Goal: Task Accomplishment & Management: Manage account settings

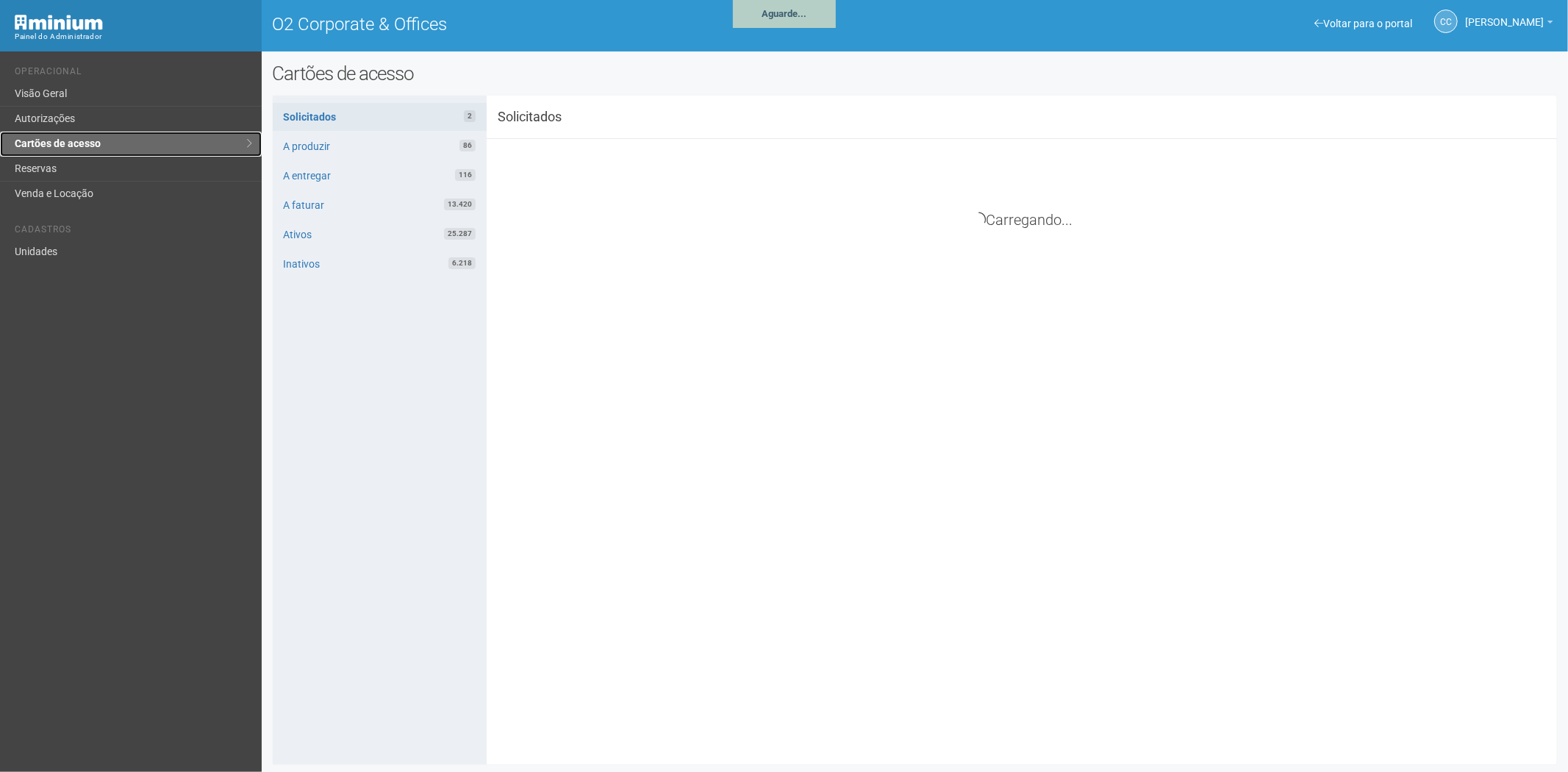
click at [50, 150] on link "Cartões de acesso" at bounding box center [131, 144] width 262 height 25
click at [50, 171] on link "Reservas" at bounding box center [131, 169] width 262 height 25
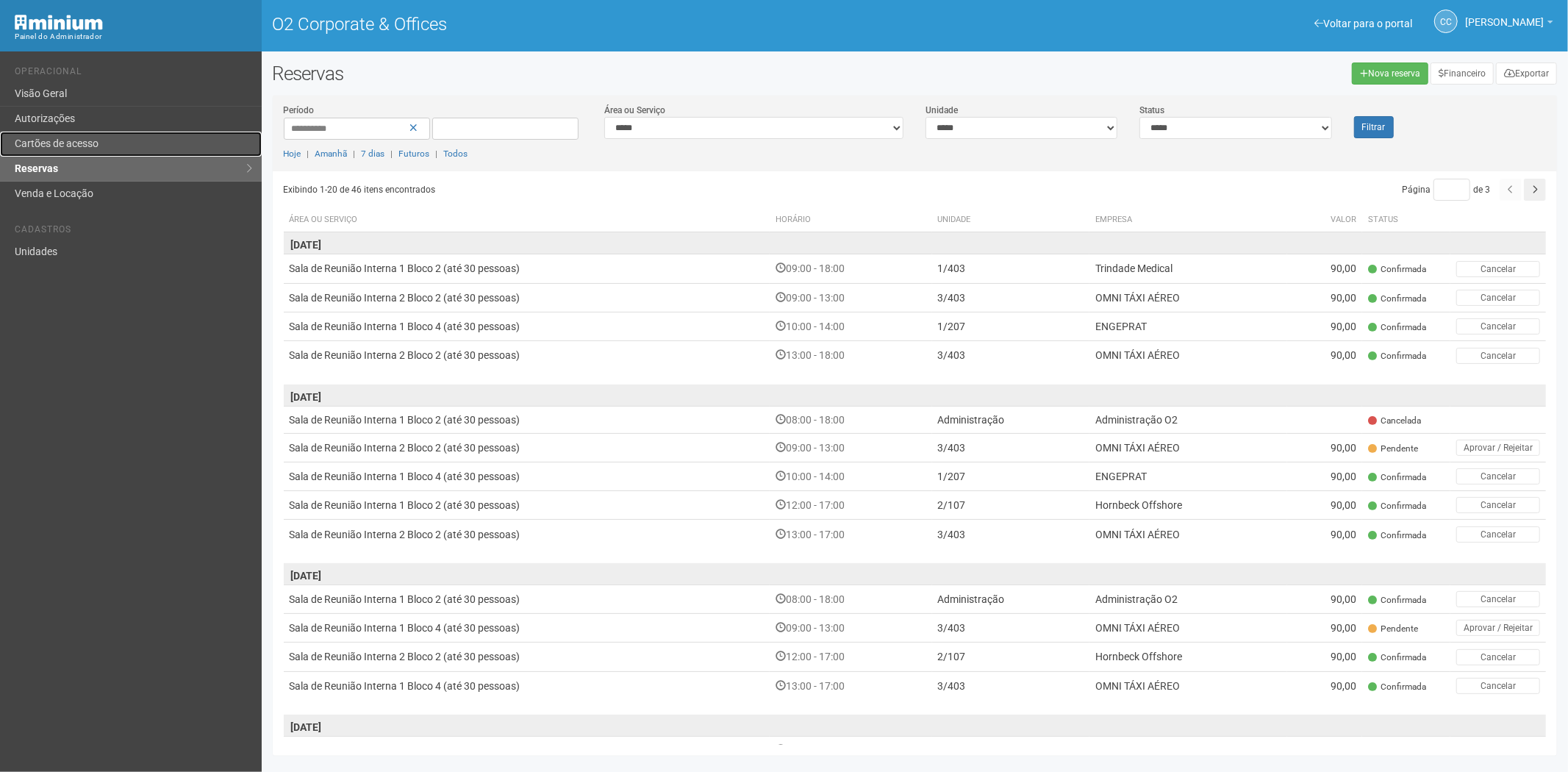
click at [39, 137] on link "Cartões de acesso" at bounding box center [131, 144] width 262 height 25
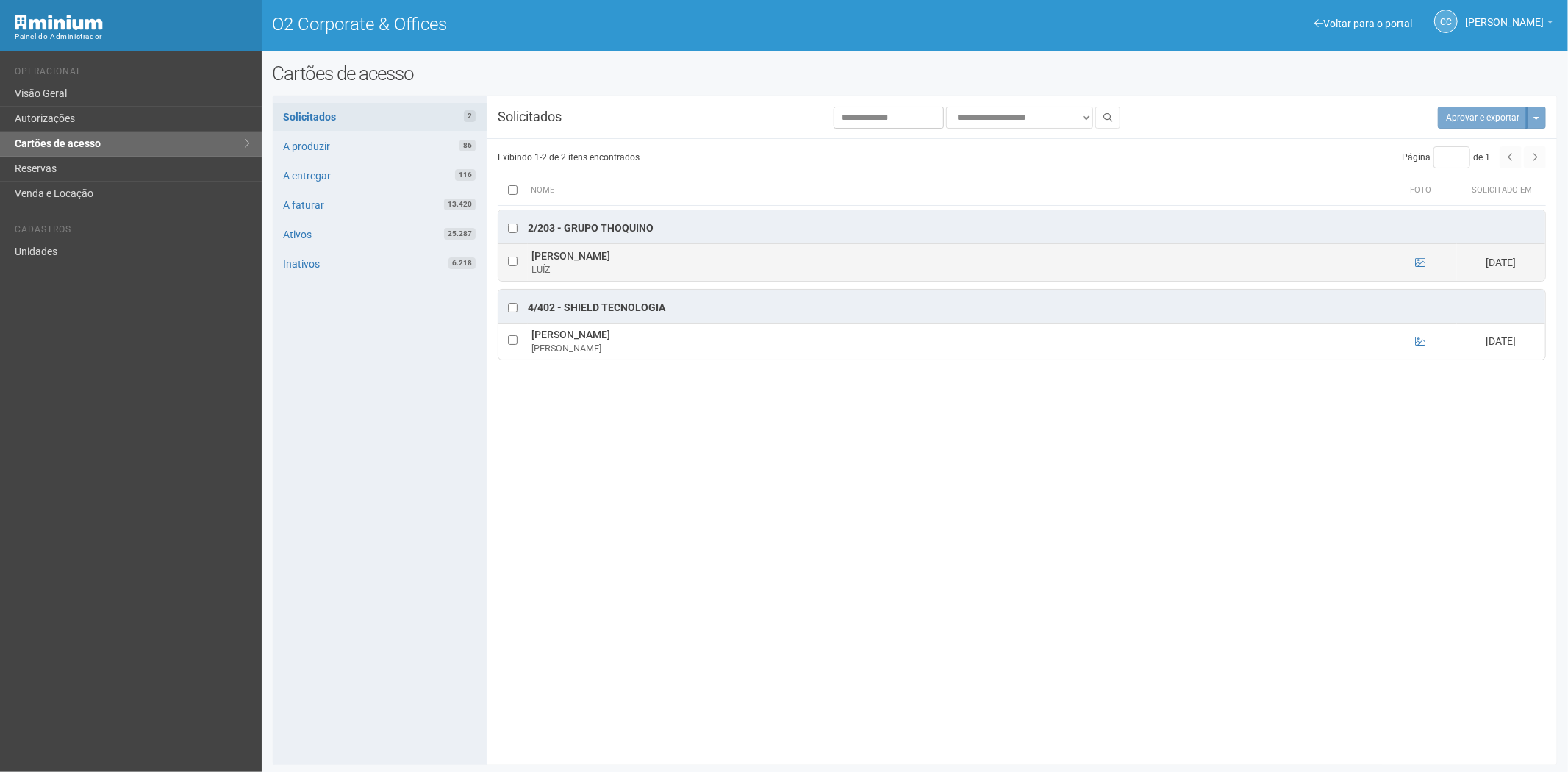
click at [1412, 267] on td at bounding box center [1420, 263] width 73 height 37
click at [1426, 265] on td at bounding box center [1420, 263] width 73 height 37
click at [1416, 263] on icon at bounding box center [1420, 262] width 10 height 10
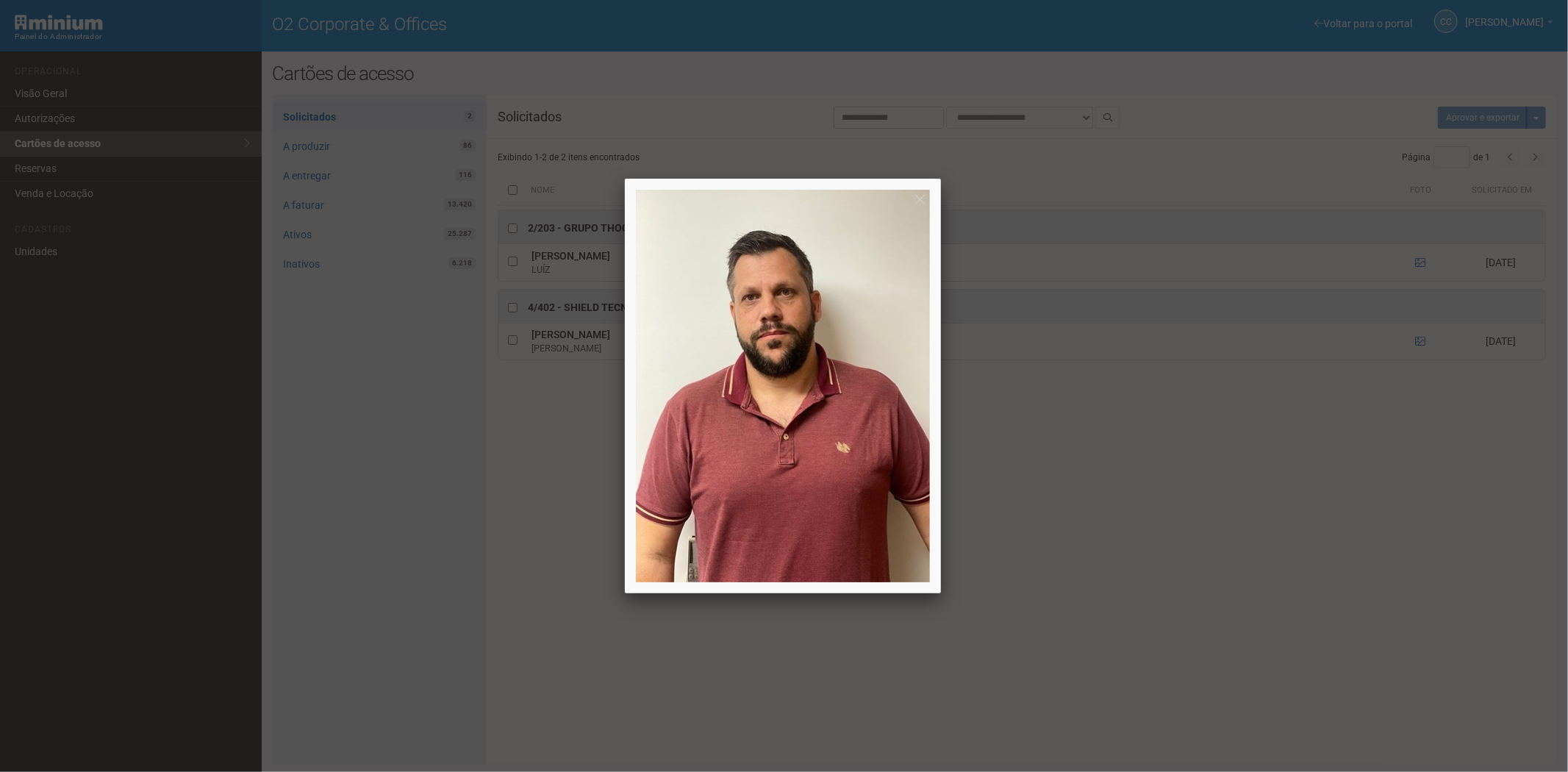
click at [1420, 252] on div at bounding box center [784, 386] width 1568 height 772
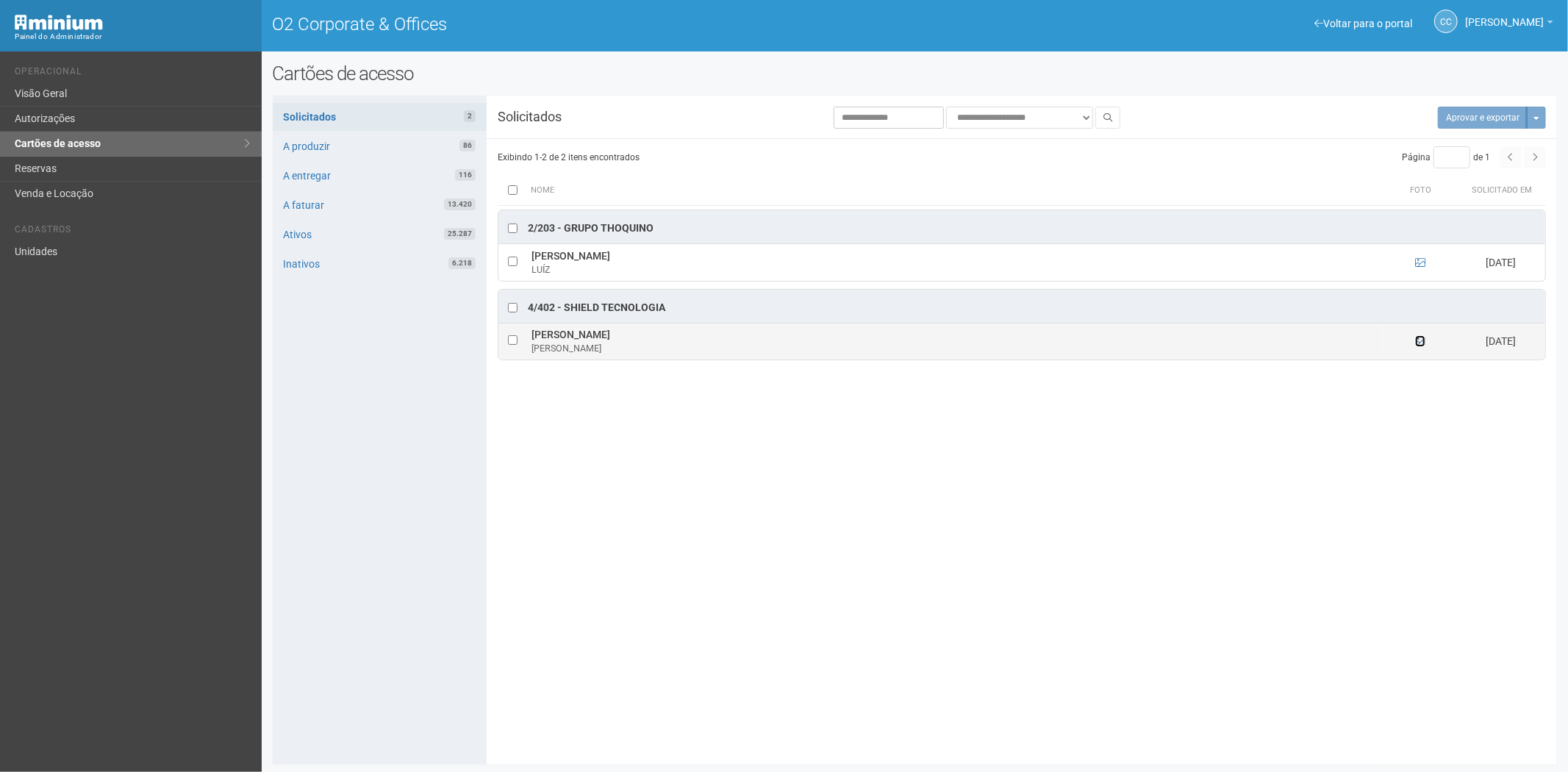
click at [1417, 344] on icon at bounding box center [1420, 341] width 10 height 10
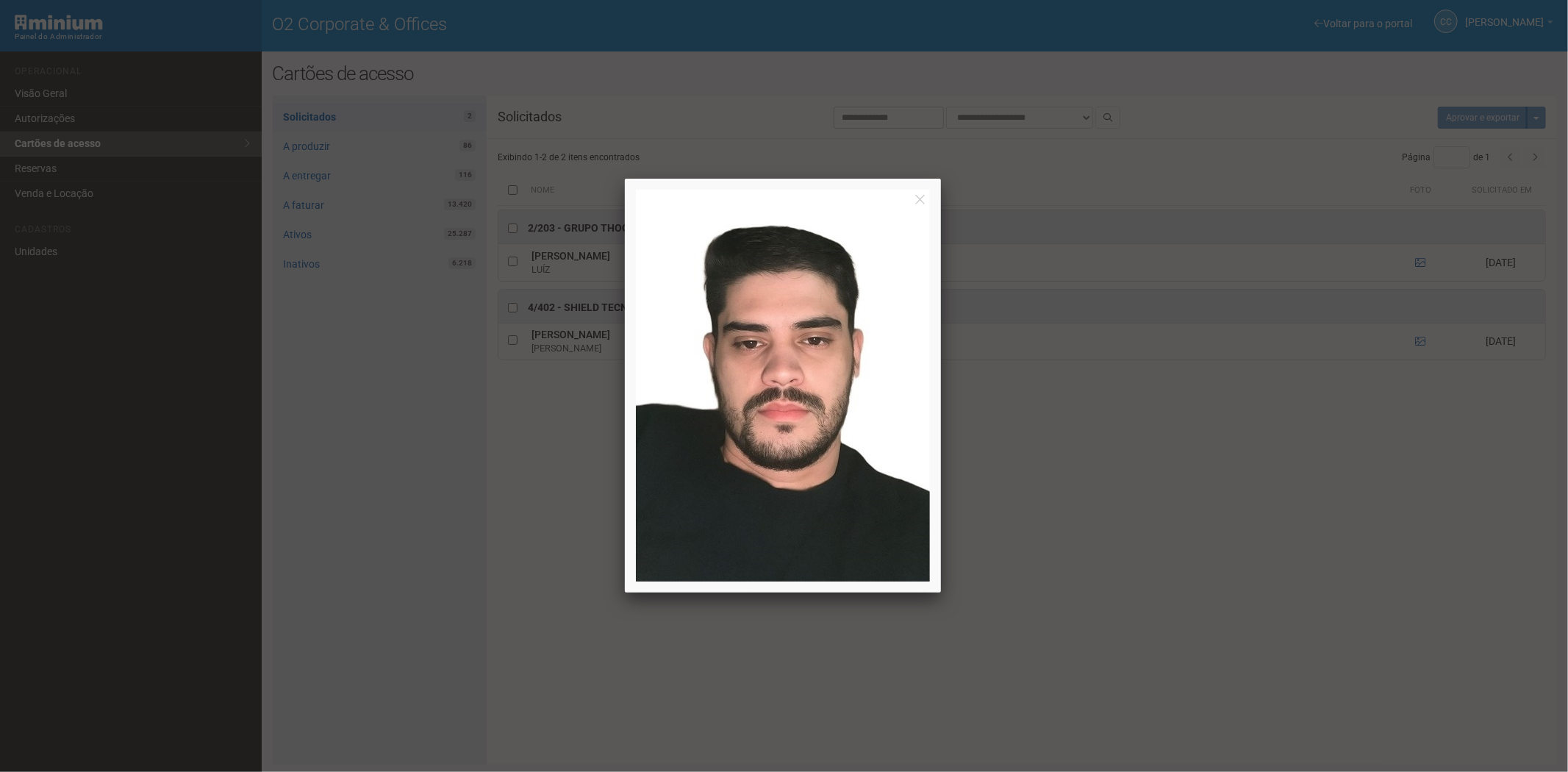
click at [360, 601] on div at bounding box center [784, 386] width 1568 height 772
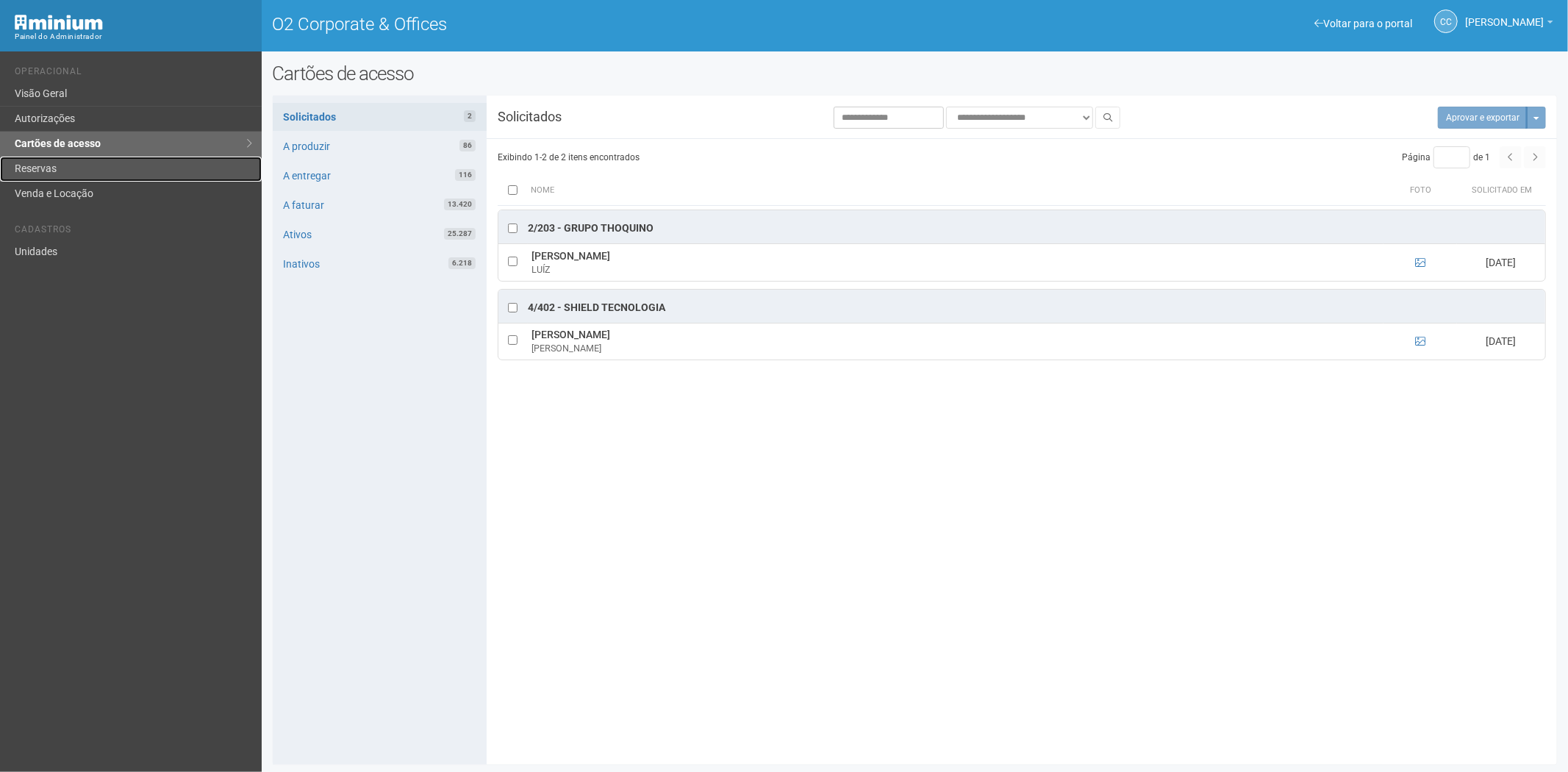
click at [112, 179] on link "Reservas" at bounding box center [131, 169] width 262 height 25
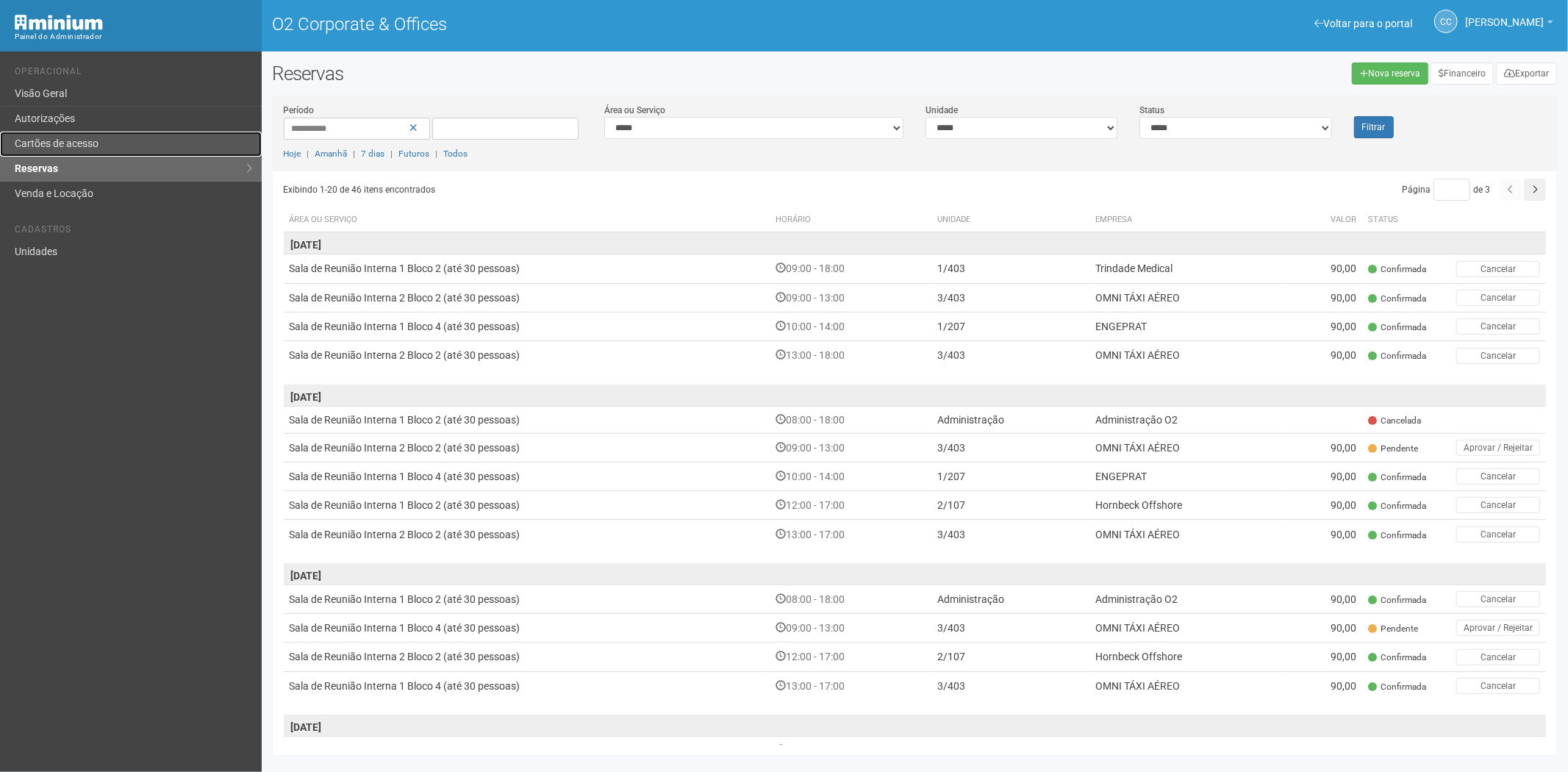
click at [60, 137] on link "Cartões de acesso" at bounding box center [131, 144] width 262 height 25
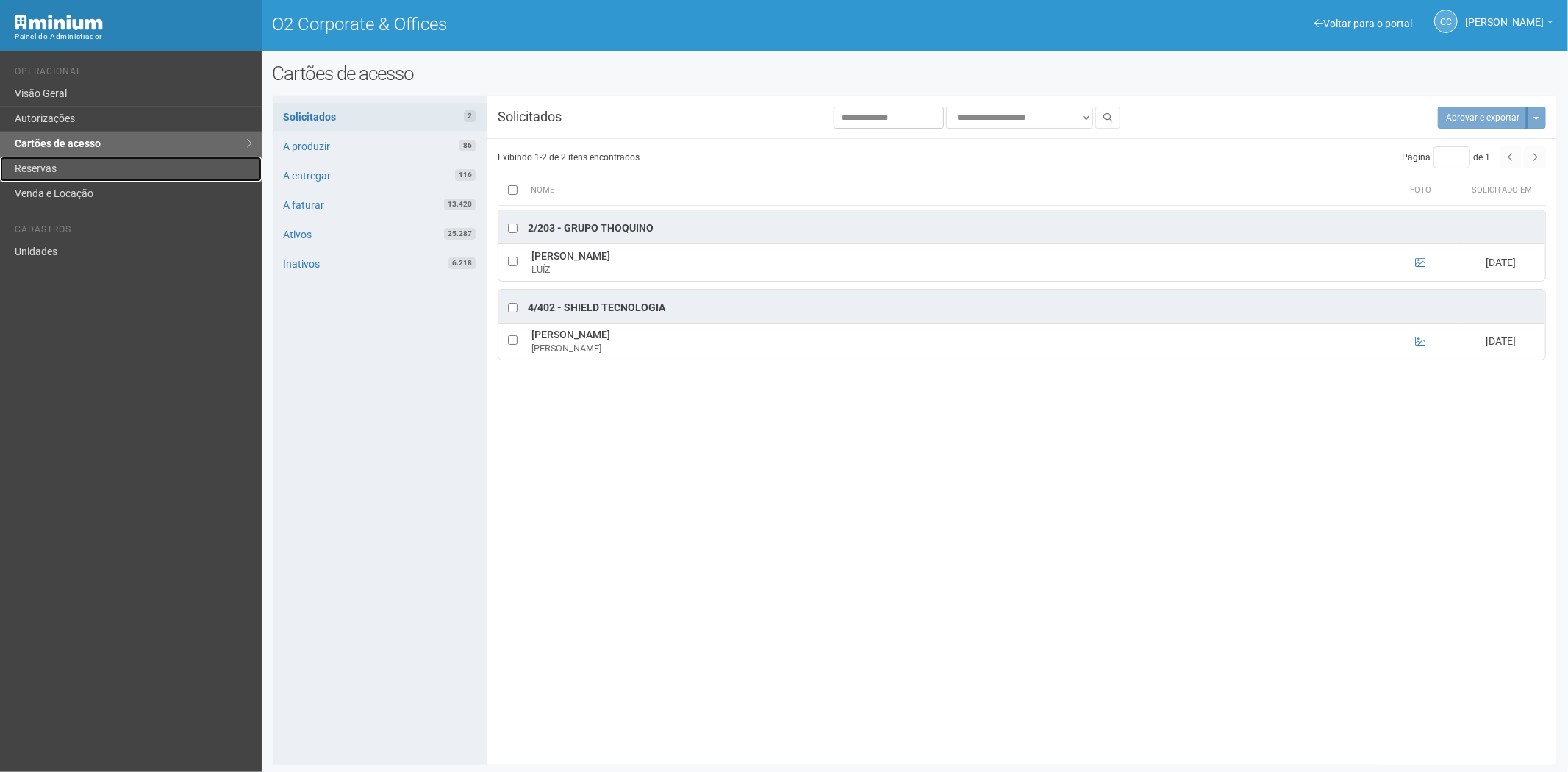
click at [75, 174] on link "Reservas" at bounding box center [131, 169] width 262 height 25
click at [60, 177] on link "Reservas" at bounding box center [131, 169] width 262 height 25
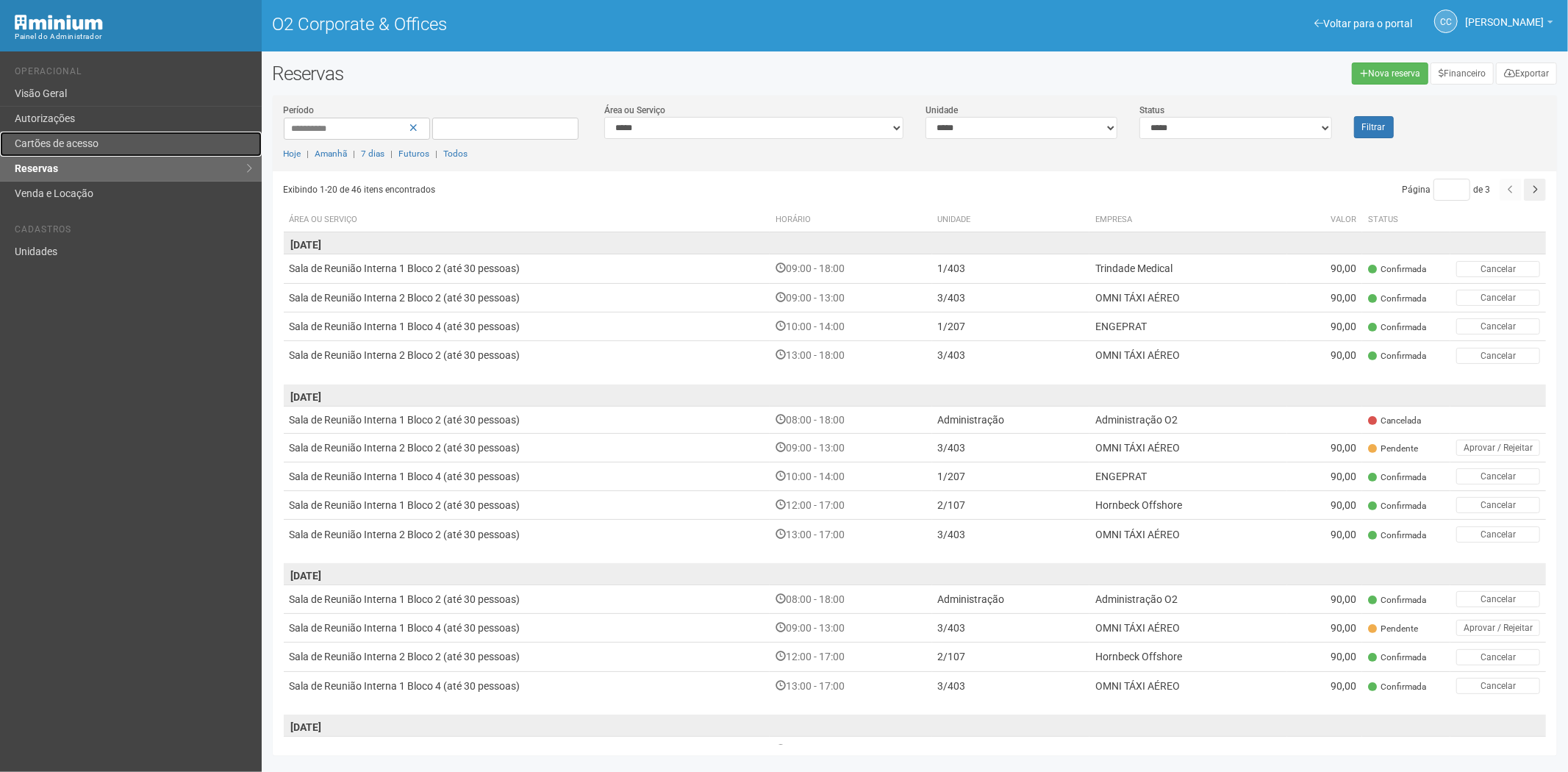
click at [101, 136] on link "Cartões de acesso" at bounding box center [131, 144] width 262 height 25
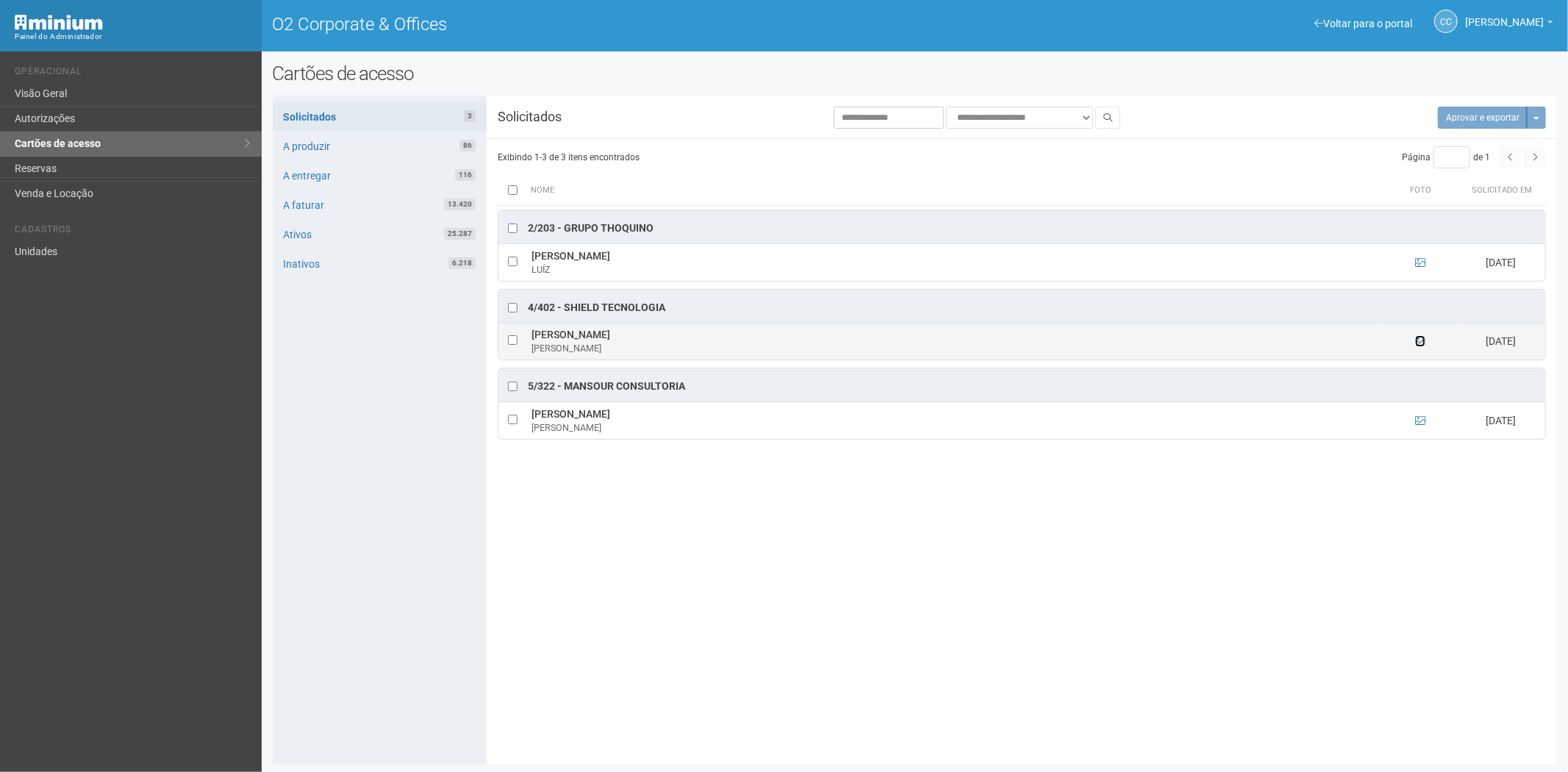
click at [1416, 343] on icon at bounding box center [1420, 341] width 10 height 10
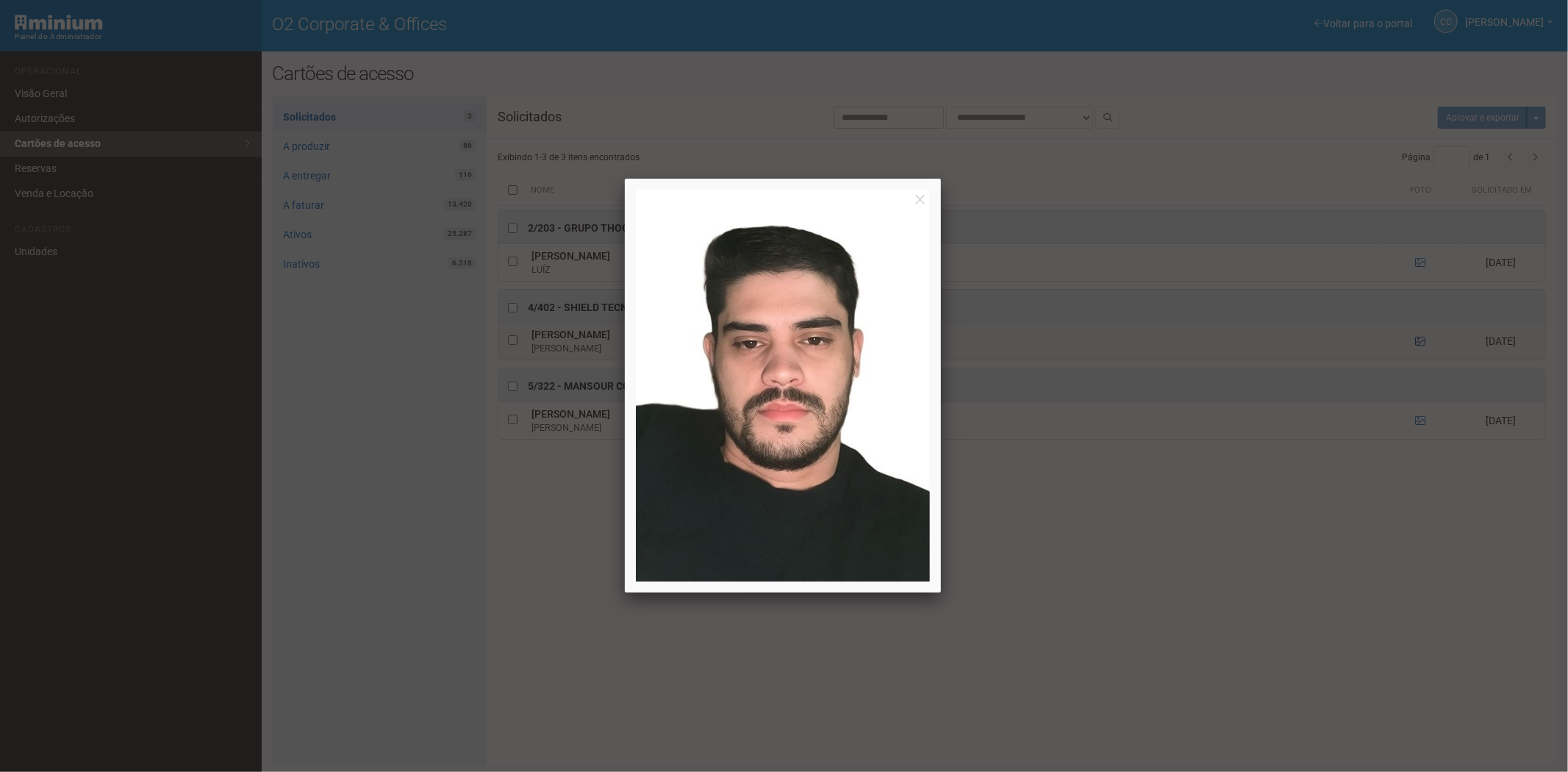
click at [1416, 343] on div at bounding box center [784, 386] width 1568 height 772
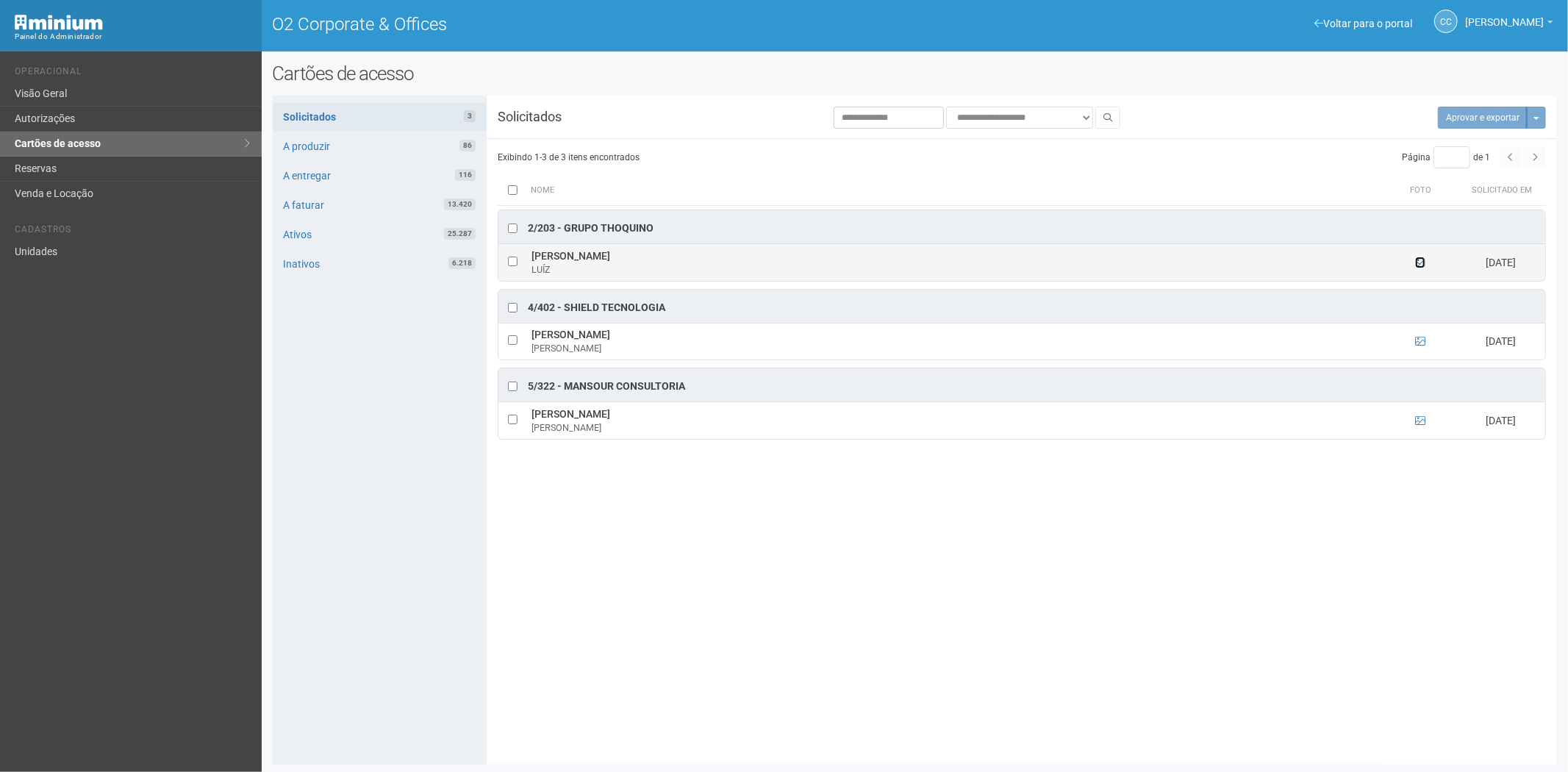
click at [1416, 261] on icon at bounding box center [1420, 262] width 10 height 10
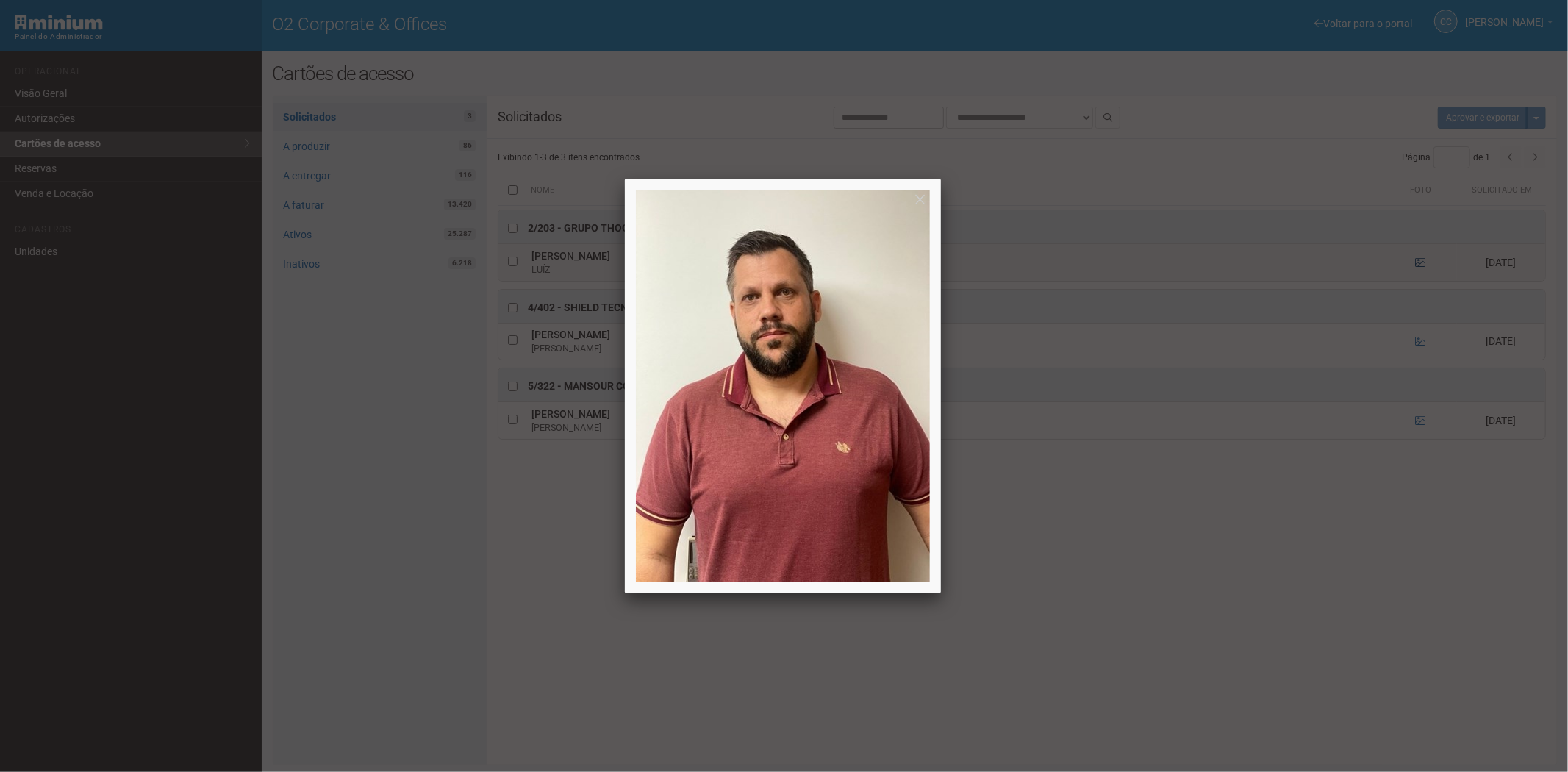
click at [1416, 261] on div at bounding box center [784, 386] width 1568 height 772
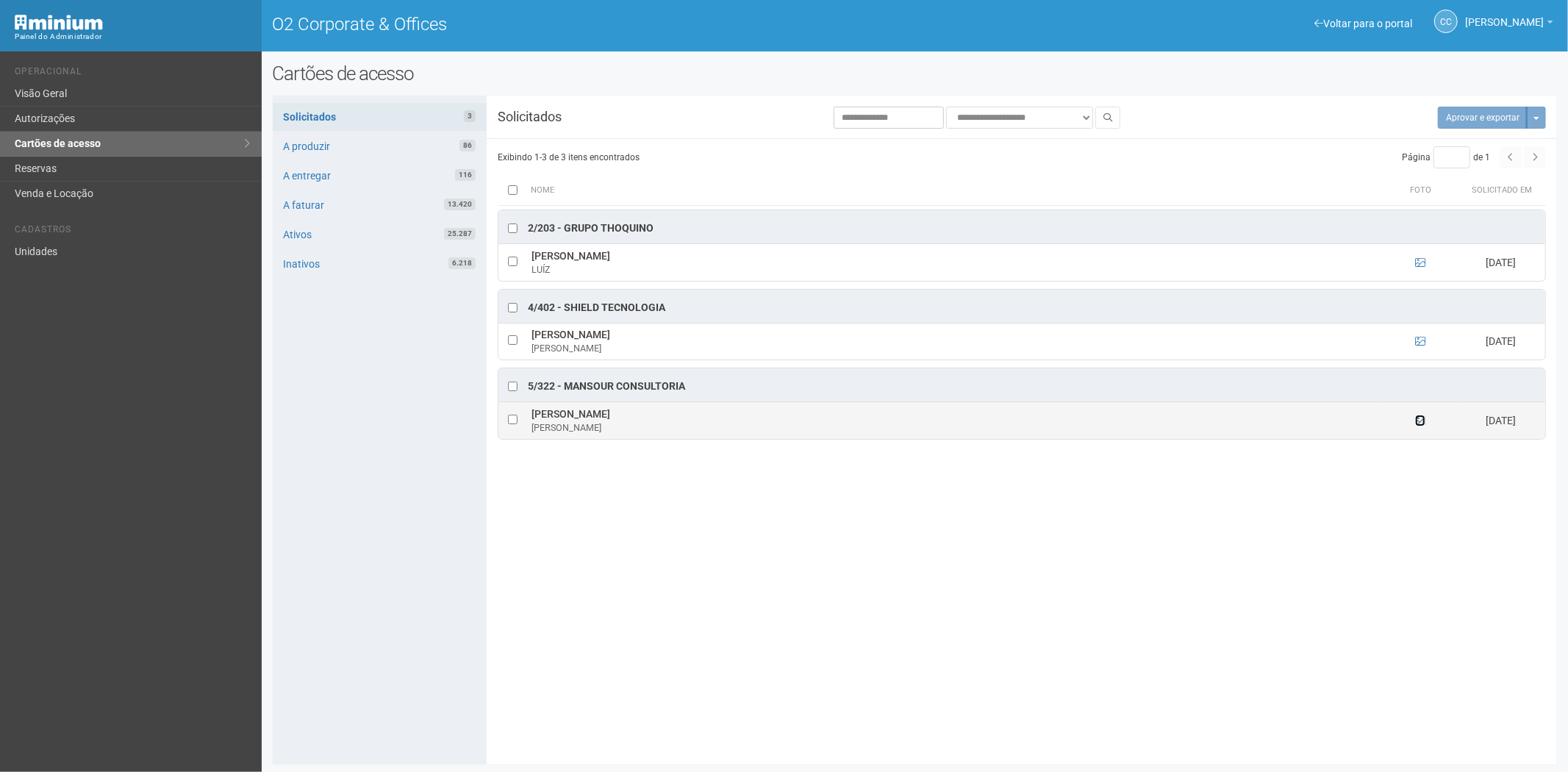
click at [1423, 421] on icon at bounding box center [1420, 420] width 10 height 10
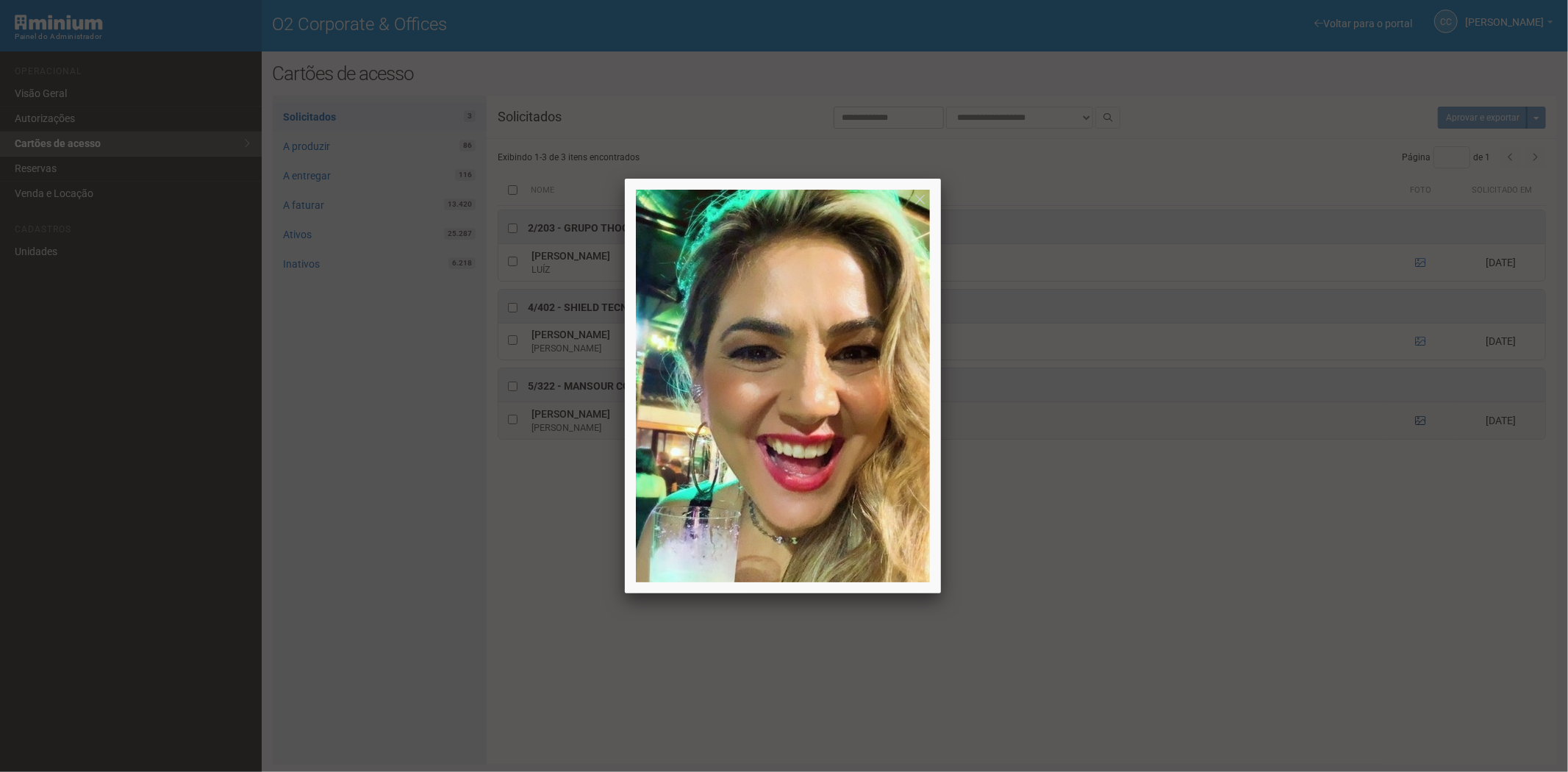
click at [1423, 421] on div at bounding box center [784, 386] width 1568 height 772
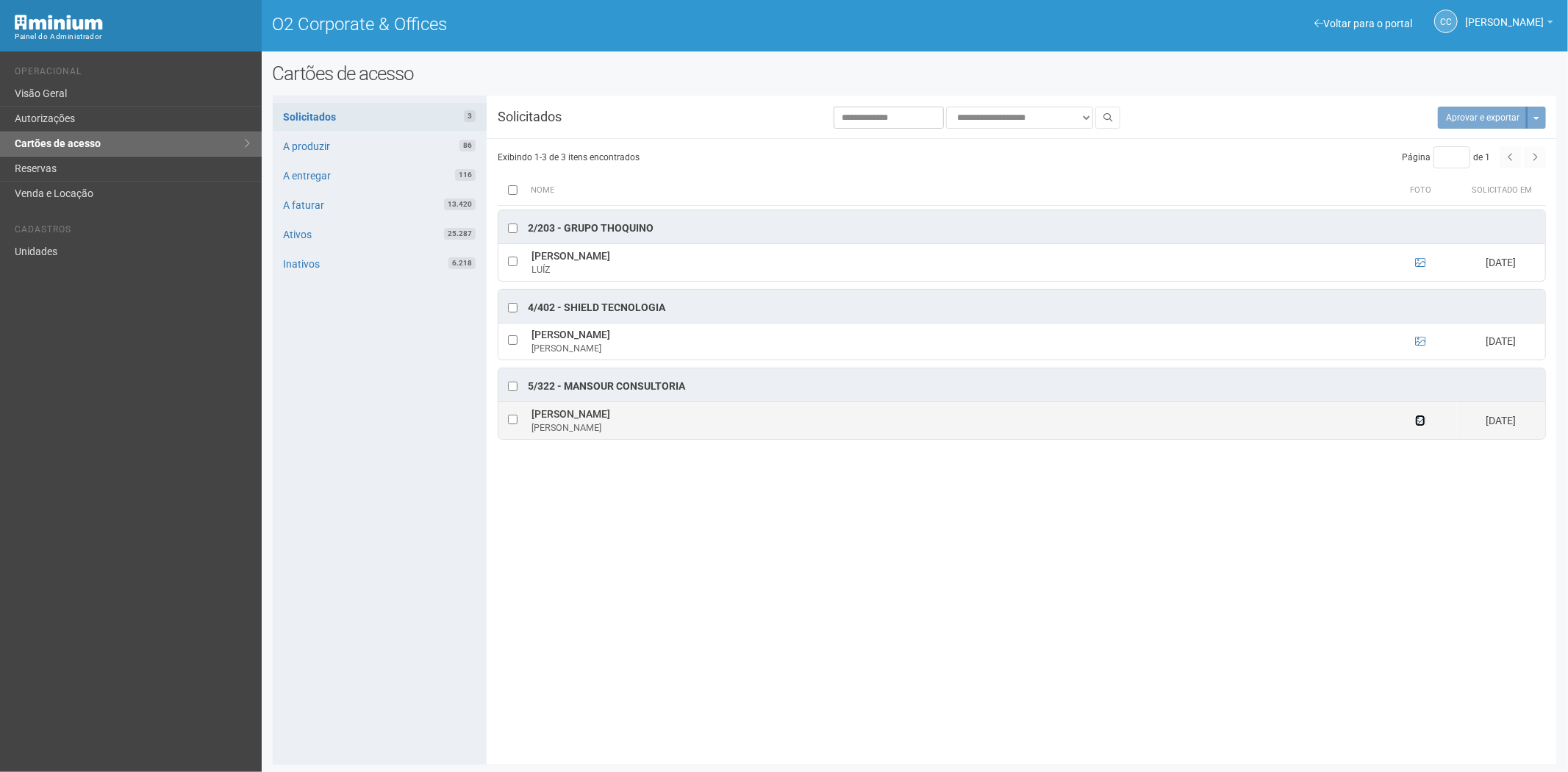
click at [1421, 422] on icon at bounding box center [1420, 420] width 10 height 10
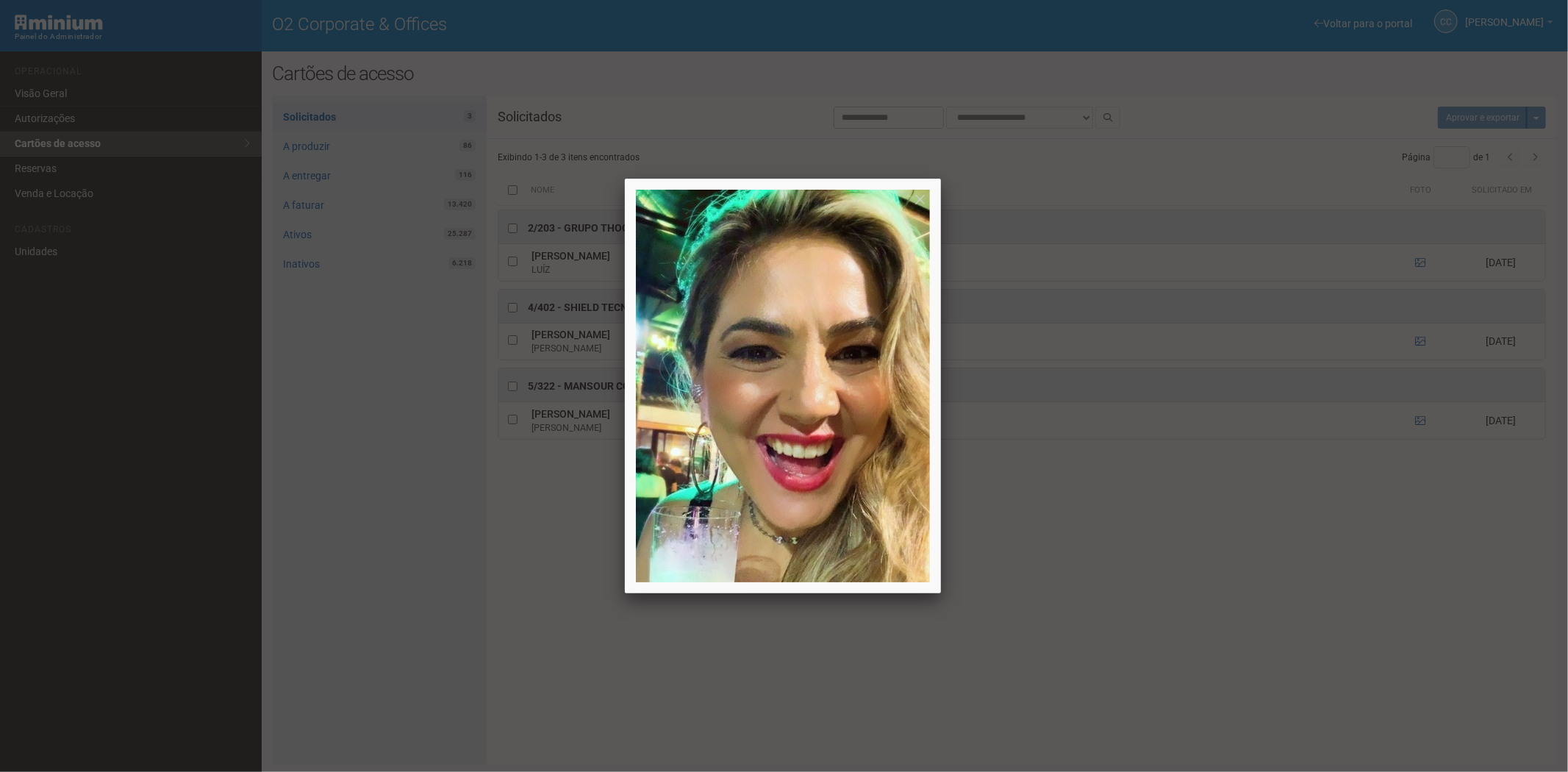
click at [1229, 598] on div at bounding box center [784, 386] width 1568 height 772
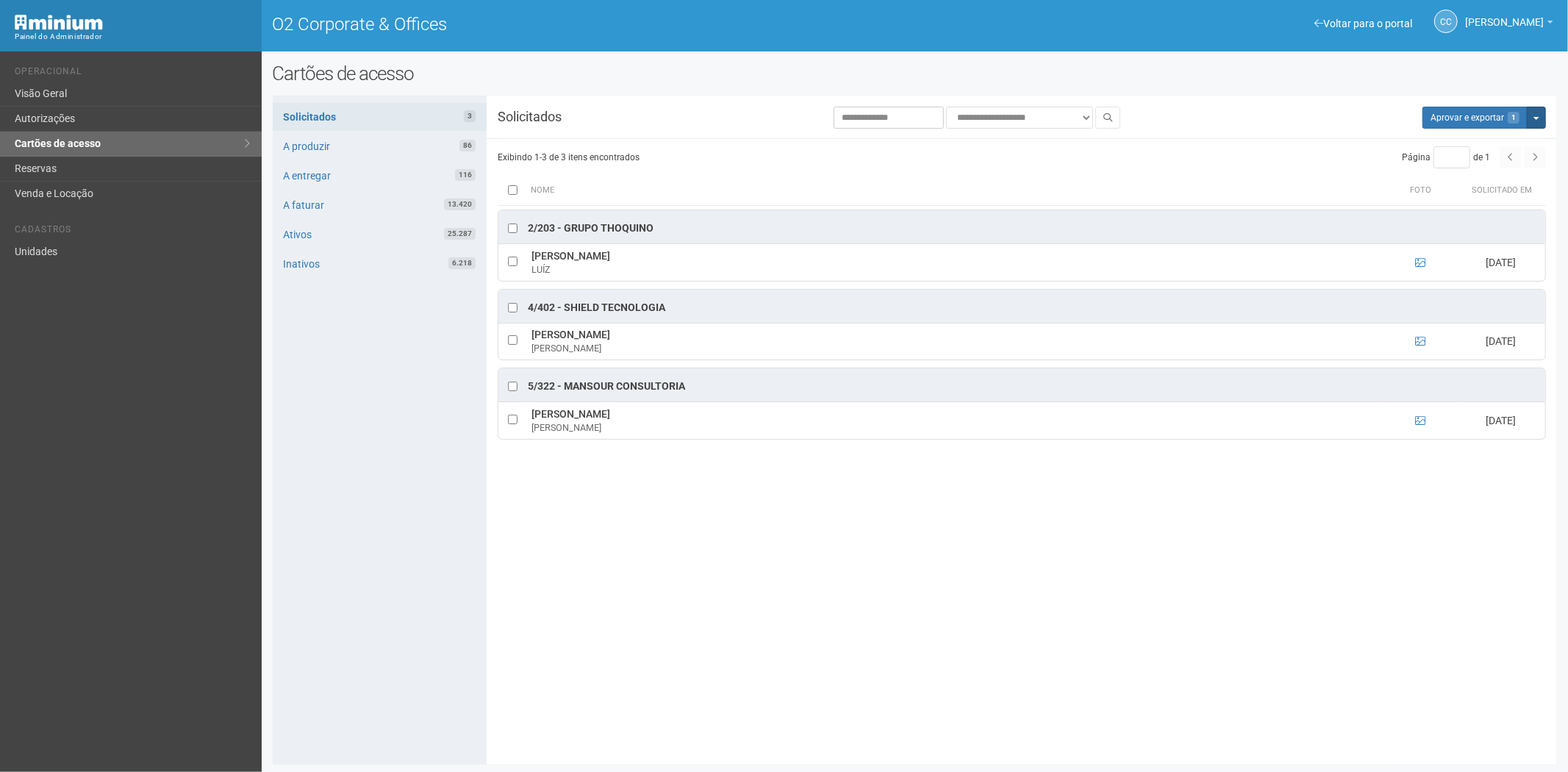
click at [1533, 113] on button "Mais opções" at bounding box center [1537, 117] width 19 height 22
click at [1458, 164] on link "Rejeitar solicitações" at bounding box center [1481, 164] width 116 height 18
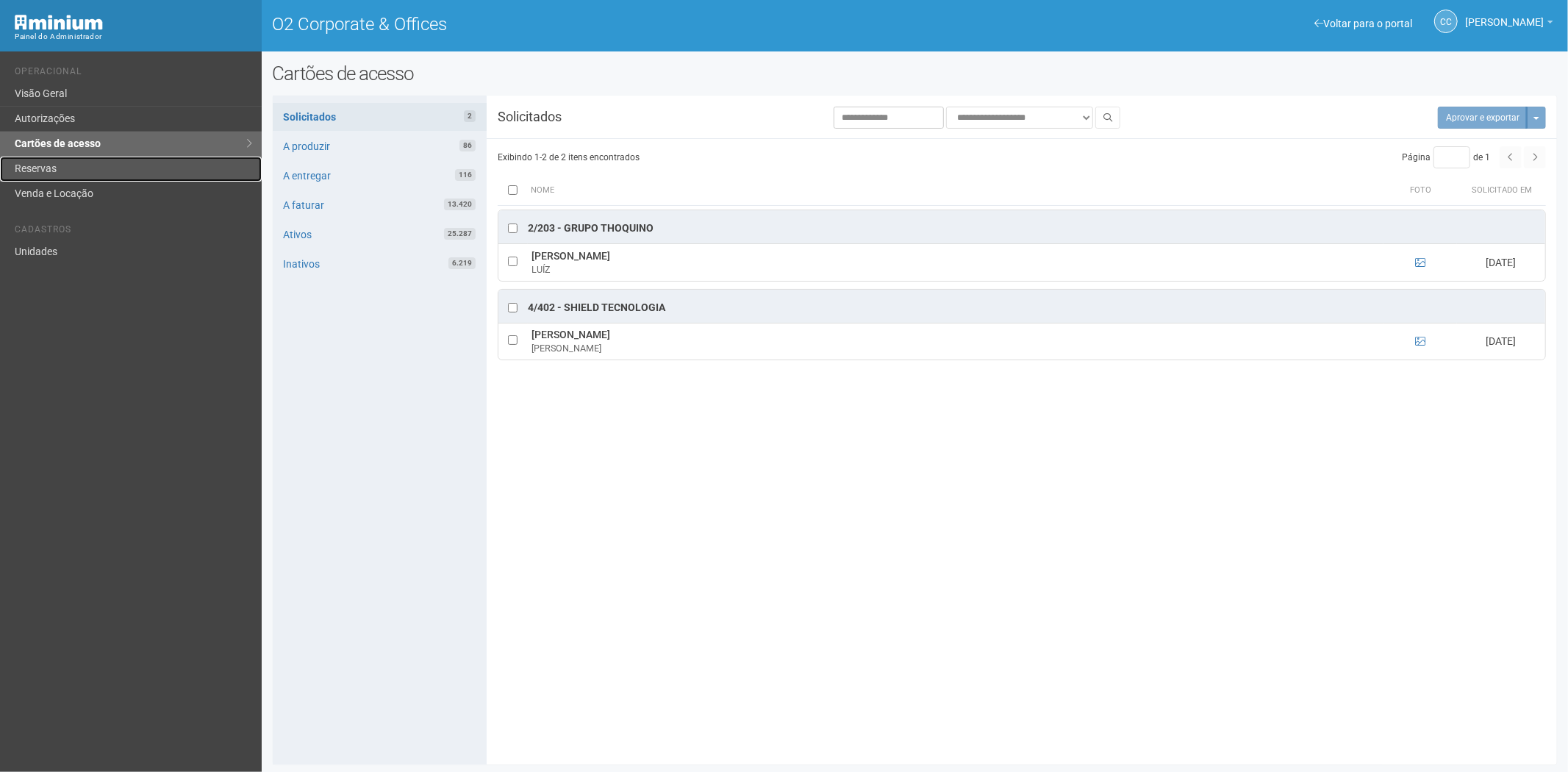
click at [77, 165] on link "Reservas" at bounding box center [131, 169] width 262 height 25
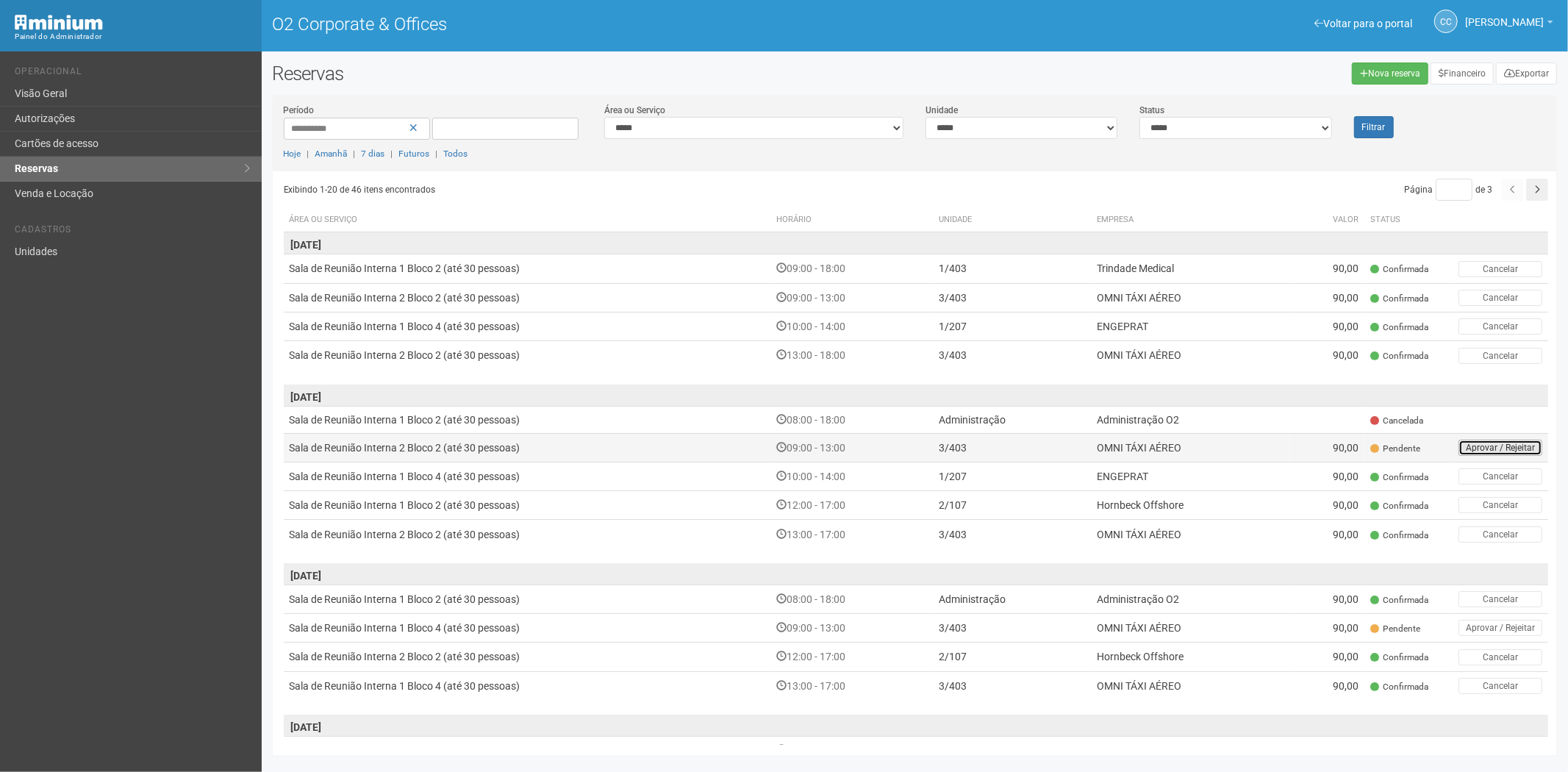
click at [1468, 440] on button "Aprovar / Rejeitar" at bounding box center [1500, 448] width 84 height 16
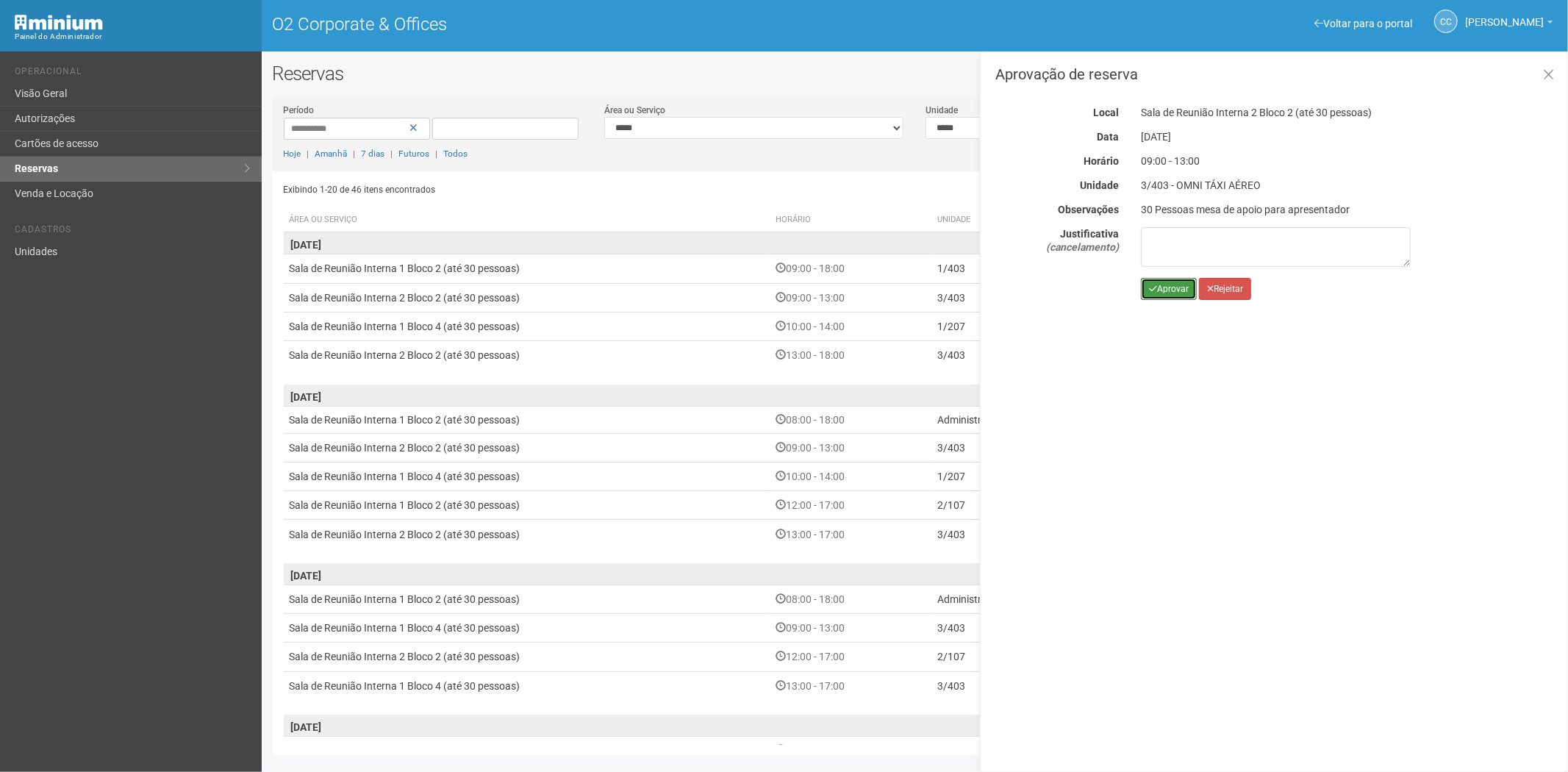
click at [1152, 288] on icon "submit" at bounding box center [1153, 289] width 8 height 9
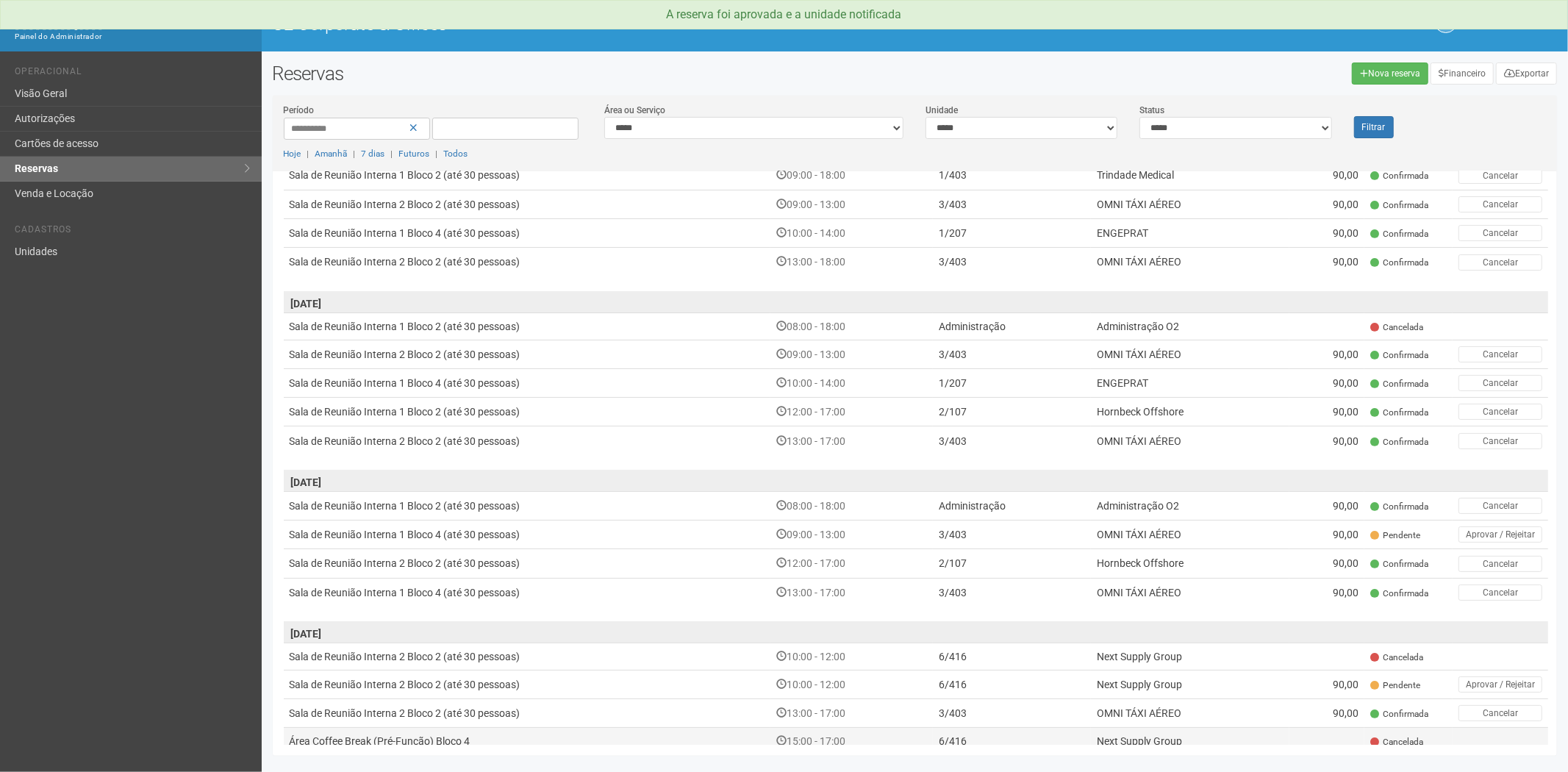
scroll to position [240, 0]
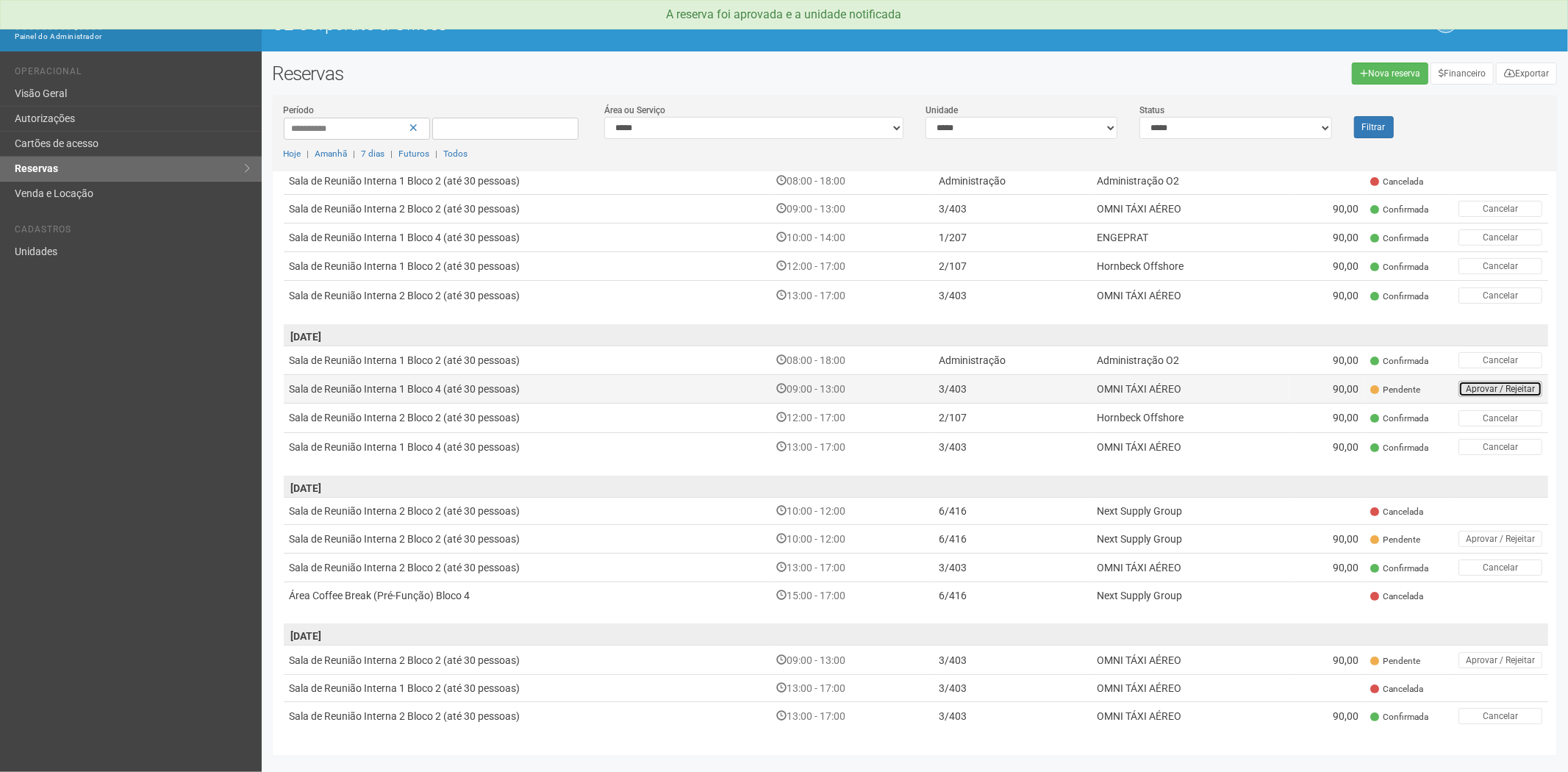
click at [1467, 386] on button "Aprovar / Rejeitar" at bounding box center [1500, 389] width 84 height 16
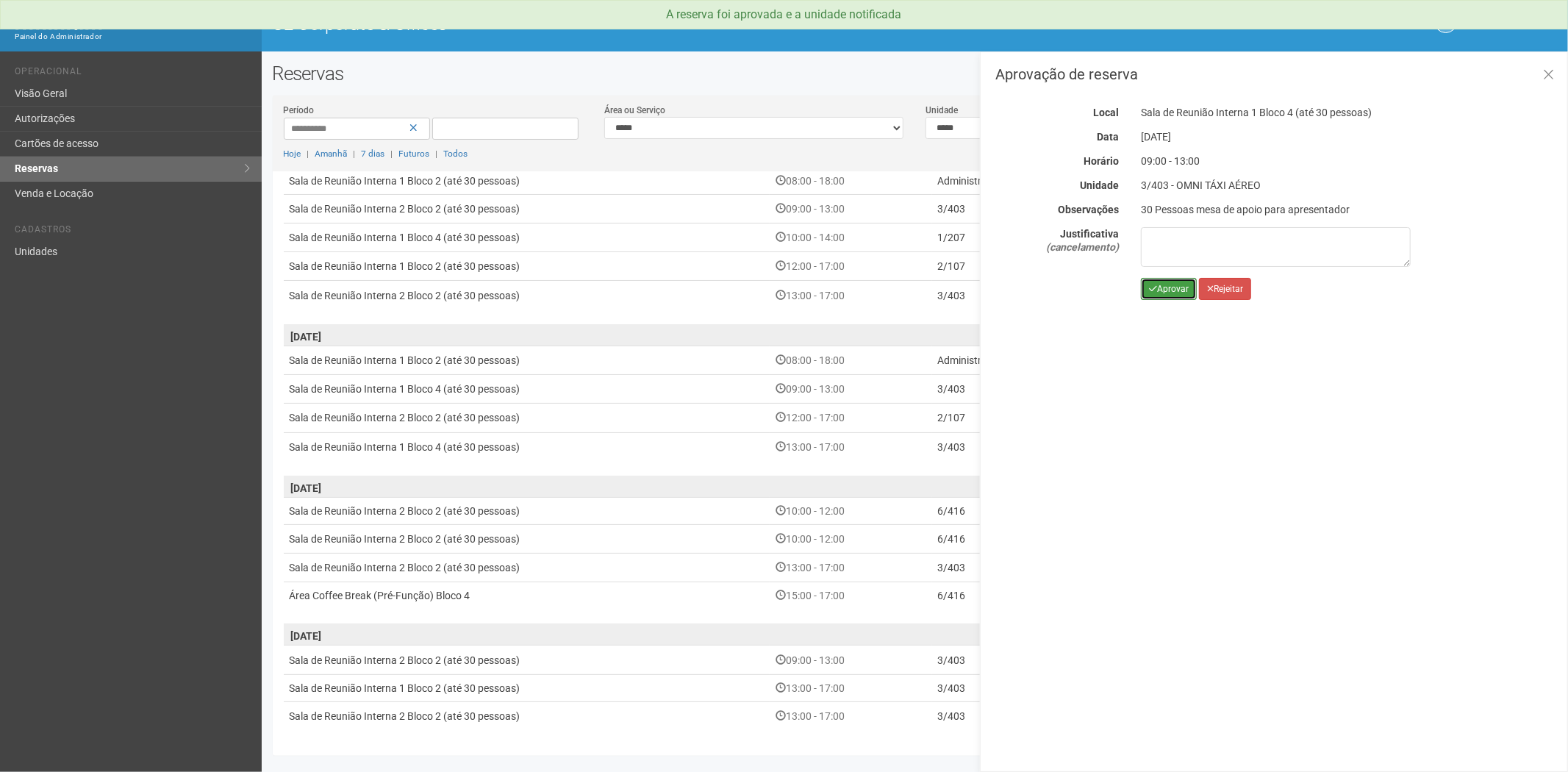
click at [1171, 288] on button "Aprovar" at bounding box center [1168, 289] width 56 height 22
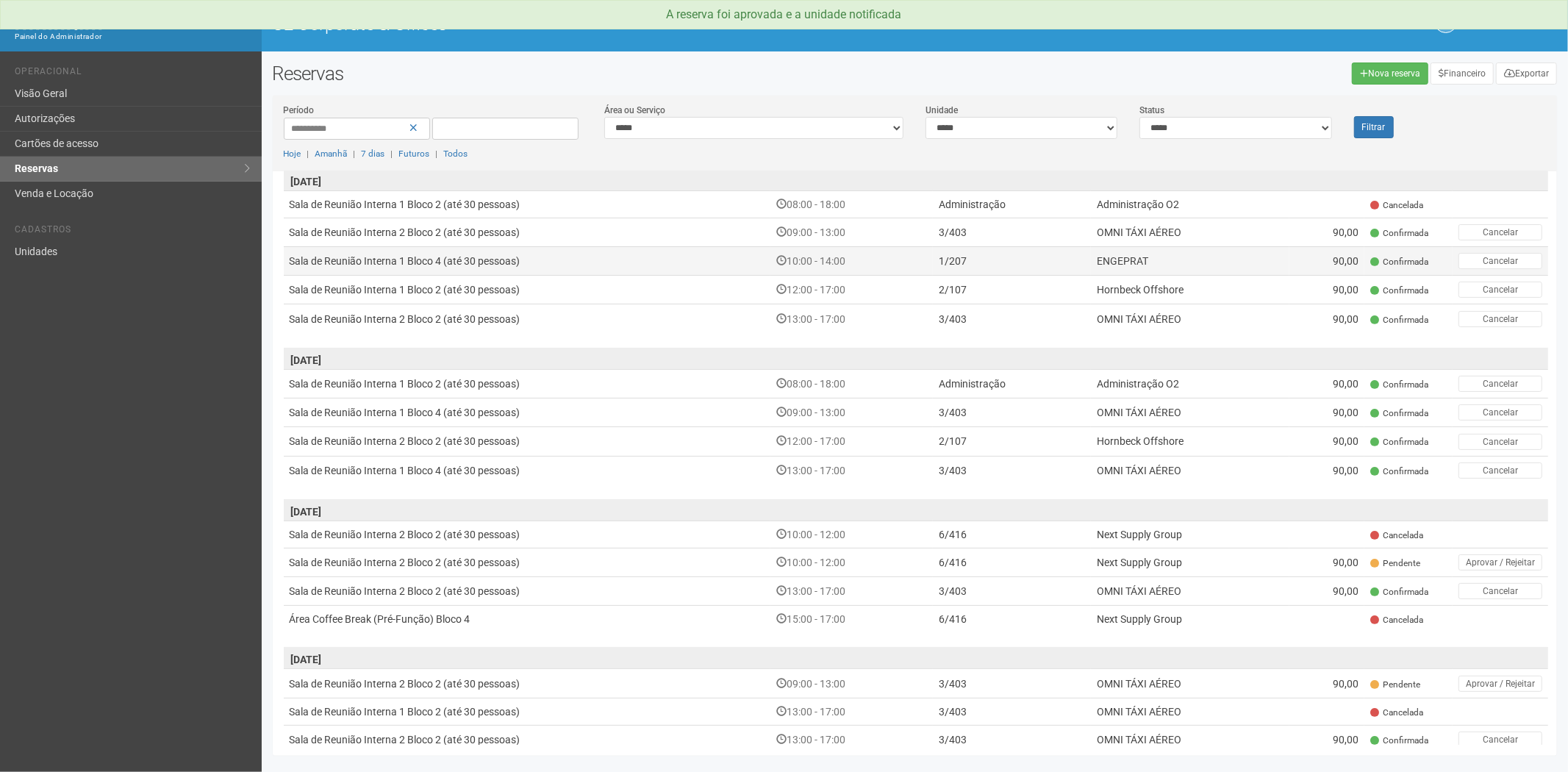
scroll to position [240, 0]
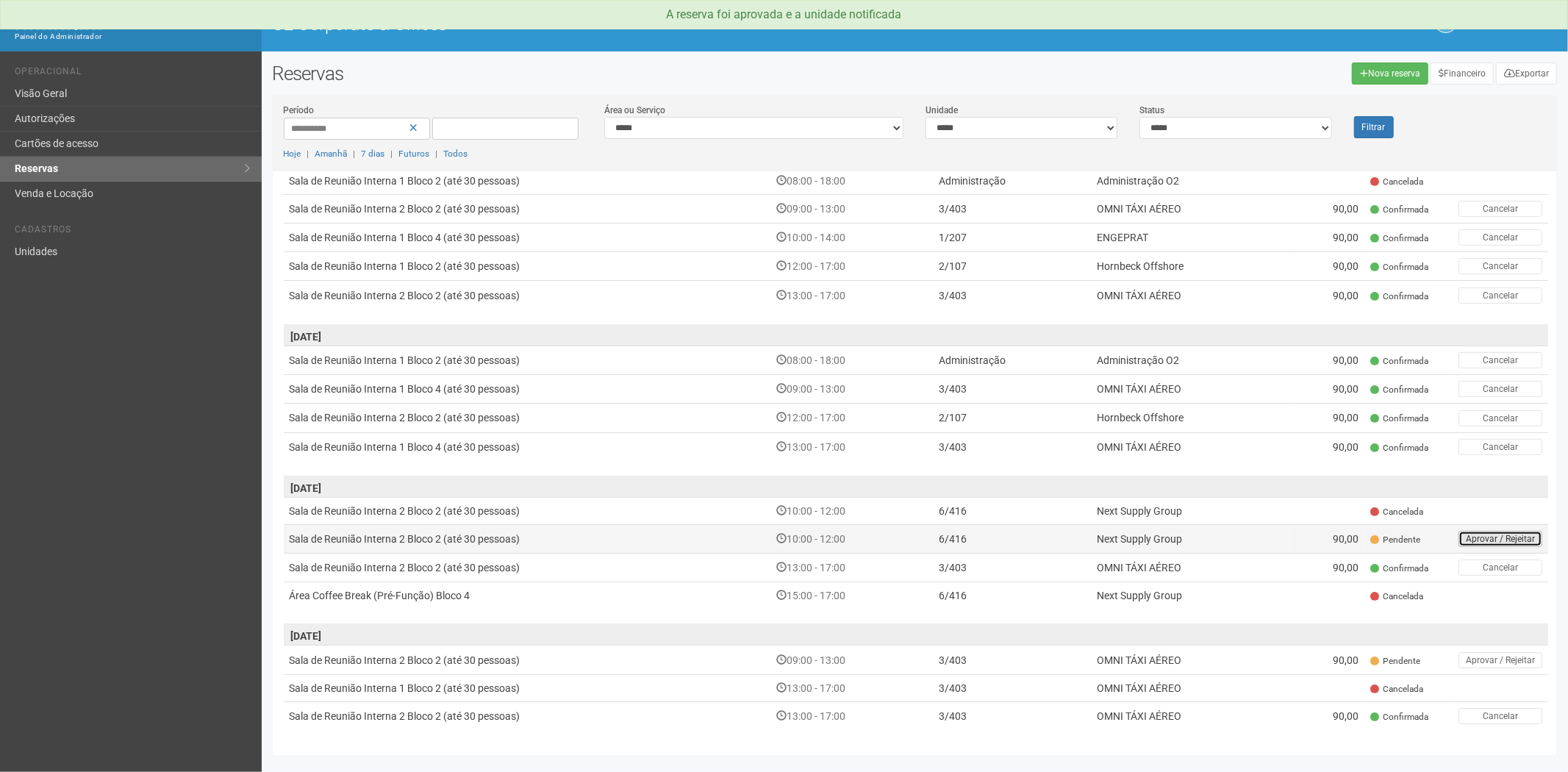
click at [1468, 538] on button "Aprovar / Rejeitar" at bounding box center [1500, 539] width 84 height 16
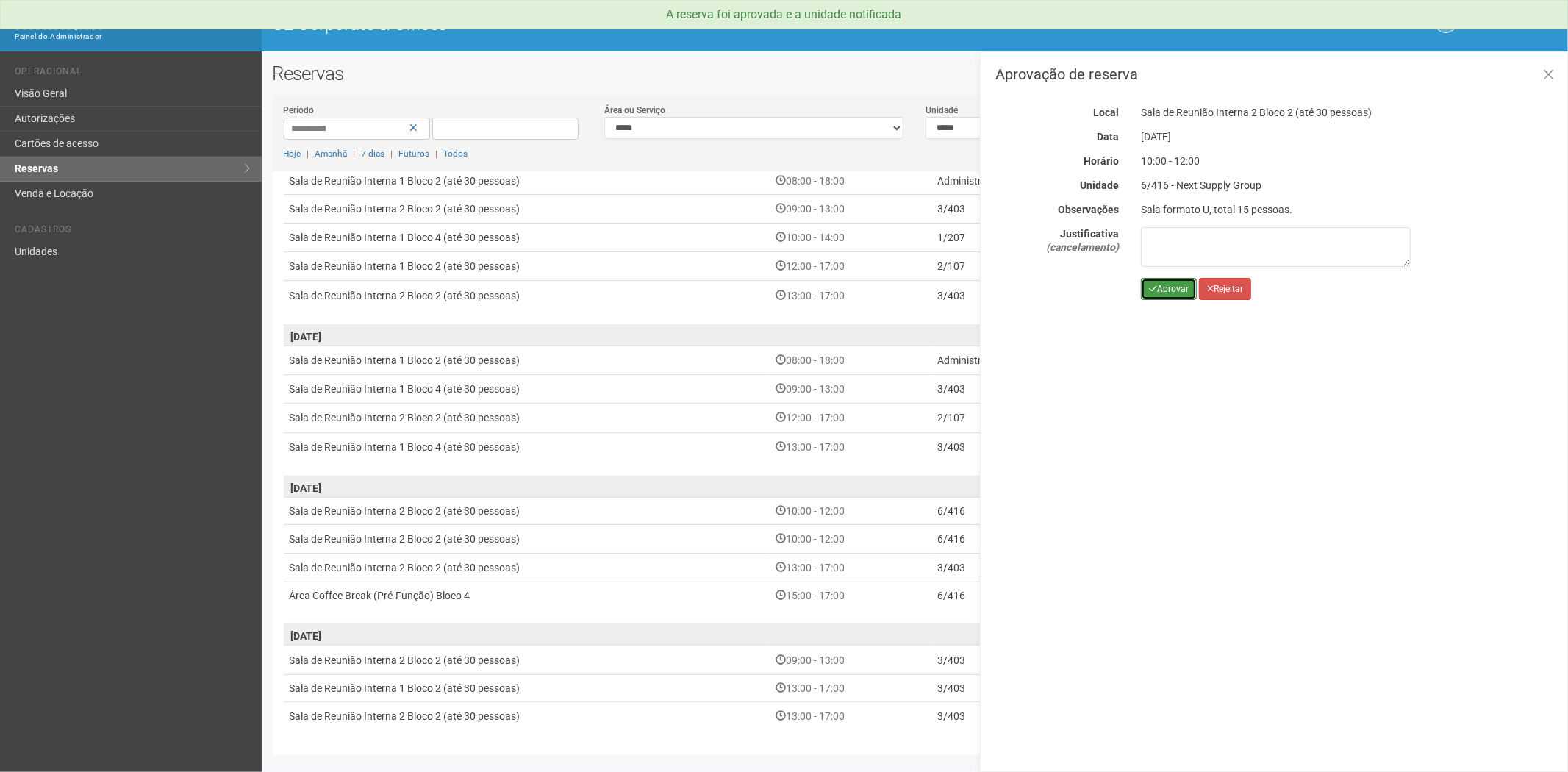
click at [1162, 287] on button "Aprovar" at bounding box center [1168, 289] width 56 height 22
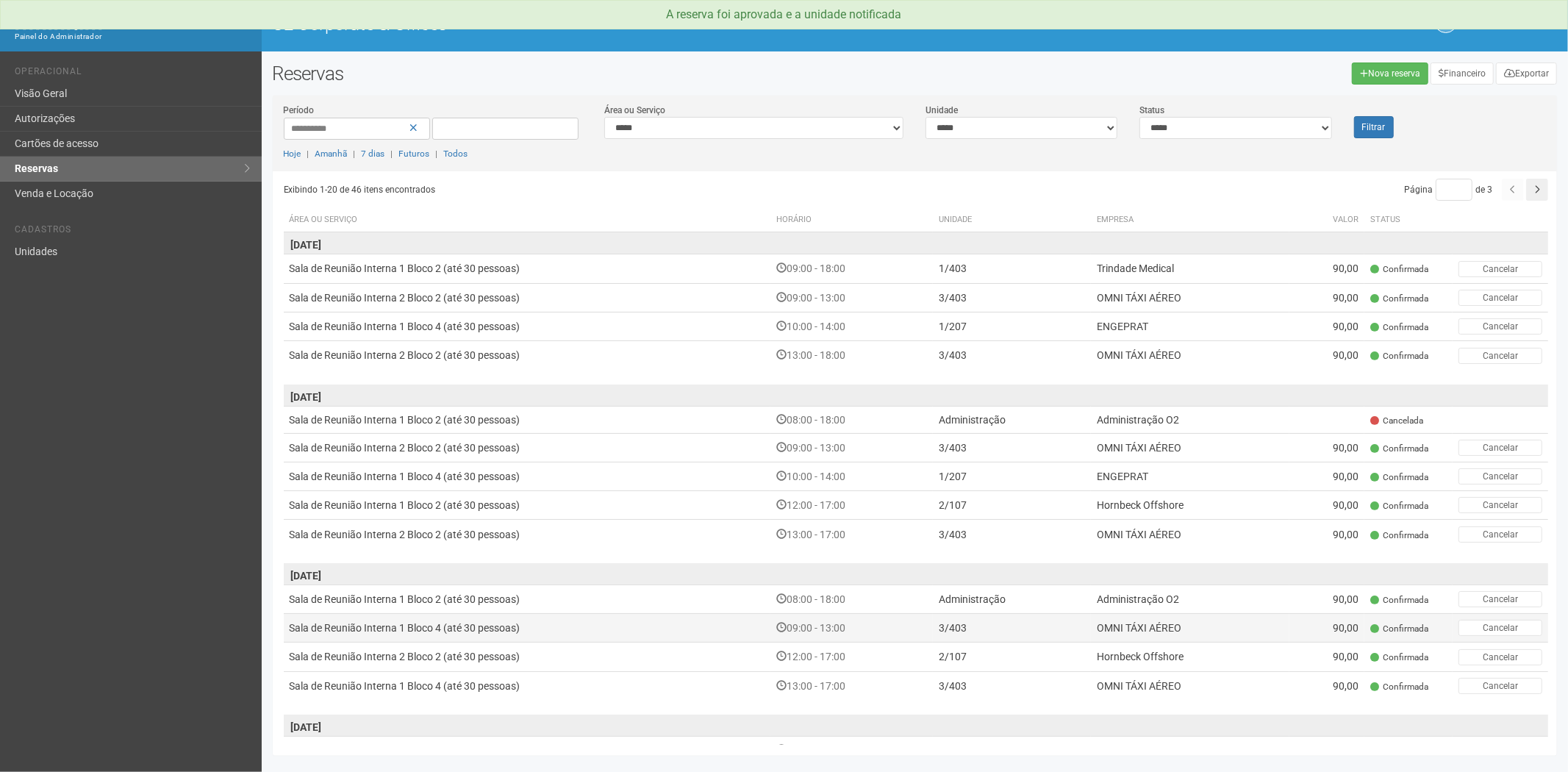
click at [1212, 635] on td "OMNI TÁXI AÉREO" at bounding box center [1189, 628] width 198 height 29
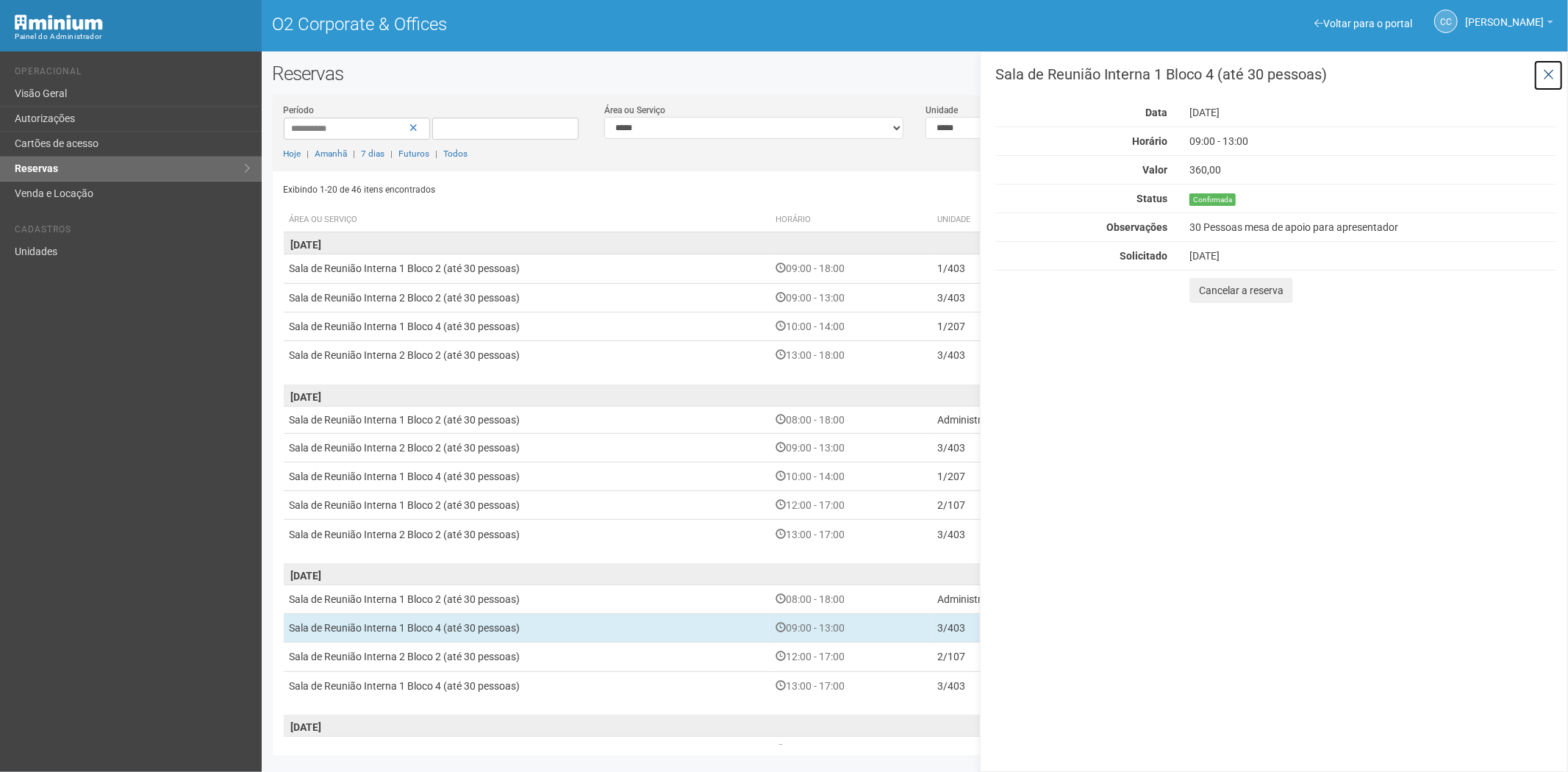
click at [1549, 77] on icon at bounding box center [1549, 75] width 11 height 15
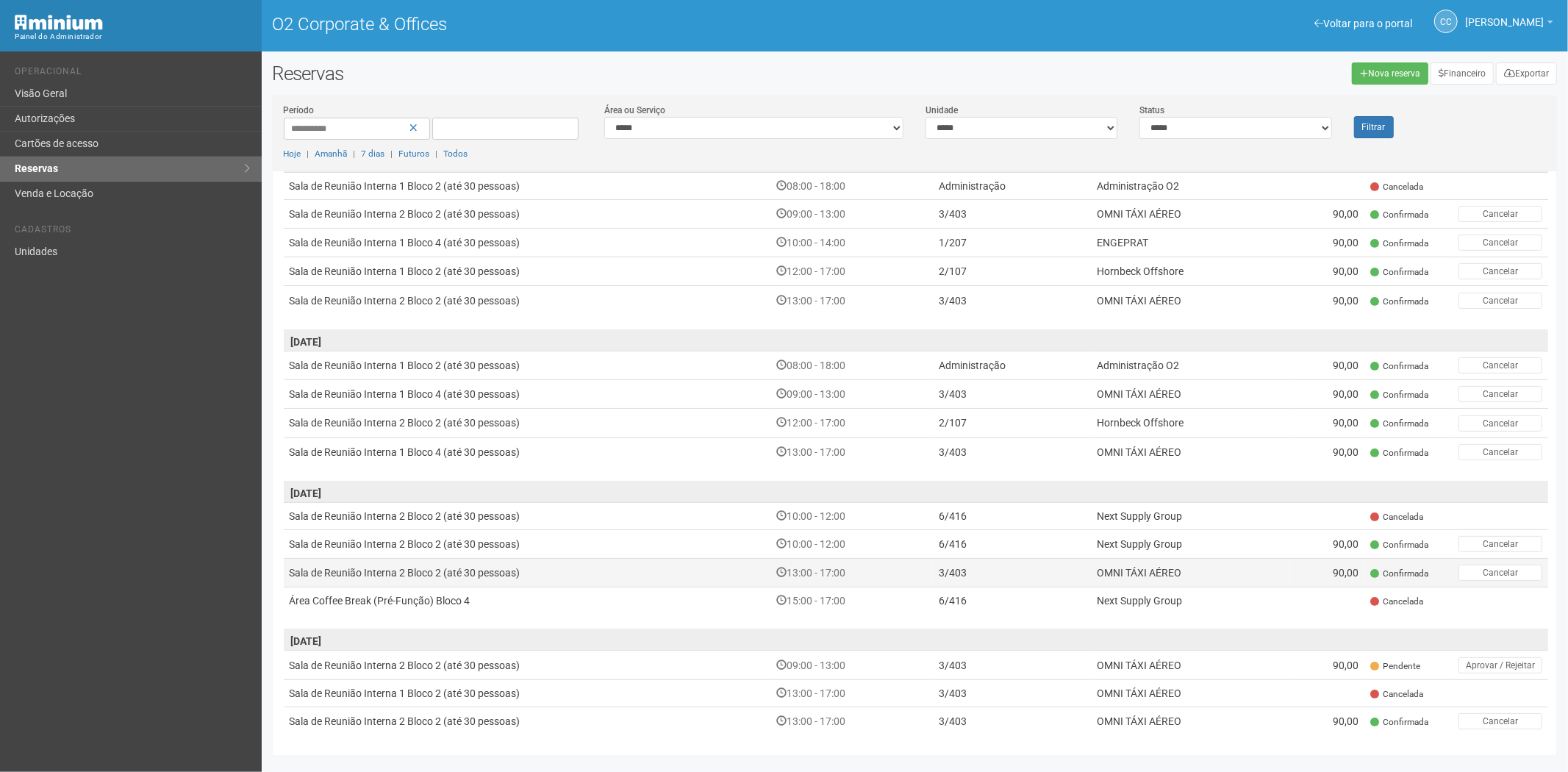
scroll to position [240, 0]
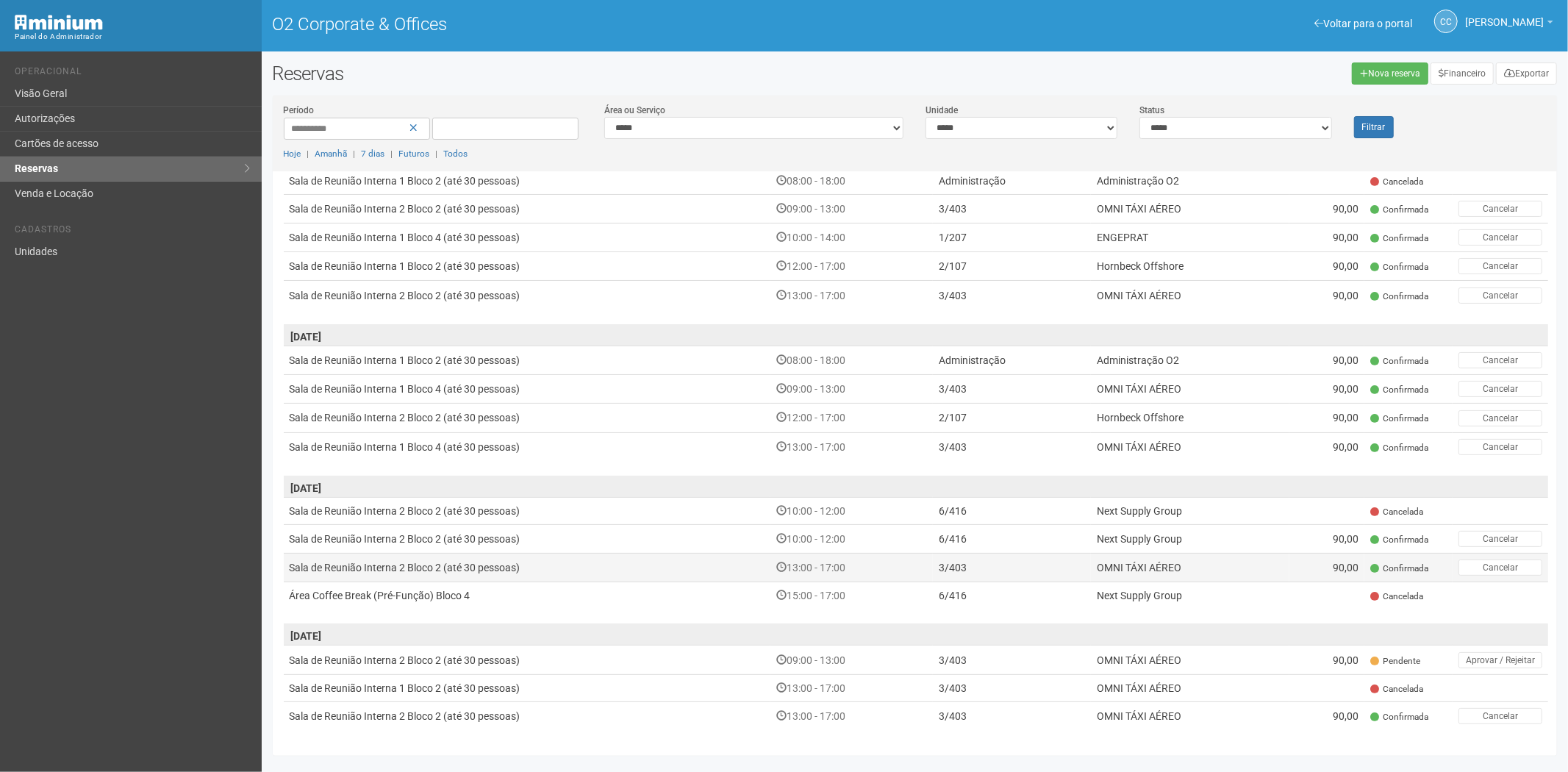
click at [1246, 562] on td "OMNI TÁXI AÉREO" at bounding box center [1189, 569] width 198 height 29
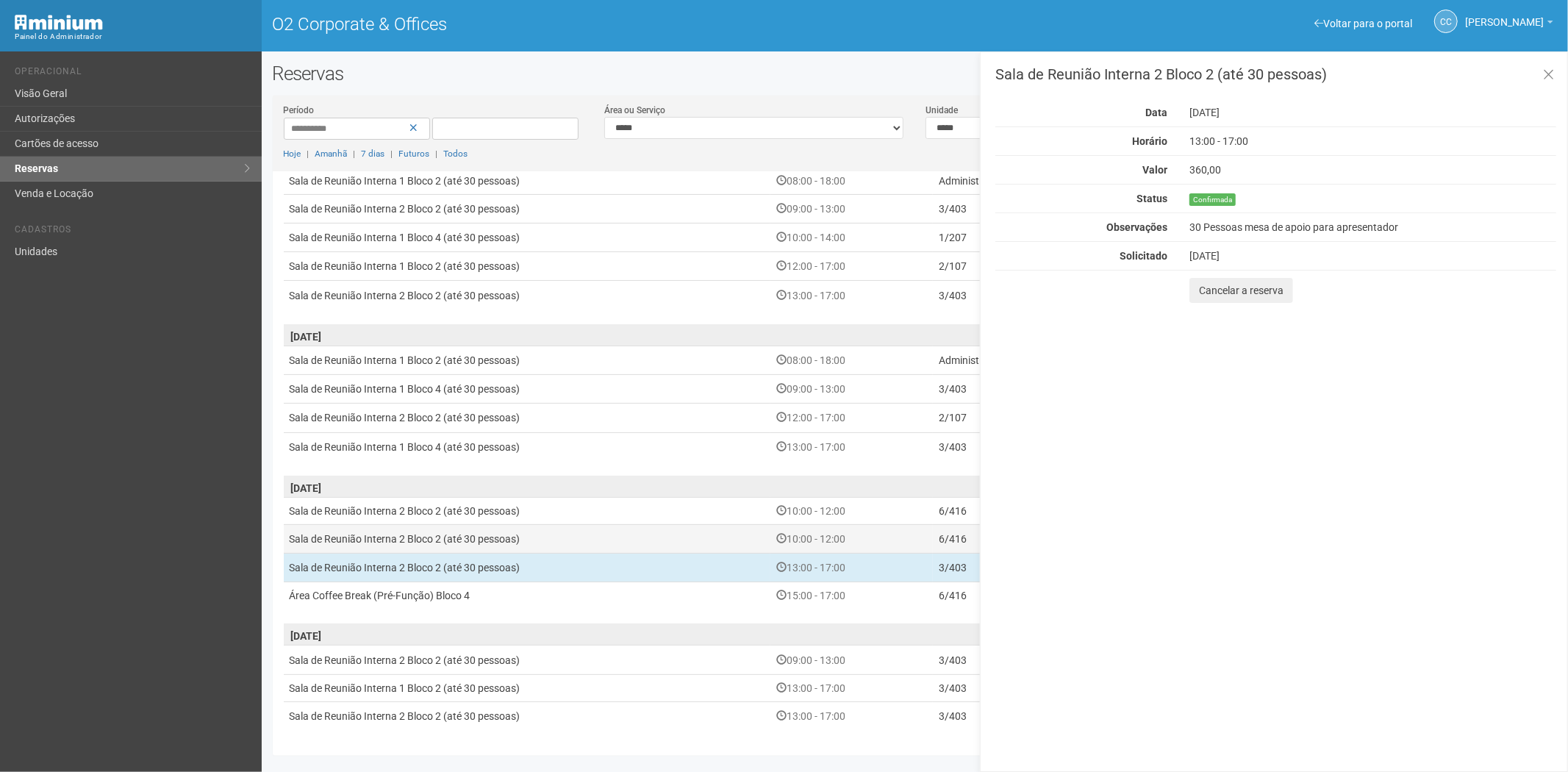
click at [938, 538] on td "6/416" at bounding box center [1012, 539] width 158 height 29
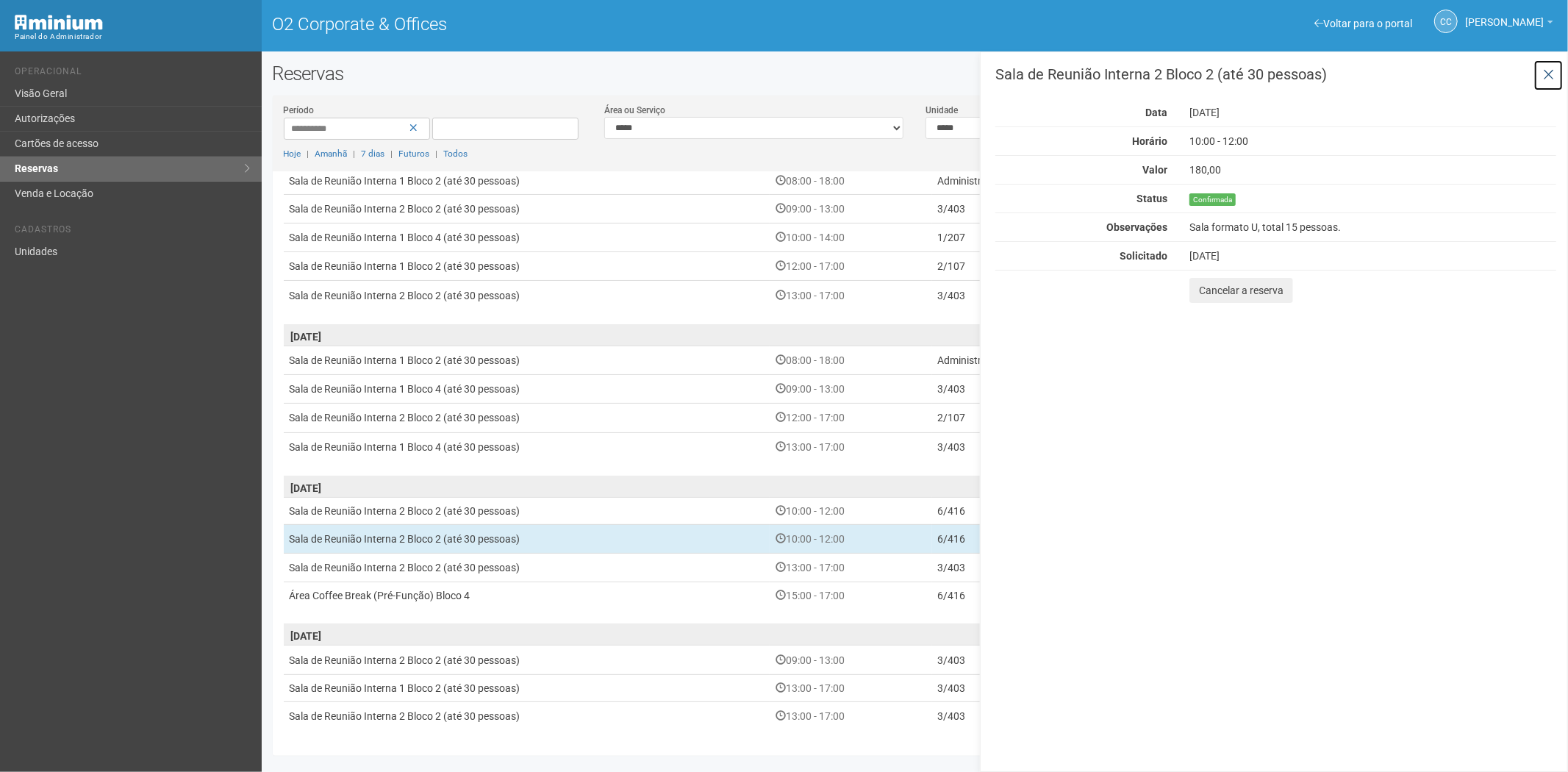
click at [1546, 71] on icon at bounding box center [1549, 75] width 11 height 15
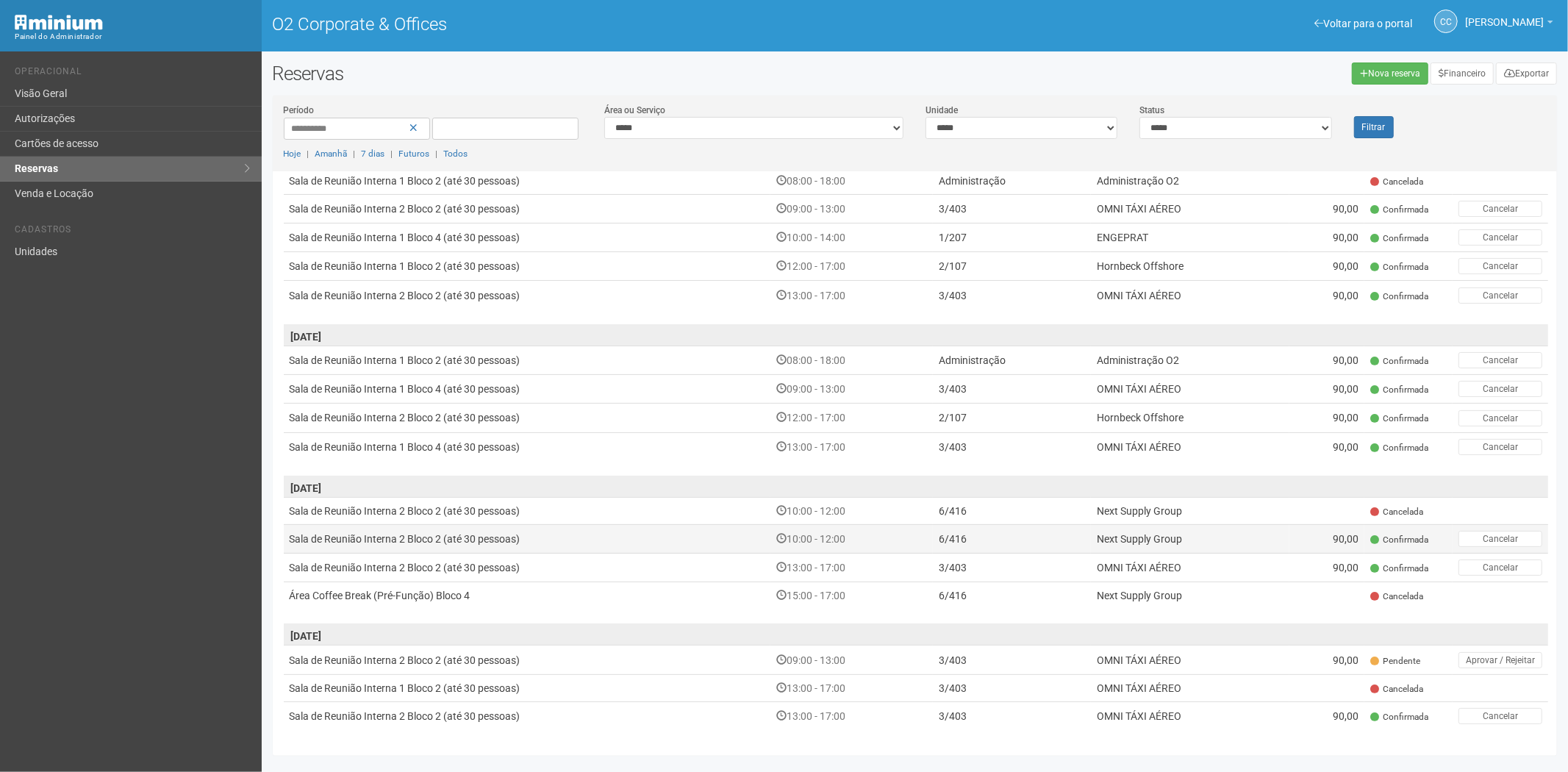
click at [1038, 540] on td "6/416" at bounding box center [1012, 539] width 158 height 29
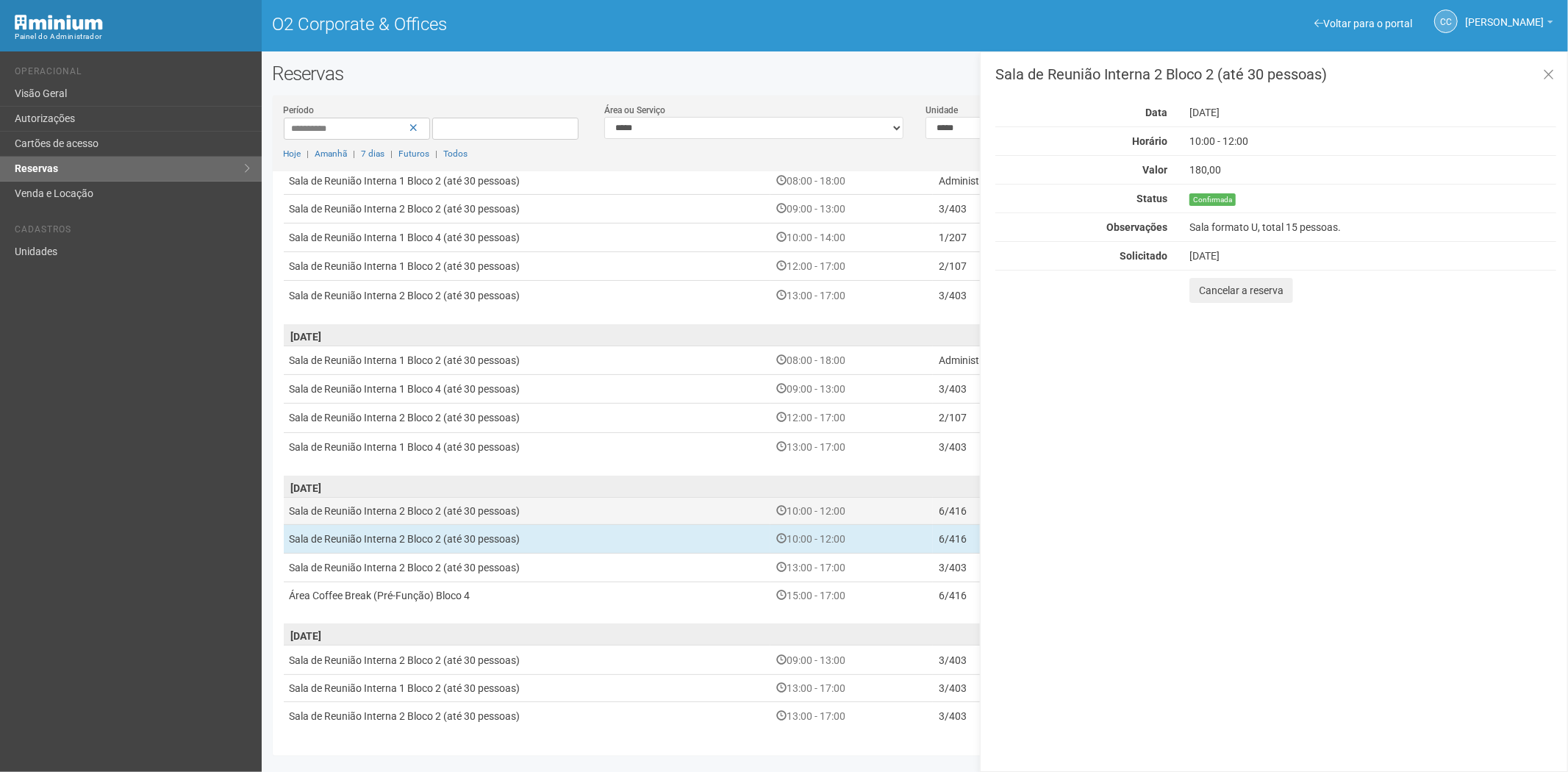
click at [876, 511] on td "10:00 - 12:00" at bounding box center [852, 511] width 163 height 27
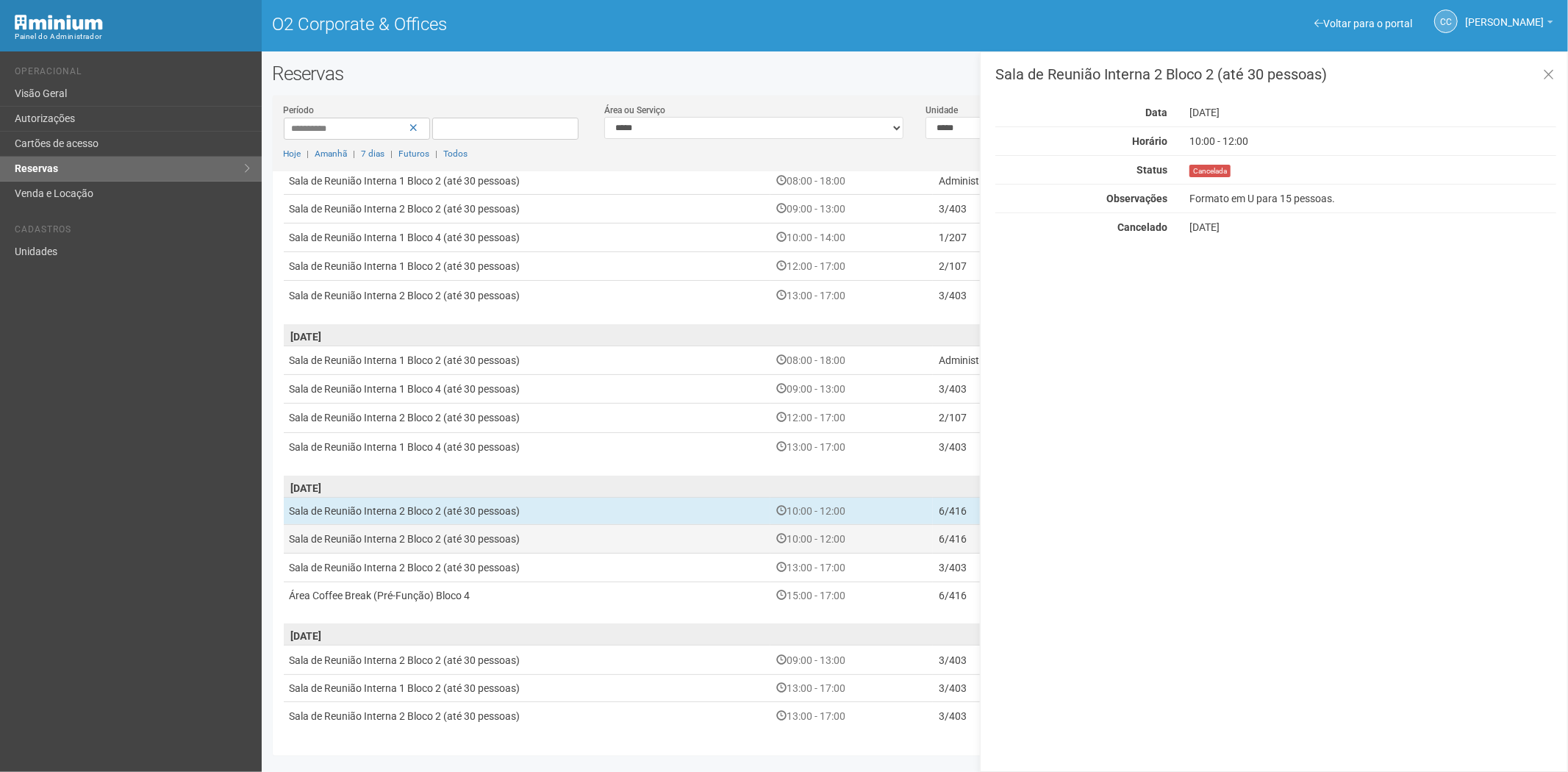
click at [877, 543] on td "10:00 - 12:00" at bounding box center [852, 539] width 163 height 29
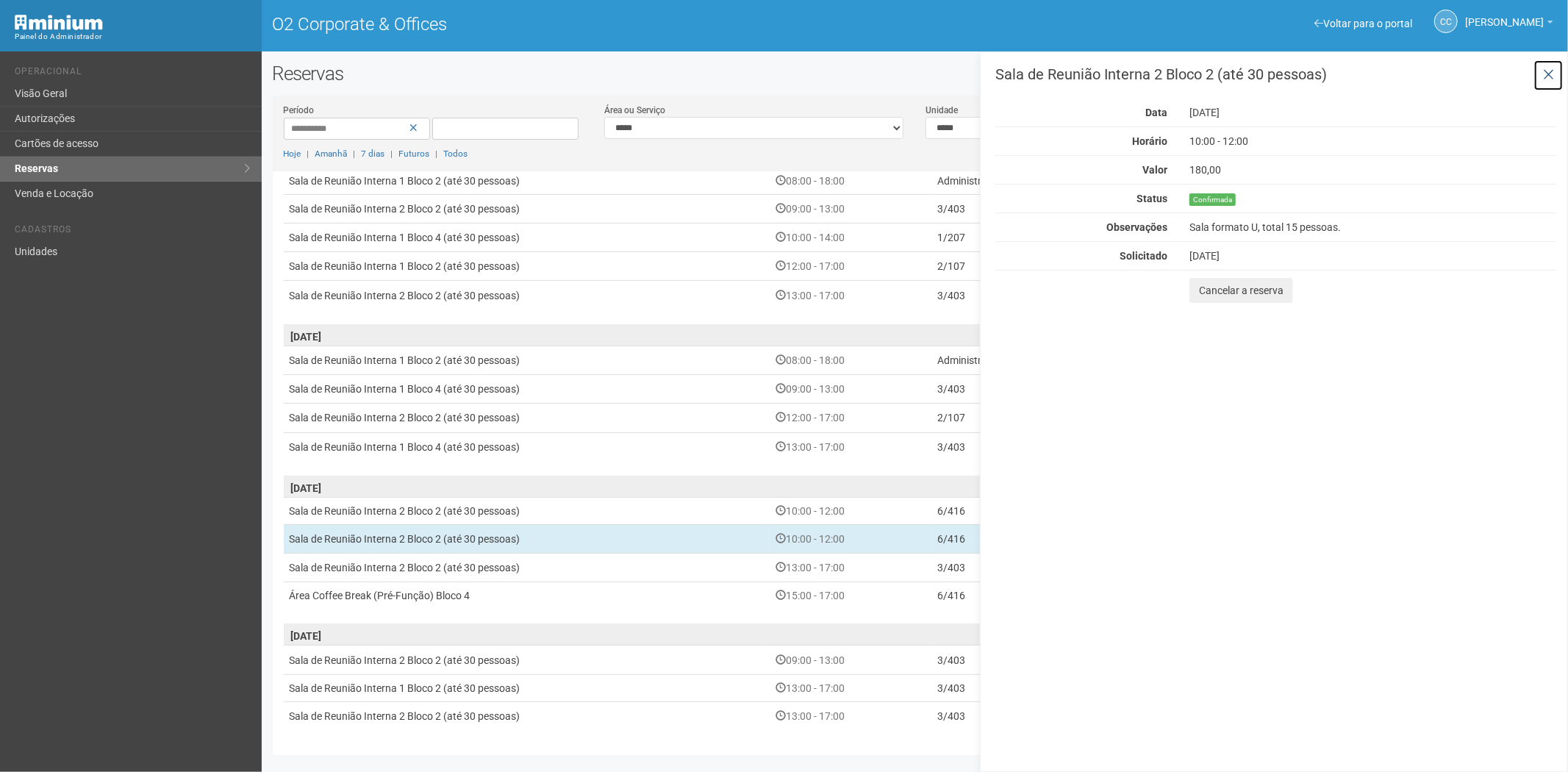
drag, startPoint x: 1554, startPoint y: 69, endPoint x: 1356, endPoint y: 143, distance: 211.4
click at [1554, 68] on button at bounding box center [1548, 75] width 30 height 31
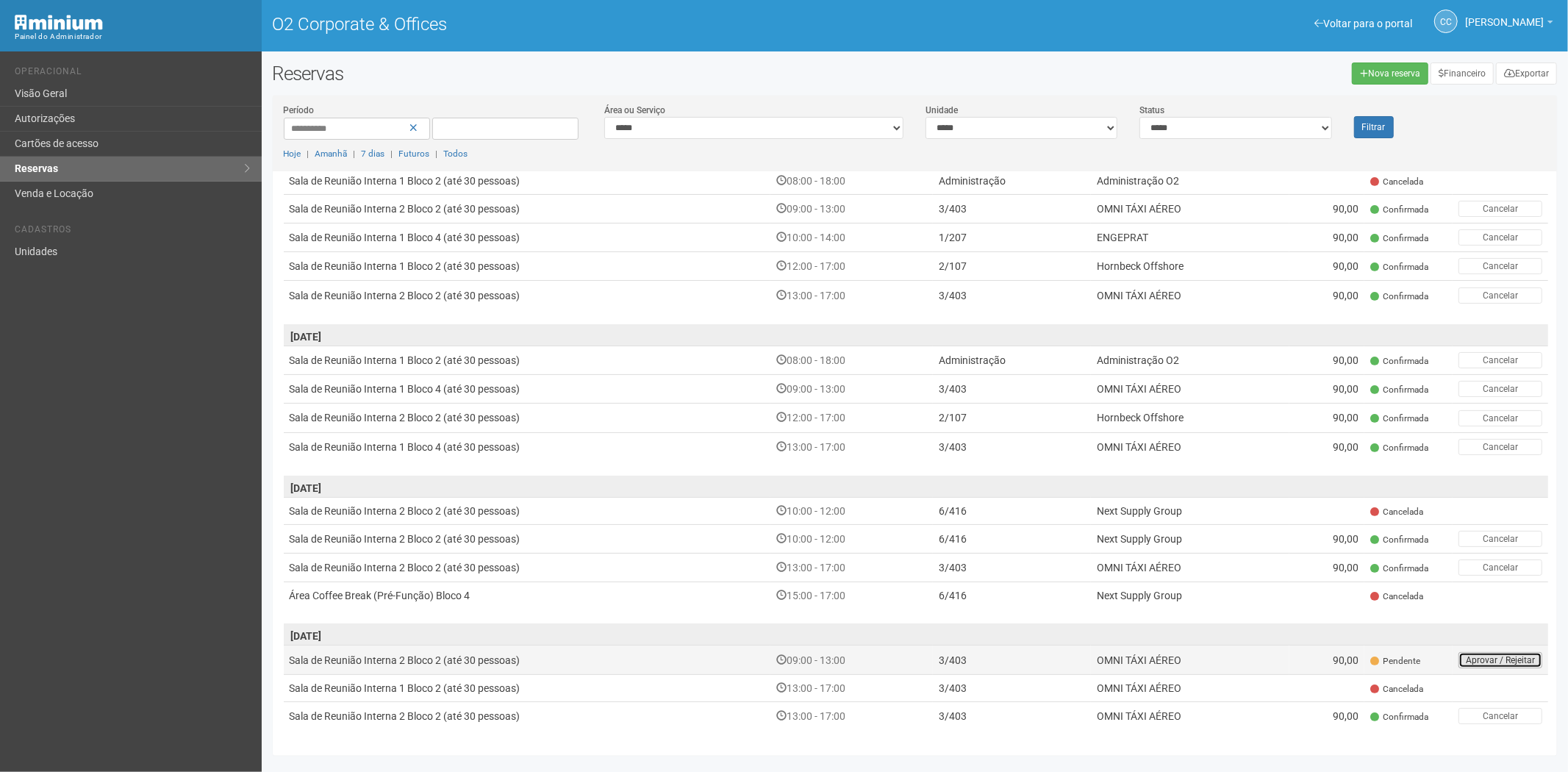
click at [1468, 660] on button "Aprovar / Rejeitar" at bounding box center [1500, 661] width 84 height 16
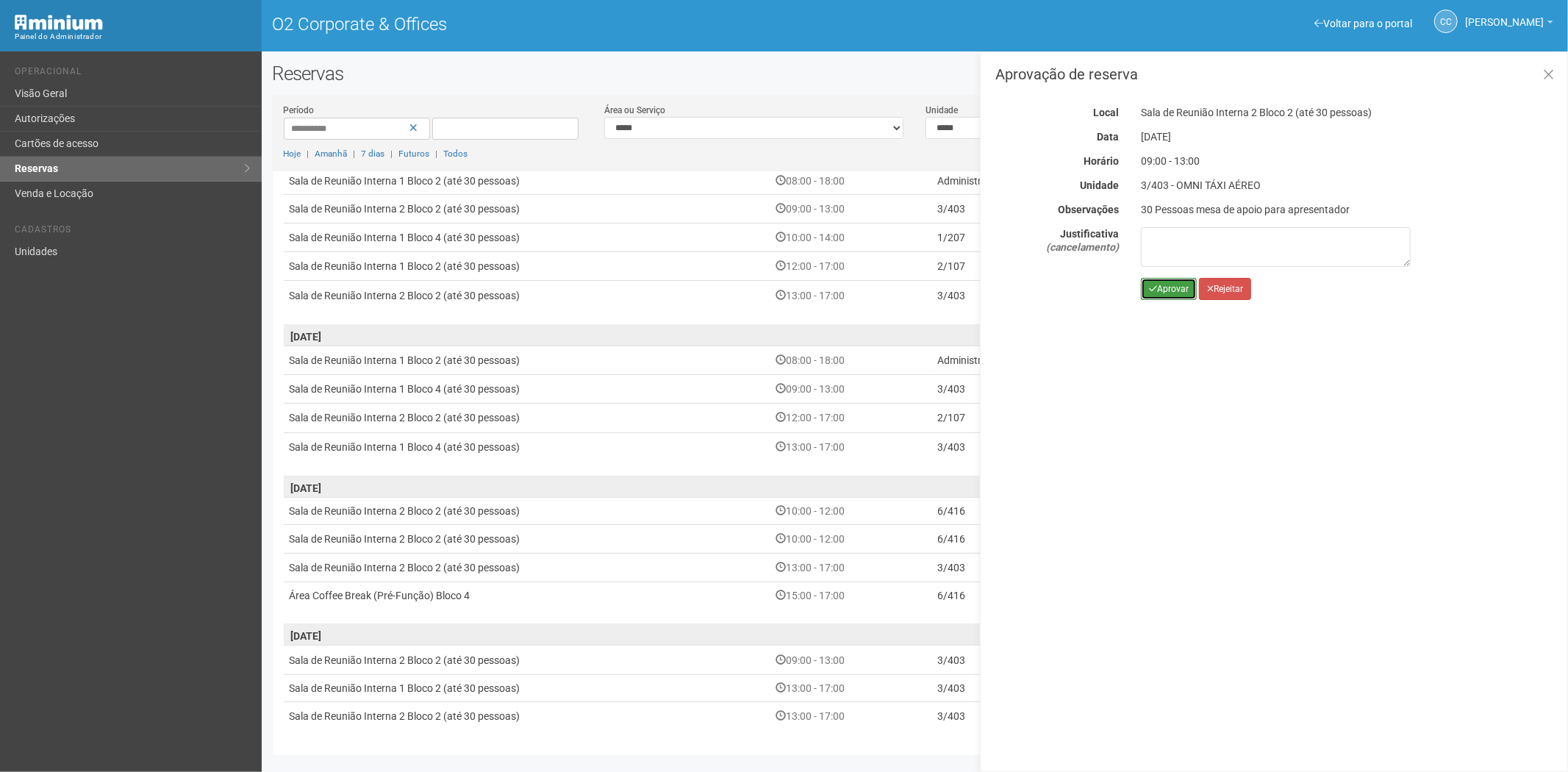
click at [1171, 294] on button "Aprovar" at bounding box center [1168, 289] width 56 height 22
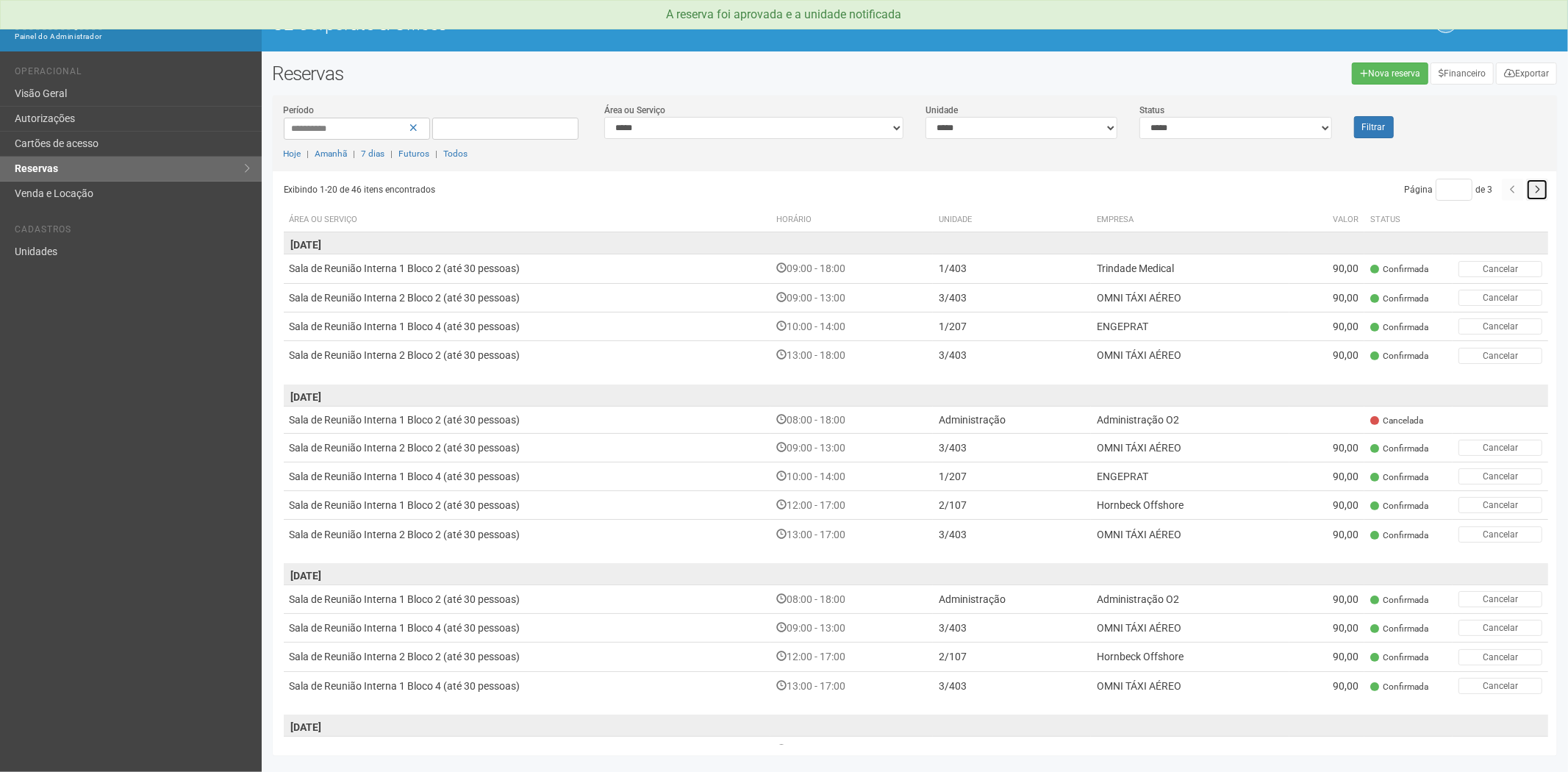
click at [1534, 188] on icon "button" at bounding box center [1537, 190] width 6 height 9
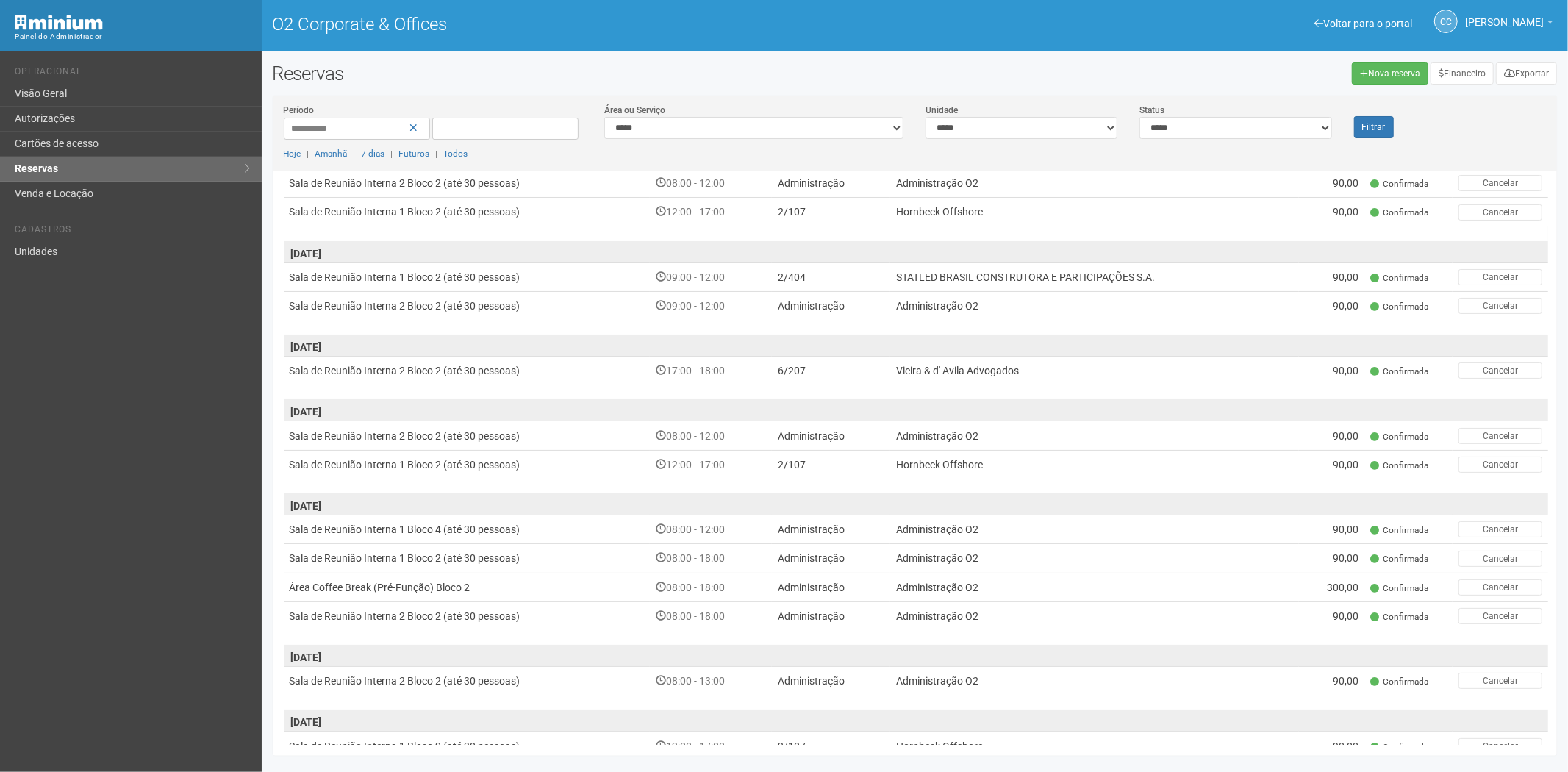
scroll to position [390, 0]
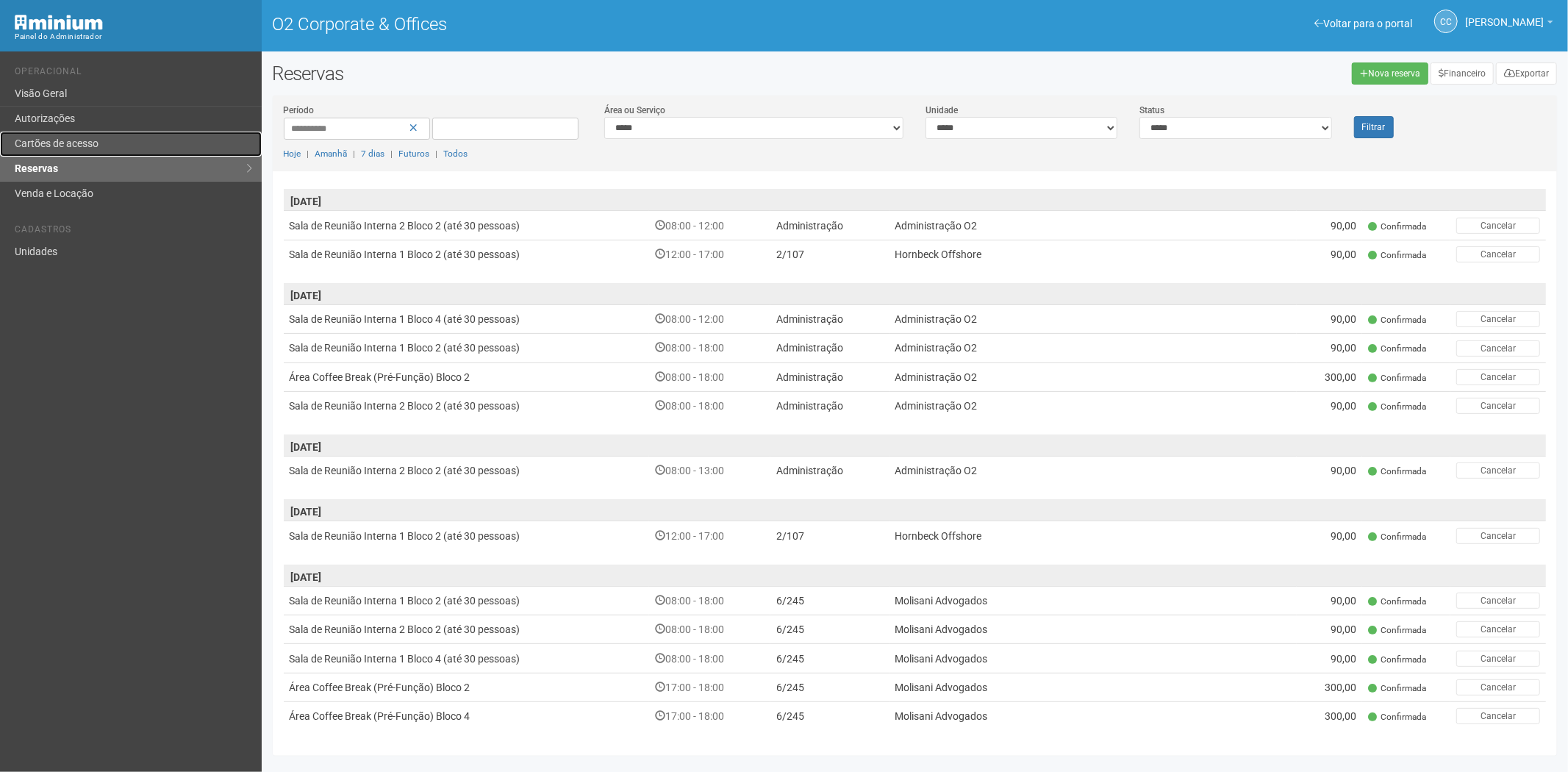
click at [84, 151] on link "Cartões de acesso" at bounding box center [131, 144] width 262 height 25
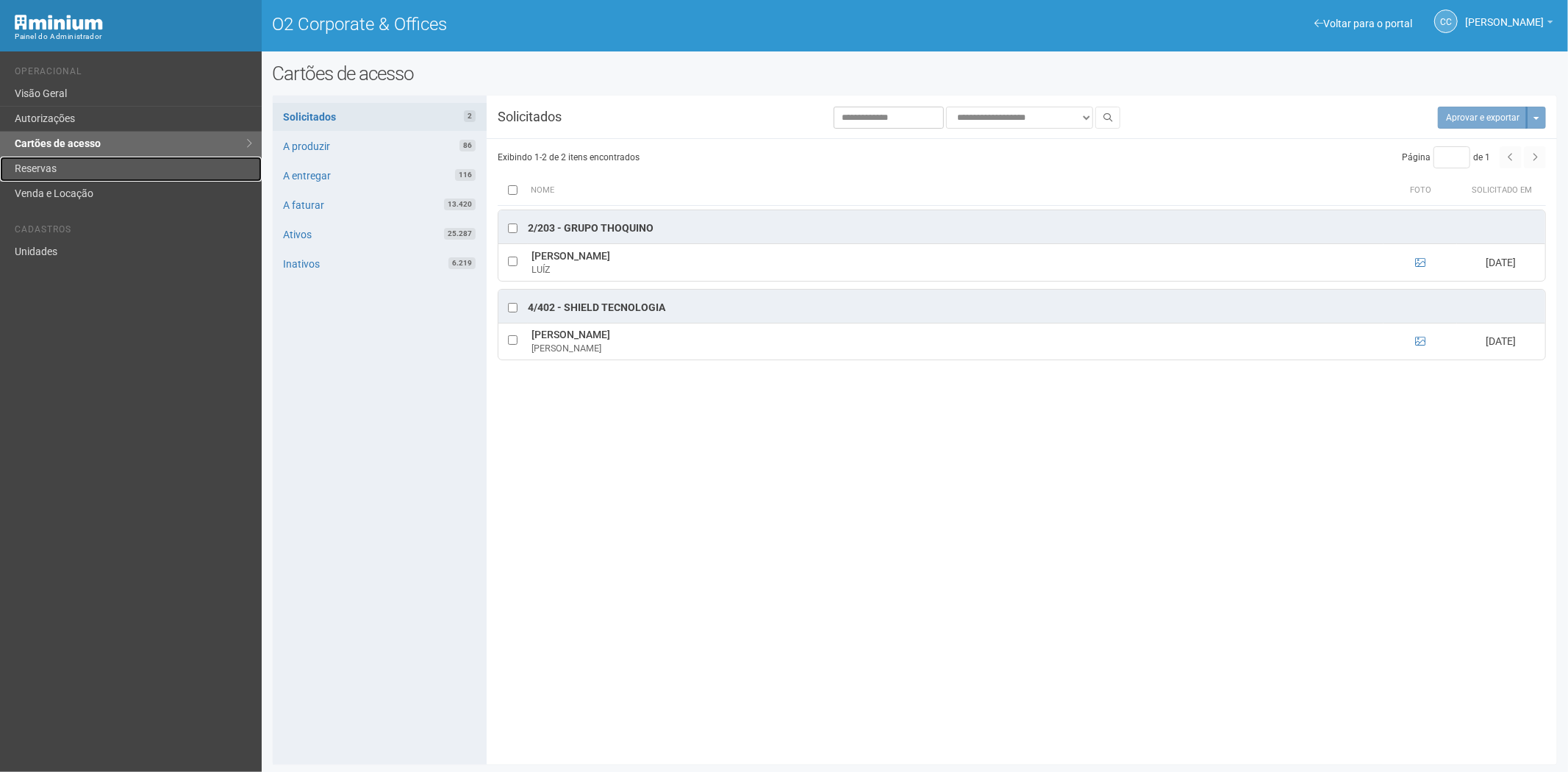
click at [76, 171] on link "Reservas" at bounding box center [131, 169] width 262 height 25
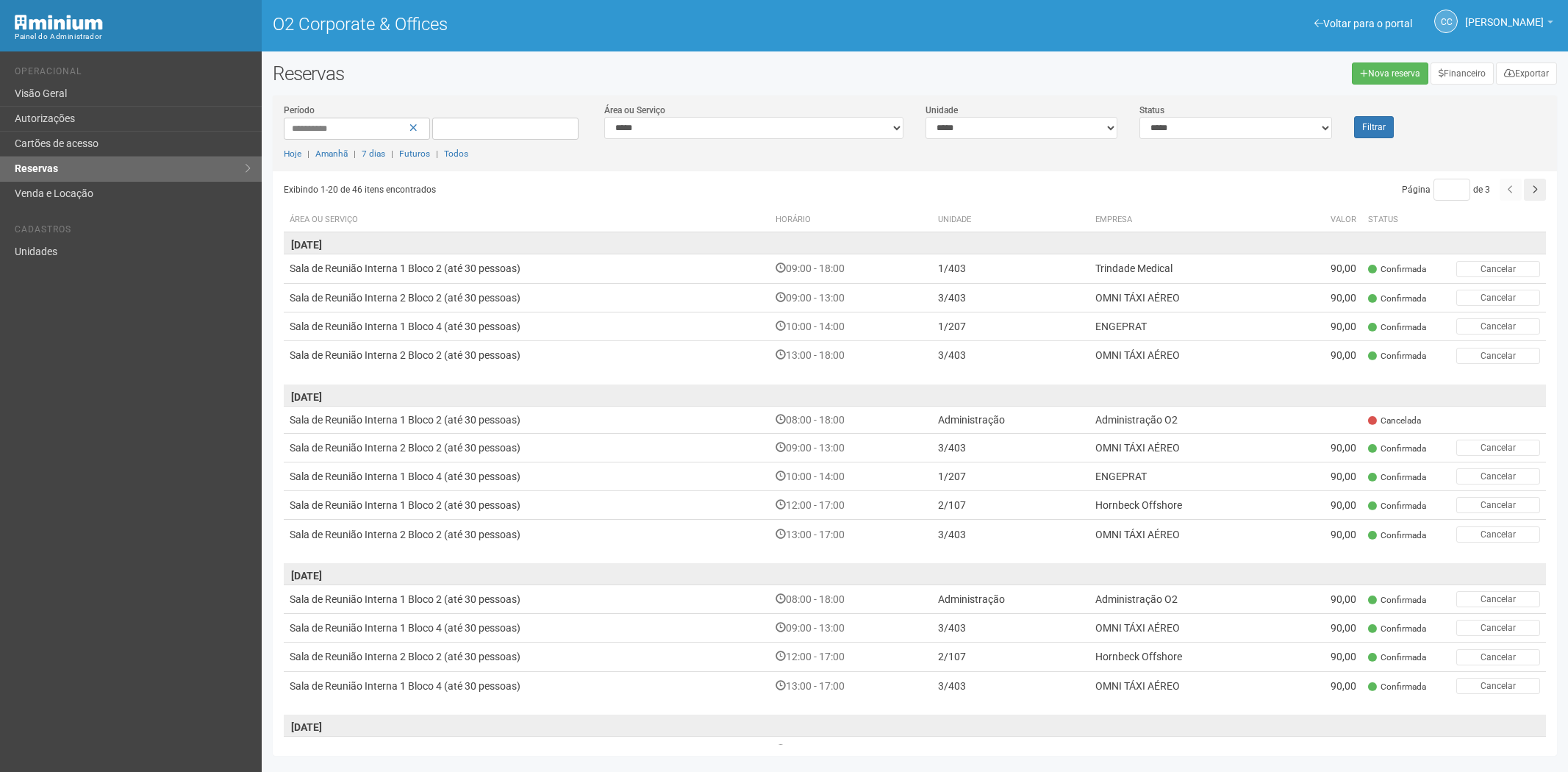
click at [63, 142] on link "Cartões de acesso" at bounding box center [131, 144] width 262 height 25
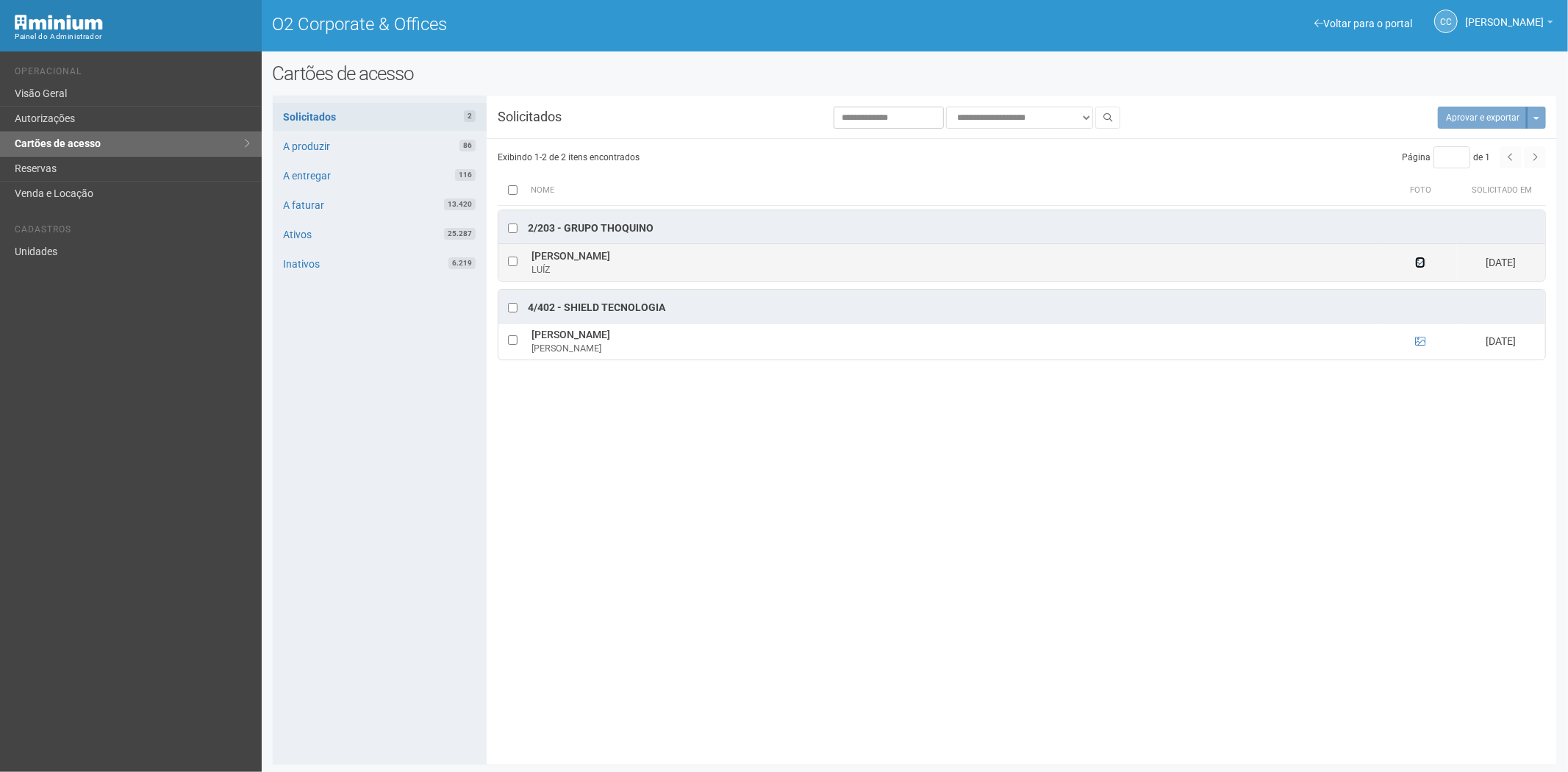
click at [1416, 265] on icon at bounding box center [1420, 262] width 10 height 10
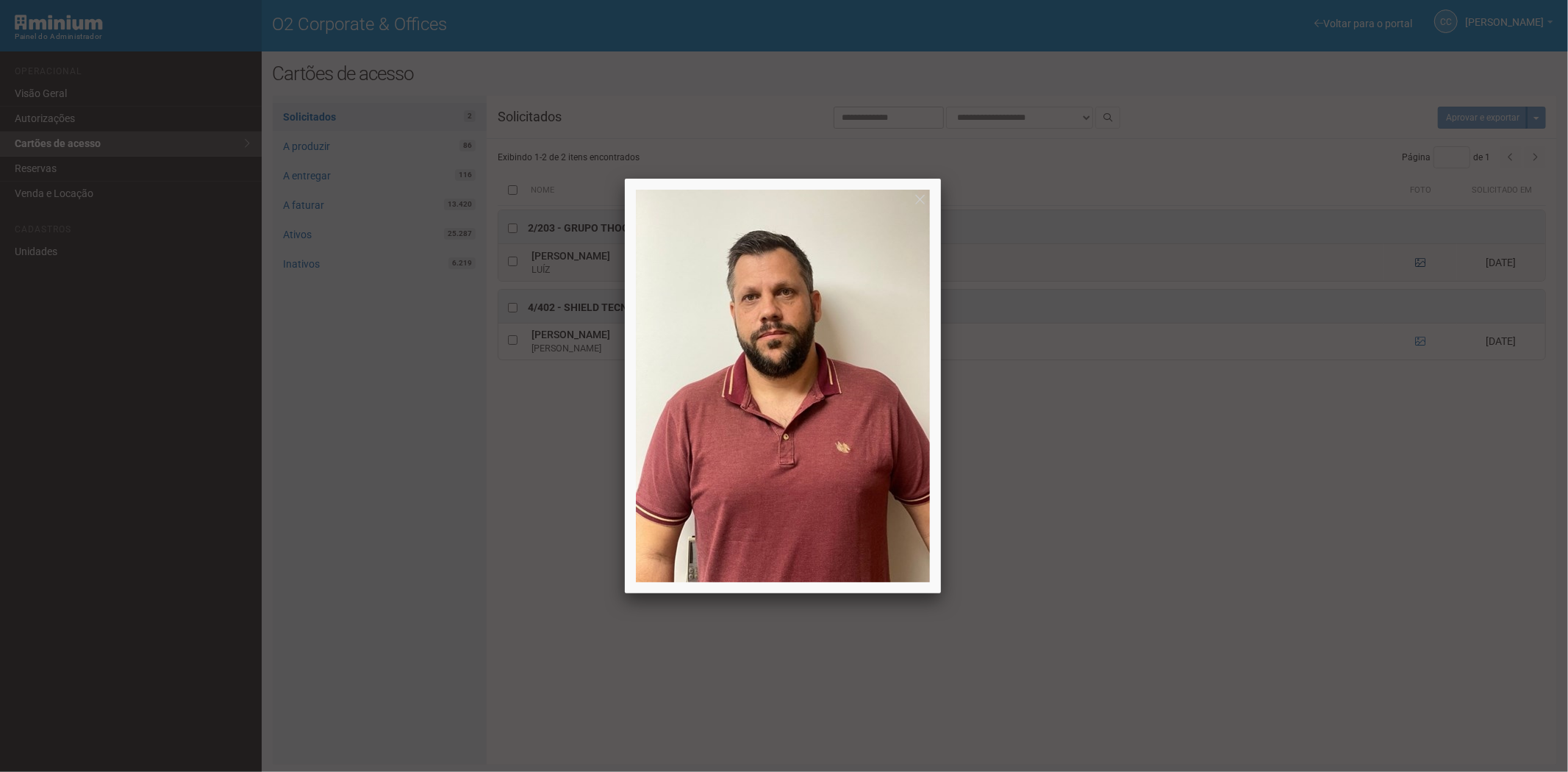
click at [1416, 265] on div at bounding box center [784, 386] width 1568 height 772
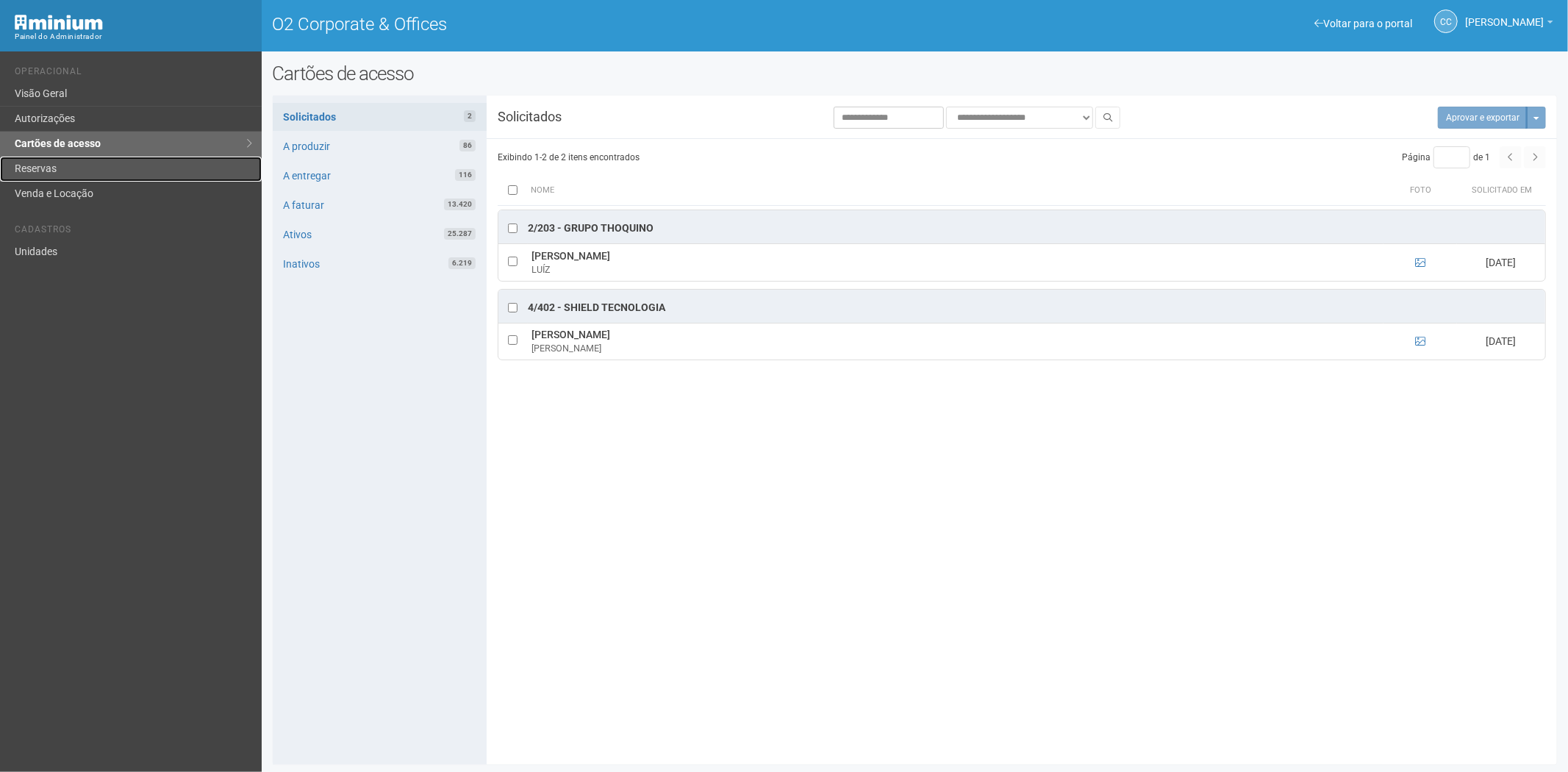
click at [99, 171] on link "Reservas" at bounding box center [131, 169] width 262 height 25
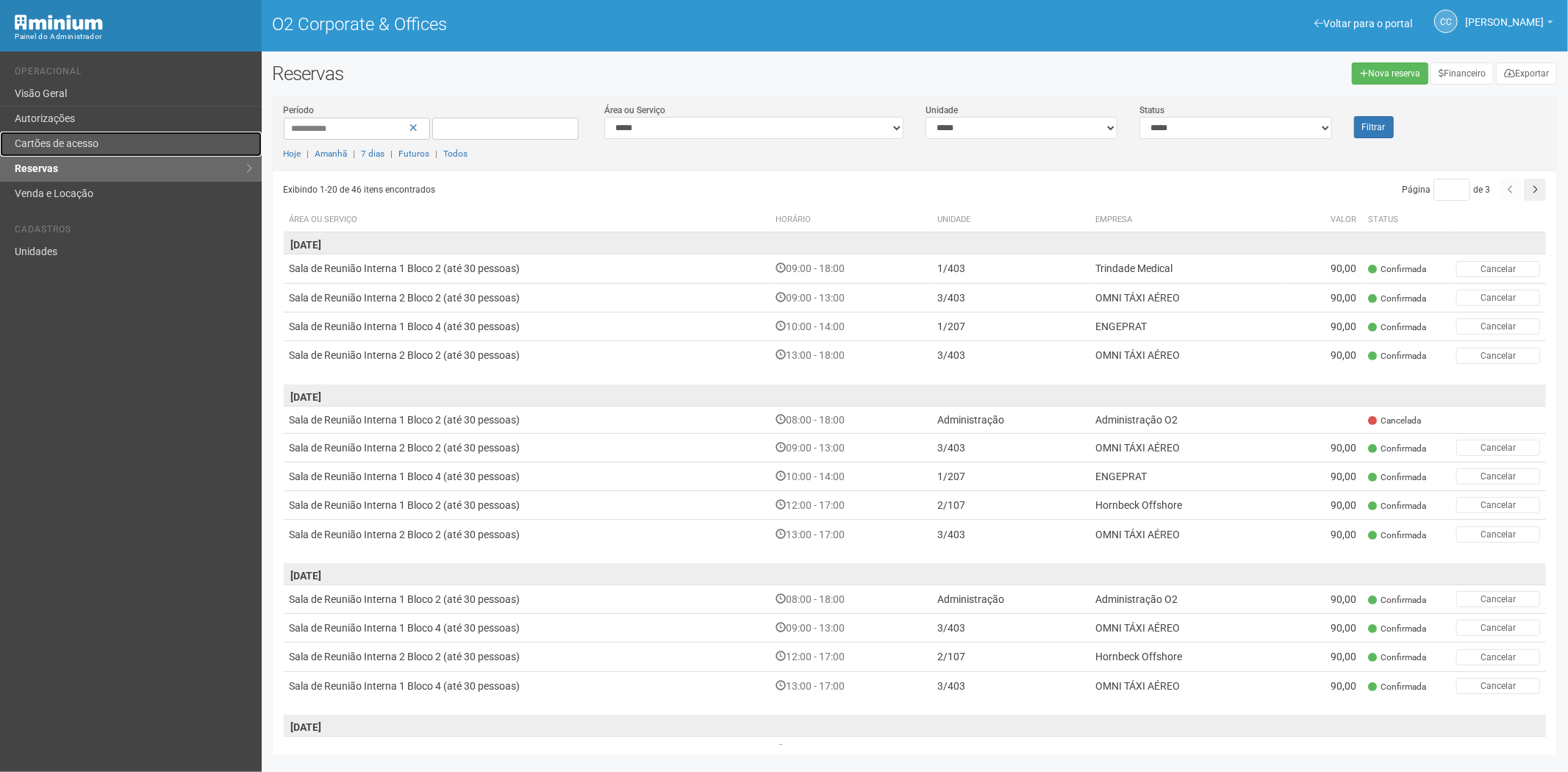
click at [103, 142] on link "Cartões de acesso" at bounding box center [131, 144] width 262 height 25
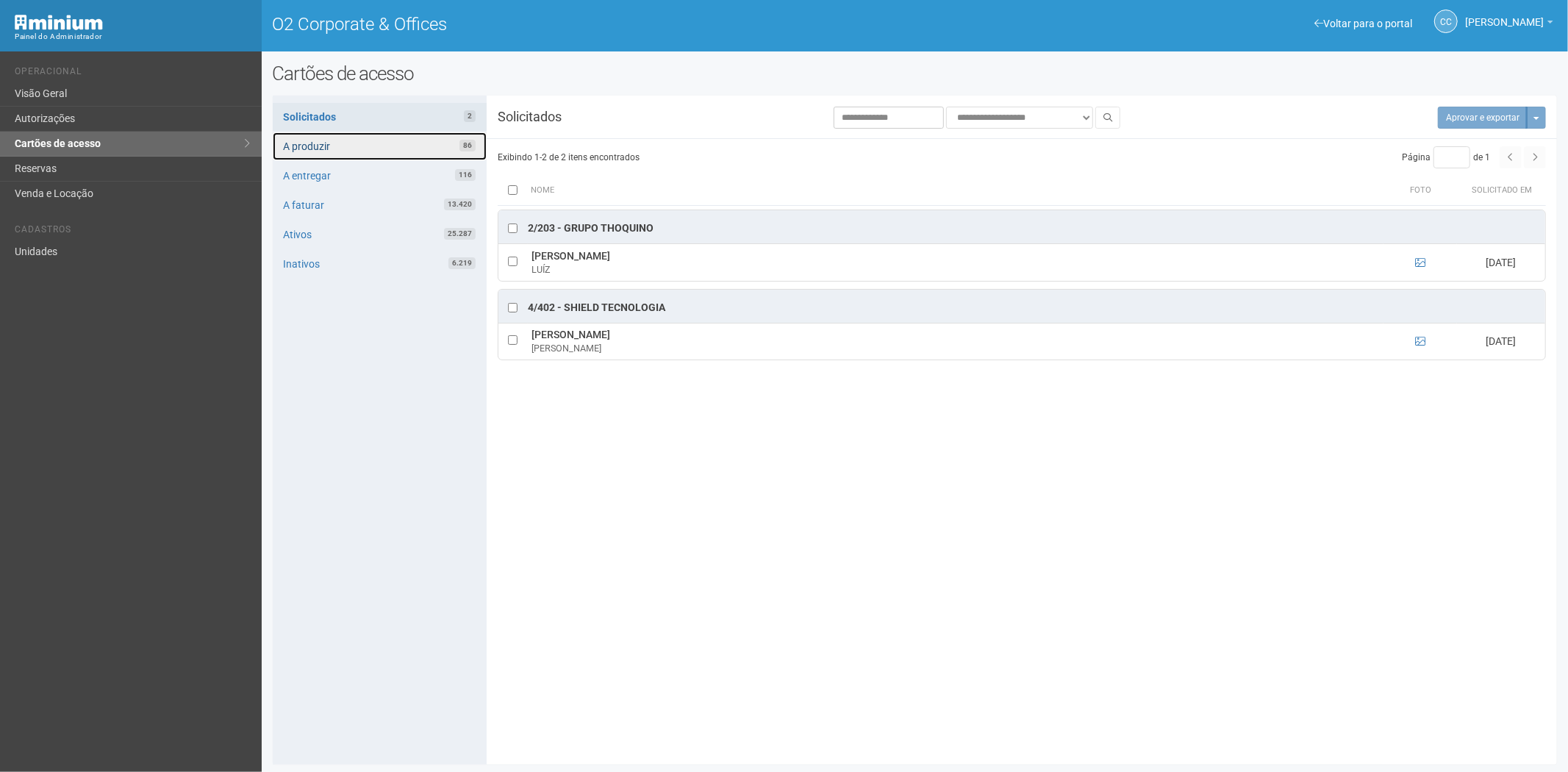
click at [394, 144] on link "A produzir 86" at bounding box center [379, 146] width 214 height 28
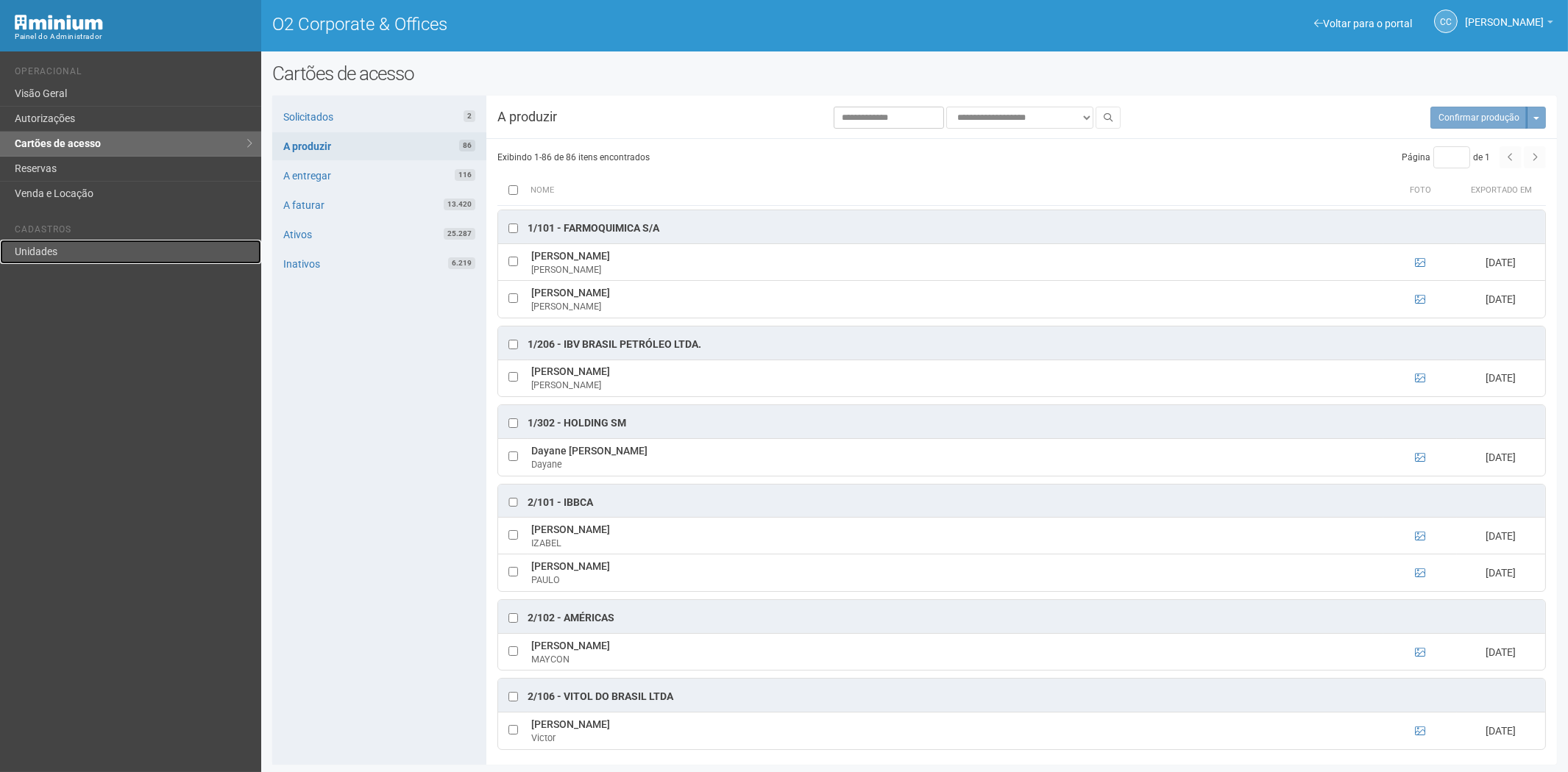
click at [87, 247] on link "Unidades" at bounding box center [131, 252] width 261 height 24
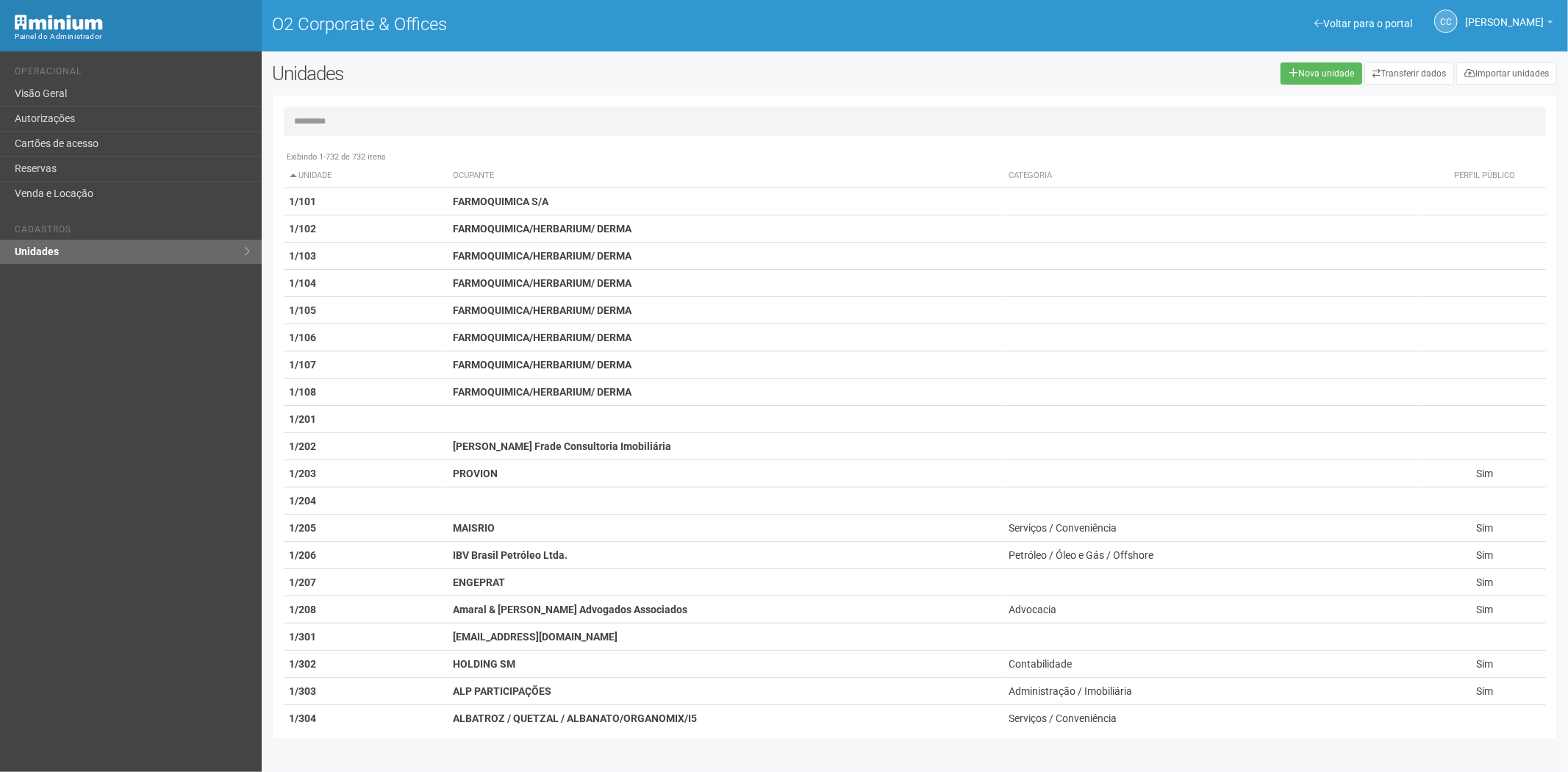
click at [397, 111] on input "text" at bounding box center [915, 121] width 1262 height 29
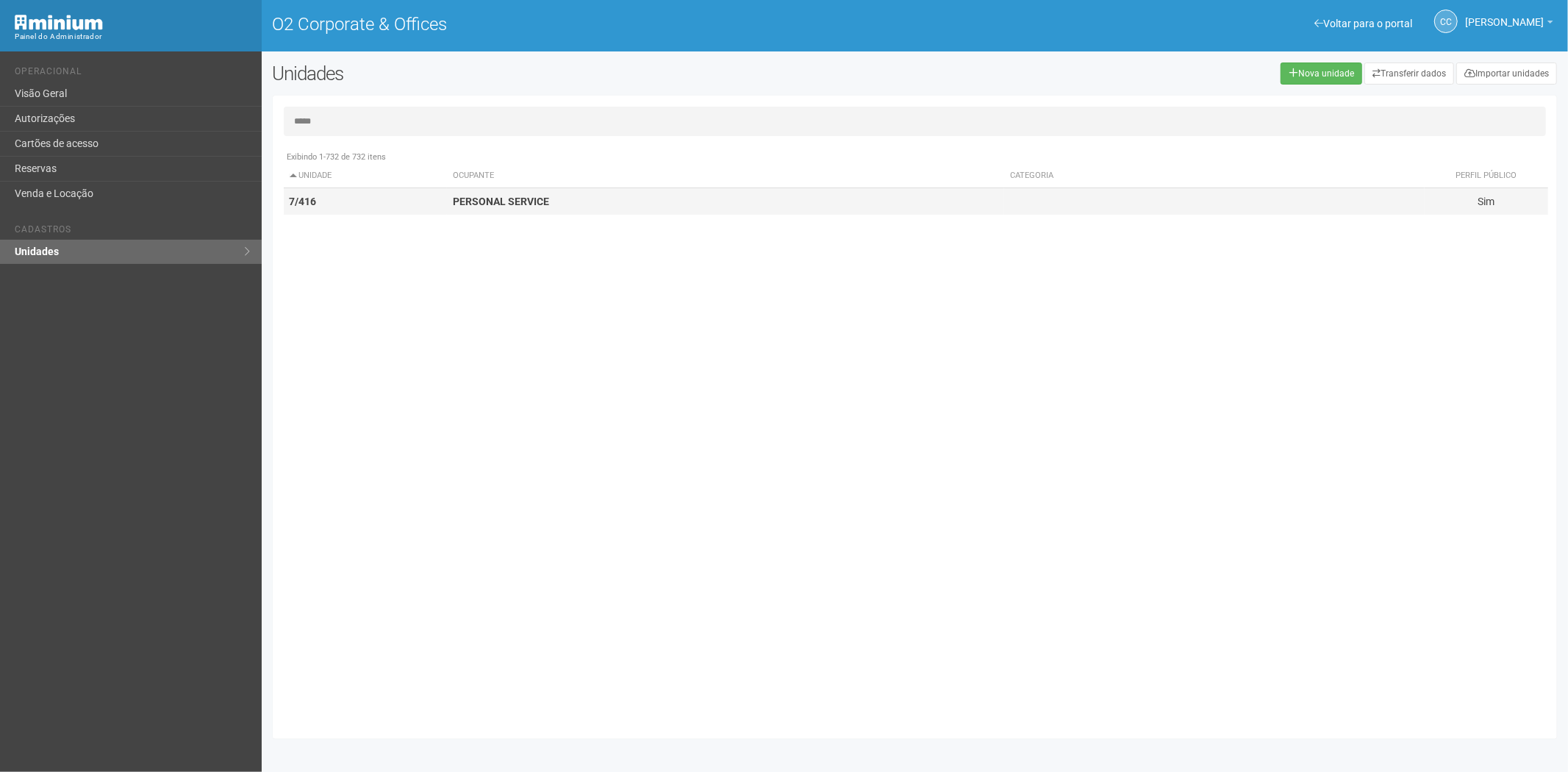
type input "*****"
click at [494, 203] on strong "PERSONAL SERVICE" at bounding box center [501, 202] width 96 height 12
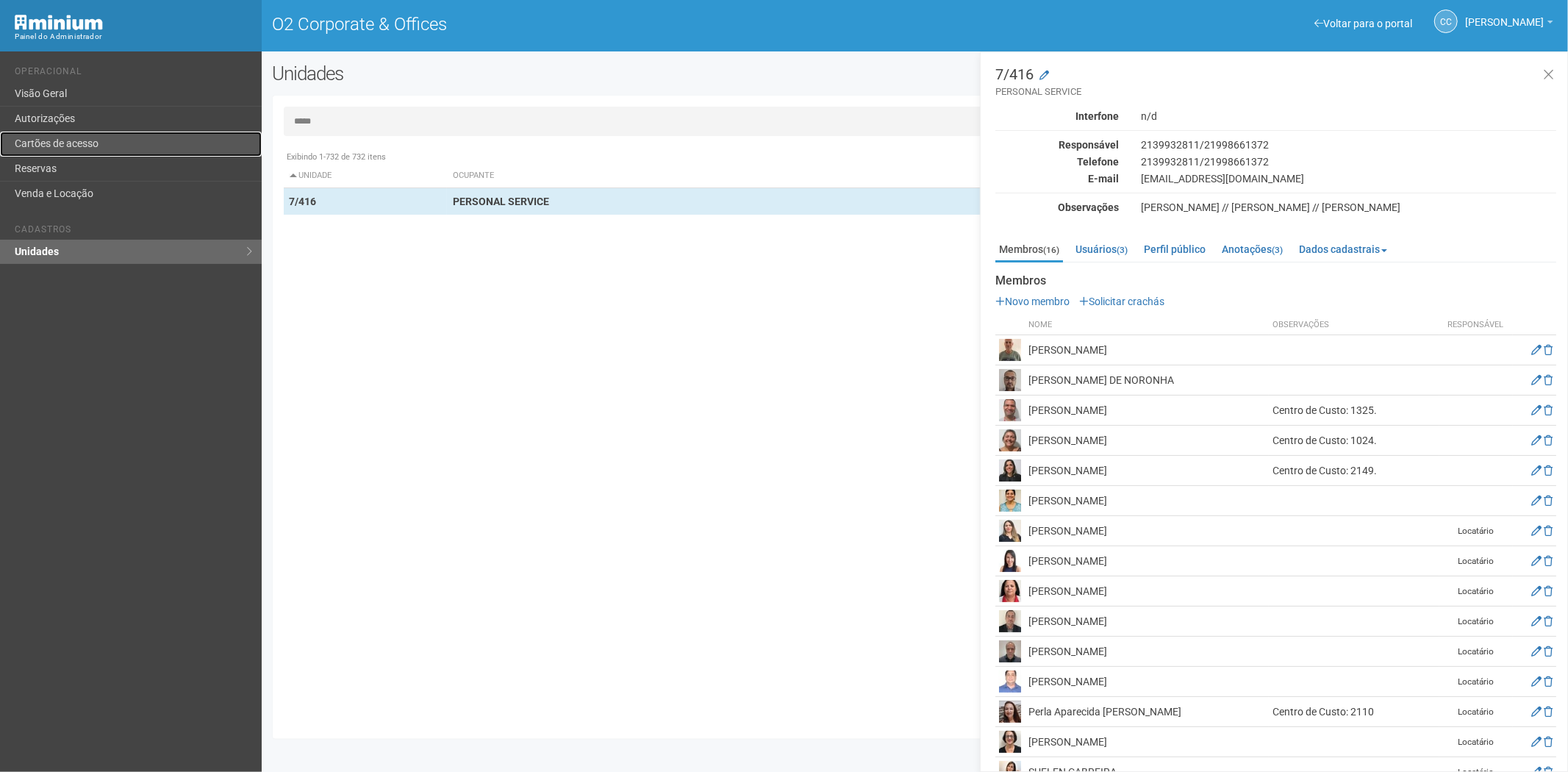
click at [106, 149] on link "Cartões de acesso" at bounding box center [131, 144] width 262 height 25
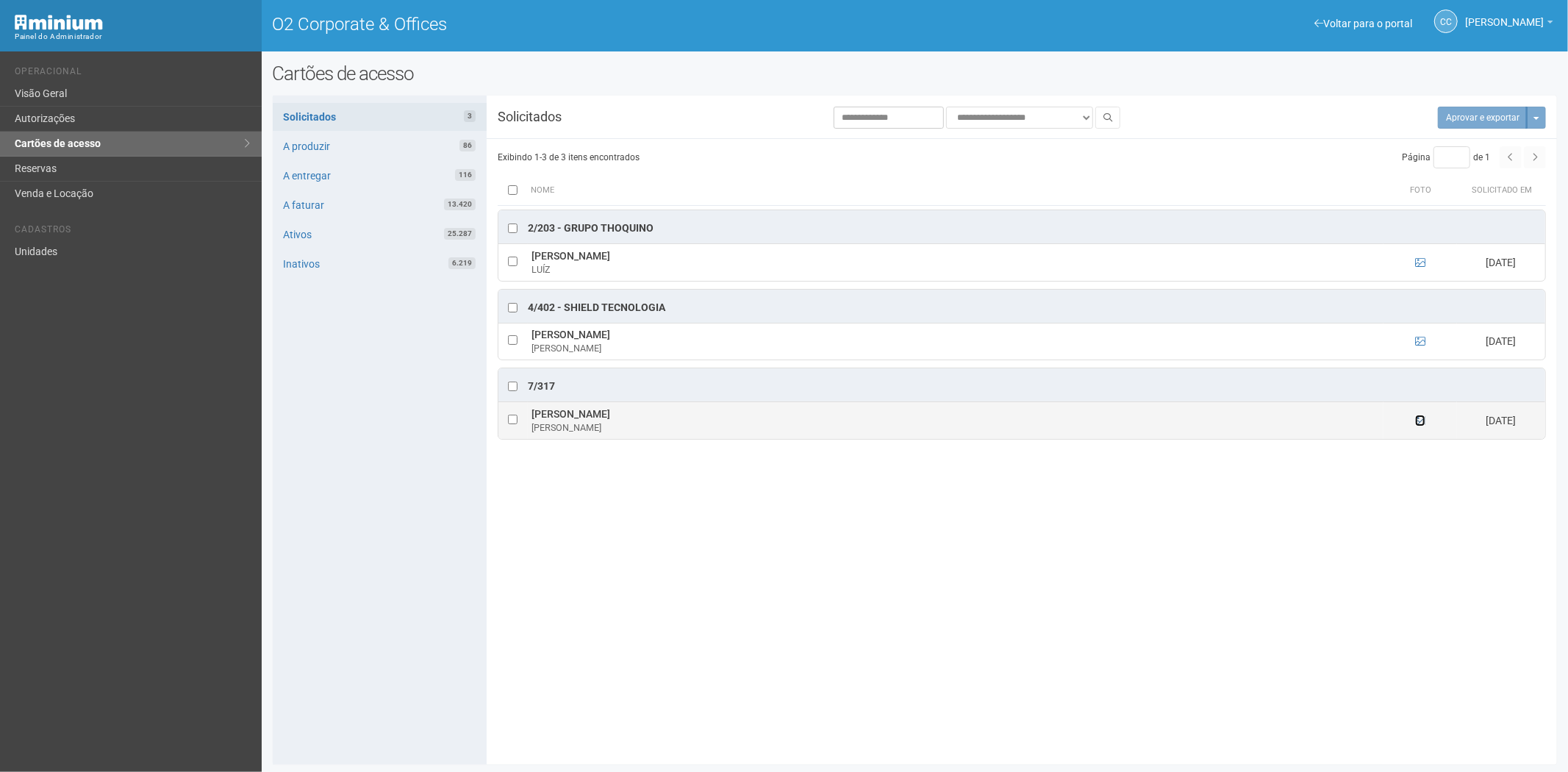
click at [1420, 422] on icon at bounding box center [1420, 420] width 10 height 10
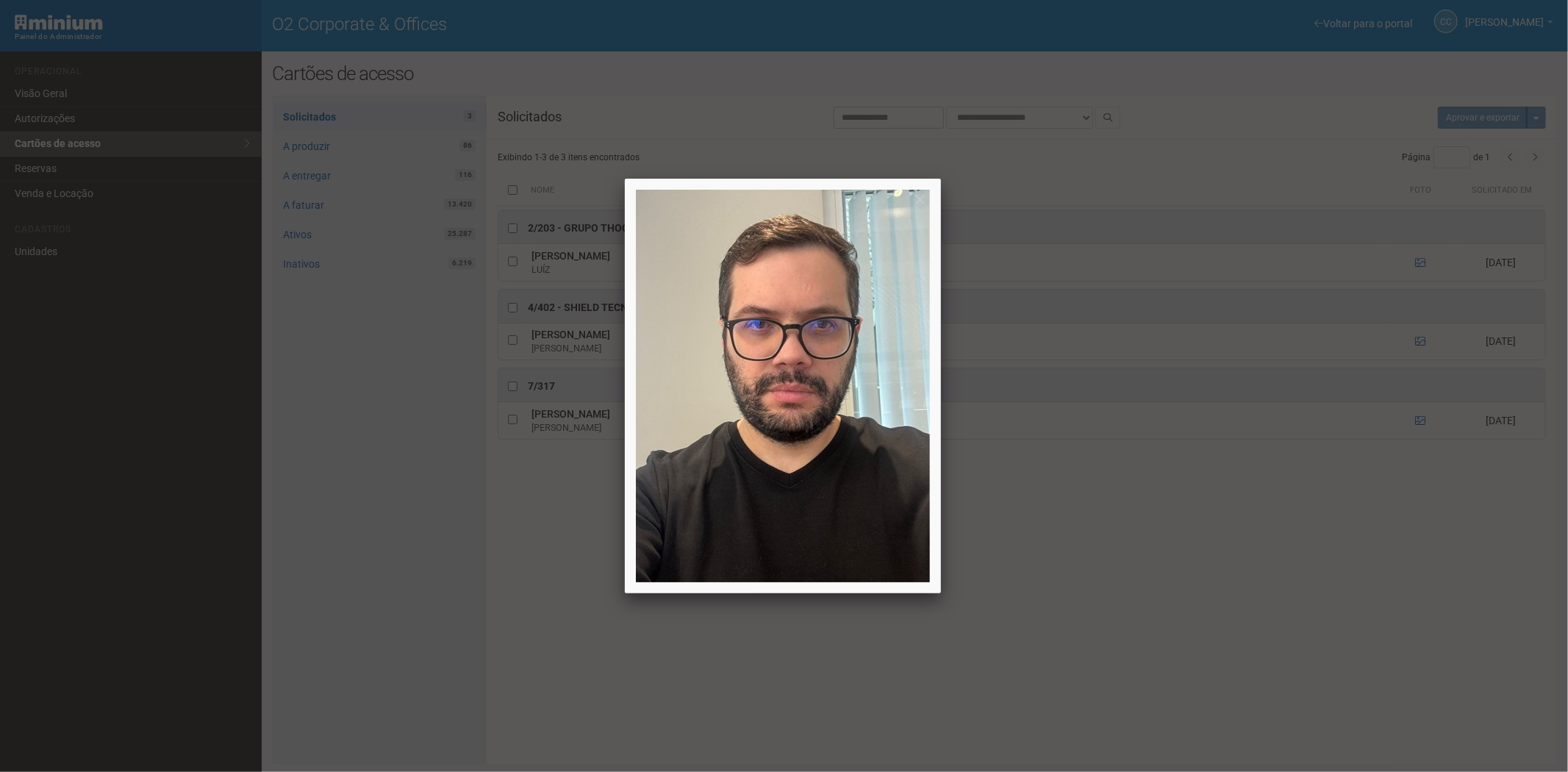
click at [1113, 665] on div at bounding box center [784, 386] width 1568 height 772
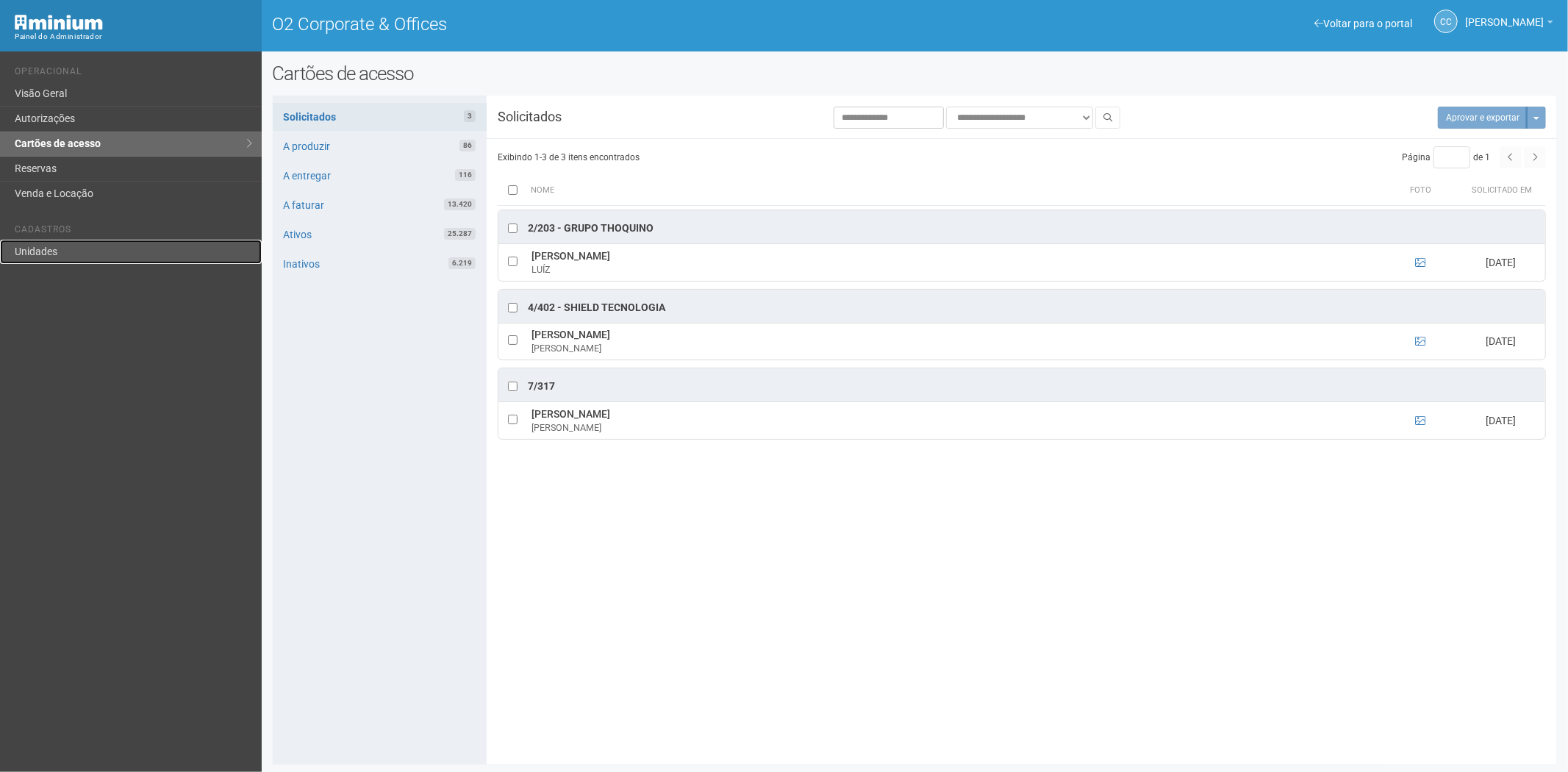
click at [48, 250] on link "Unidades" at bounding box center [131, 252] width 262 height 24
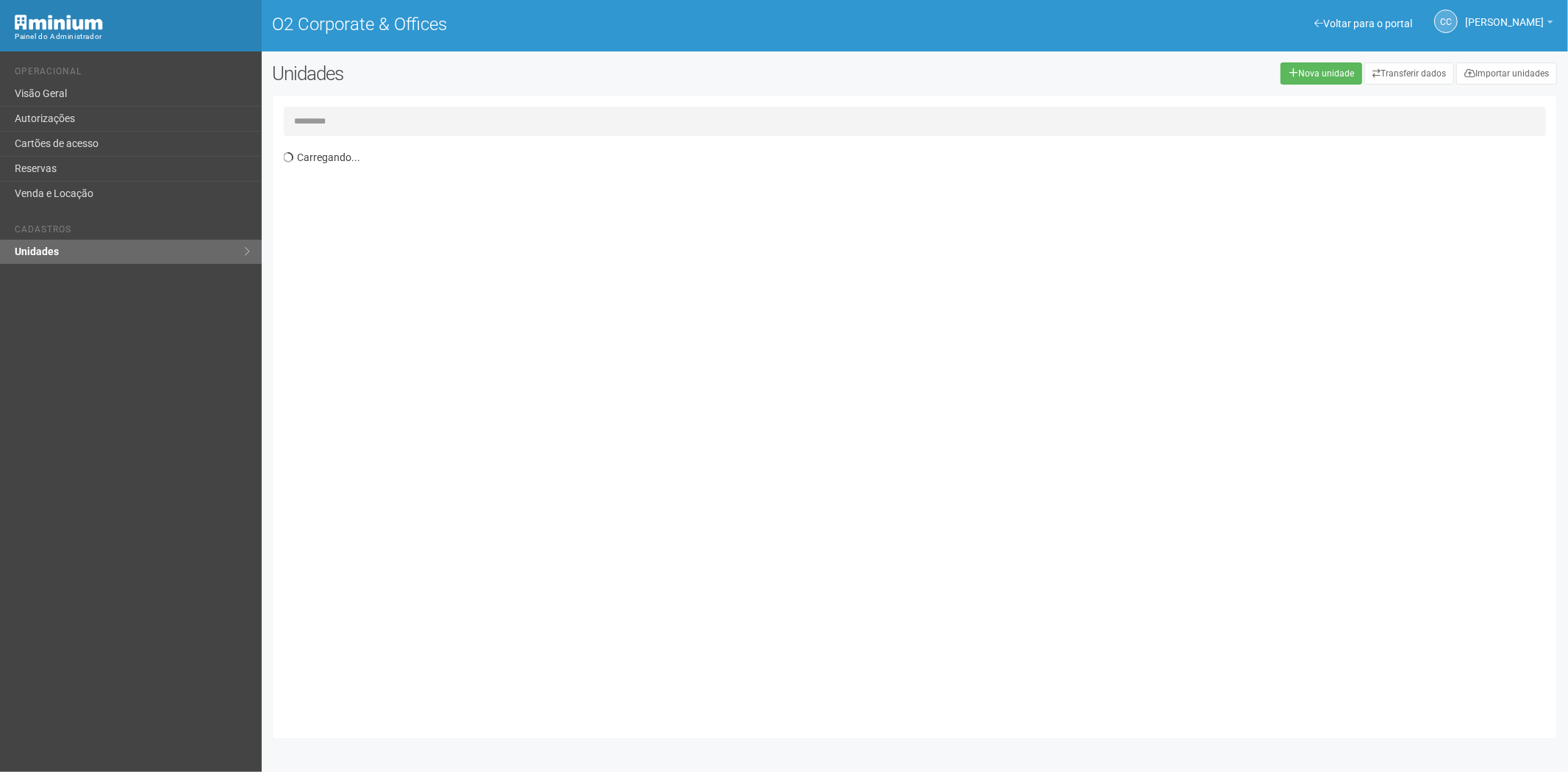
click at [331, 114] on input "text" at bounding box center [915, 121] width 1262 height 29
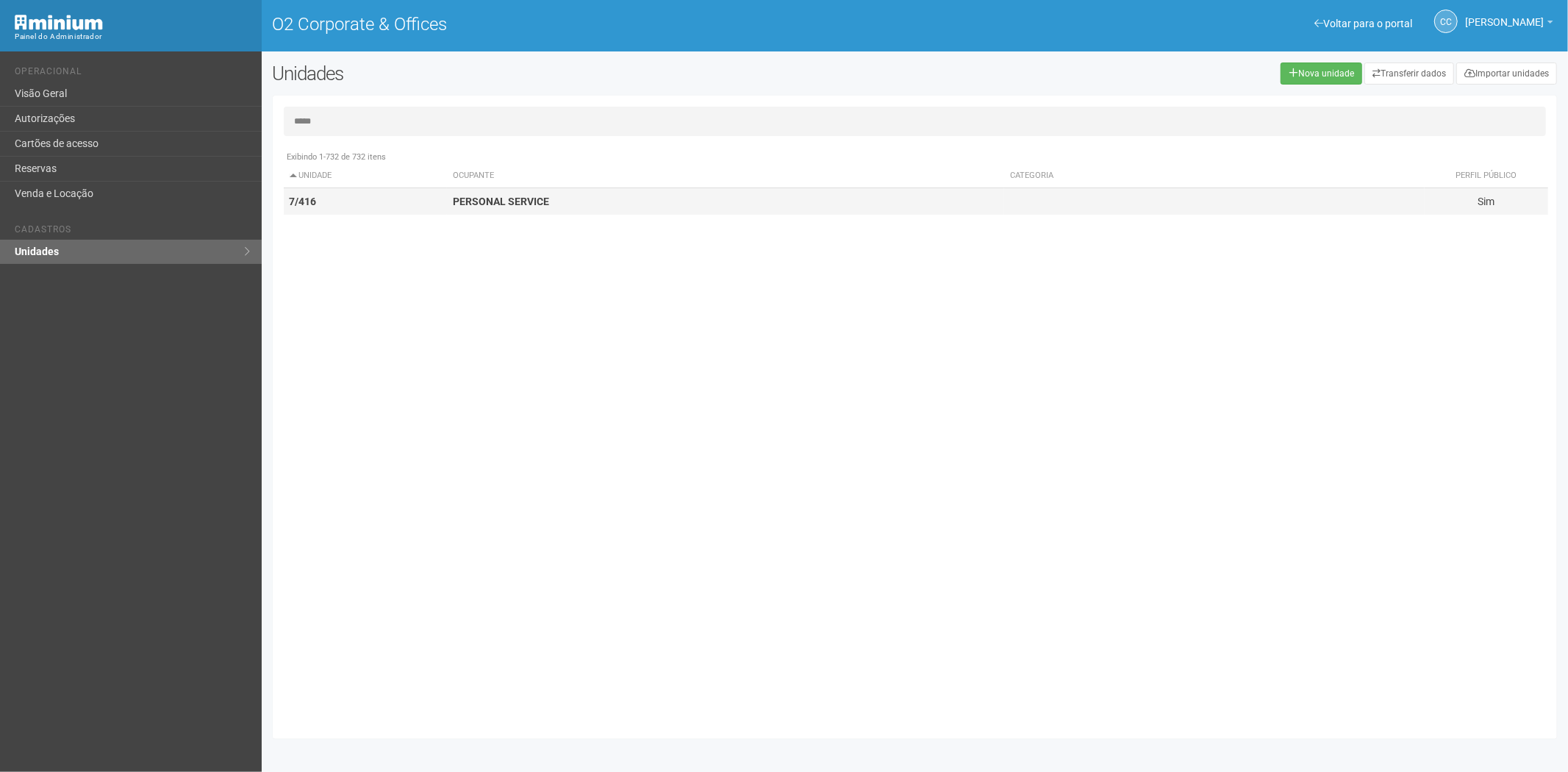
type input "*****"
click at [488, 214] on td "PERSONAL SERVICE" at bounding box center [725, 202] width 557 height 27
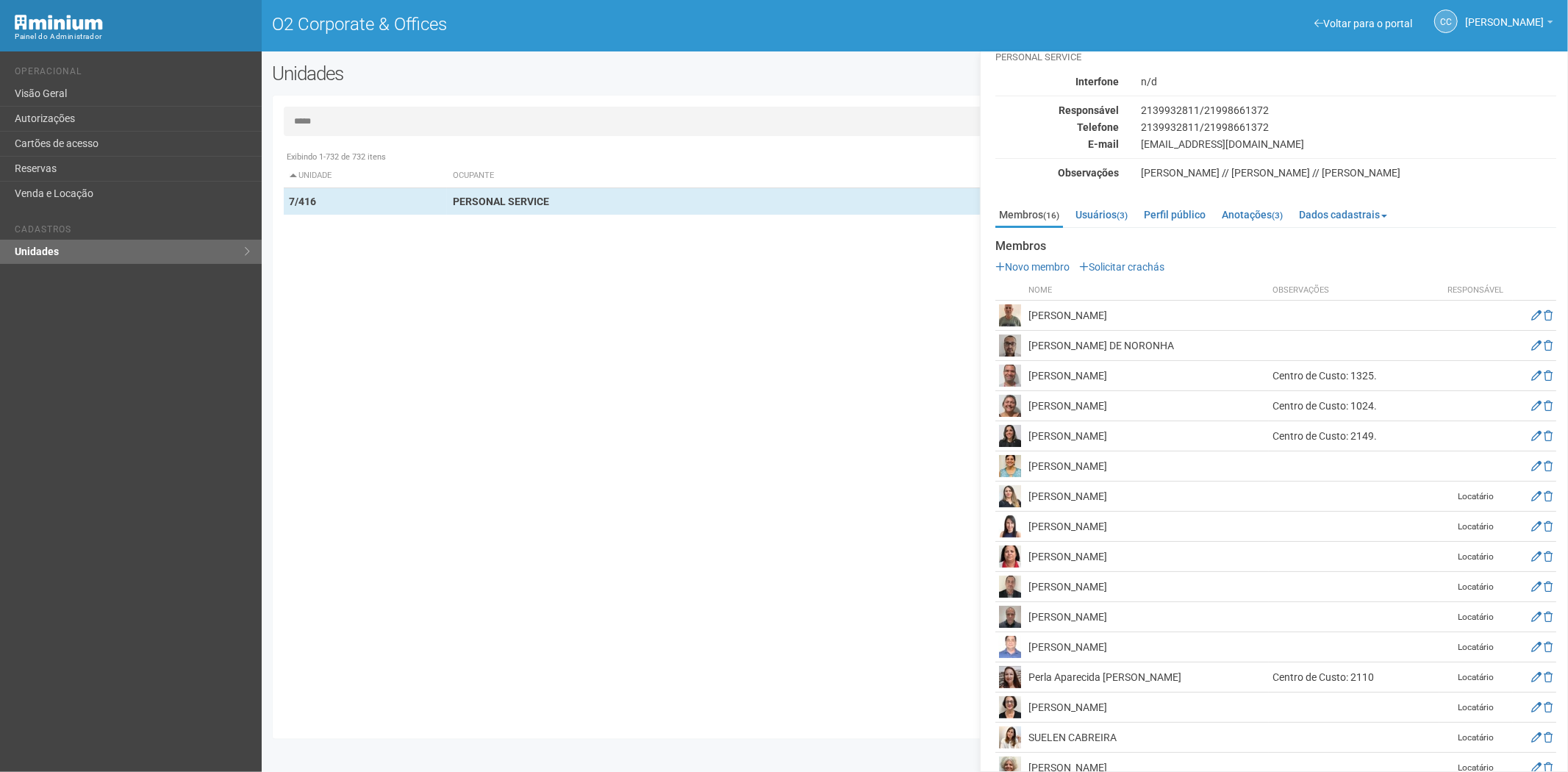
scroll to position [39, 0]
drag, startPoint x: 1116, startPoint y: 208, endPoint x: 1059, endPoint y: 214, distance: 57.3
click at [1113, 208] on link "Usuários (3)" at bounding box center [1101, 210] width 60 height 22
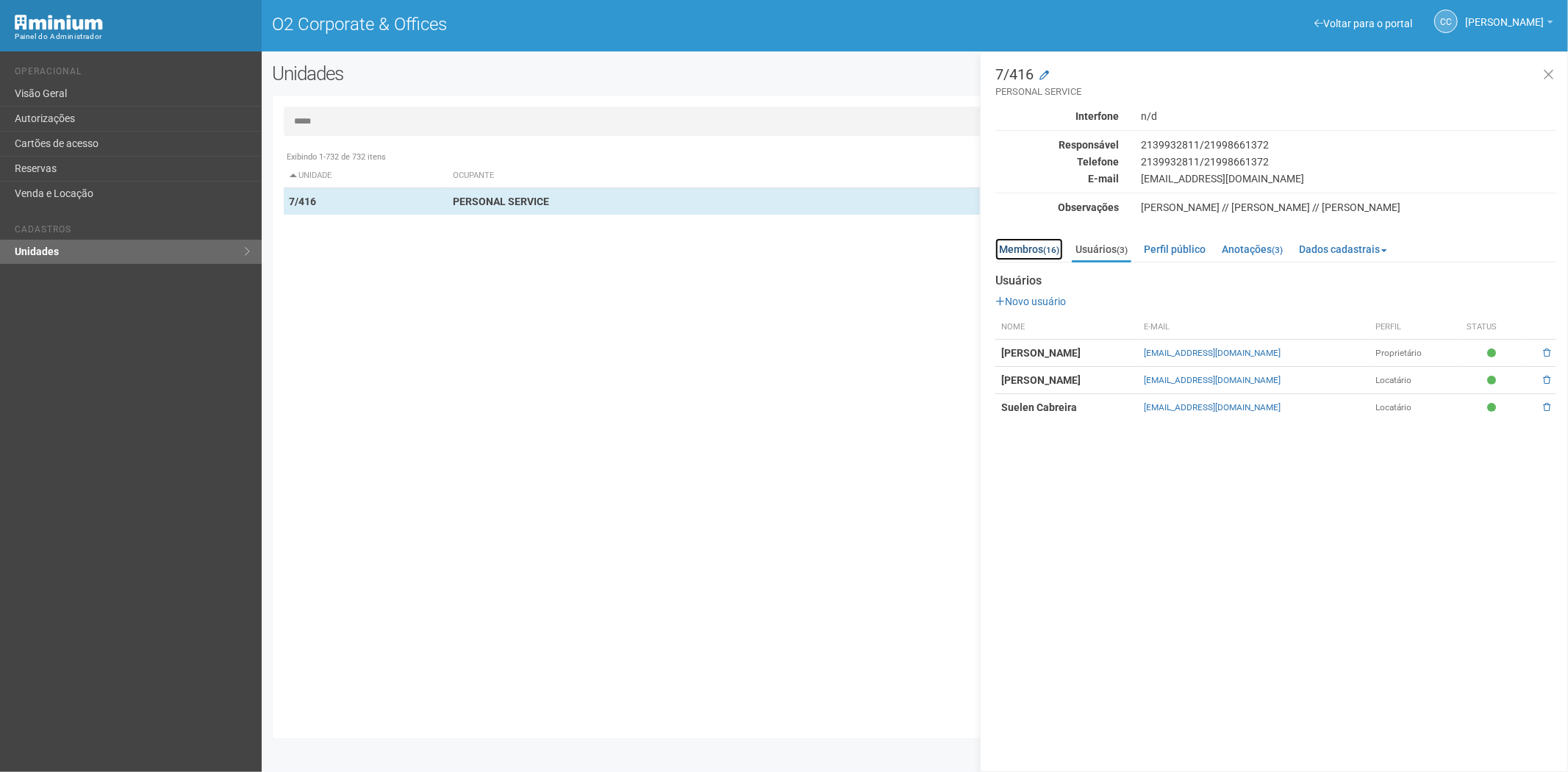
click at [1034, 246] on link "Membros (16)" at bounding box center [1029, 248] width 68 height 22
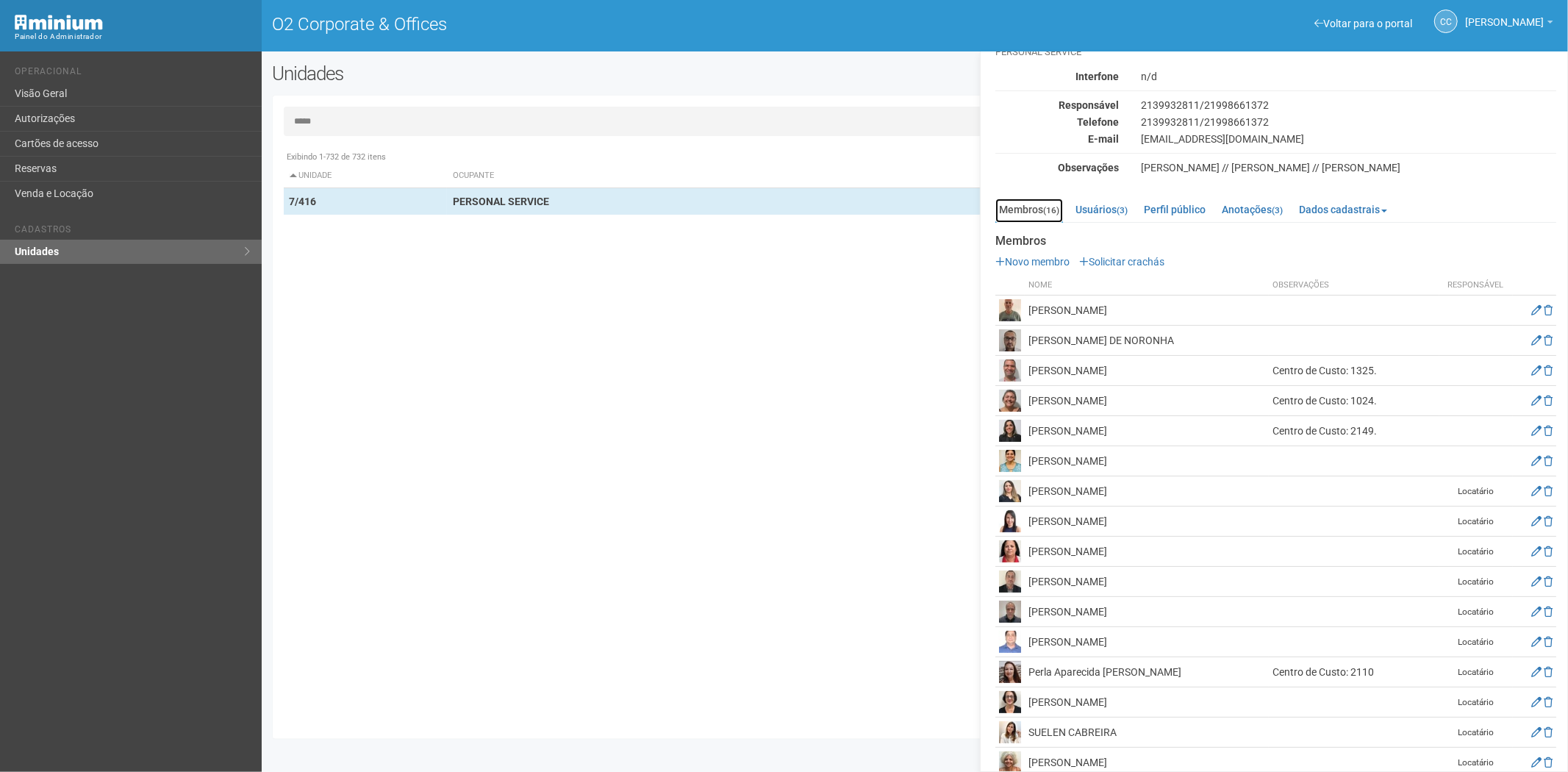
scroll to position [61, 0]
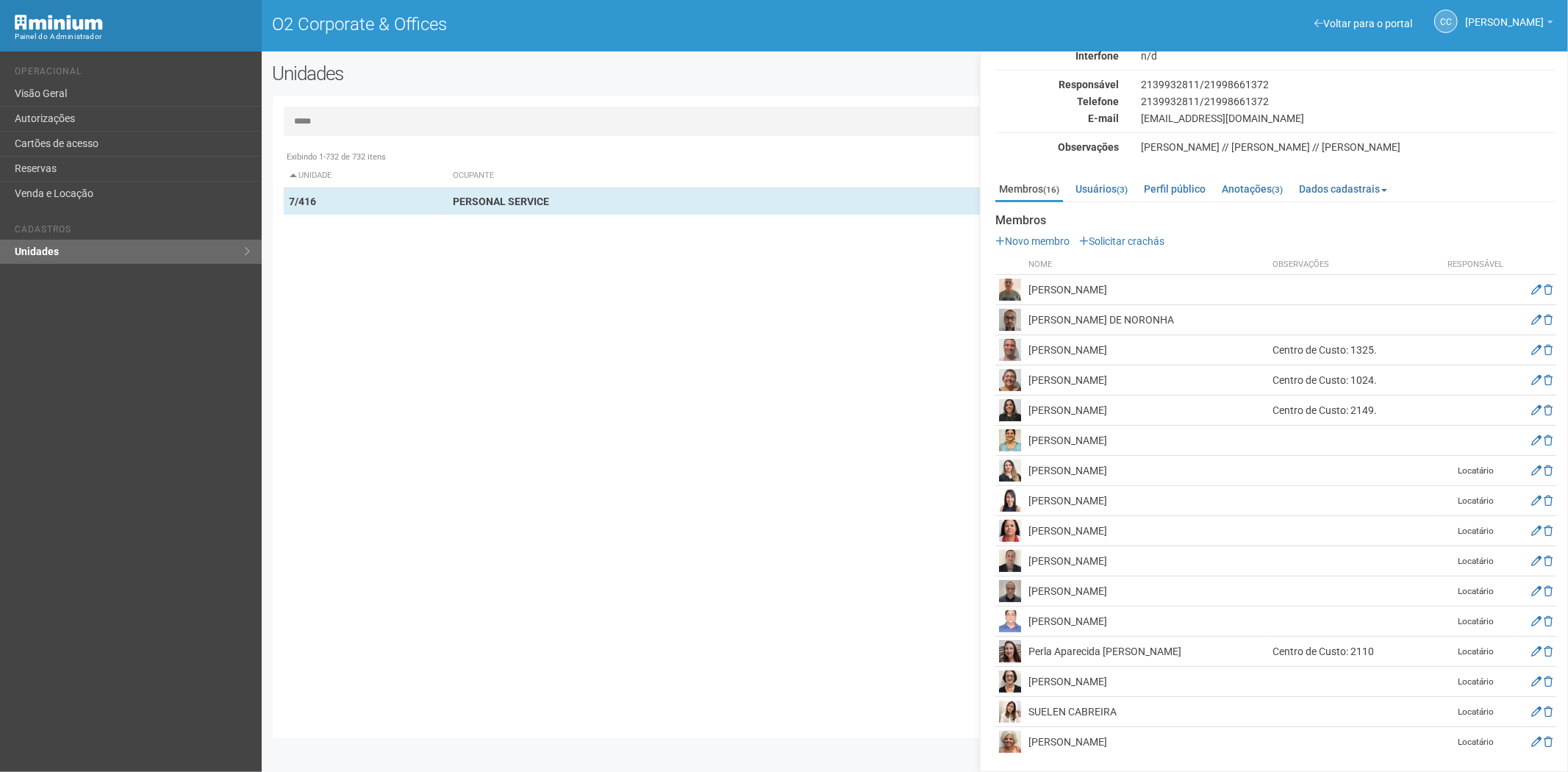
drag, startPoint x: 1087, startPoint y: 737, endPoint x: 1025, endPoint y: 739, distance: 62.0
click at [1025, 739] on td "Suely de Oliveira Gorni" at bounding box center [1146, 742] width 244 height 30
copy td "Suely de Oliveira Gorni"
drag, startPoint x: 310, startPoint y: 290, endPoint x: 323, endPoint y: 279, distance: 17.0
click at [318, 285] on div "Exibindo 1-732 de 732 itens Unidade Ocupante Categoria Perfil público 1/101 FAR…" at bounding box center [921, 436] width 1274 height 585
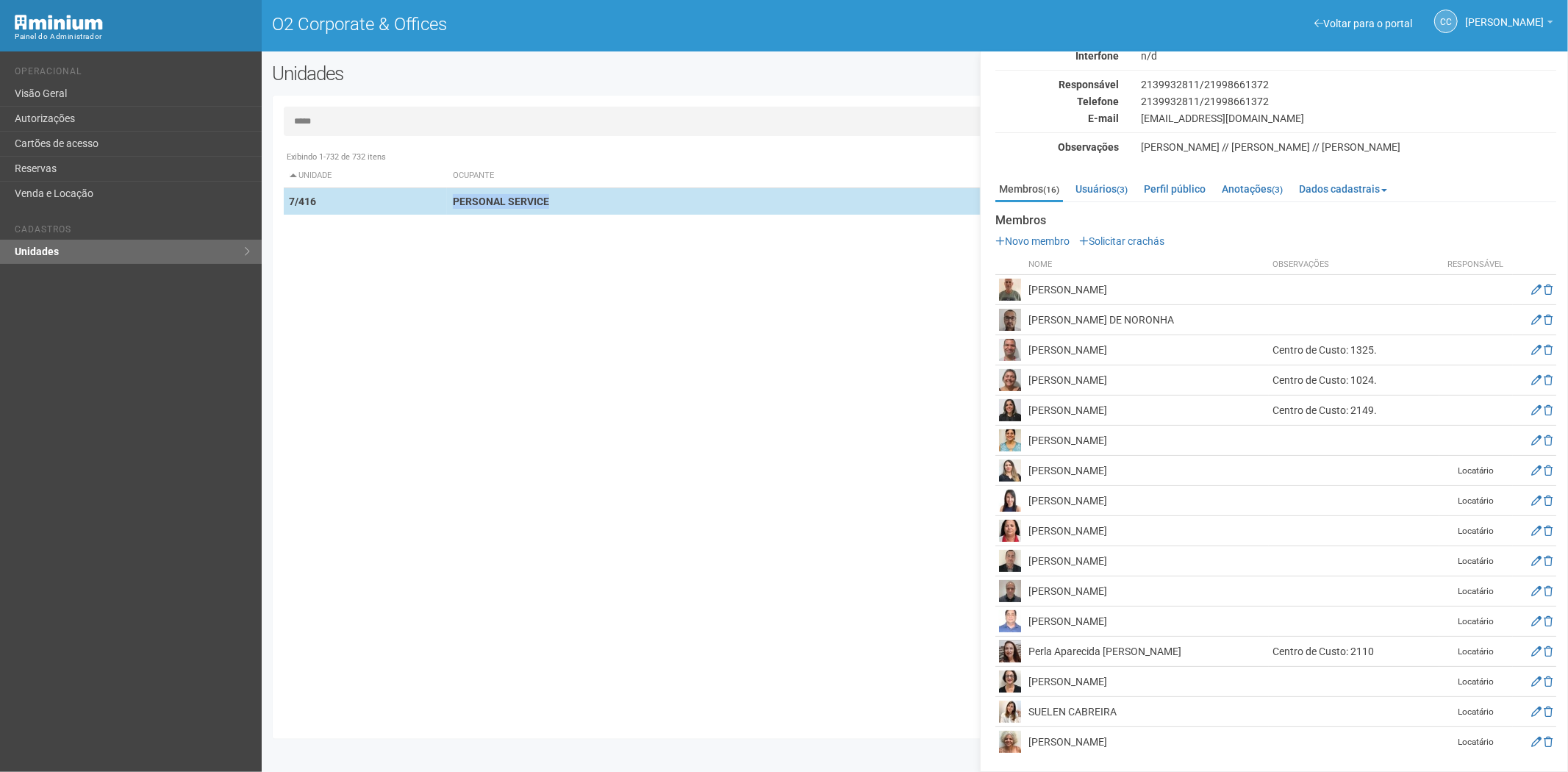
drag, startPoint x: 569, startPoint y: 196, endPoint x: 453, endPoint y: 201, distance: 116.1
click at [451, 206] on td "PERSONAL SERVICE" at bounding box center [725, 202] width 557 height 27
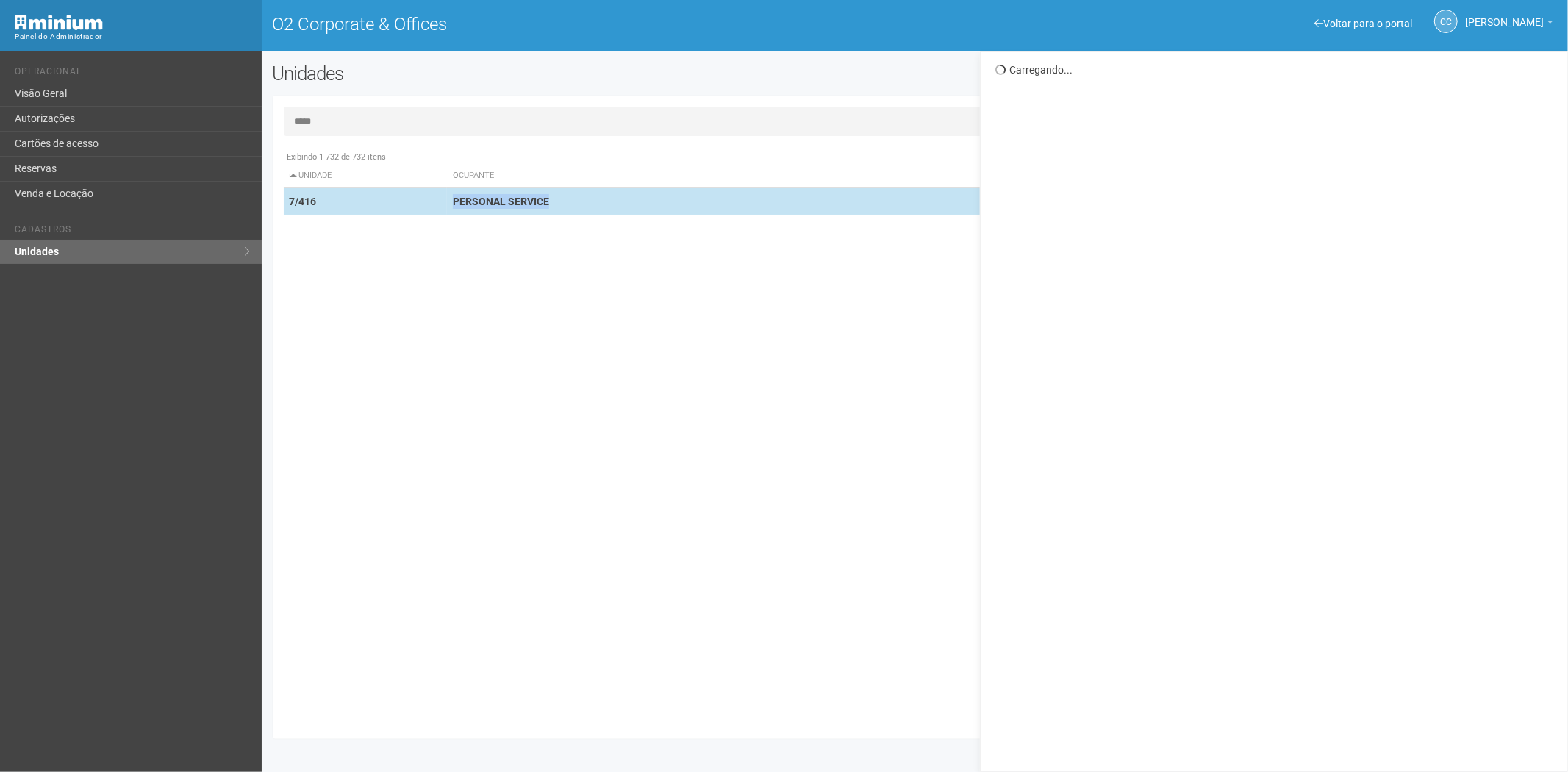
scroll to position [0, 0]
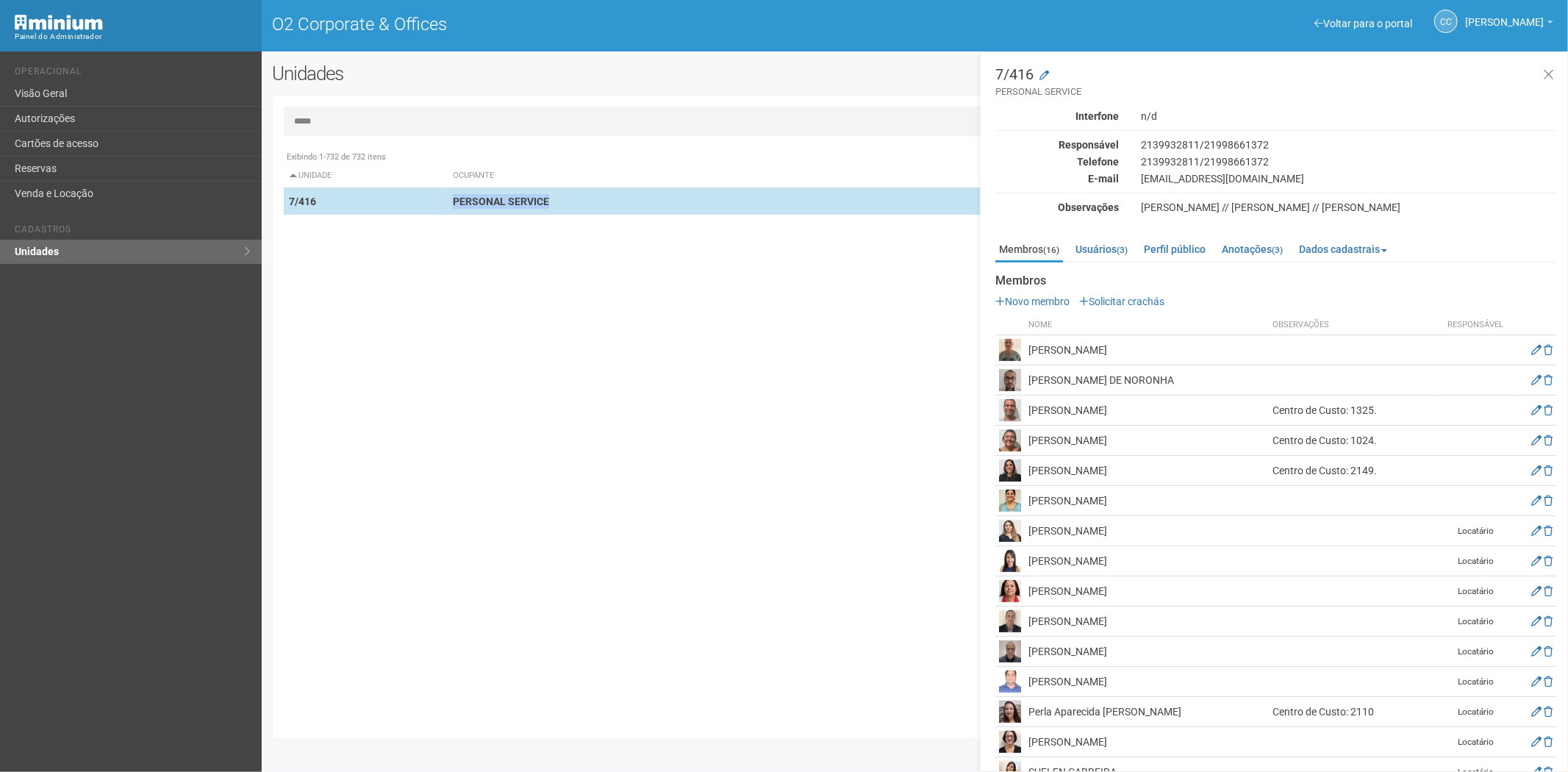
copy strong "PERSONAL SERVICE"
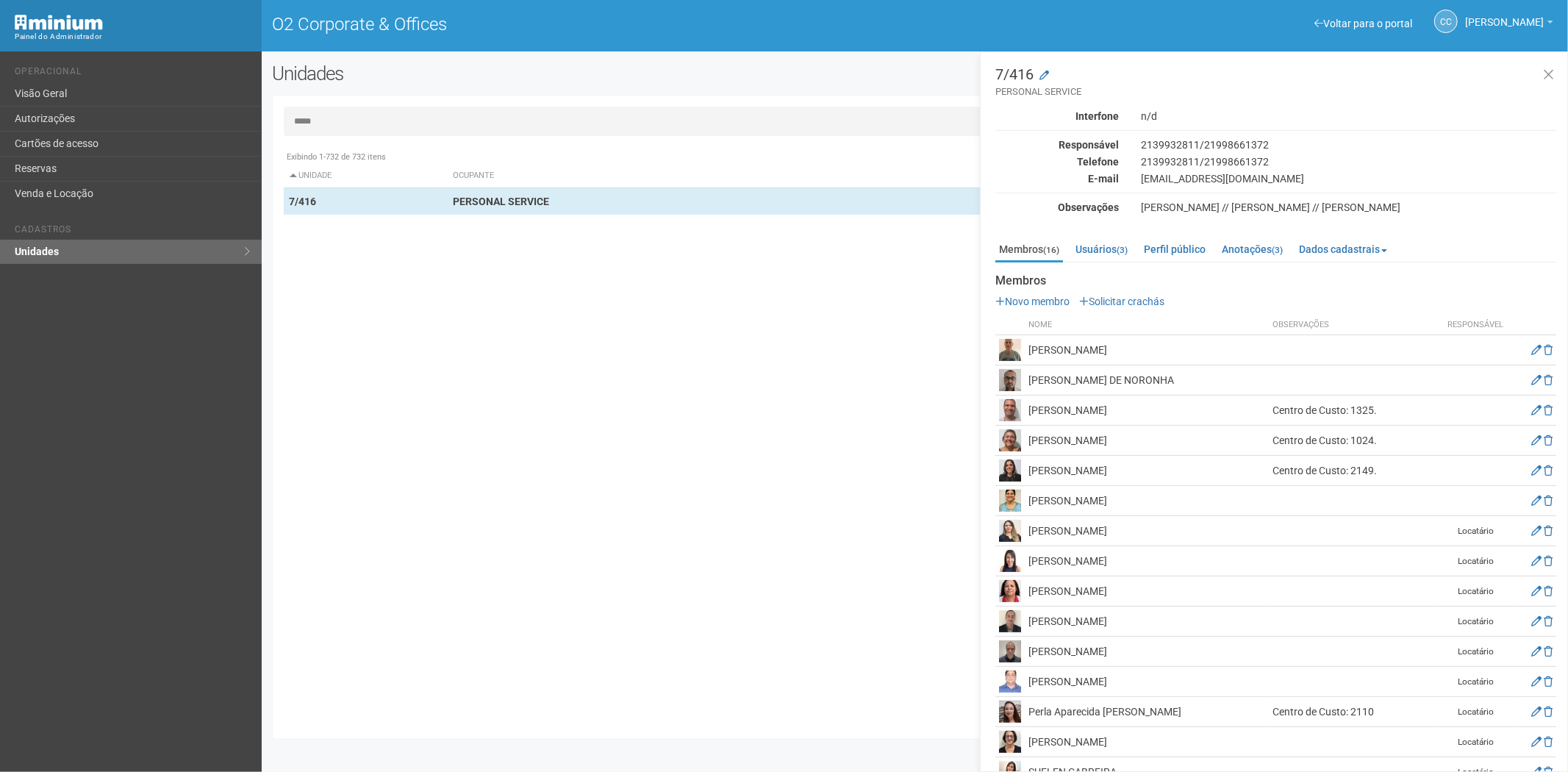
click at [867, 647] on div "Exibindo 1-732 de 732 itens Unidade Ocupante Categoria Perfil público 1/101 FAR…" at bounding box center [921, 436] width 1274 height 585
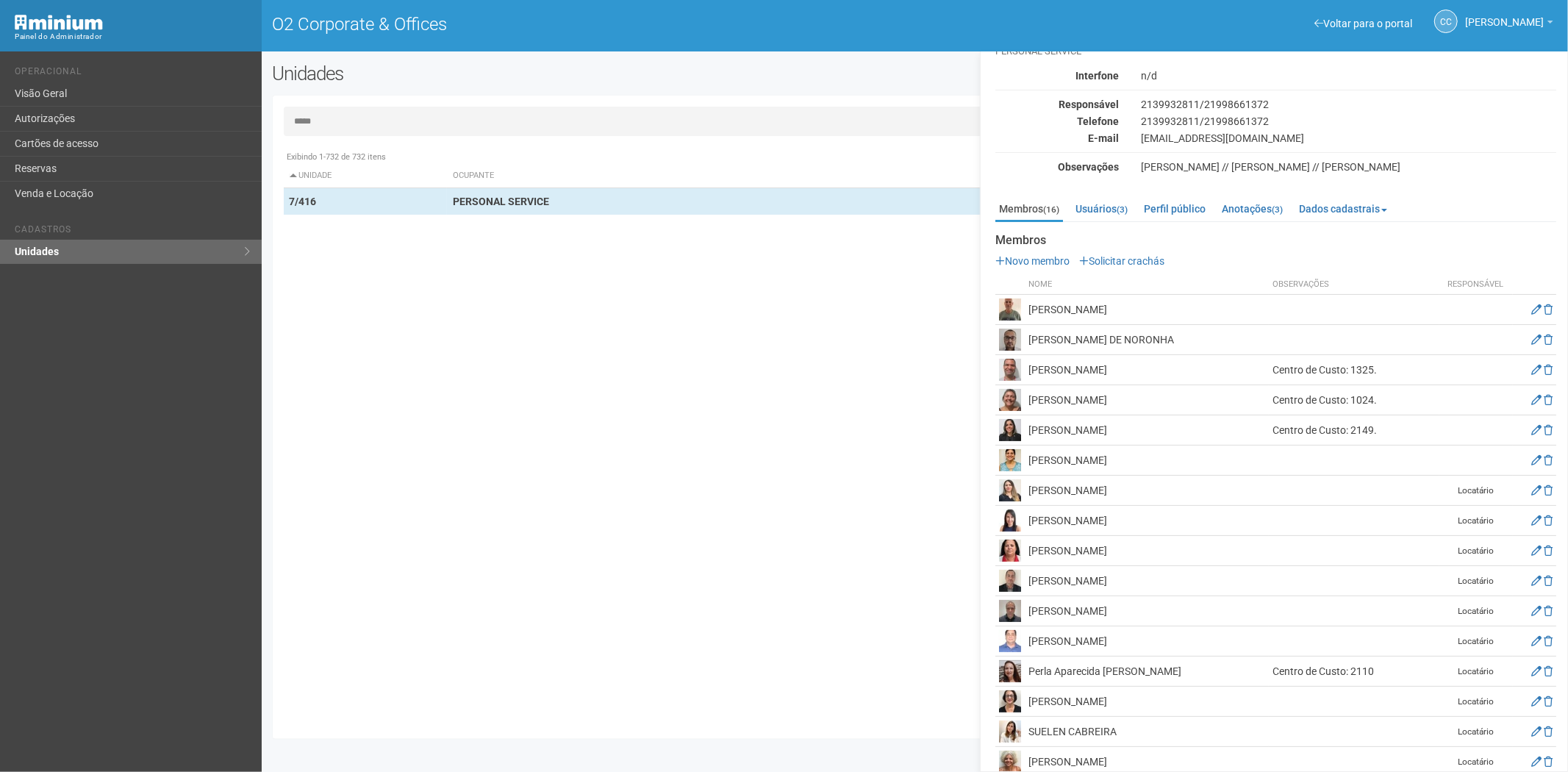
scroll to position [61, 0]
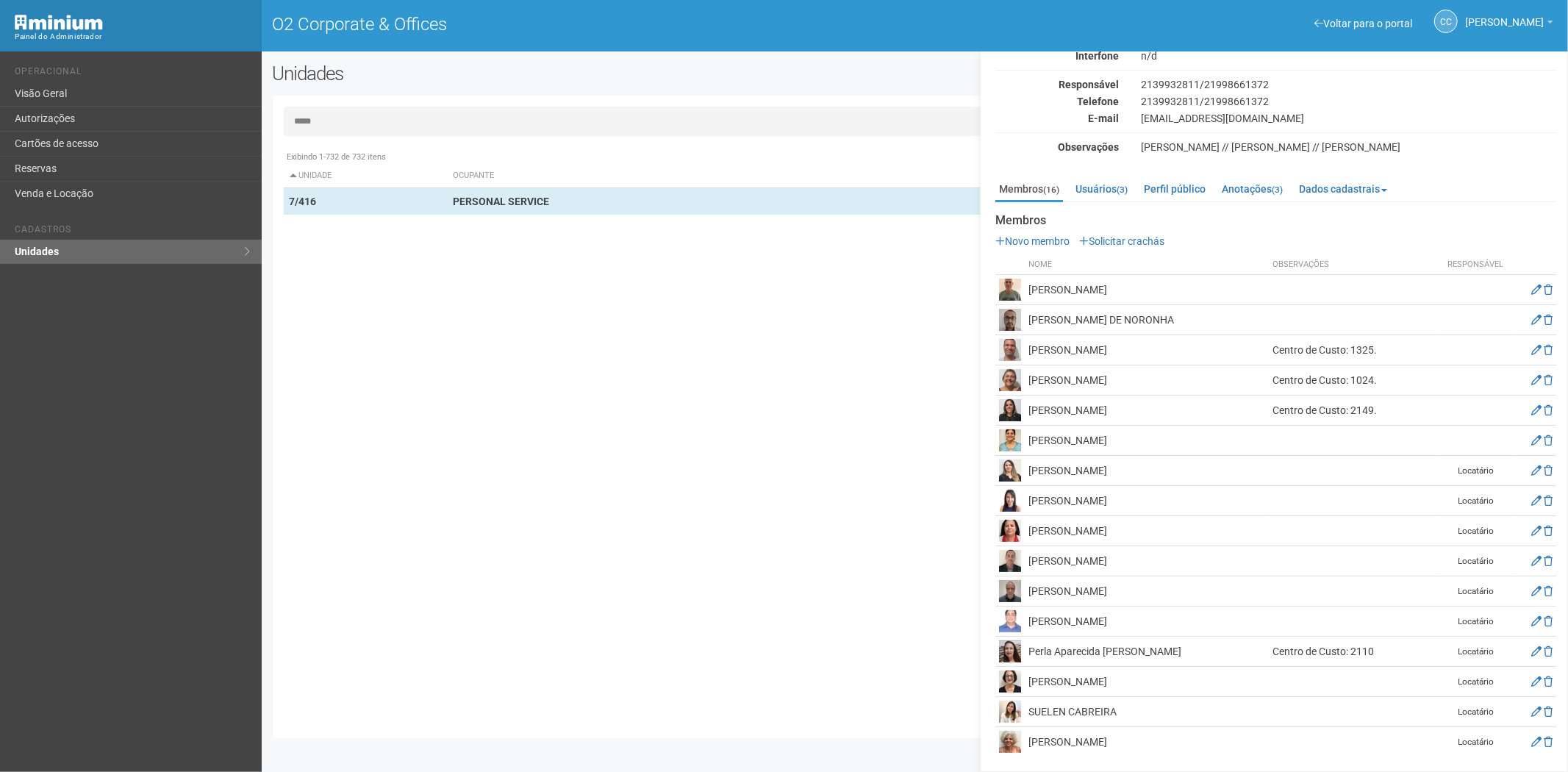
drag, startPoint x: 1134, startPoint y: 738, endPoint x: 1029, endPoint y: 745, distance: 105.2
click at [1029, 745] on td "Suely de Oliveira Gorni" at bounding box center [1146, 742] width 244 height 30
copy td "Suely de Oliveira Gorni"
drag, startPoint x: 913, startPoint y: 663, endPoint x: 1054, endPoint y: 703, distance: 146.6
click at [917, 664] on div "Exibindo 1-732 de 732 itens Unidade Ocupante Categoria Perfil público 1/101 FAR…" at bounding box center [921, 436] width 1274 height 585
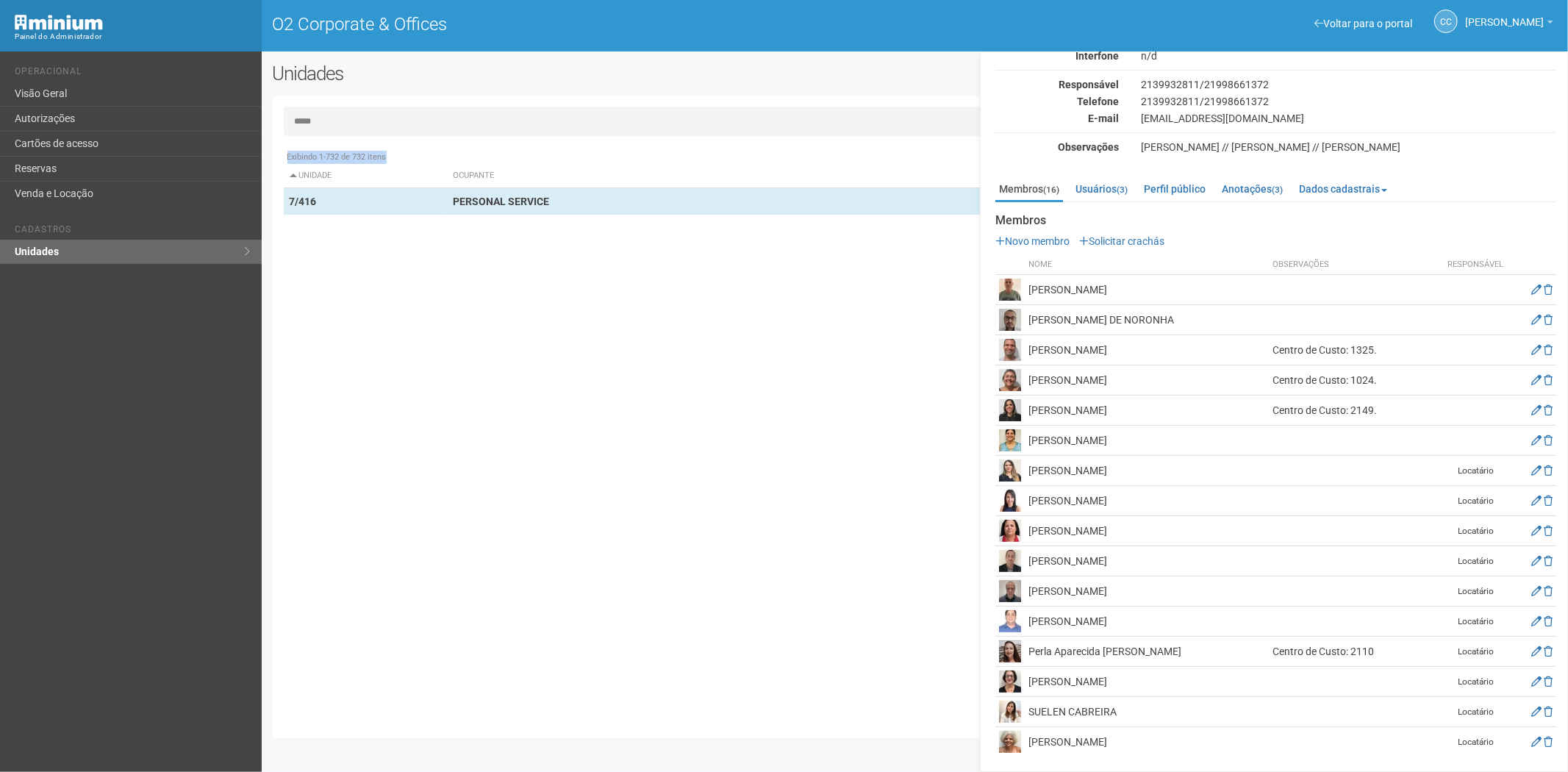
drag, startPoint x: 1121, startPoint y: 711, endPoint x: 1041, endPoint y: 714, distance: 80.1
click at [1029, 707] on td "SUELEN CABREIRA" at bounding box center [1146, 711] width 244 height 30
copy td "SUELEN CABREIRA"
click at [750, 737] on div "***** Exibindo 1-732 de 732 itens Unidade Ocupante Categoria Perfil público 1/1…" at bounding box center [915, 418] width 1285 height 644
drag, startPoint x: 1126, startPoint y: 682, endPoint x: 1026, endPoint y: 688, distance: 100.2
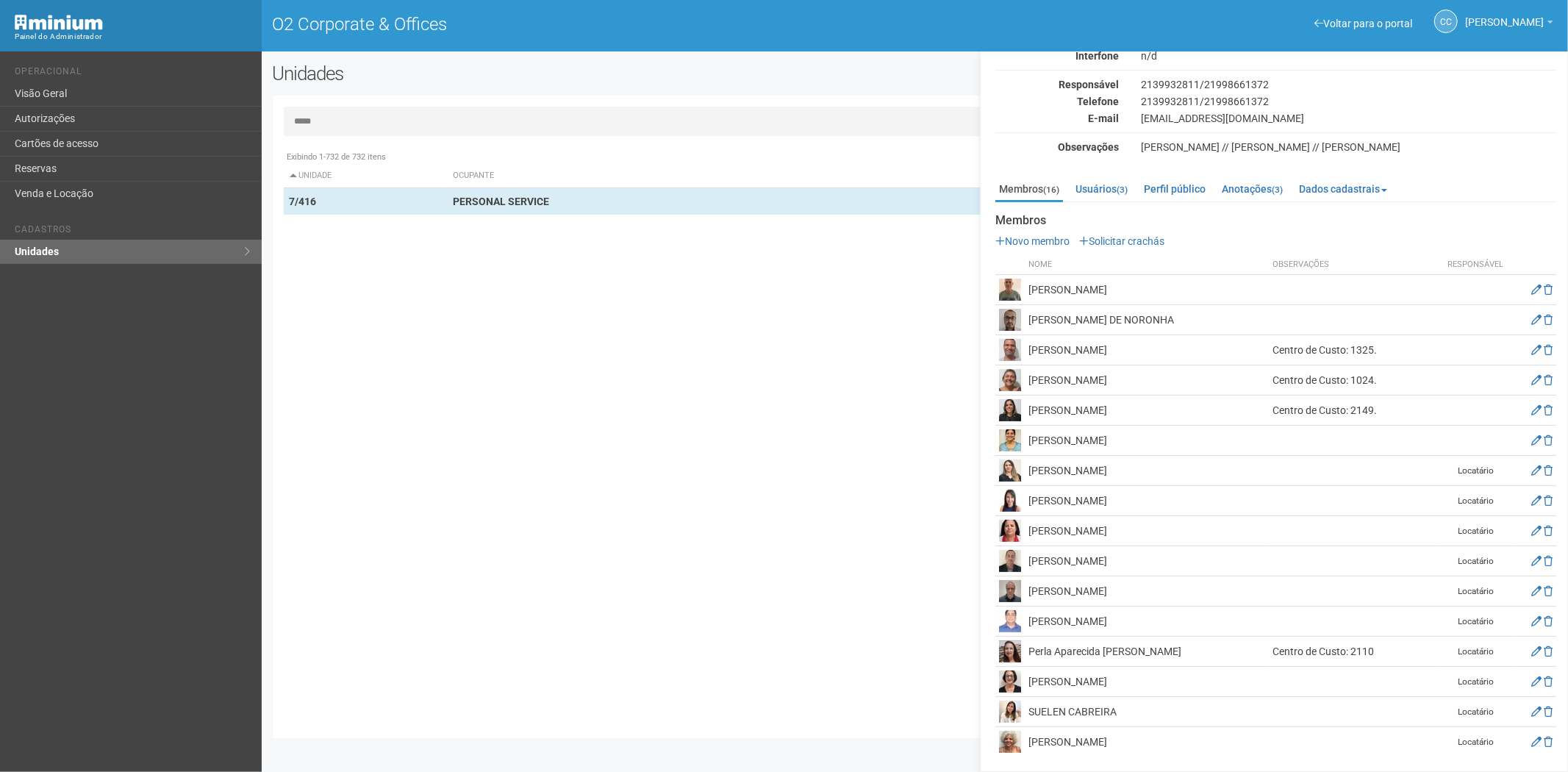
click at [1026, 688] on td "Regina Silva Adriano" at bounding box center [1146, 682] width 244 height 30
copy td "Regina Silva Adriano"
drag, startPoint x: 871, startPoint y: 706, endPoint x: 934, endPoint y: 699, distance: 63.4
click at [876, 705] on div "Exibindo 1-732 de 732 itens Unidade Ocupante Categoria Perfil público 1/101 FAR…" at bounding box center [921, 436] width 1274 height 585
click at [1527, 682] on td at bounding box center [1534, 682] width 44 height 30
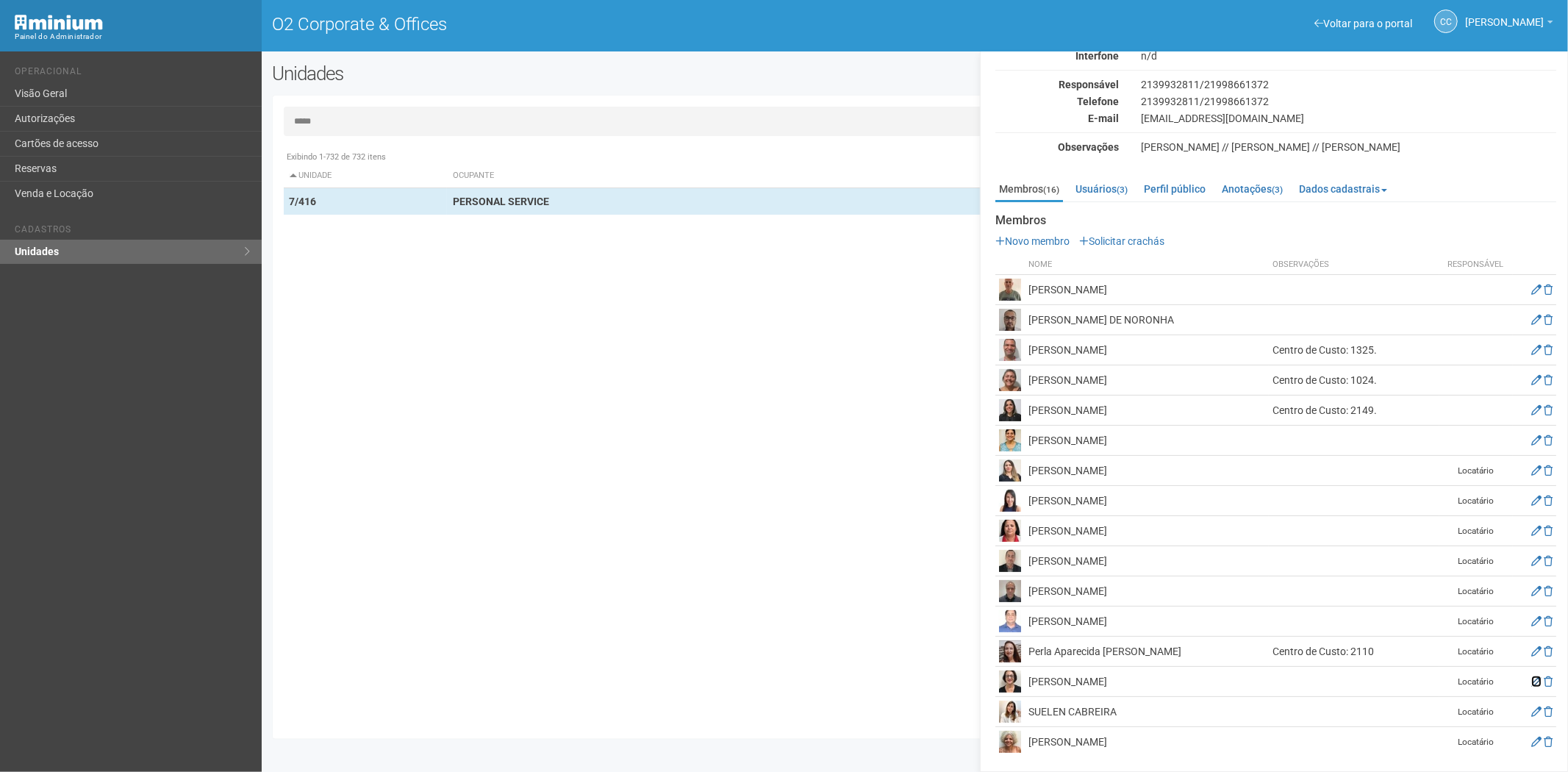
click at [1531, 682] on icon at bounding box center [1536, 682] width 10 height 10
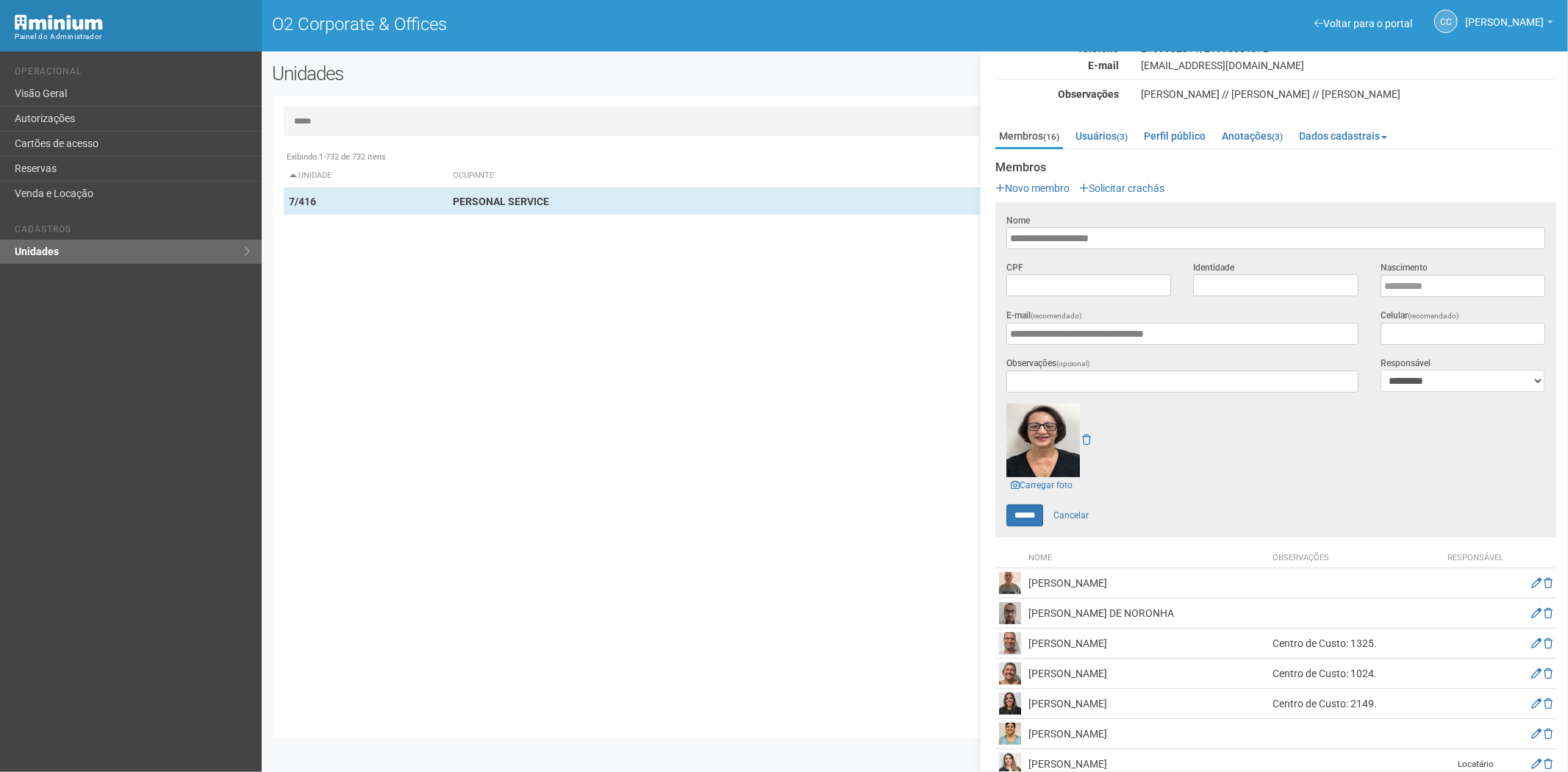
scroll to position [143, 0]
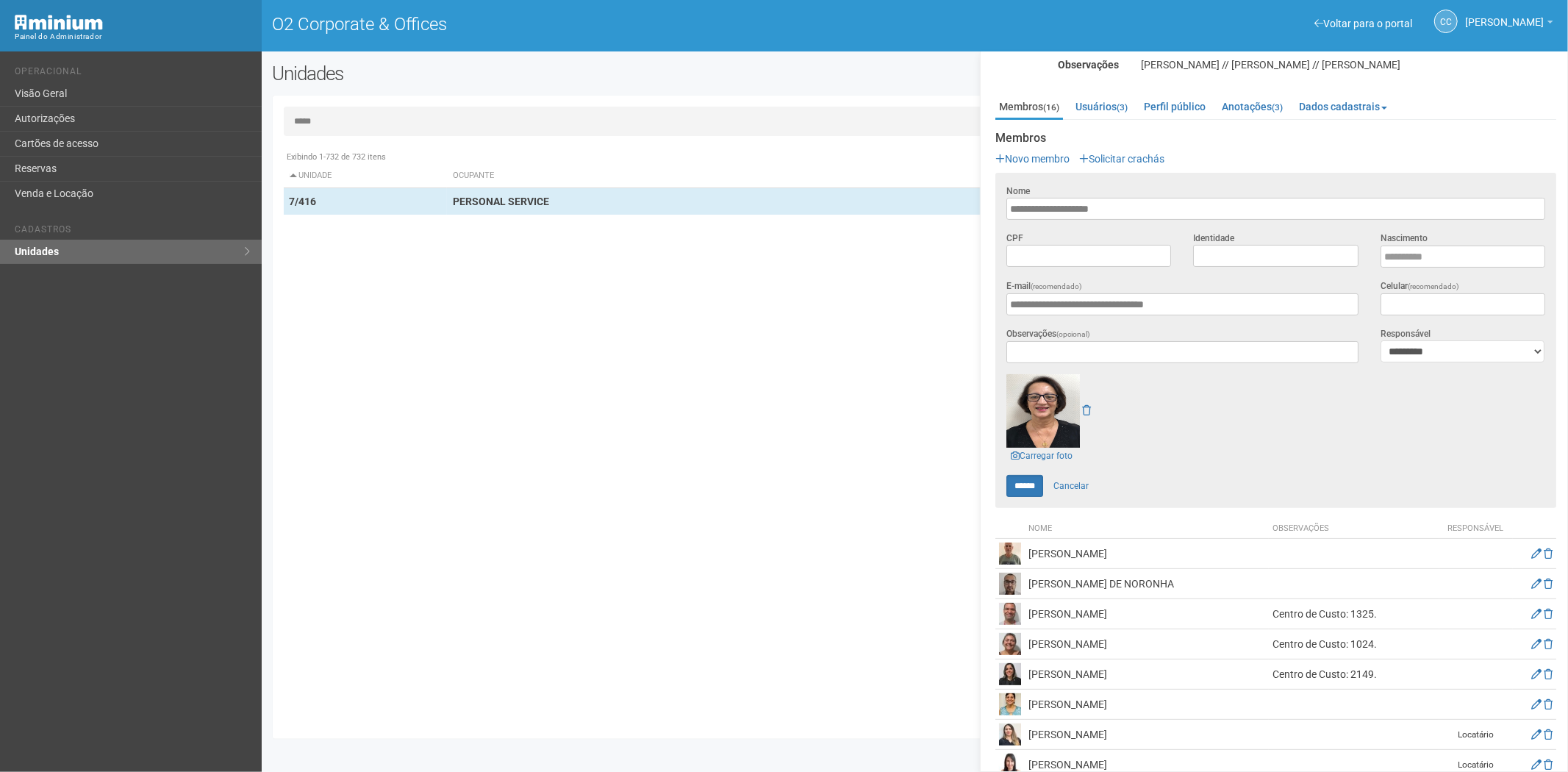
click at [826, 688] on div "Exibindo 1-732 de 732 itens Unidade Ocupante Categoria Perfil público 1/101 FAR…" at bounding box center [921, 436] width 1274 height 585
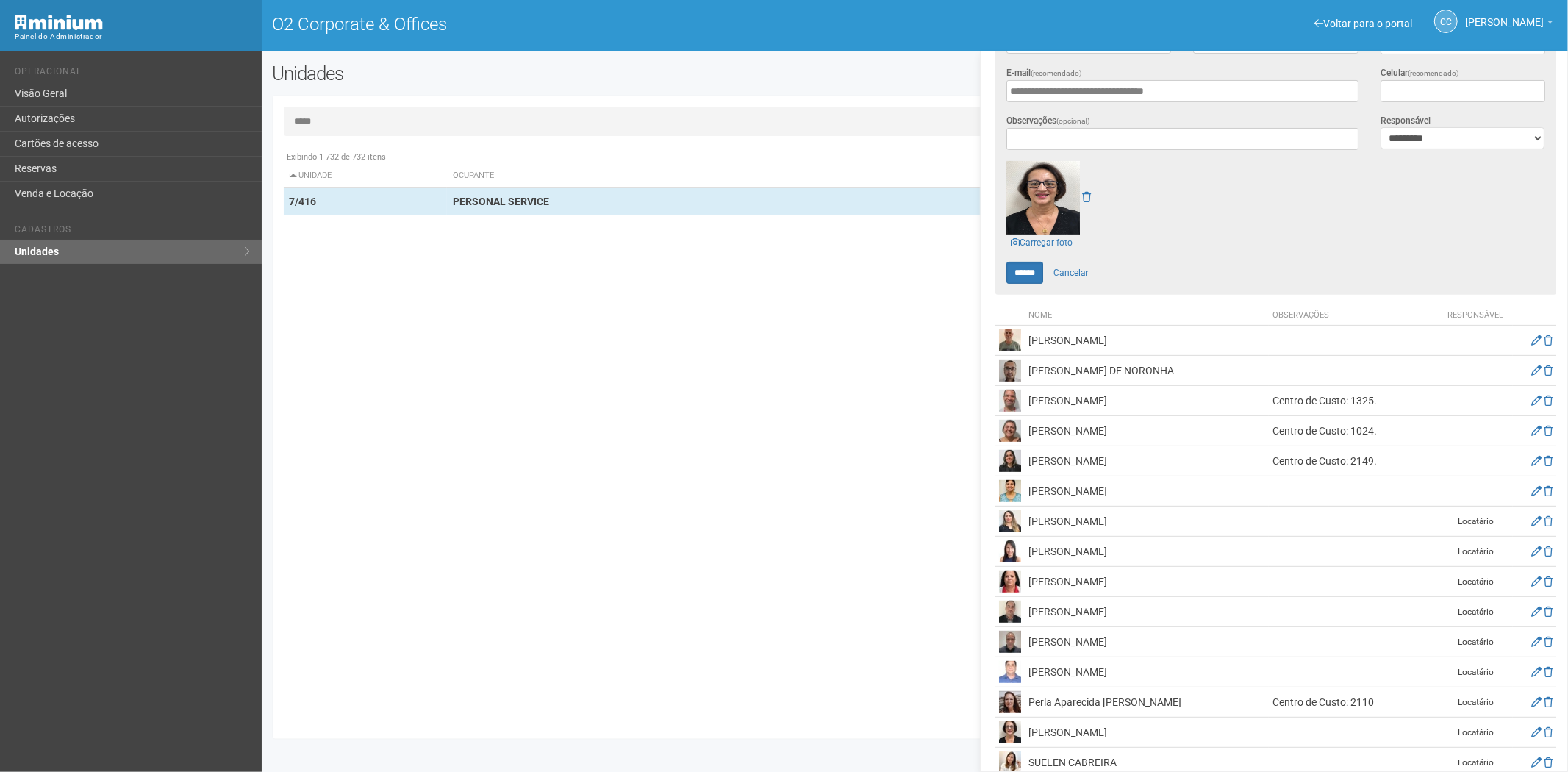
scroll to position [407, 0]
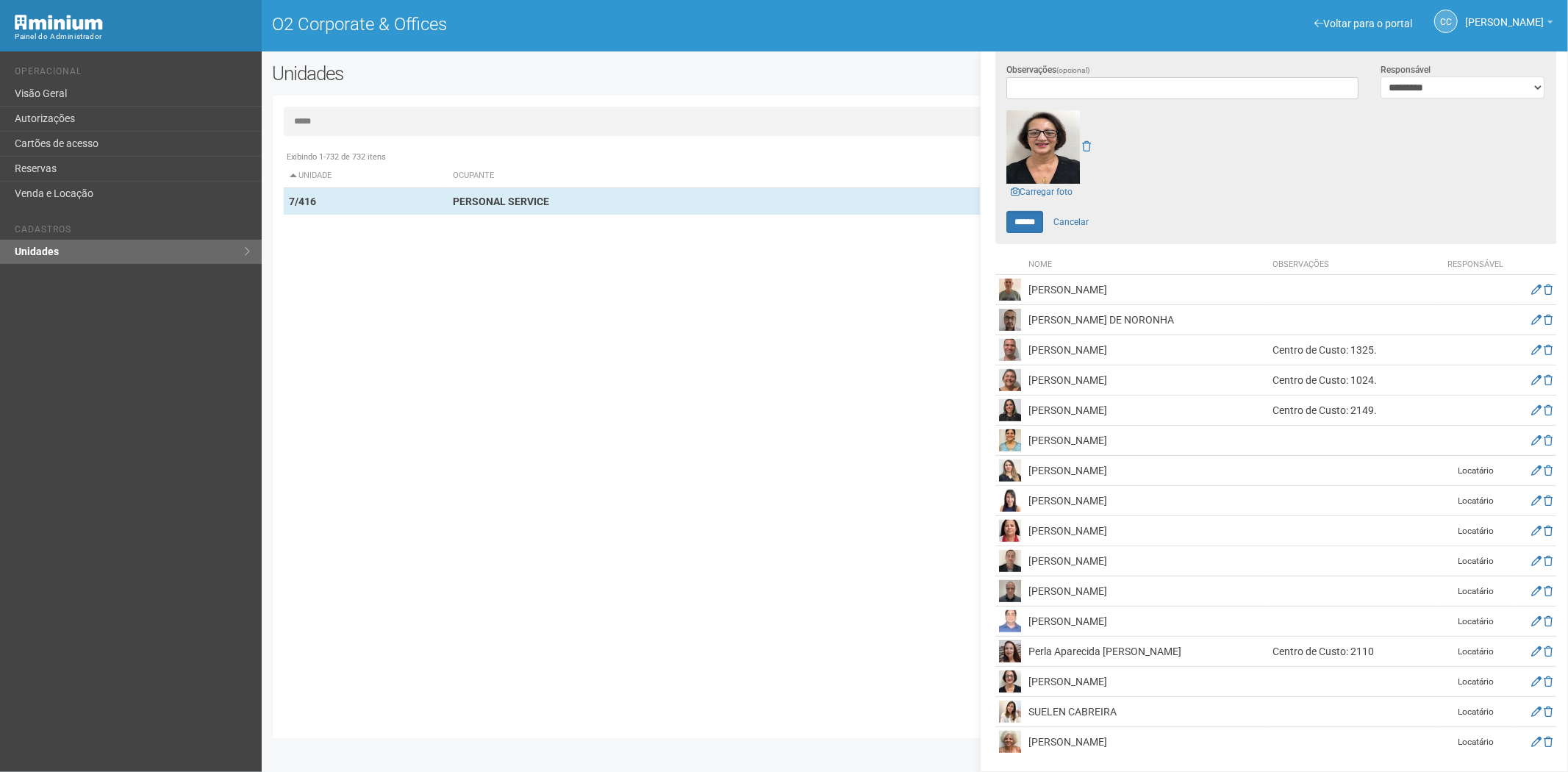
drag, startPoint x: 1188, startPoint y: 653, endPoint x: 1029, endPoint y: 655, distance: 159.0
click at [1029, 655] on td "Perla Aparecida Lemos da Silva" at bounding box center [1146, 652] width 244 height 30
copy td "Perla Aparecida Lemos da Silva"
click at [1182, 614] on td "Marcos Correia Lima Azevedo" at bounding box center [1146, 621] width 244 height 30
drag, startPoint x: 1173, startPoint y: 618, endPoint x: 1030, endPoint y: 622, distance: 143.1
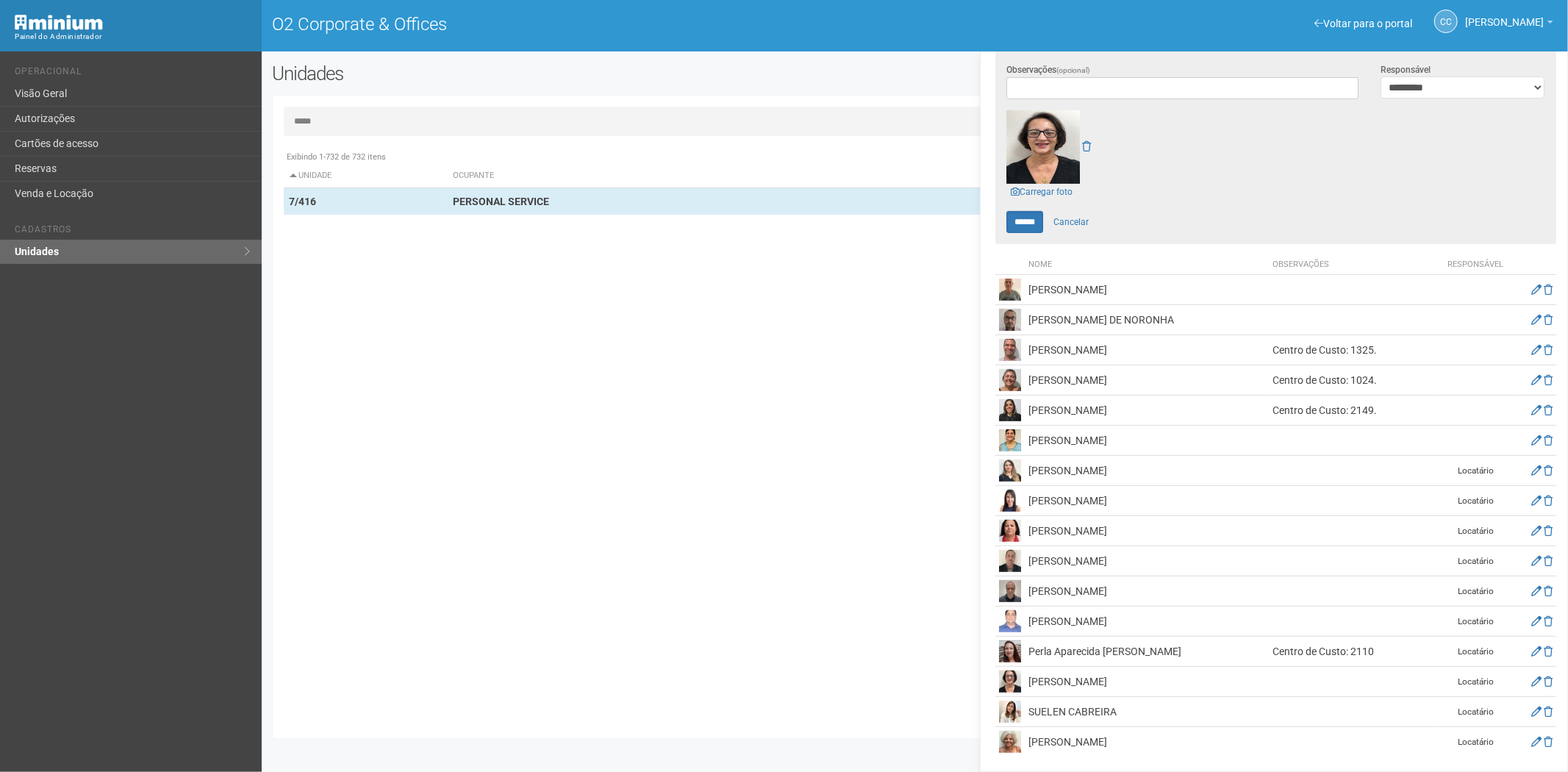
click at [1030, 622] on td "Marcos Correia Lima Azevedo" at bounding box center [1146, 621] width 244 height 30
copy td "Marcos Correia Lima Azevedo"
drag, startPoint x: 866, startPoint y: 682, endPoint x: 955, endPoint y: 651, distance: 94.2
click at [866, 682] on div "Exibindo 1-732 de 732 itens Unidade Ocupante Categoria Perfil público 1/101 FAR…" at bounding box center [921, 436] width 1274 height 585
drag, startPoint x: 1142, startPoint y: 592, endPoint x: 1024, endPoint y: 593, distance: 118.0
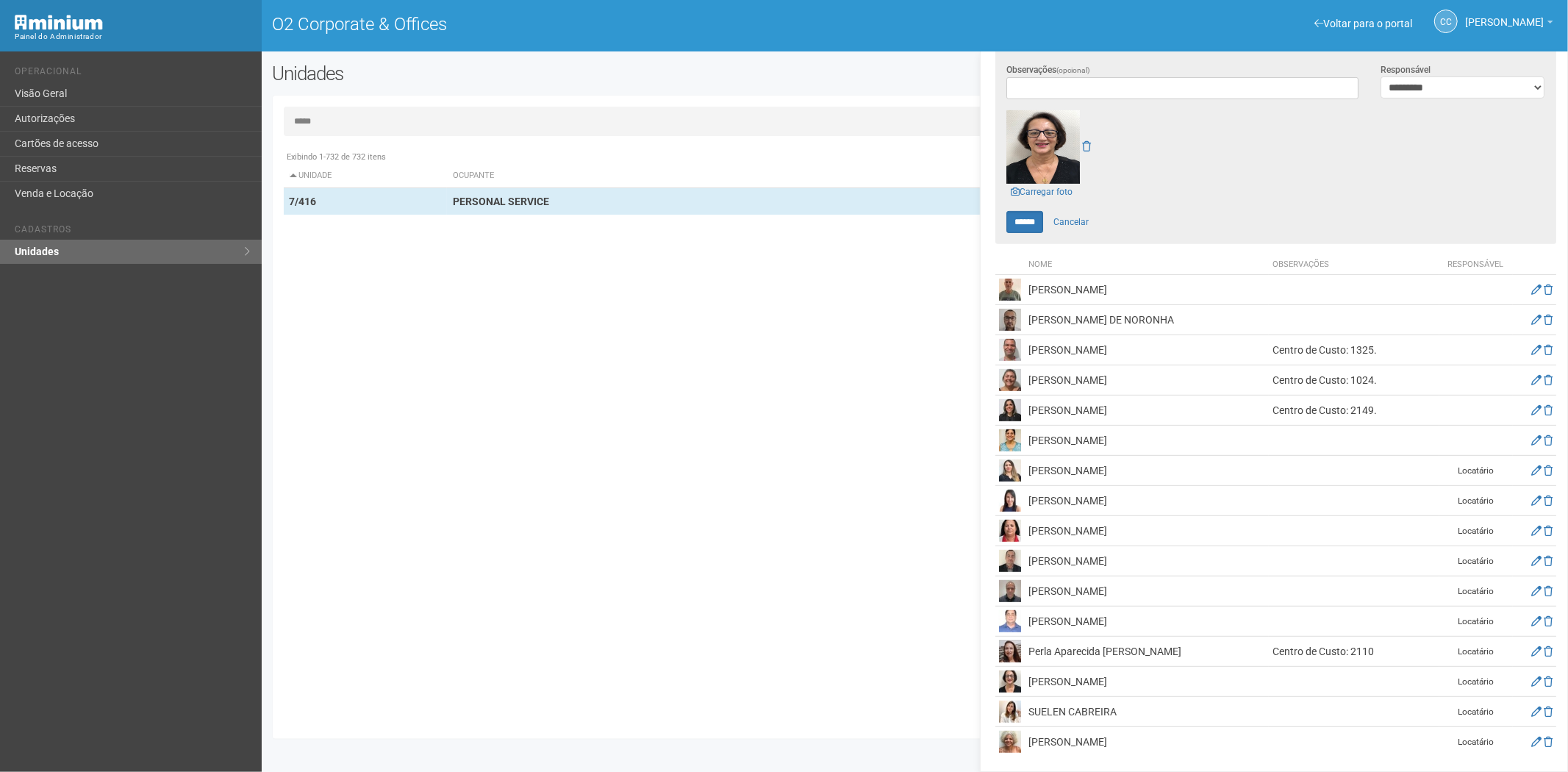
click at [1025, 593] on td "Gabino Vieira da Silva Neto" at bounding box center [1146, 591] width 244 height 30
copy td "Gabino Vieira da Silva Neto"
click at [905, 686] on div "Exibindo 1-732 de 732 itens Unidade Ocupante Categoria Perfil público 1/101 FAR…" at bounding box center [921, 436] width 1274 height 585
drag, startPoint x: 1167, startPoint y: 550, endPoint x: 1027, endPoint y: 556, distance: 140.1
click at [1023, 556] on tr "FERNANDO MARTINS BRITO Locatário" at bounding box center [1276, 561] width 561 height 30
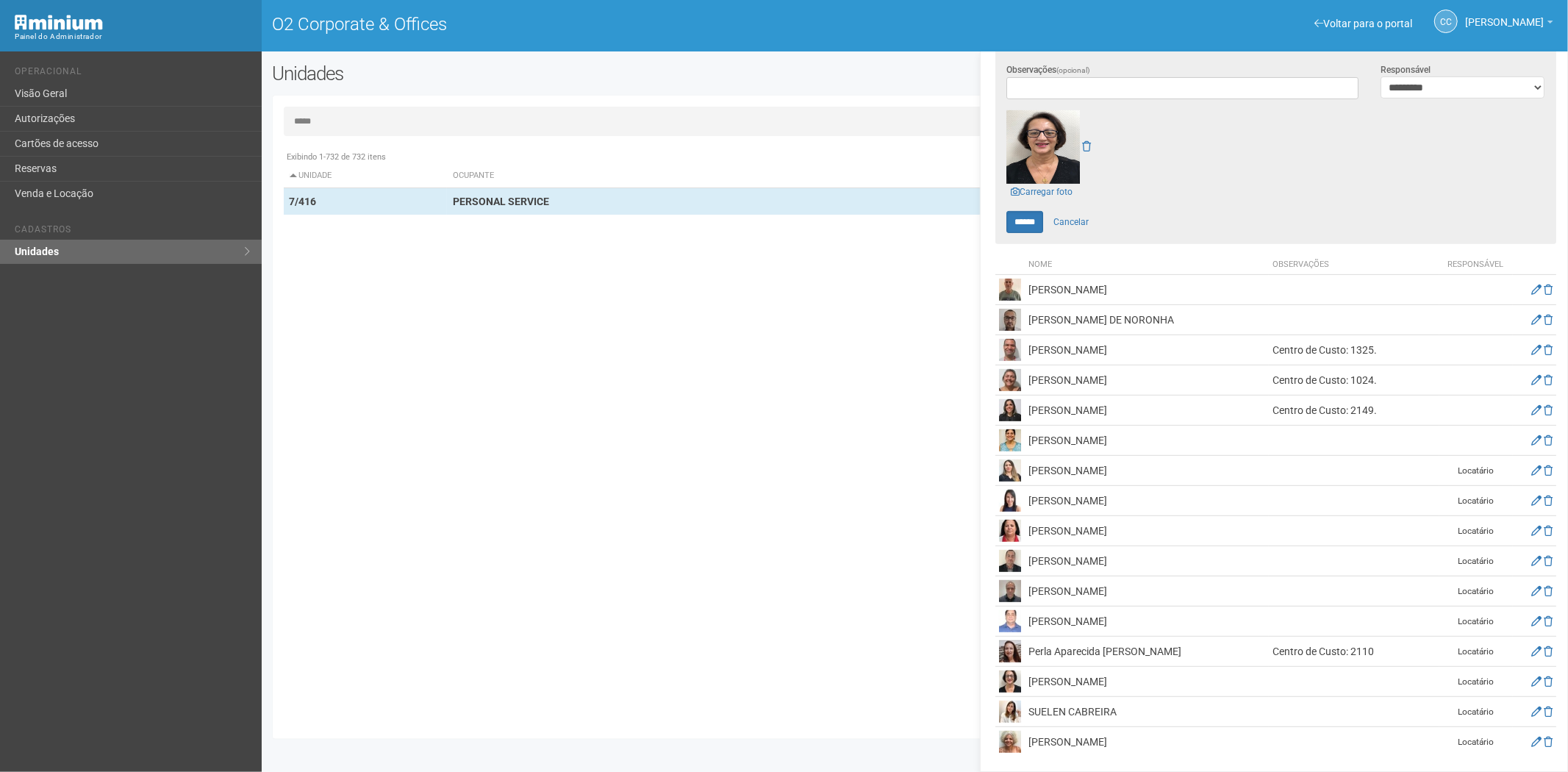
copy tr "FERNANDO MARTINS BRITO"
click at [953, 670] on div "Exibindo 1-732 de 732 itens Unidade Ocupante Categoria Perfil público 1/101 FAR…" at bounding box center [921, 436] width 1274 height 585
drag, startPoint x: 1202, startPoint y: 530, endPoint x: 1039, endPoint y: 527, distance: 163.0
click at [1021, 527] on tr "ELIANE DA COSTA MORAES DA SILVA Locatário" at bounding box center [1276, 531] width 561 height 30
copy tr "ELIANE DA COSTA MORAES DA SILVA"
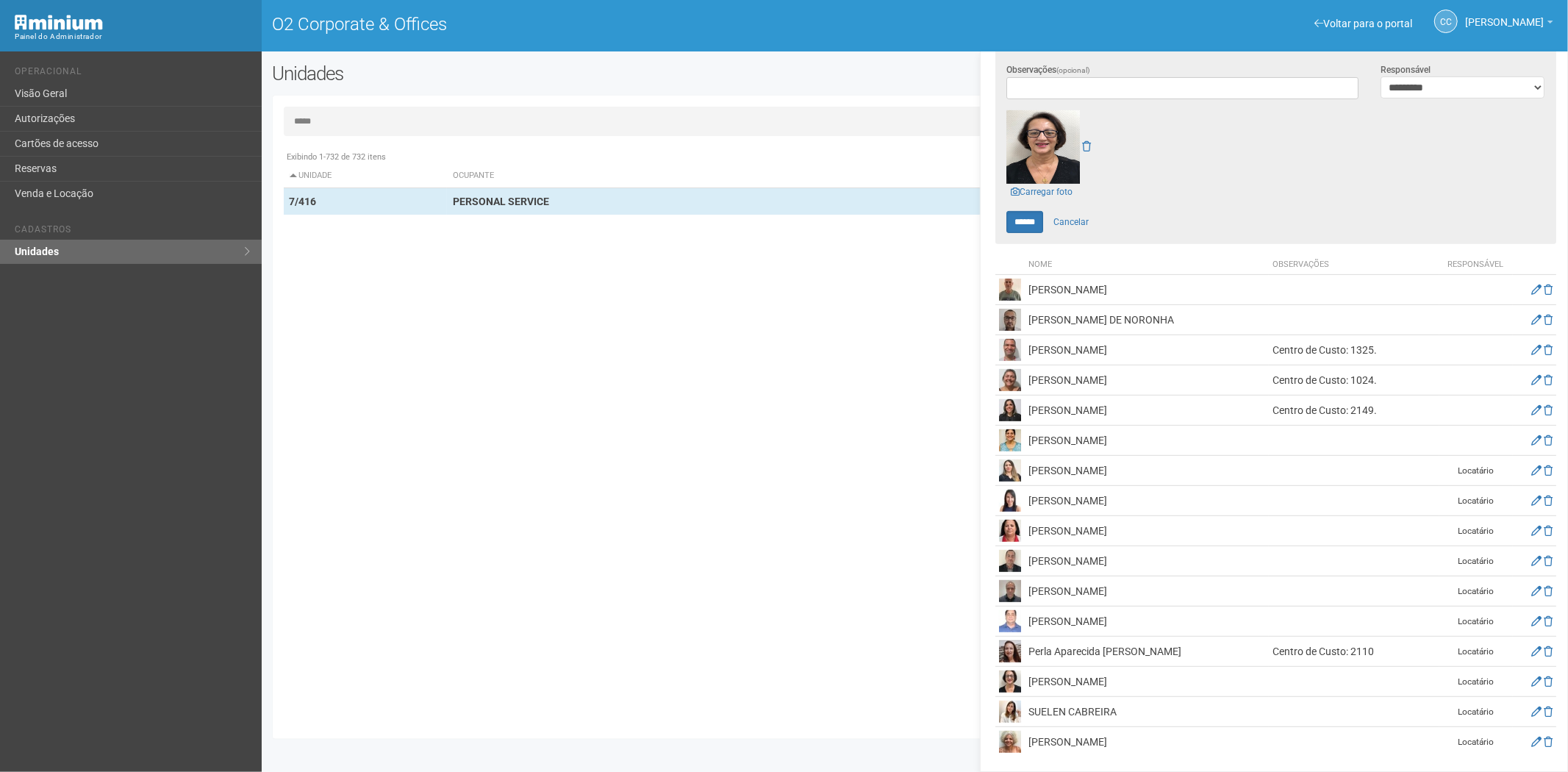
click at [886, 701] on div "Exibindo 1-732 de 732 itens Unidade Ocupante Categoria Perfil público 1/101 FAR…" at bounding box center [921, 436] width 1274 height 585
drag, startPoint x: 1165, startPoint y: 494, endPoint x: 1016, endPoint y: 497, distance: 149.0
click at [1016, 497] on tr "DANIELA MOREIRA PEIXOTO Locatário" at bounding box center [1276, 501] width 561 height 30
drag, startPoint x: 1150, startPoint y: 469, endPoint x: 1025, endPoint y: 469, distance: 125.0
click at [1025, 469] on td "Aline Coutinho da Silva" at bounding box center [1146, 470] width 244 height 30
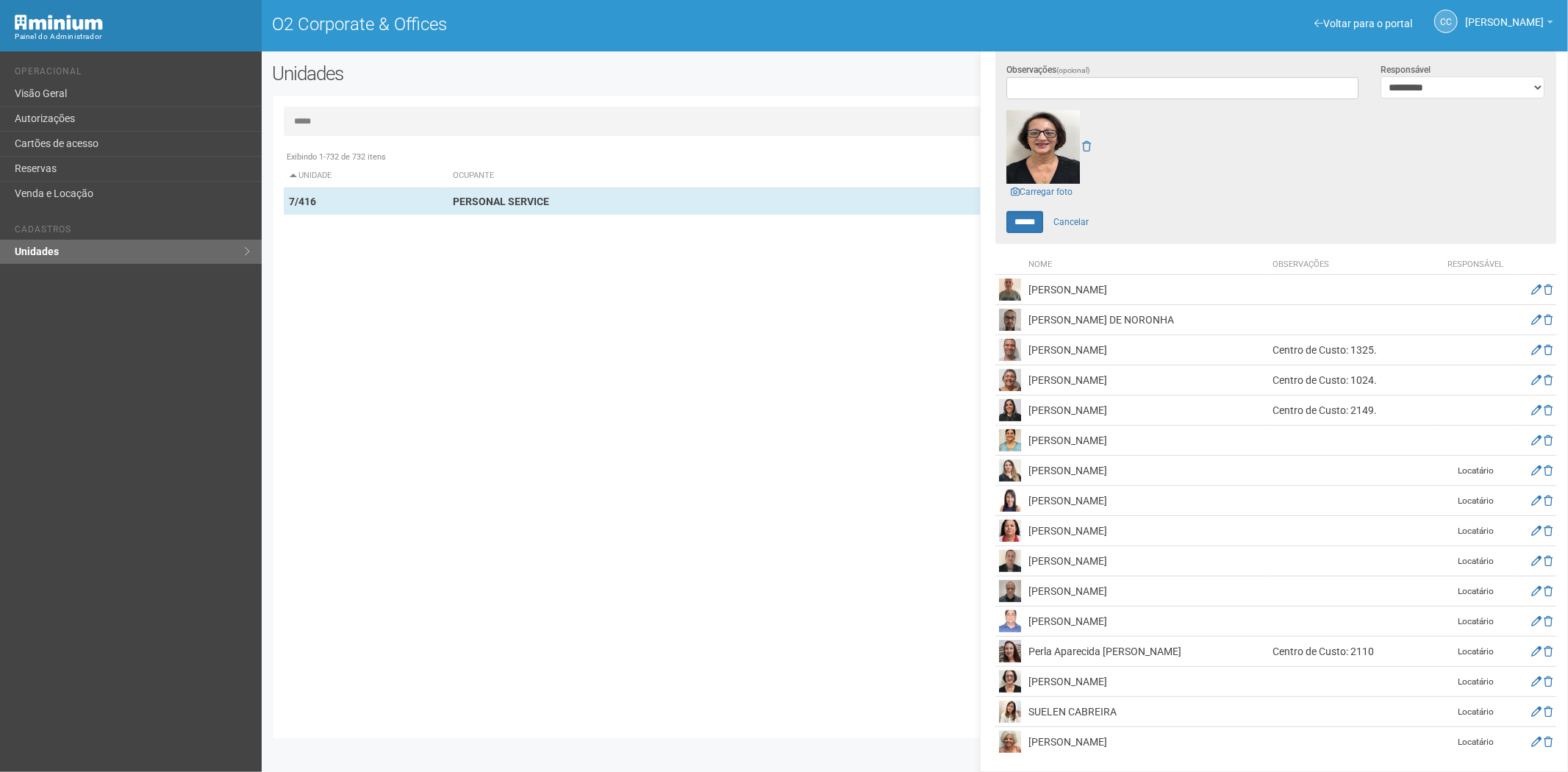
drag, startPoint x: 1143, startPoint y: 437, endPoint x: 1027, endPoint y: 438, distance: 116.0
click at [1027, 438] on td "MICHELLE MENEZES" at bounding box center [1146, 440] width 244 height 30
drag, startPoint x: 1155, startPoint y: 406, endPoint x: 1025, endPoint y: 403, distance: 130.0
click at [1025, 403] on td "Iolanda Brandão Marques" at bounding box center [1146, 411] width 244 height 30
drag, startPoint x: 1172, startPoint y: 378, endPoint x: 1029, endPoint y: 379, distance: 143.0
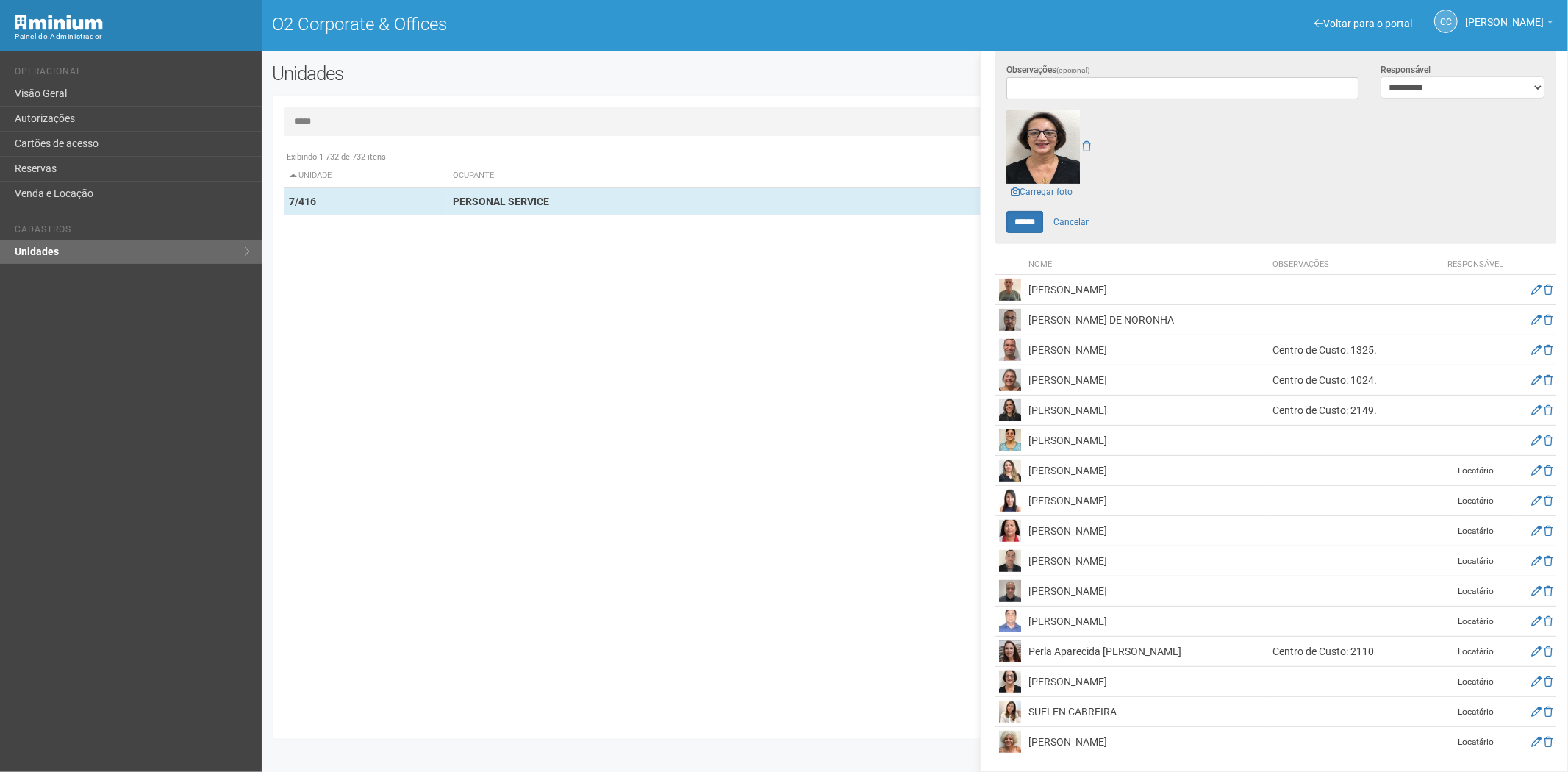
click at [1029, 379] on td "Andréia de Macedo Pensabem" at bounding box center [1146, 380] width 244 height 30
drag, startPoint x: 1141, startPoint y: 346, endPoint x: 1041, endPoint y: 348, distance: 100.0
click at [1027, 343] on td "Andre Antunes da Silva" at bounding box center [1146, 350] width 244 height 30
drag, startPoint x: 1192, startPoint y: 316, endPoint x: 1027, endPoint y: 314, distance: 165.0
click at [1027, 314] on td "ANDERSON SANTOS DE NORONHA" at bounding box center [1146, 319] width 244 height 30
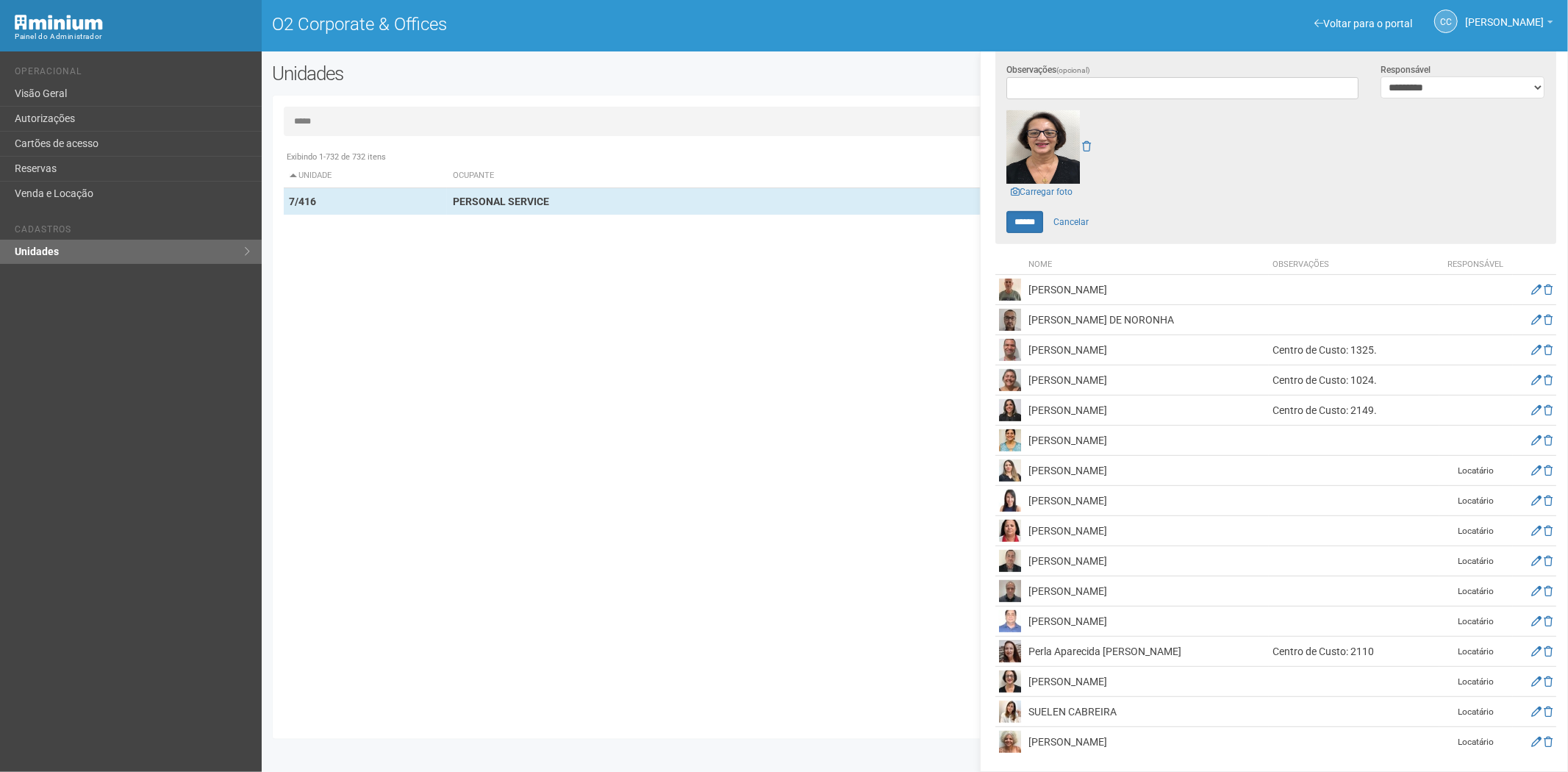
drag, startPoint x: 1218, startPoint y: 286, endPoint x: 1057, endPoint y: 293, distance: 161.2
click at [1029, 294] on td "ALBERTO DE SÃO PAULO AGUIAR NETO" at bounding box center [1146, 290] width 244 height 30
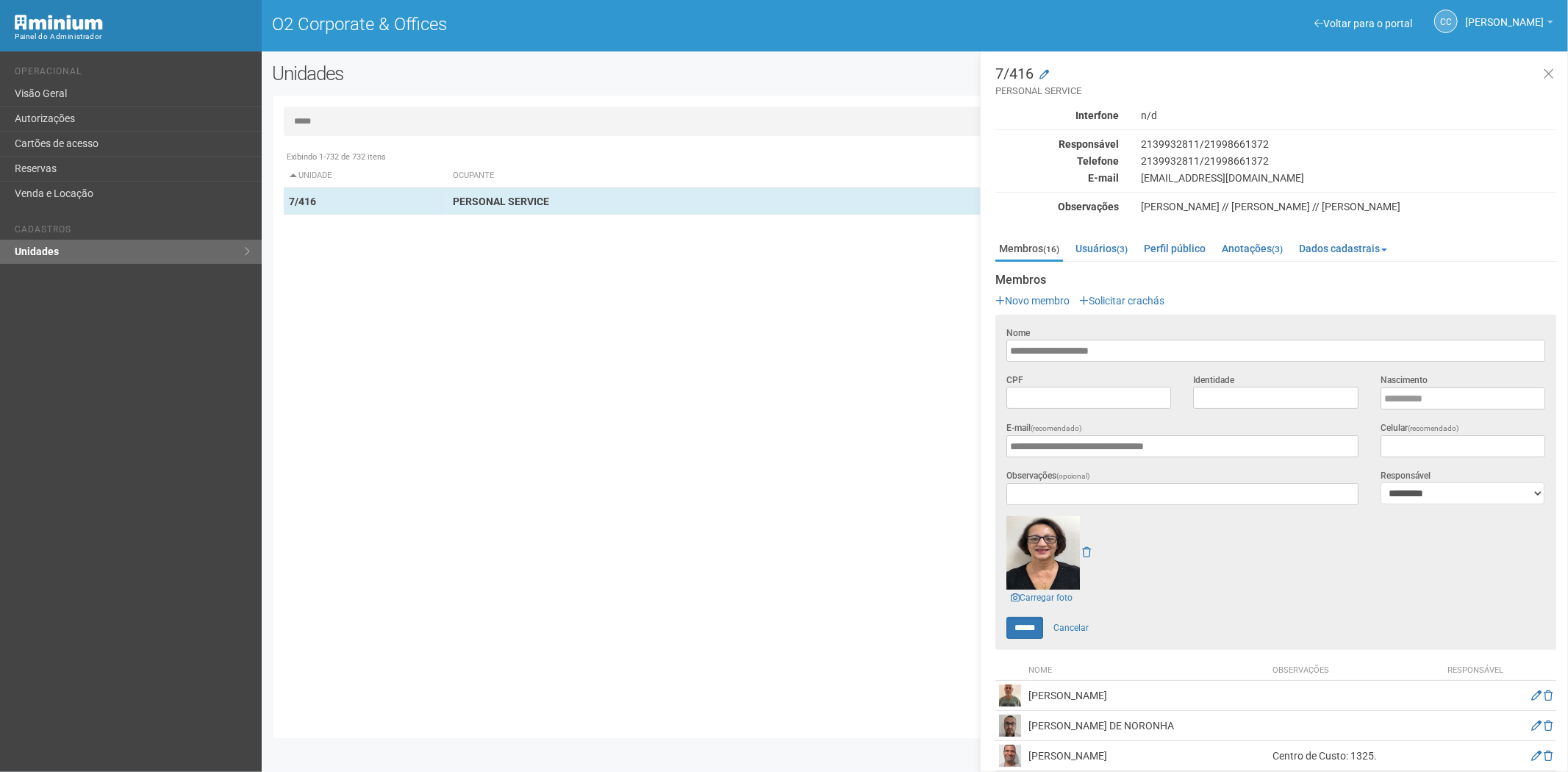
scroll to position [0, 0]
click at [1118, 351] on input "**********" at bounding box center [1275, 351] width 539 height 22
drag, startPoint x: 1118, startPoint y: 351, endPoint x: 1079, endPoint y: 347, distance: 39.2
click at [1079, 347] on input "**********" at bounding box center [1275, 351] width 539 height 22
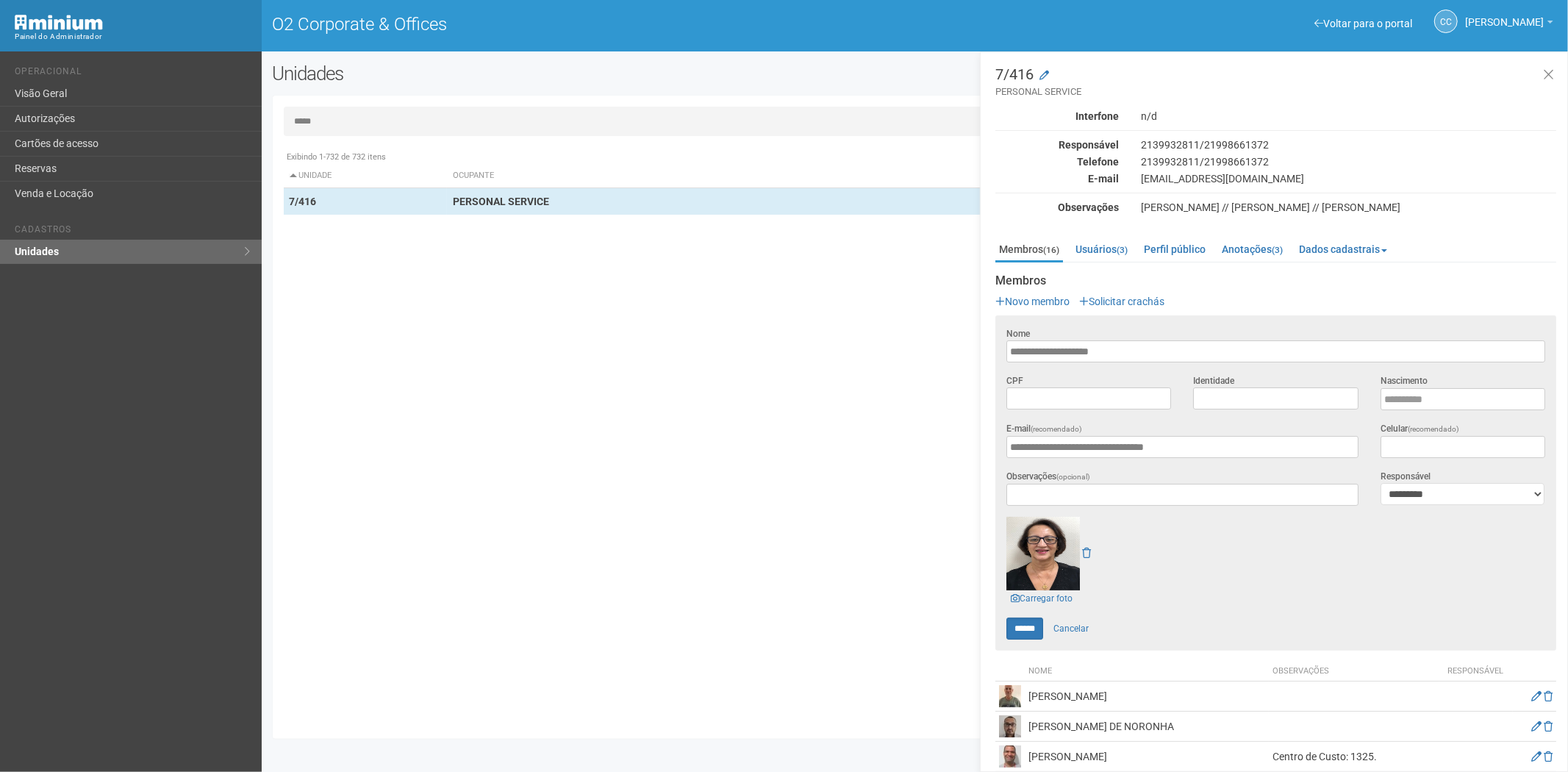
click at [809, 721] on div "Exibindo 1-732 de 732 itens Unidade Ocupante Categoria Perfil público 1/101 FAR…" at bounding box center [921, 436] width 1274 height 585
click at [259, 372] on div "Voltar para o portal Operacional Visão Geral Autorizações Cartões de acesso Res…" at bounding box center [131, 412] width 262 height 721
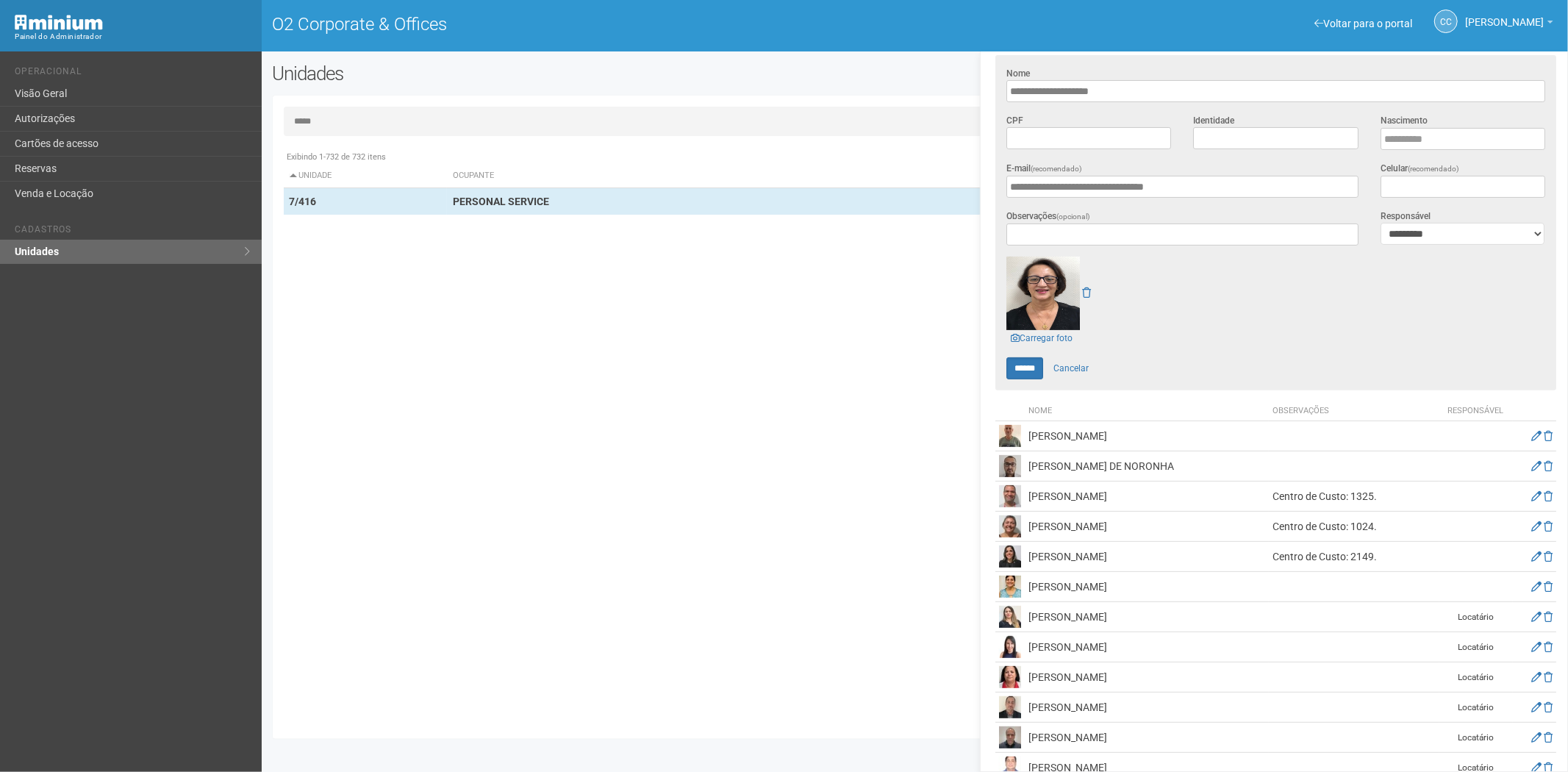
scroll to position [407, 0]
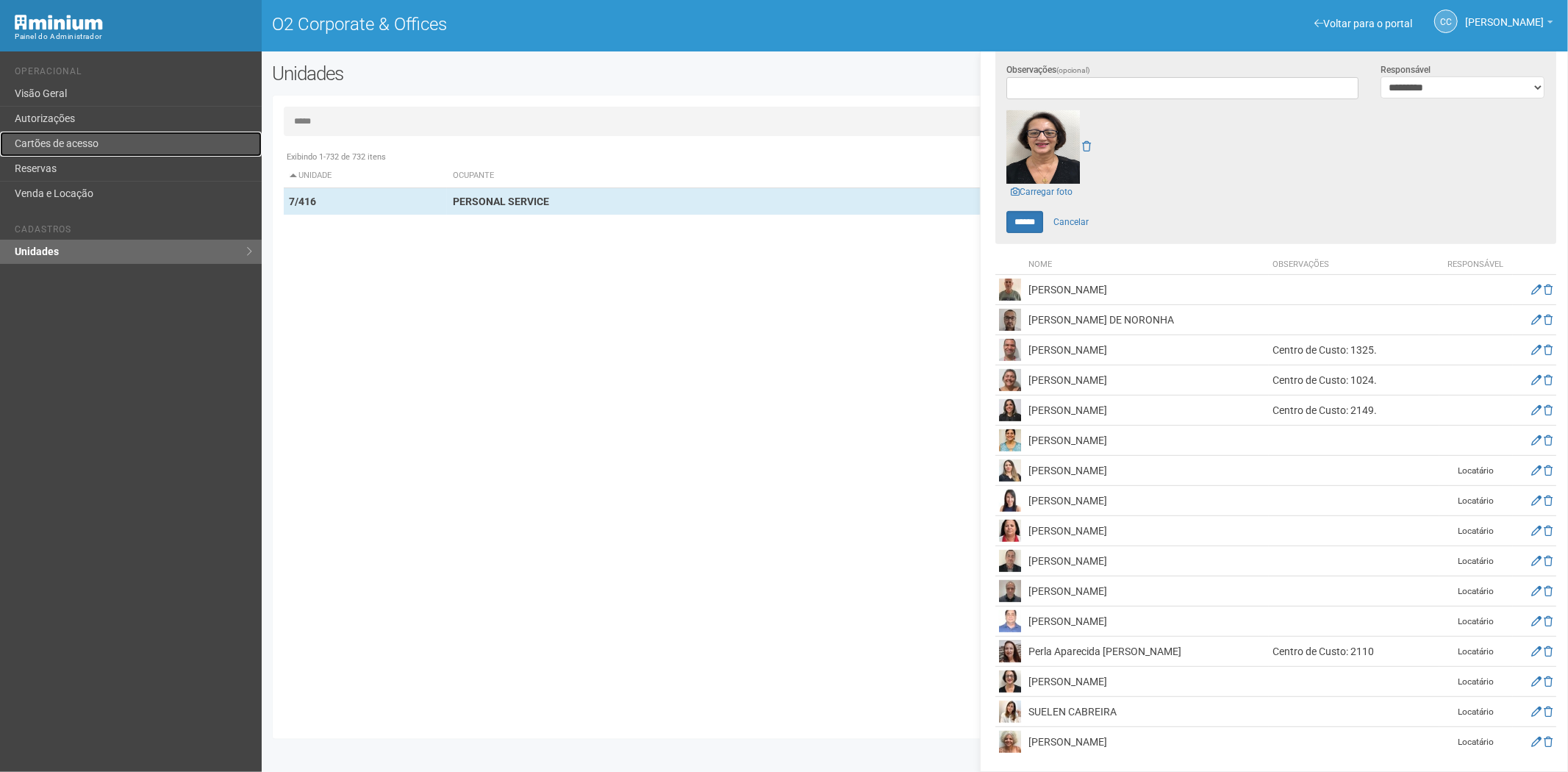
click at [109, 144] on link "Cartões de acesso" at bounding box center [131, 144] width 262 height 25
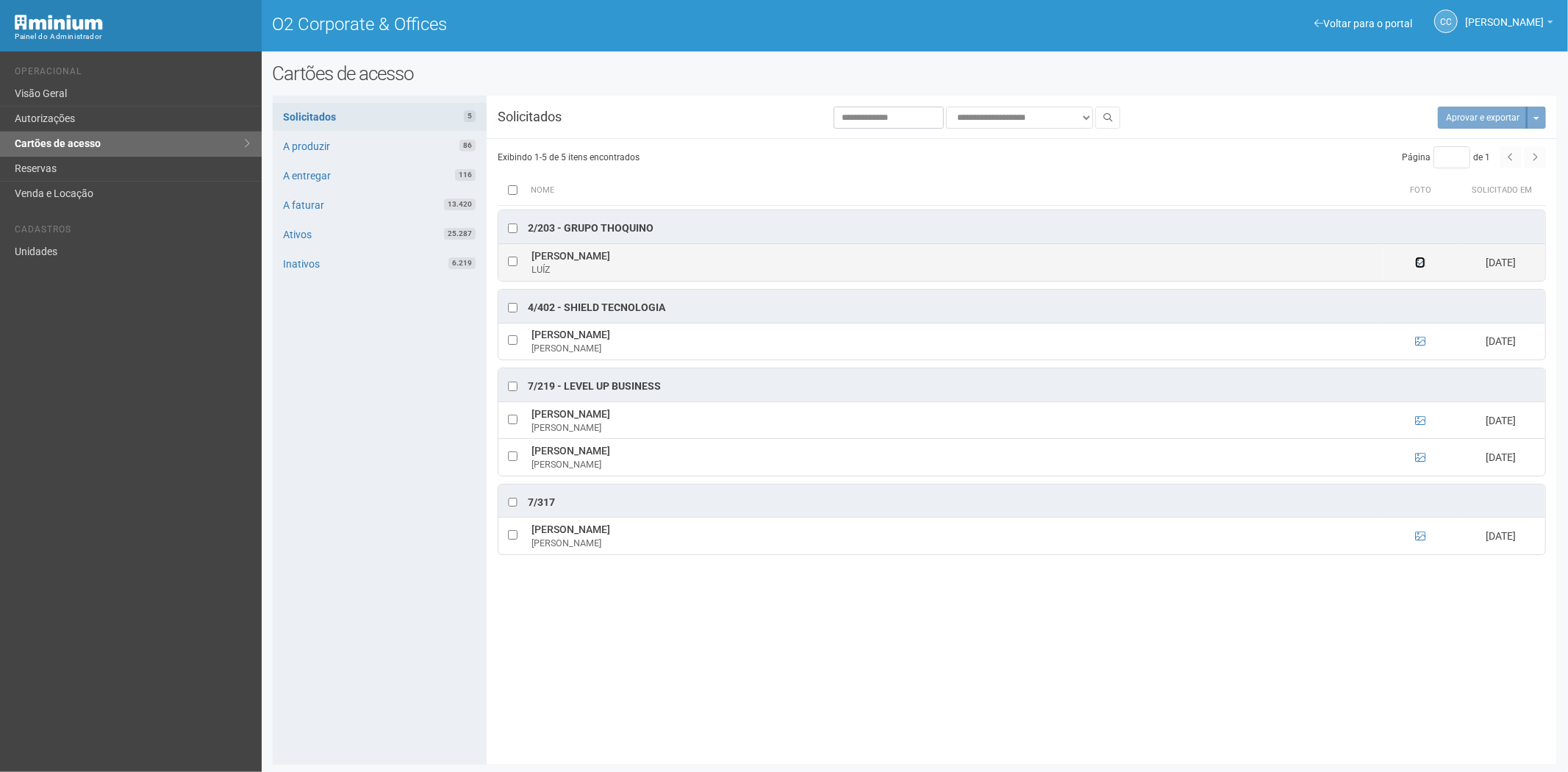
click at [1416, 267] on icon at bounding box center [1420, 262] width 10 height 10
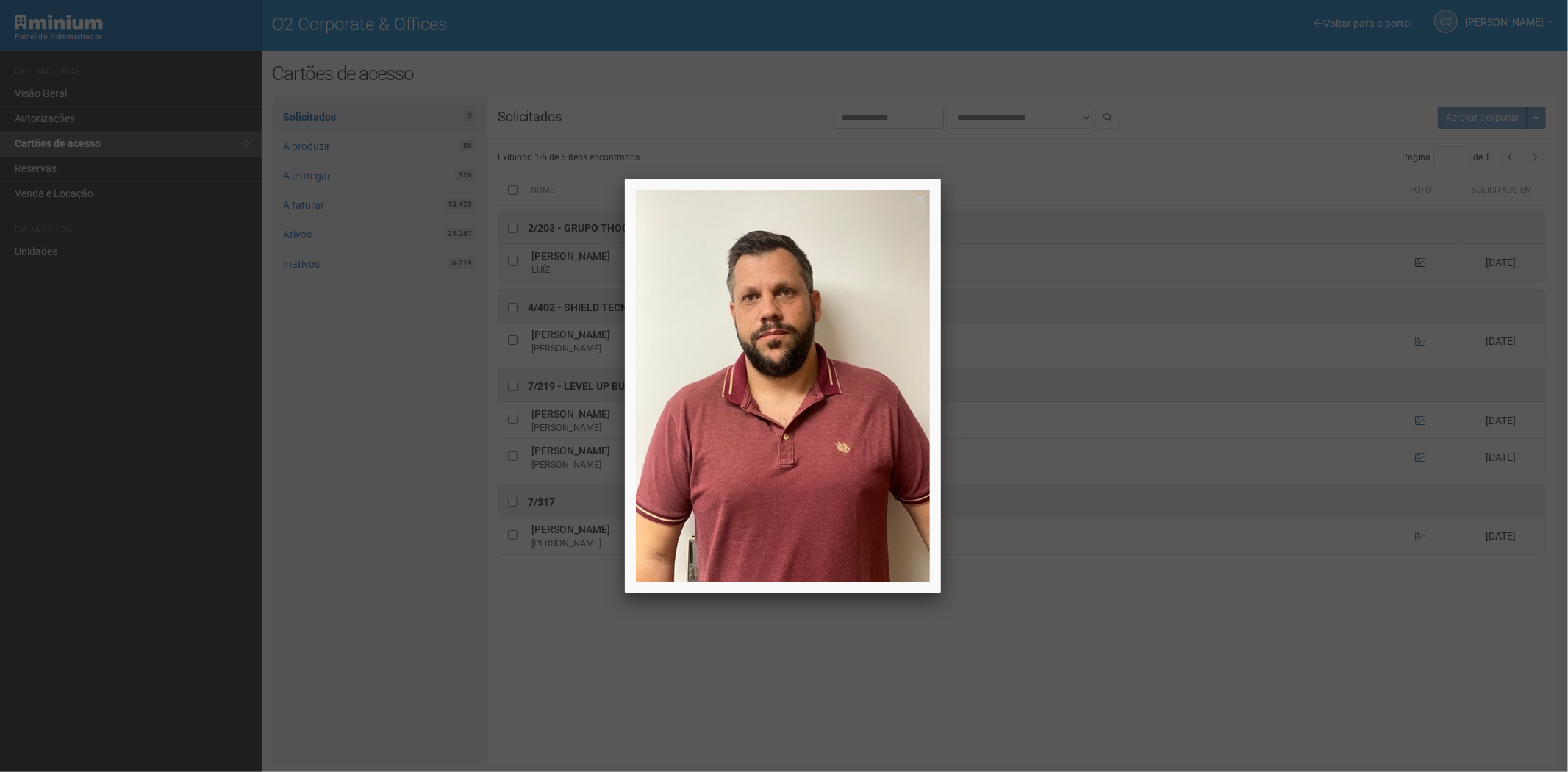
click at [1416, 267] on div at bounding box center [784, 386] width 1568 height 772
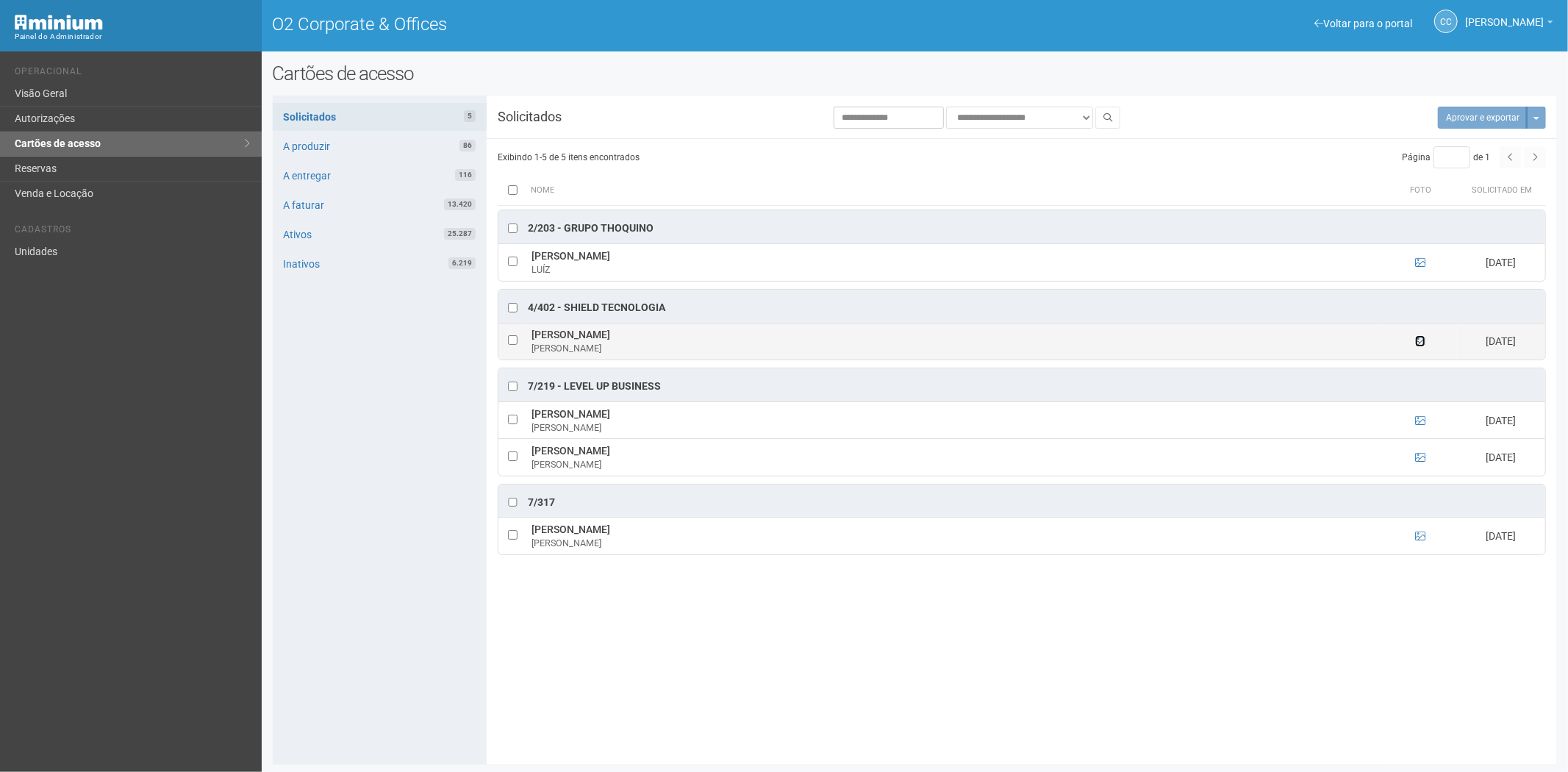
click at [1416, 346] on icon at bounding box center [1420, 341] width 10 height 10
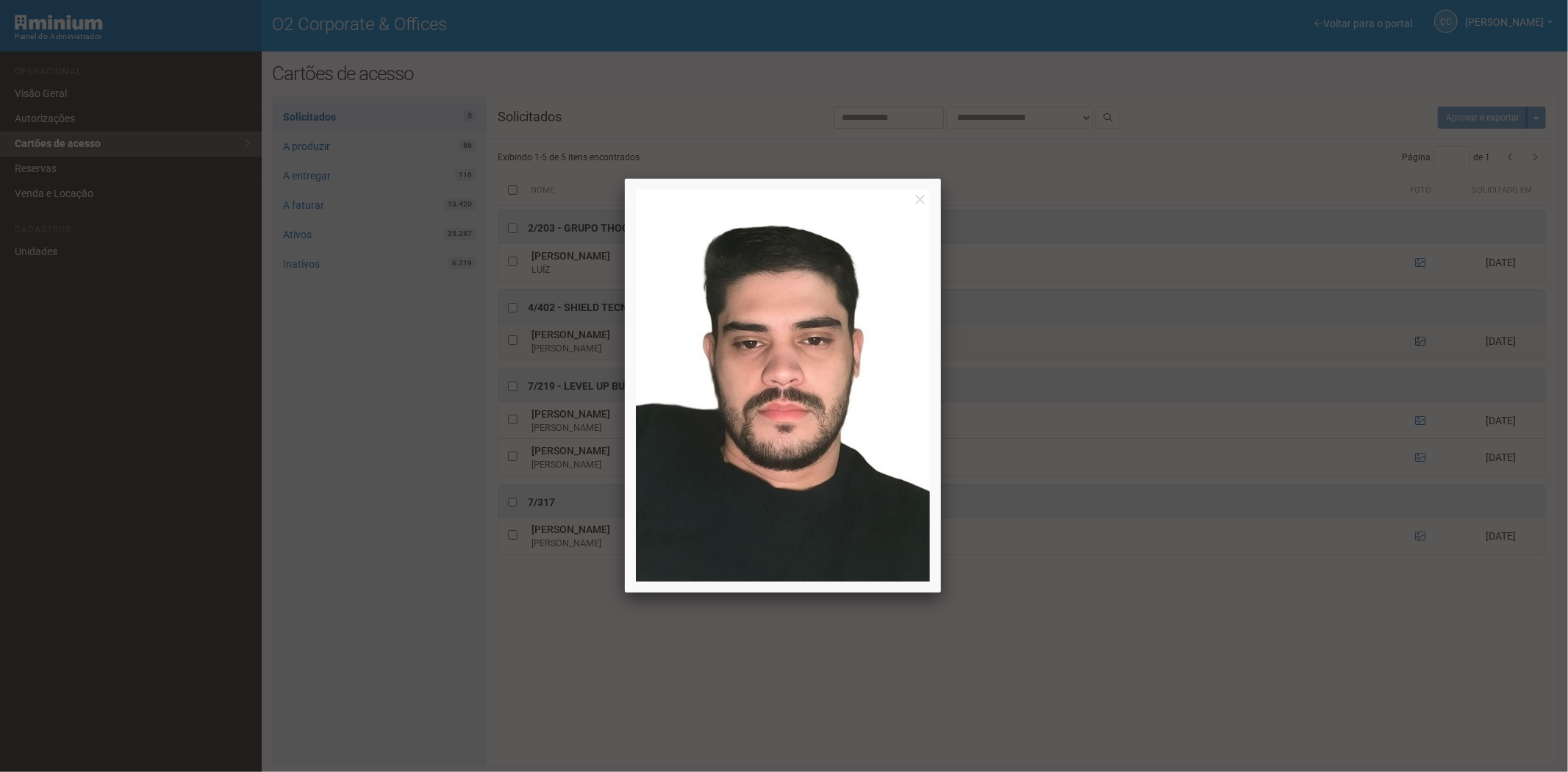
click at [1416, 344] on div at bounding box center [784, 386] width 1568 height 772
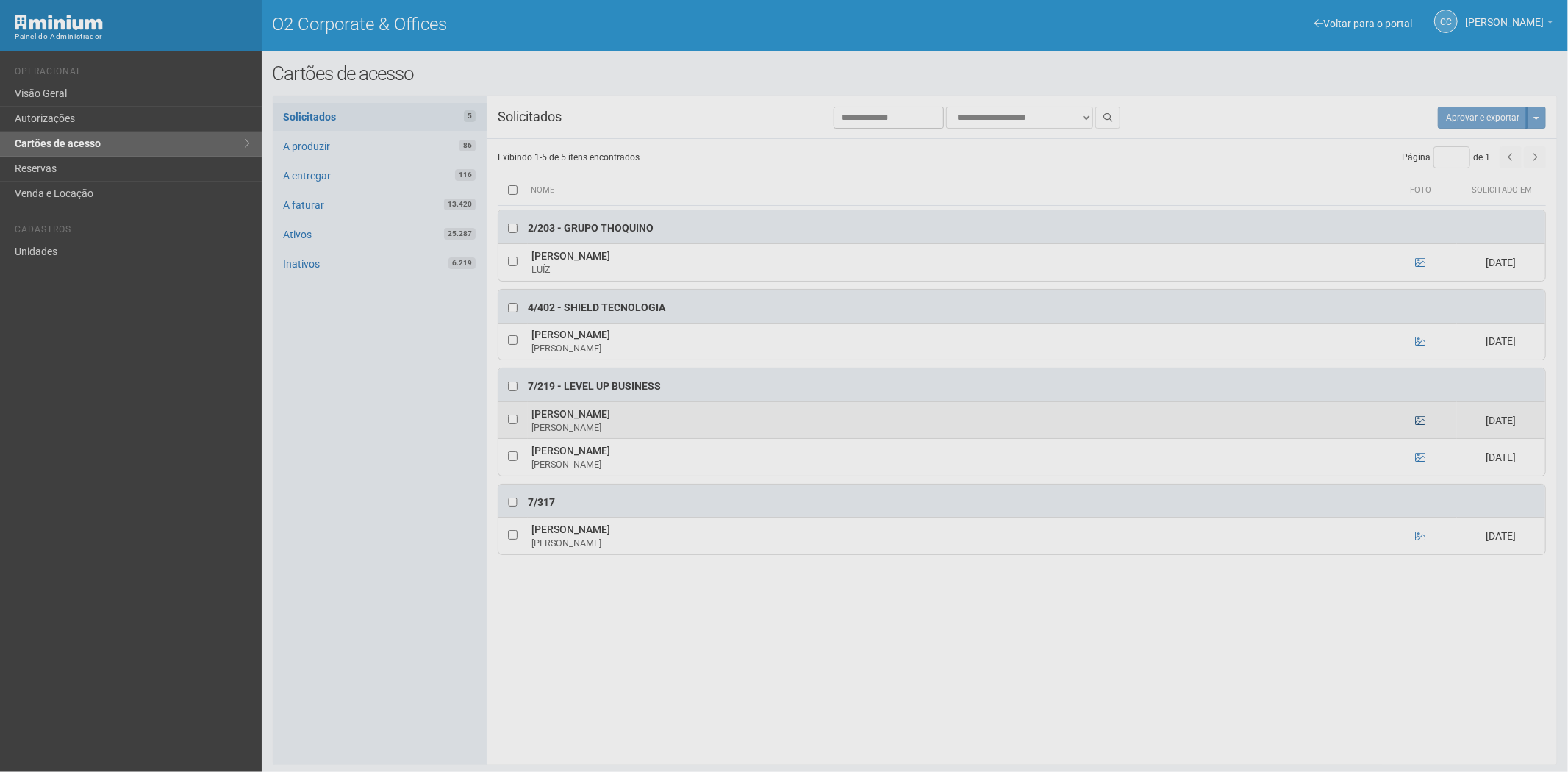
click at [1417, 415] on td at bounding box center [1420, 421] width 73 height 37
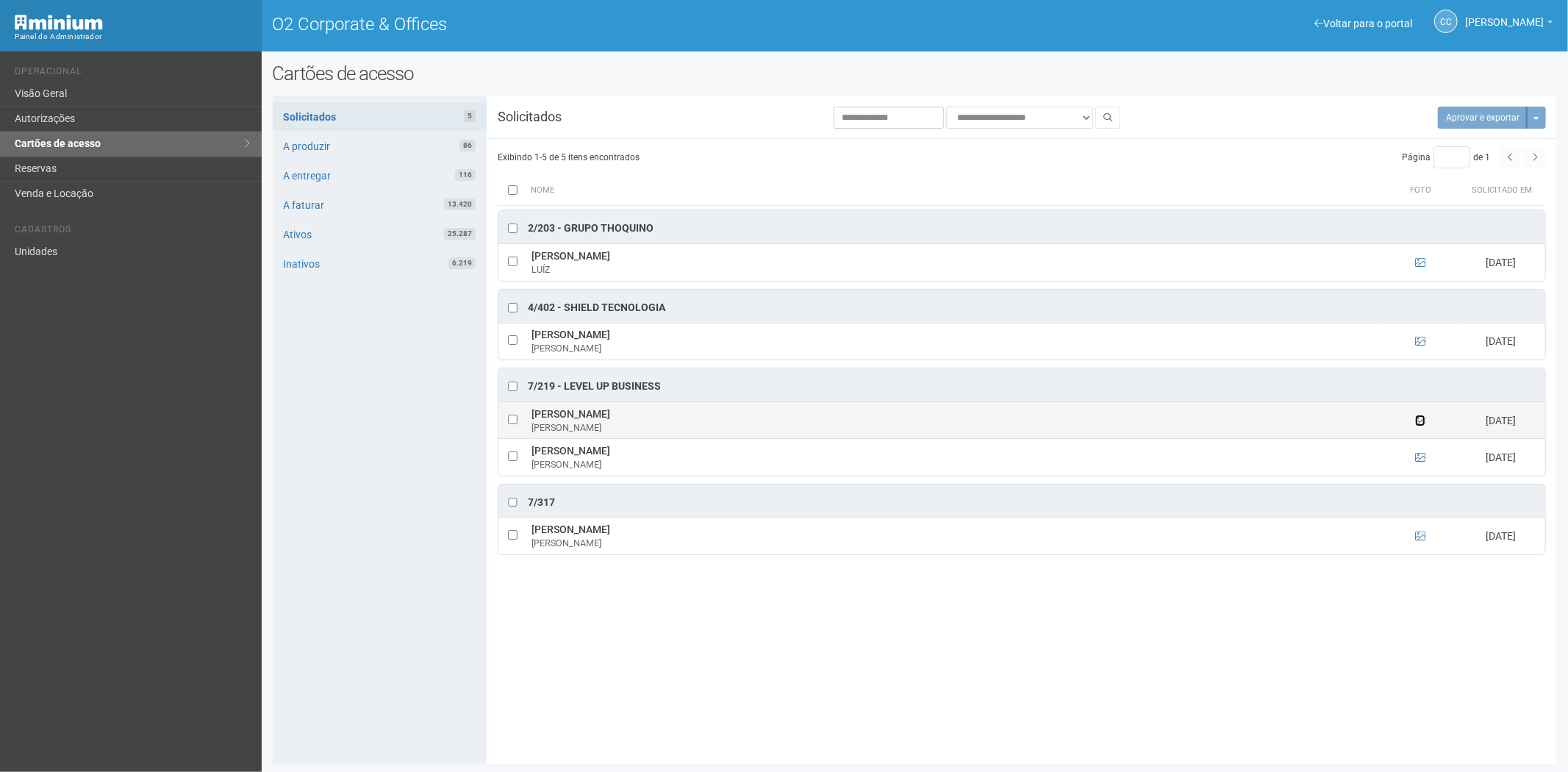
click at [1420, 420] on icon at bounding box center [1420, 420] width 10 height 10
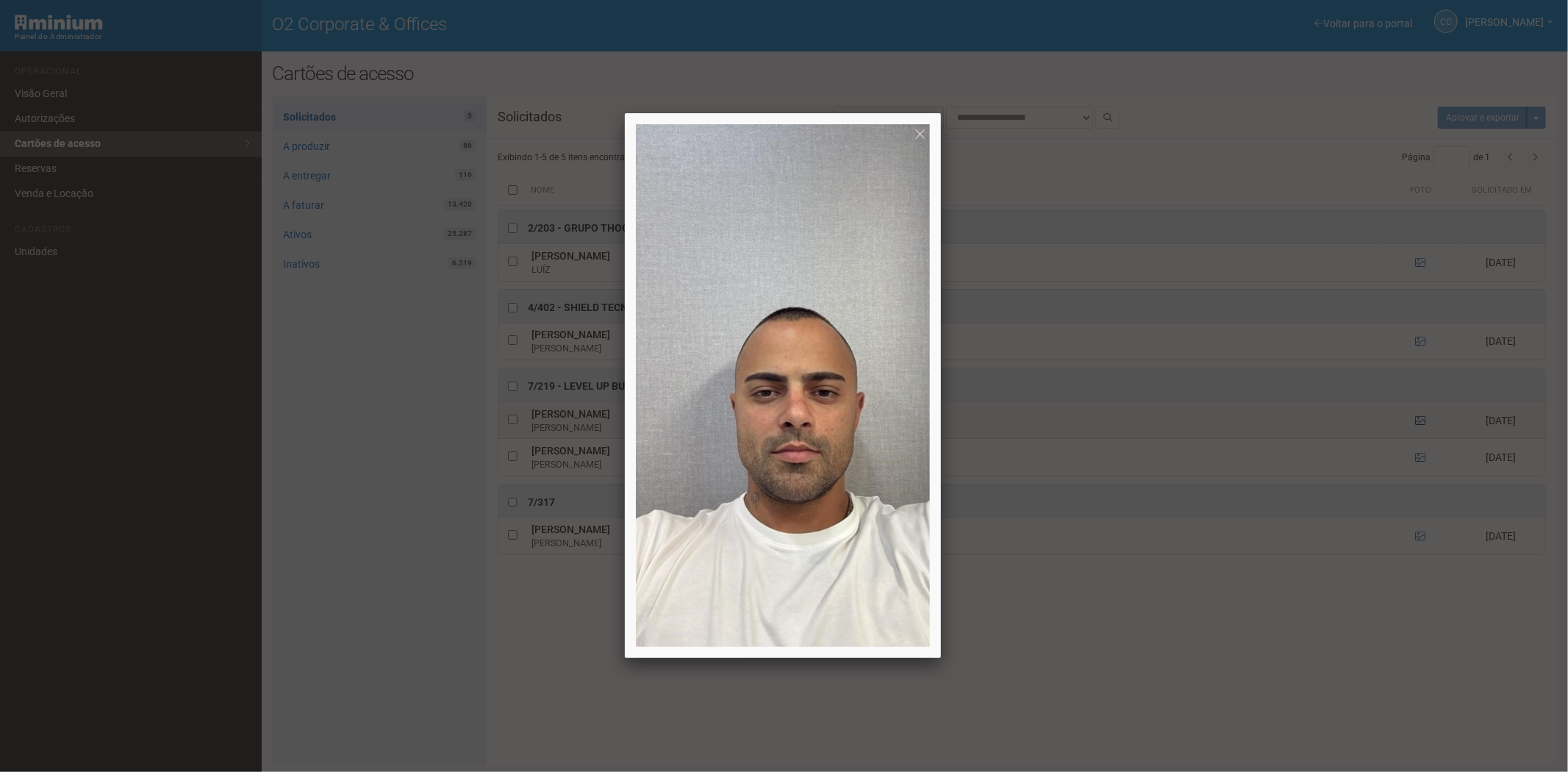
click at [1420, 420] on div at bounding box center [784, 386] width 1568 height 772
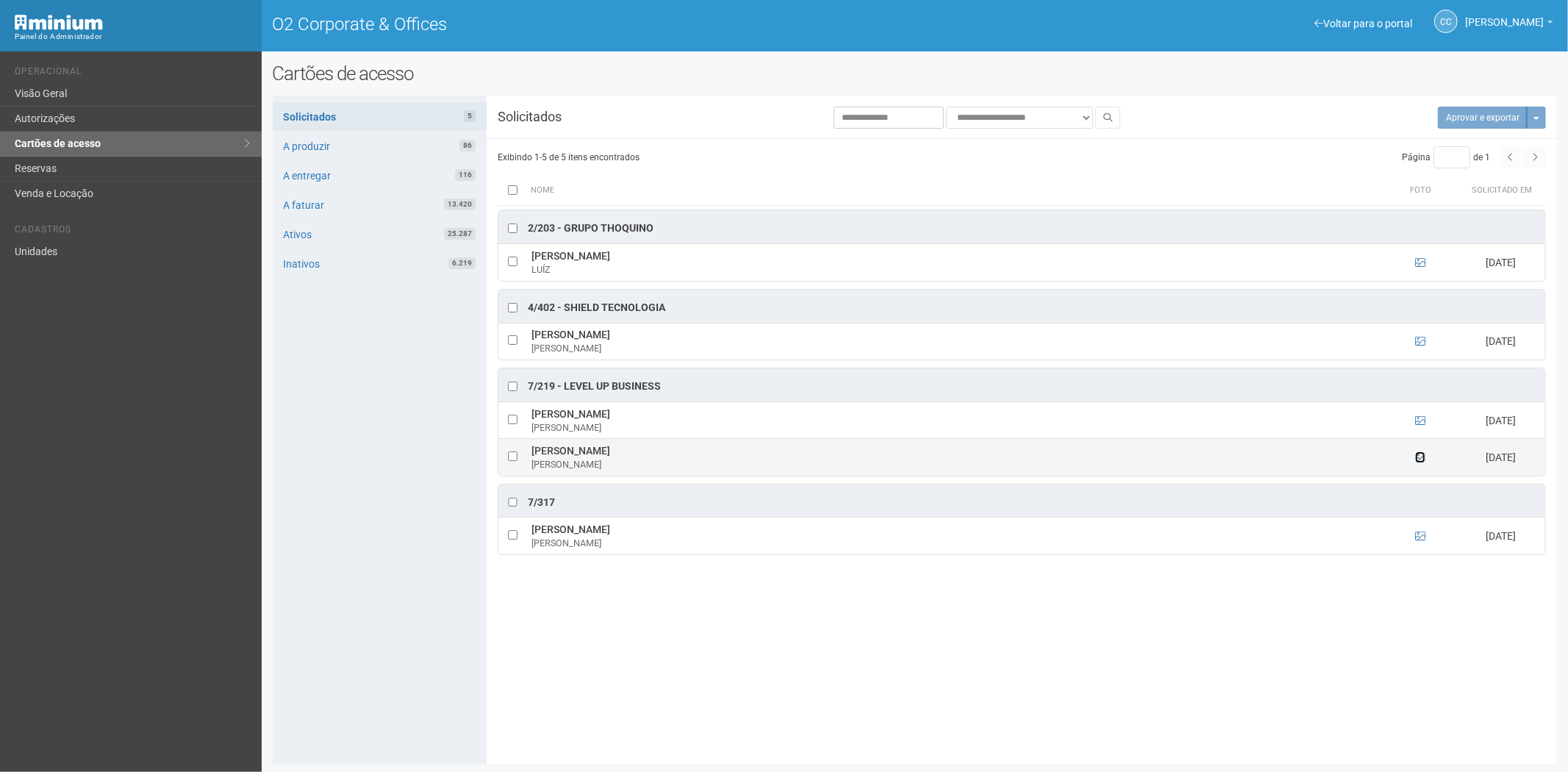
click at [1420, 460] on icon at bounding box center [1420, 457] width 10 height 10
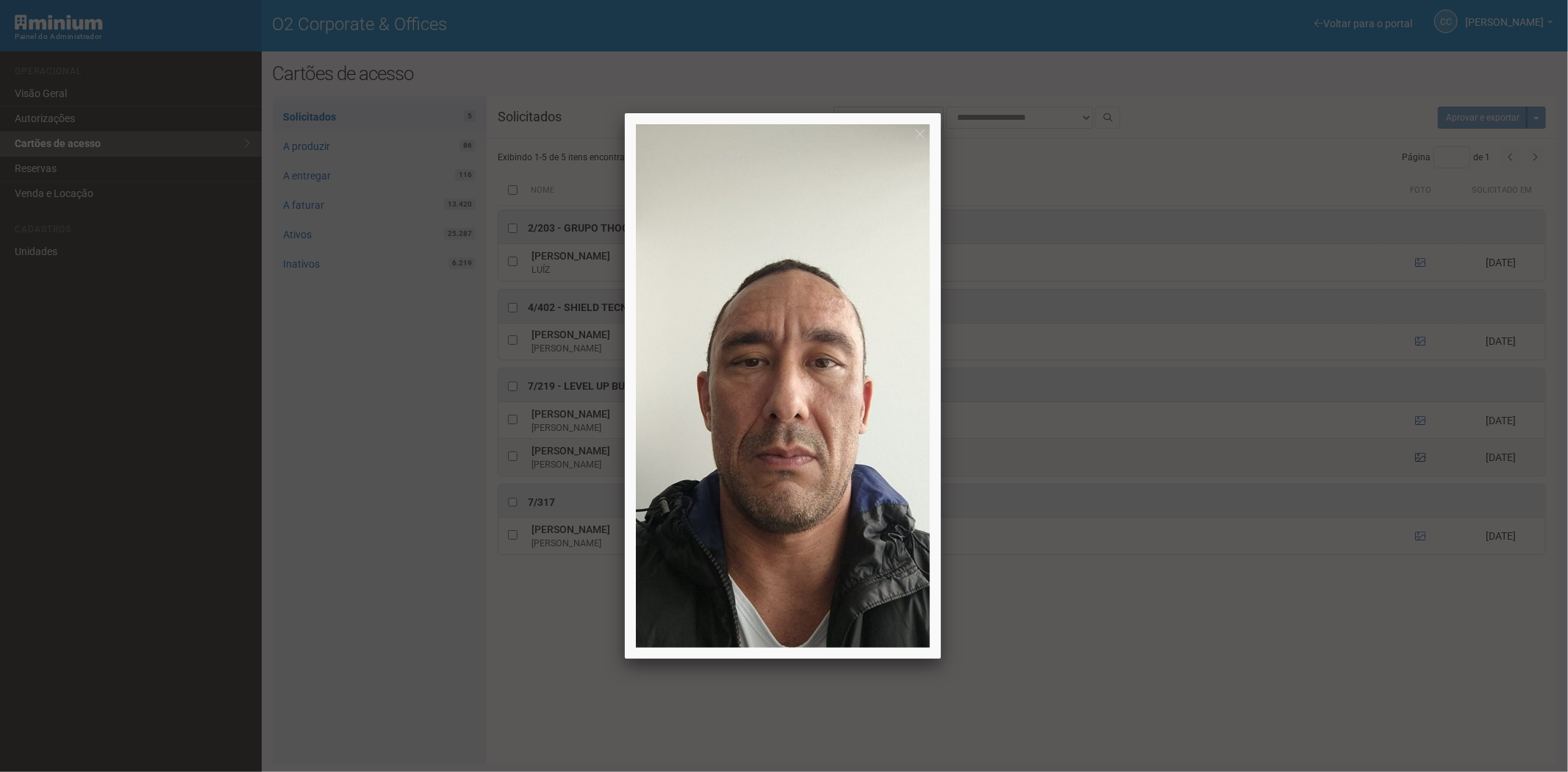
click at [1420, 460] on div at bounding box center [784, 386] width 1568 height 772
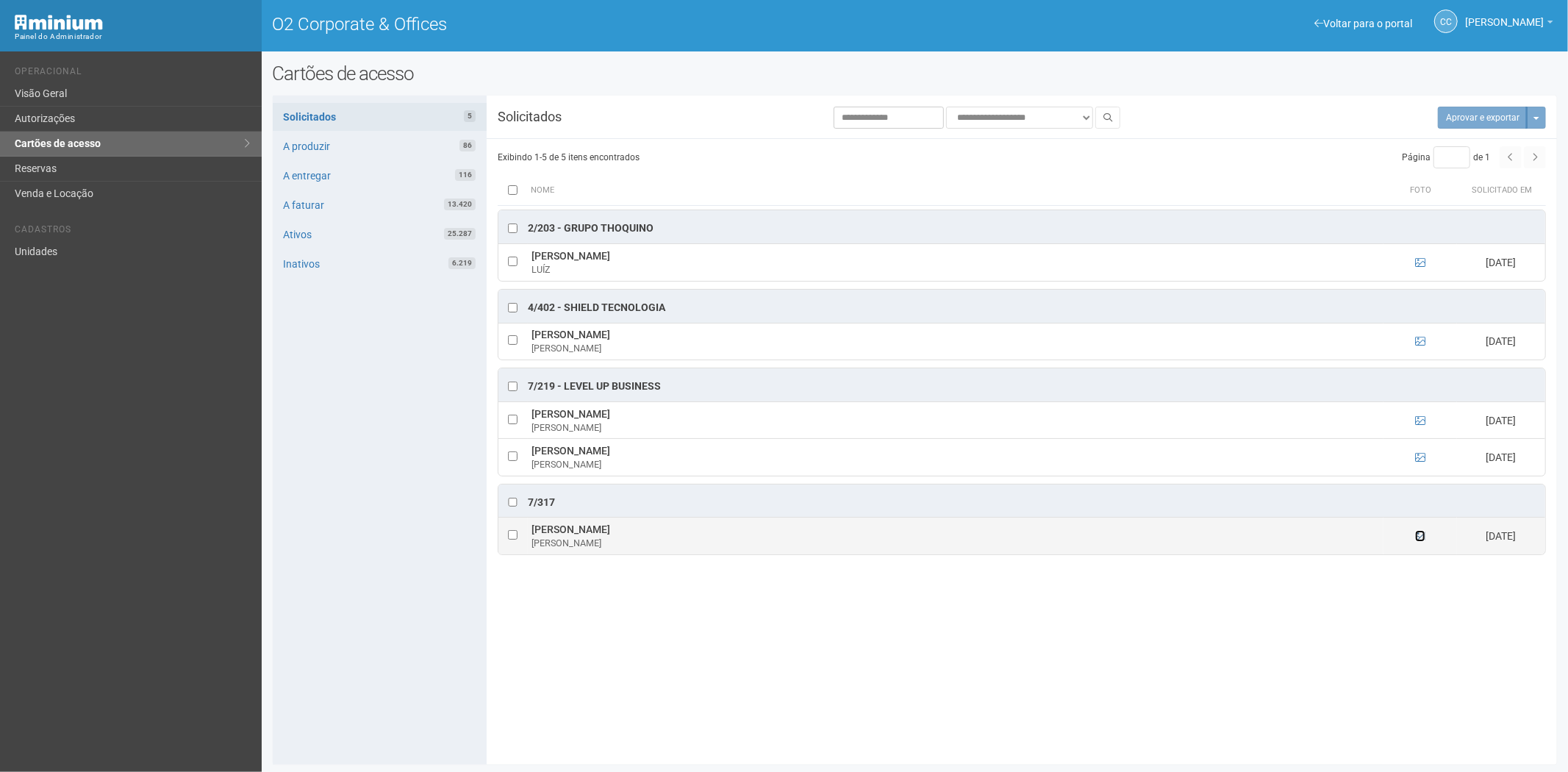
click at [1421, 539] on icon at bounding box center [1420, 536] width 10 height 10
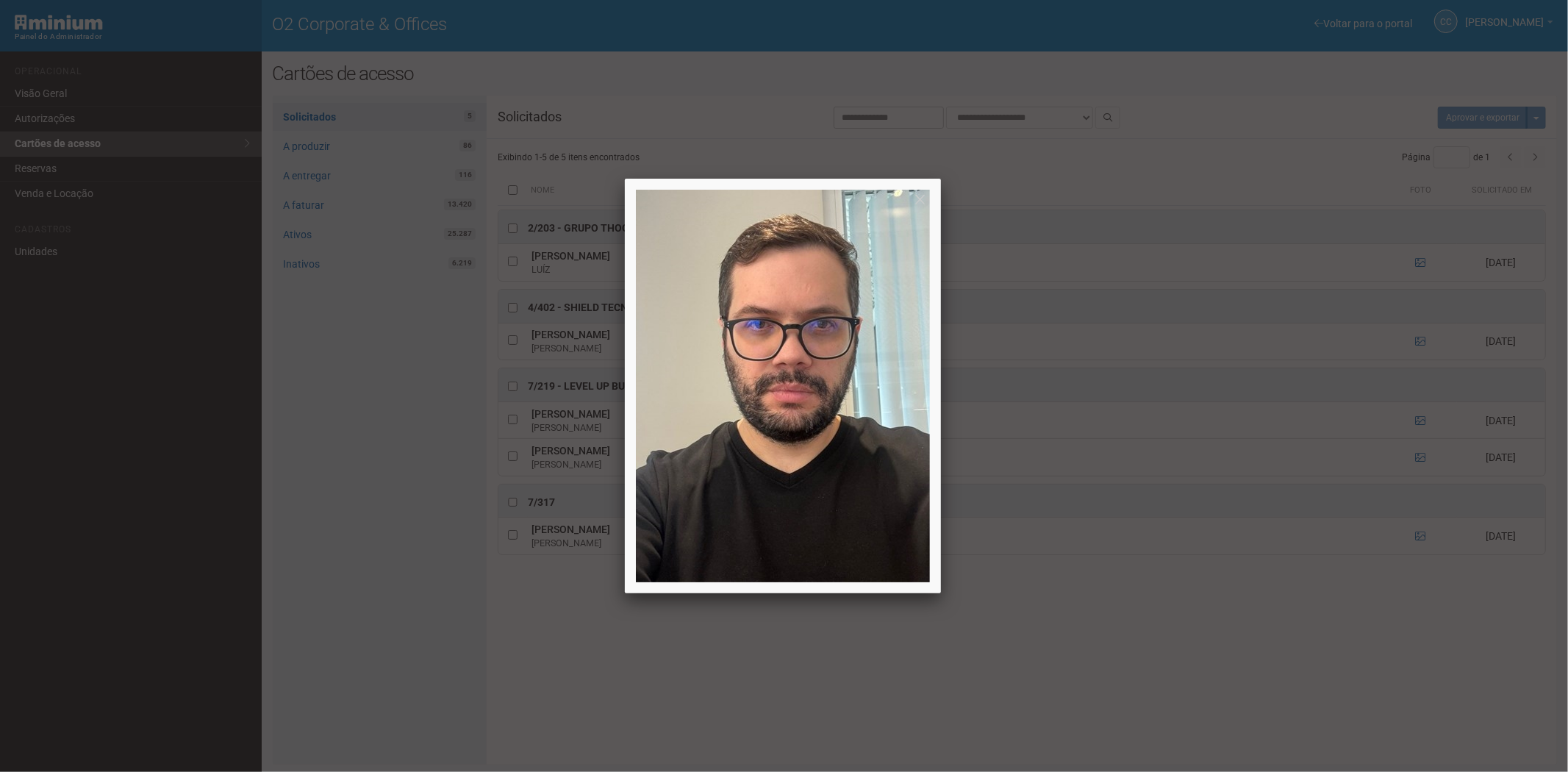
click at [1167, 716] on div at bounding box center [784, 386] width 1568 height 772
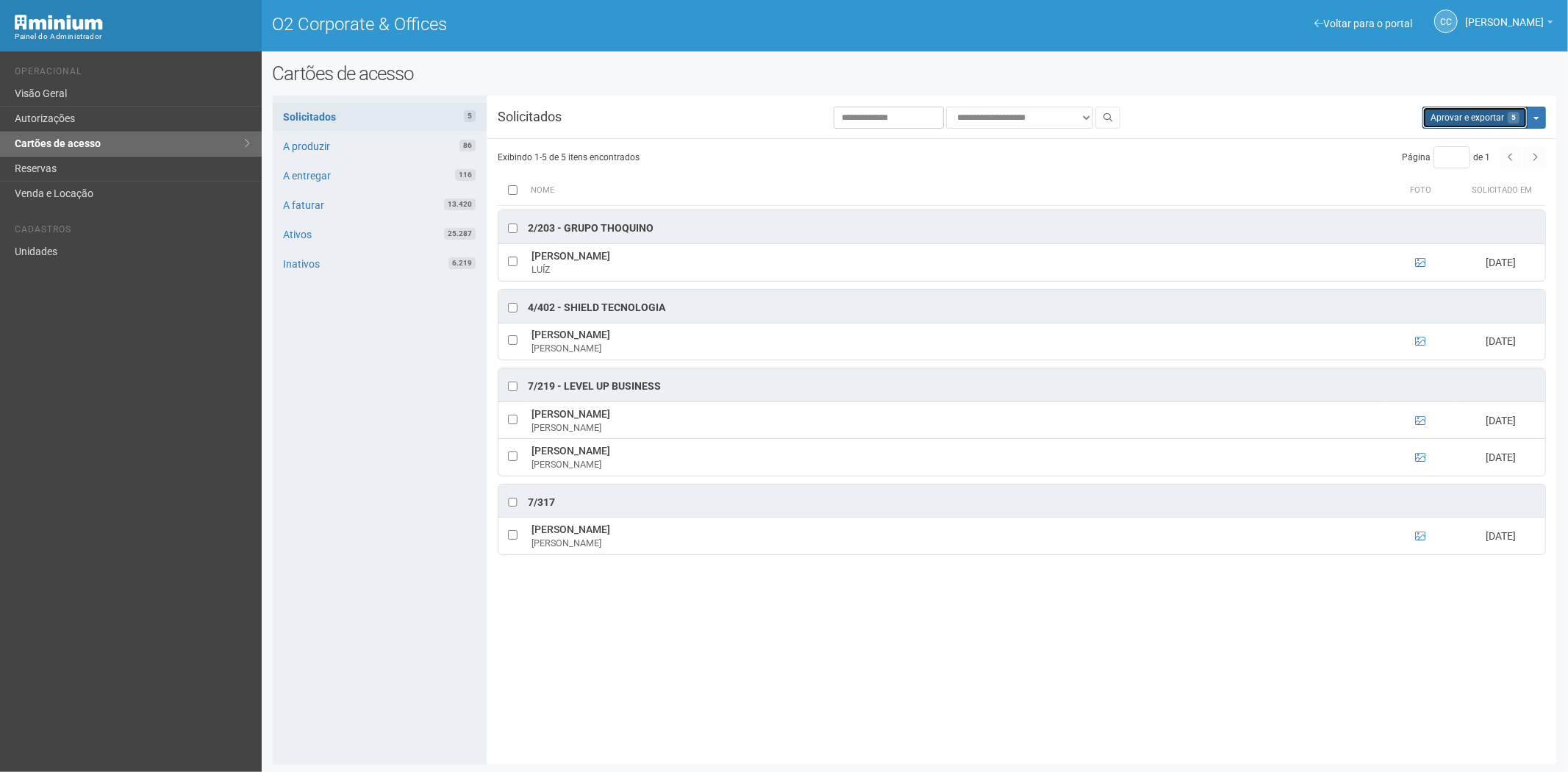
click at [1475, 121] on button "Aprovar e exportar 5" at bounding box center [1474, 117] width 105 height 22
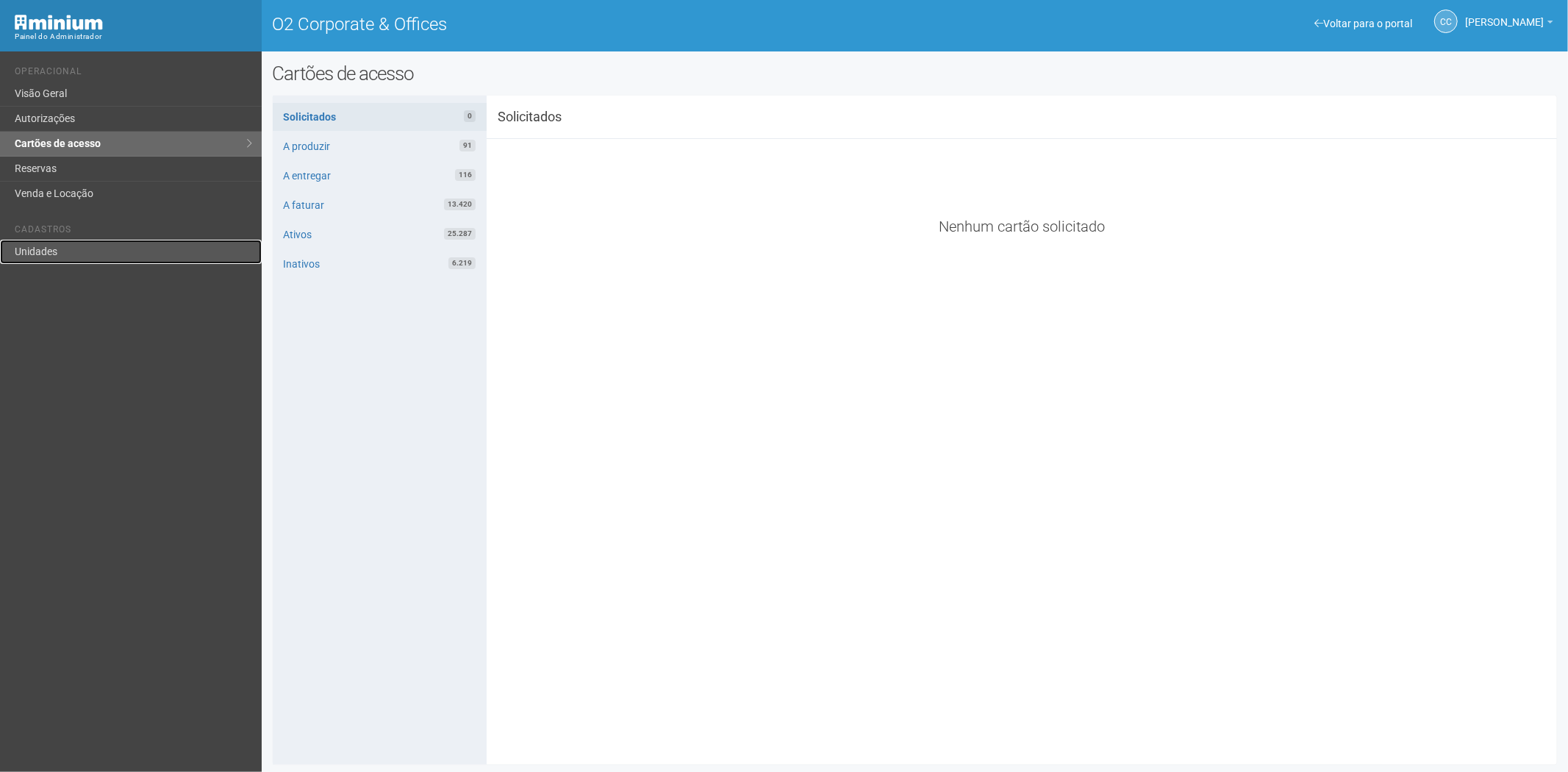
click at [57, 260] on link "Unidades" at bounding box center [131, 252] width 262 height 24
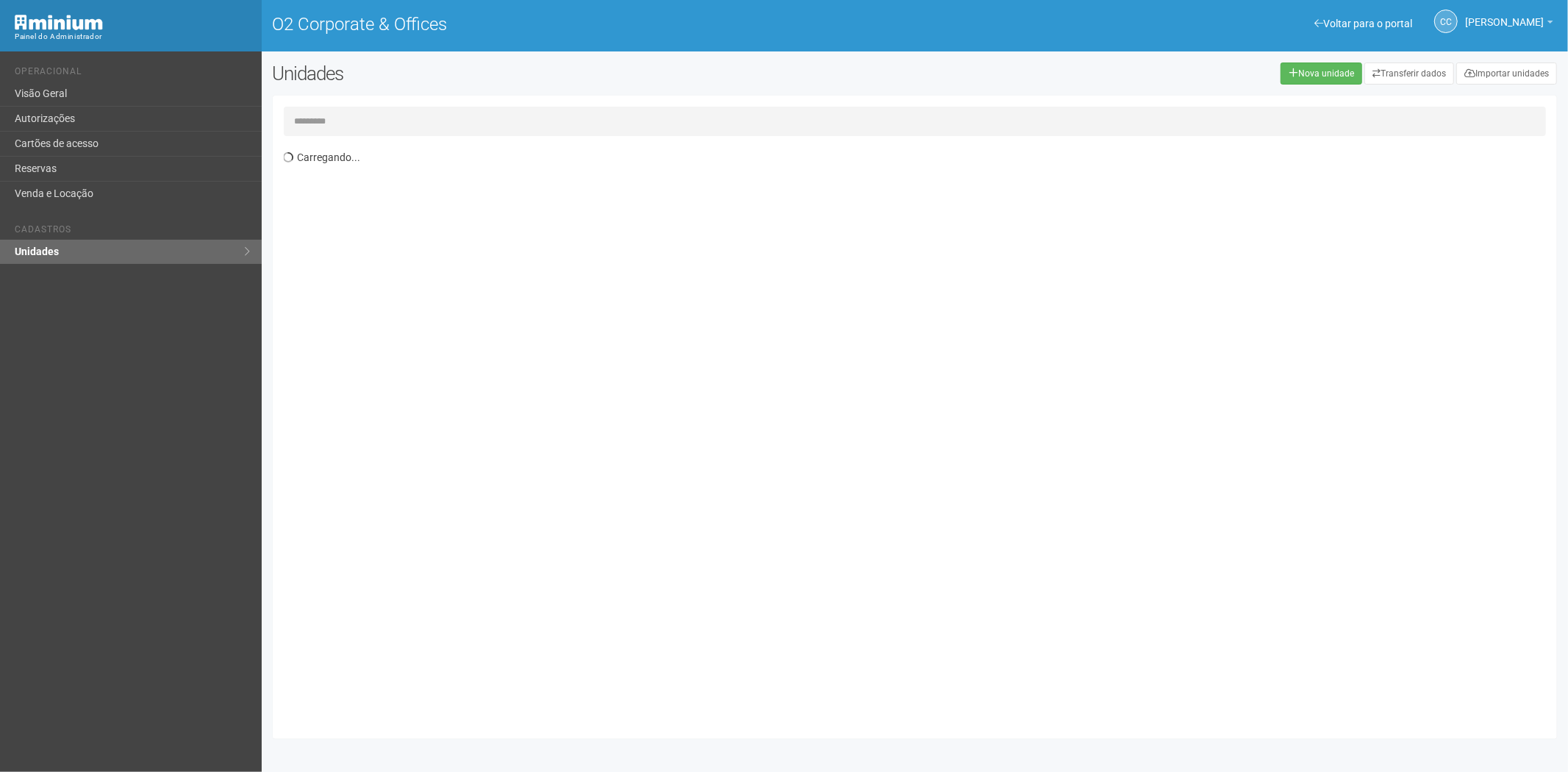
click at [354, 119] on input "text" at bounding box center [915, 121] width 1262 height 29
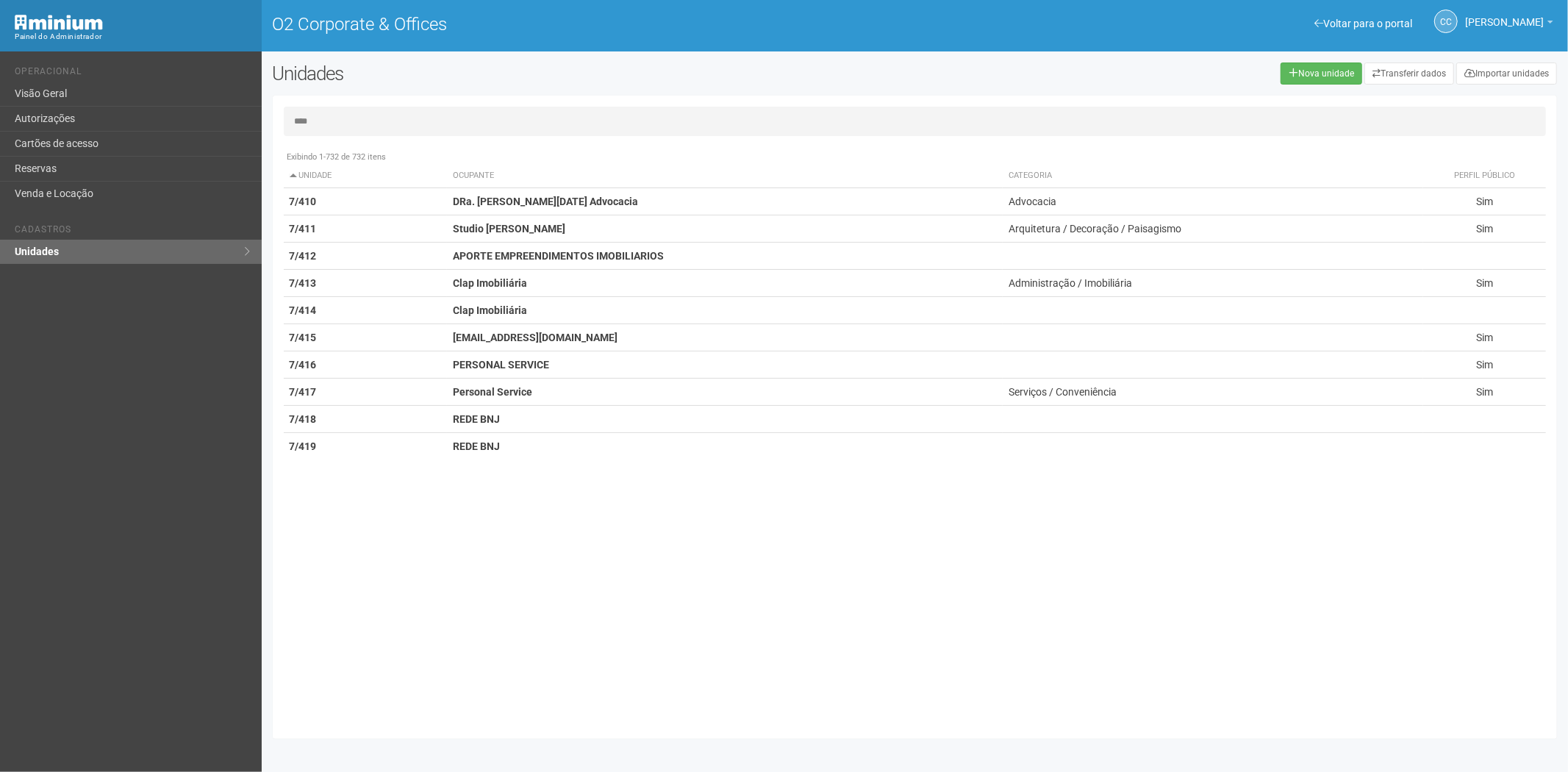
click at [348, 123] on input "****" at bounding box center [915, 121] width 1262 height 29
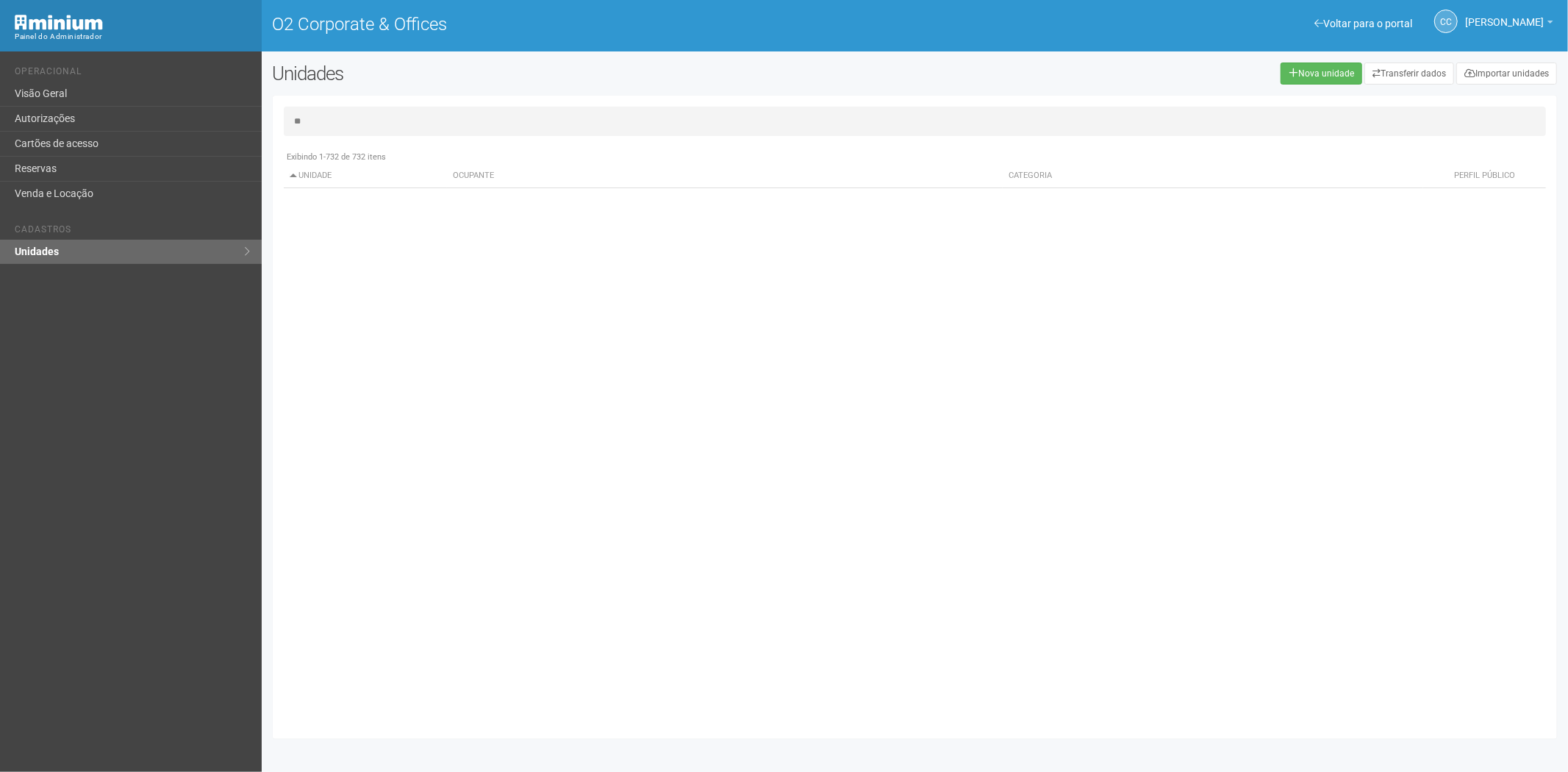
type input "*"
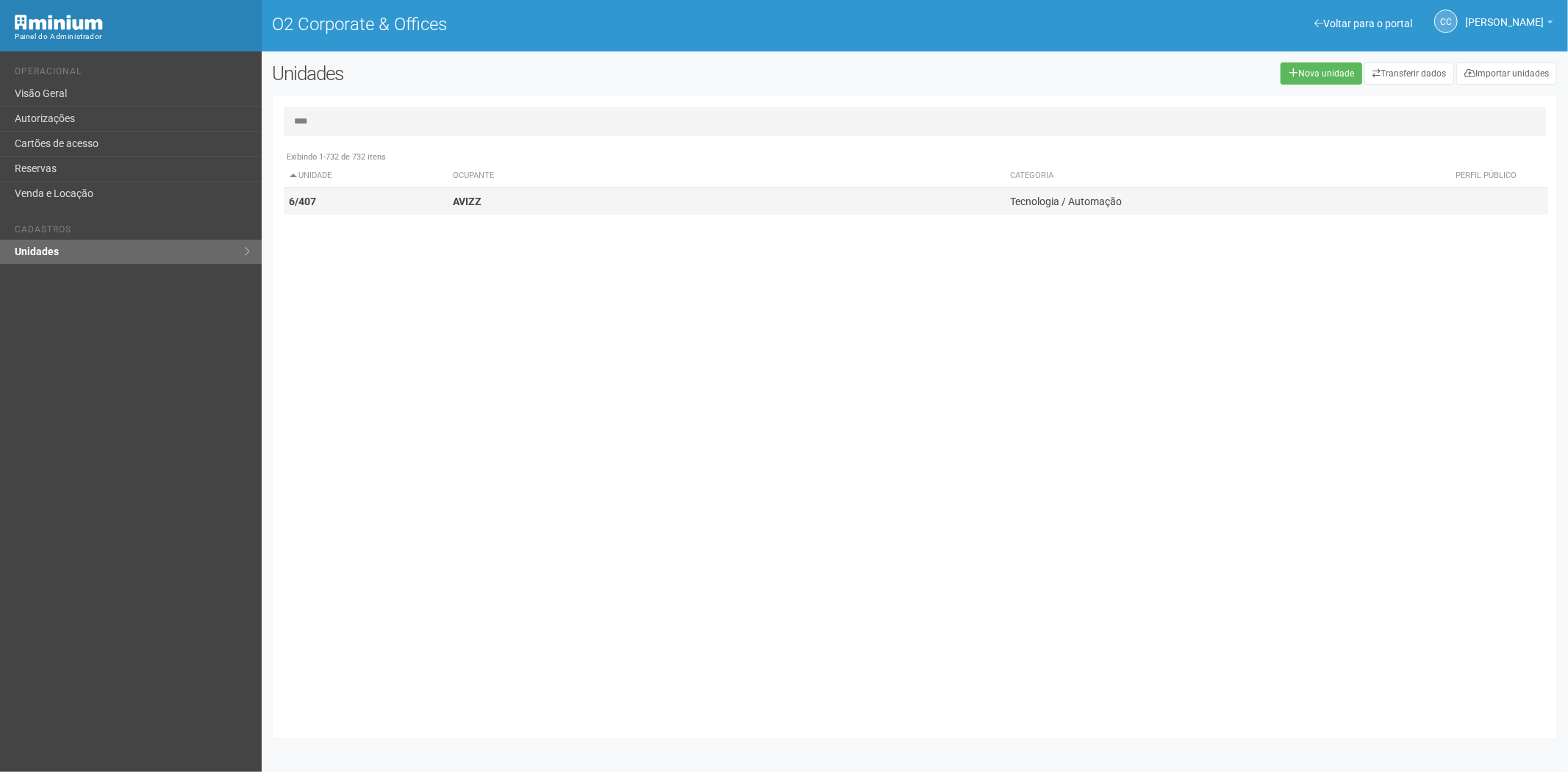
type input "****"
click at [534, 199] on td "AVIZZ" at bounding box center [725, 202] width 557 height 27
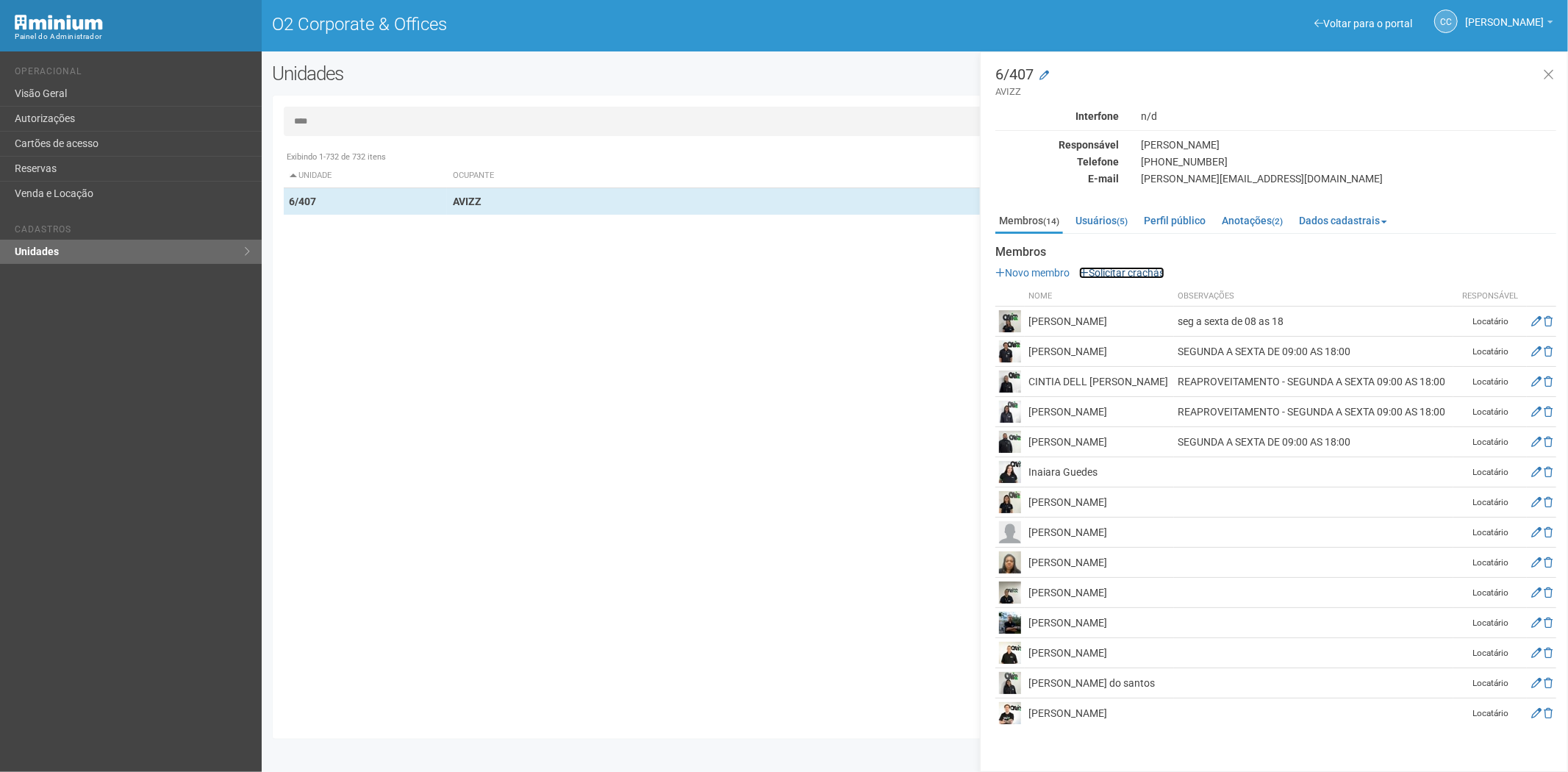
click at [1129, 270] on link "Solicitar crachás" at bounding box center [1122, 273] width 85 height 12
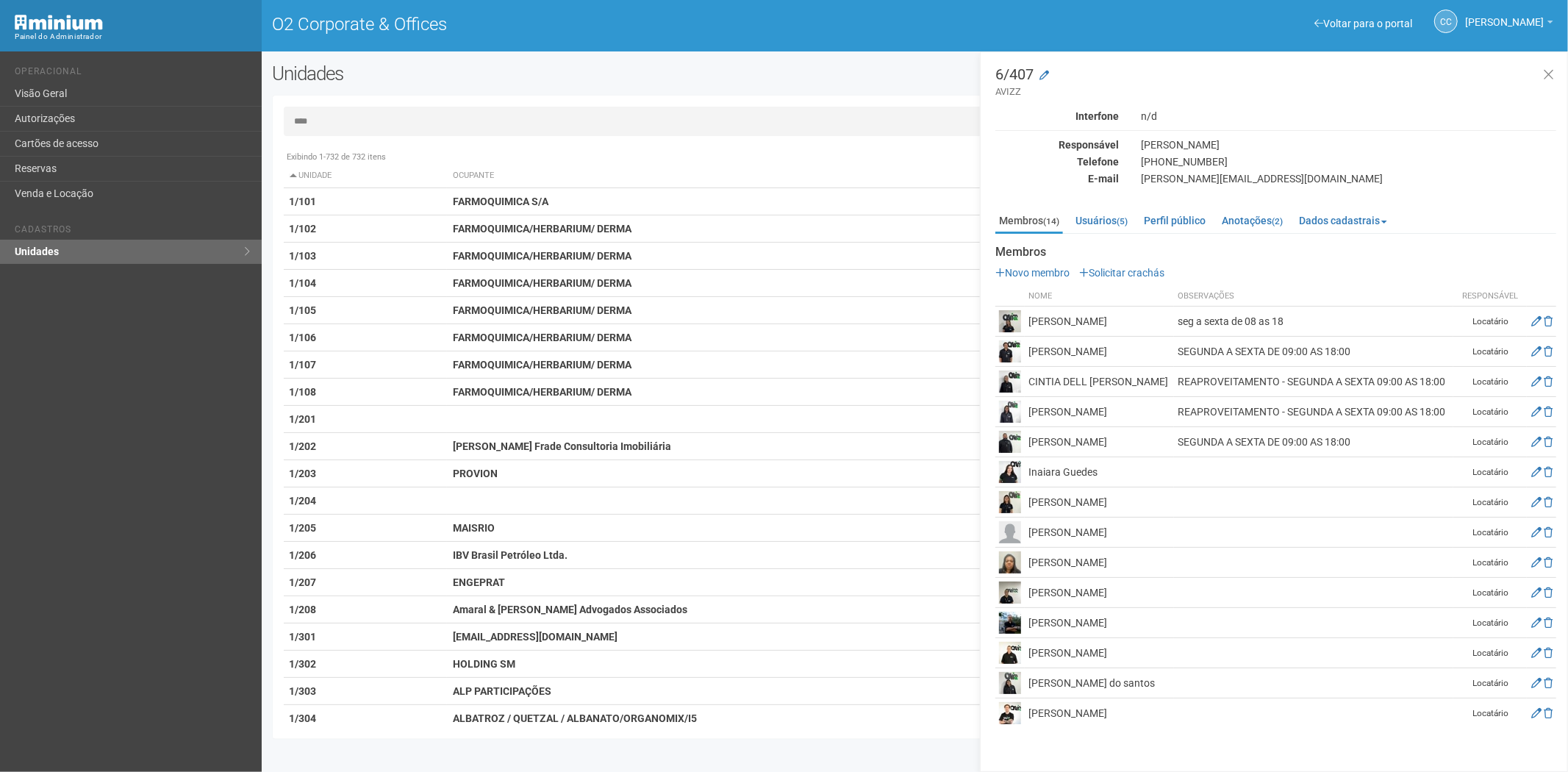
scroll to position [75, 0]
click at [1541, 528] on icon at bounding box center [1536, 532] width 10 height 10
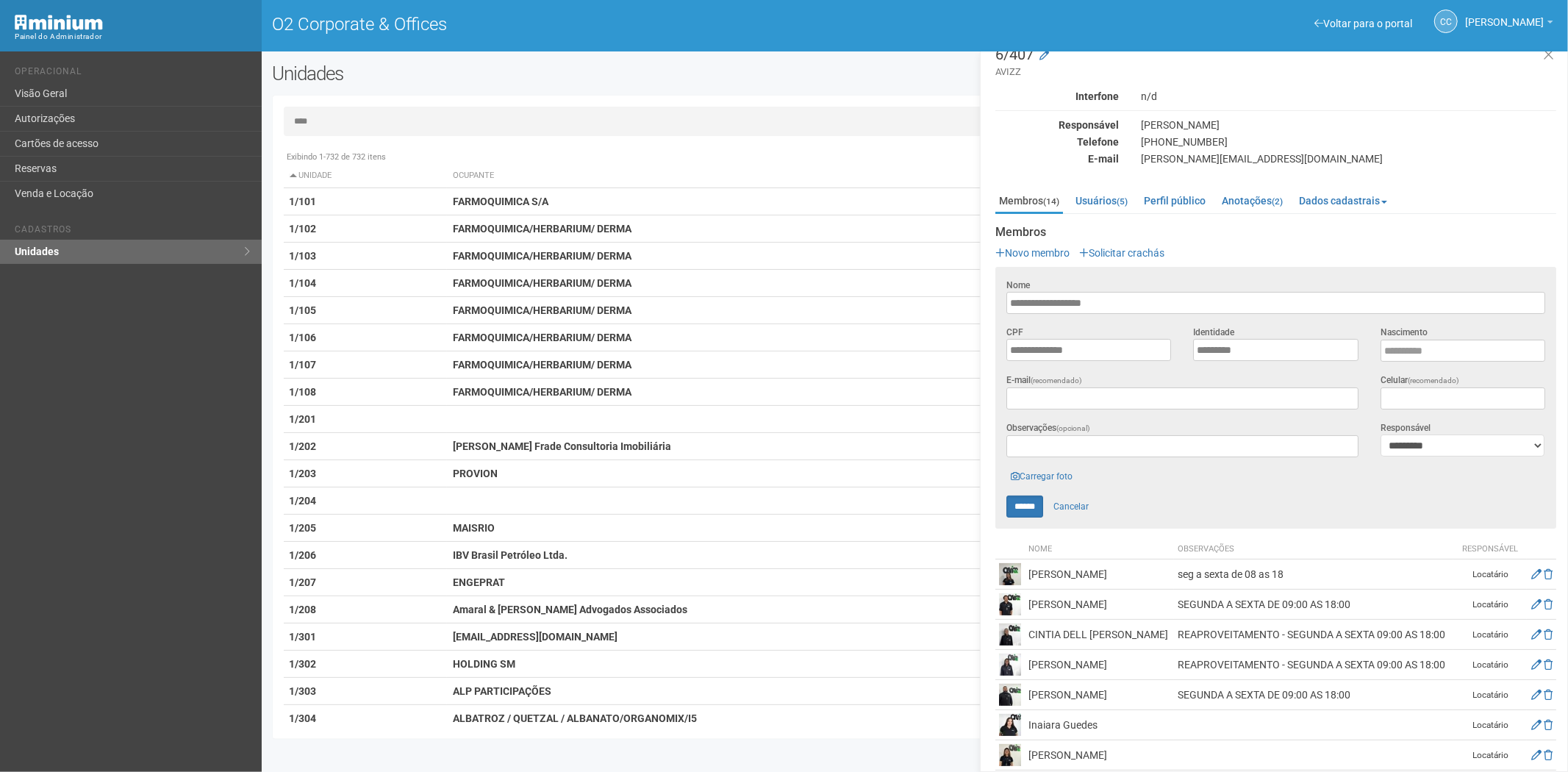
scroll to position [0, 0]
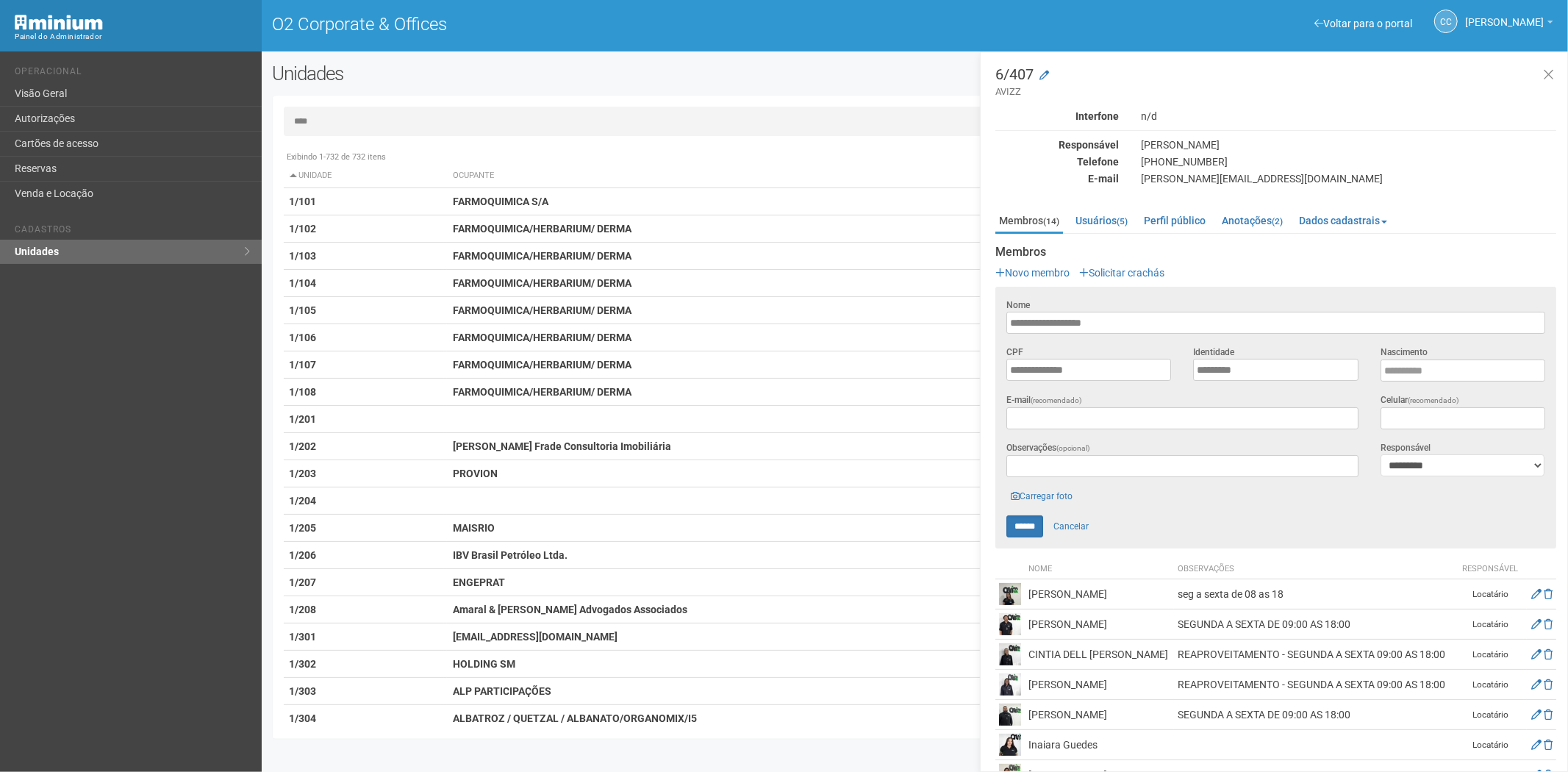
click at [344, 129] on input "****" at bounding box center [915, 121] width 1262 height 29
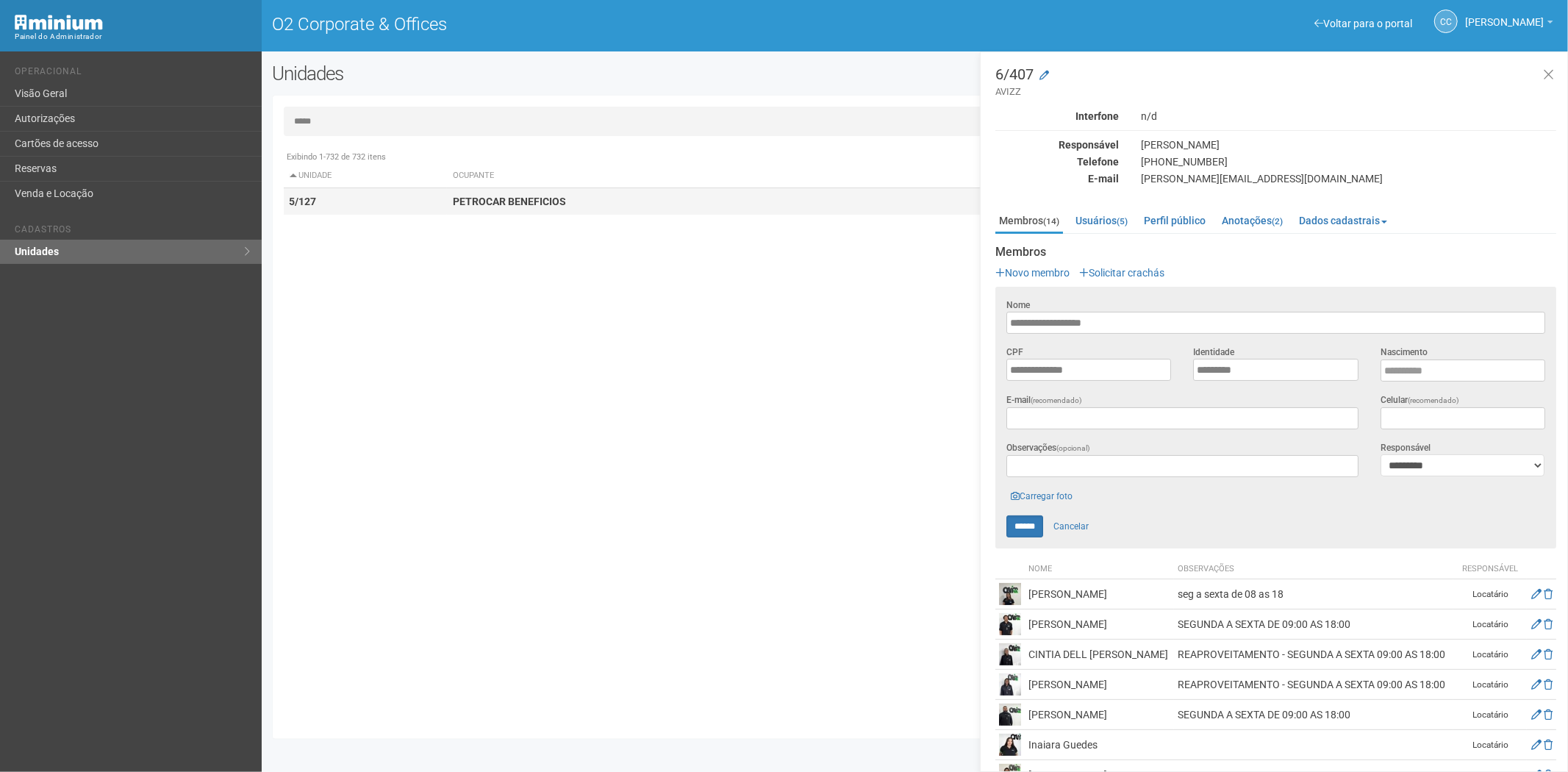
type input "*****"
click at [522, 193] on td "PETROCAR BENEFICIOS" at bounding box center [725, 202] width 557 height 27
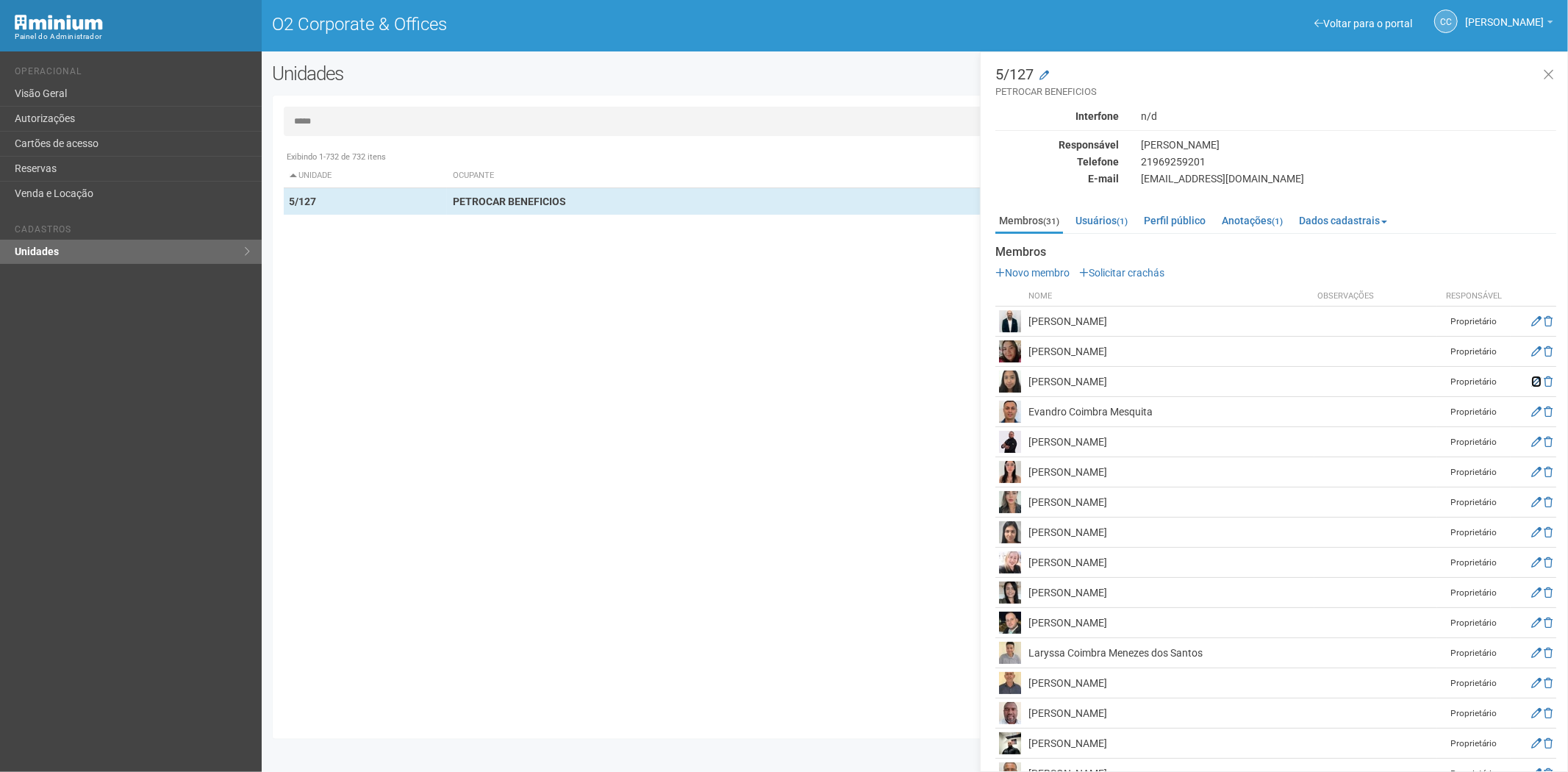
click at [1531, 377] on icon at bounding box center [1536, 382] width 10 height 10
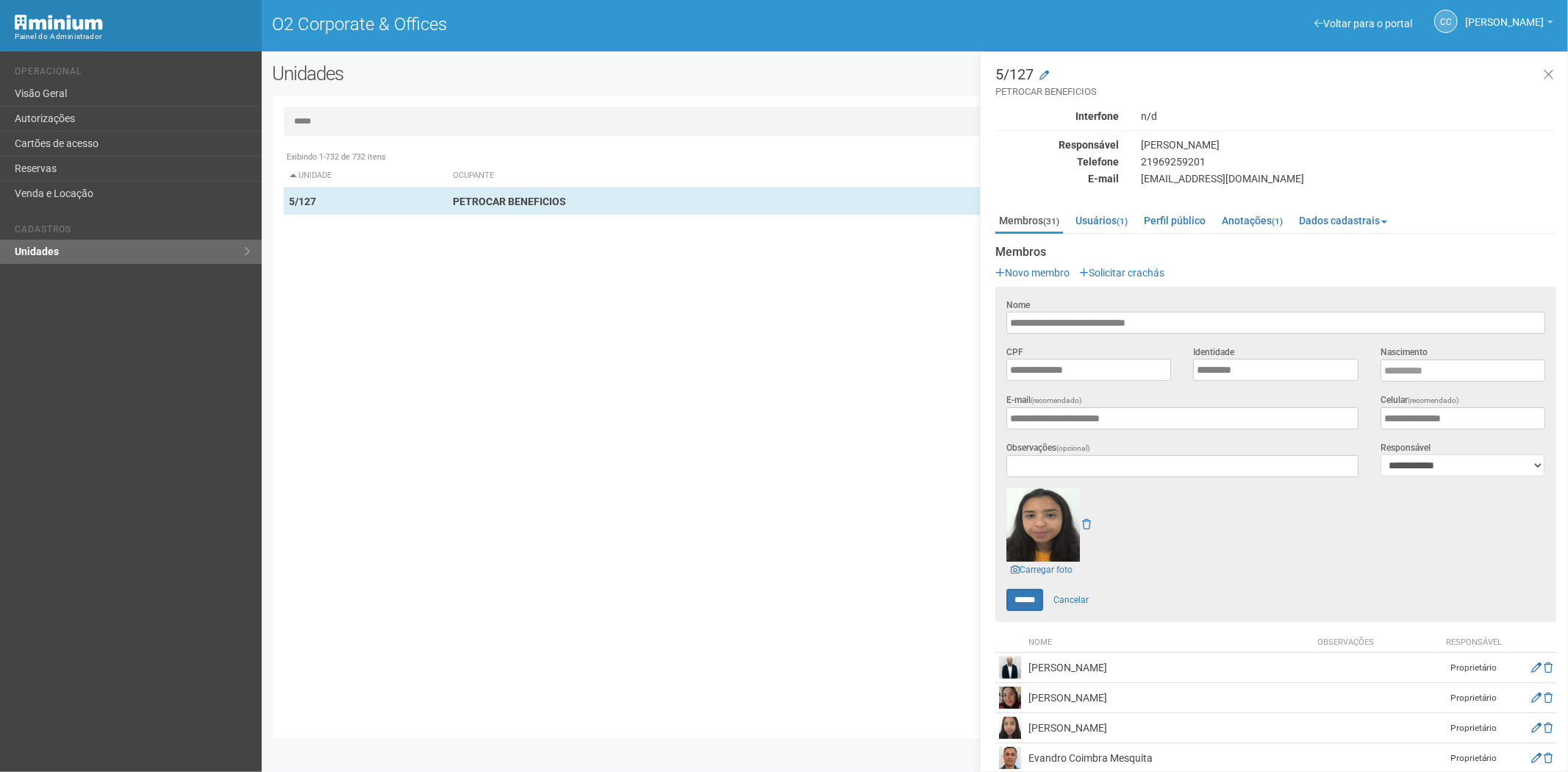
click at [354, 111] on input "*****" at bounding box center [915, 121] width 1262 height 29
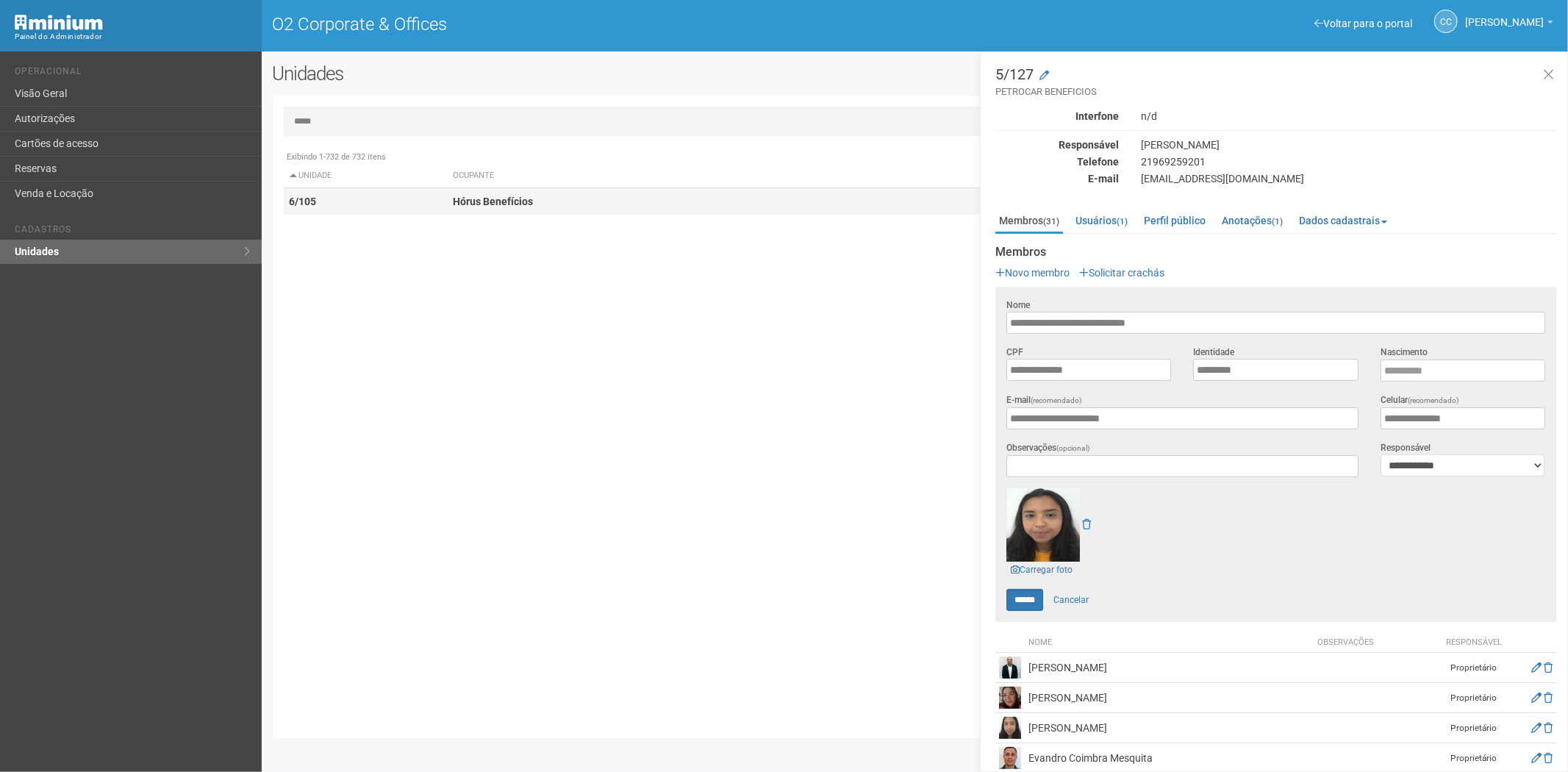
type input "*****"
click at [372, 199] on td "6/105" at bounding box center [365, 202] width 164 height 27
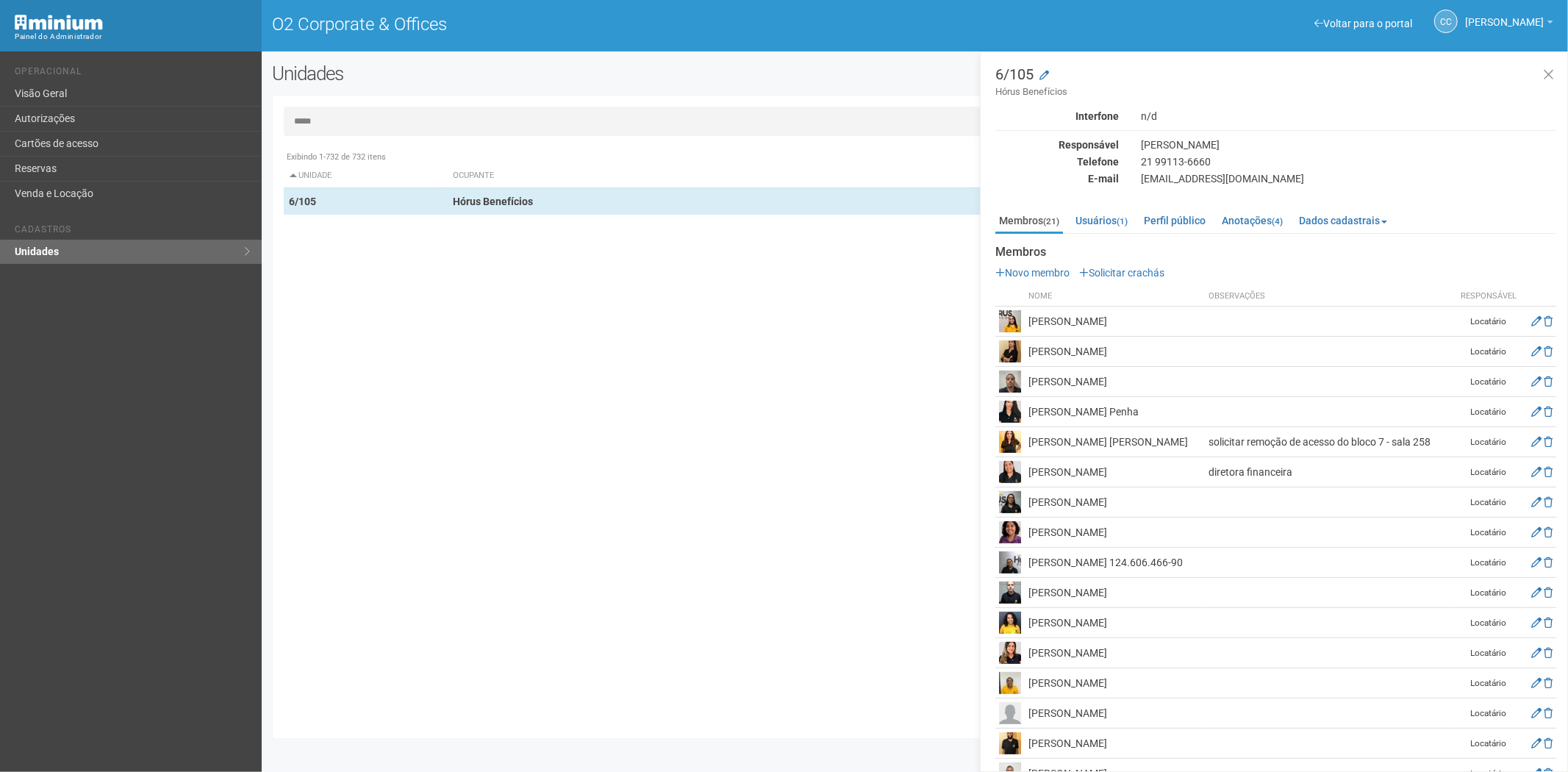
click at [843, 657] on div "Exibindo 1-732 de 732 itens Unidade Ocupante Categoria Perfil público 1/101 FAR…" at bounding box center [921, 436] width 1274 height 585
drag, startPoint x: 1187, startPoint y: 438, endPoint x: 1025, endPoint y: 443, distance: 162.1
click at [1025, 443] on td "Eduarda S. de Carvalho G. da Silva" at bounding box center [1114, 442] width 180 height 30
copy td "Eduarda S. de Carvalho G. da Silva"
click at [128, 144] on link "Cartões de acesso" at bounding box center [131, 144] width 262 height 25
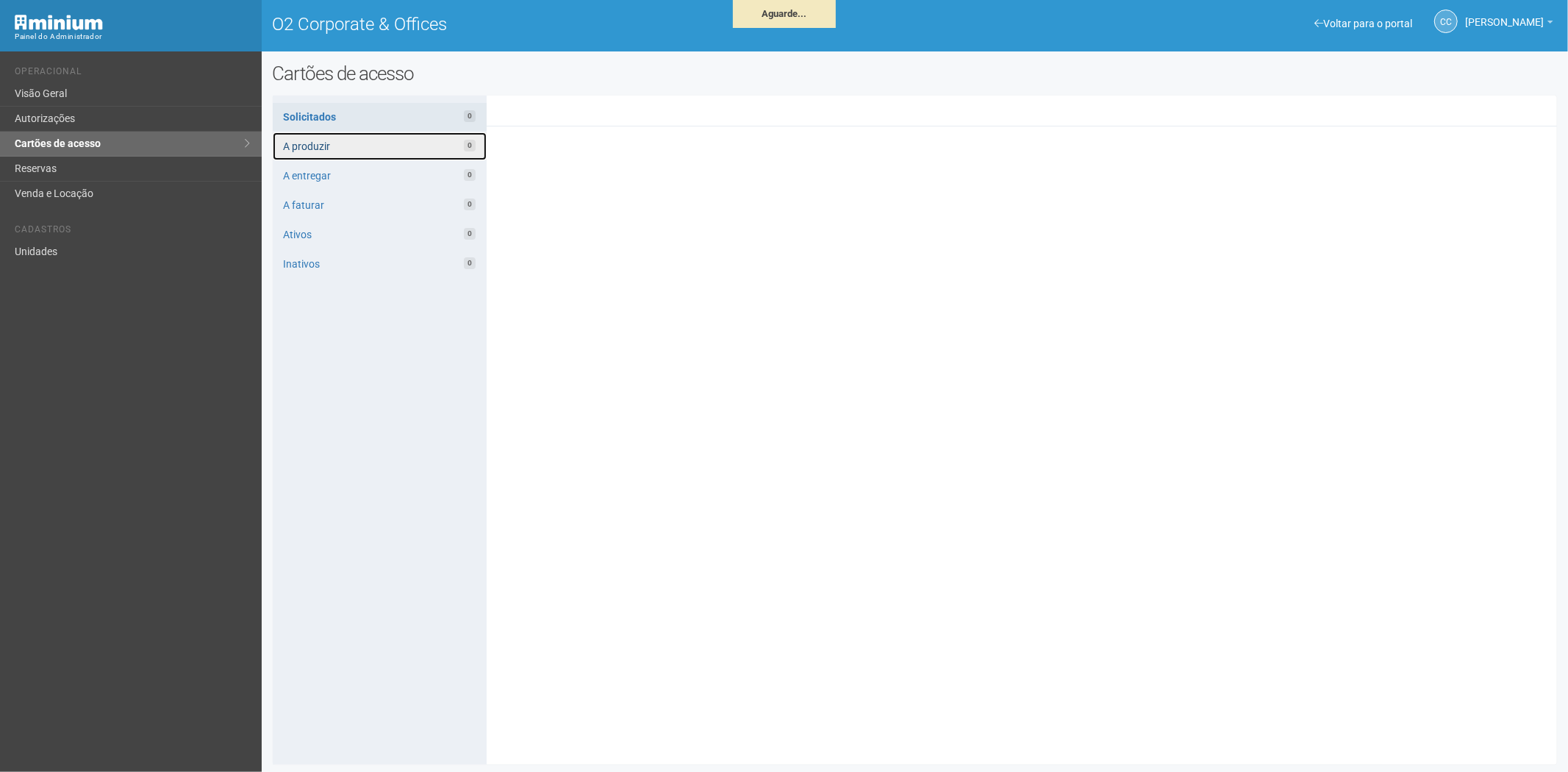
click at [340, 147] on link "A produzir 0" at bounding box center [379, 146] width 214 height 28
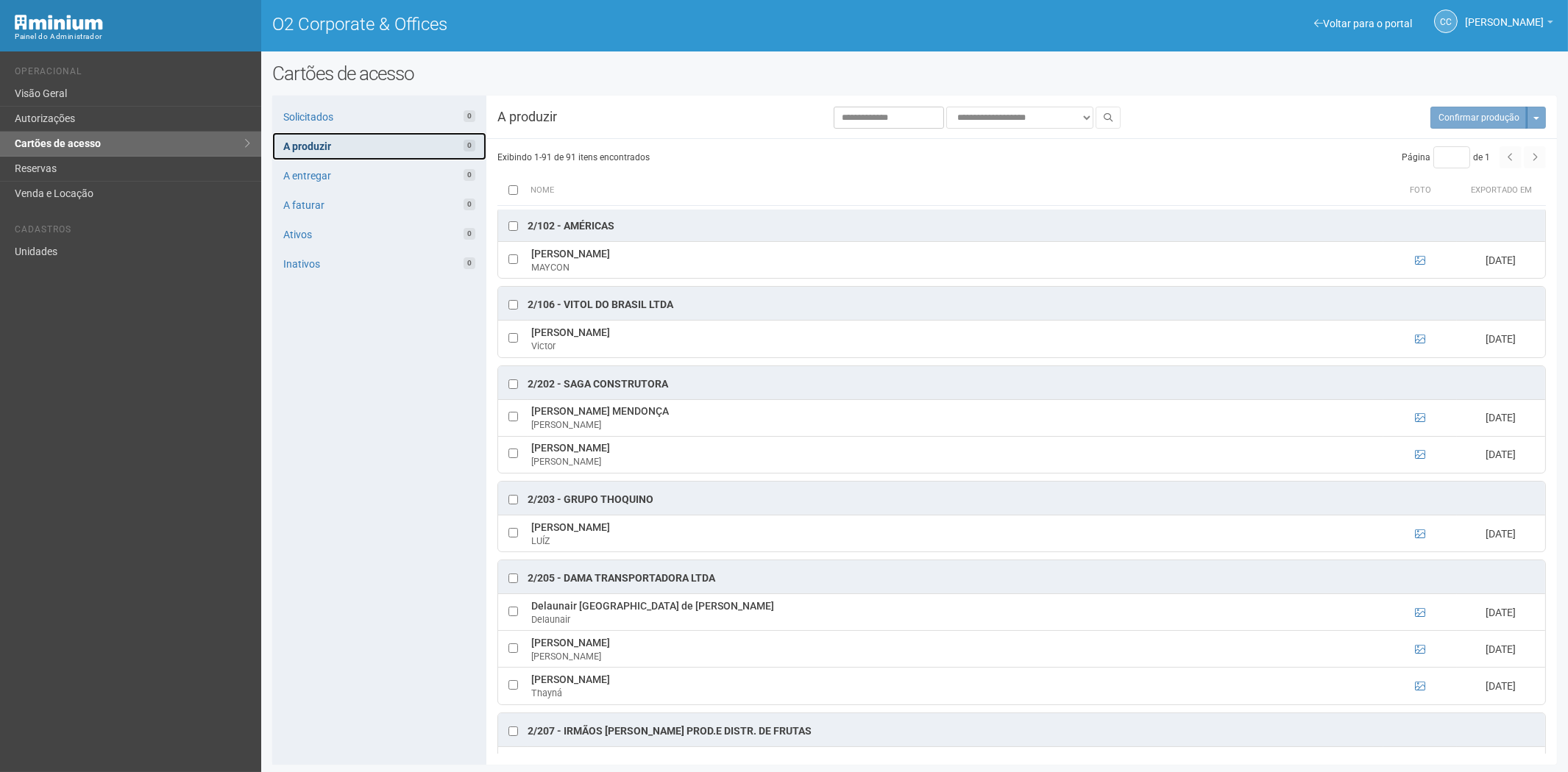
scroll to position [653, 0]
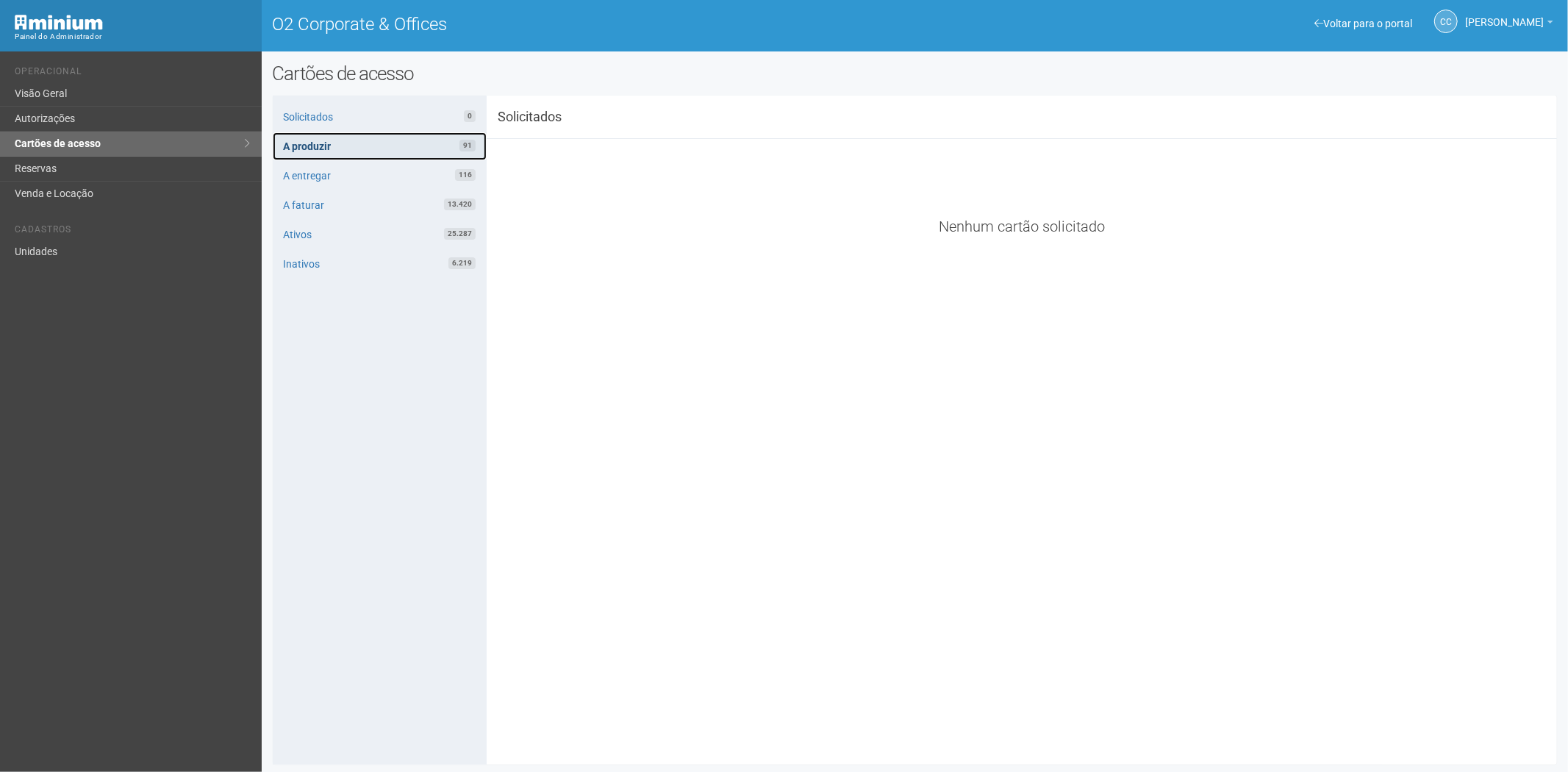
click at [310, 147] on link "A produzir 91" at bounding box center [379, 146] width 214 height 28
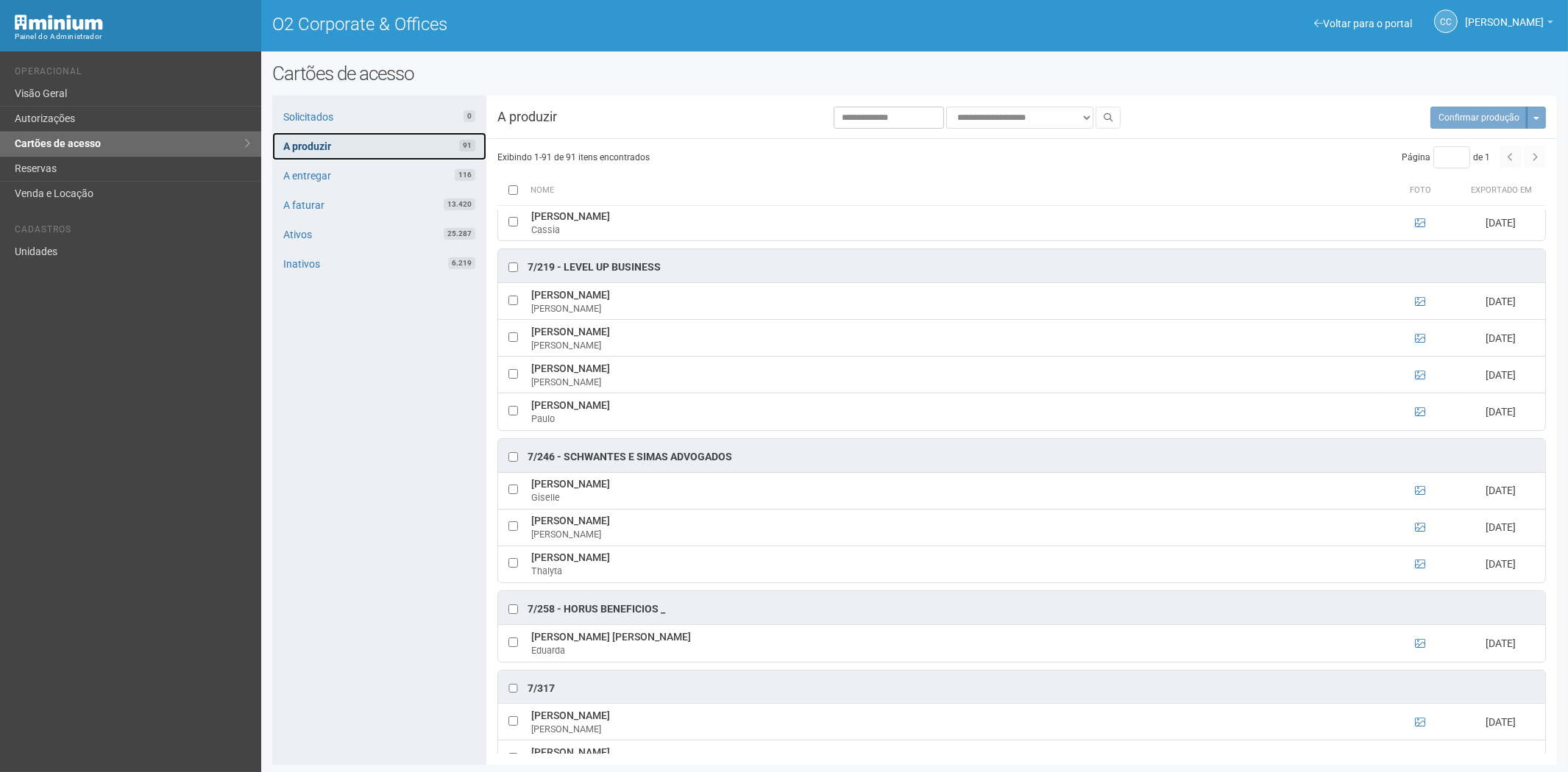
scroll to position [4495, 0]
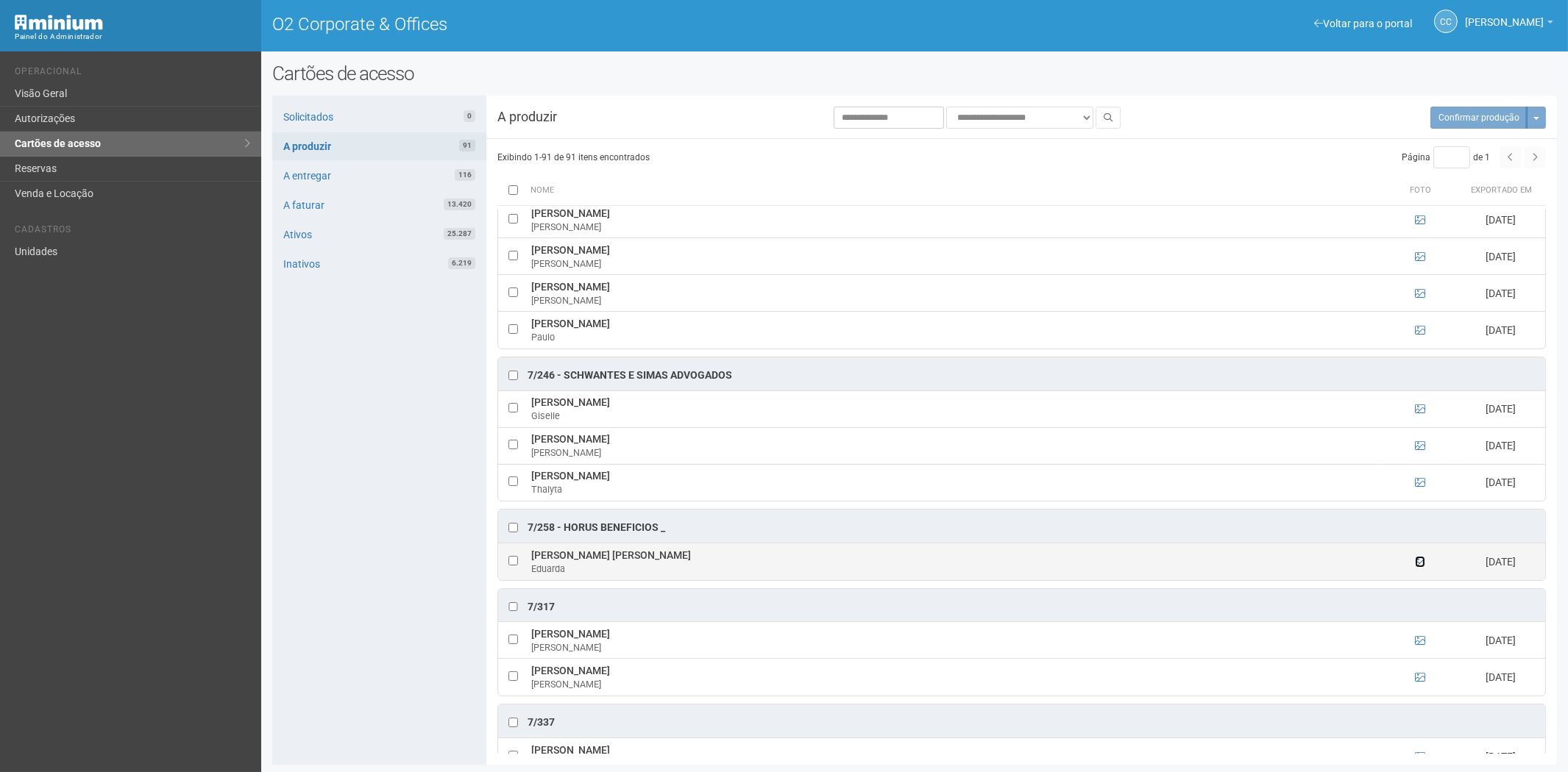
click at [1415, 567] on icon at bounding box center [1420, 561] width 10 height 10
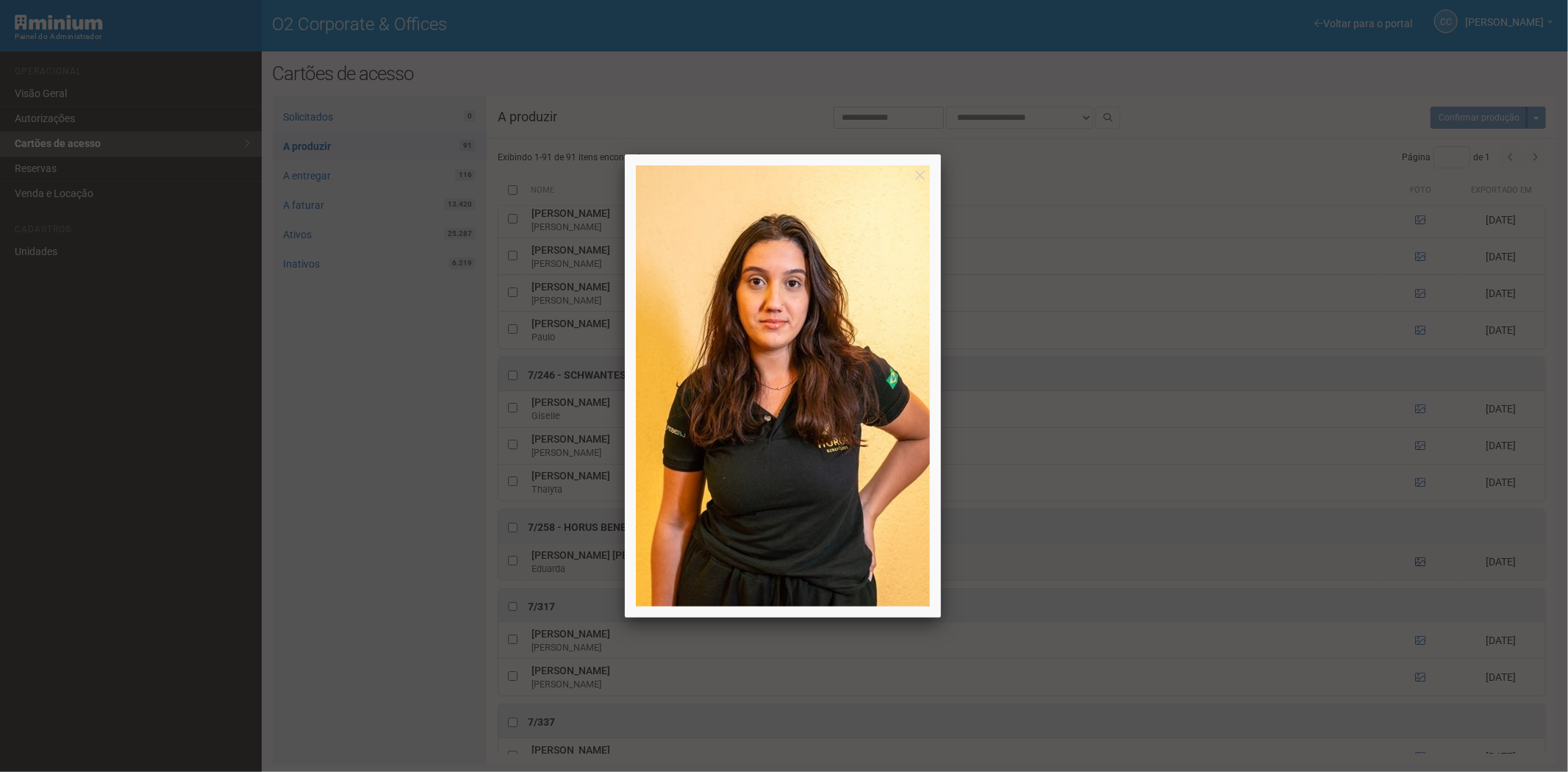
click at [1414, 596] on div at bounding box center [784, 386] width 1568 height 772
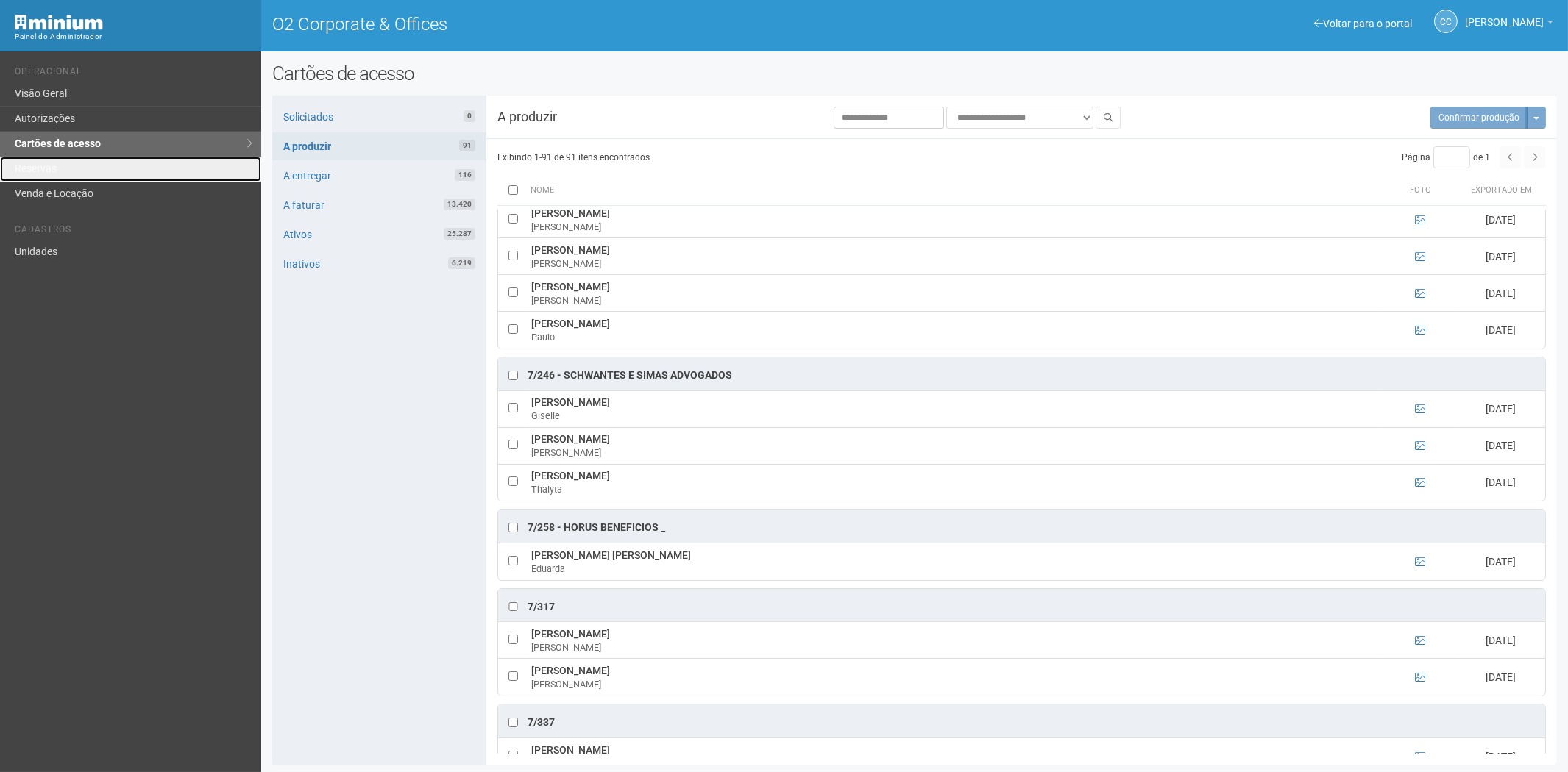
drag, startPoint x: 38, startPoint y: 173, endPoint x: 118, endPoint y: 282, distance: 135.2
click at [38, 173] on link "Reservas" at bounding box center [131, 169] width 261 height 25
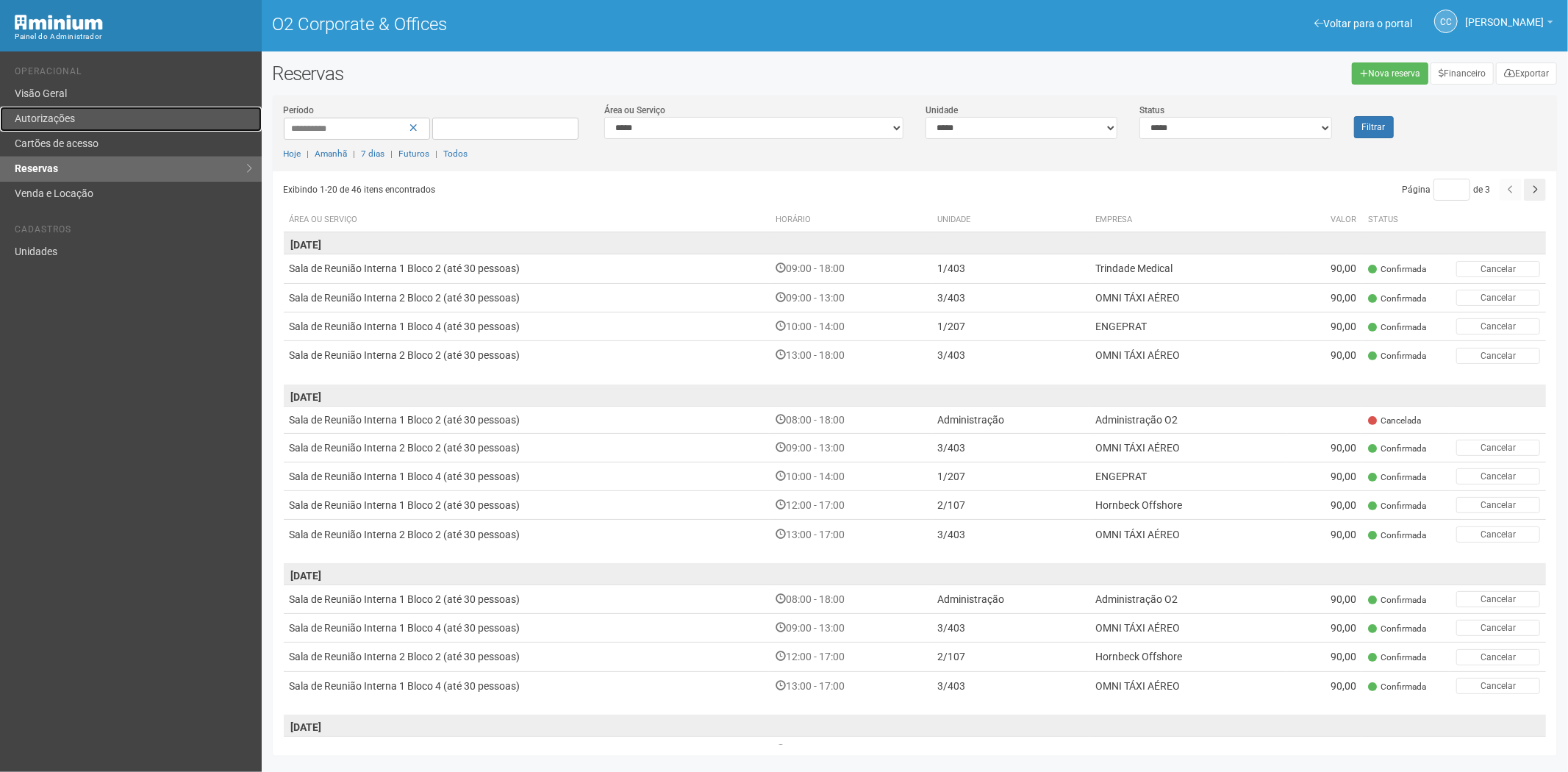
click at [98, 115] on link "Autorizações" at bounding box center [131, 119] width 262 height 25
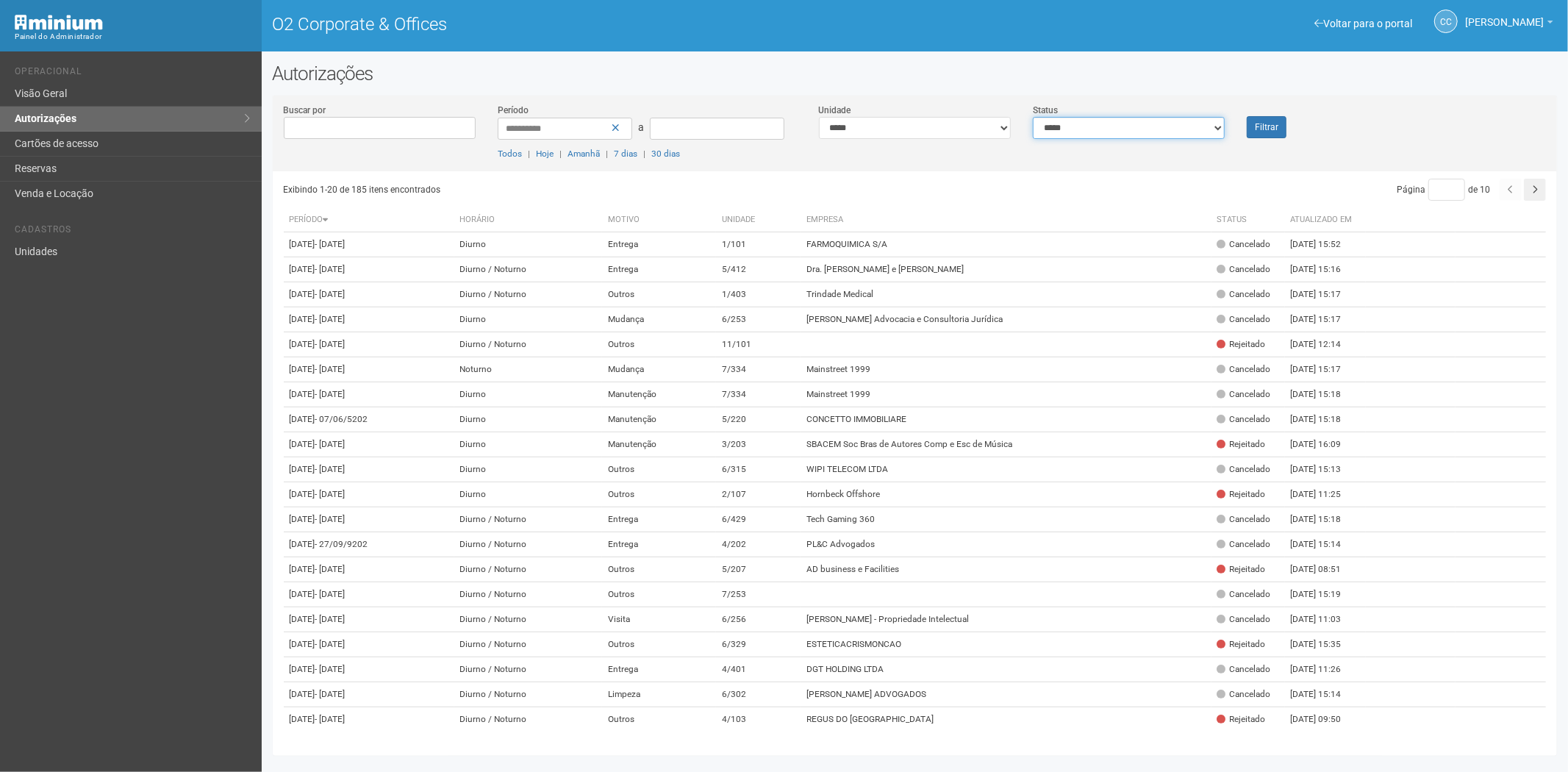
click at [1100, 126] on select "**********" at bounding box center [1129, 127] width 192 height 22
select select "*"
click at [1033, 117] on select "**********" at bounding box center [1129, 127] width 192 height 22
click at [1254, 126] on button "Filtrar" at bounding box center [1266, 127] width 40 height 22
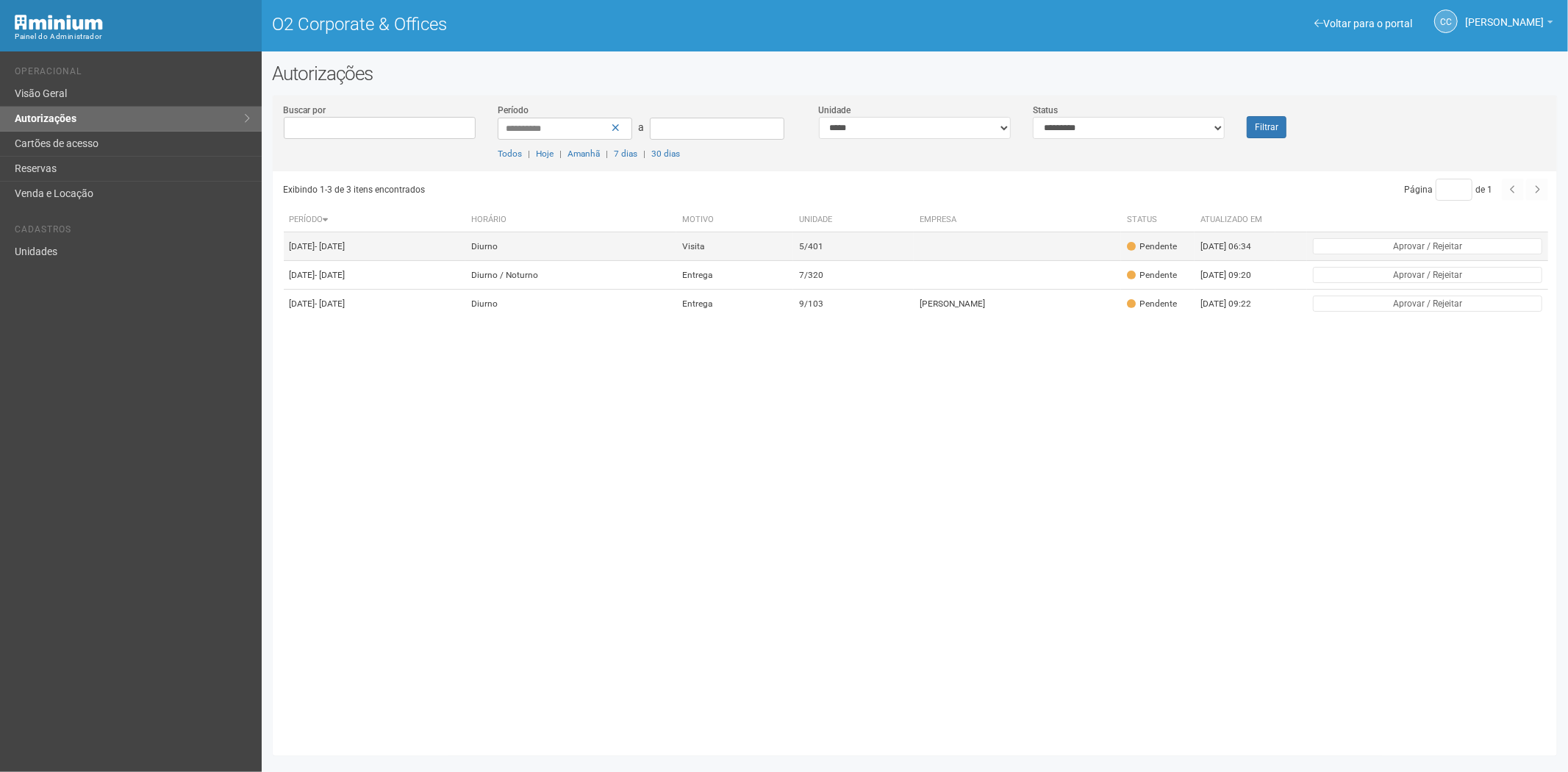
click at [913, 259] on td "5/401" at bounding box center [854, 247] width 121 height 29
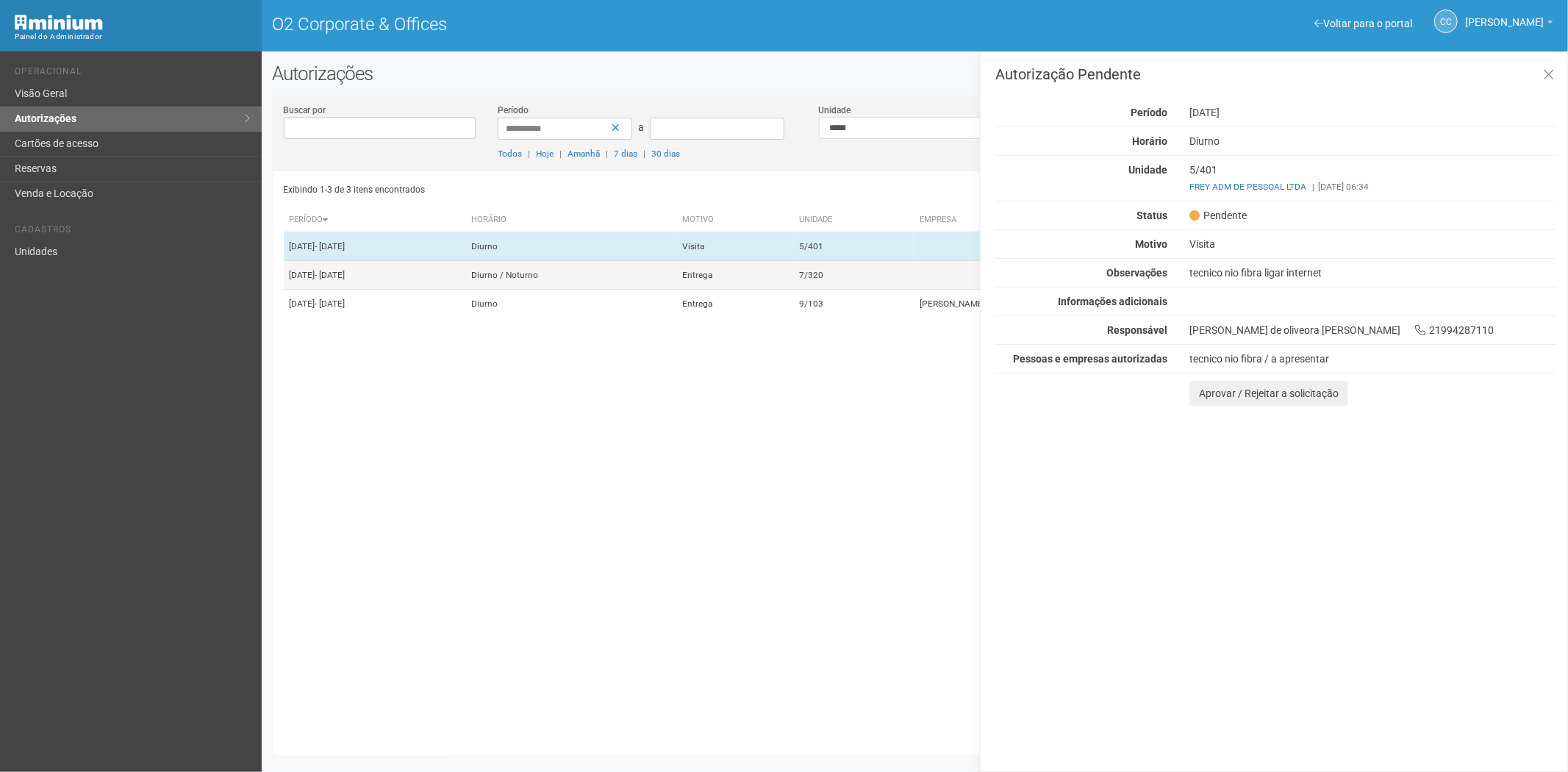
click at [793, 290] on td "Entrega" at bounding box center [734, 276] width 117 height 29
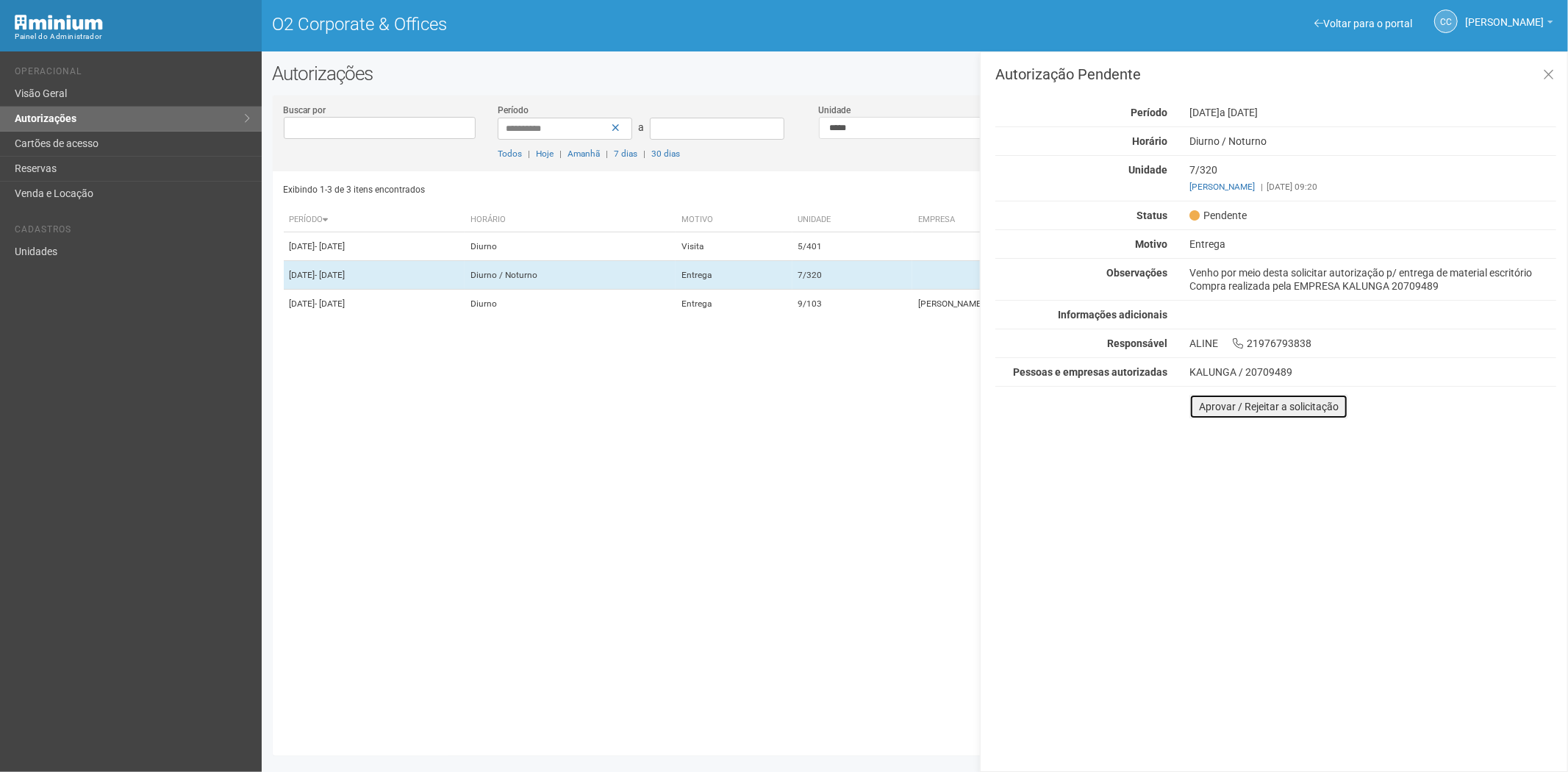
click at [1193, 413] on button "Aprovar / Rejeitar a solicitação" at bounding box center [1268, 407] width 159 height 25
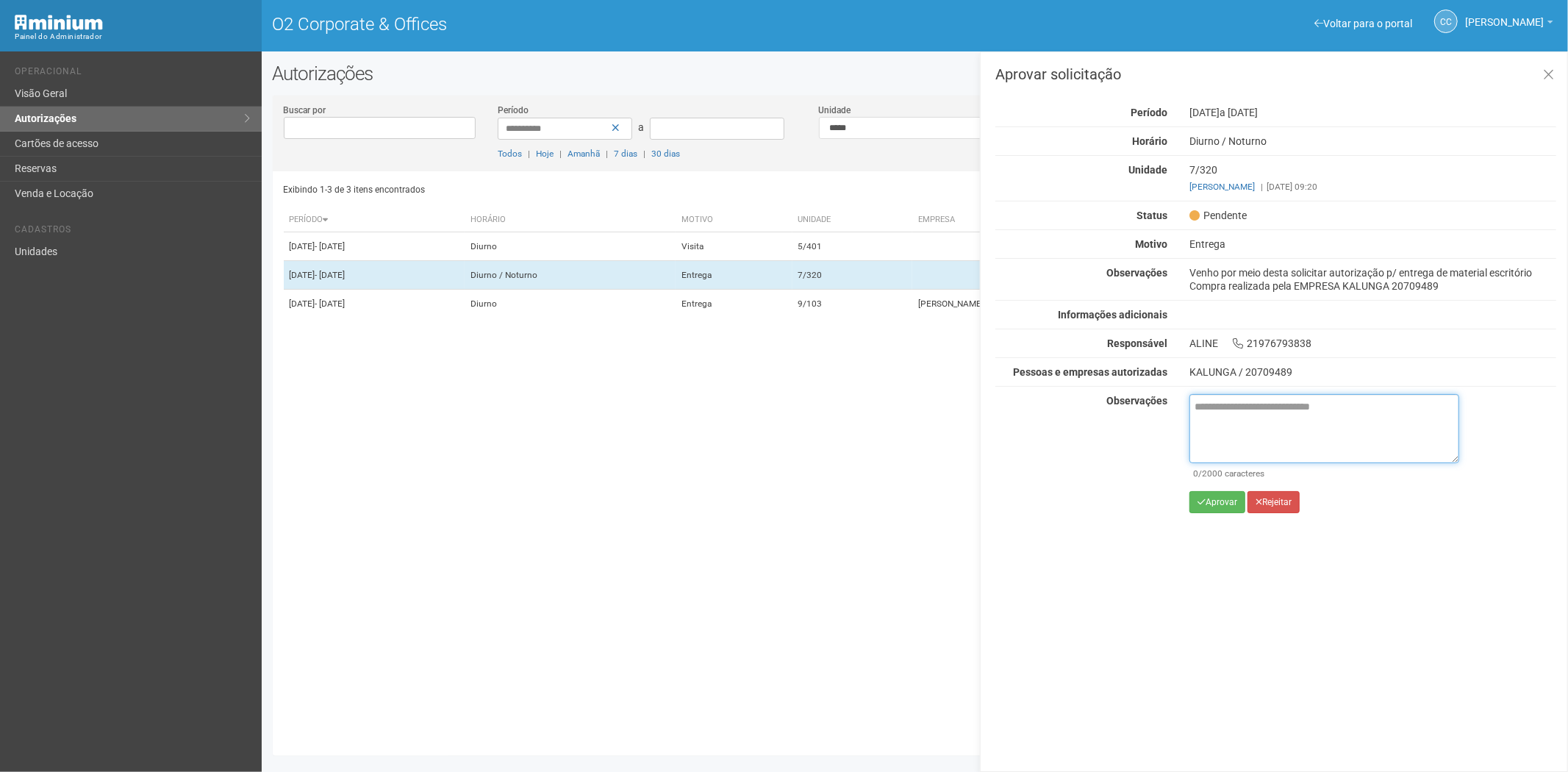
click at [1215, 418] on textarea at bounding box center [1324, 429] width 270 height 69
paste textarea "**********"
type textarea "**********"
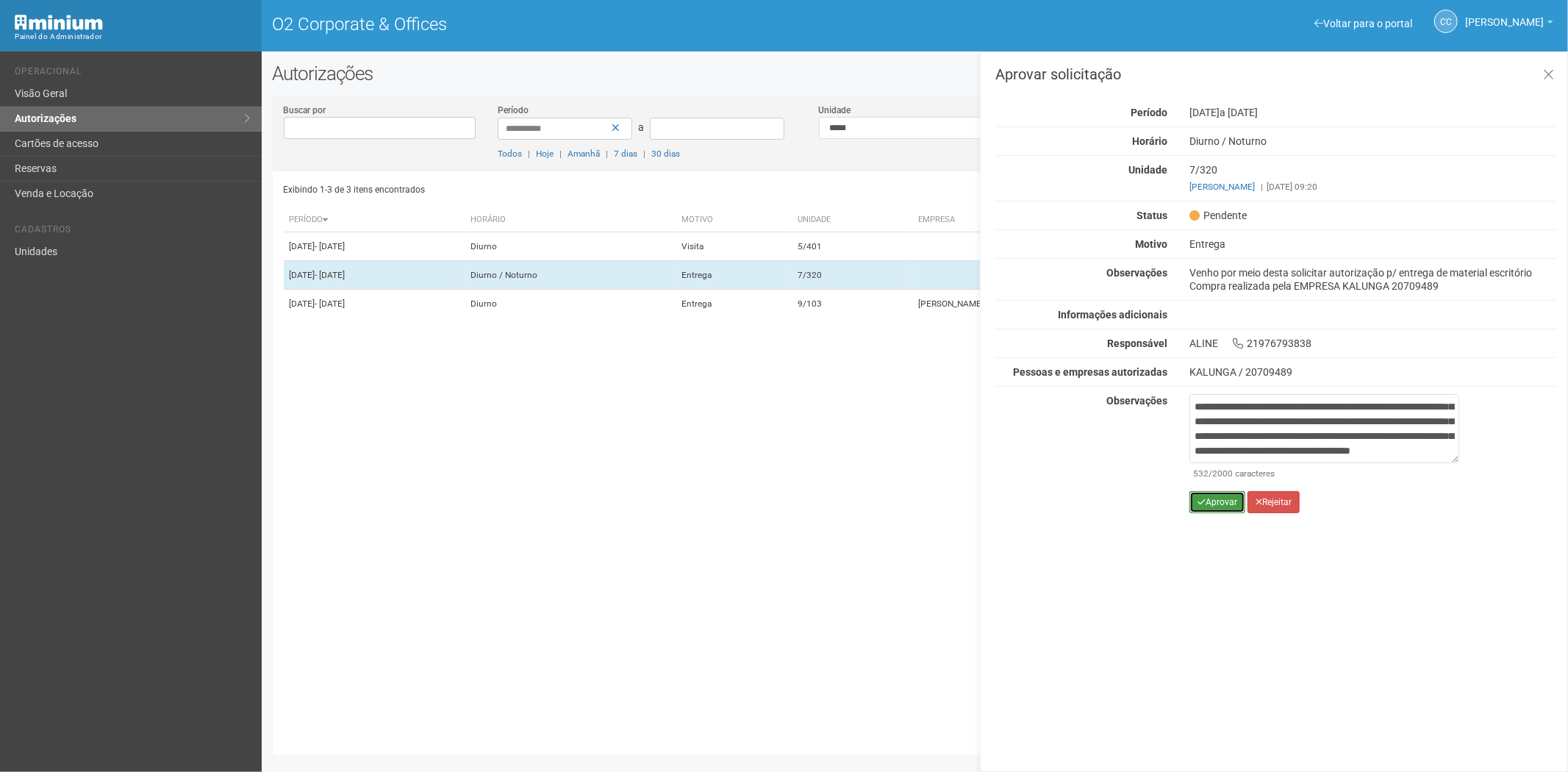
click at [1206, 504] on button "Aprovar" at bounding box center [1217, 502] width 56 height 22
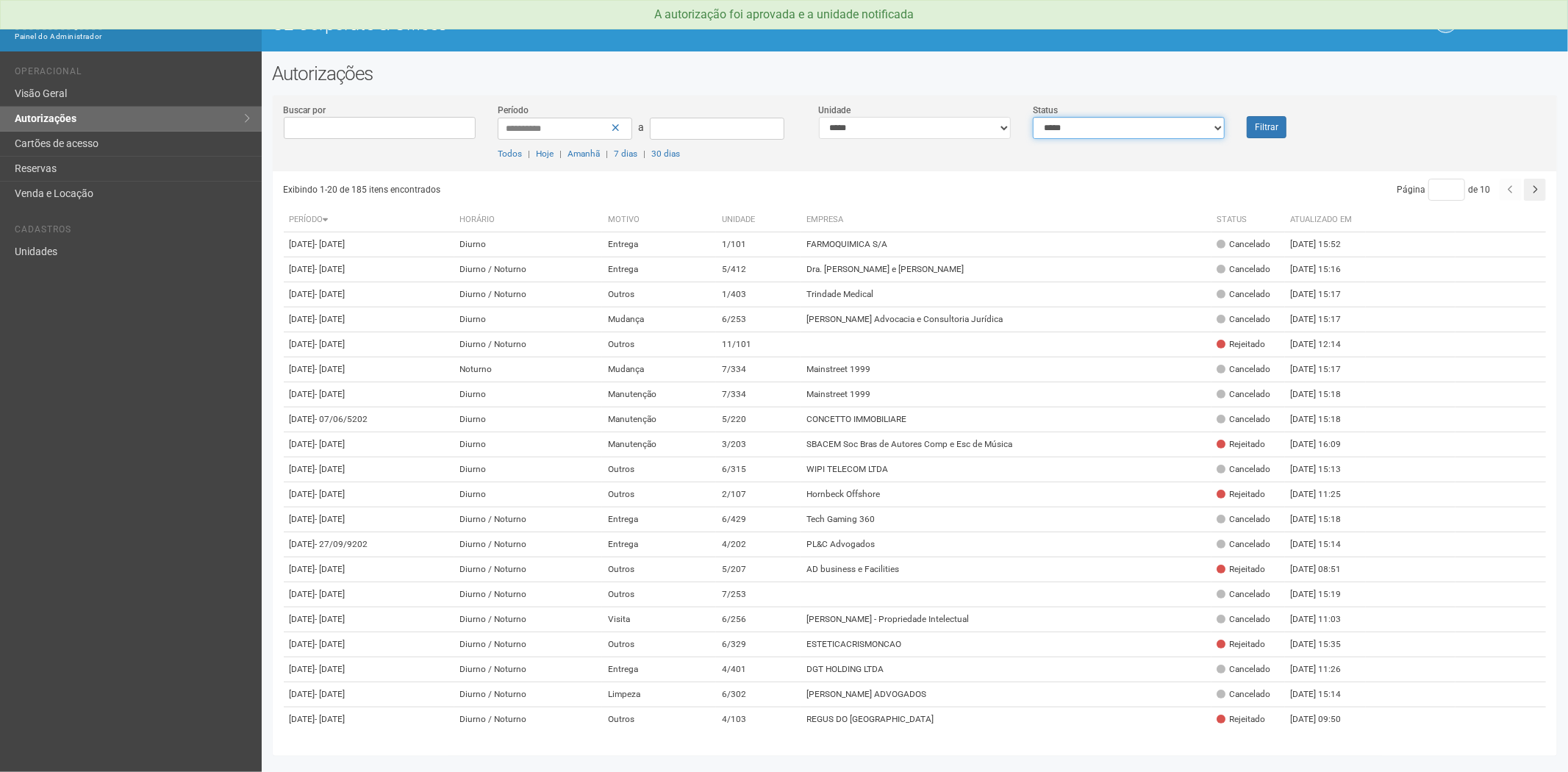
drag, startPoint x: 1163, startPoint y: 127, endPoint x: 1156, endPoint y: 136, distance: 11.4
click at [1163, 127] on select "**********" at bounding box center [1129, 127] width 192 height 22
select select "*"
click at [1033, 117] on select "**********" at bounding box center [1129, 127] width 192 height 22
click at [1262, 121] on button "Filtrar" at bounding box center [1266, 127] width 40 height 22
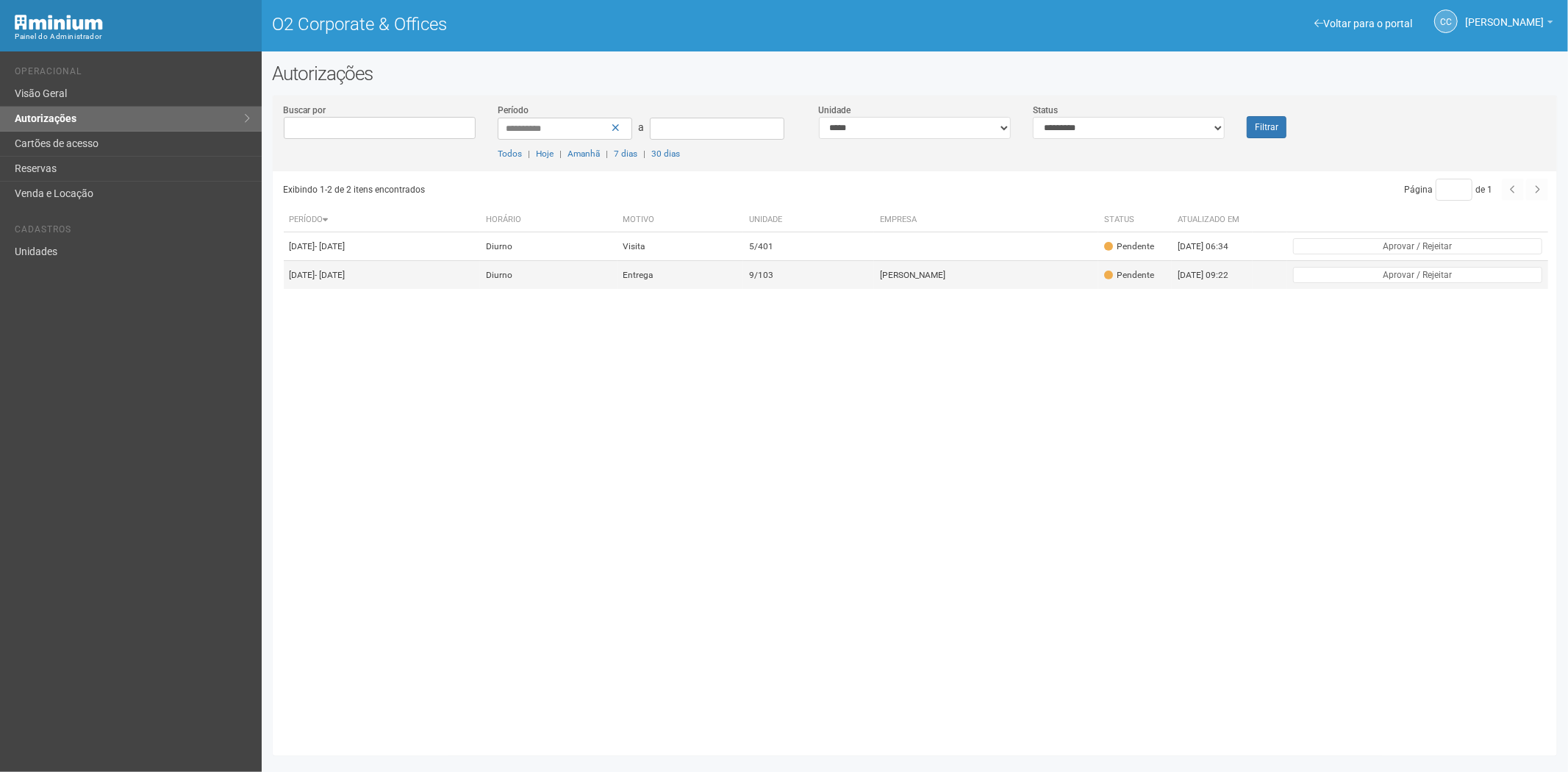
click at [979, 290] on td "[PERSON_NAME]" at bounding box center [986, 276] width 225 height 29
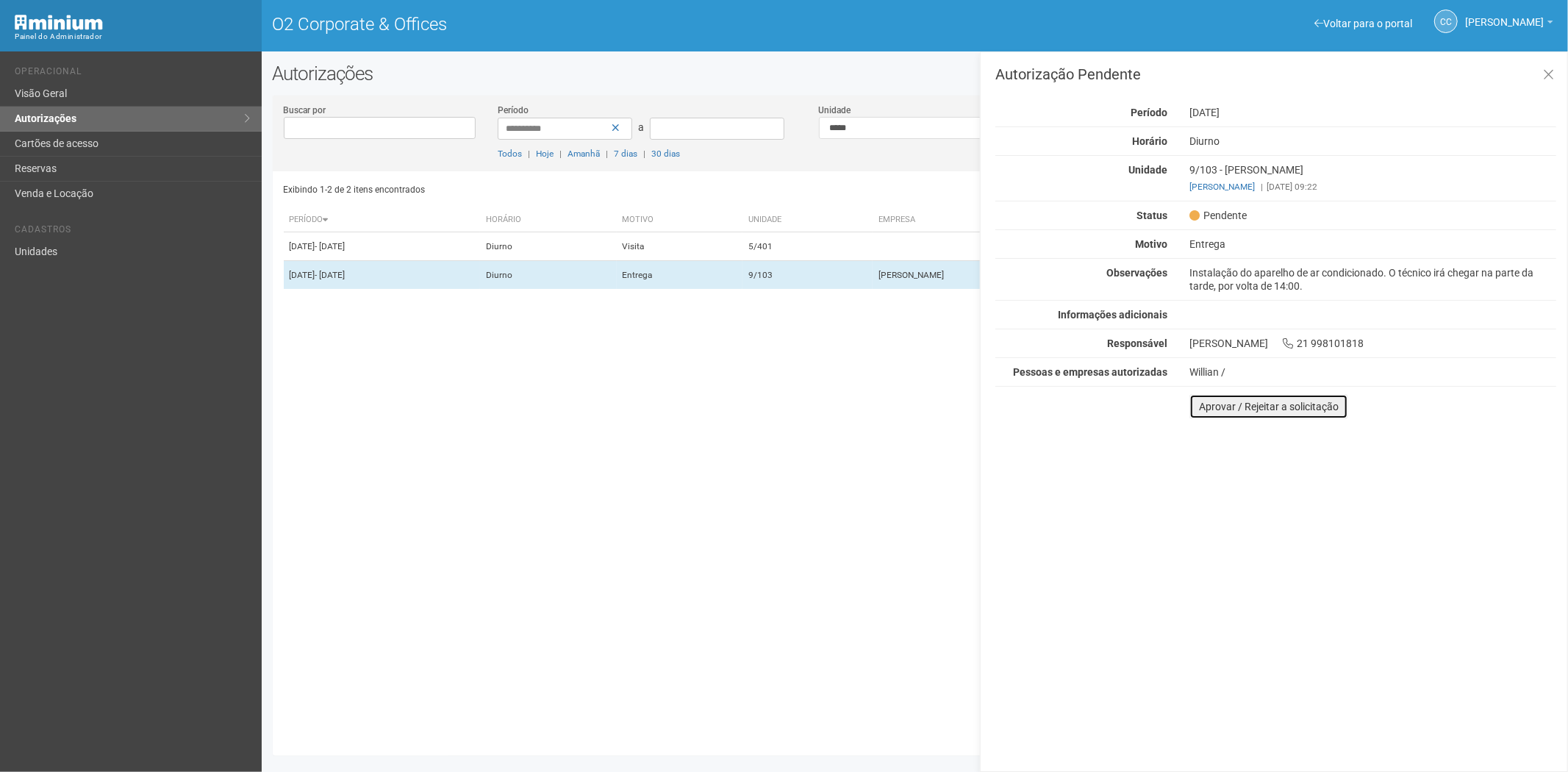
click at [1210, 414] on button "Aprovar / Rejeitar a solicitação" at bounding box center [1268, 407] width 159 height 25
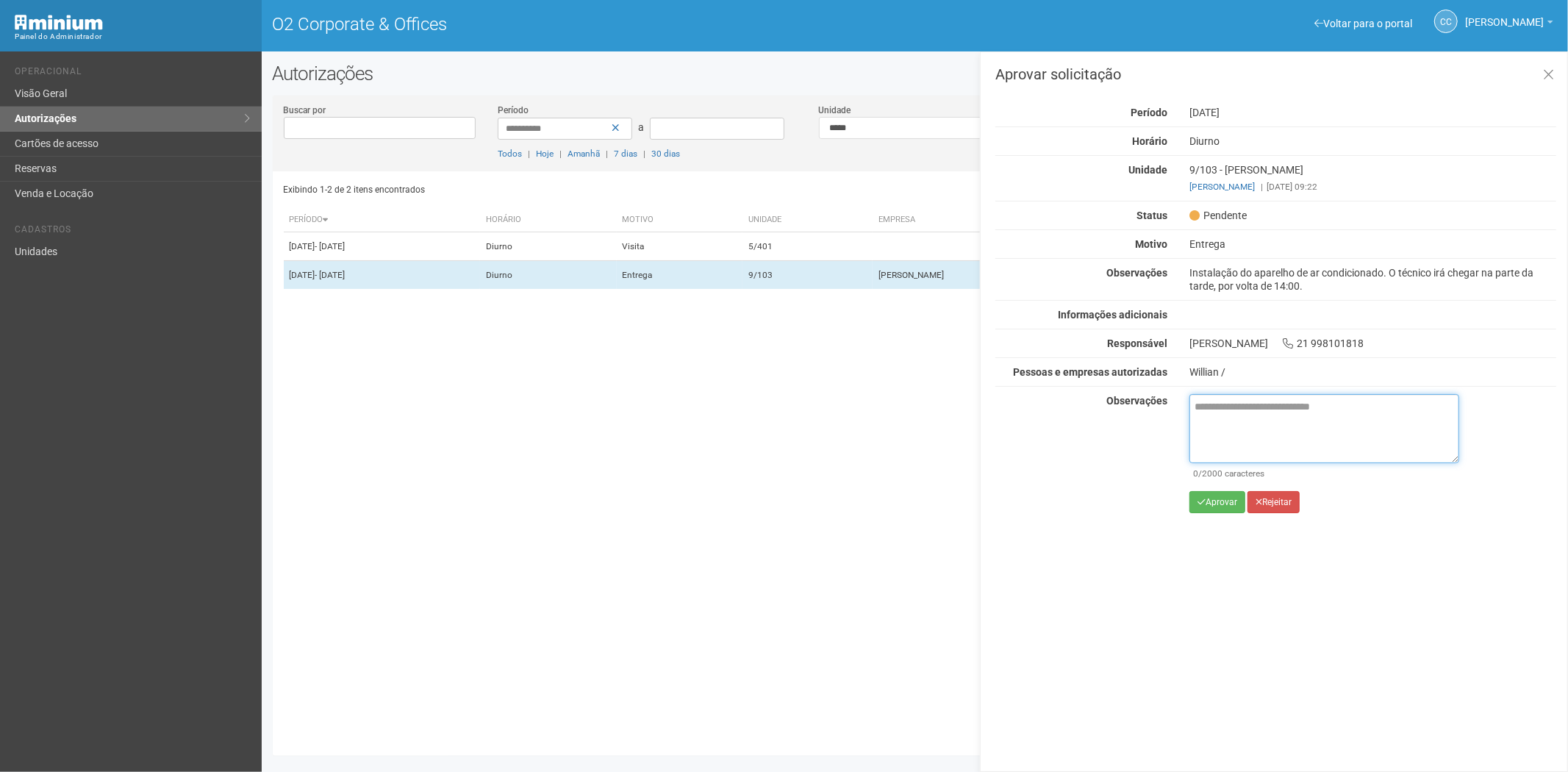
click at [1215, 421] on textarea at bounding box center [1324, 429] width 270 height 69
paste textarea "**********"
type textarea "**********"
click at [1206, 508] on button "Aprovar" at bounding box center [1217, 502] width 56 height 22
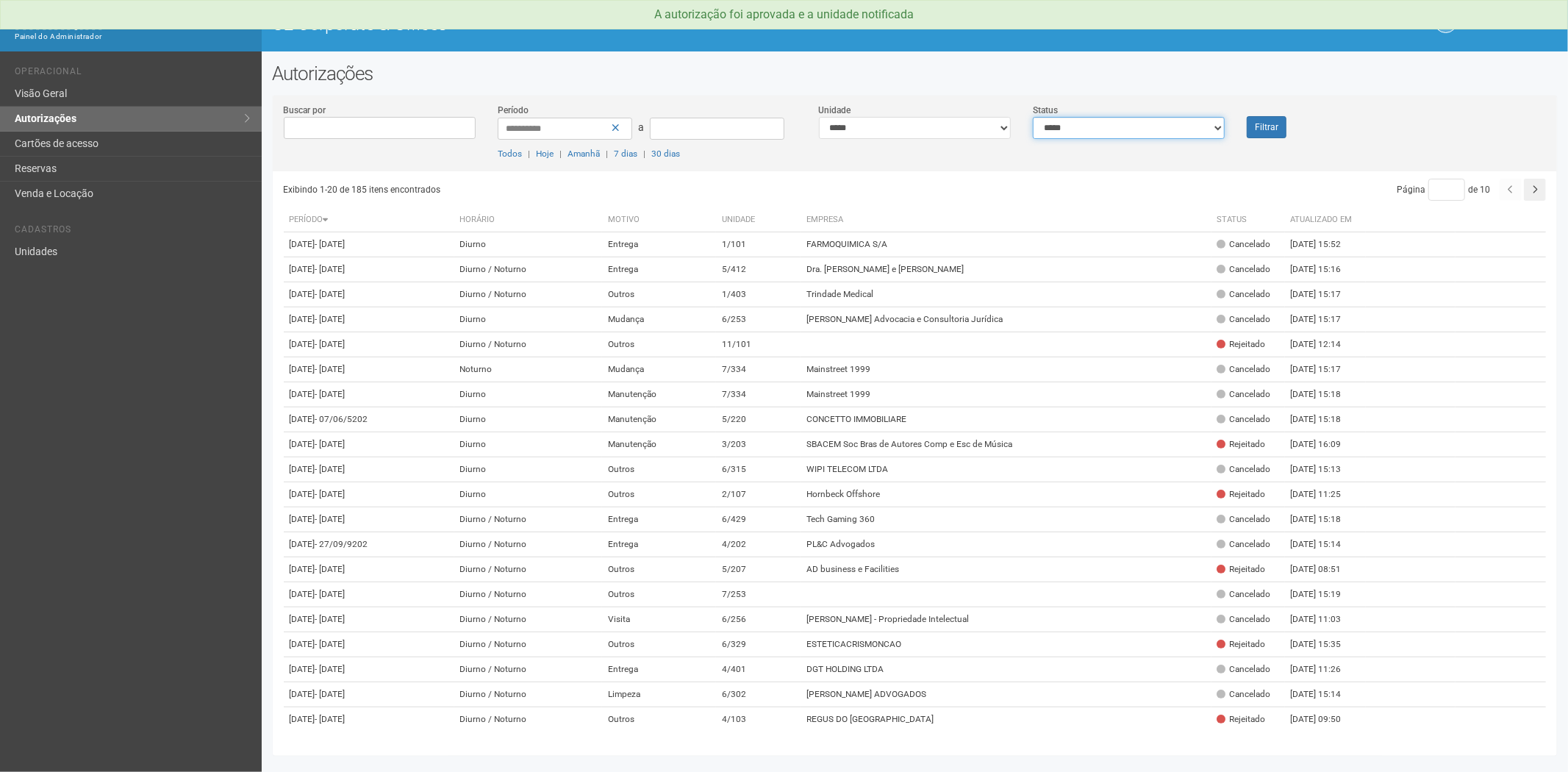
click at [1126, 125] on select "**********" at bounding box center [1129, 127] width 192 height 22
select select "*"
click at [1033, 117] on select "**********" at bounding box center [1129, 127] width 192 height 22
click at [1258, 123] on button "Filtrar" at bounding box center [1266, 127] width 40 height 22
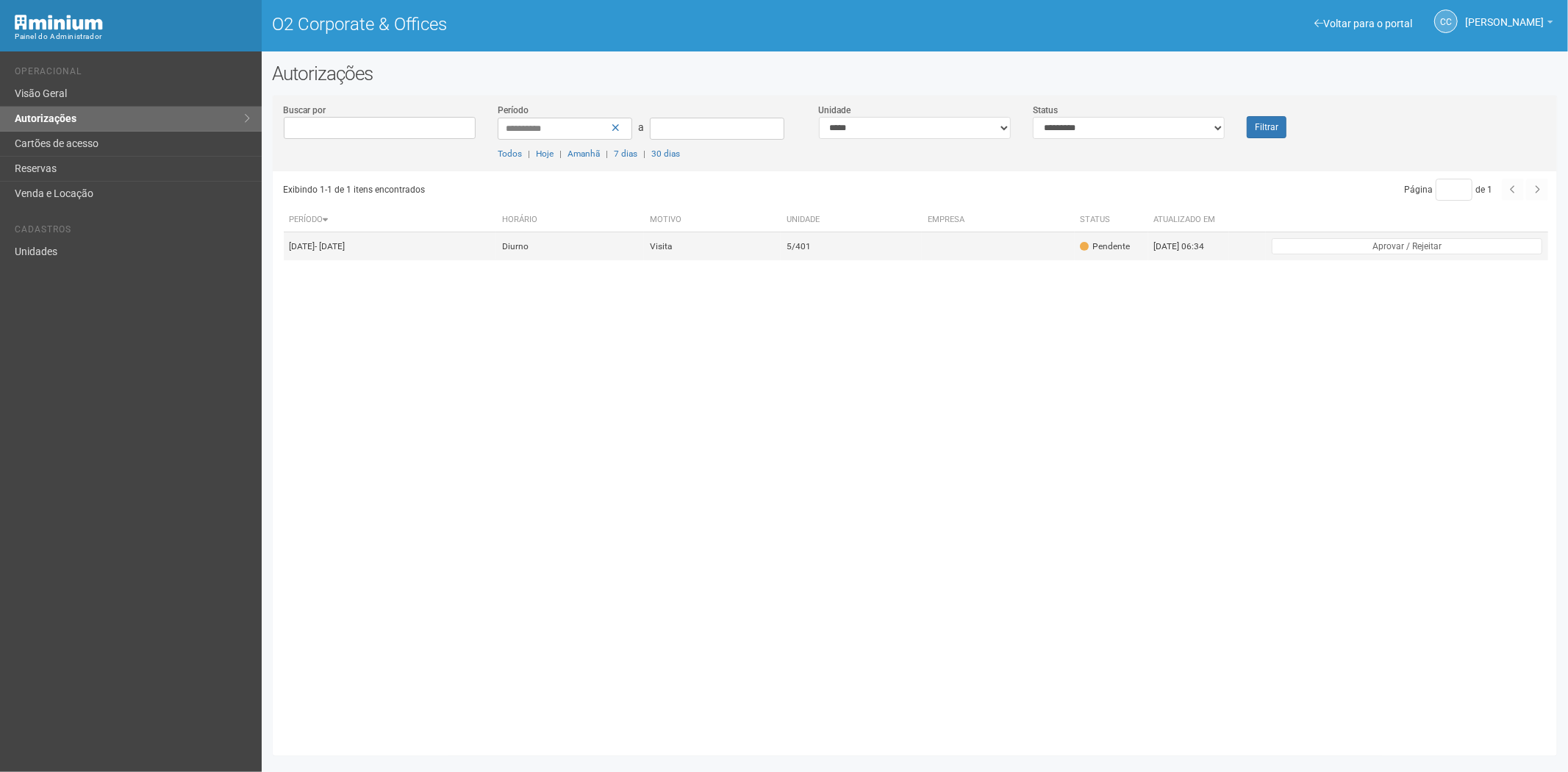
drag, startPoint x: 873, startPoint y: 243, endPoint x: 871, endPoint y: 254, distance: 11.2
click at [871, 246] on td "5/401" at bounding box center [851, 247] width 141 height 29
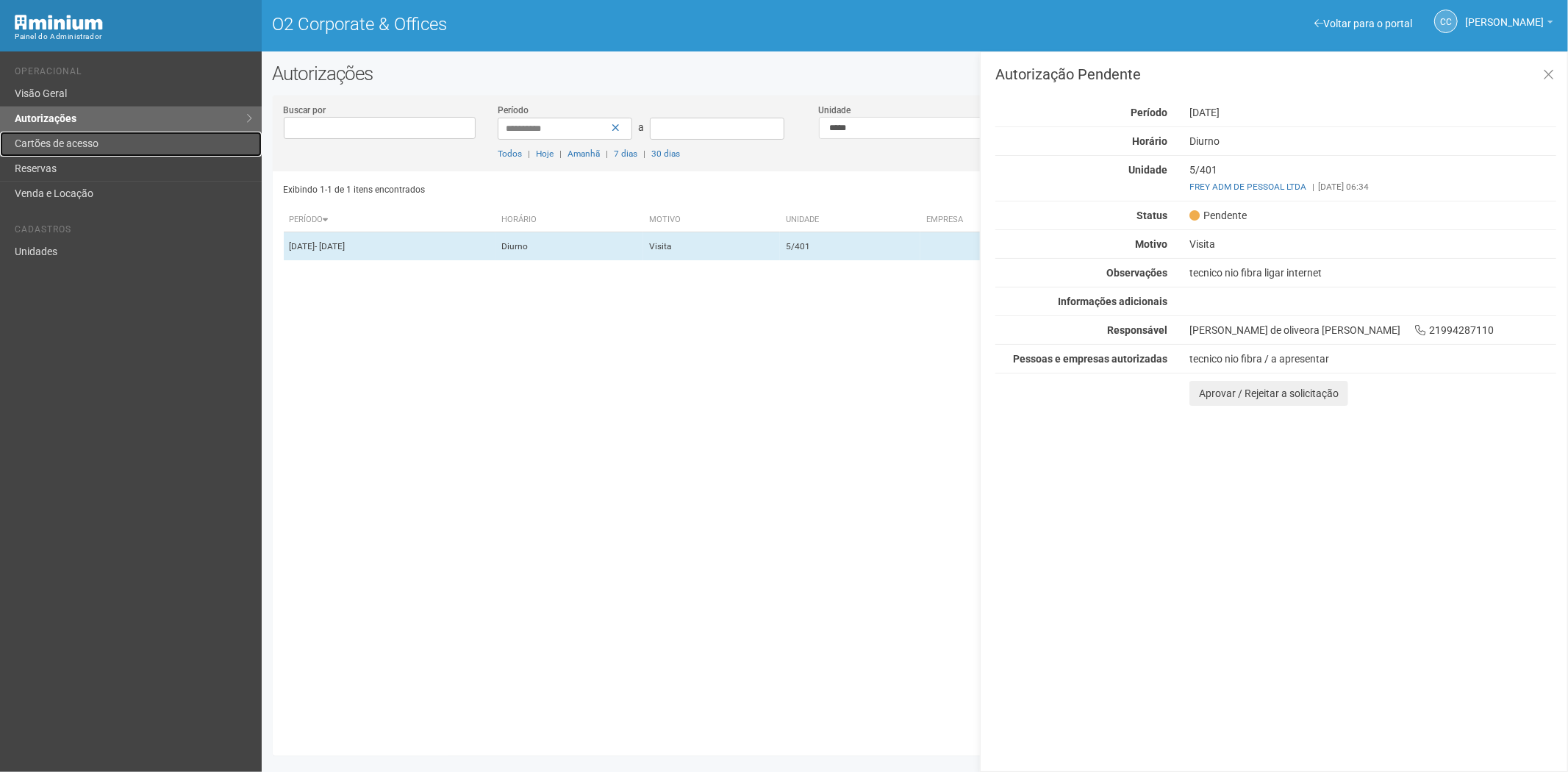
click at [63, 142] on link "Cartões de acesso" at bounding box center [131, 144] width 262 height 25
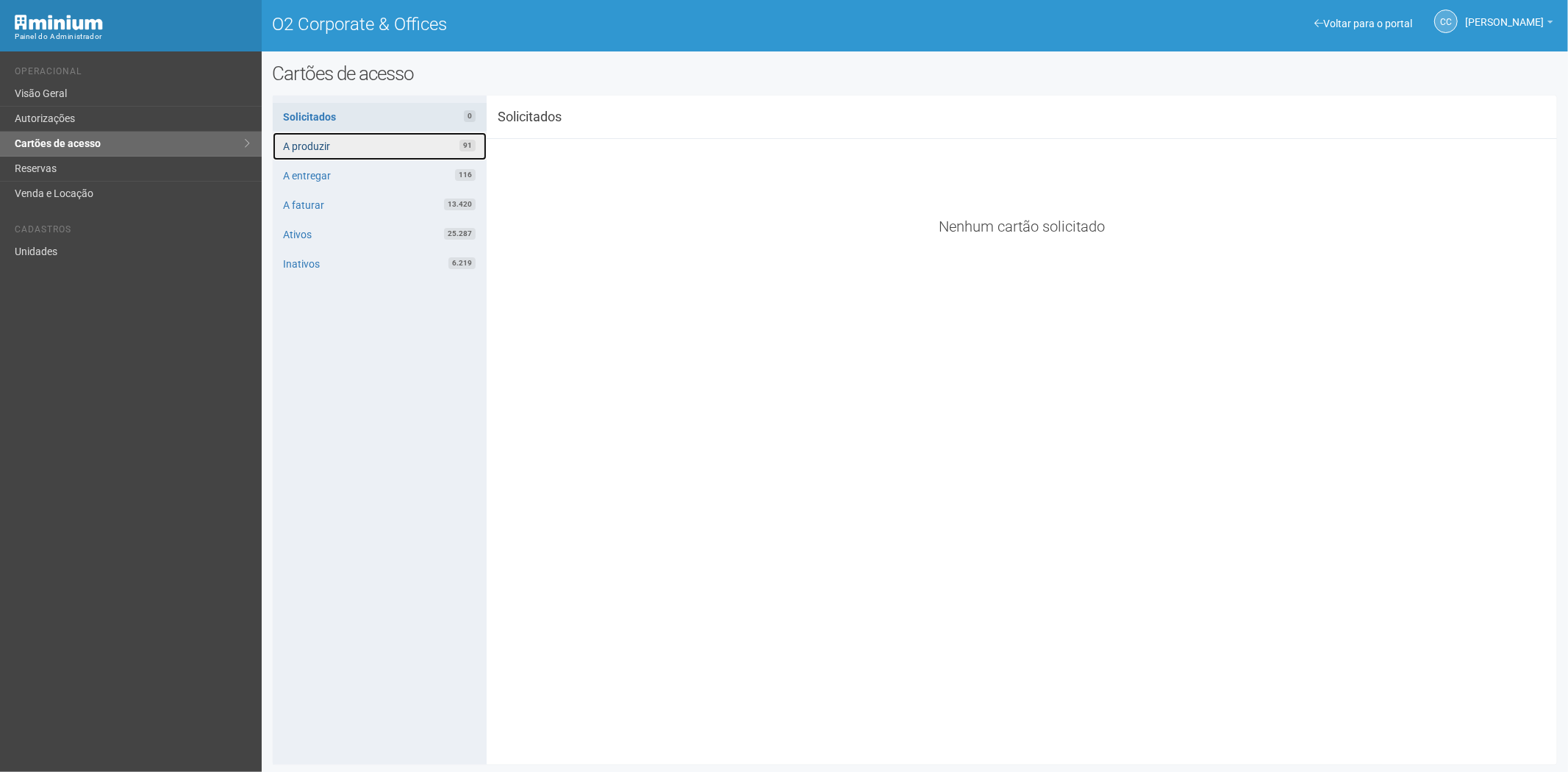
click at [355, 144] on link "A produzir 91" at bounding box center [379, 146] width 214 height 28
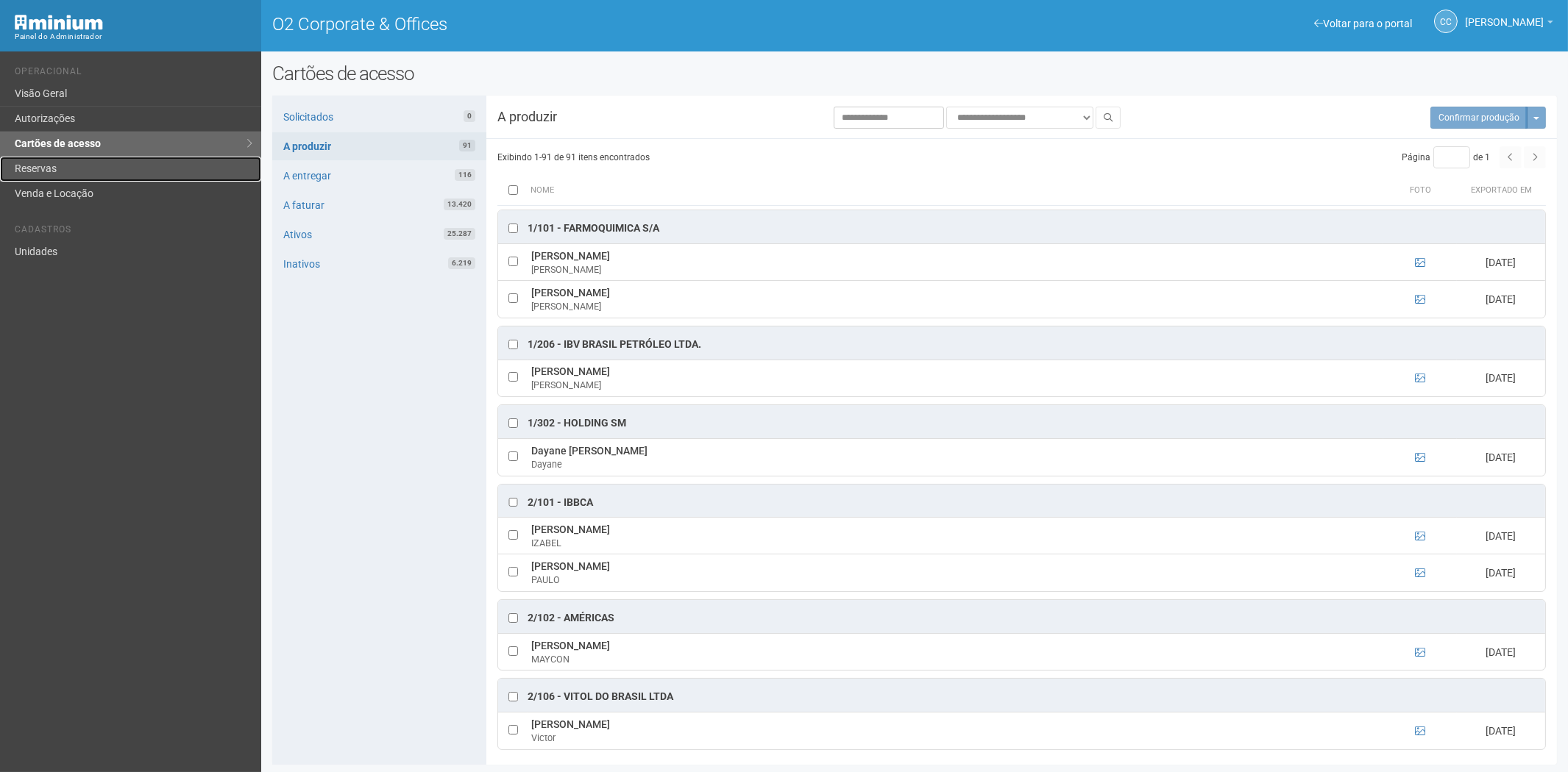
click at [69, 171] on link "Reservas" at bounding box center [131, 169] width 261 height 25
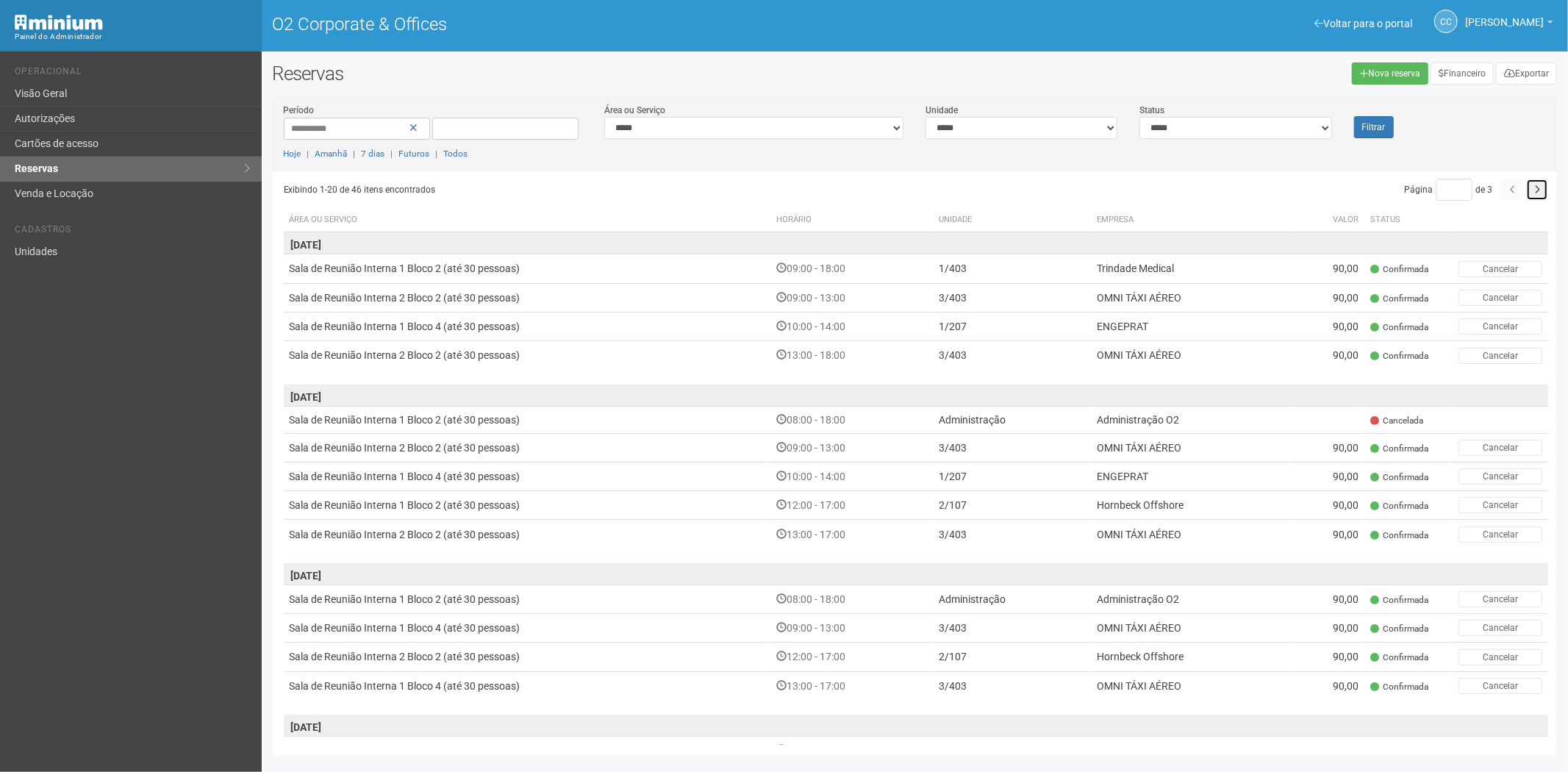
click at [1526, 194] on button "button" at bounding box center [1537, 190] width 22 height 22
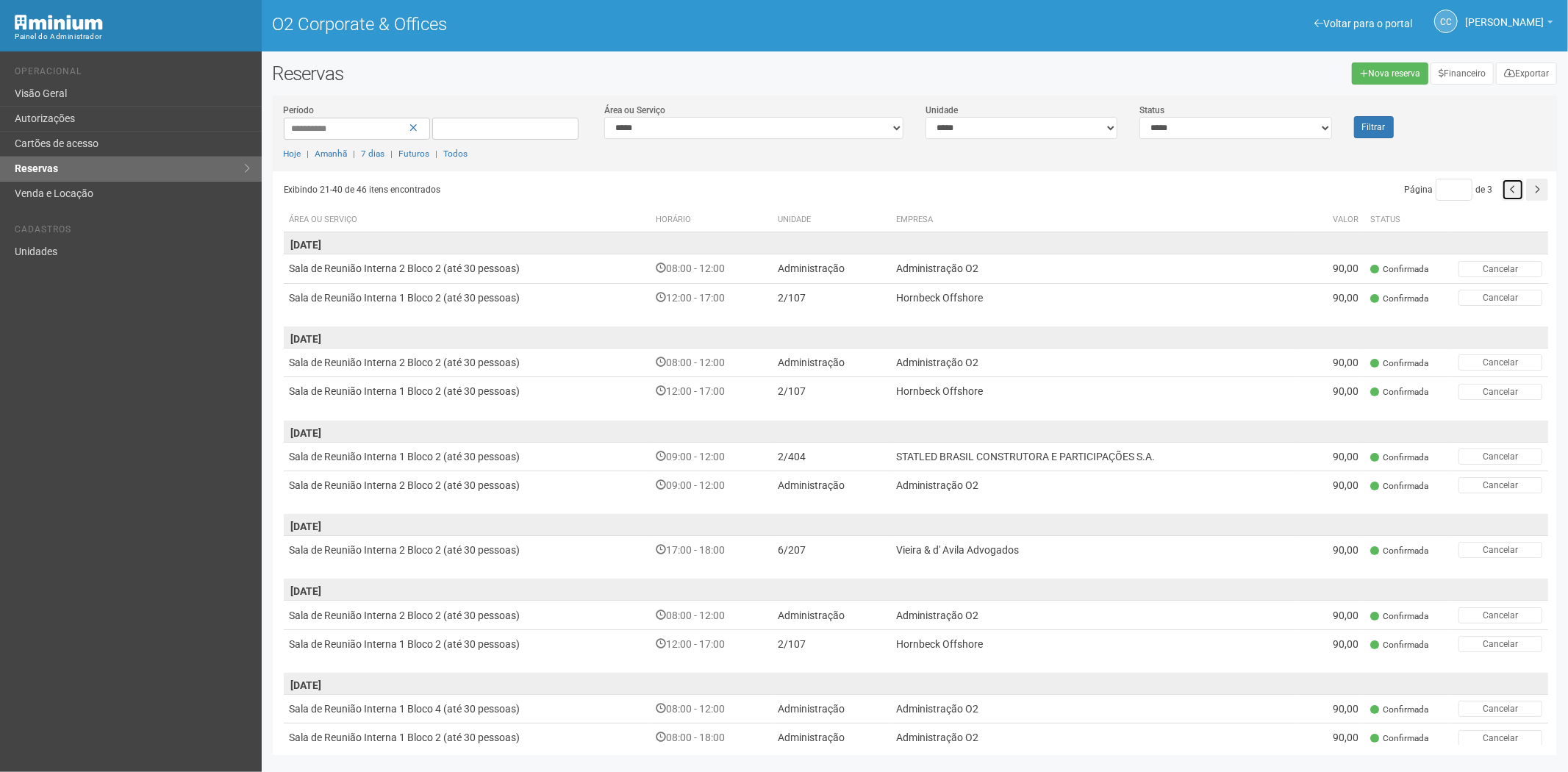
click at [1510, 191] on icon "button" at bounding box center [1512, 190] width 6 height 9
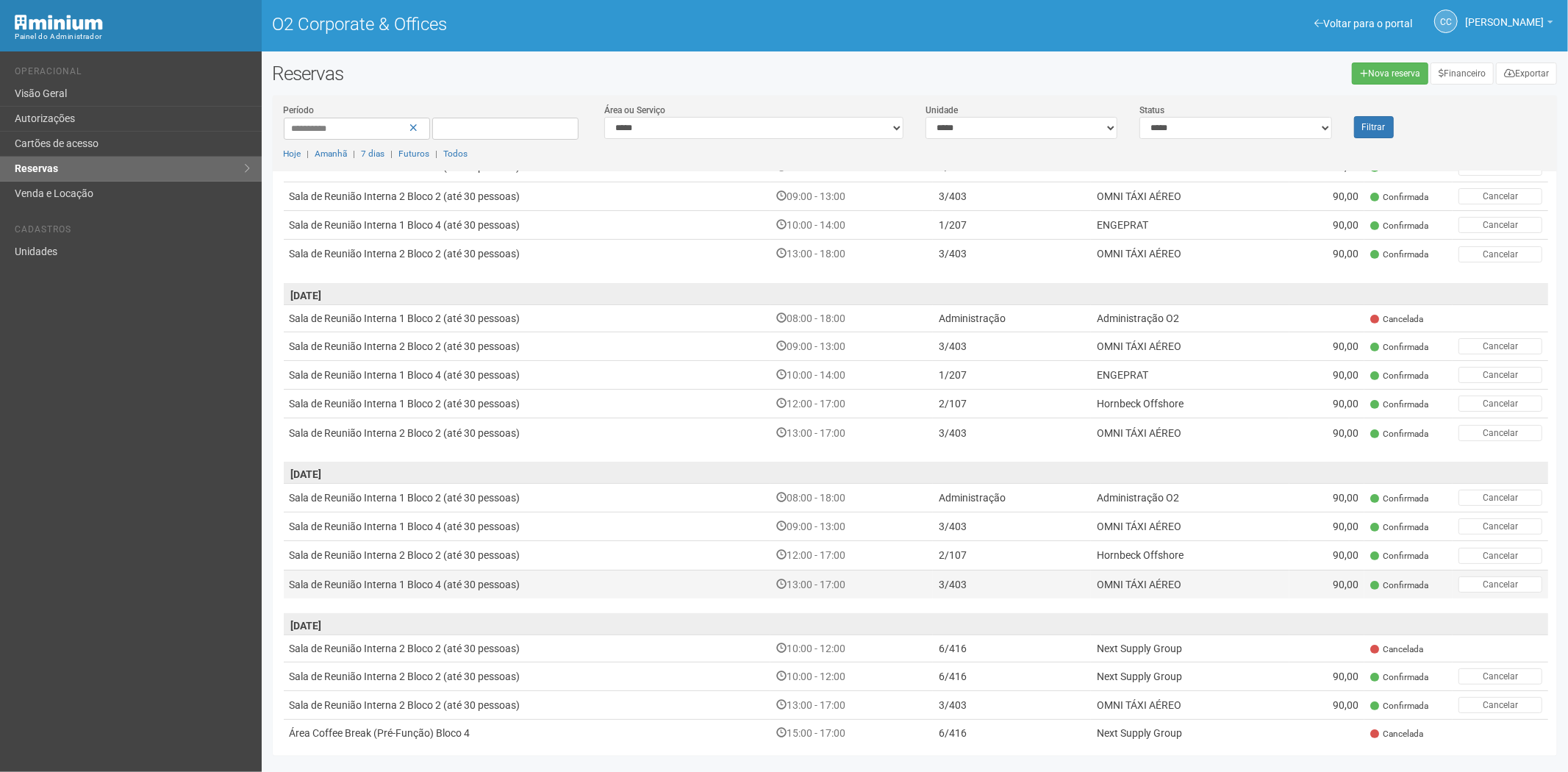
scroll to position [77, 0]
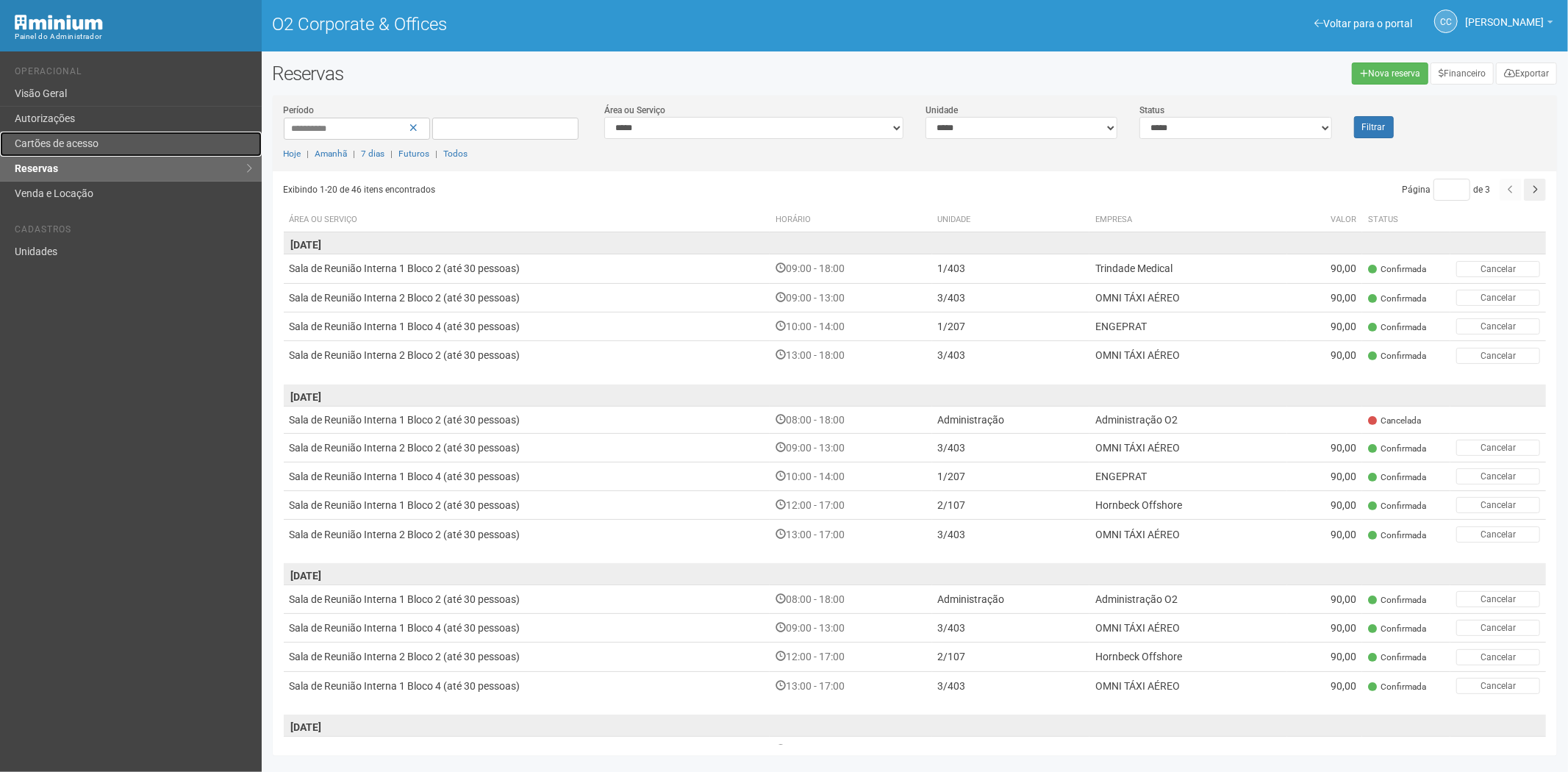
click at [74, 136] on link "Cartões de acesso" at bounding box center [131, 144] width 262 height 25
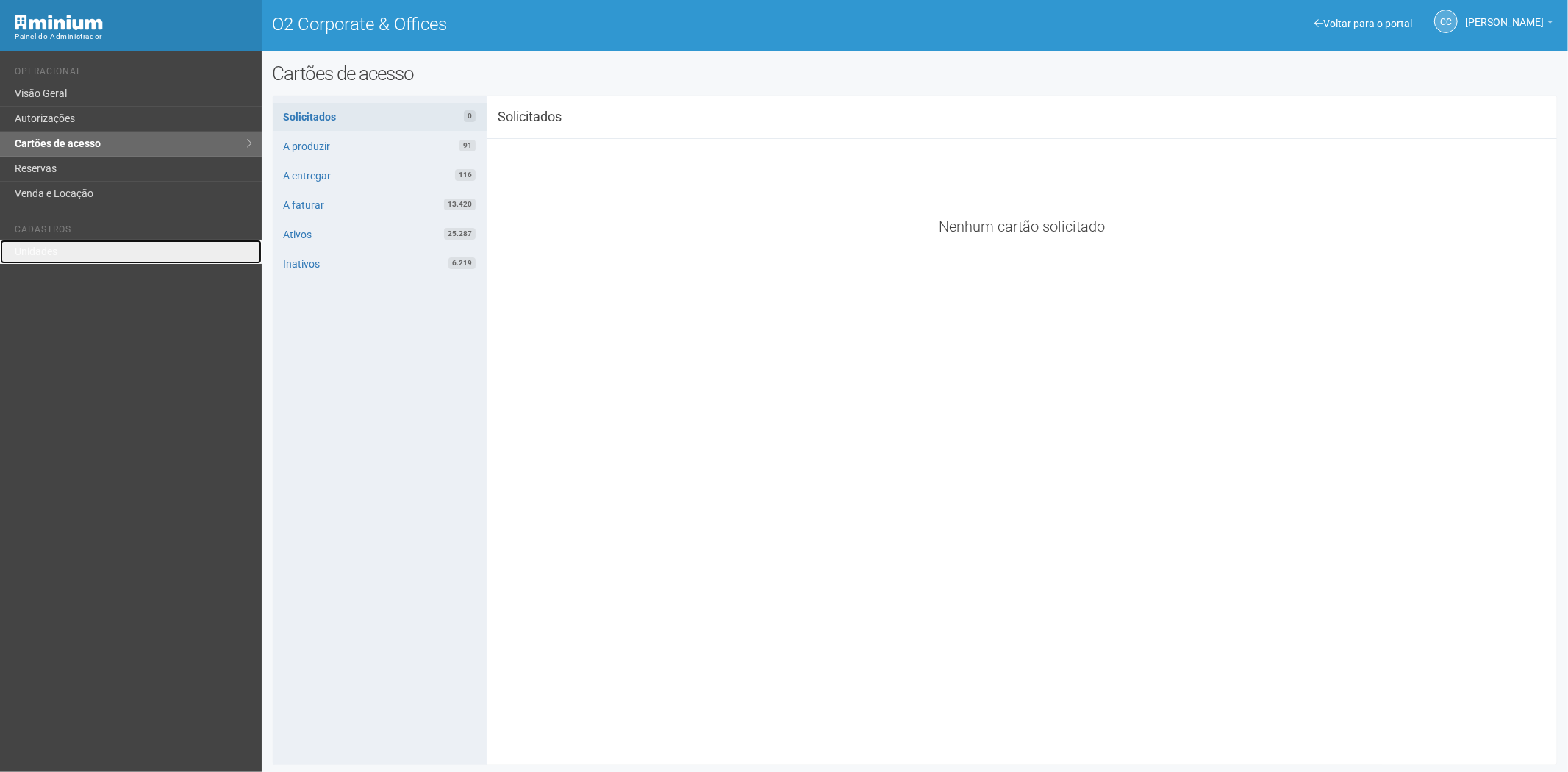
drag, startPoint x: 71, startPoint y: 251, endPoint x: 138, endPoint y: 226, distance: 71.5
click at [71, 250] on link "Unidades" at bounding box center [131, 252] width 262 height 24
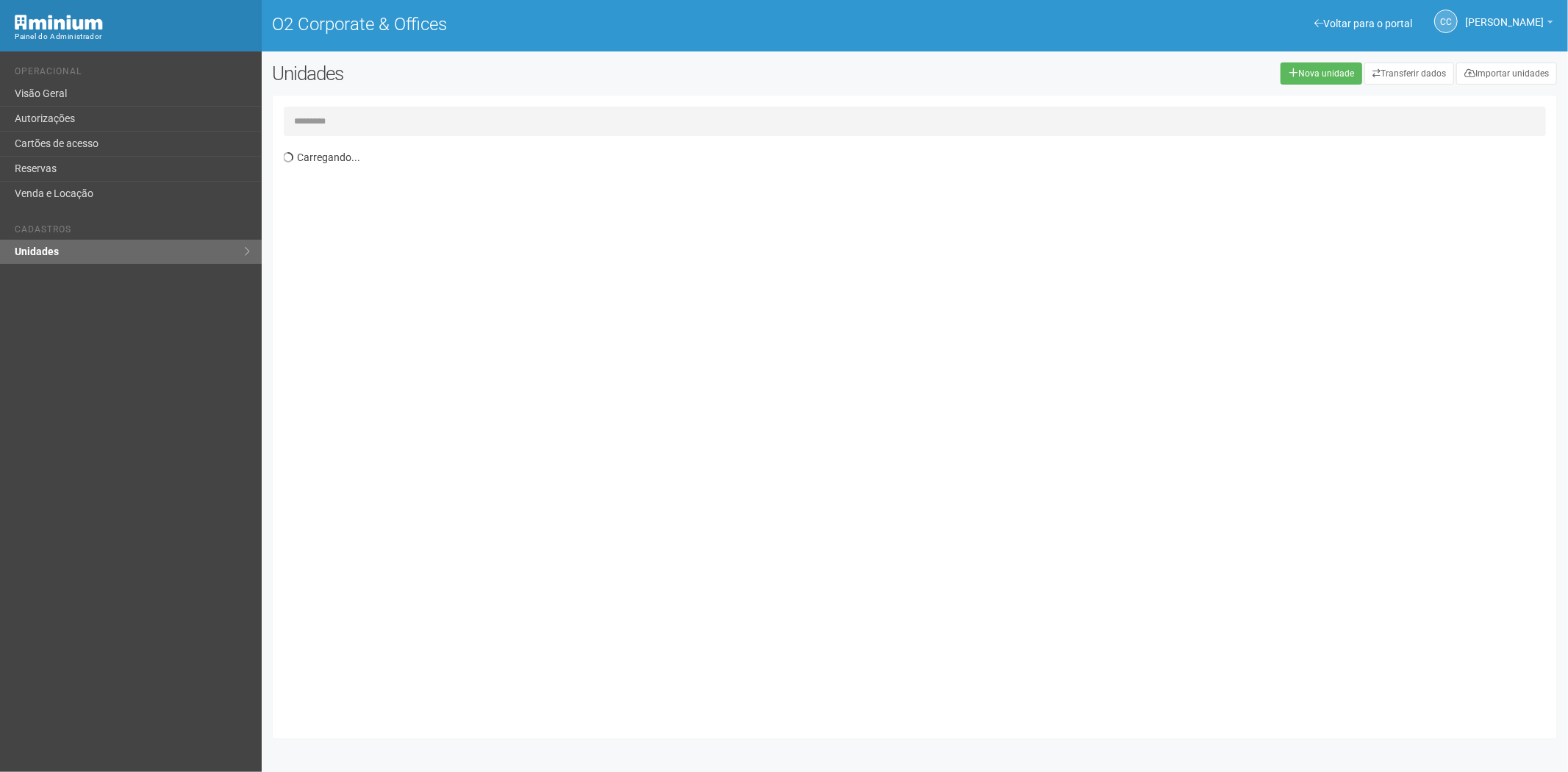
click at [334, 122] on input "text" at bounding box center [915, 121] width 1262 height 29
type input "**"
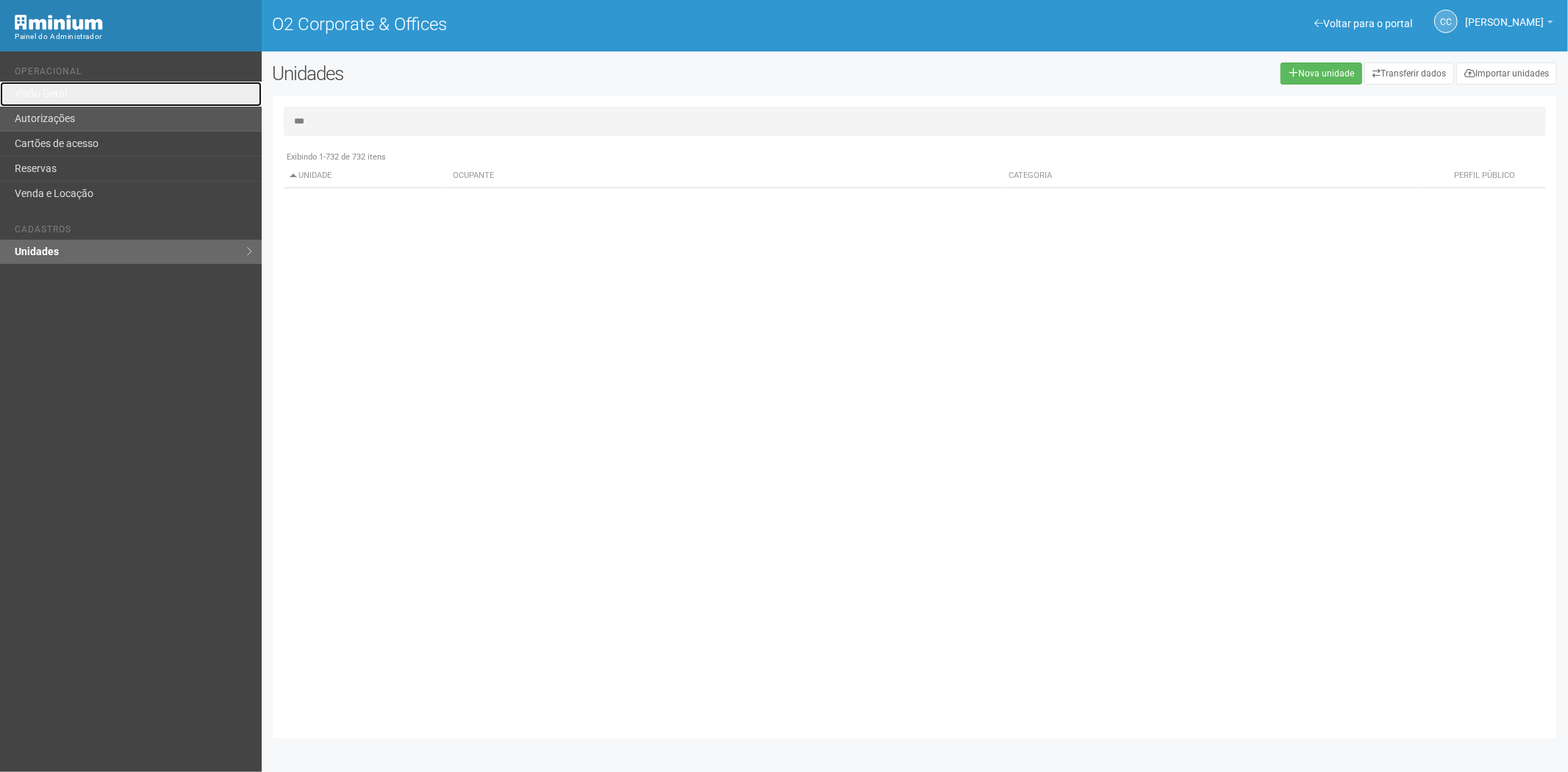
click at [96, 106] on ul "Operacional Visão Geral Autorizações Cartões de acesso Reservas Venda e Locação" at bounding box center [132, 130] width 236 height 151
click at [339, 121] on input "**" at bounding box center [915, 121] width 1262 height 29
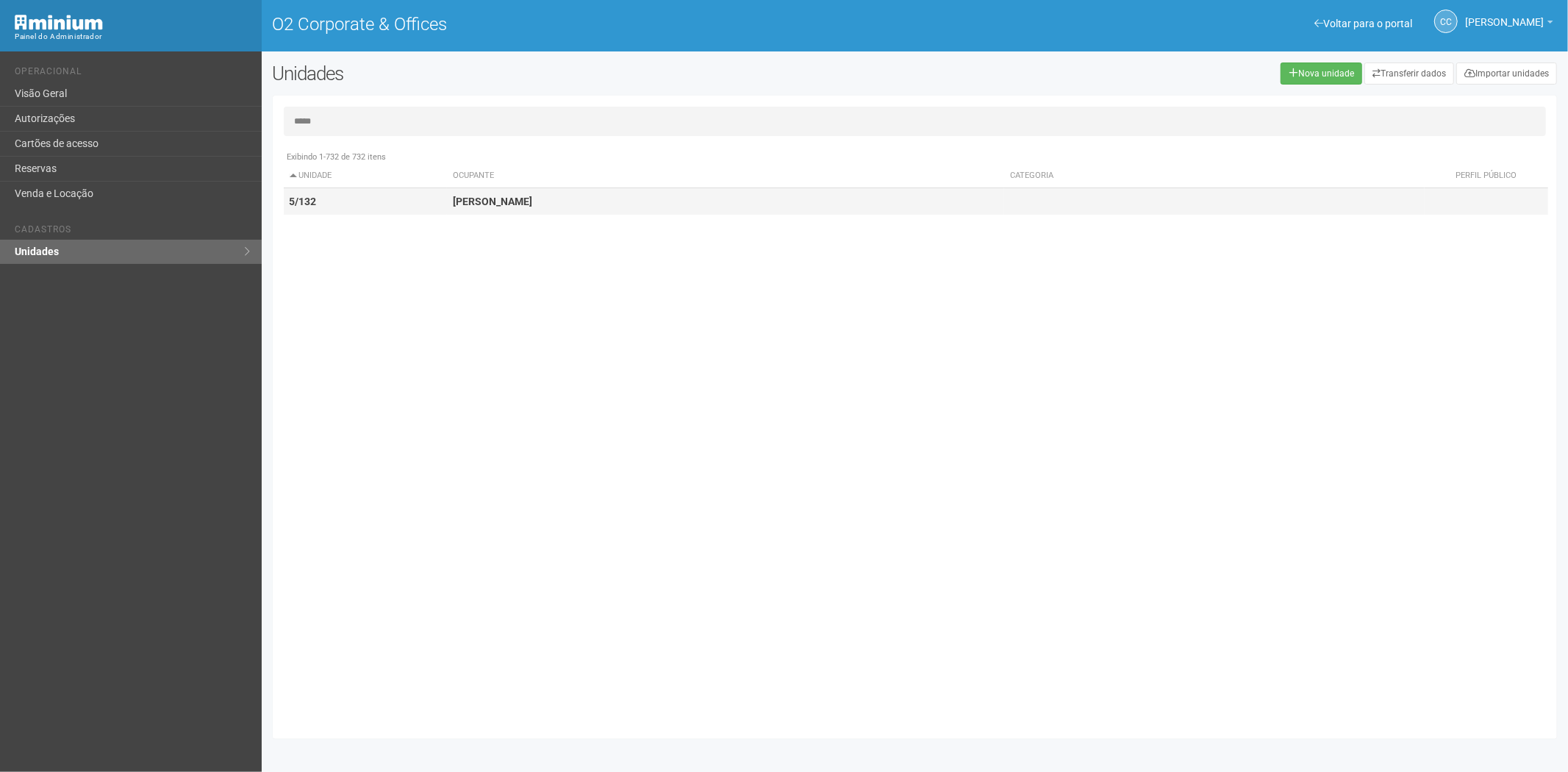
click at [522, 209] on td "ROBERTO EMERY BONTEMPO" at bounding box center [725, 202] width 557 height 27
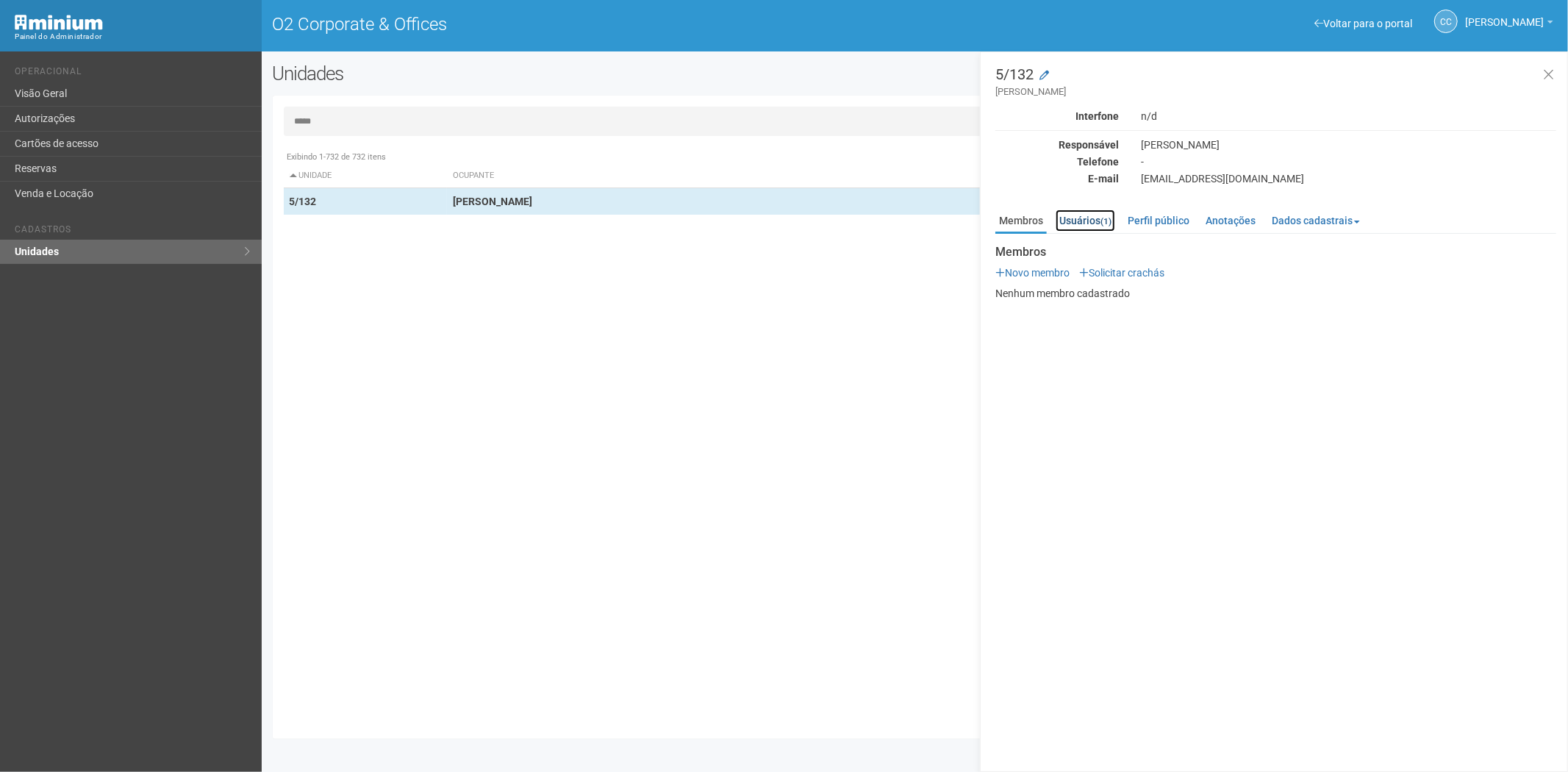
click at [1089, 215] on link "Usuários (1)" at bounding box center [1085, 220] width 60 height 22
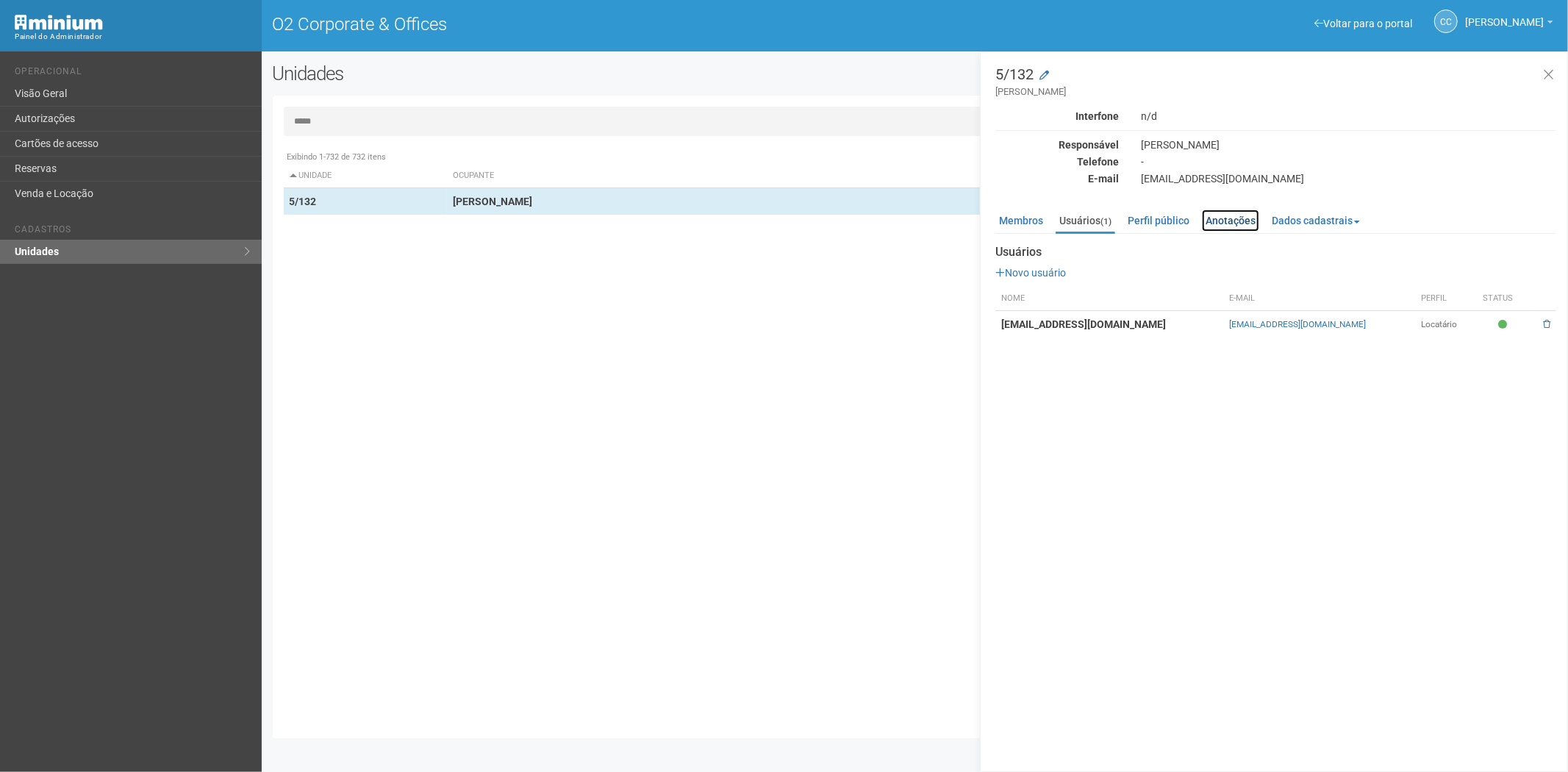
click at [1245, 222] on link "Anotações" at bounding box center [1230, 220] width 57 height 22
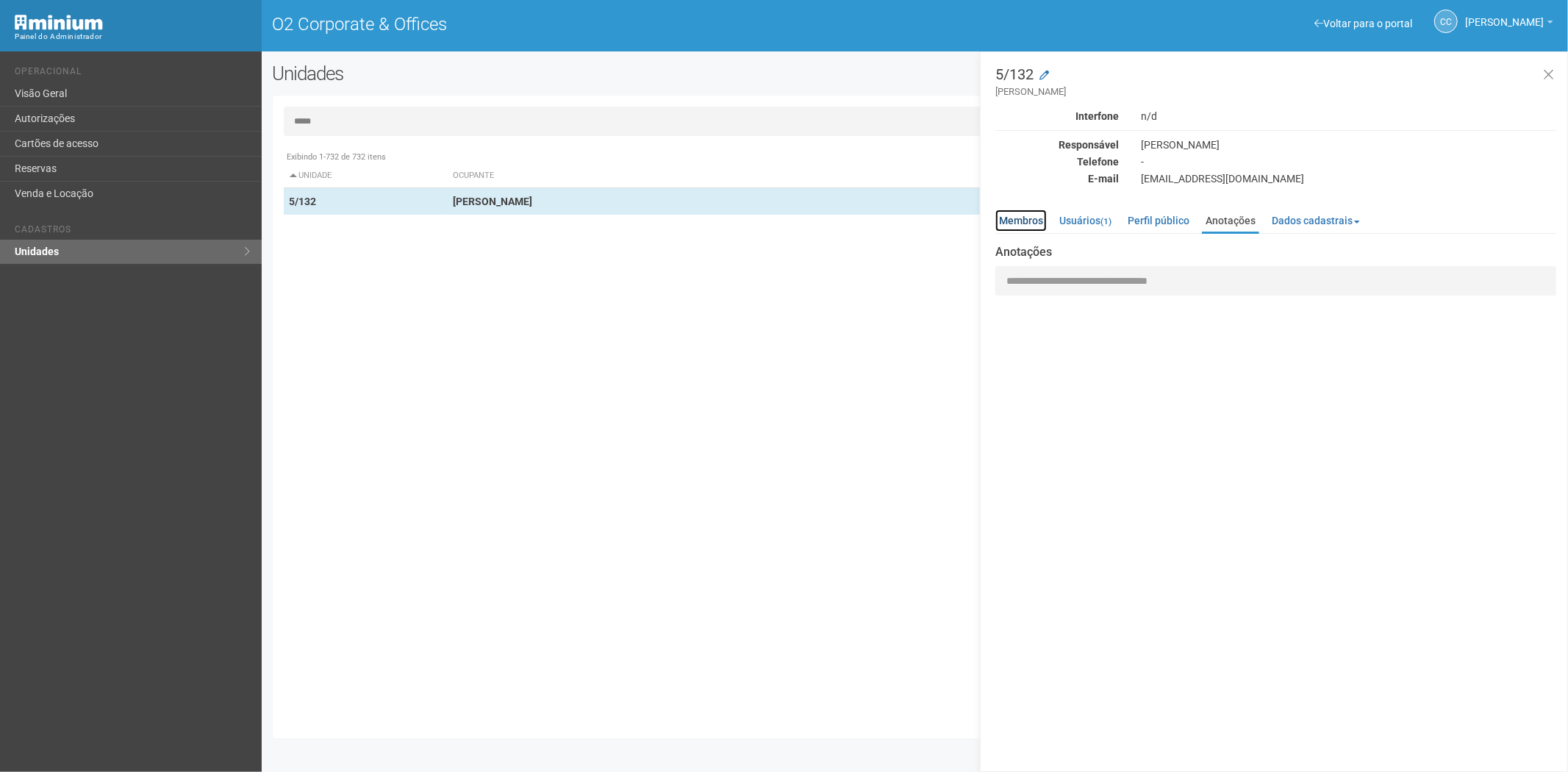
click at [1015, 221] on link "Membros" at bounding box center [1021, 220] width 52 height 22
click at [623, 125] on input "*****" at bounding box center [915, 121] width 1262 height 29
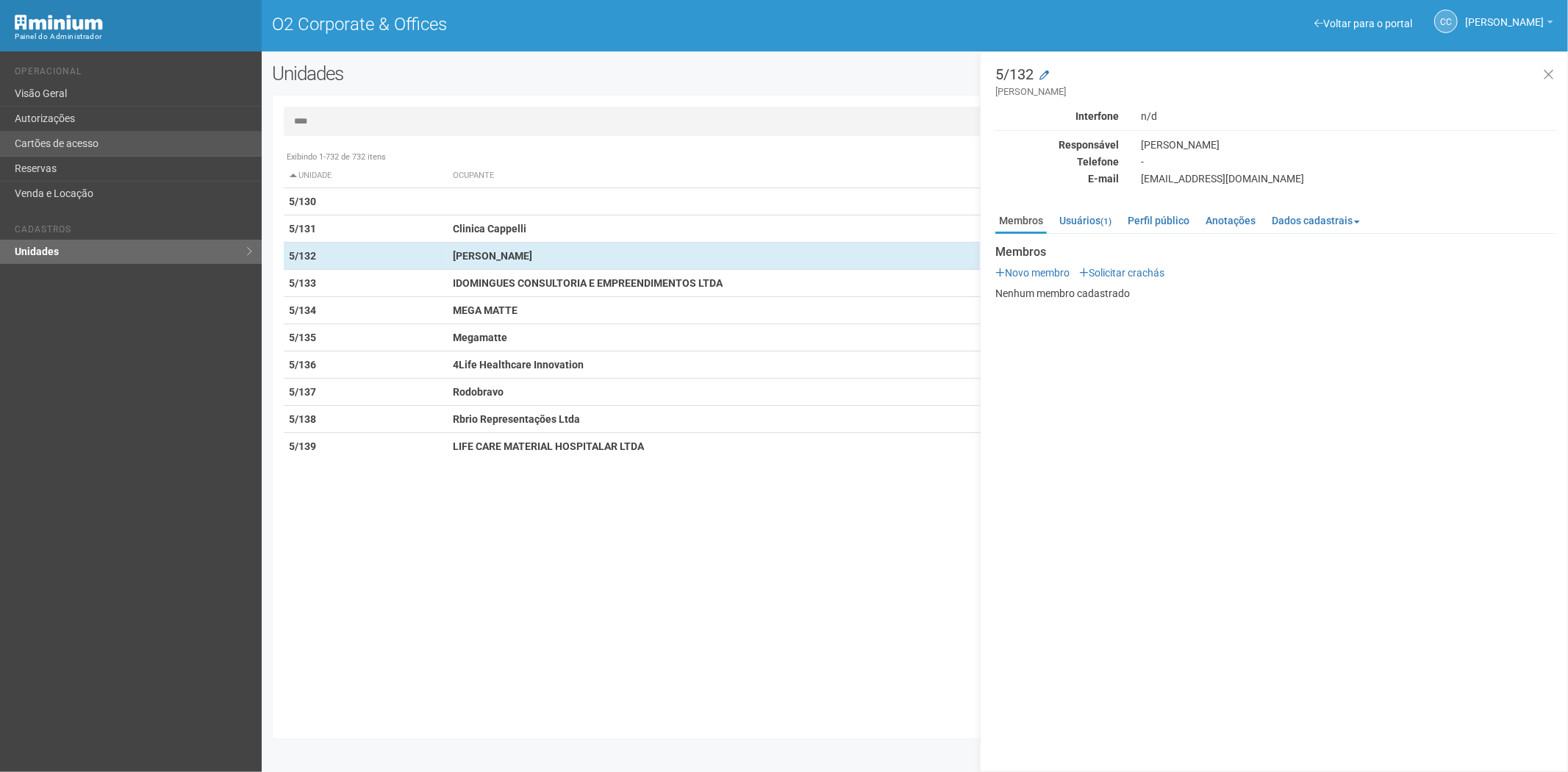
type input "****"
click at [119, 137] on link "Cartões de acesso" at bounding box center [131, 144] width 262 height 25
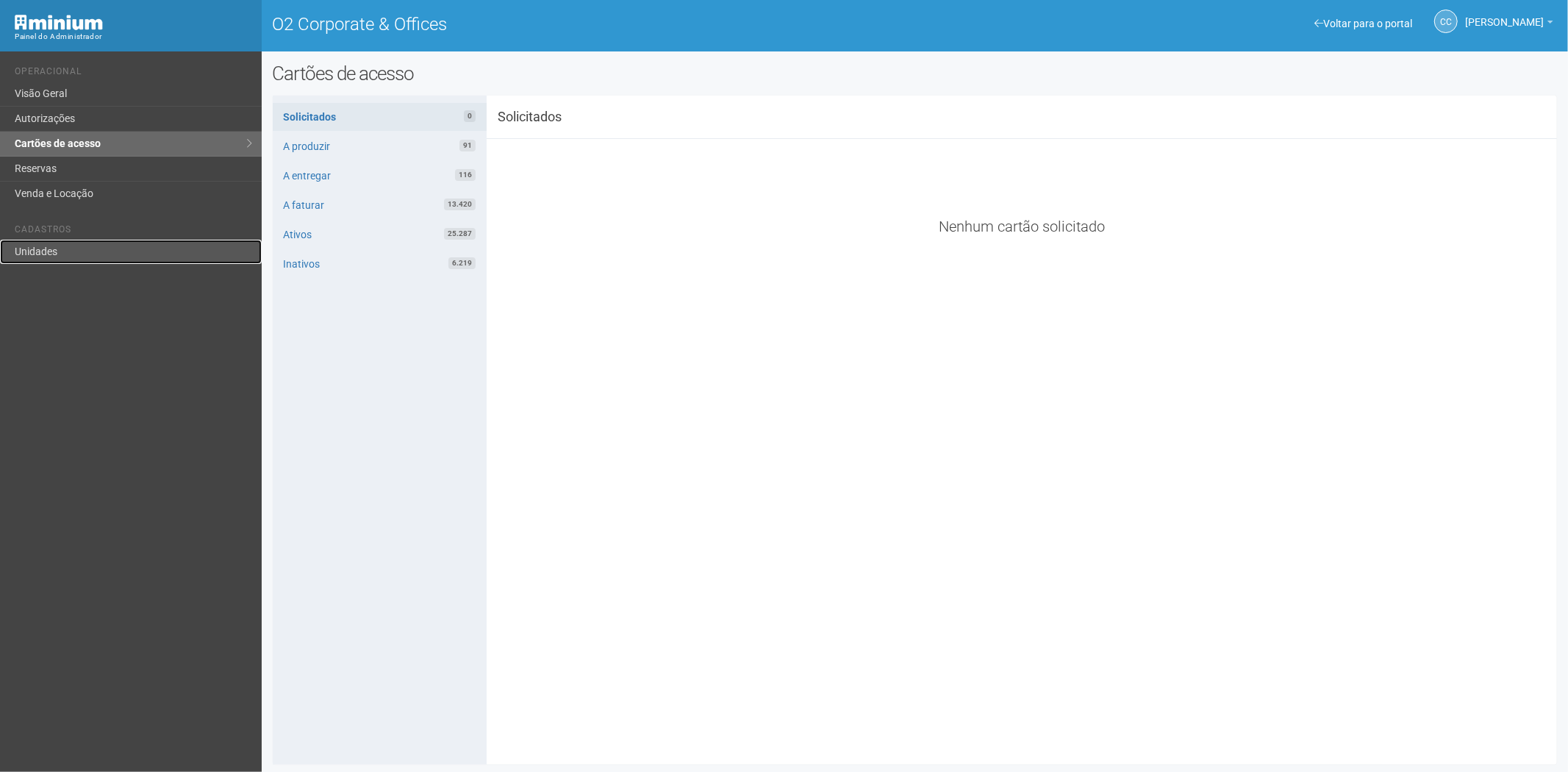
click at [60, 258] on link "Unidades" at bounding box center [131, 252] width 262 height 24
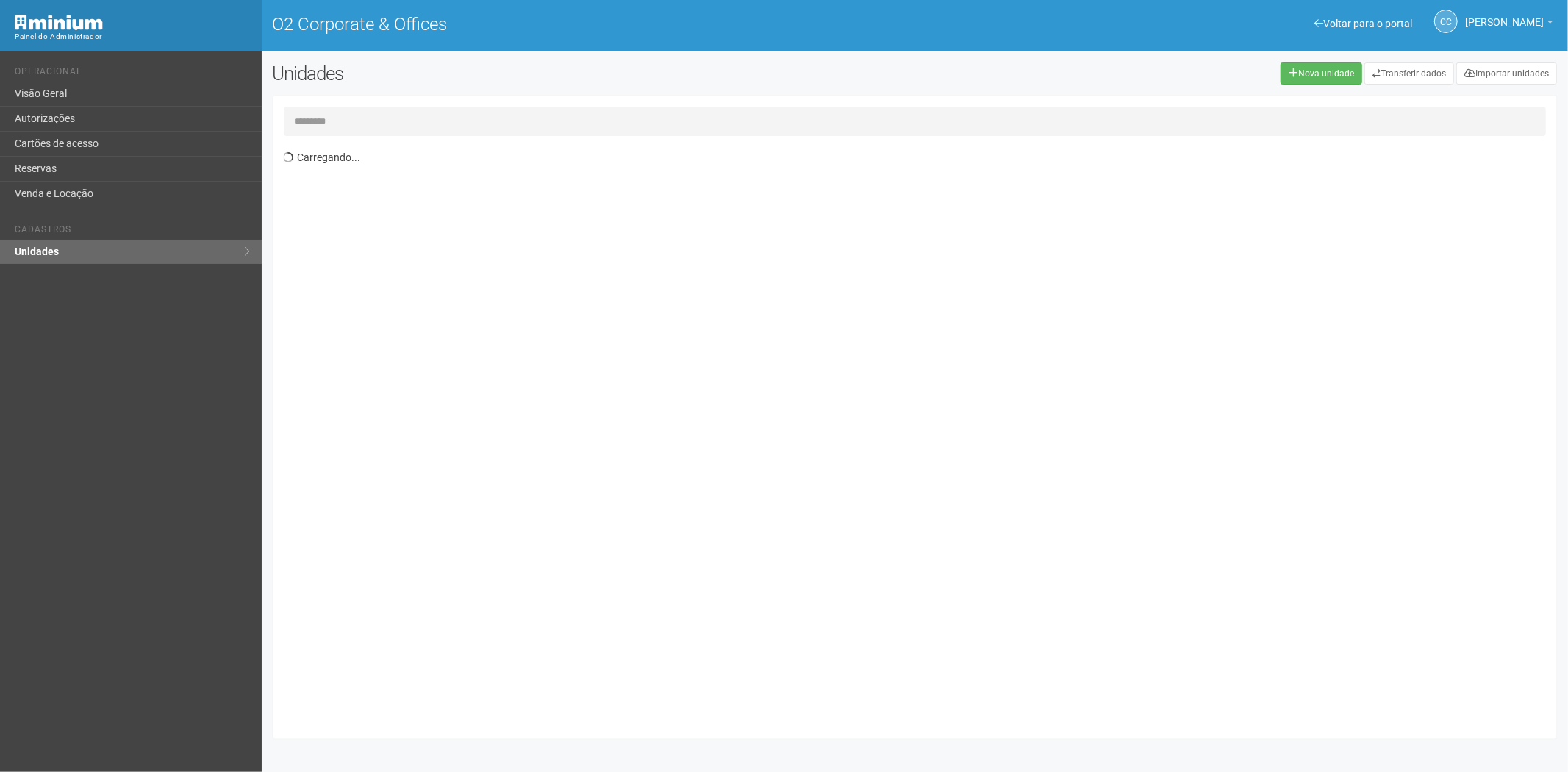
click at [319, 125] on input "text" at bounding box center [915, 121] width 1262 height 29
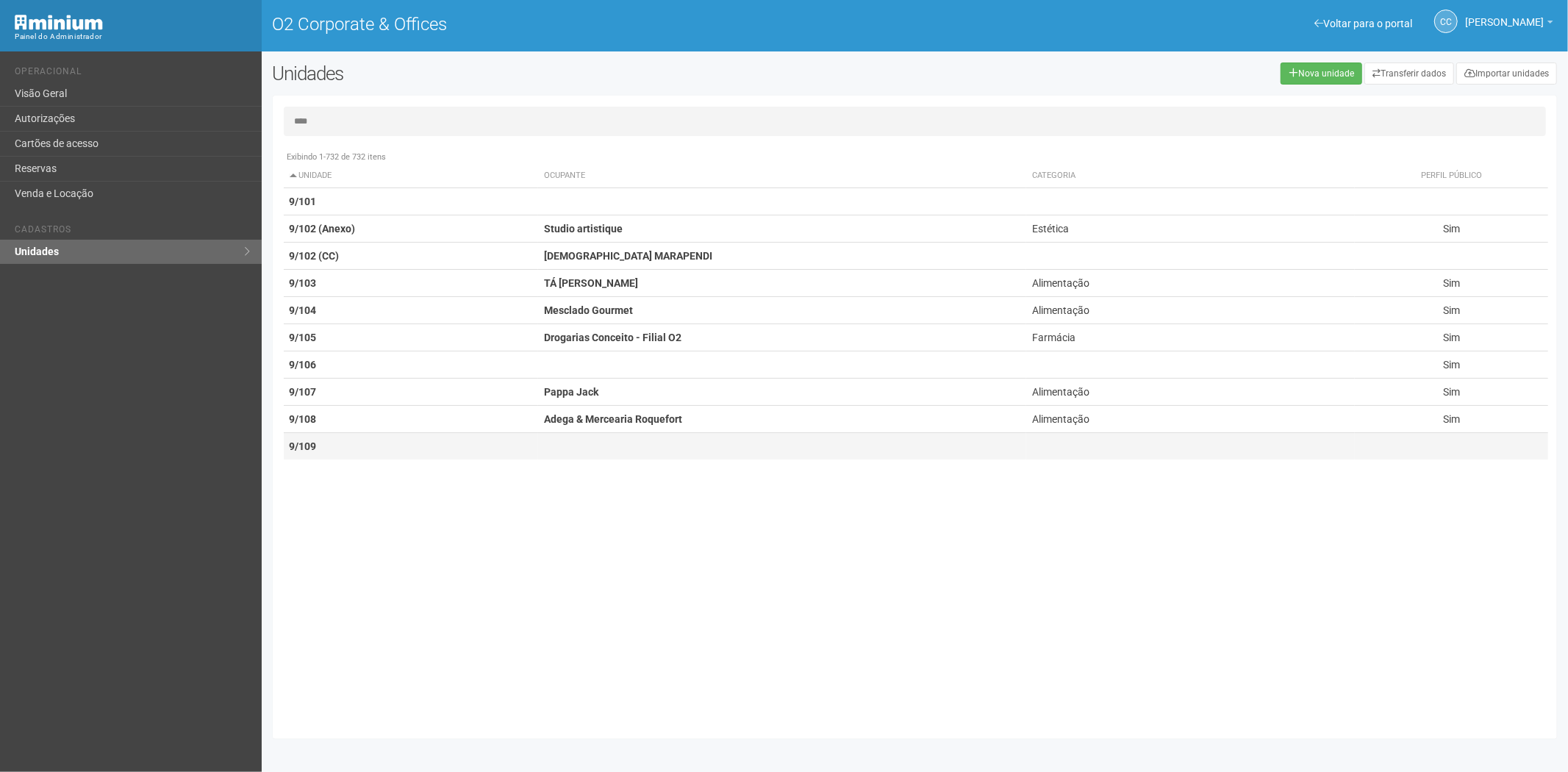
type input "****"
click at [747, 447] on td at bounding box center [781, 447] width 488 height 27
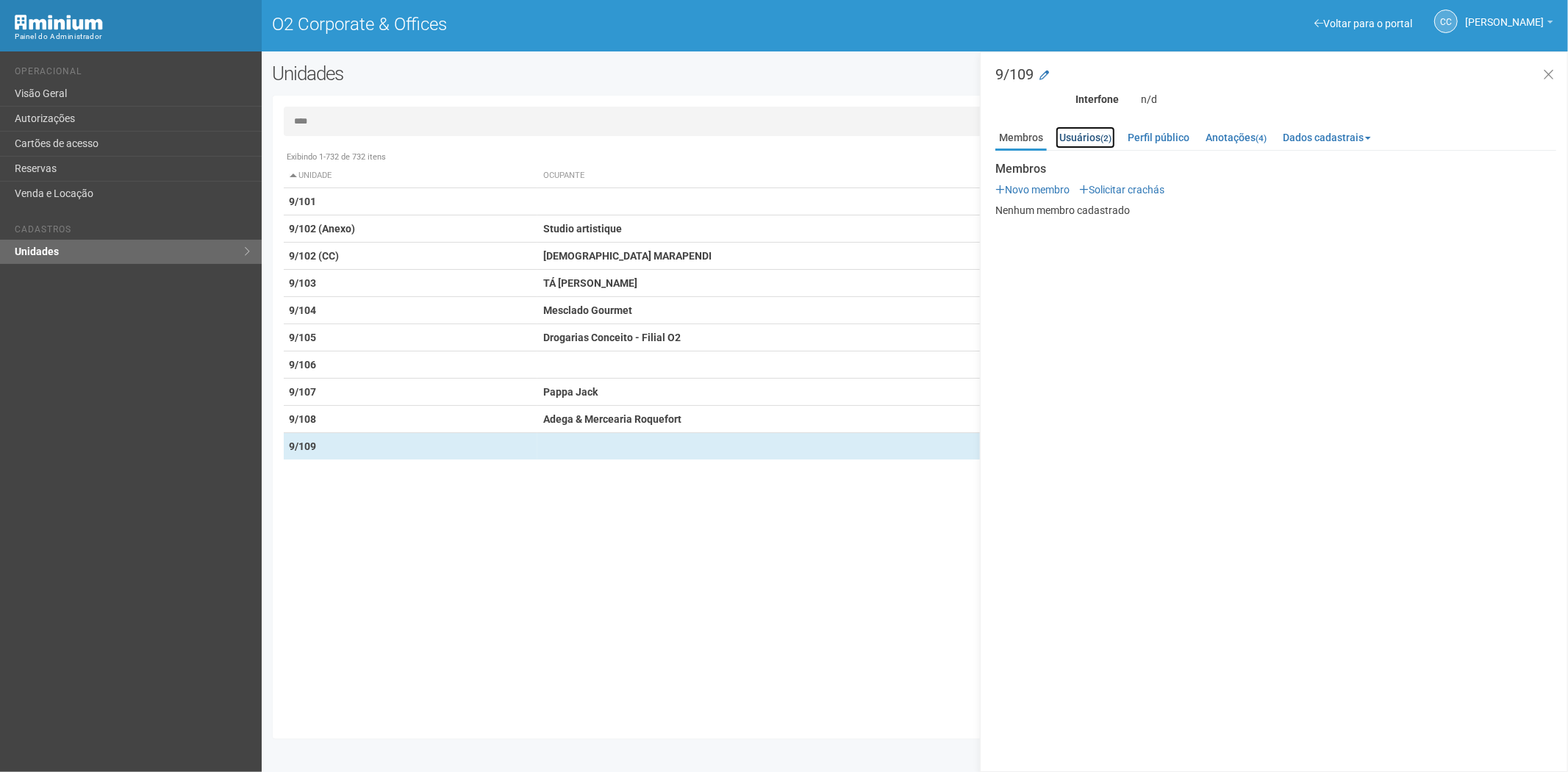
click at [1092, 138] on link "Usuários (2)" at bounding box center [1085, 137] width 60 height 22
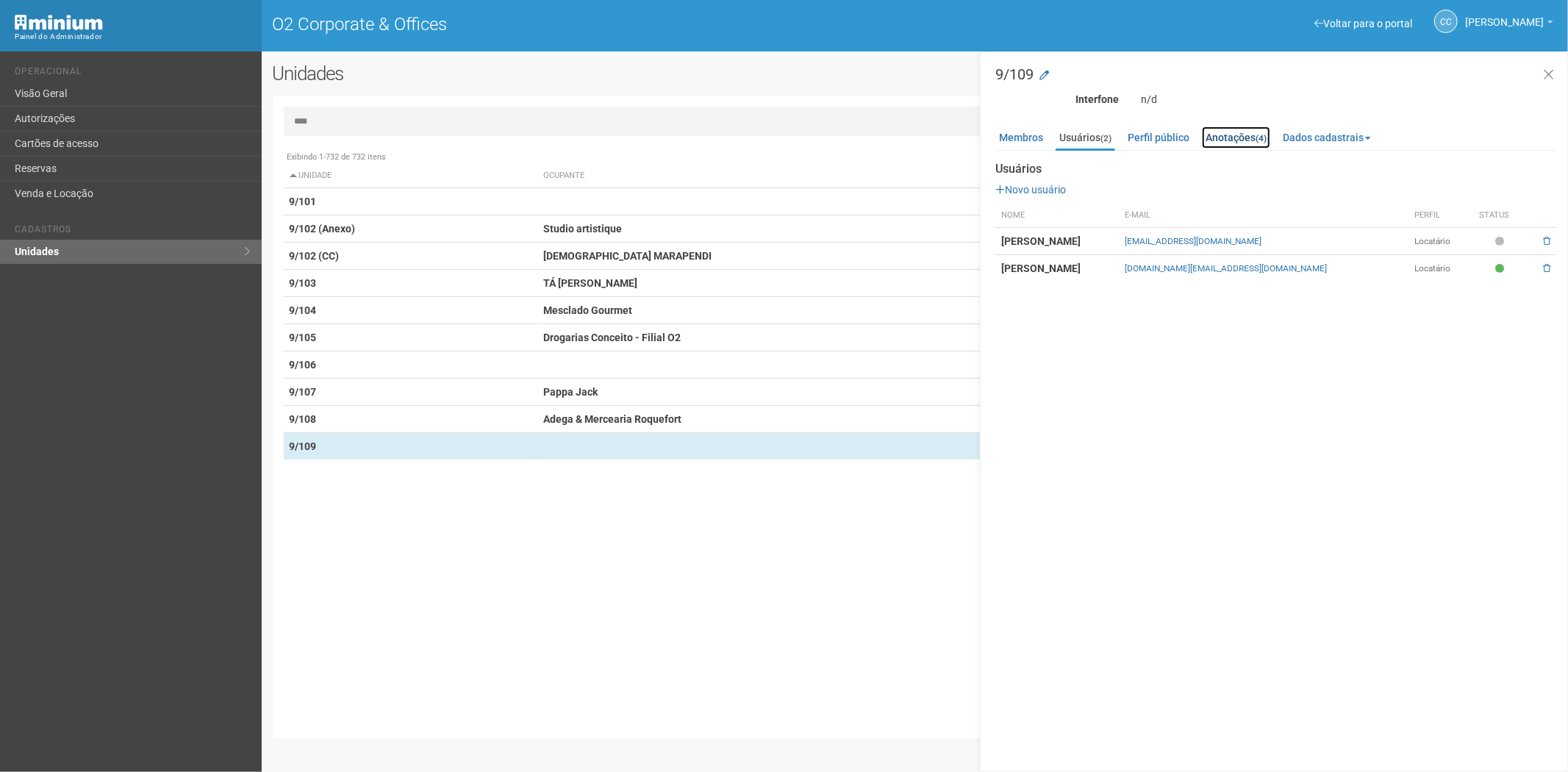
click at [1248, 130] on link "Anotações (4)" at bounding box center [1236, 137] width 69 height 22
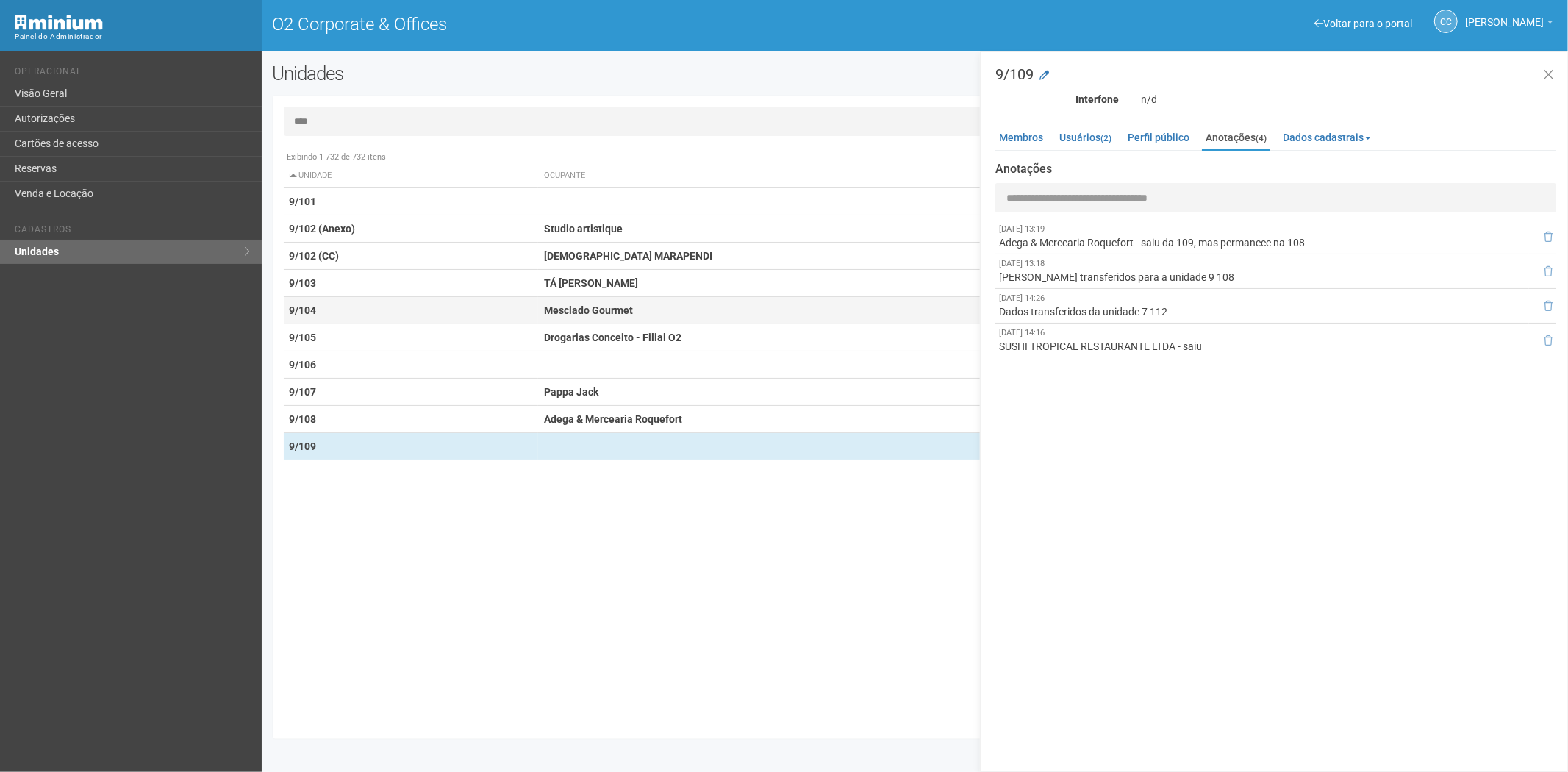
click at [611, 311] on strong "Mesclado Gourmet" at bounding box center [589, 310] width 89 height 12
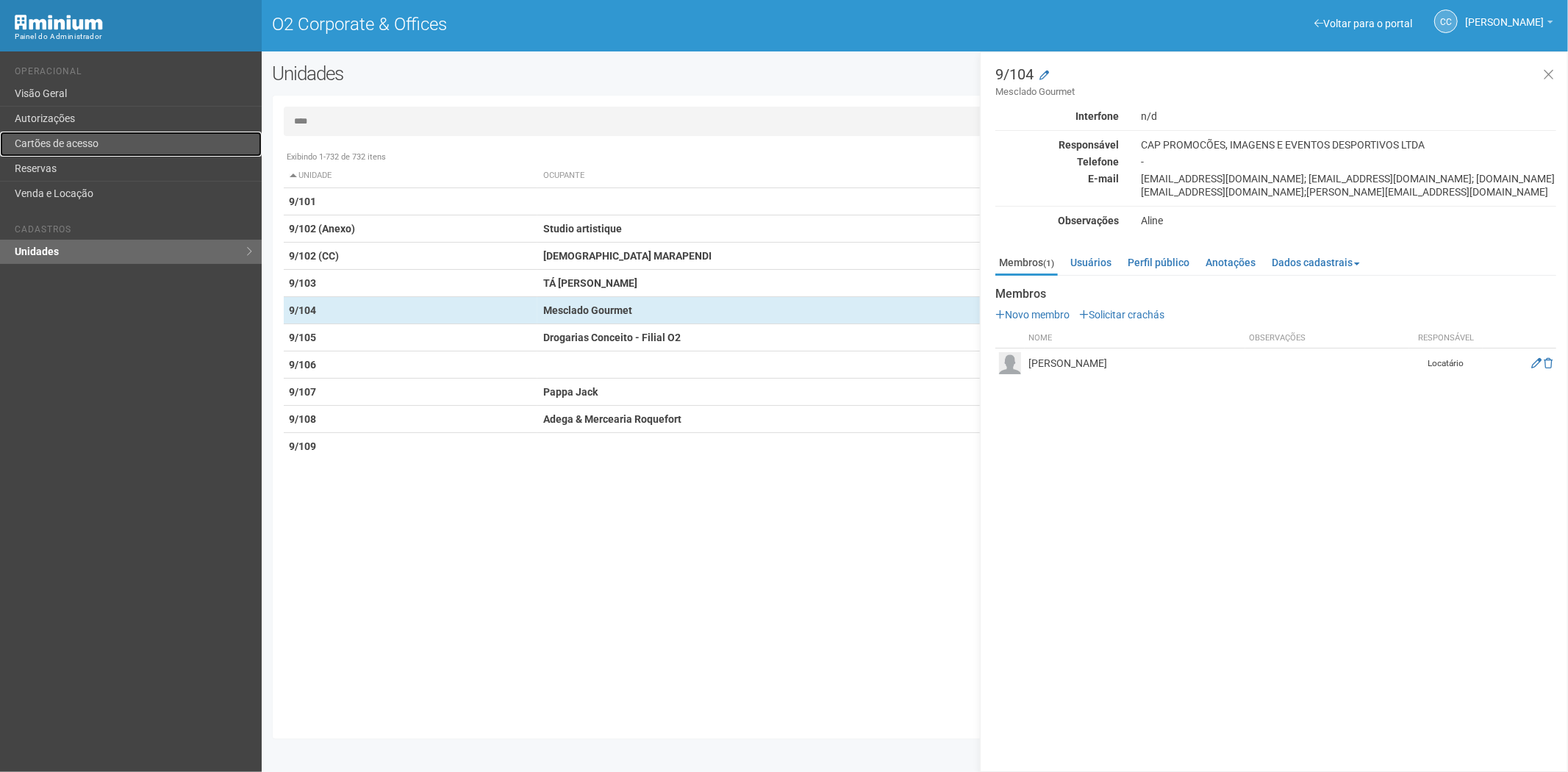
click at [81, 136] on link "Cartões de acesso" at bounding box center [131, 144] width 262 height 25
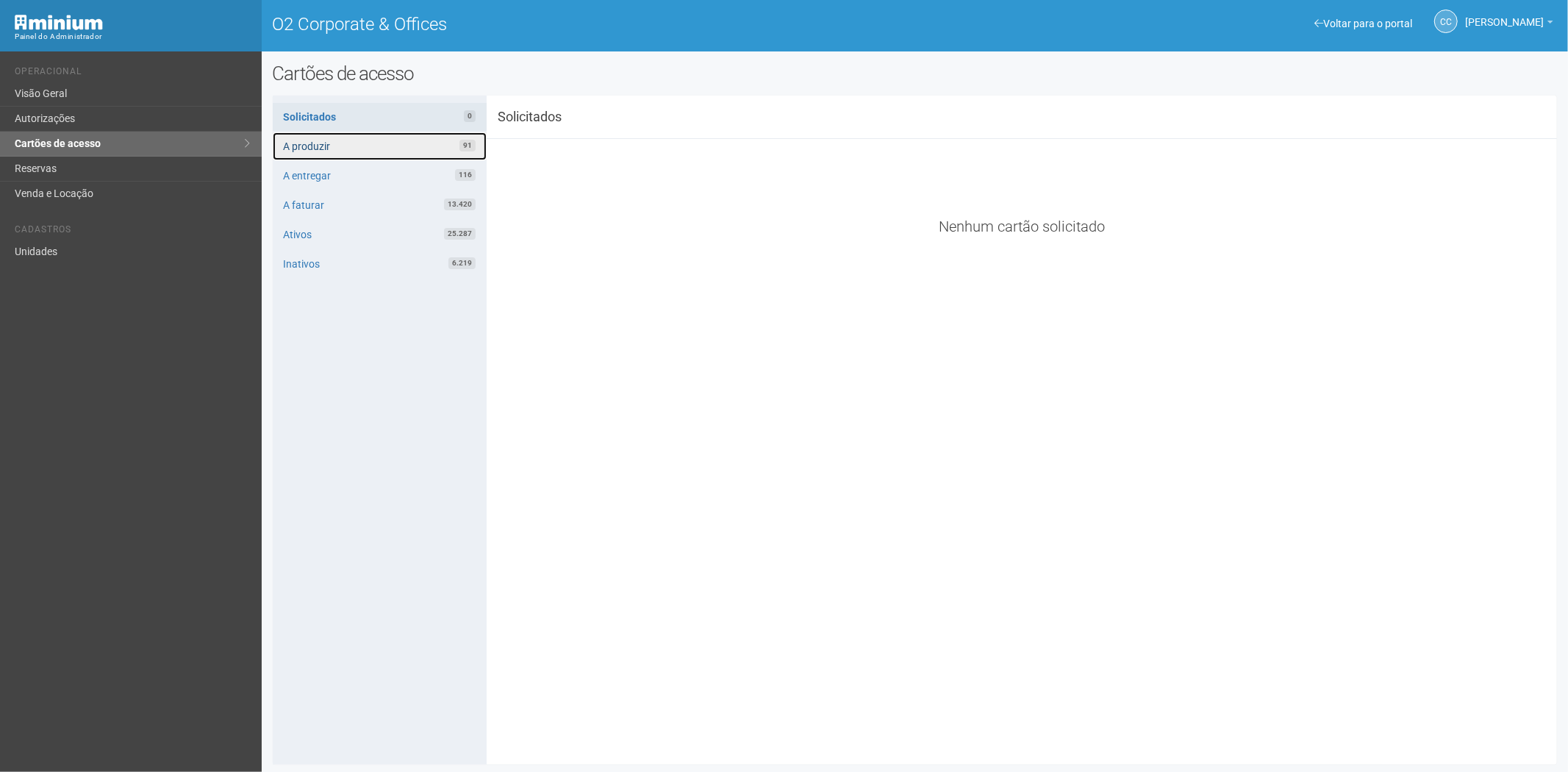
click at [381, 152] on link "A produzir 91" at bounding box center [379, 146] width 214 height 28
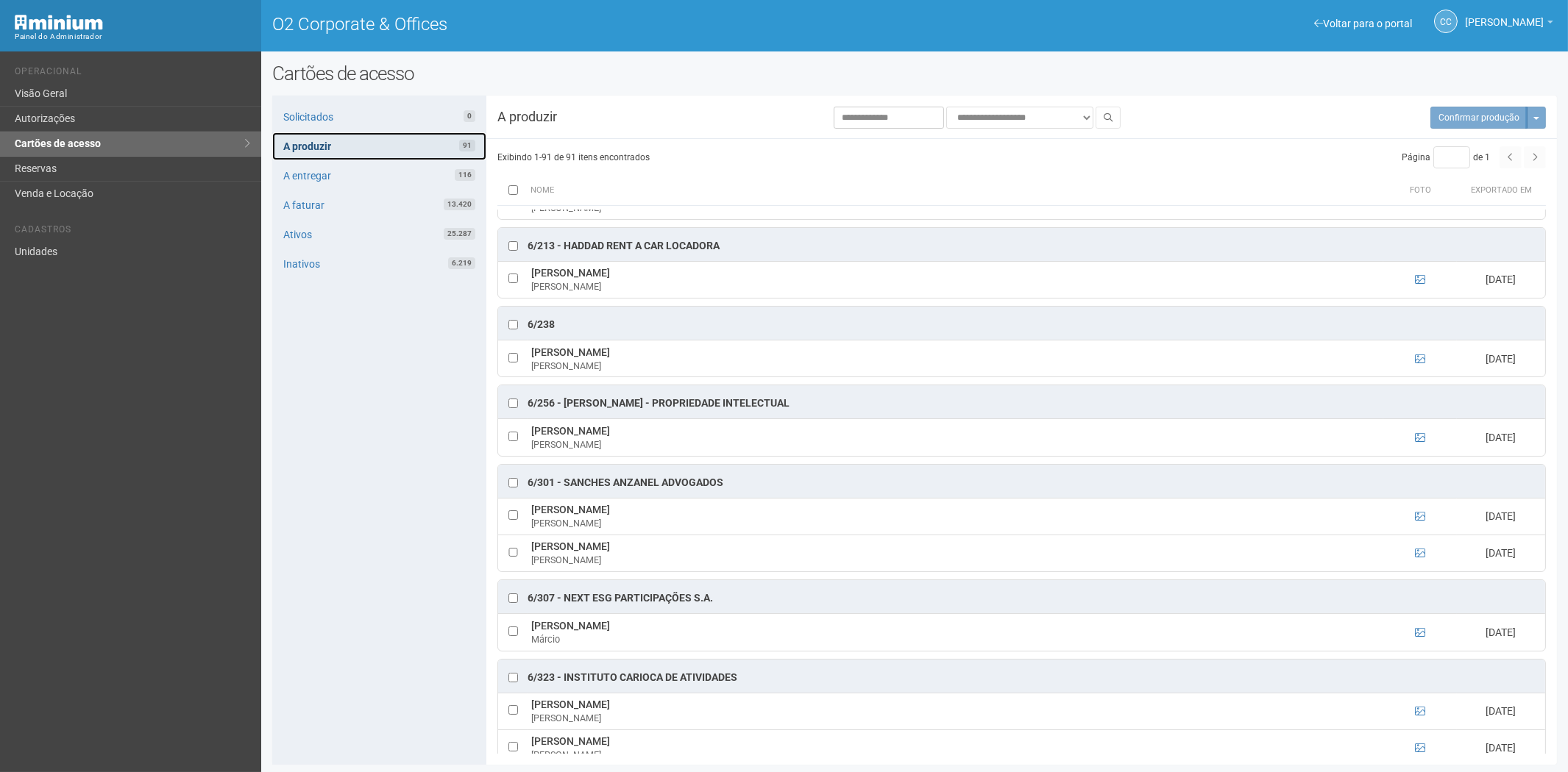
scroll to position [3269, 0]
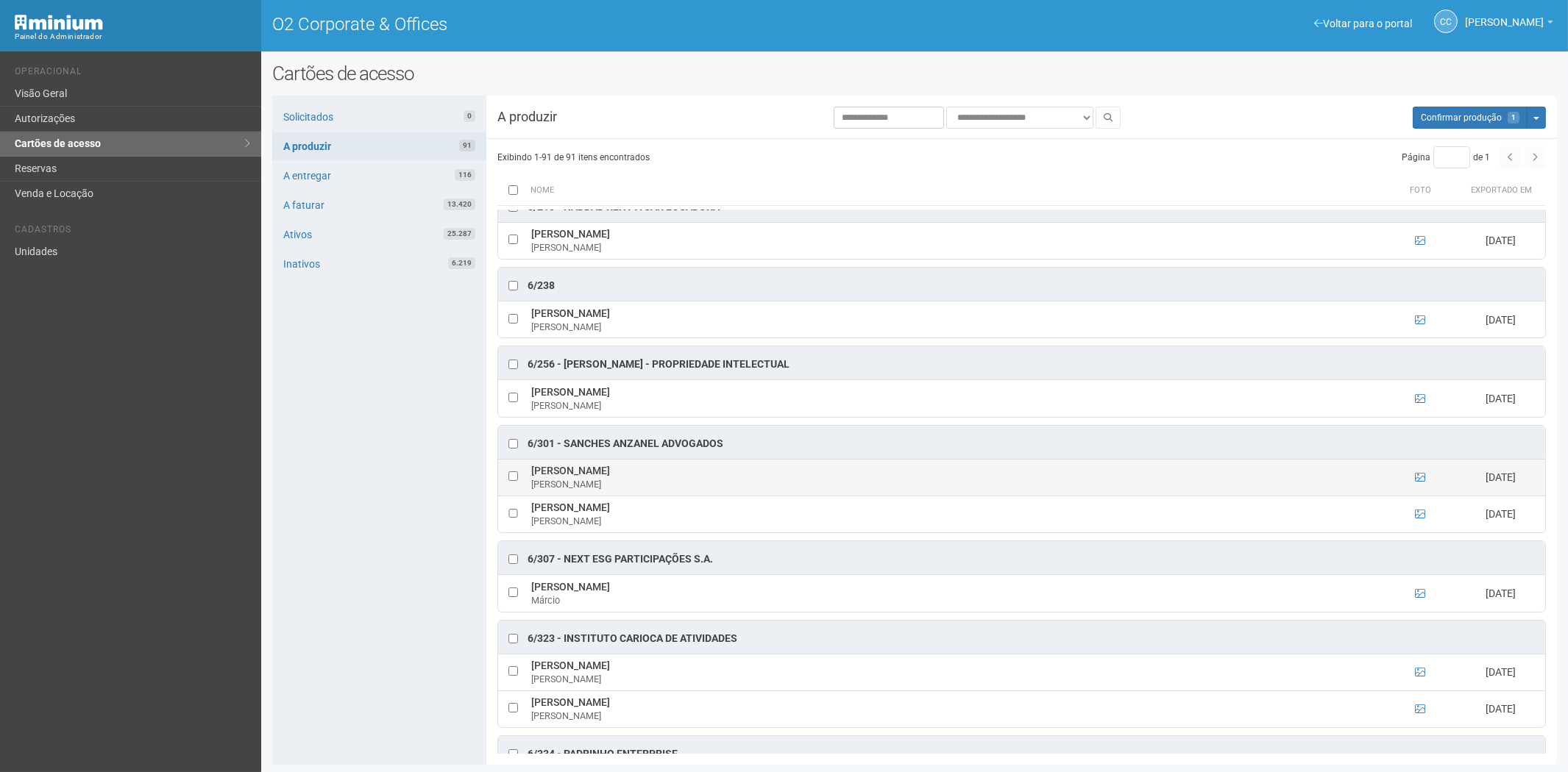
drag, startPoint x: 604, startPoint y: 493, endPoint x: 529, endPoint y: 502, distance: 75.5
click at [529, 496] on td "[PERSON_NAME]" at bounding box center [955, 478] width 855 height 37
drag, startPoint x: 541, startPoint y: 503, endPoint x: 563, endPoint y: 496, distance: 23.1
click at [563, 496] on td "Stephany Soares Stephany" at bounding box center [955, 478] width 855 height 37
drag, startPoint x: 607, startPoint y: 497, endPoint x: 546, endPoint y: 496, distance: 61.0
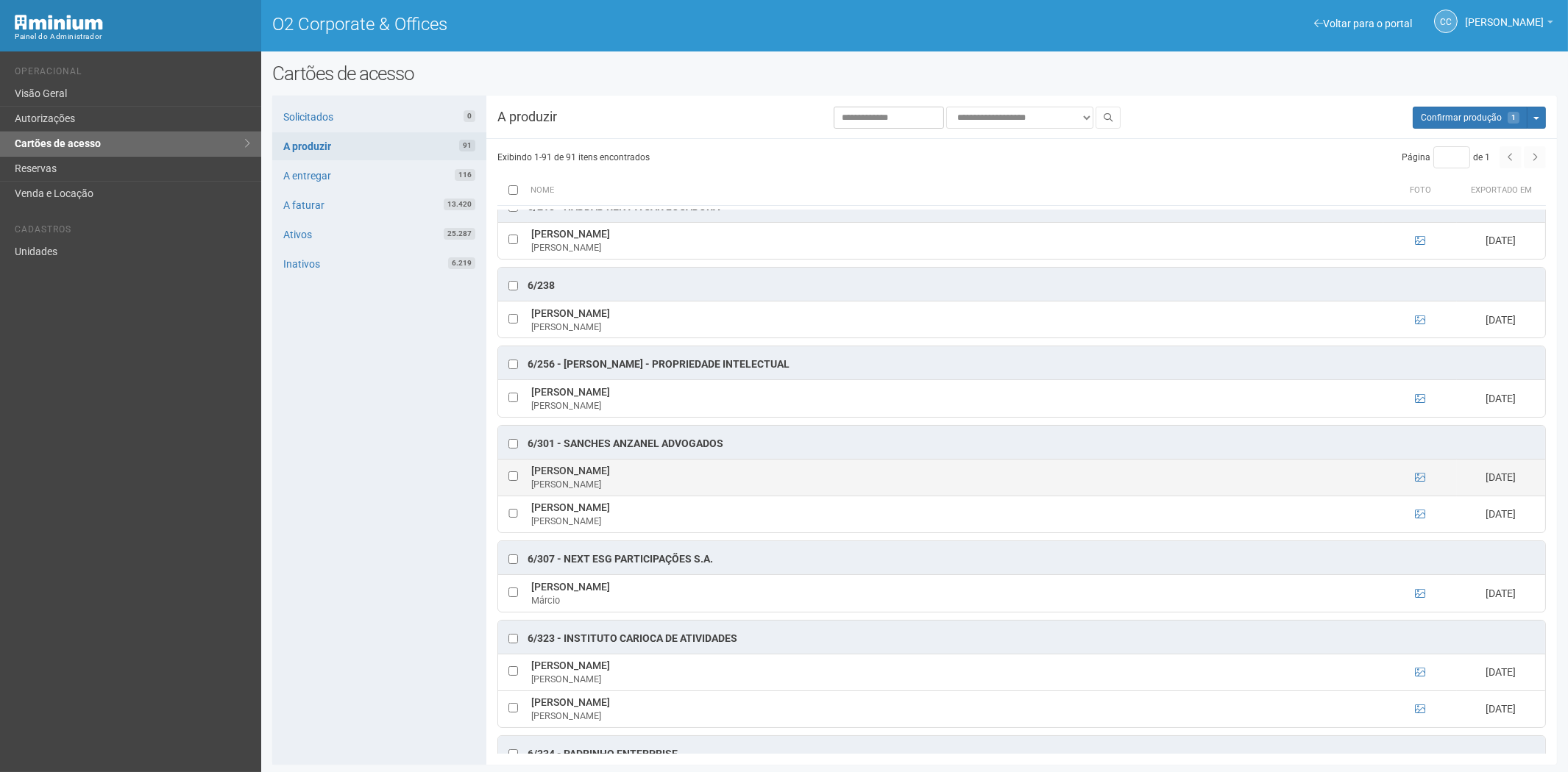
click at [529, 496] on td "Stephany Soares Stephany" at bounding box center [955, 478] width 855 height 37
copy td "Stephany Soares"
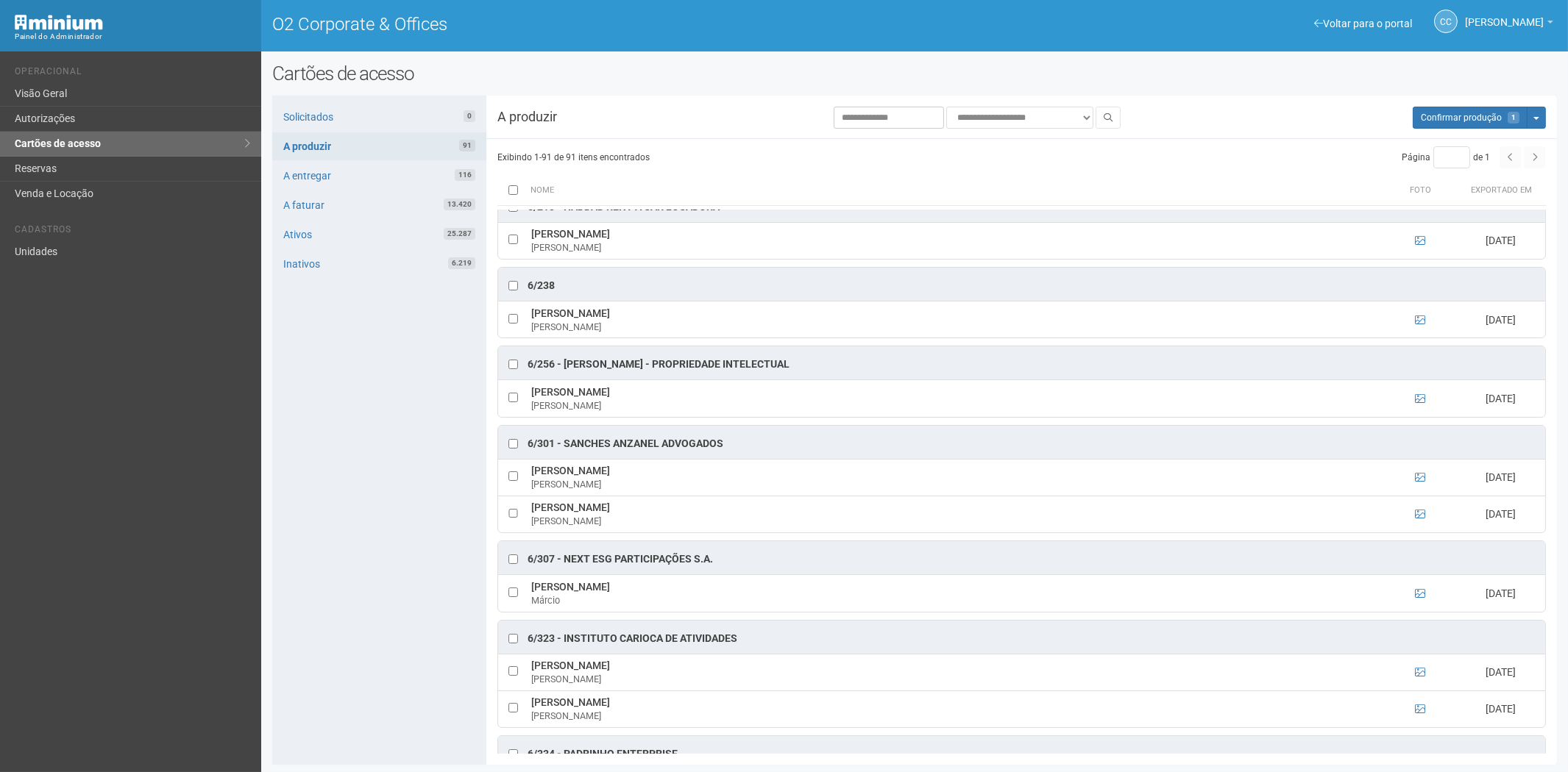
click at [370, 673] on div "Solicitados 0 A produzir 91 A entregar 116 A faturar 13.420 Ativos 25.287 Inati…" at bounding box center [378, 431] width 214 height 670
click at [506, 532] on td at bounding box center [512, 515] width 29 height 37
drag, startPoint x: 532, startPoint y: 530, endPoint x: 657, endPoint y: 530, distance: 125.0
click at [657, 530] on td "VANESSA NUNES DA SILVA VANESSA" at bounding box center [955, 515] width 855 height 37
copy td "VANESSA NUNES DA SILVA"
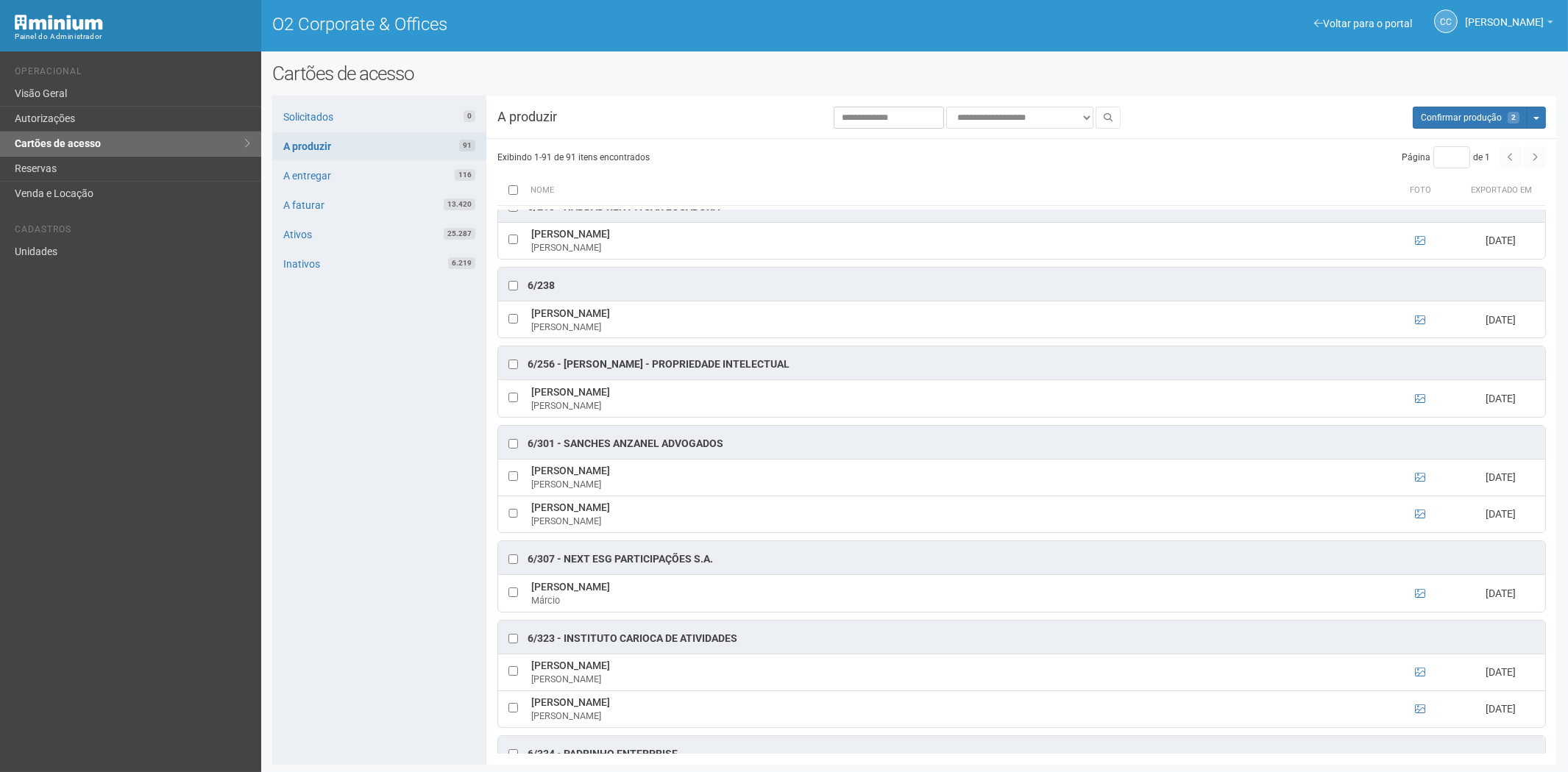
click at [354, 680] on div "Solicitados 0 A produzir 91 A entregar 116 A faturar 13.420 Ativos 25.287 Inati…" at bounding box center [378, 431] width 214 height 670
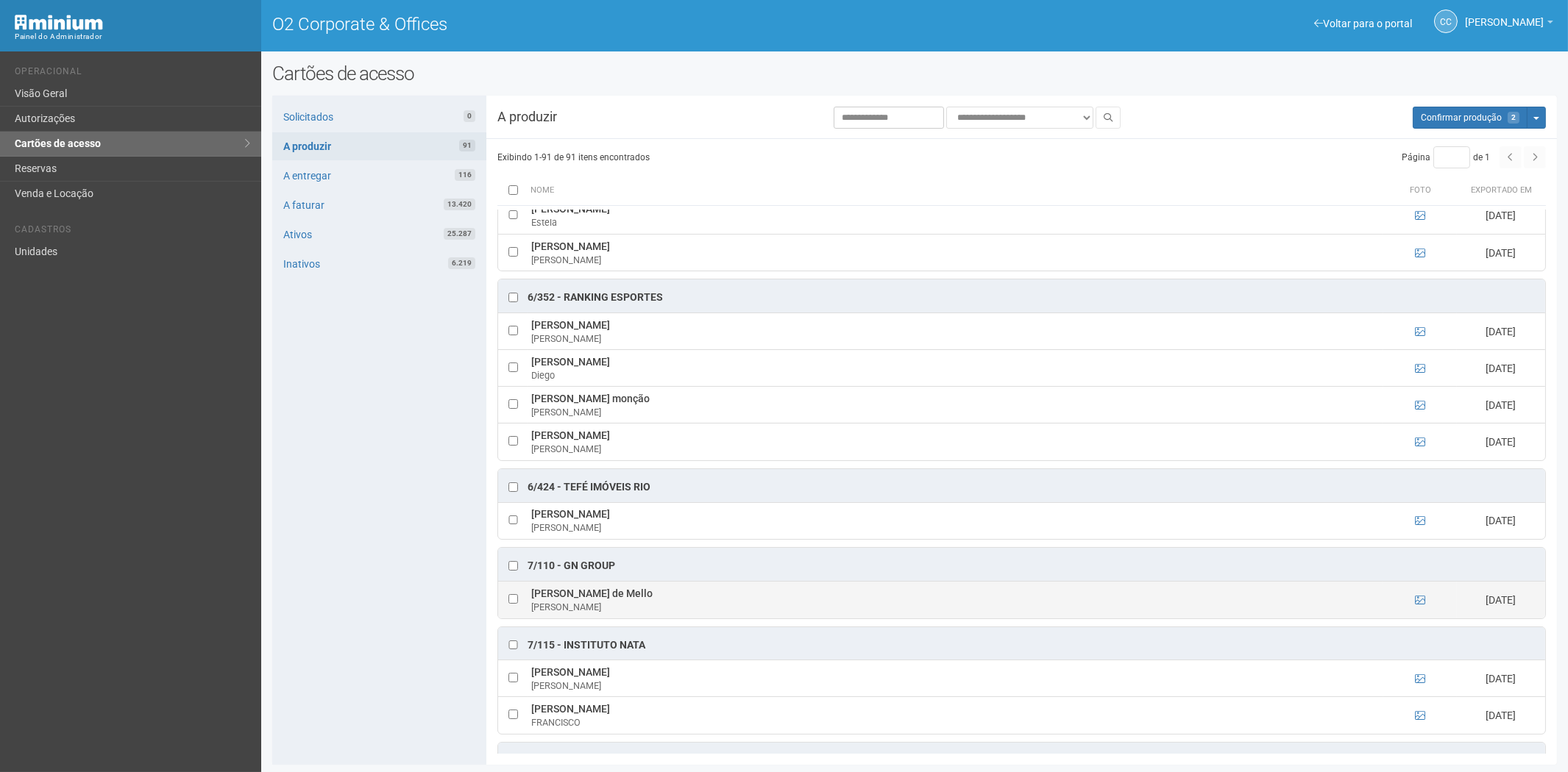
scroll to position [3923, 0]
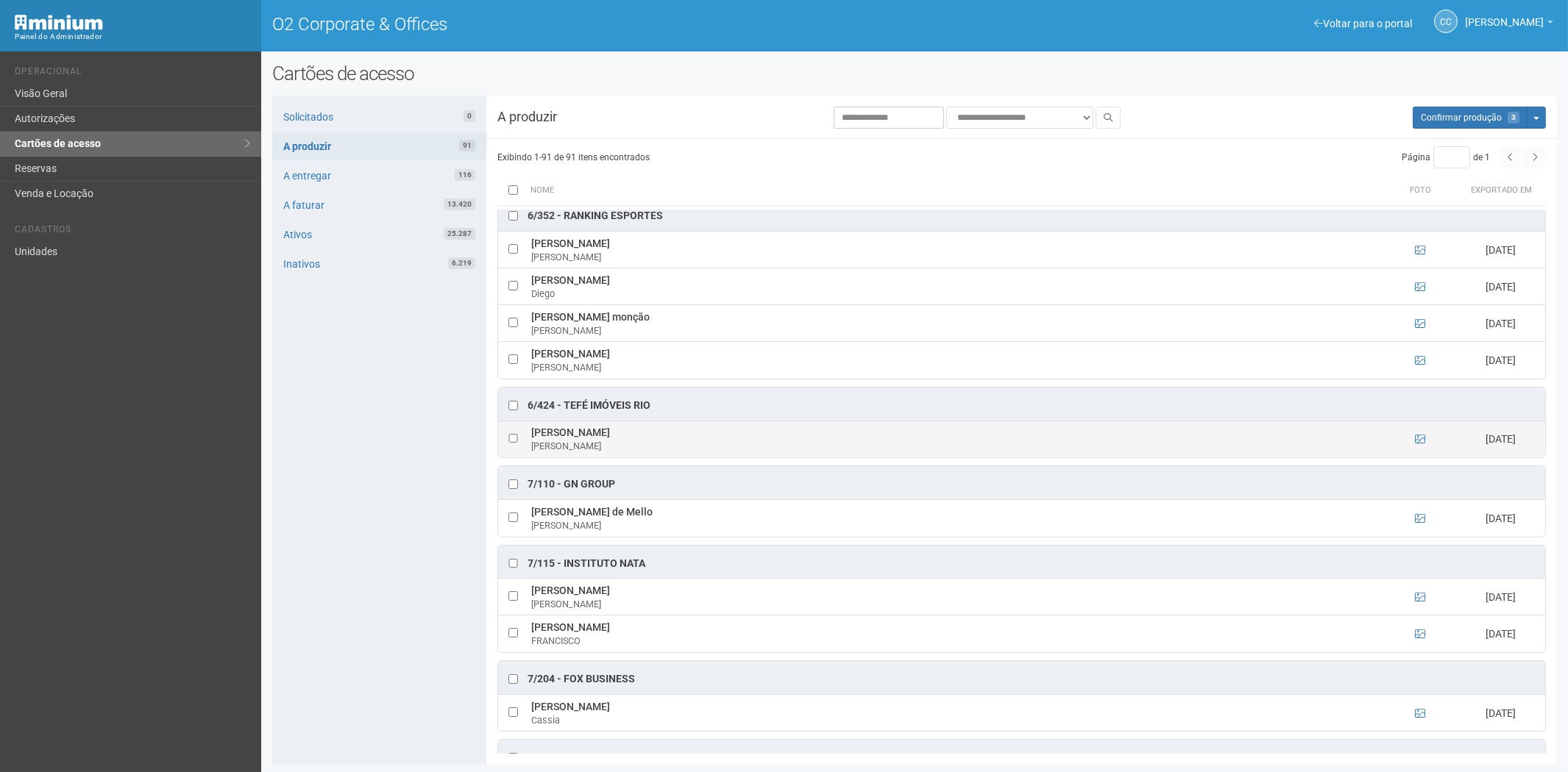
drag, startPoint x: 530, startPoint y: 460, endPoint x: 654, endPoint y: 461, distance: 124.0
click at [694, 457] on td "JULIANA MONTEIRO VARANDA JULIANA" at bounding box center [955, 440] width 855 height 37
copy td "JULIANA MONTEIRO VARANDA"
click at [395, 705] on div "Solicitados 0 A produzir 91 A entregar 116 A faturar 13.420 Ativos 25.287 Inati…" at bounding box center [378, 431] width 214 height 670
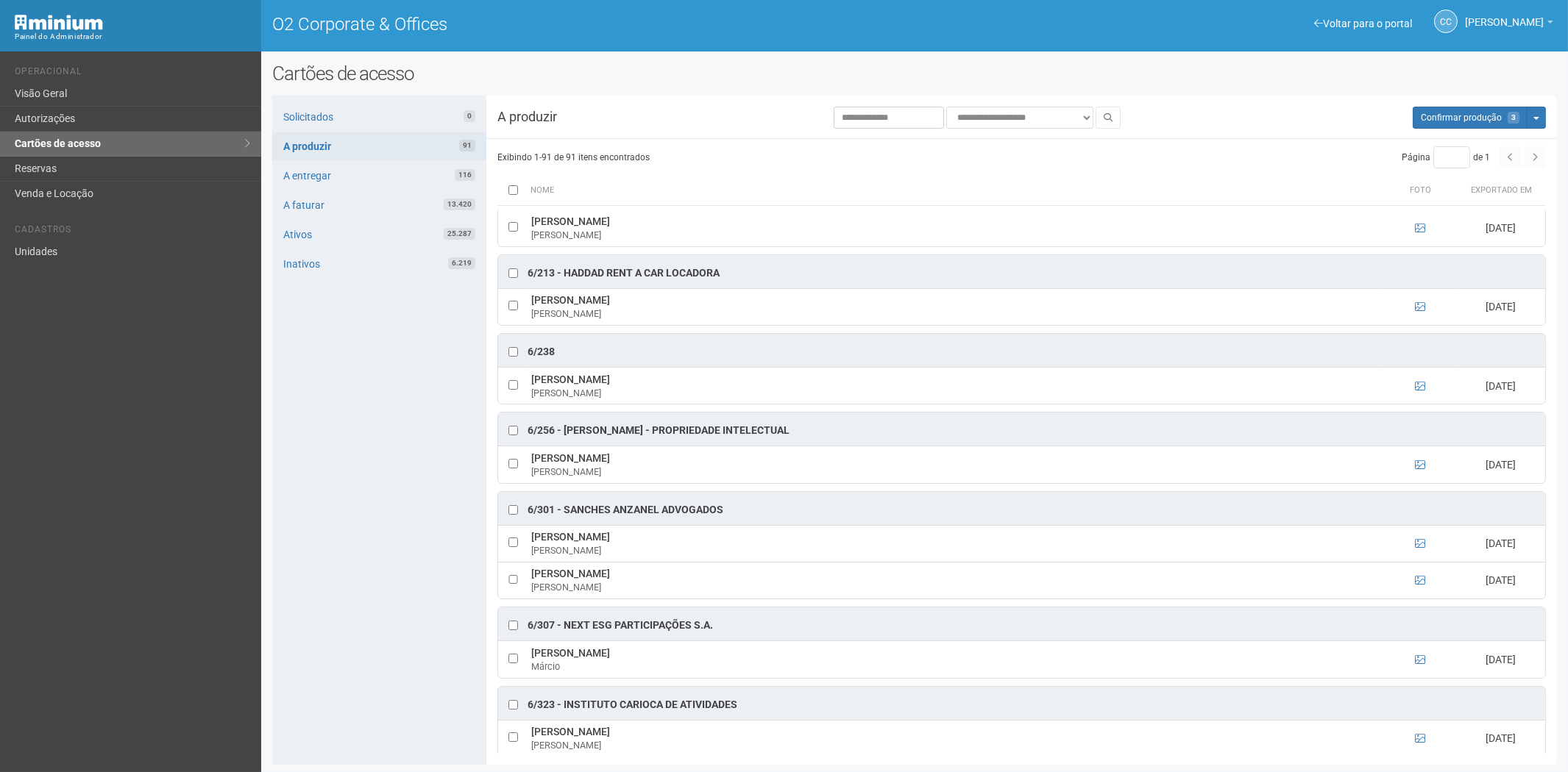
scroll to position [2946, 0]
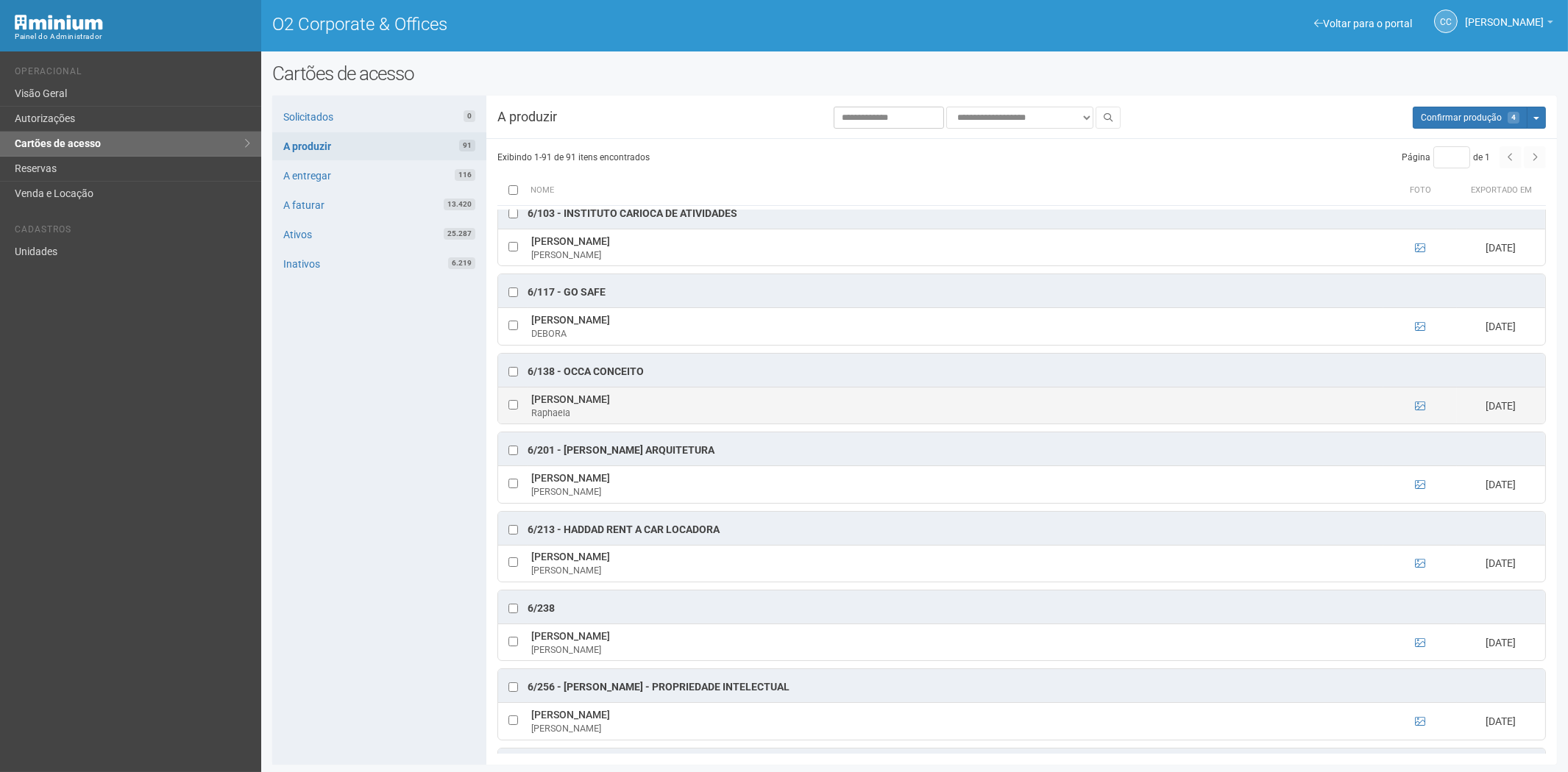
drag, startPoint x: 528, startPoint y: 418, endPoint x: 671, endPoint y: 429, distance: 143.4
click at [671, 424] on td "Raphaela Barros de Oliveira Raphaela" at bounding box center [955, 406] width 855 height 37
copy td "Raphaela Barros de Oliveira Raphaela"
click at [401, 682] on div "Solicitados 0 A produzir 91 A entregar 116 A faturar 13.420 Ativos 25.287 Inati…" at bounding box center [378, 431] width 214 height 670
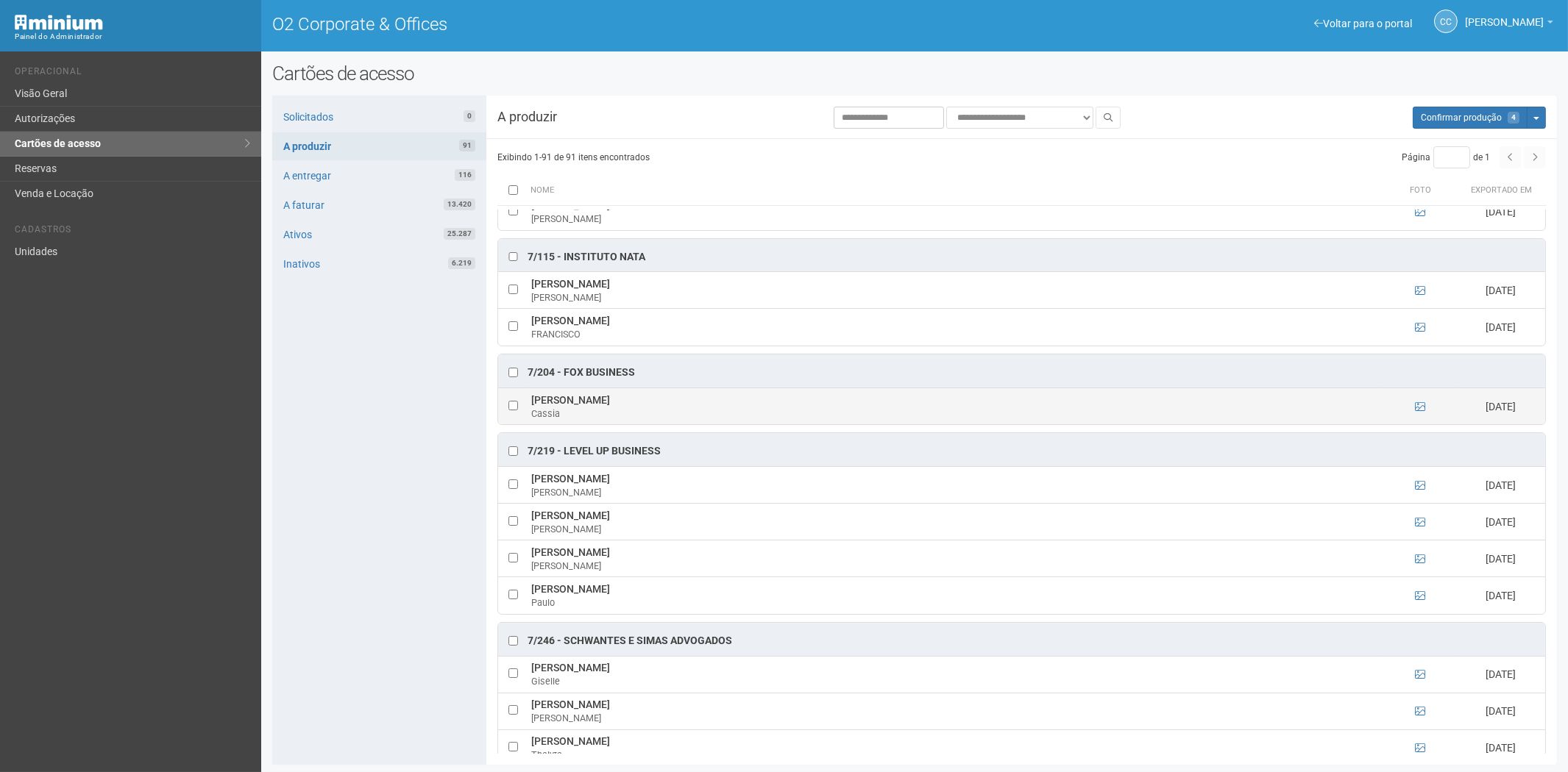
scroll to position [4254, 0]
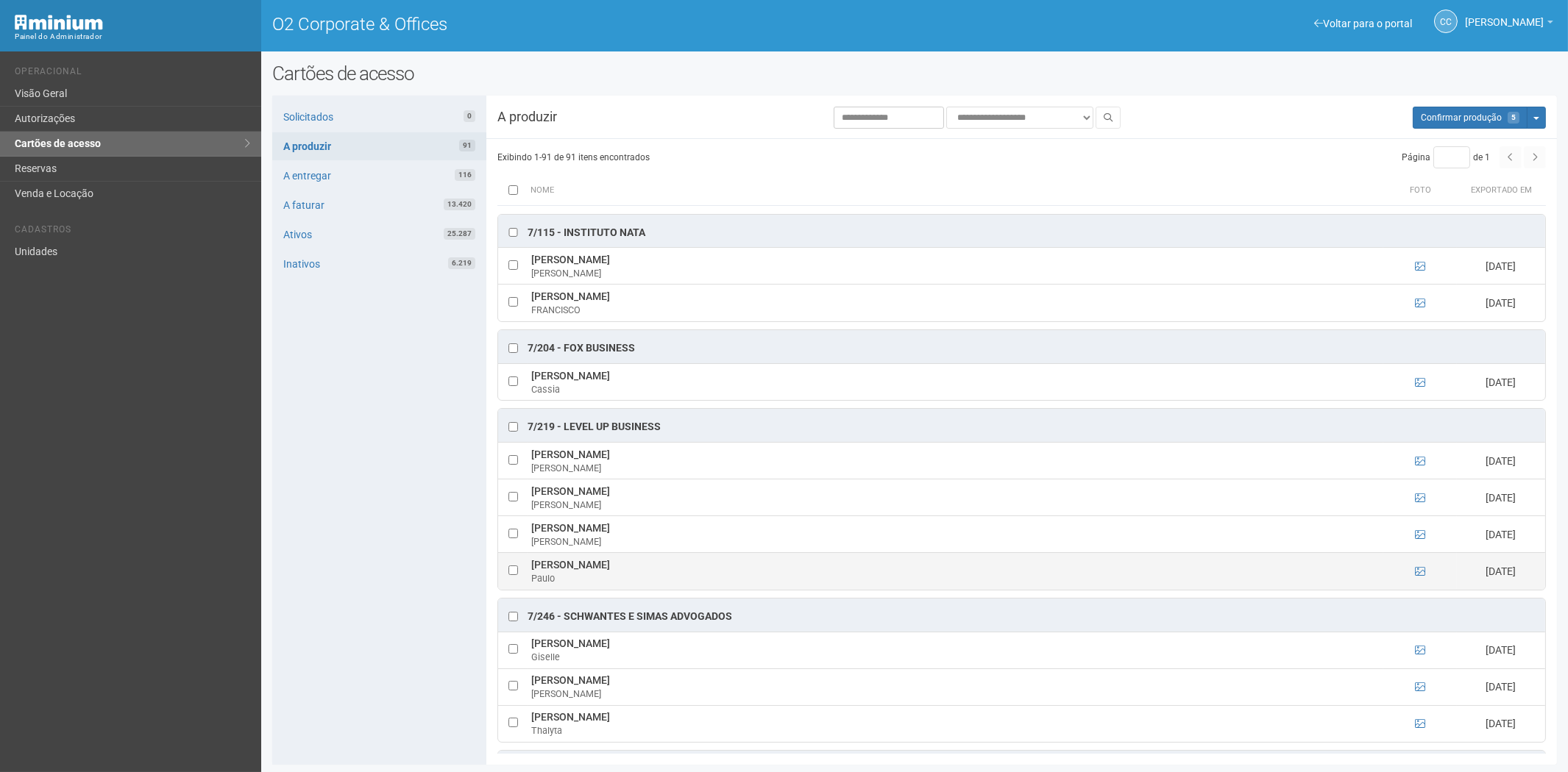
drag, startPoint x: 533, startPoint y: 595, endPoint x: 688, endPoint y: 601, distance: 155.1
click at [688, 590] on td "Paulo Mauricio Rodrigues Pinto Paulo" at bounding box center [955, 572] width 855 height 37
copy td "Paulo Mauricio Rodrigues Pinto"
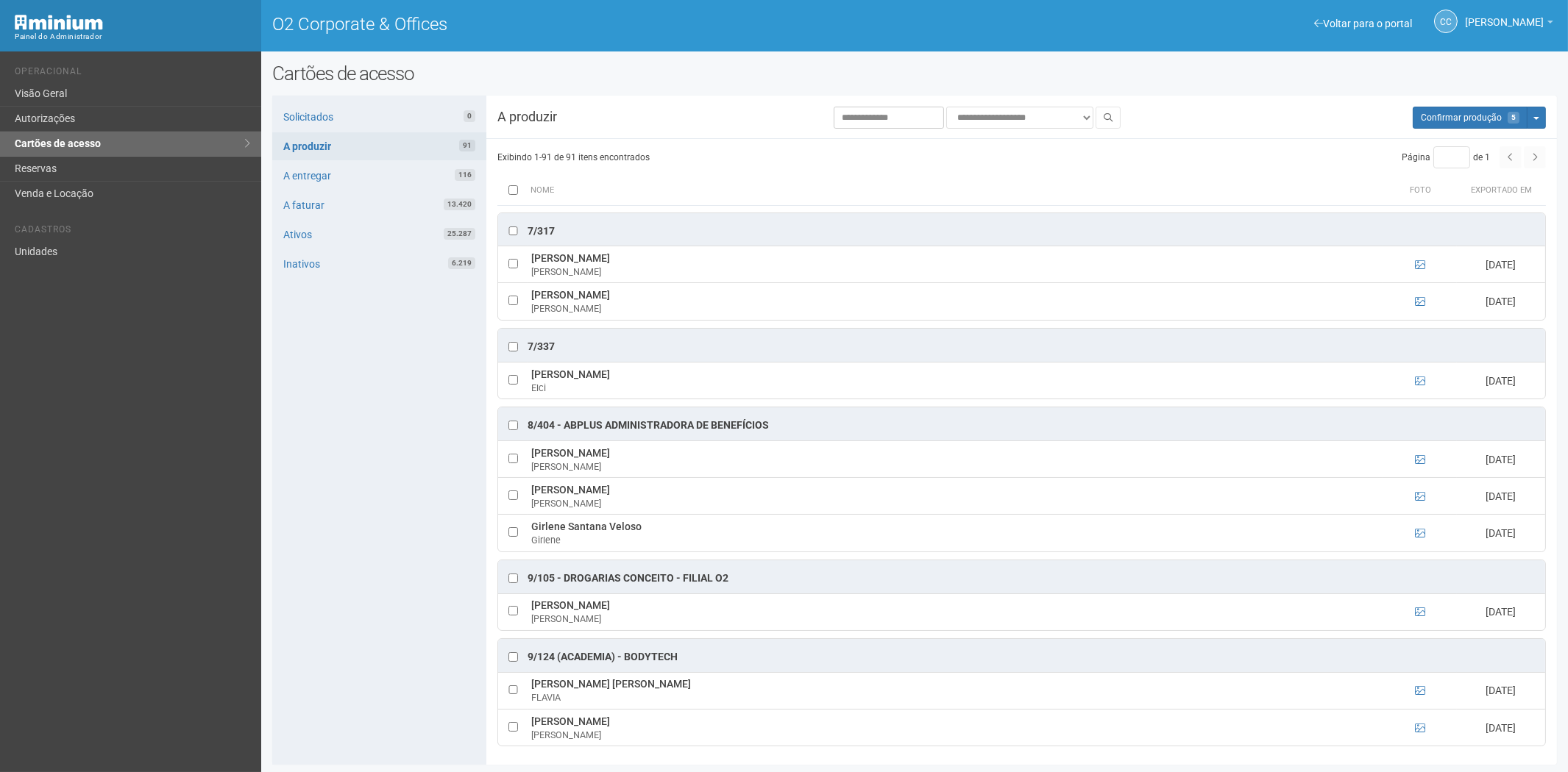
scroll to position [4908, 0]
click at [391, 656] on div "Solicitados 0 A produzir 91 A entregar 116 A faturar 13.420 Ativos 25.287 Inati…" at bounding box center [378, 431] width 214 height 670
drag, startPoint x: 528, startPoint y: 488, endPoint x: 675, endPoint y: 490, distance: 147.0
click at [699, 490] on td "Barbara Aline da Rocha Cardoso Barbara" at bounding box center [955, 497] width 855 height 37
copy td "Barbara Aline da Rocha Cardoso"
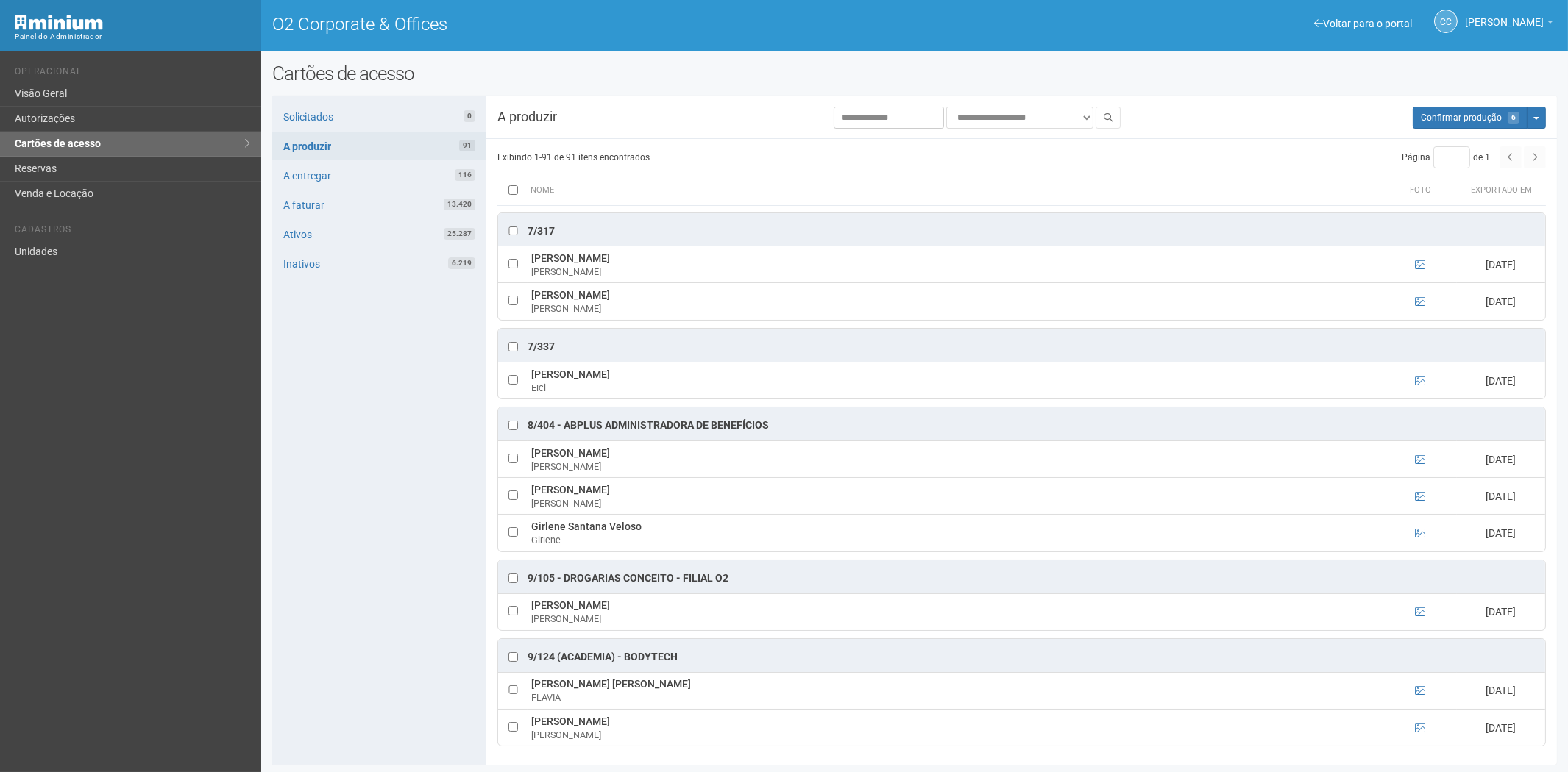
drag, startPoint x: 392, startPoint y: 666, endPoint x: 574, endPoint y: 552, distance: 214.8
click at [392, 666] on div "Solicitados 0 A produzir 91 A entregar 116 A faturar 13.420 Ativos 25.287 Inati…" at bounding box center [378, 431] width 214 height 670
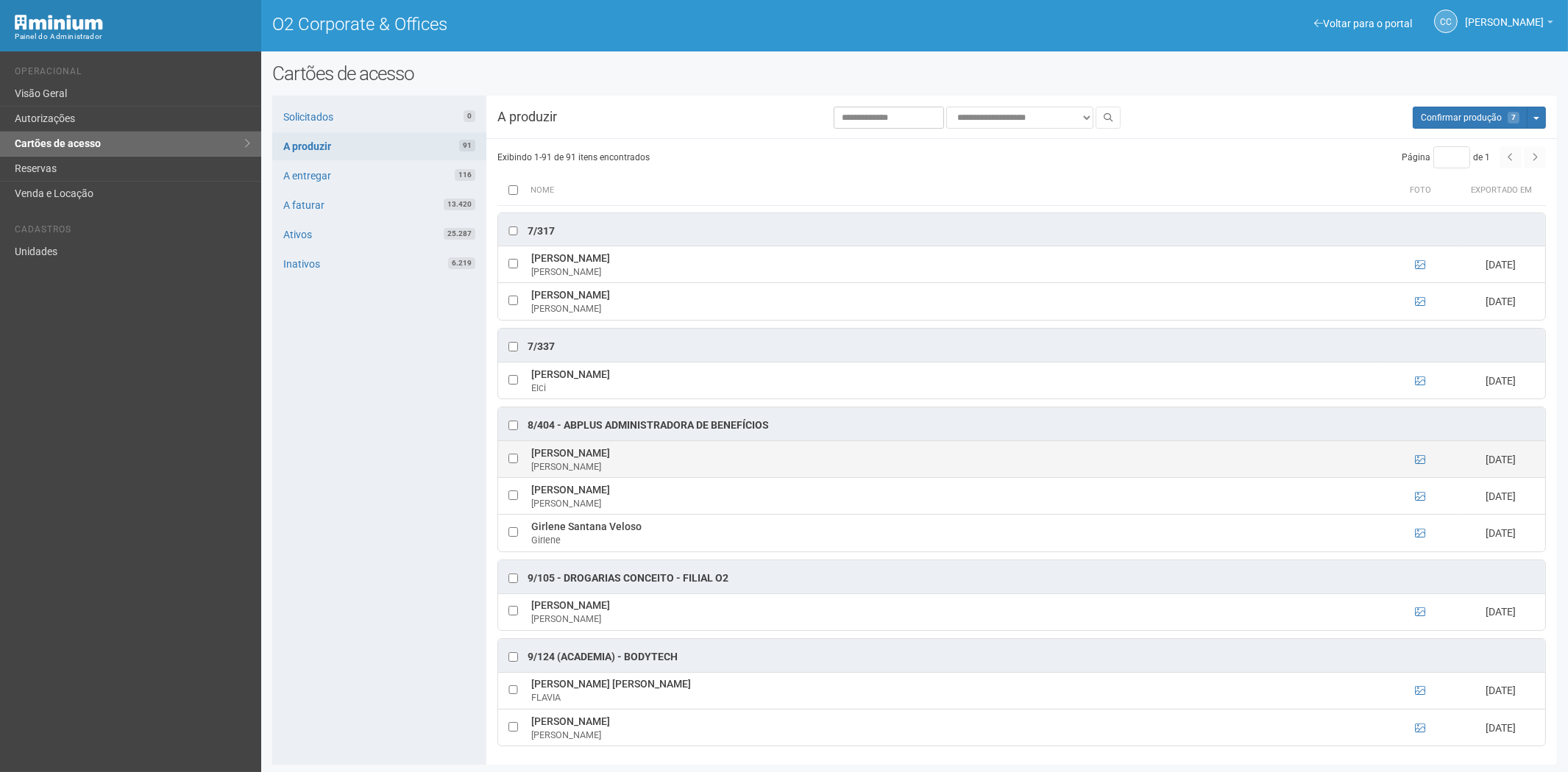
drag, startPoint x: 525, startPoint y: 453, endPoint x: 692, endPoint y: 454, distance: 167.0
click at [692, 454] on tr "Augusto Cesar Ferreira de Almeida Augusto 01/10/2025" at bounding box center [1021, 460] width 1047 height 37
copy tr "Augusto Cesar Ferreira de Almeida"
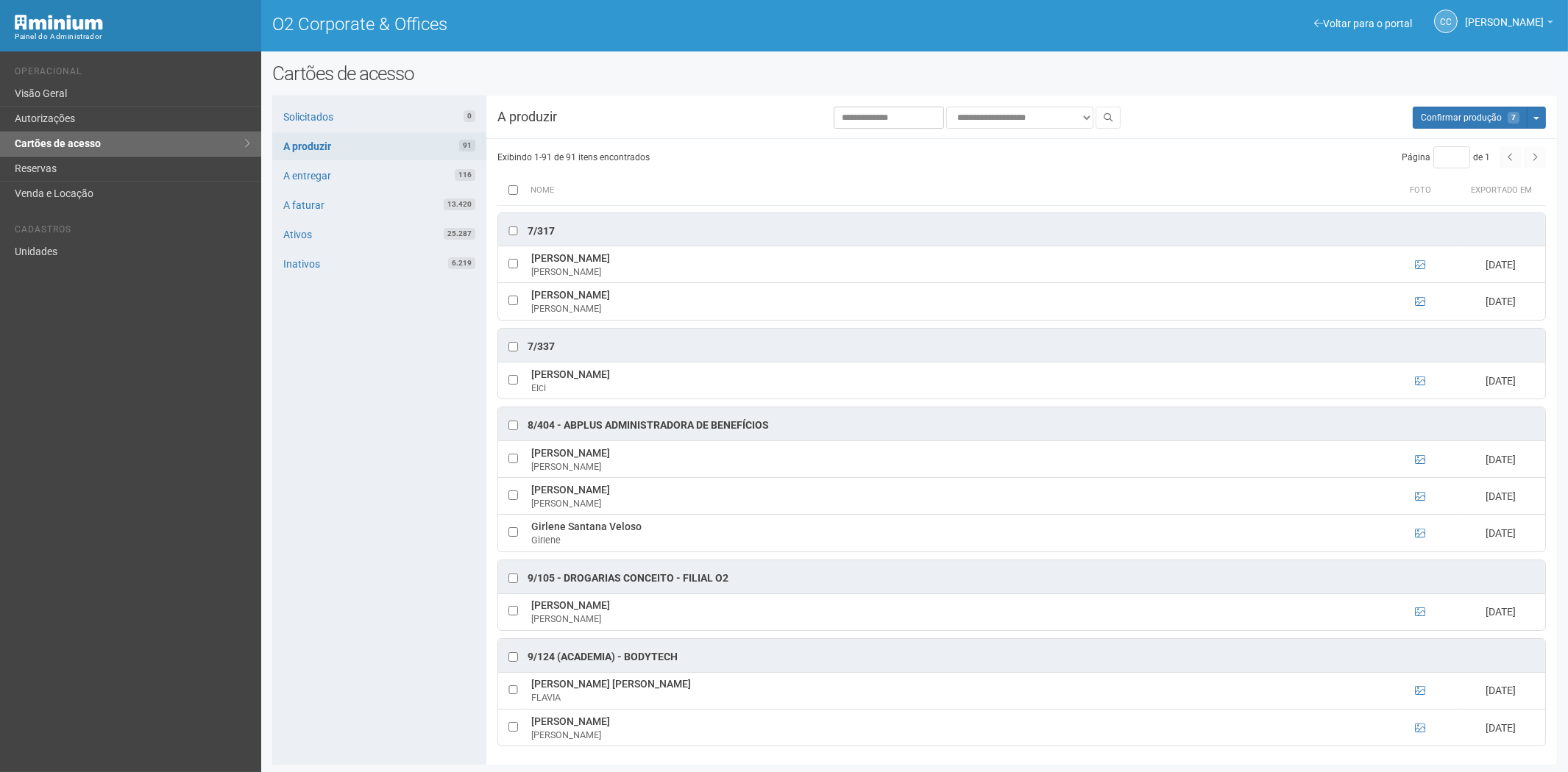
click at [392, 693] on div "Solicitados 0 A produzir 91 A entregar 116 A faturar 13.420 Ativos 25.287 Inati…" at bounding box center [378, 431] width 214 height 670
drag, startPoint x: 532, startPoint y: 521, endPoint x: 645, endPoint y: 522, distance: 113.0
click at [645, 522] on td "Girlene Santana Veloso Girlene" at bounding box center [955, 533] width 855 height 37
copy td "Girlene Santana Veloso"
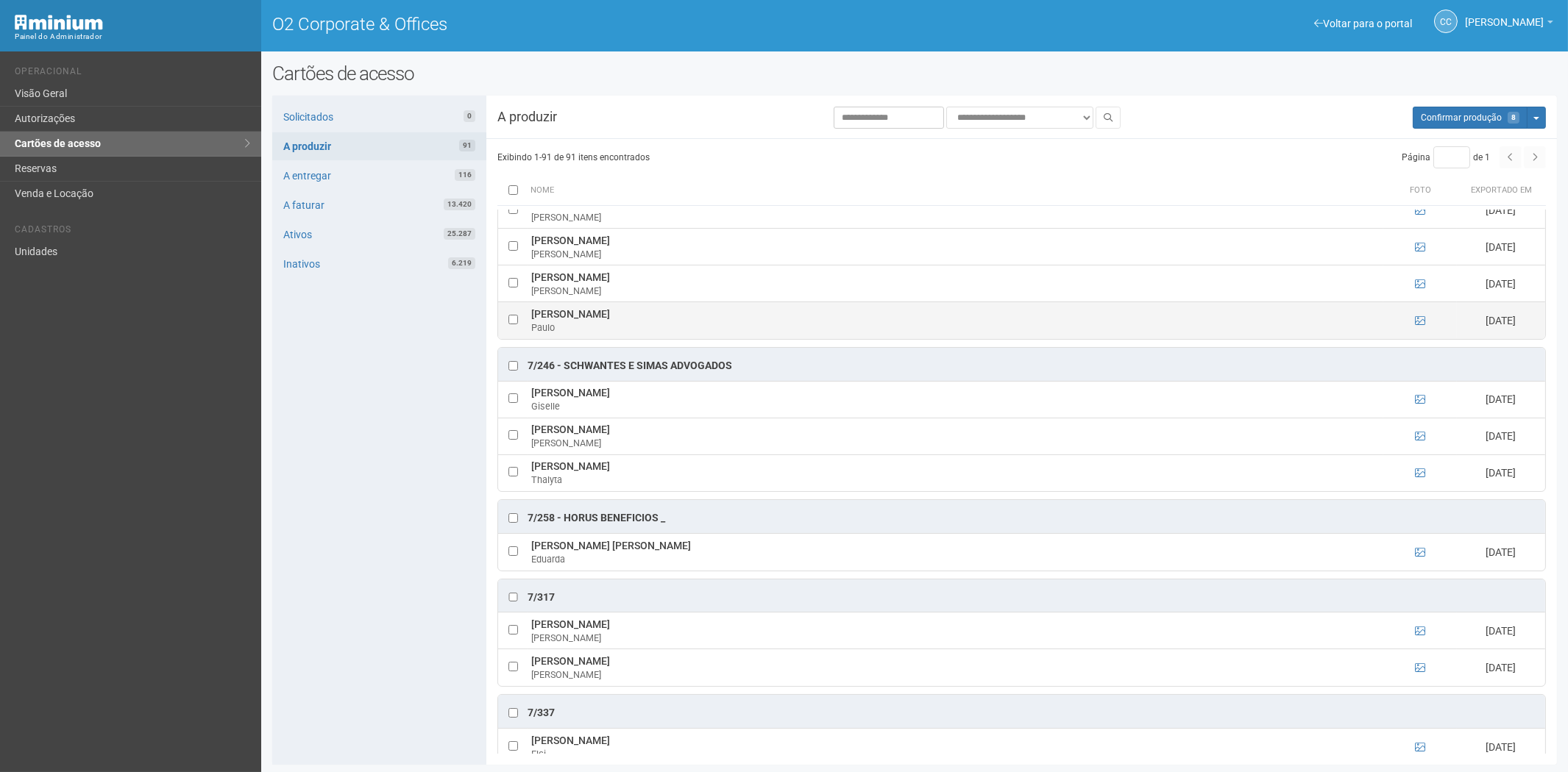
scroll to position [4826, 0]
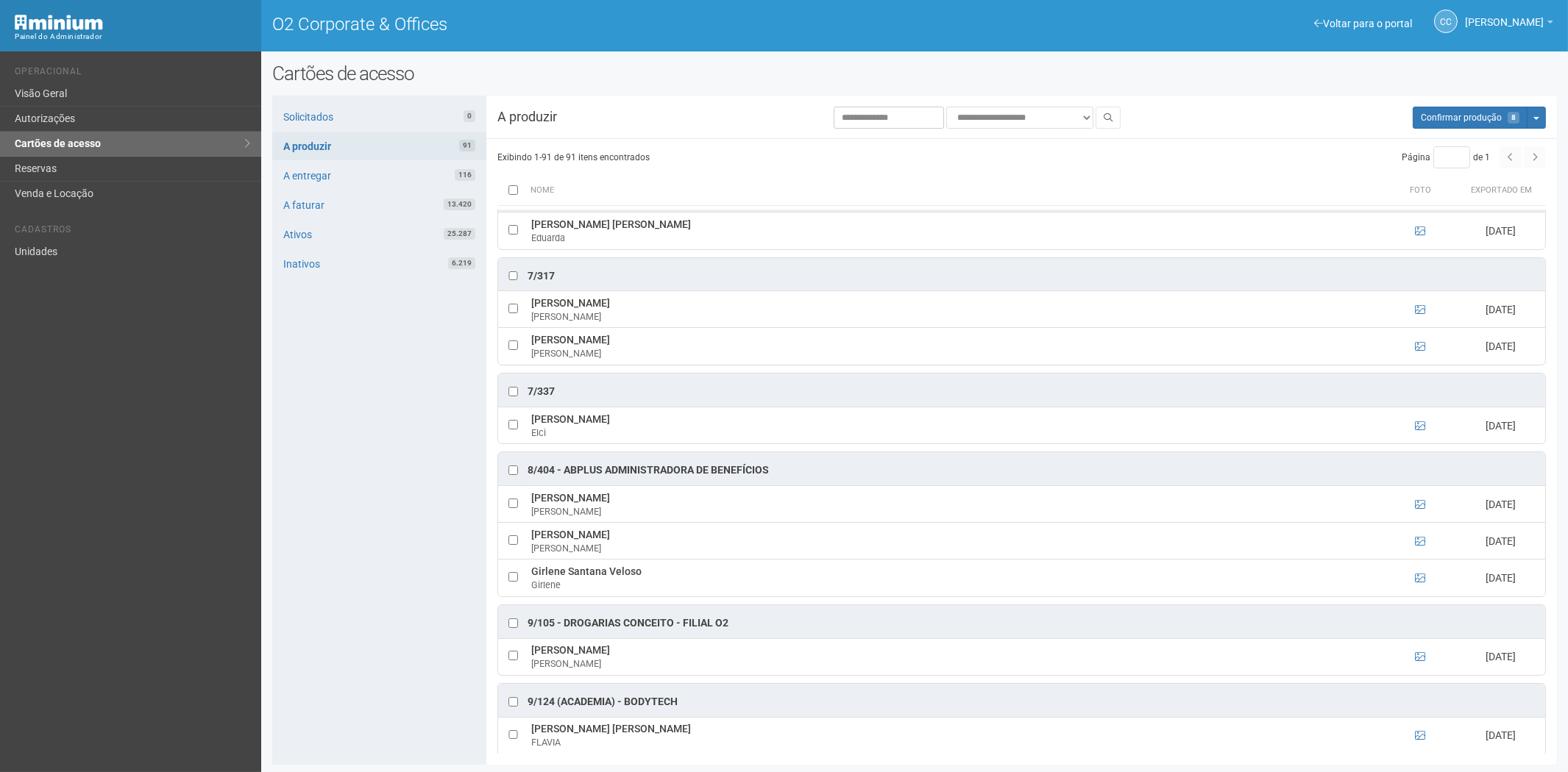
click at [416, 697] on div "Solicitados 0 A produzir 91 A entregar 116 A faturar 13.420 Ativos 25.287 Inati…" at bounding box center [378, 431] width 214 height 670
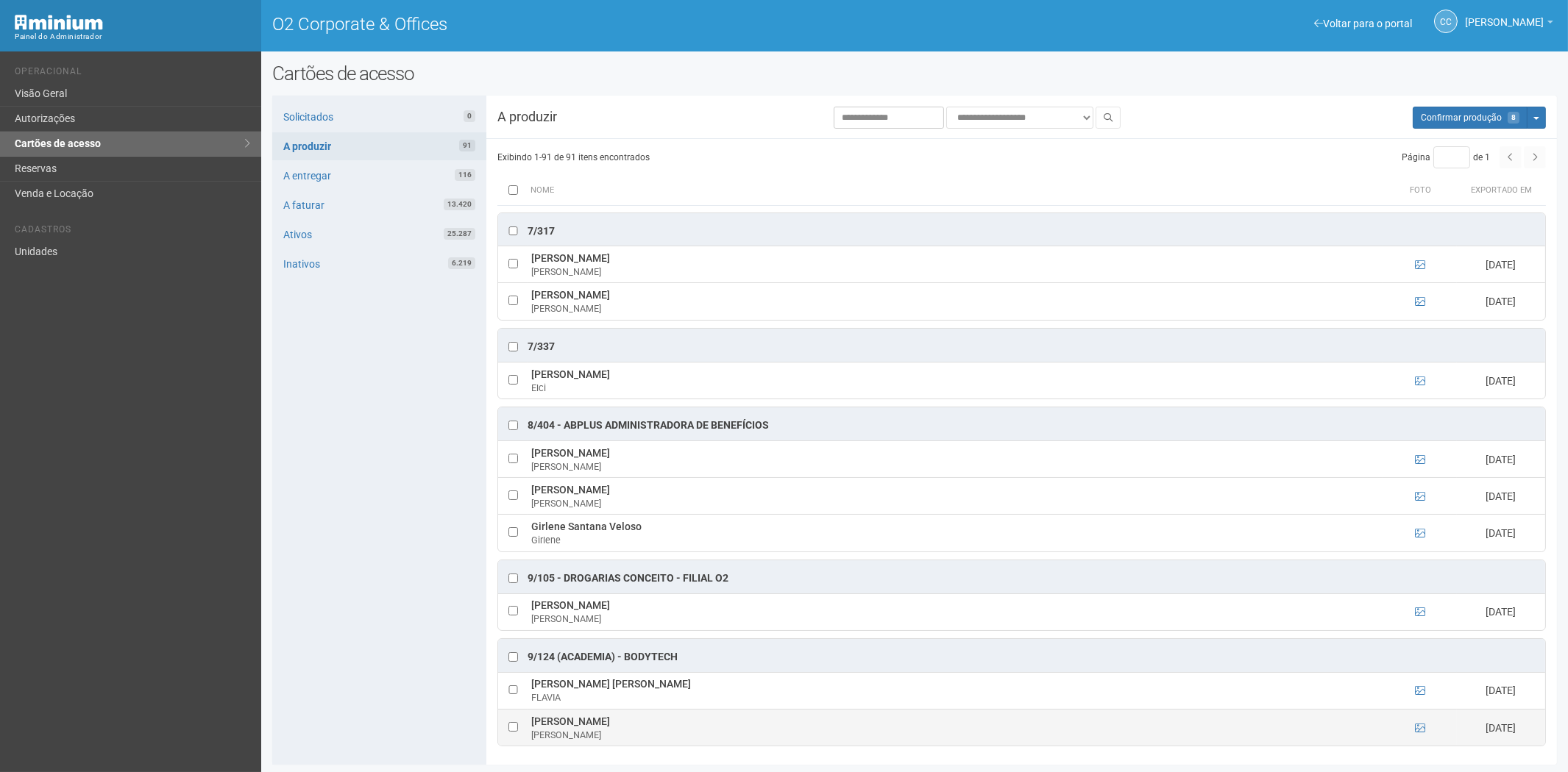
click at [504, 726] on td at bounding box center [512, 728] width 29 height 37
drag, startPoint x: 531, startPoint y: 718, endPoint x: 692, endPoint y: 720, distance: 161.0
click at [692, 720] on td "Maria Vitoria de Oliveira da Costa Maria" at bounding box center [955, 728] width 855 height 37
copy td "Maria Vitoria de Oliveira da Costa"
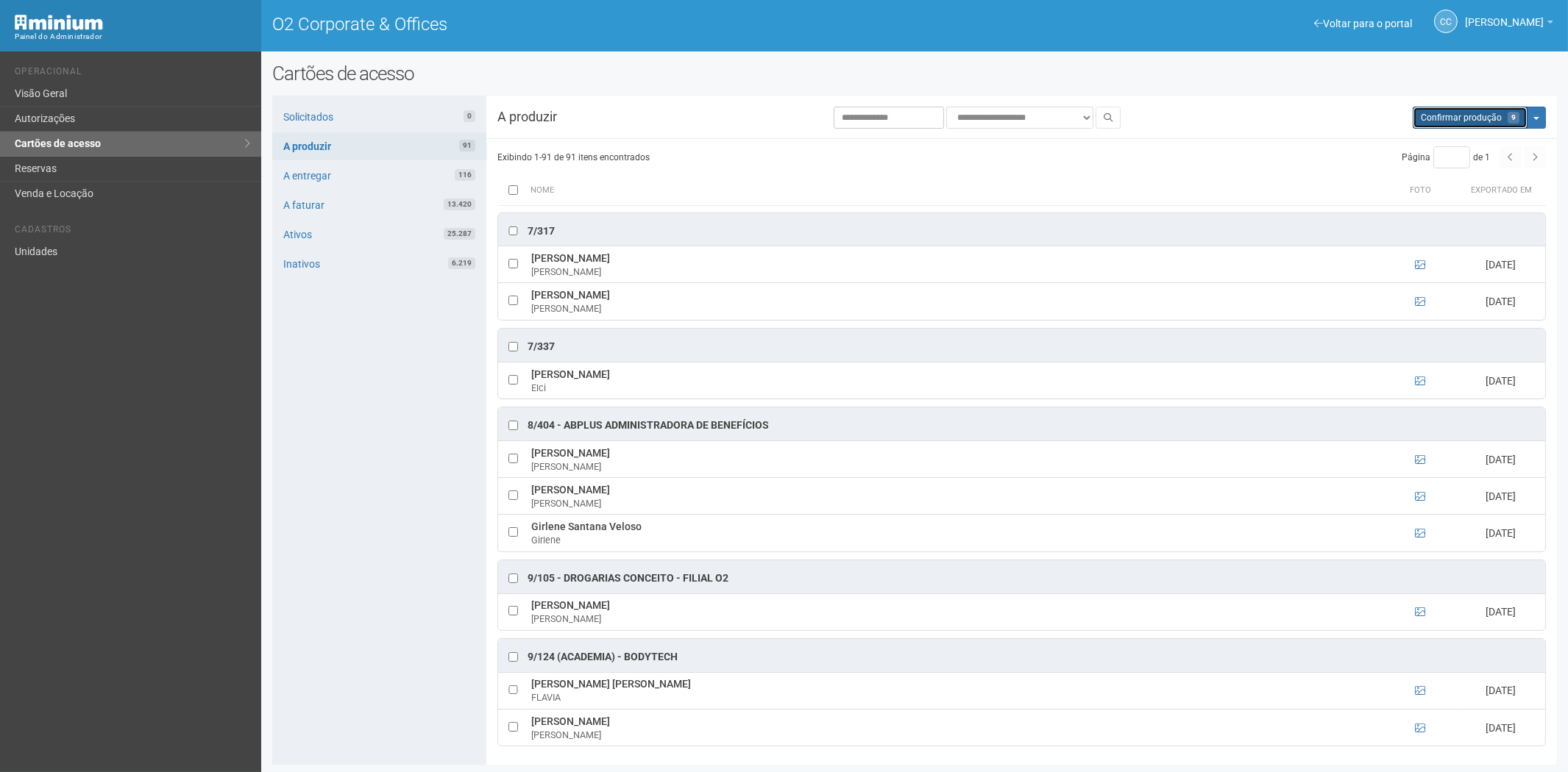
drag, startPoint x: 1469, startPoint y: 115, endPoint x: 854, endPoint y: 79, distance: 616.1
click at [1465, 118] on span "Confirmar produção" at bounding box center [1461, 118] width 81 height 10
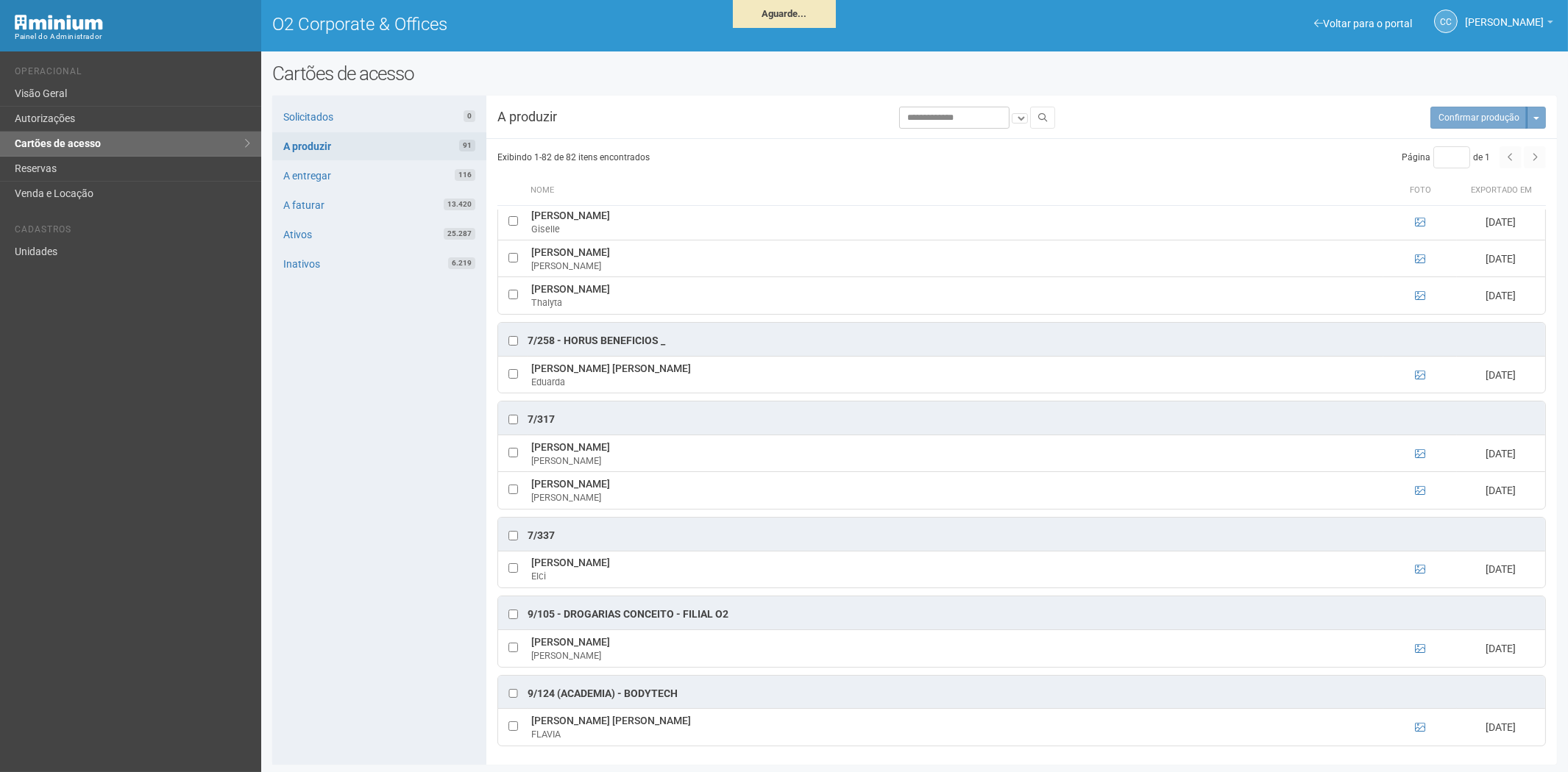
scroll to position [4405, 0]
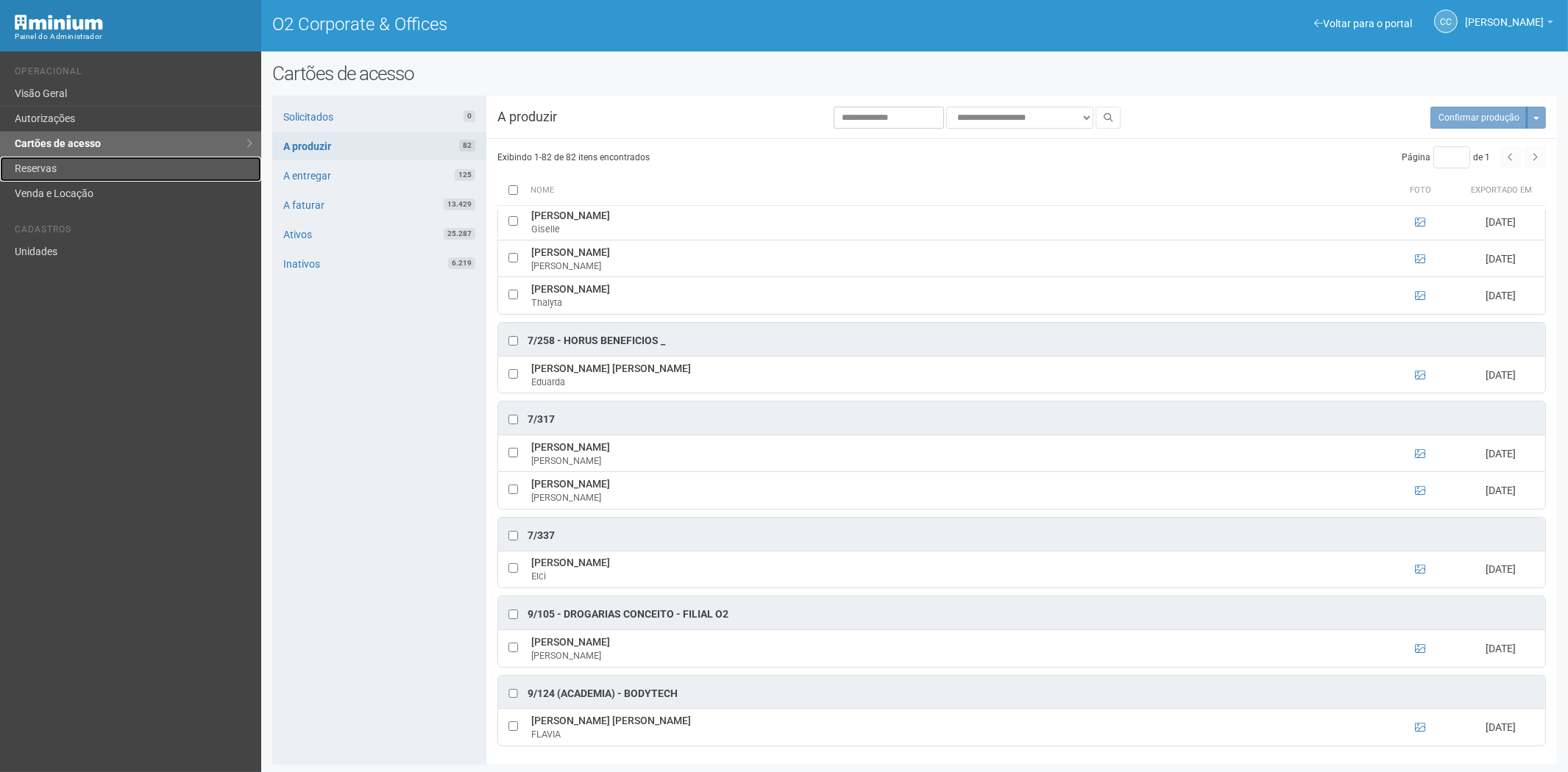
click at [79, 177] on link "Reservas" at bounding box center [131, 169] width 261 height 25
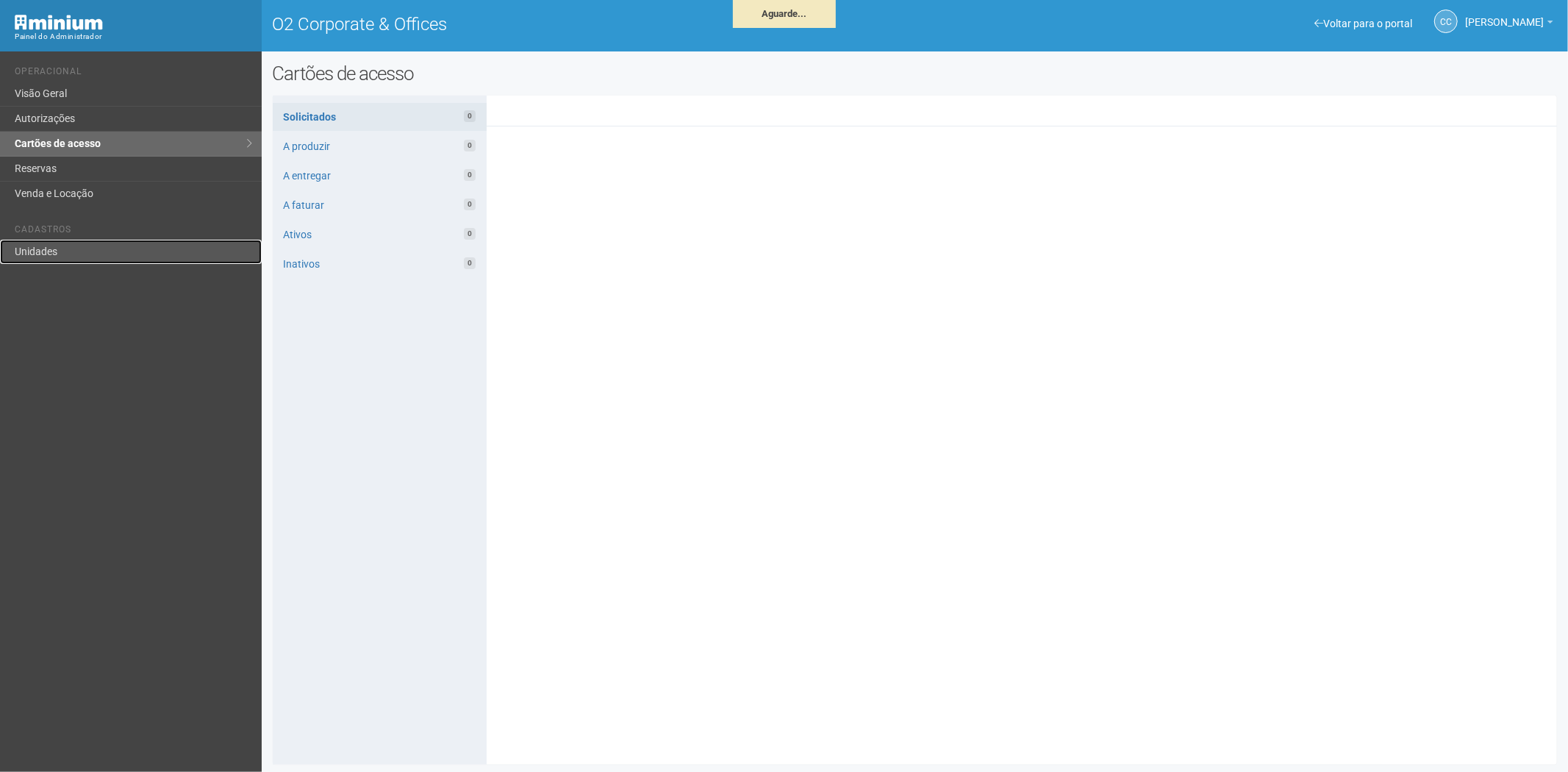
click at [42, 254] on link "Unidades" at bounding box center [131, 252] width 262 height 24
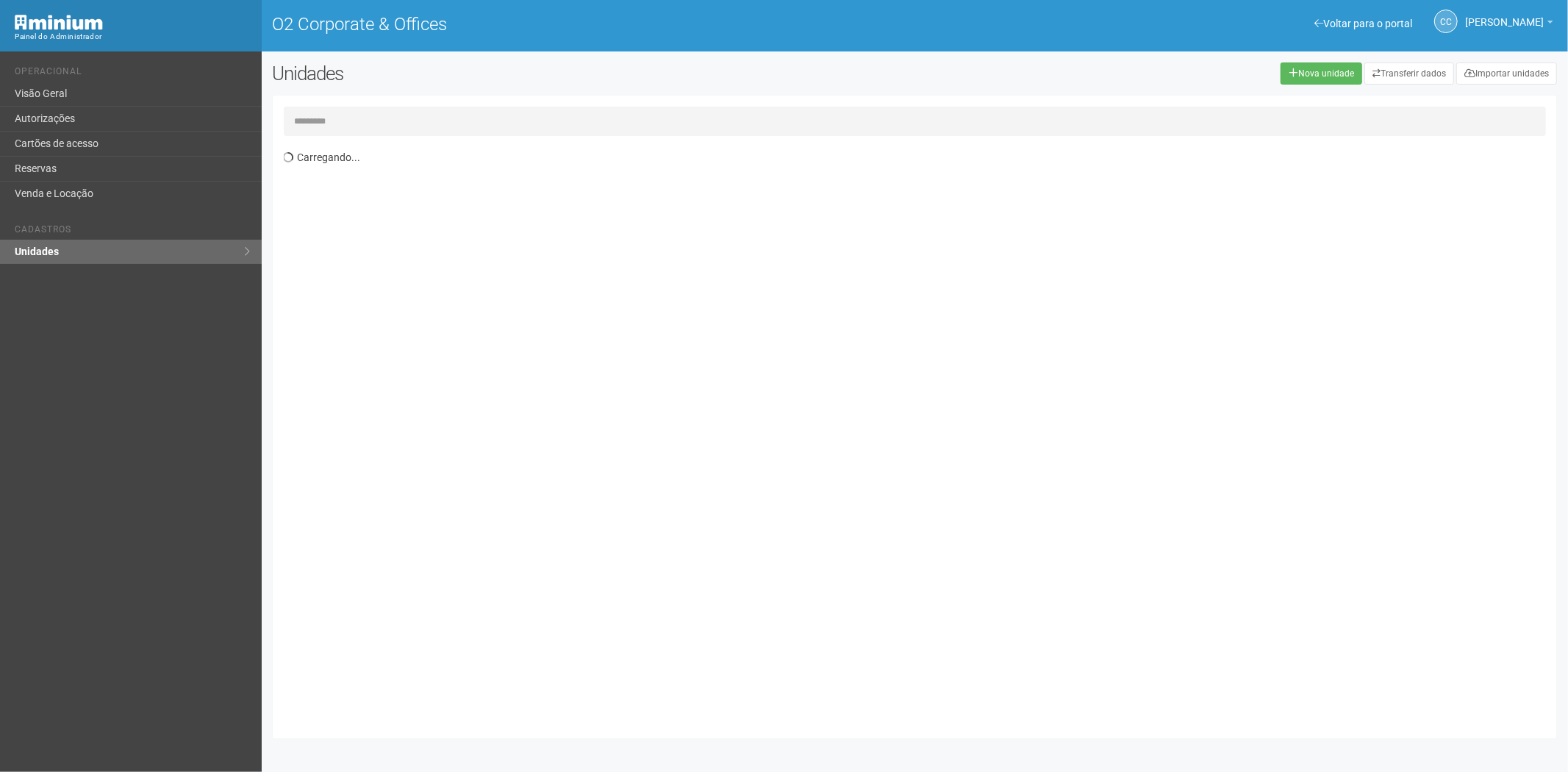
click at [405, 118] on input "text" at bounding box center [915, 121] width 1262 height 29
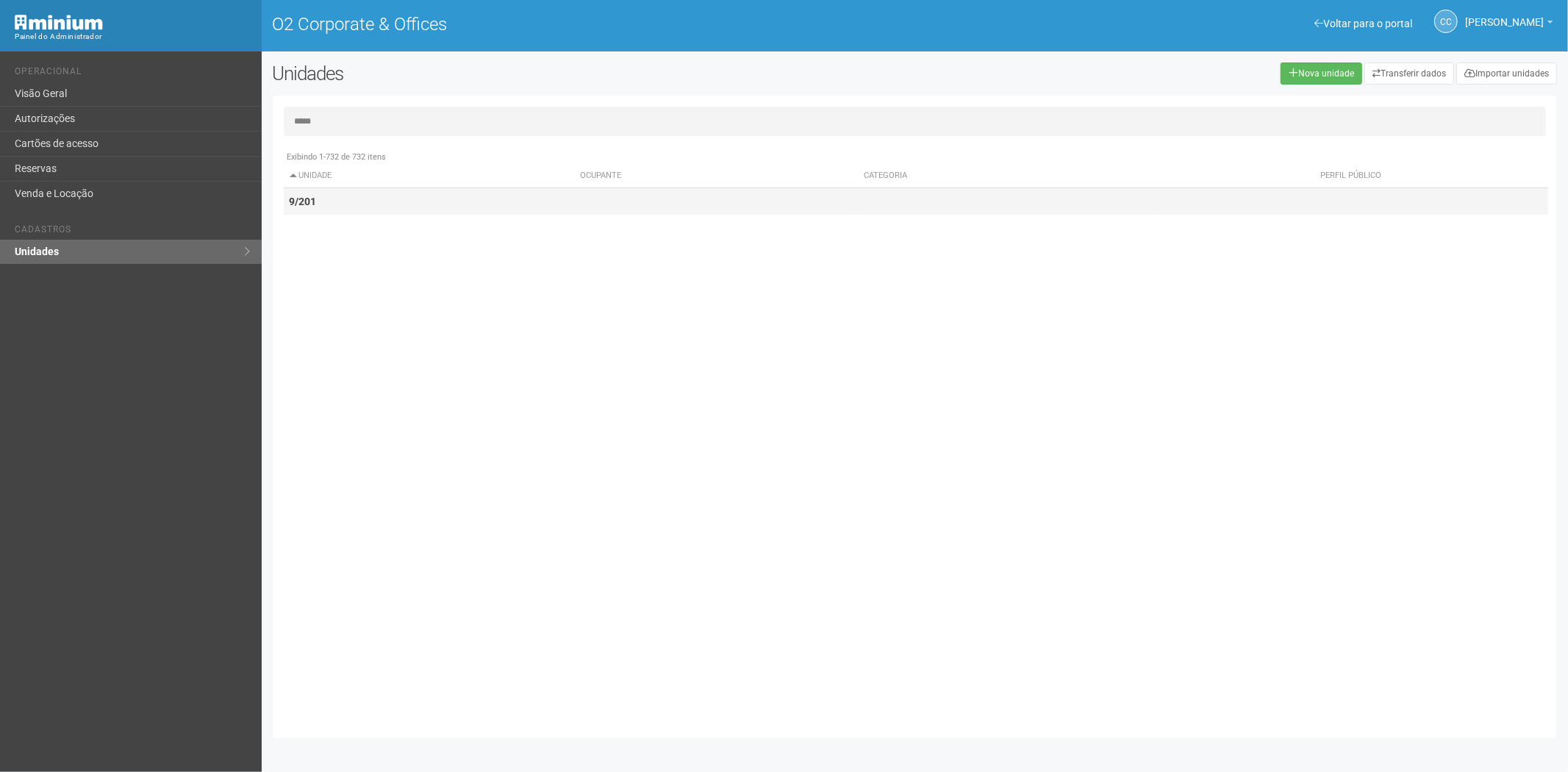
type input "*****"
click at [378, 196] on td "9/201" at bounding box center [429, 202] width 291 height 27
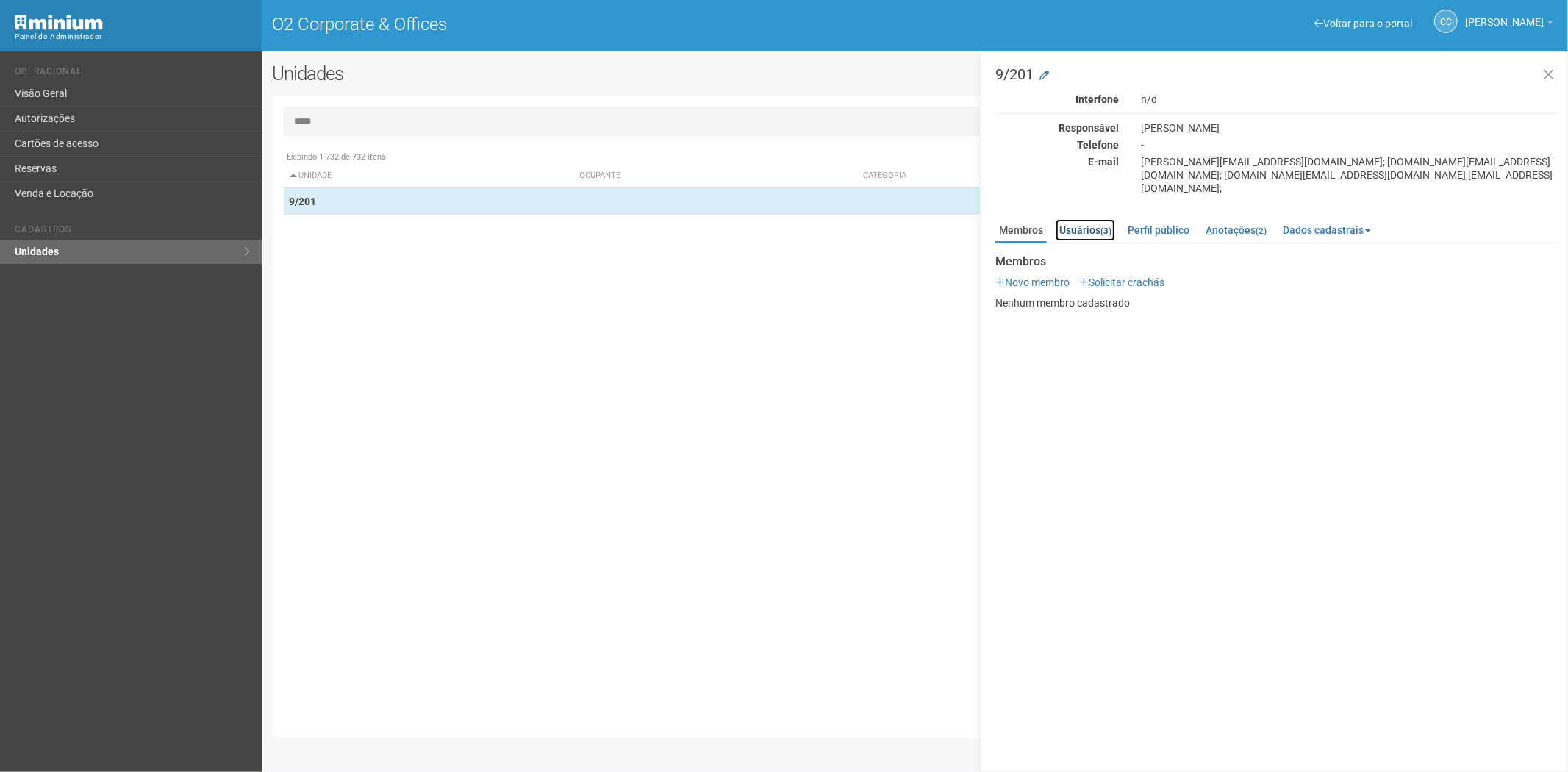
click at [1100, 219] on link "Usuários (3)" at bounding box center [1085, 230] width 60 height 22
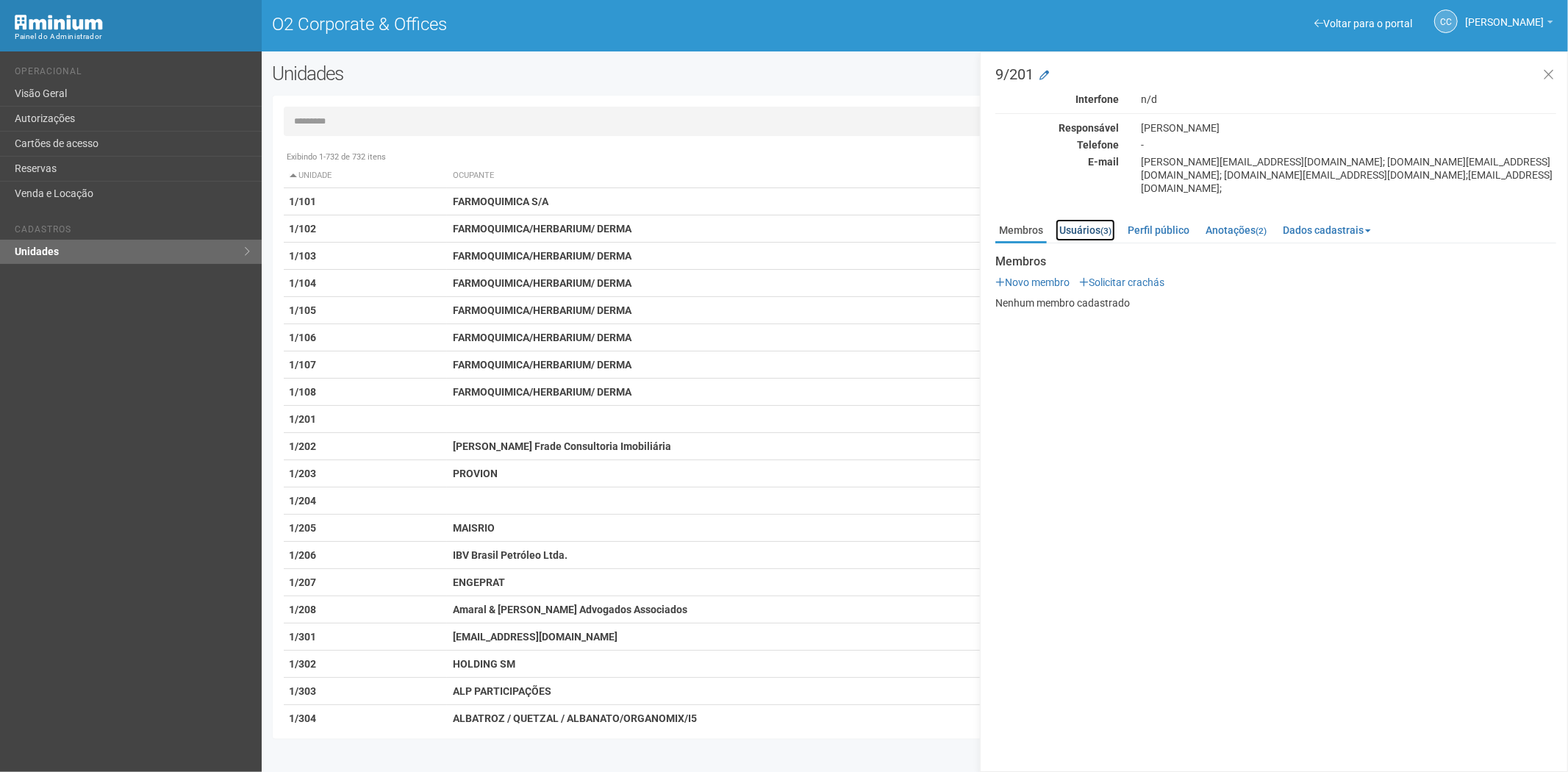
click at [1092, 224] on link "Usuários (3)" at bounding box center [1085, 230] width 60 height 22
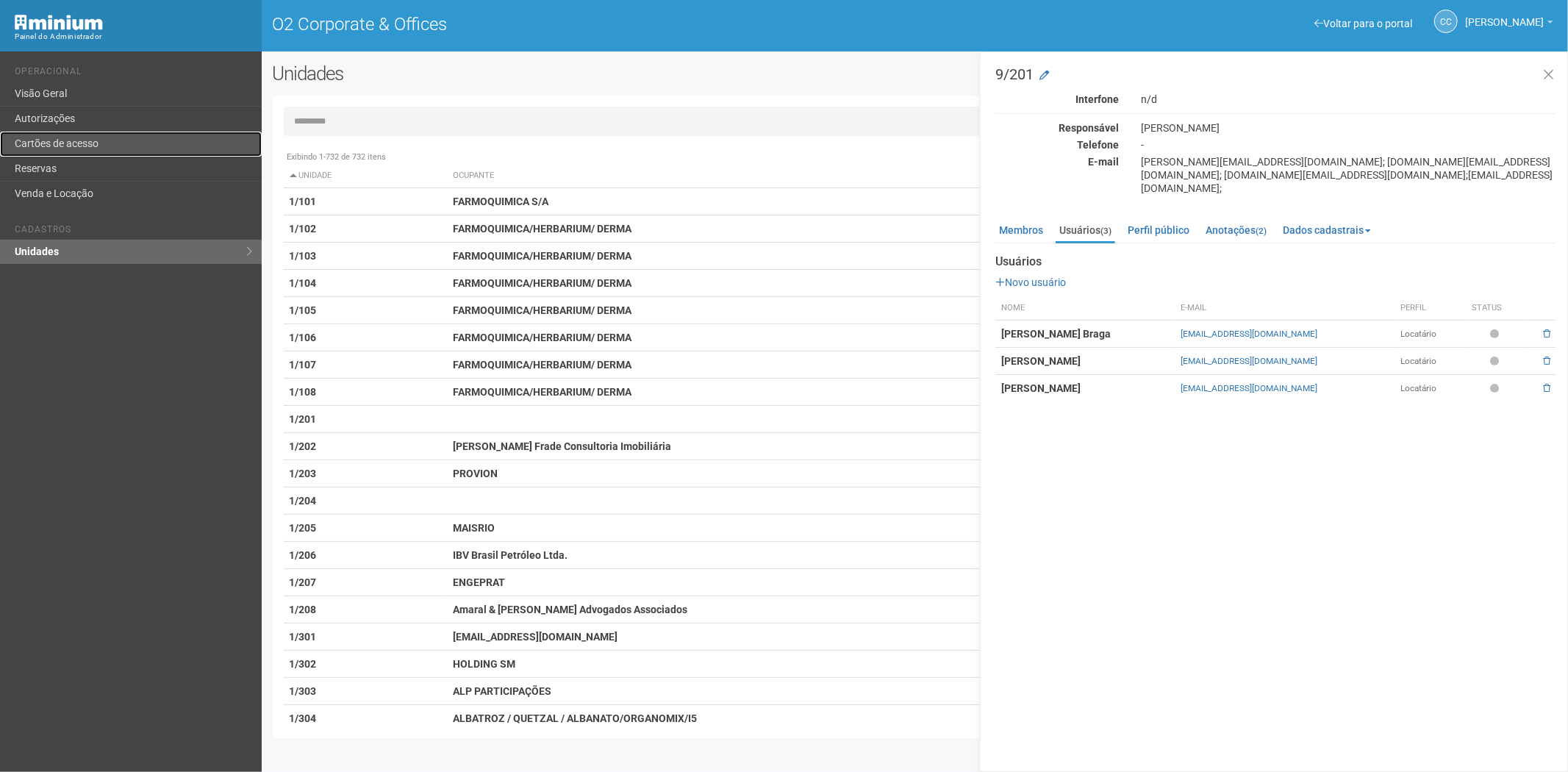
click at [101, 148] on link "Cartões de acesso" at bounding box center [131, 144] width 262 height 25
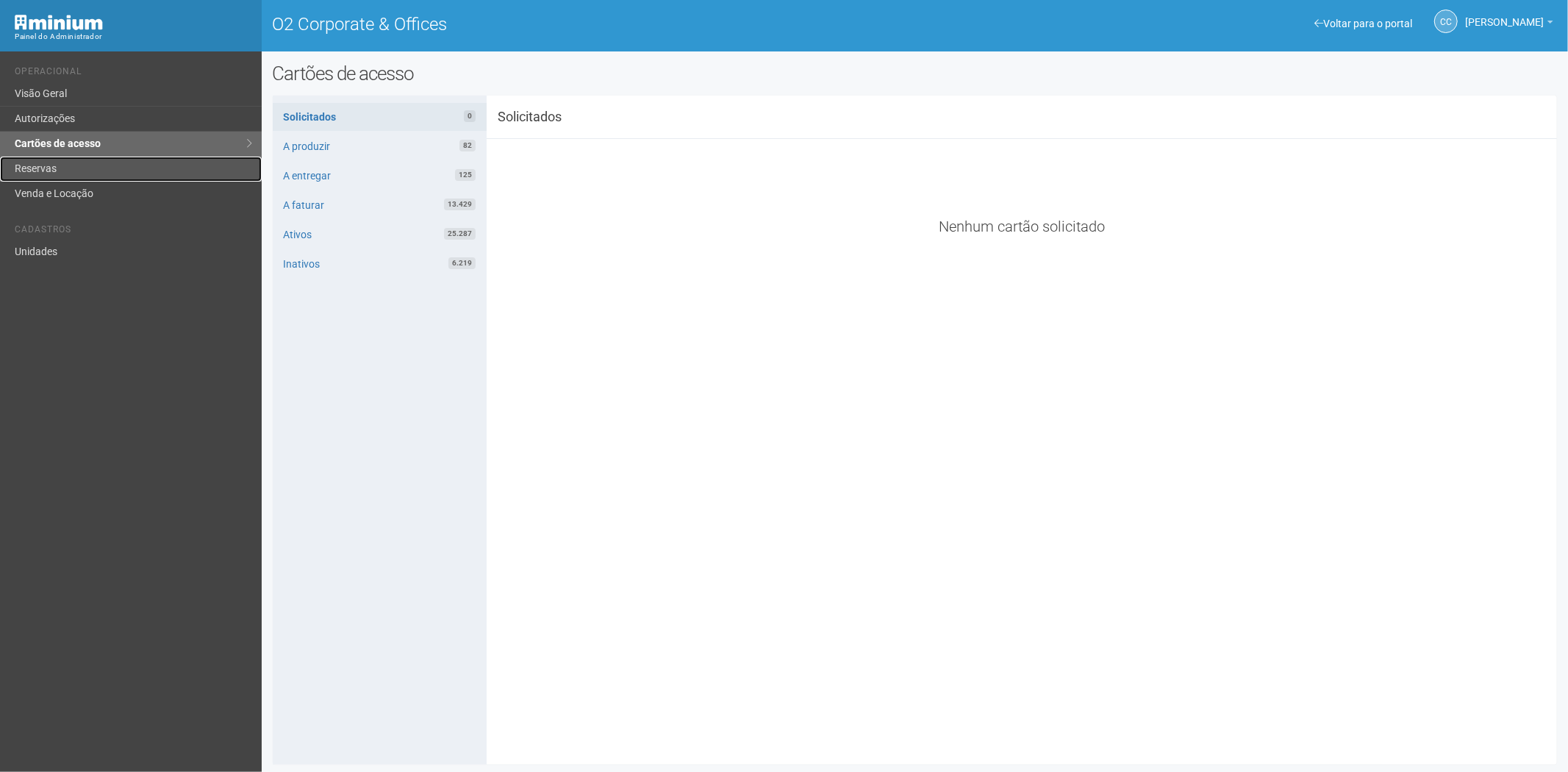
click at [111, 177] on link "Reservas" at bounding box center [131, 169] width 262 height 25
click at [71, 171] on link "Reservas" at bounding box center [131, 169] width 262 height 25
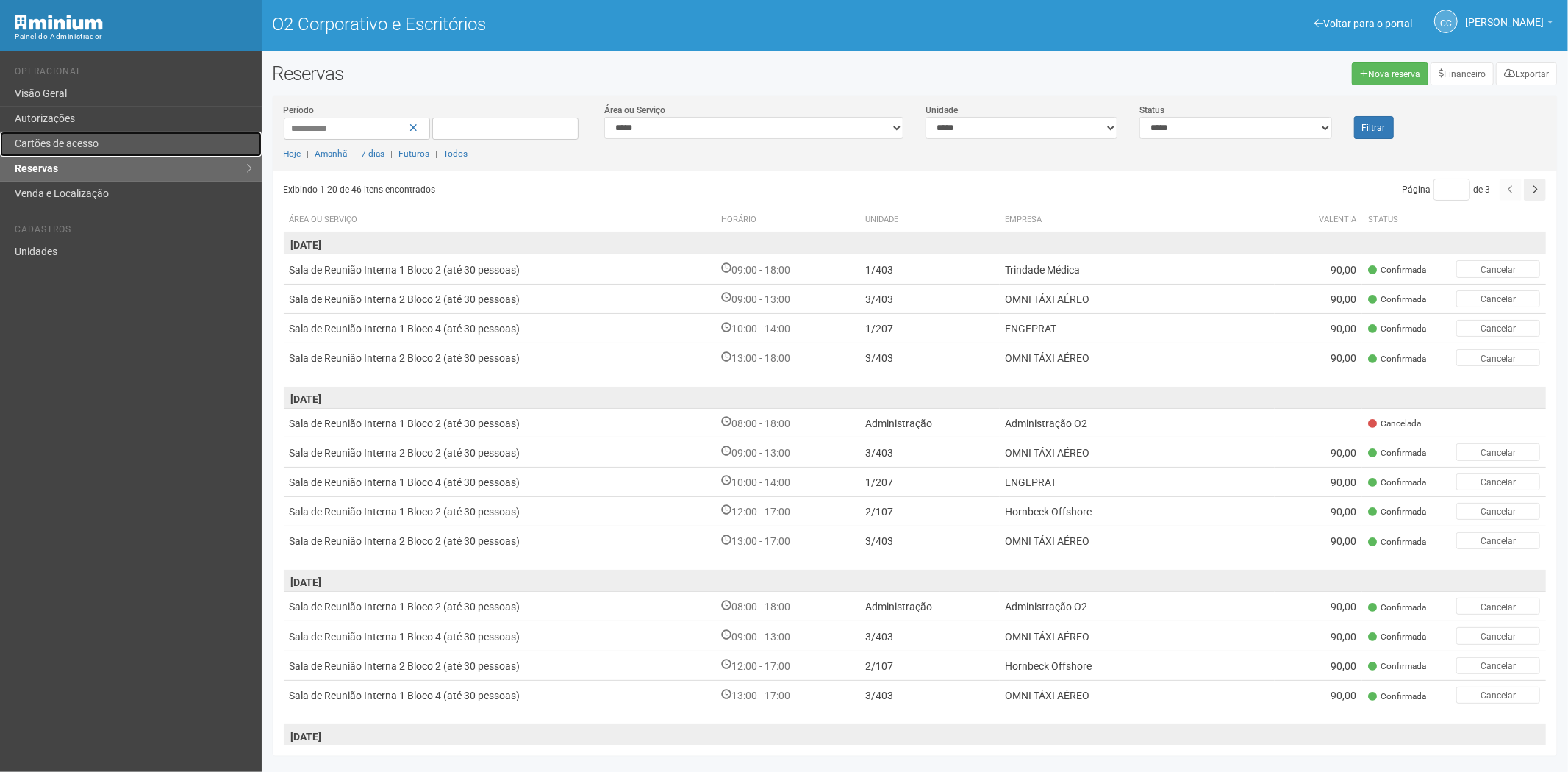
click at [73, 138] on font "Cartões de acesso" at bounding box center [56, 144] width 84 height 12
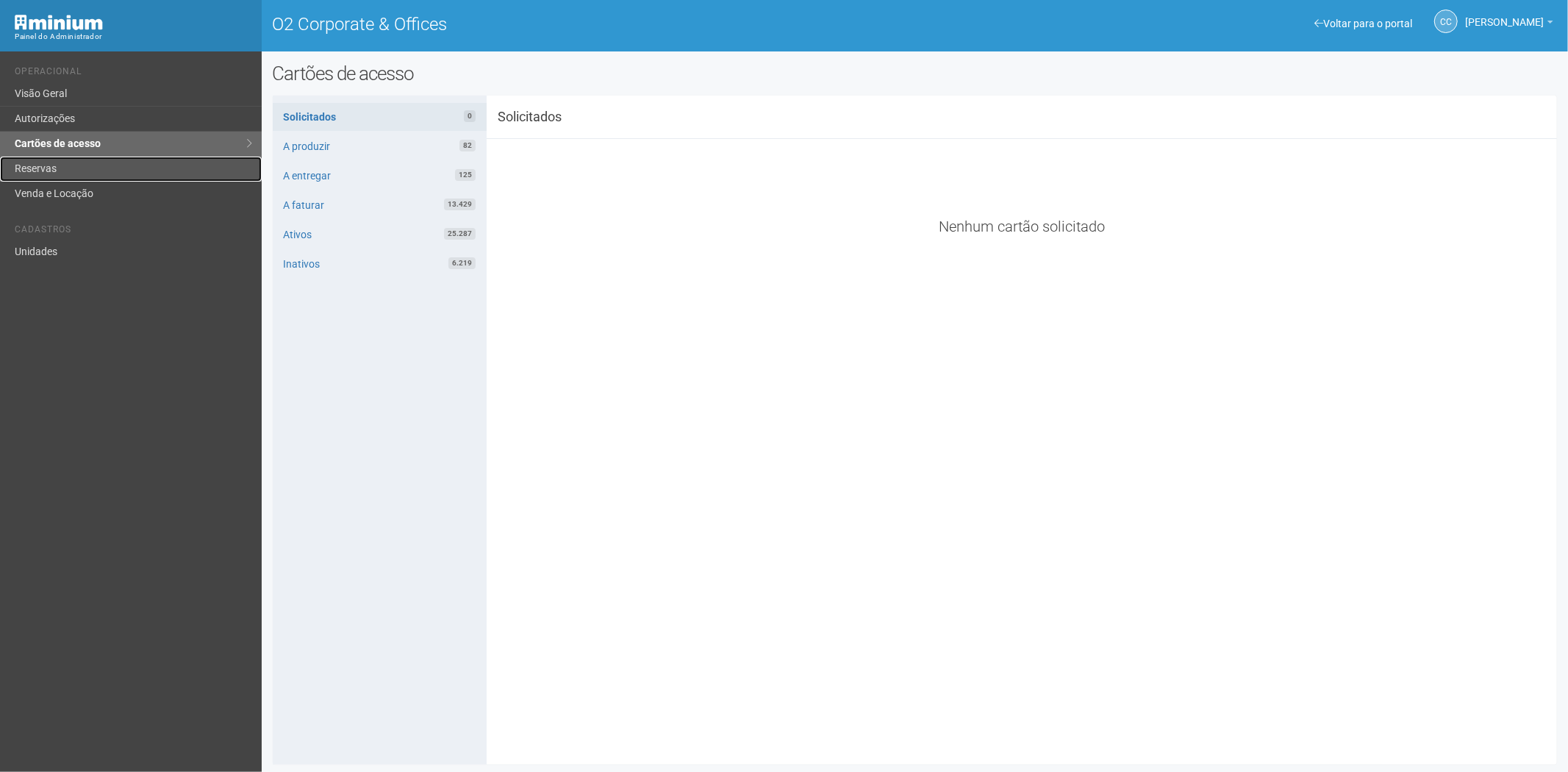
click at [47, 166] on link "Reservas" at bounding box center [131, 169] width 262 height 25
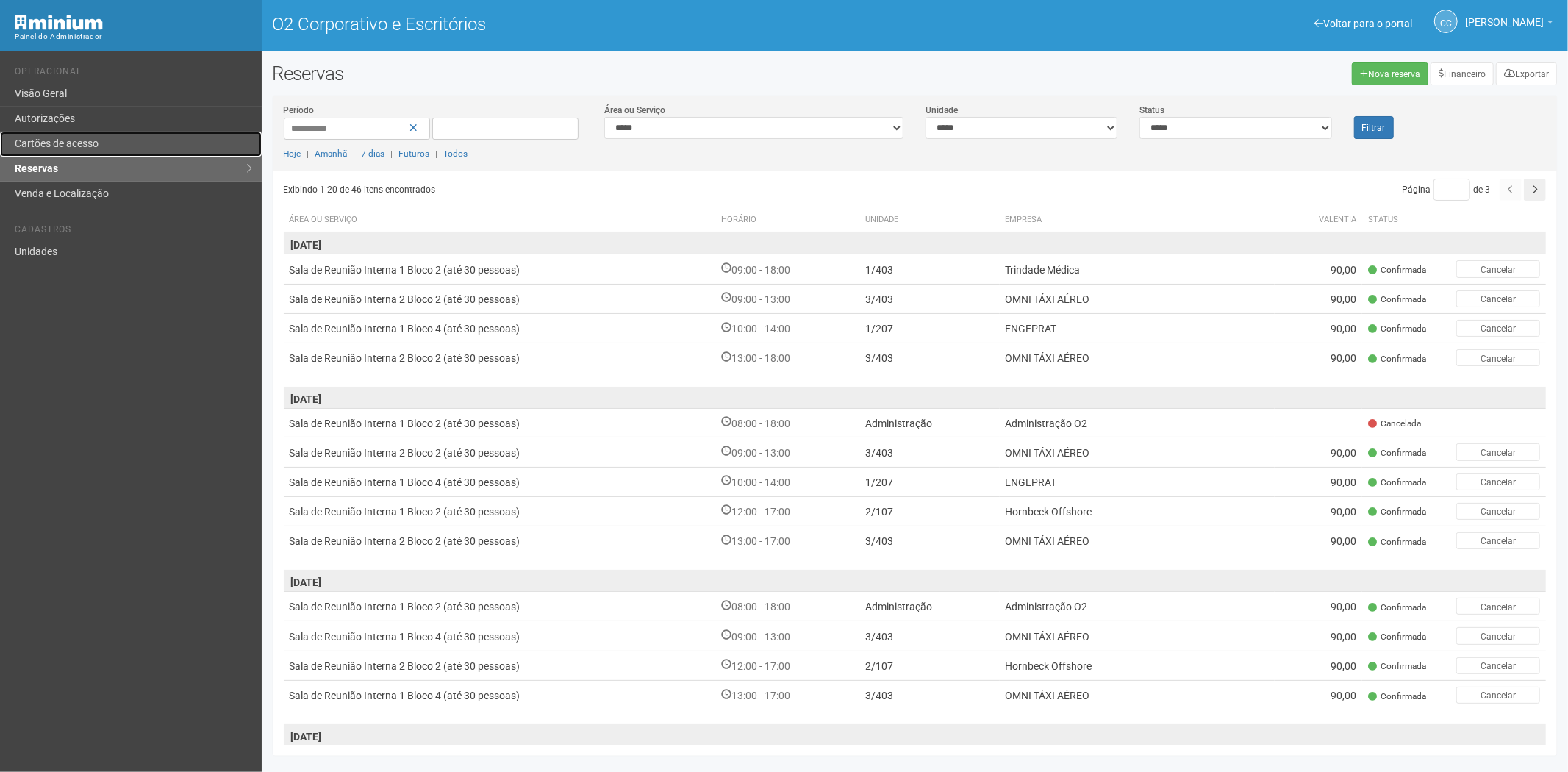
click at [74, 146] on font "Cartões de acesso" at bounding box center [56, 144] width 84 height 12
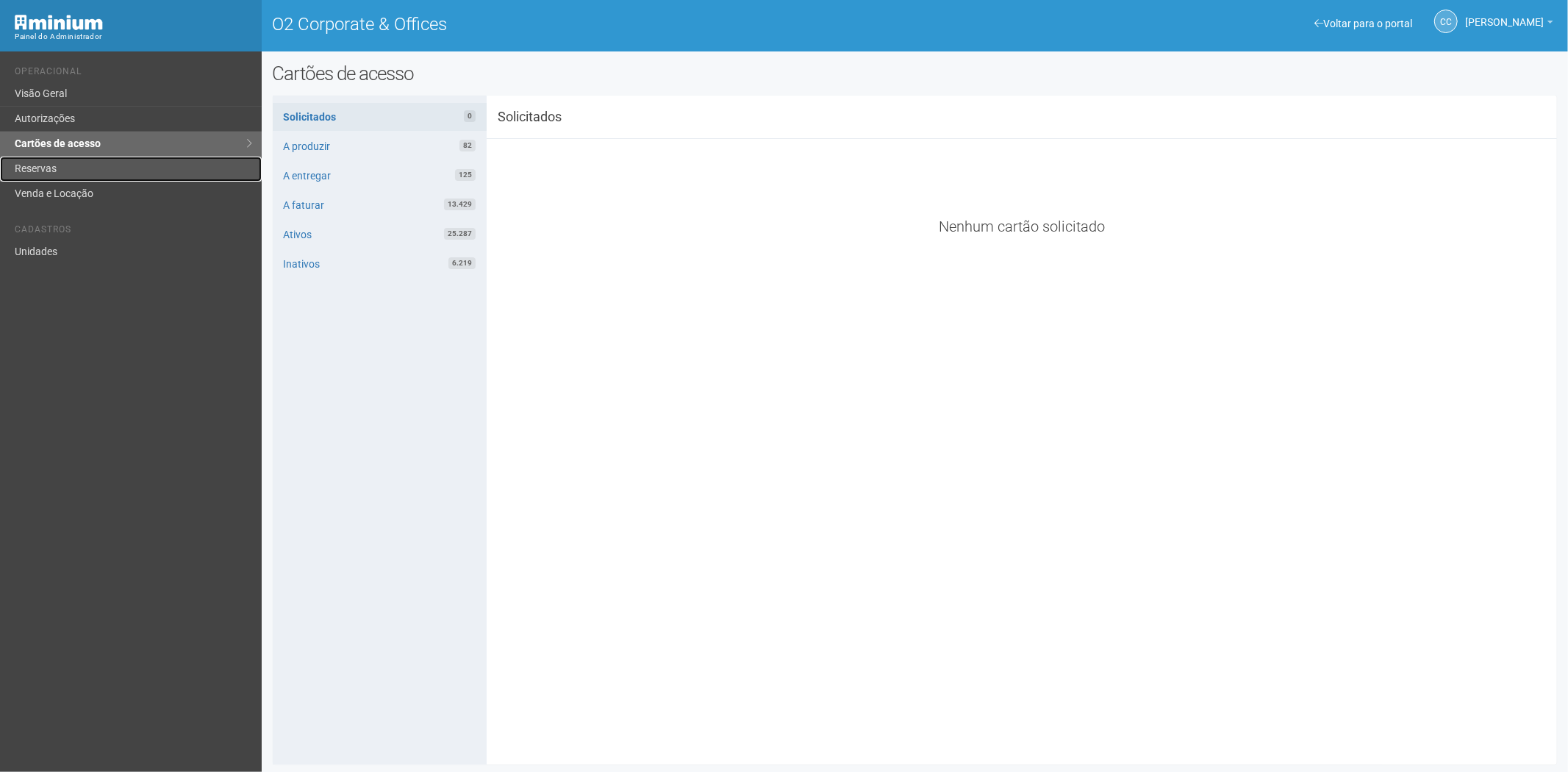
click at [84, 165] on link "Reservas" at bounding box center [131, 169] width 262 height 25
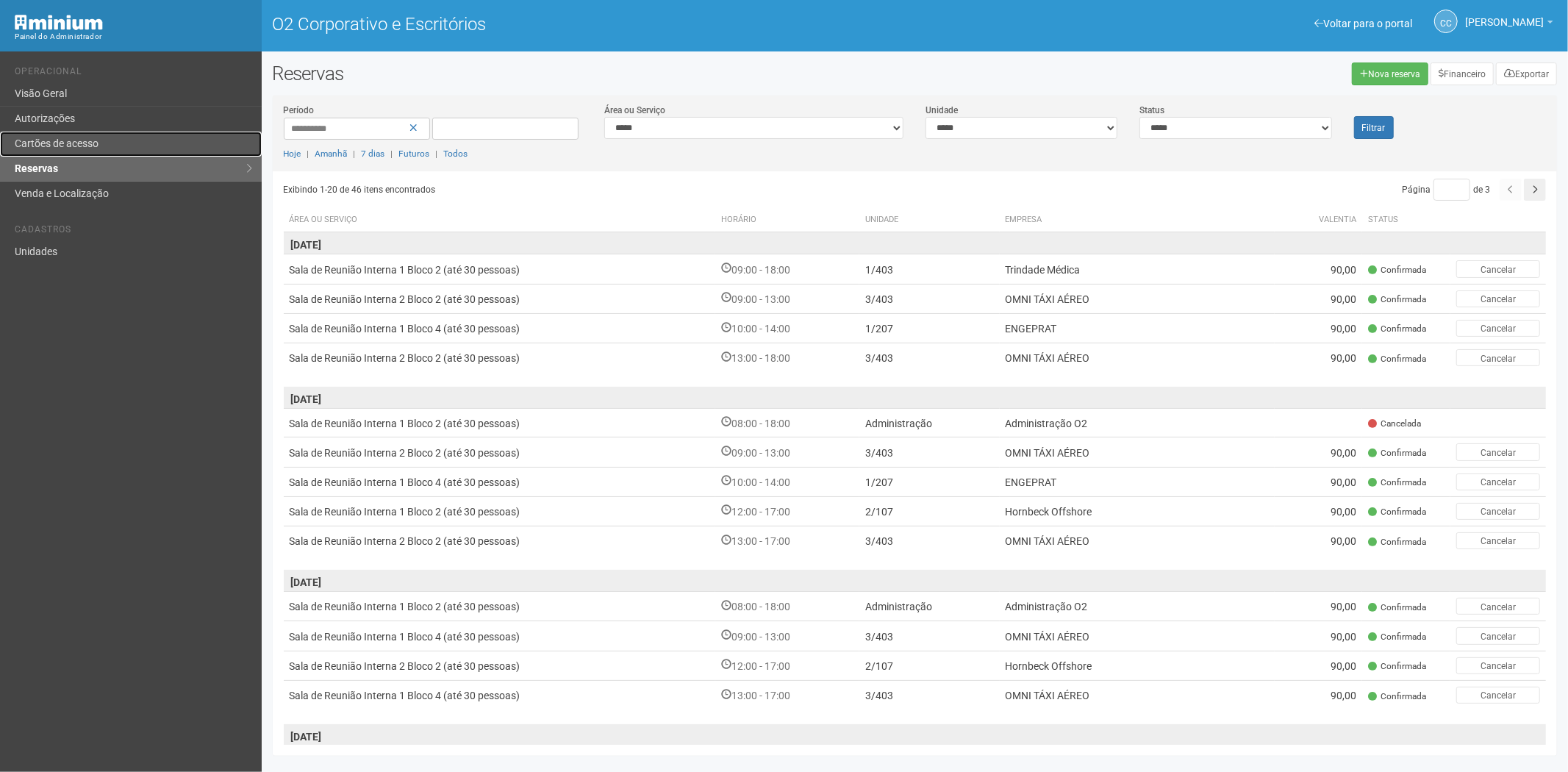
click at [74, 141] on font "Cartões de acesso" at bounding box center [56, 144] width 84 height 12
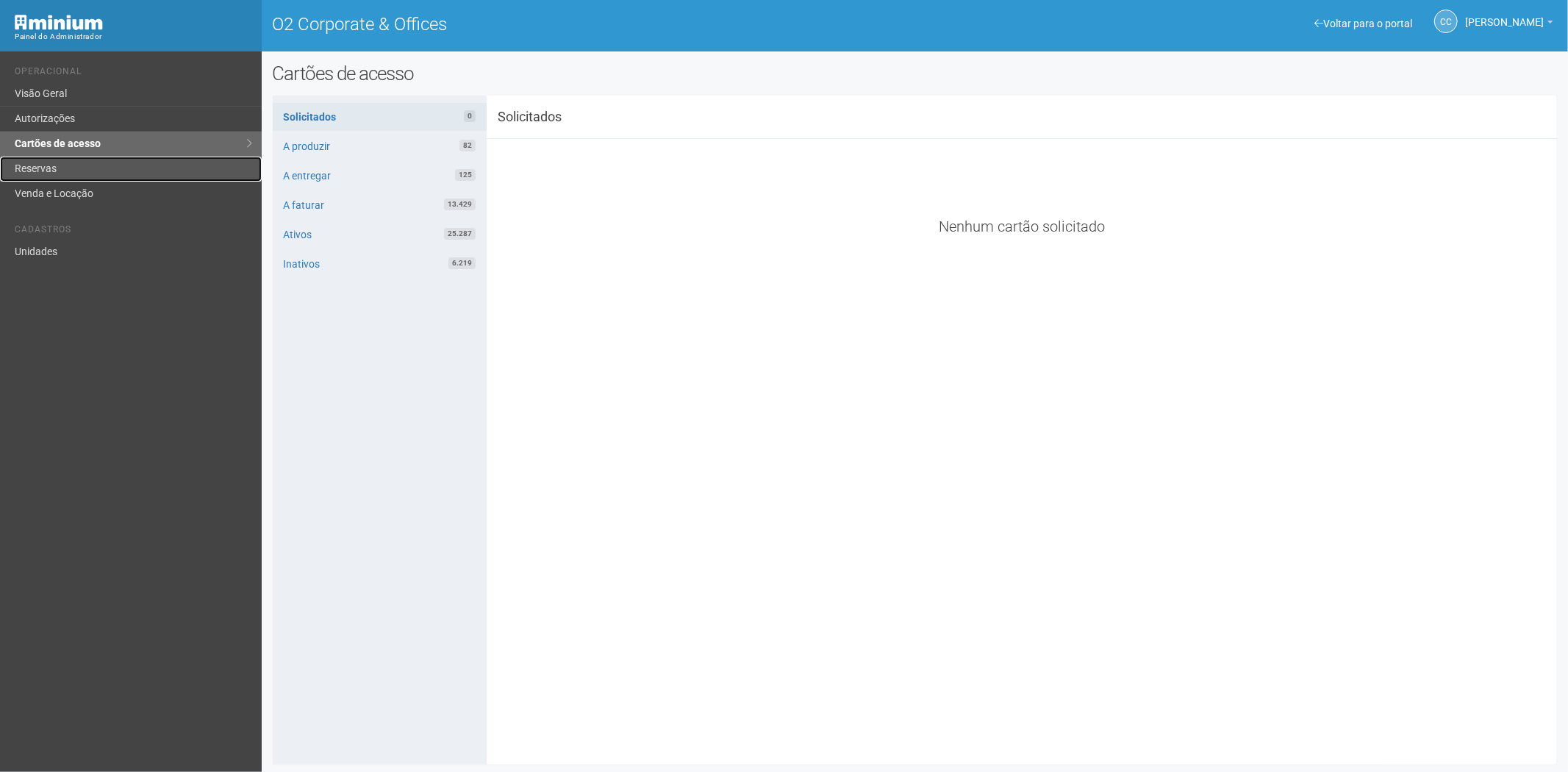
click at [63, 171] on link "Reservas" at bounding box center [131, 169] width 262 height 25
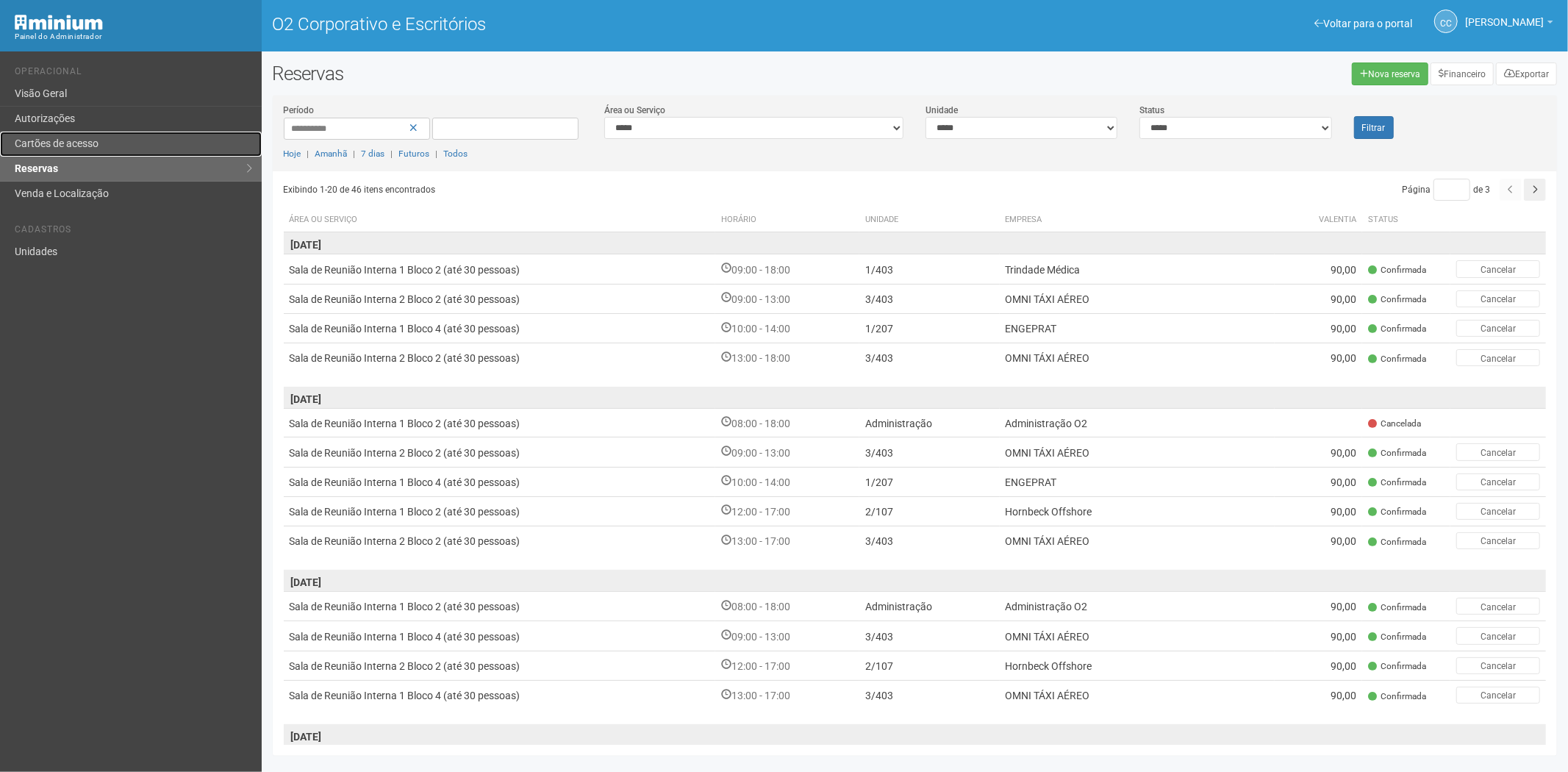
click at [87, 141] on font "Cartões de acesso" at bounding box center [56, 144] width 84 height 12
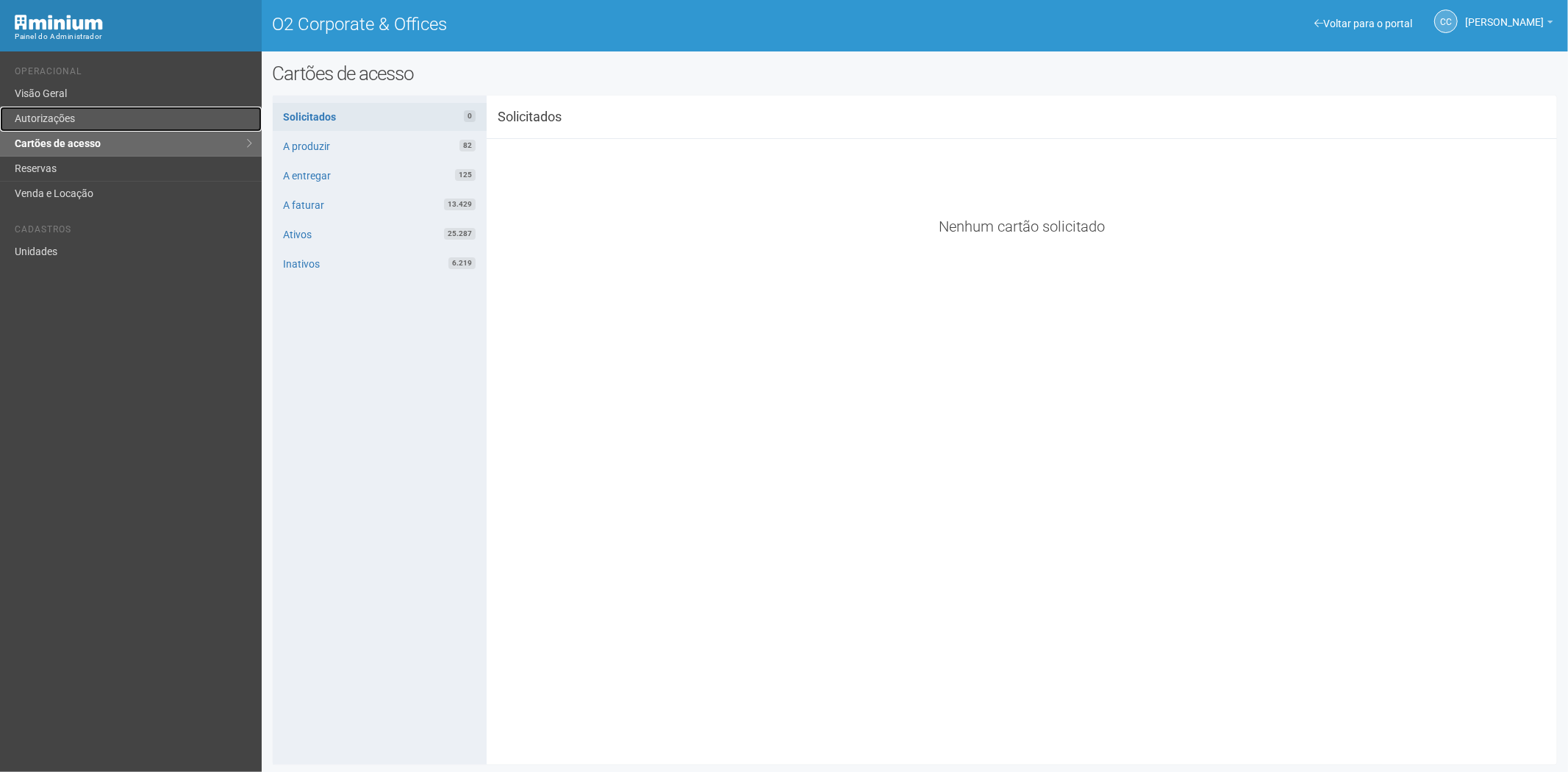
drag, startPoint x: 94, startPoint y: 121, endPoint x: 196, endPoint y: 115, distance: 102.2
click at [96, 123] on link "Autorizações" at bounding box center [131, 119] width 262 height 25
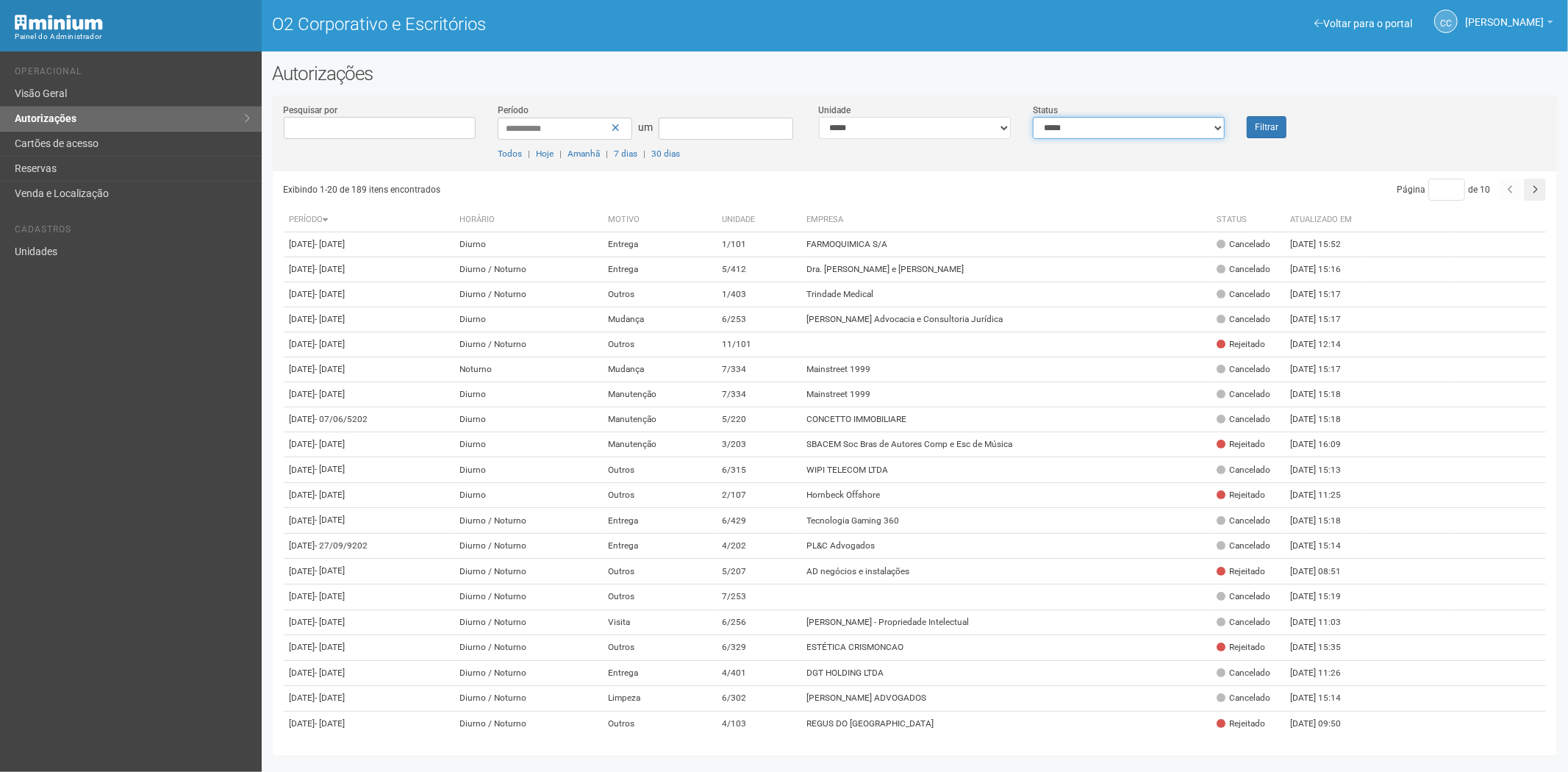
click at [1119, 123] on select "**********" at bounding box center [1129, 127] width 192 height 22
select select "*"
click at [1033, 117] on select "**********" at bounding box center [1129, 127] width 192 height 22
click at [1272, 127] on font "Filtrar" at bounding box center [1266, 127] width 23 height 10
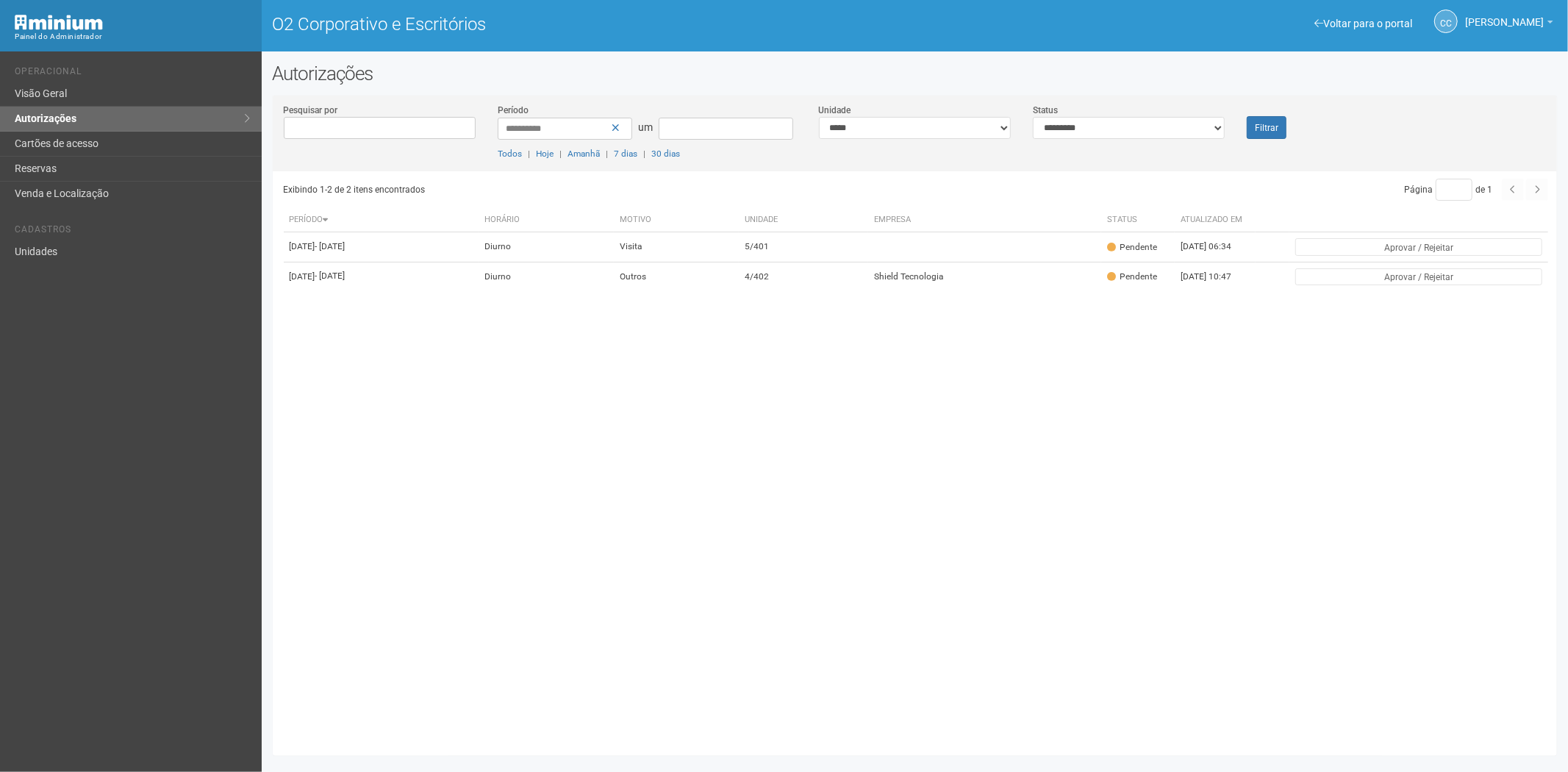
click at [738, 231] on th "Motivo" at bounding box center [676, 220] width 125 height 24
click at [824, 262] on td "4/402" at bounding box center [811, 247] width 128 height 29
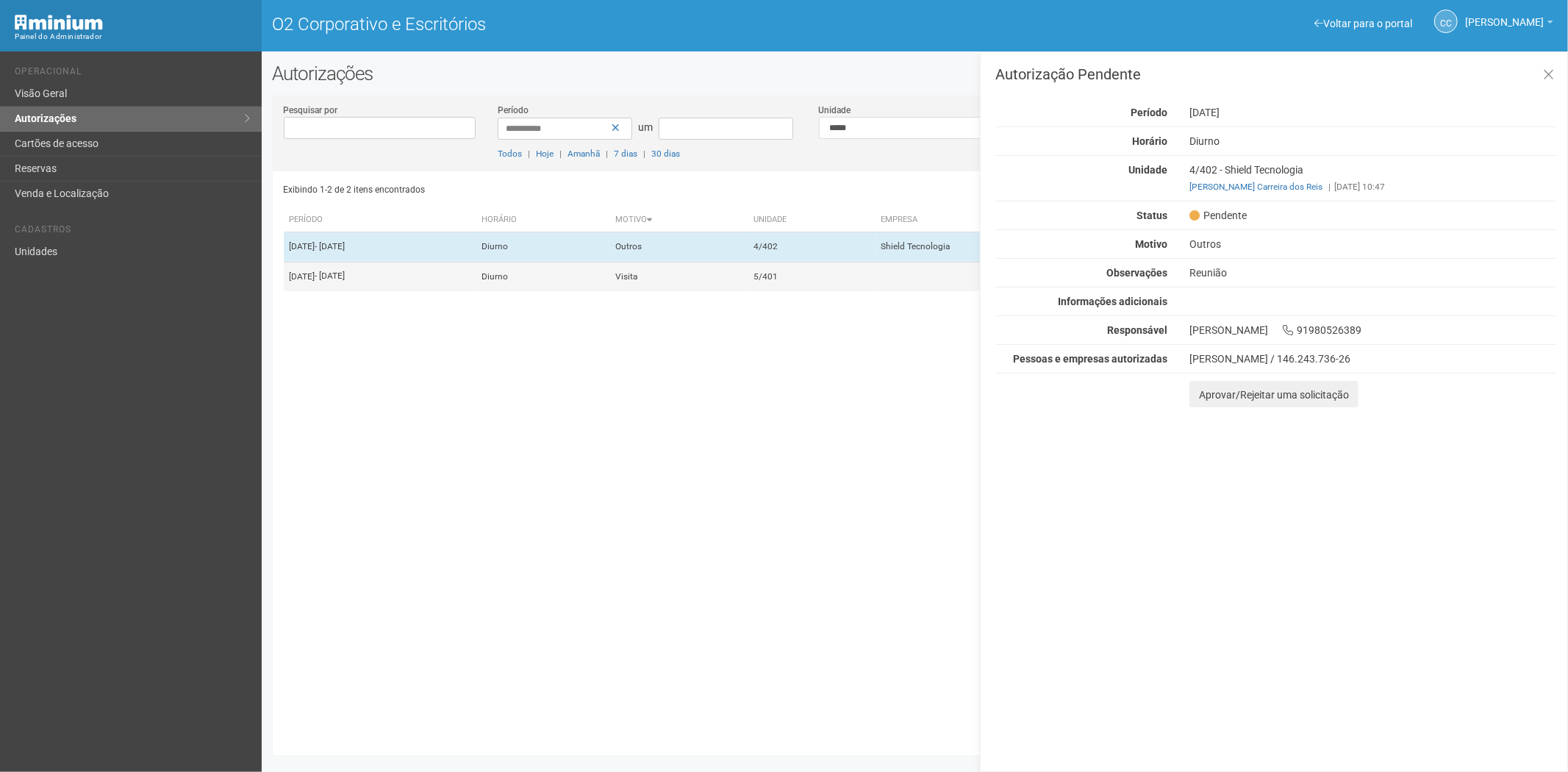
click at [818, 291] on td "5/401" at bounding box center [811, 277] width 128 height 29
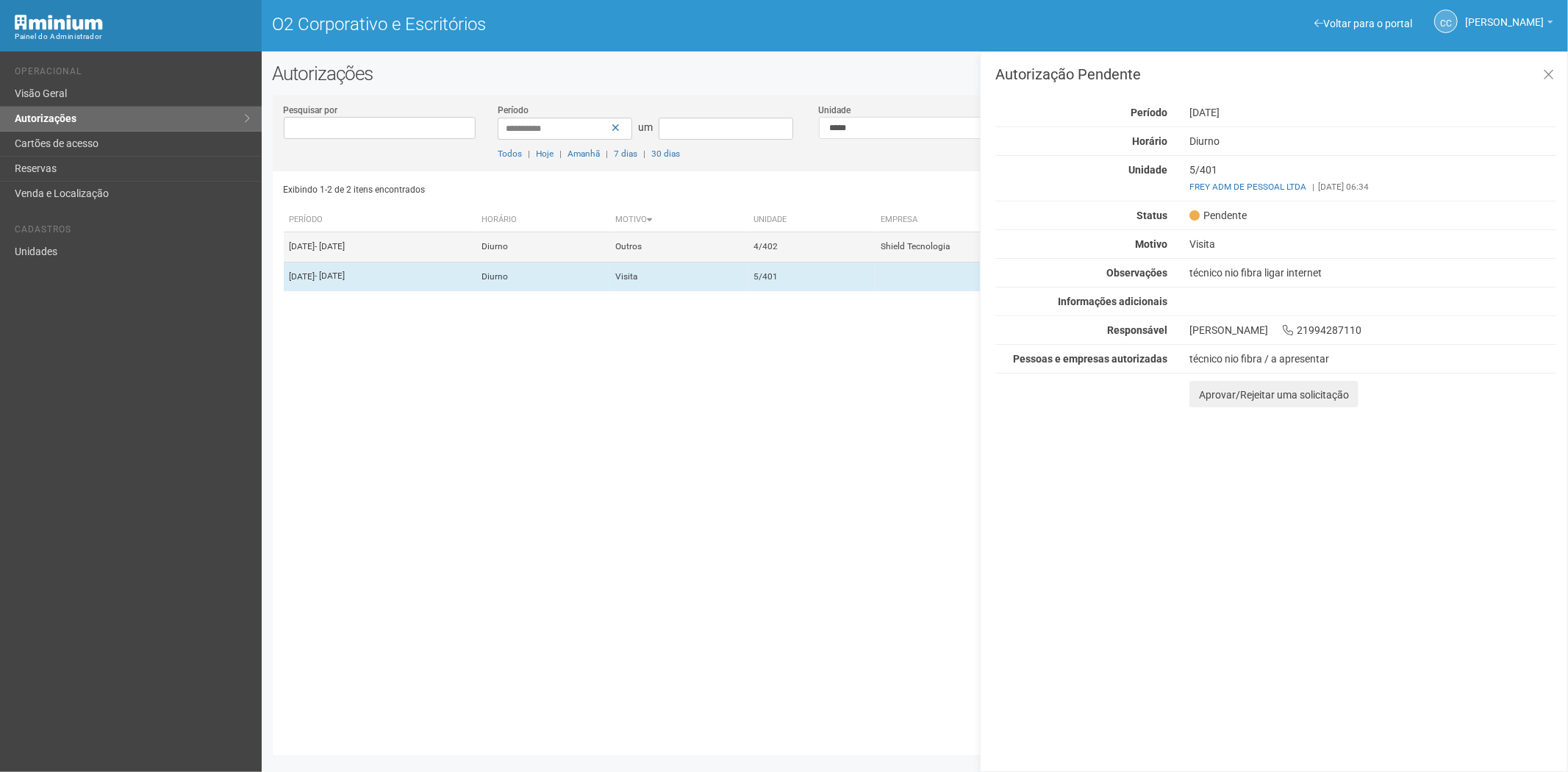
click at [827, 262] on td "4/402" at bounding box center [811, 247] width 128 height 29
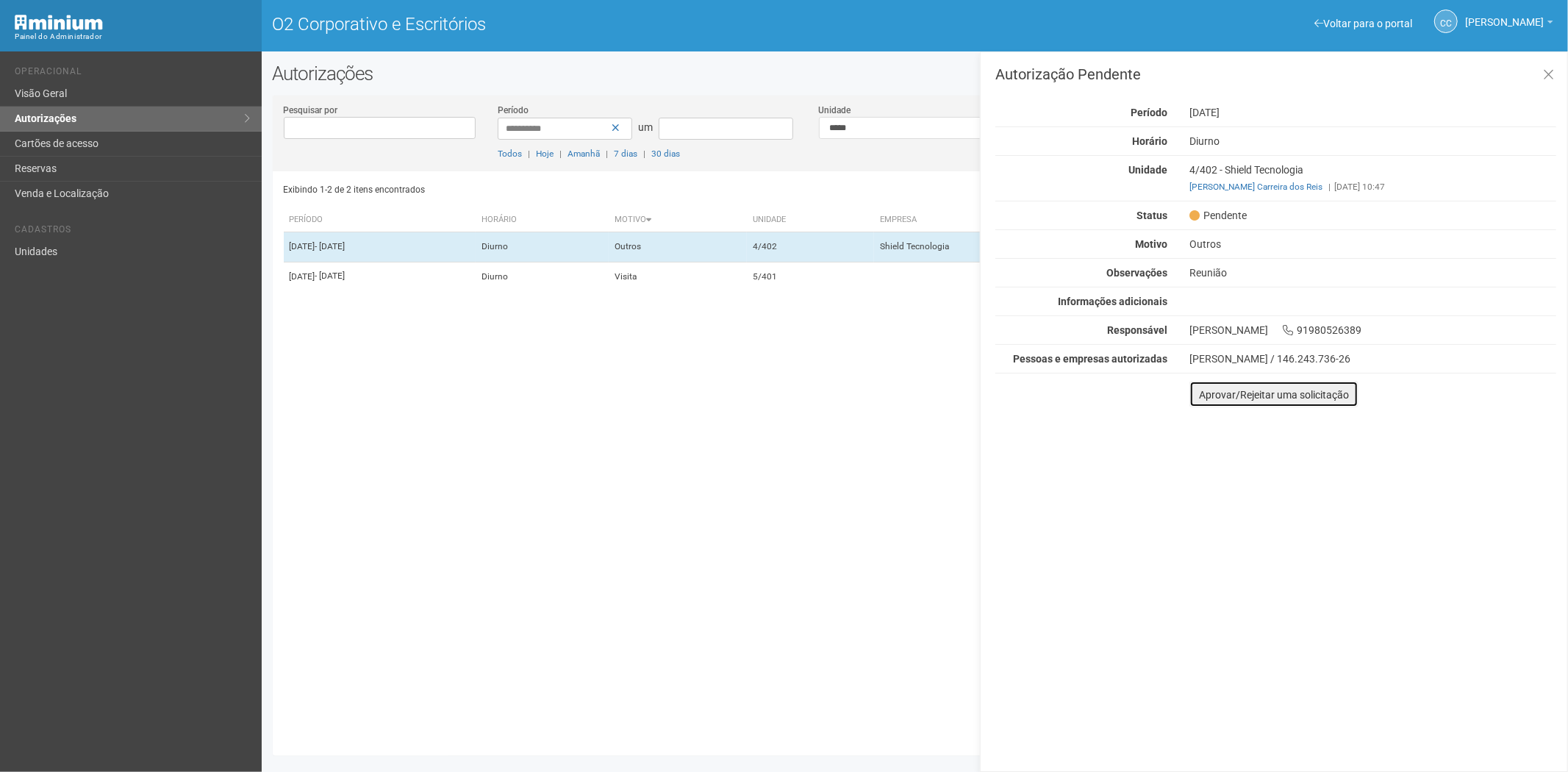
click at [1199, 393] on button "Aprovar/Rejeitar uma solicitação" at bounding box center [1274, 394] width 169 height 27
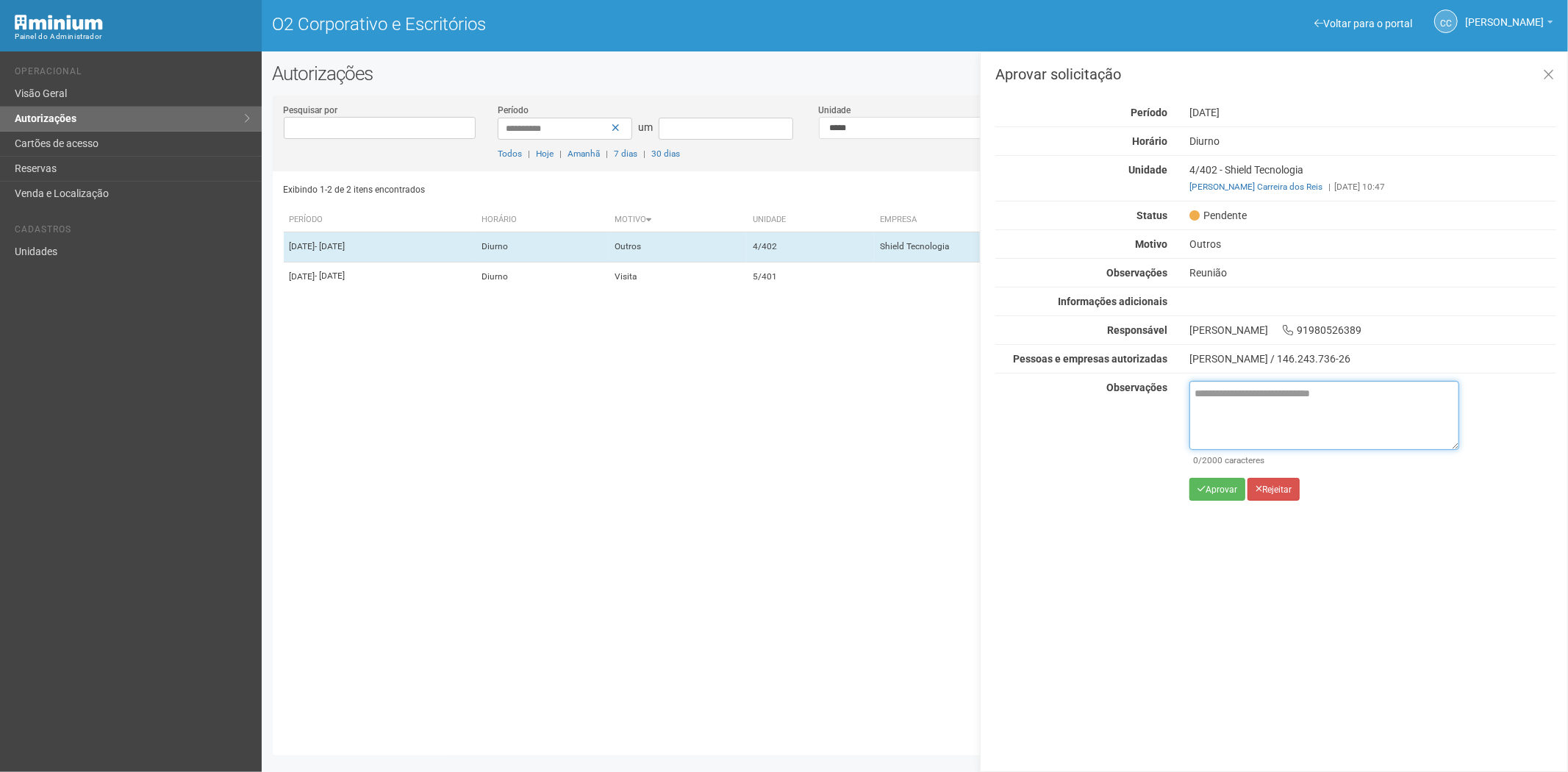
click at [1229, 427] on textarea at bounding box center [1324, 415] width 270 height 69
paste textarea "**********"
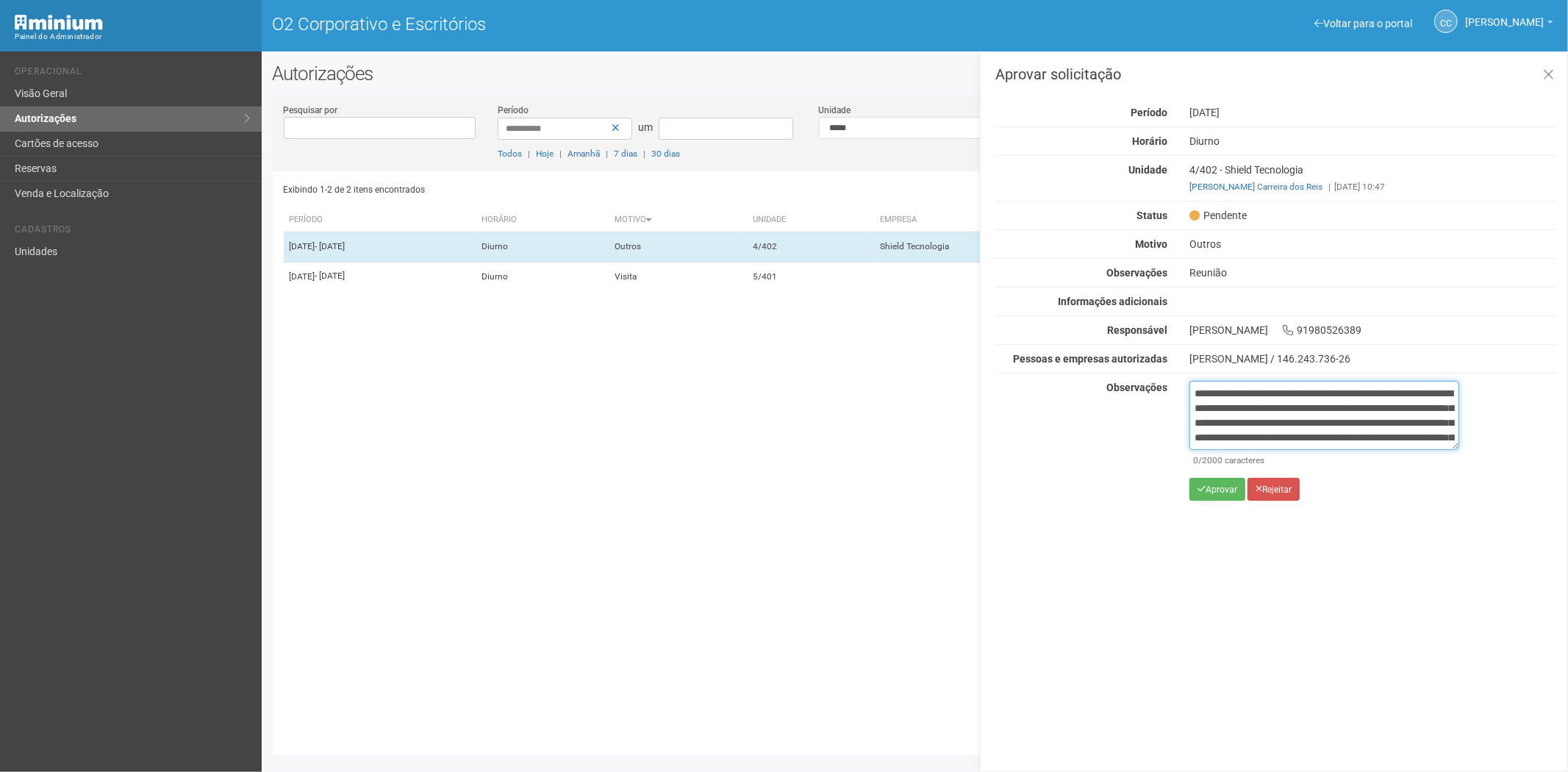
scroll to position [82, 0]
type textarea "**********"
click at [1198, 491] on icon "submit" at bounding box center [1201, 489] width 8 height 9
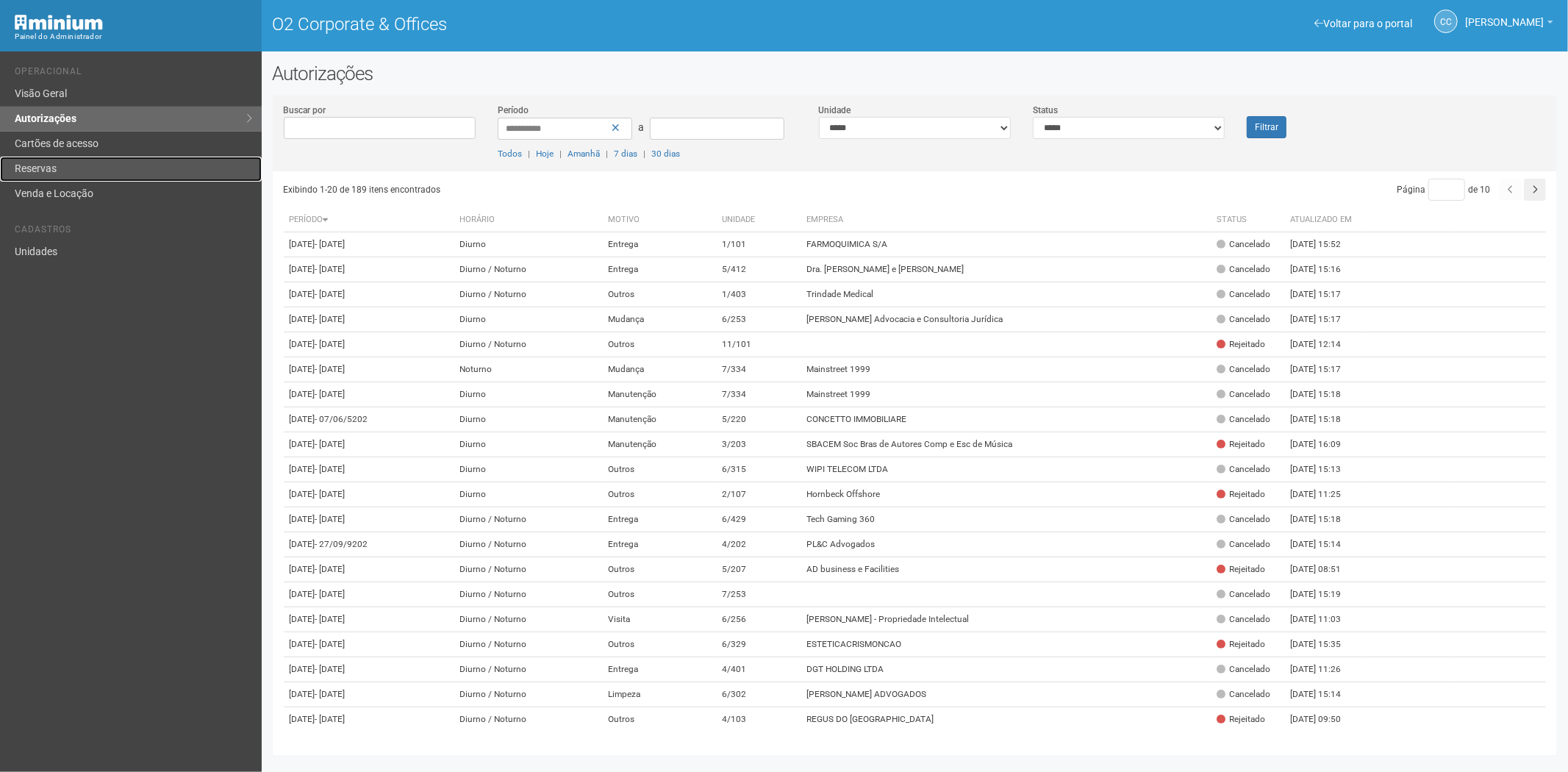
click at [102, 173] on link "Reservas" at bounding box center [131, 169] width 262 height 25
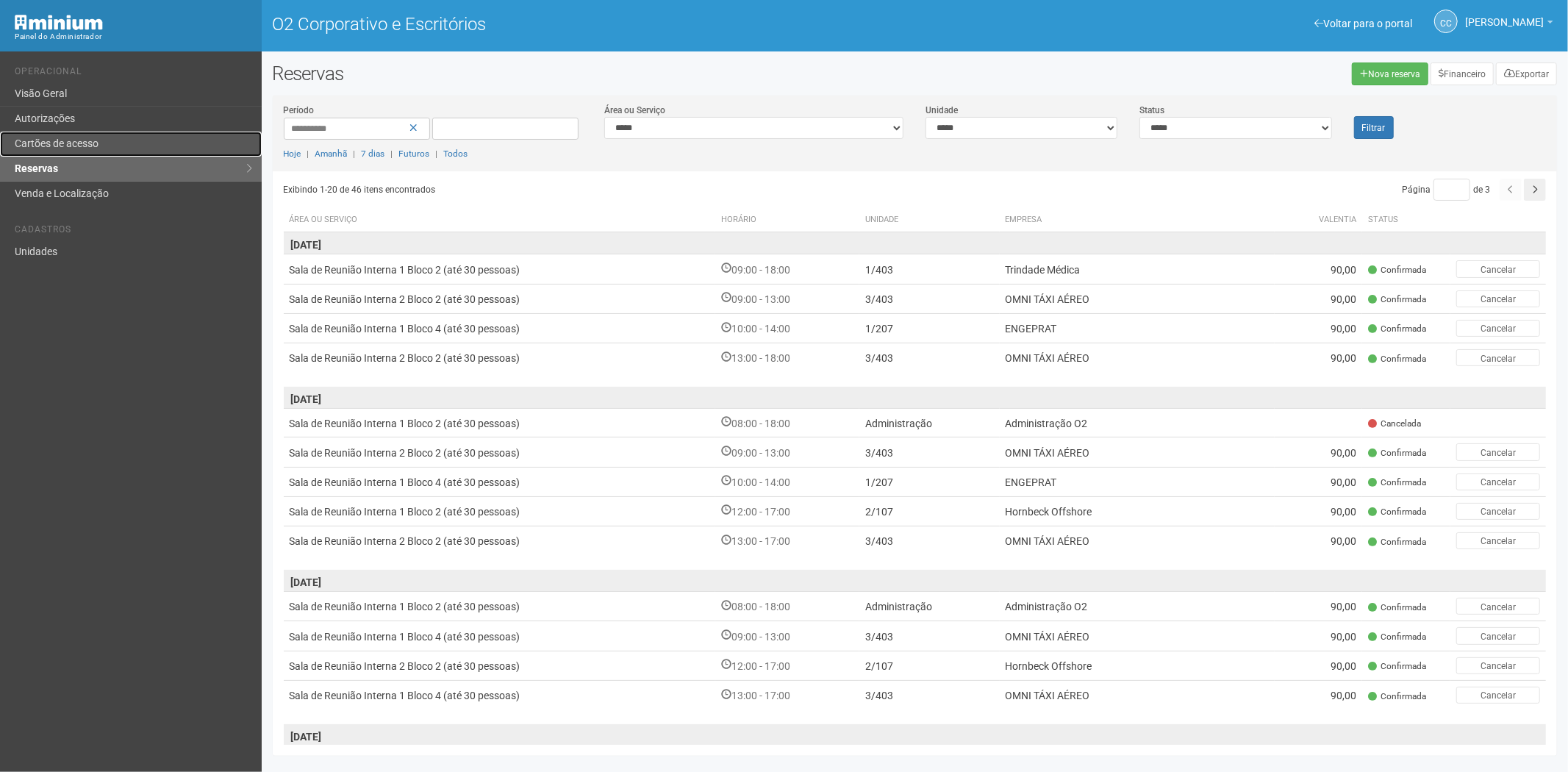
click at [89, 136] on link "Cartões de acesso" at bounding box center [131, 144] width 262 height 25
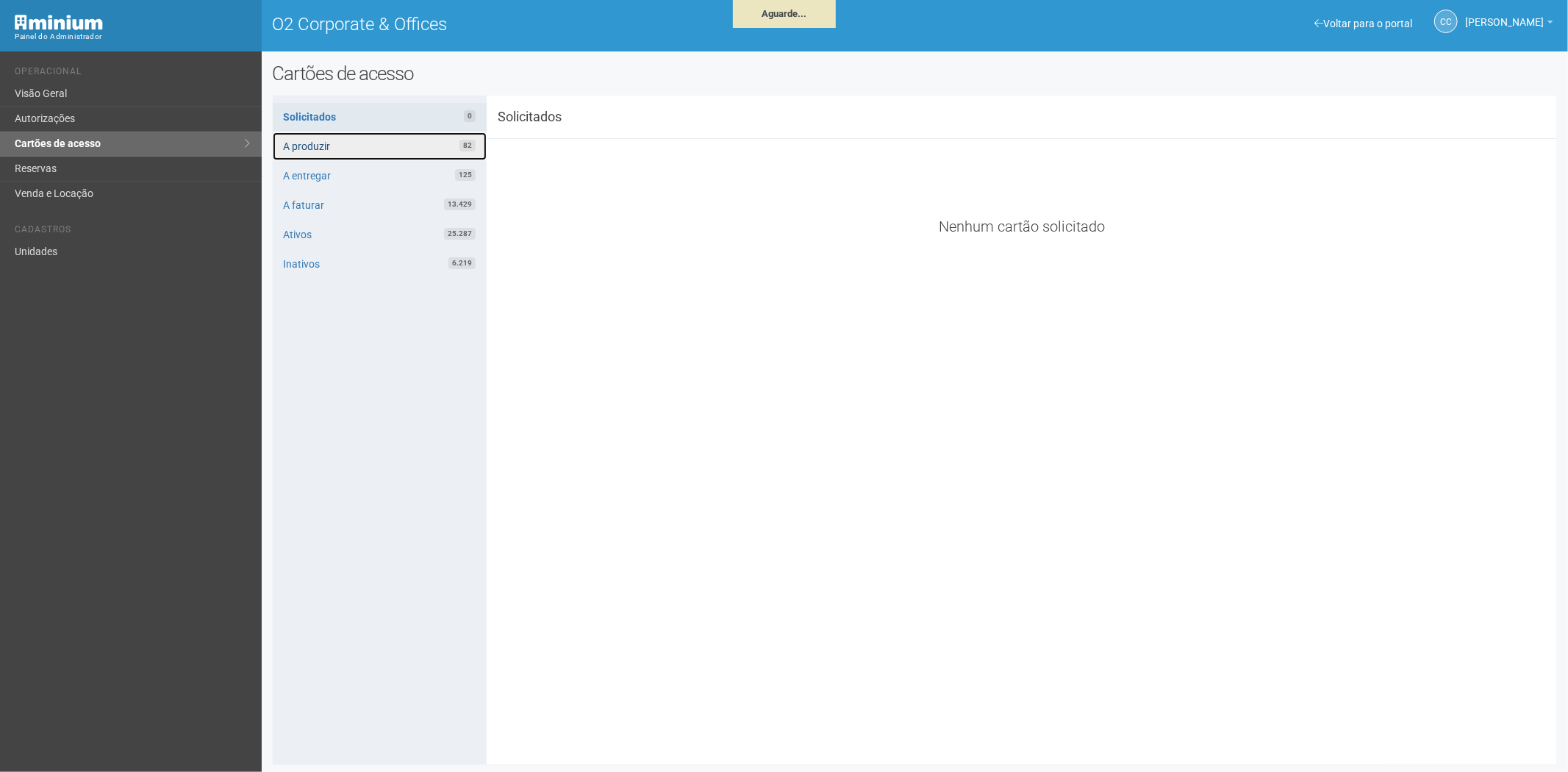
click at [382, 146] on link "A produzir 82" at bounding box center [379, 146] width 214 height 28
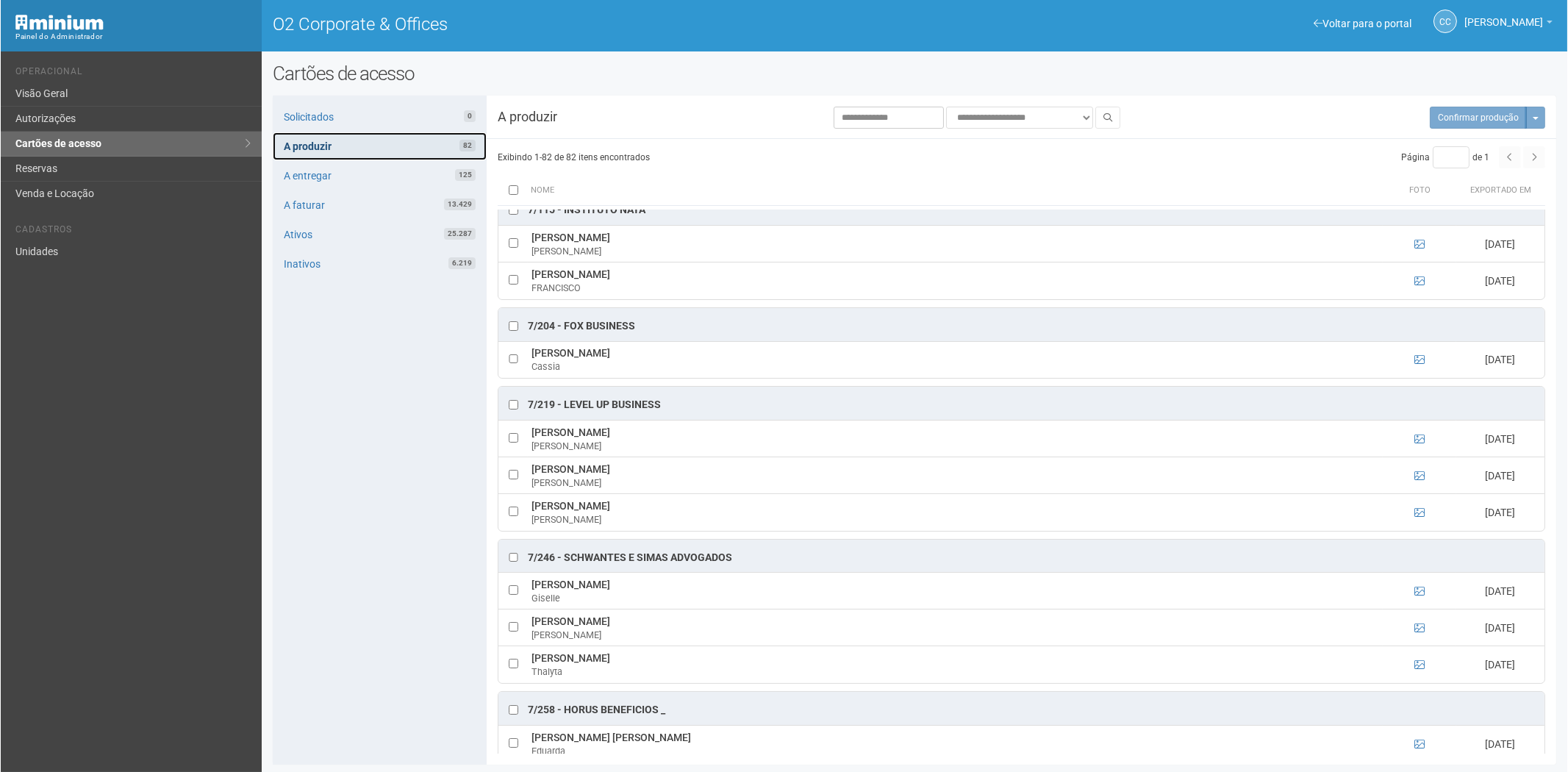
scroll to position [4004, 0]
click at [359, 109] on link "Solicitados 0" at bounding box center [378, 117] width 214 height 28
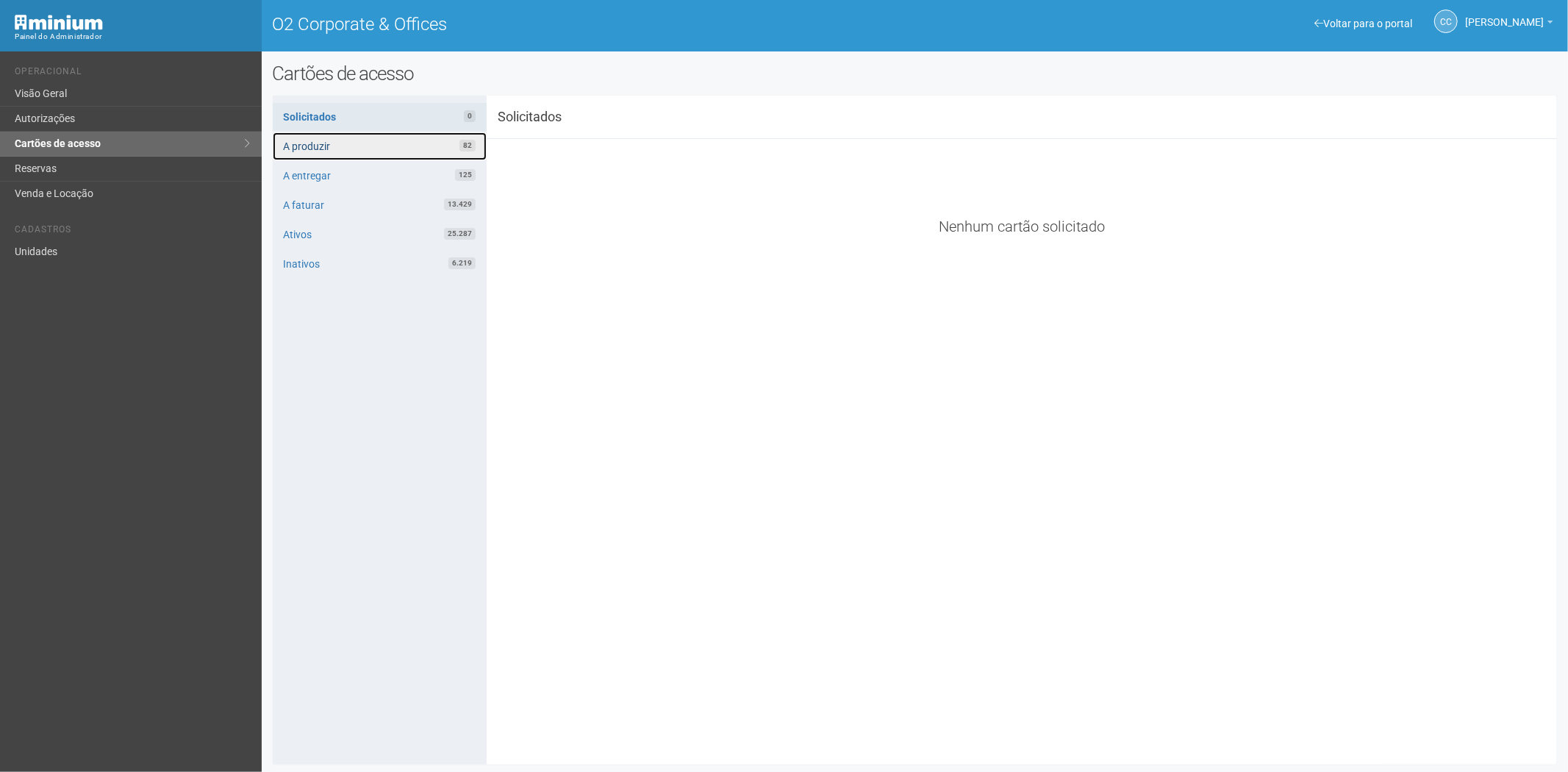
click at [409, 140] on link "A produzir 82" at bounding box center [379, 146] width 214 height 28
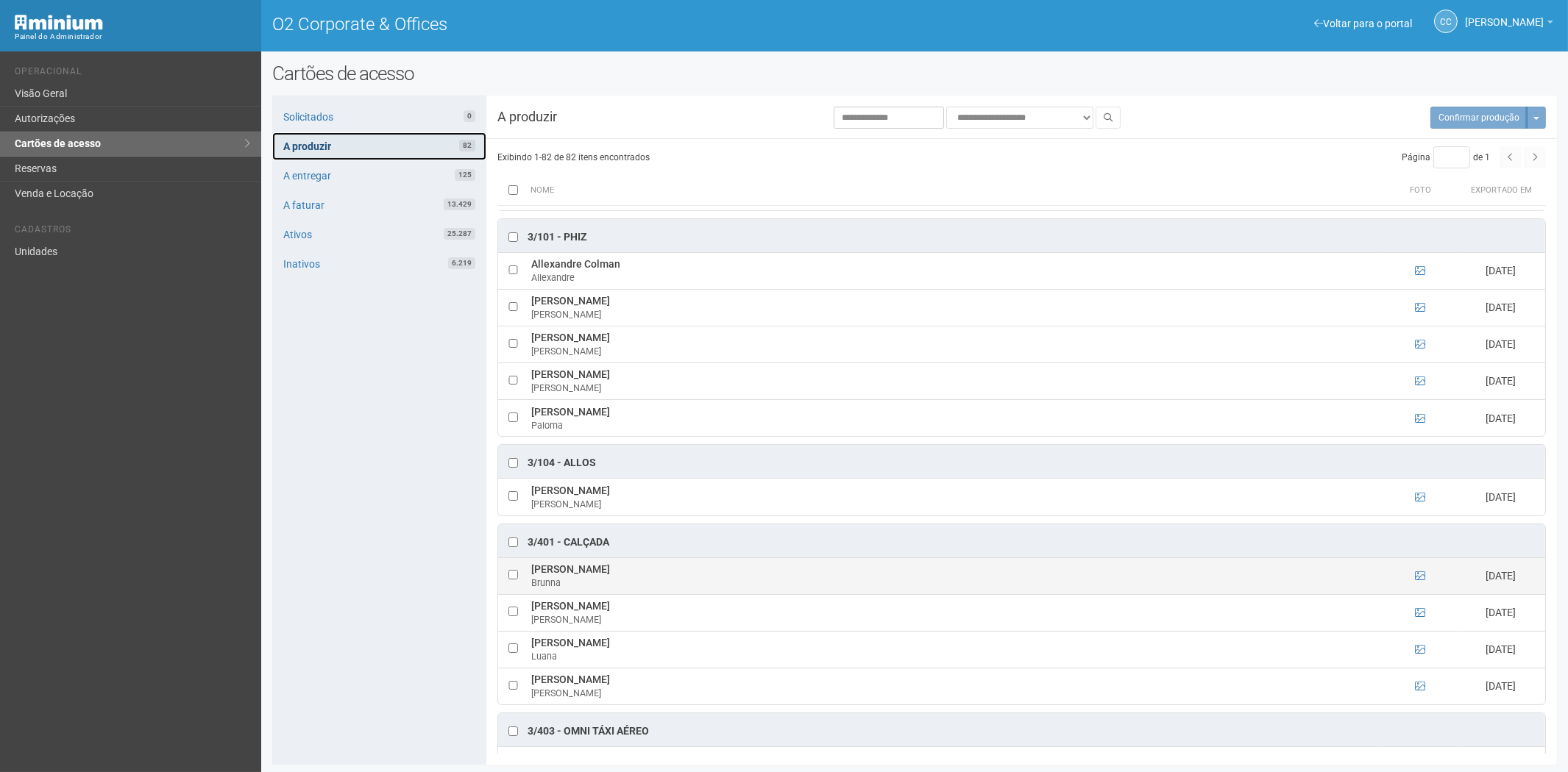
scroll to position [1388, 0]
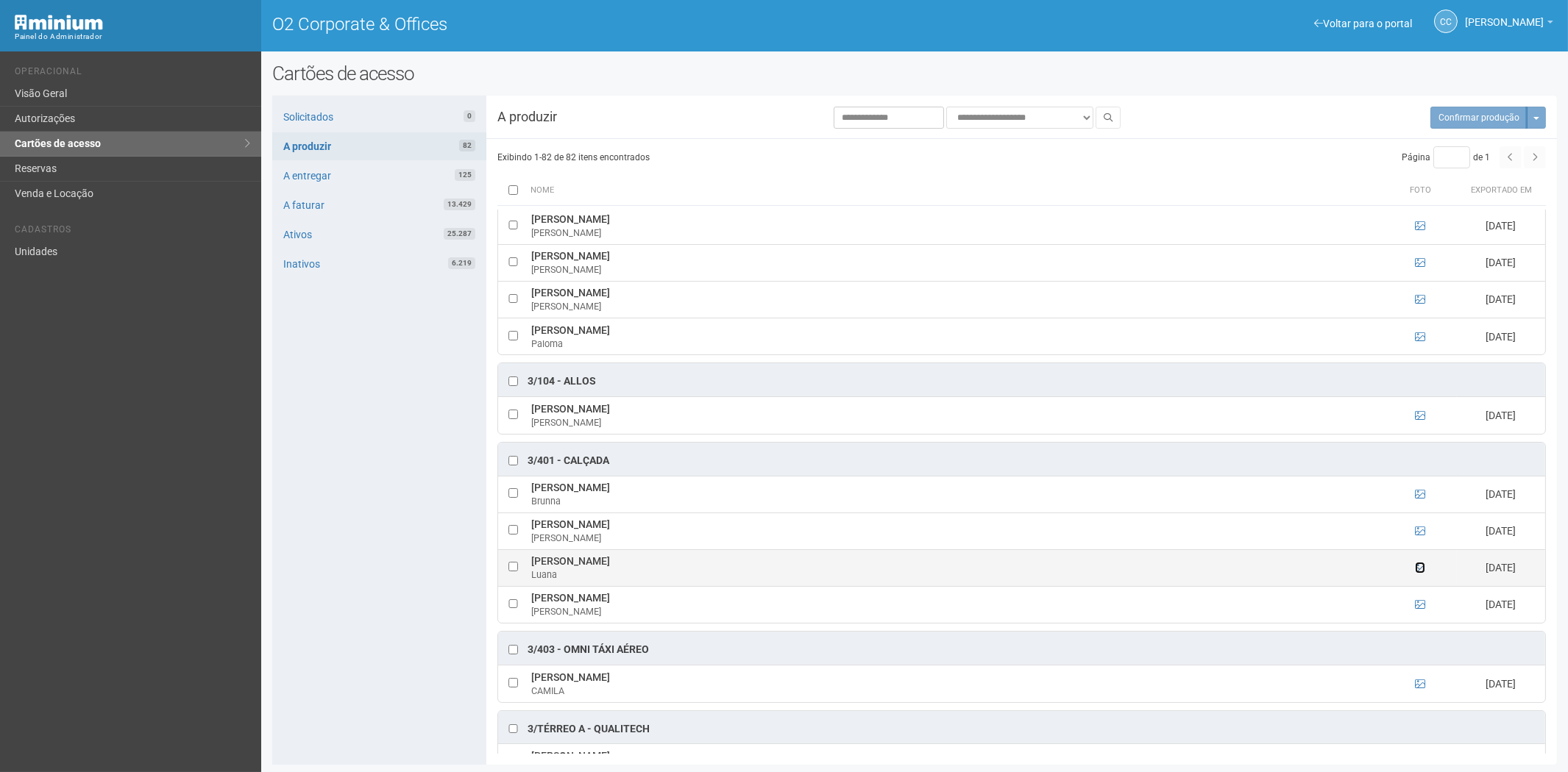
click at [1416, 573] on icon at bounding box center [1420, 568] width 10 height 10
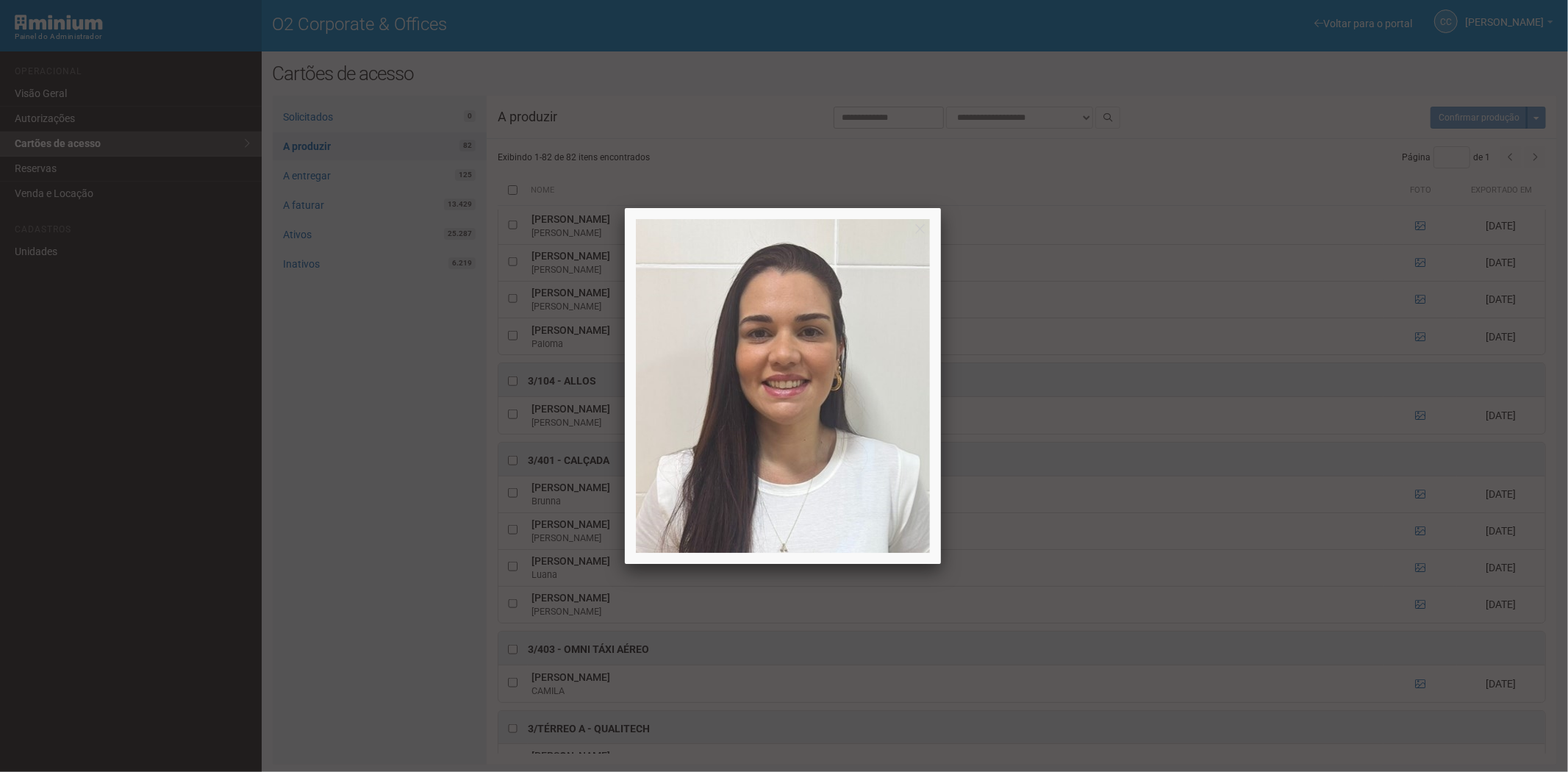
click at [1420, 577] on div at bounding box center [784, 386] width 1568 height 772
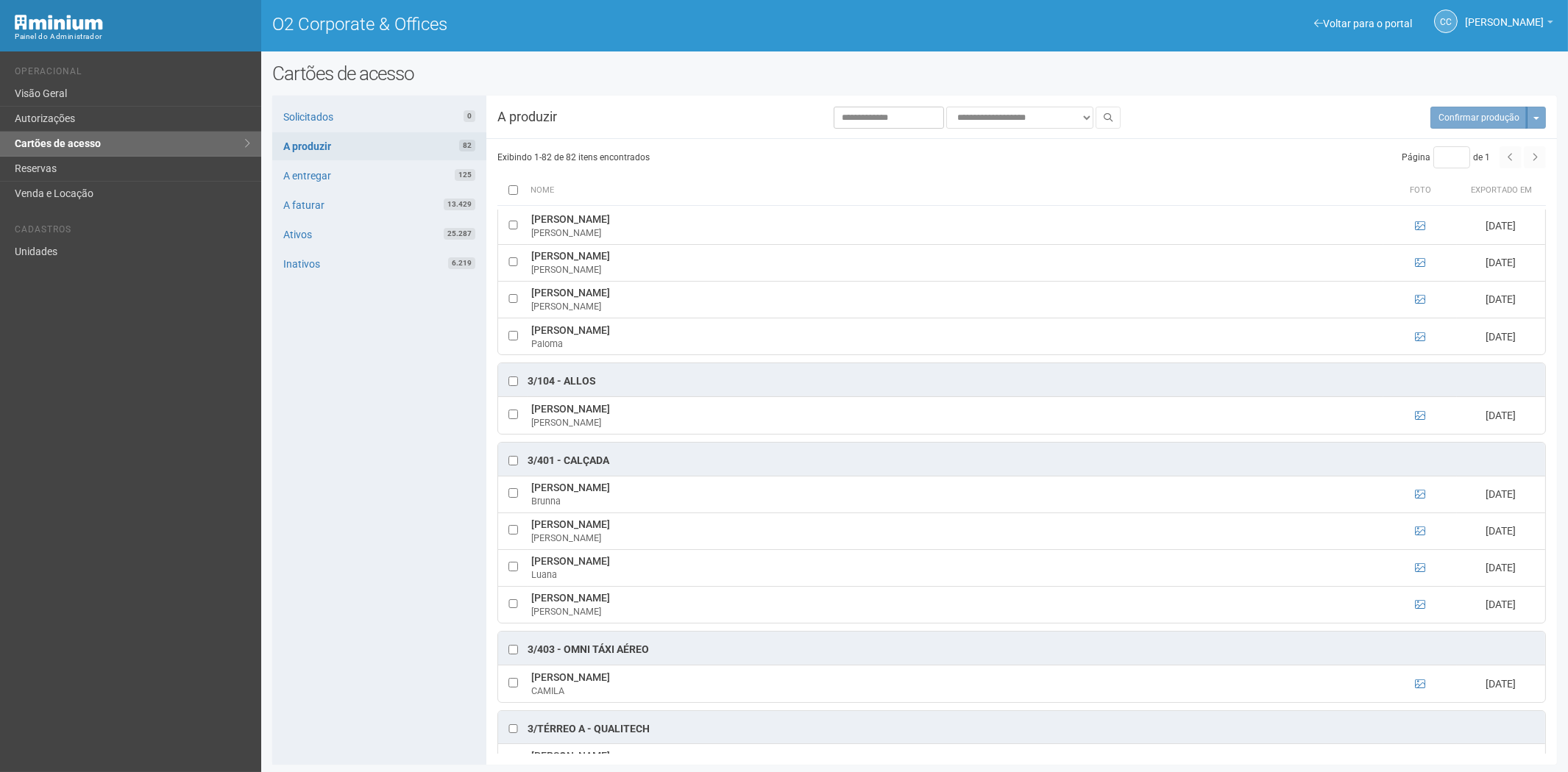
click at [403, 594] on div "Solicitados 0 A produzir 82 A entregar 125 A faturar 13.429 Ativos 25.287 Inati…" at bounding box center [378, 431] width 214 height 670
click at [47, 161] on link "Reservas" at bounding box center [131, 169] width 261 height 25
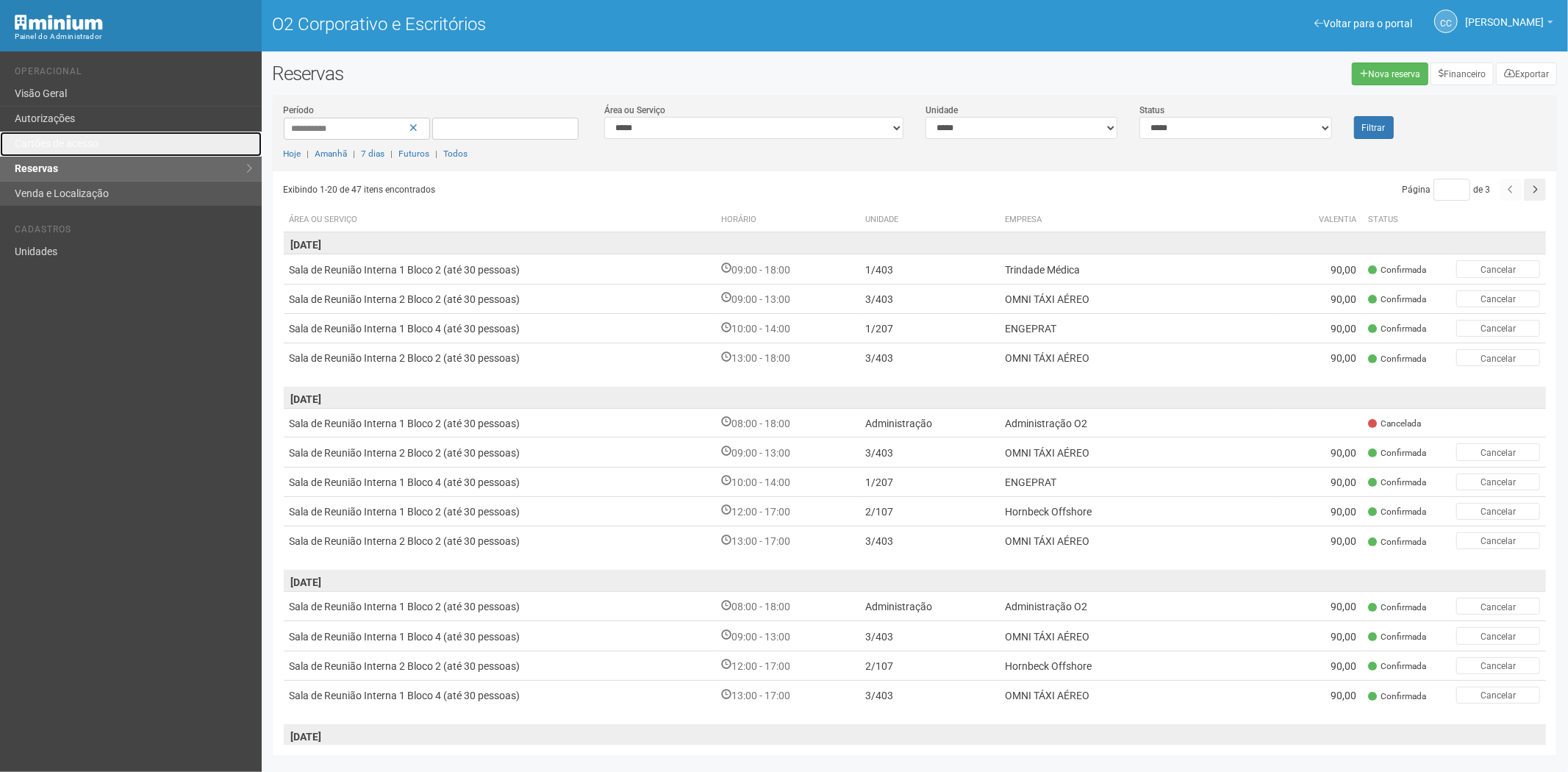
drag, startPoint x: 84, startPoint y: 150, endPoint x: 229, endPoint y: 204, distance: 154.7
click at [84, 150] on link "Cartões de acesso" at bounding box center [131, 144] width 262 height 25
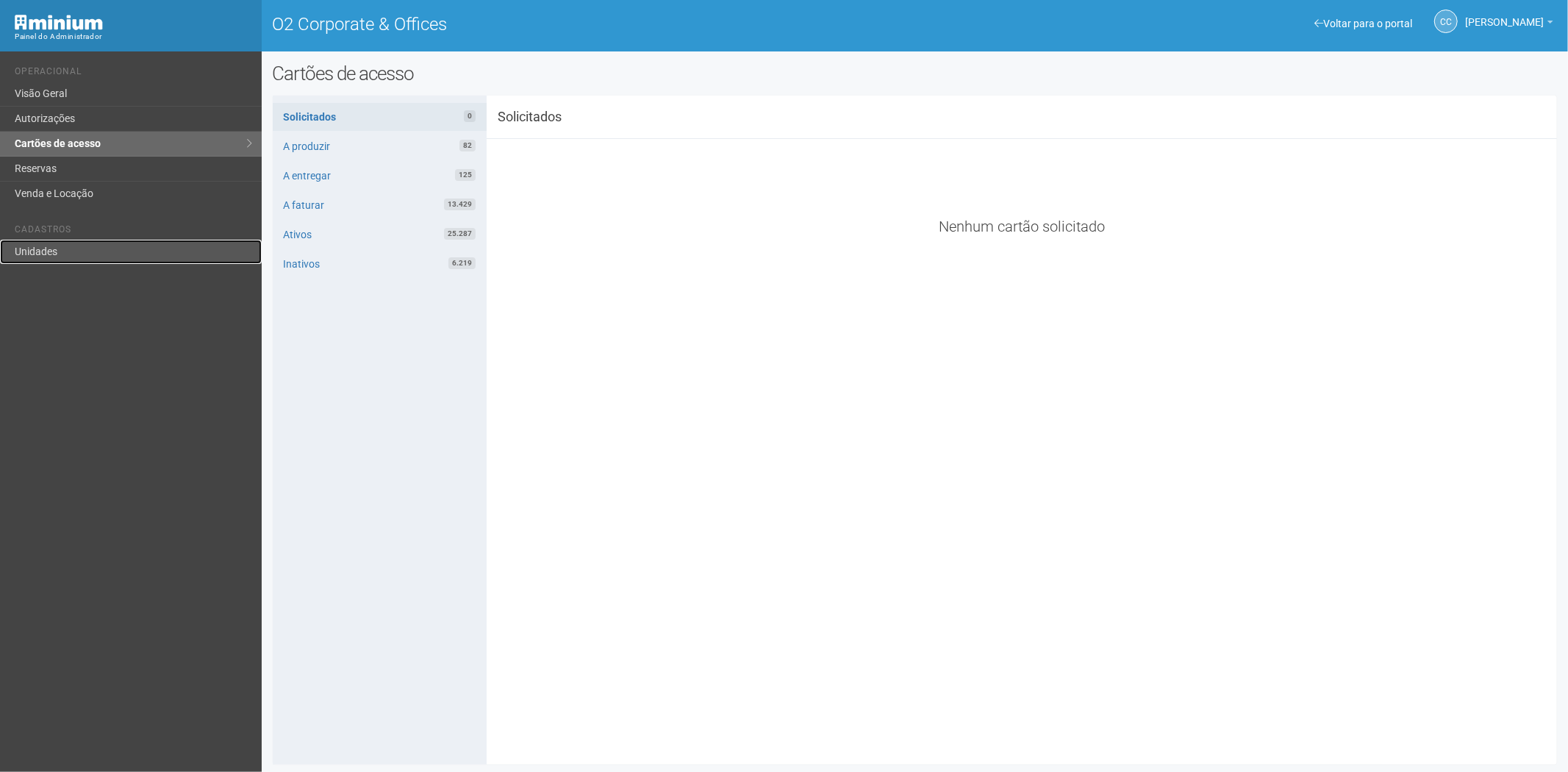
click at [74, 246] on link "Unidades" at bounding box center [131, 252] width 262 height 24
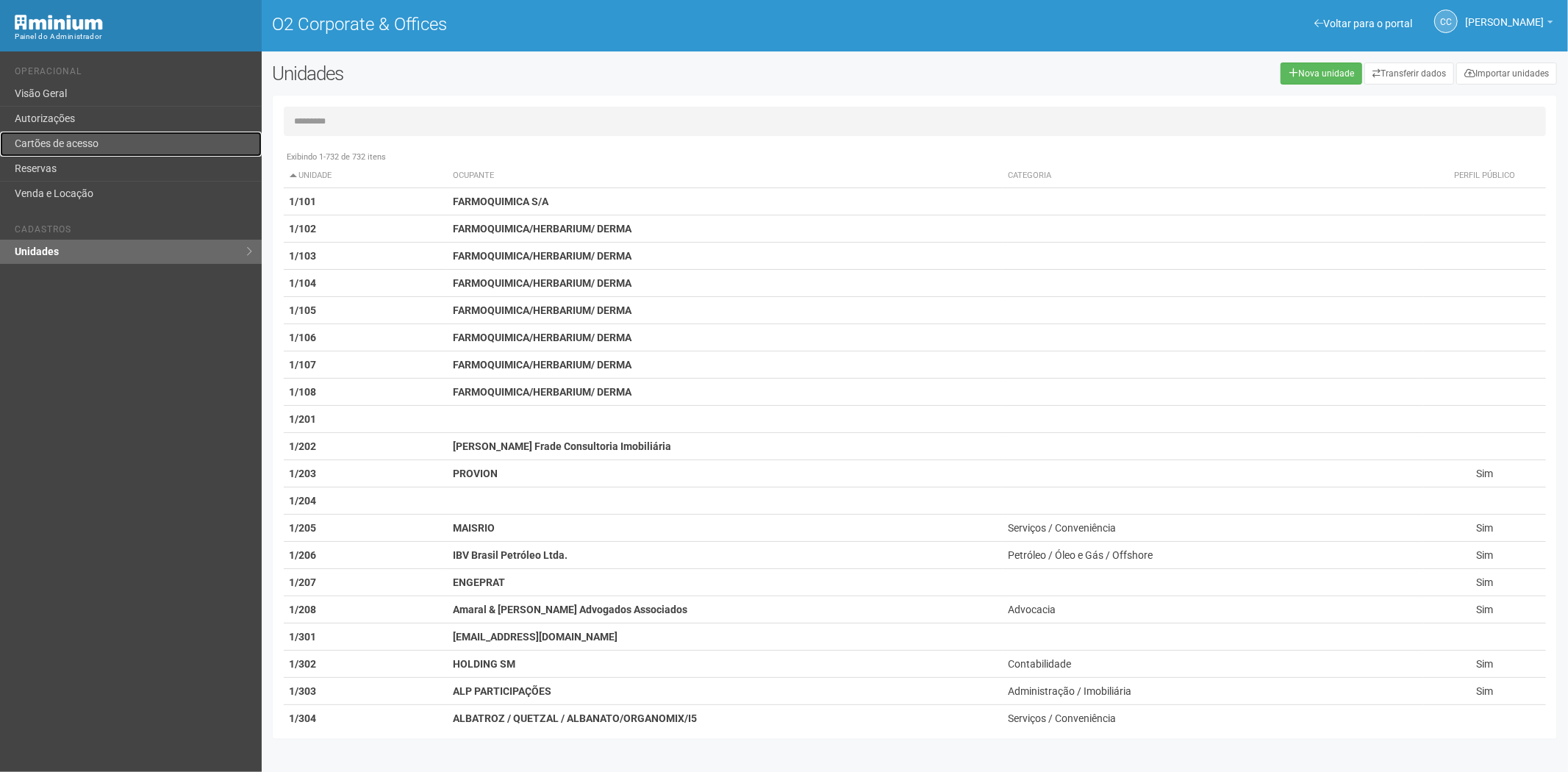
click at [132, 143] on link "Cartões de acesso" at bounding box center [131, 144] width 262 height 25
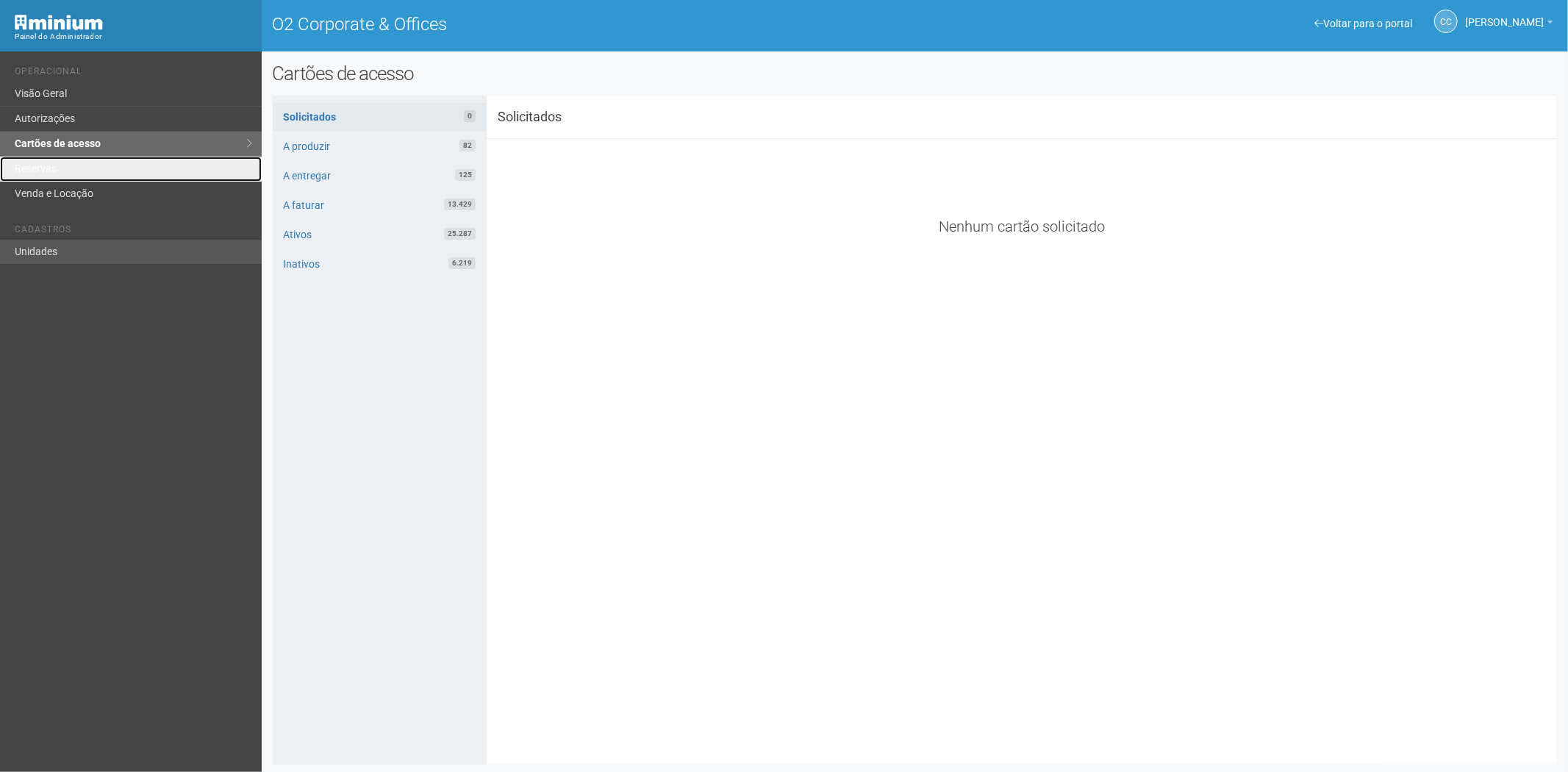
drag, startPoint x: 71, startPoint y: 178, endPoint x: 223, endPoint y: 263, distance: 174.2
click at [71, 178] on link "Reservas" at bounding box center [131, 169] width 262 height 25
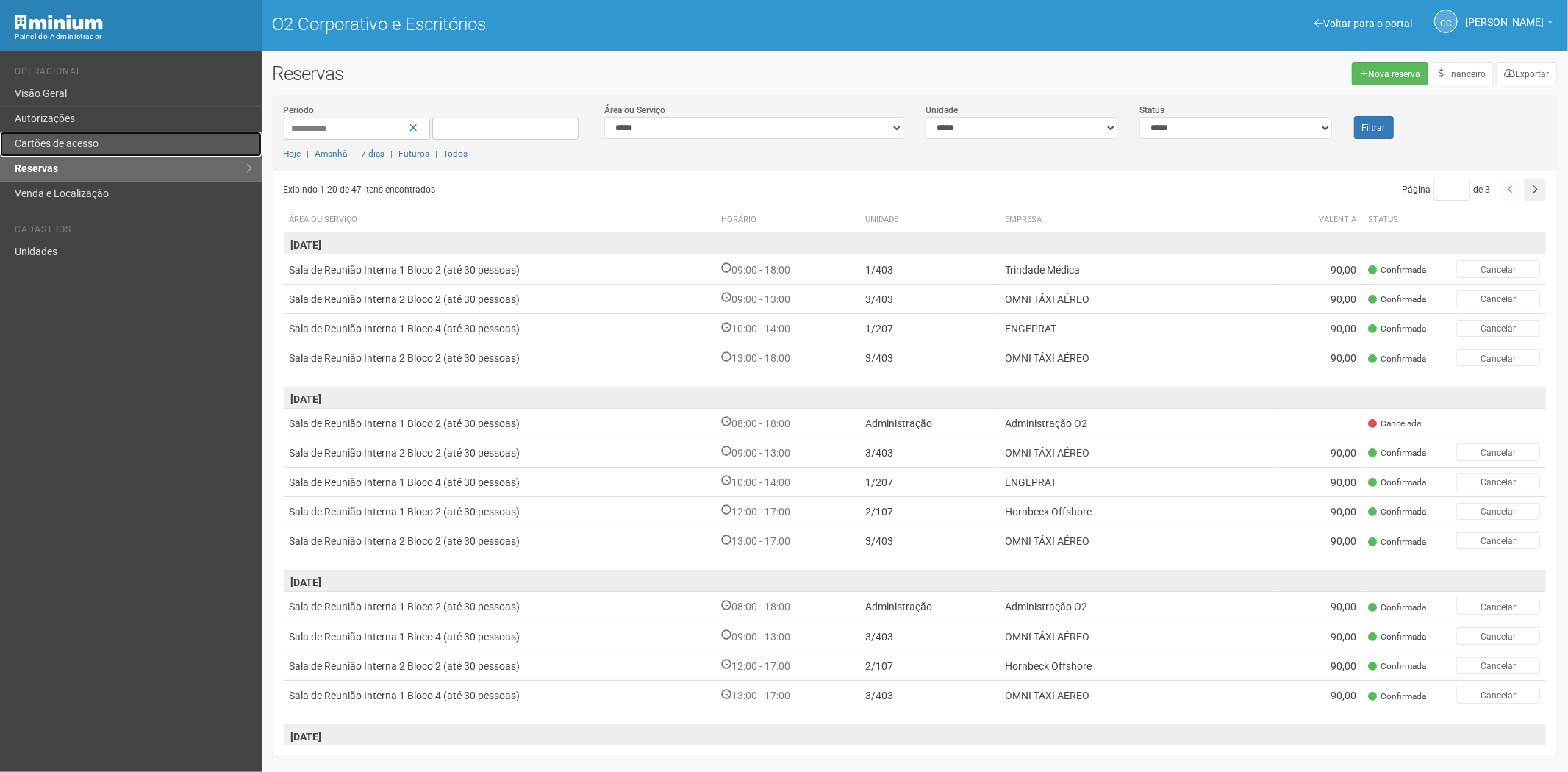
click at [136, 144] on link "Cartões de acesso" at bounding box center [131, 144] width 262 height 25
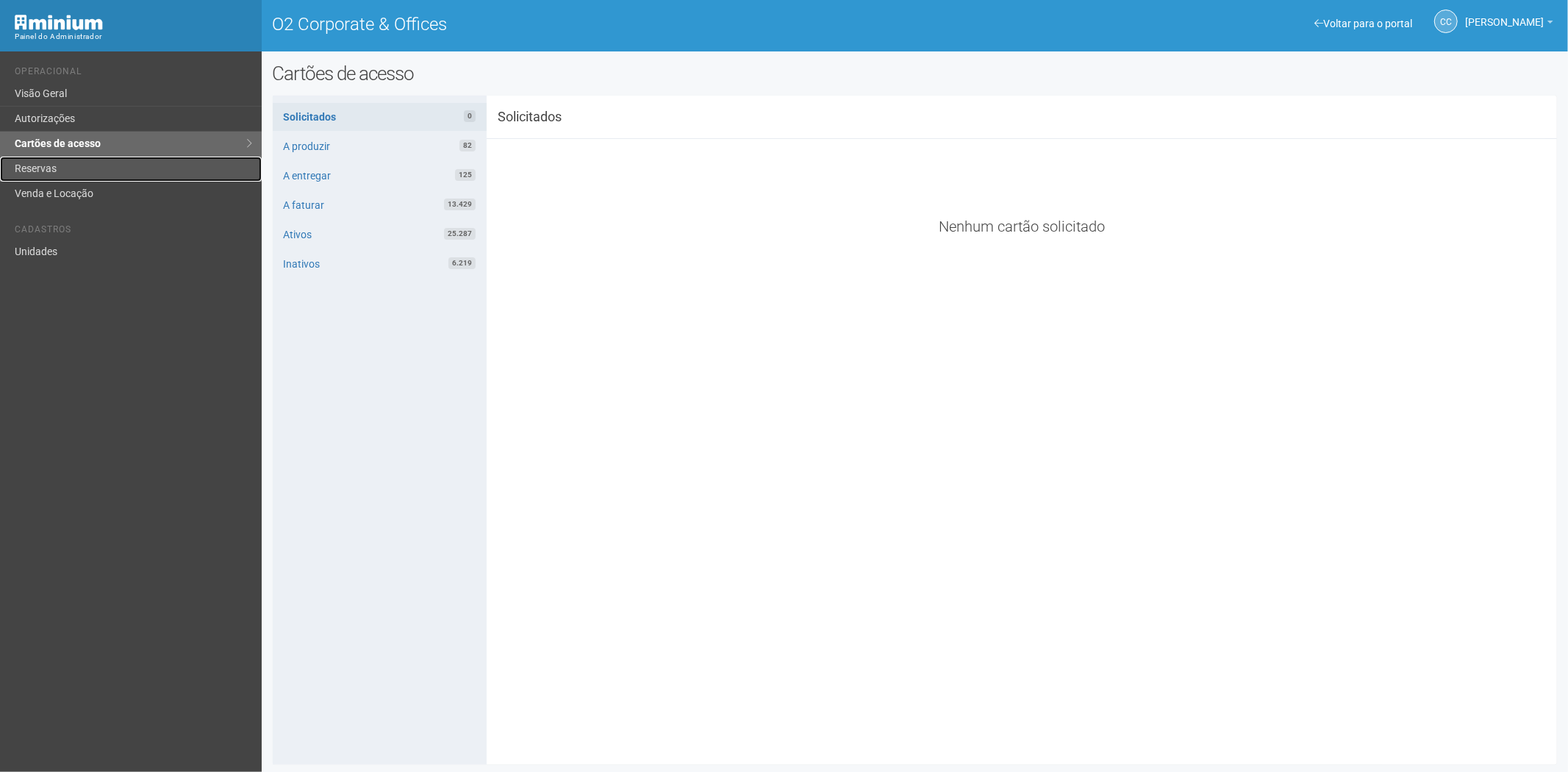
click at [73, 173] on link "Reservas" at bounding box center [131, 169] width 262 height 25
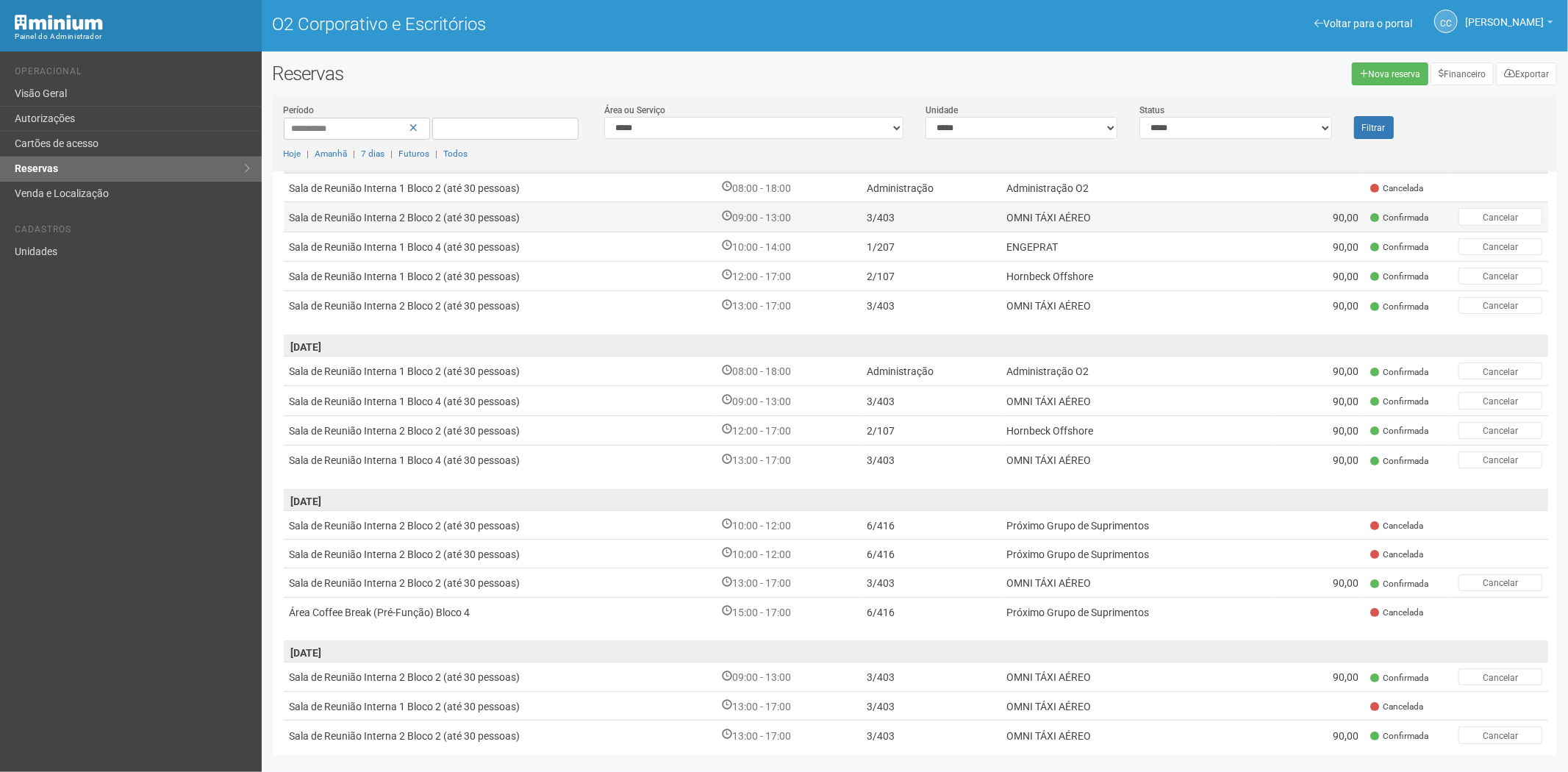
scroll to position [244, 0]
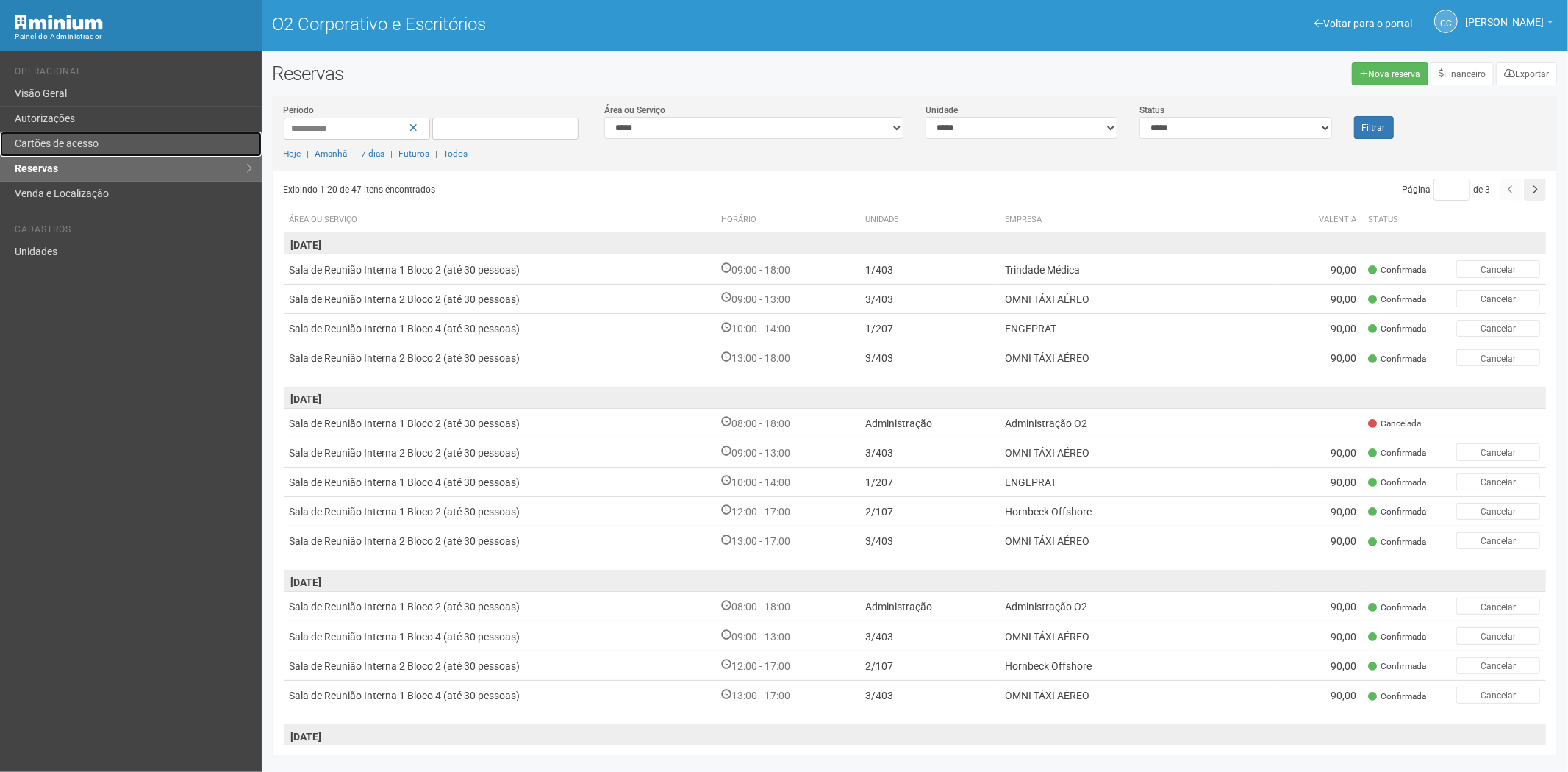
click at [32, 138] on font "Cartões de acesso" at bounding box center [56, 144] width 84 height 12
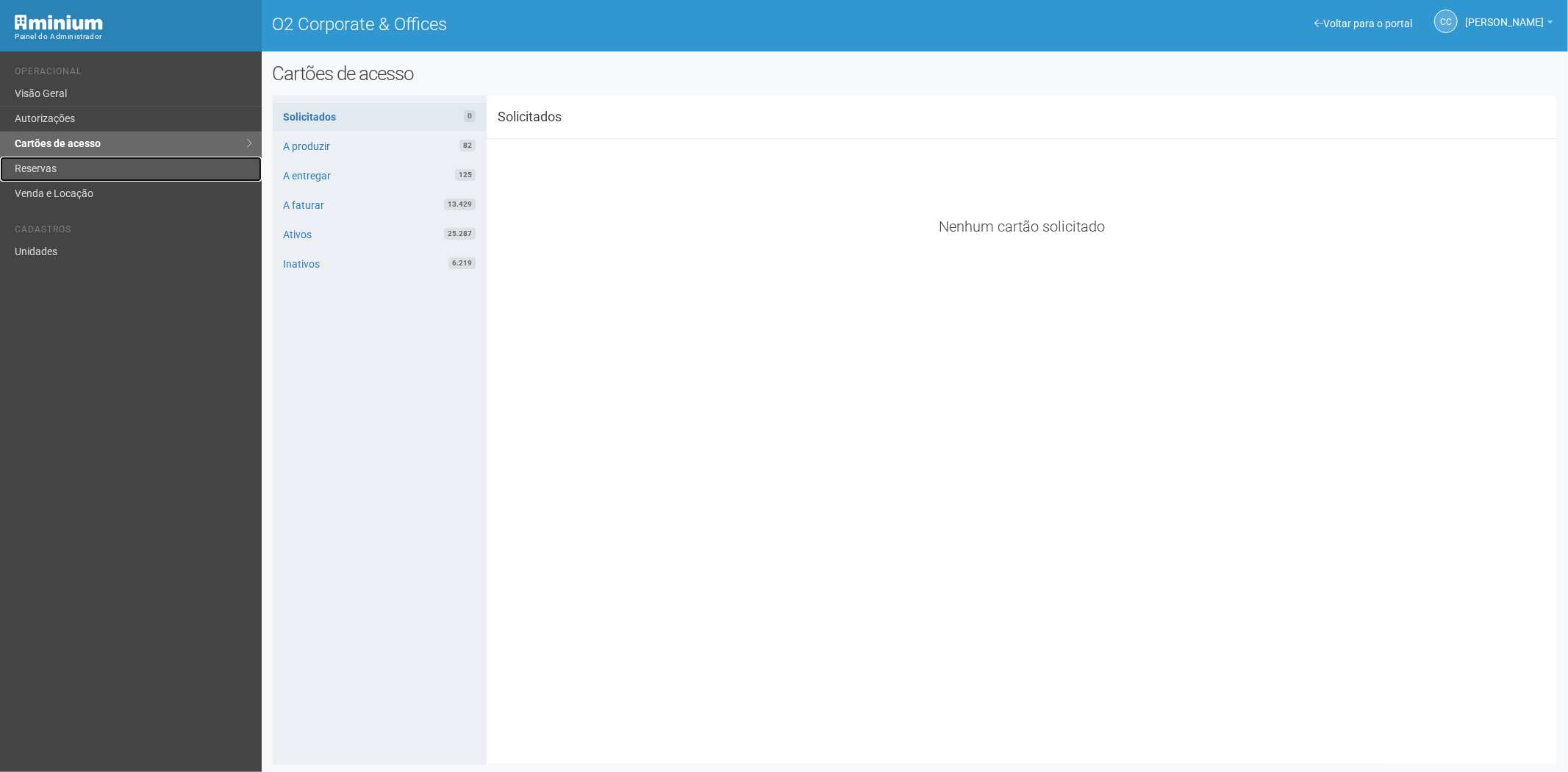
click at [118, 161] on link "Reservas" at bounding box center [131, 169] width 262 height 25
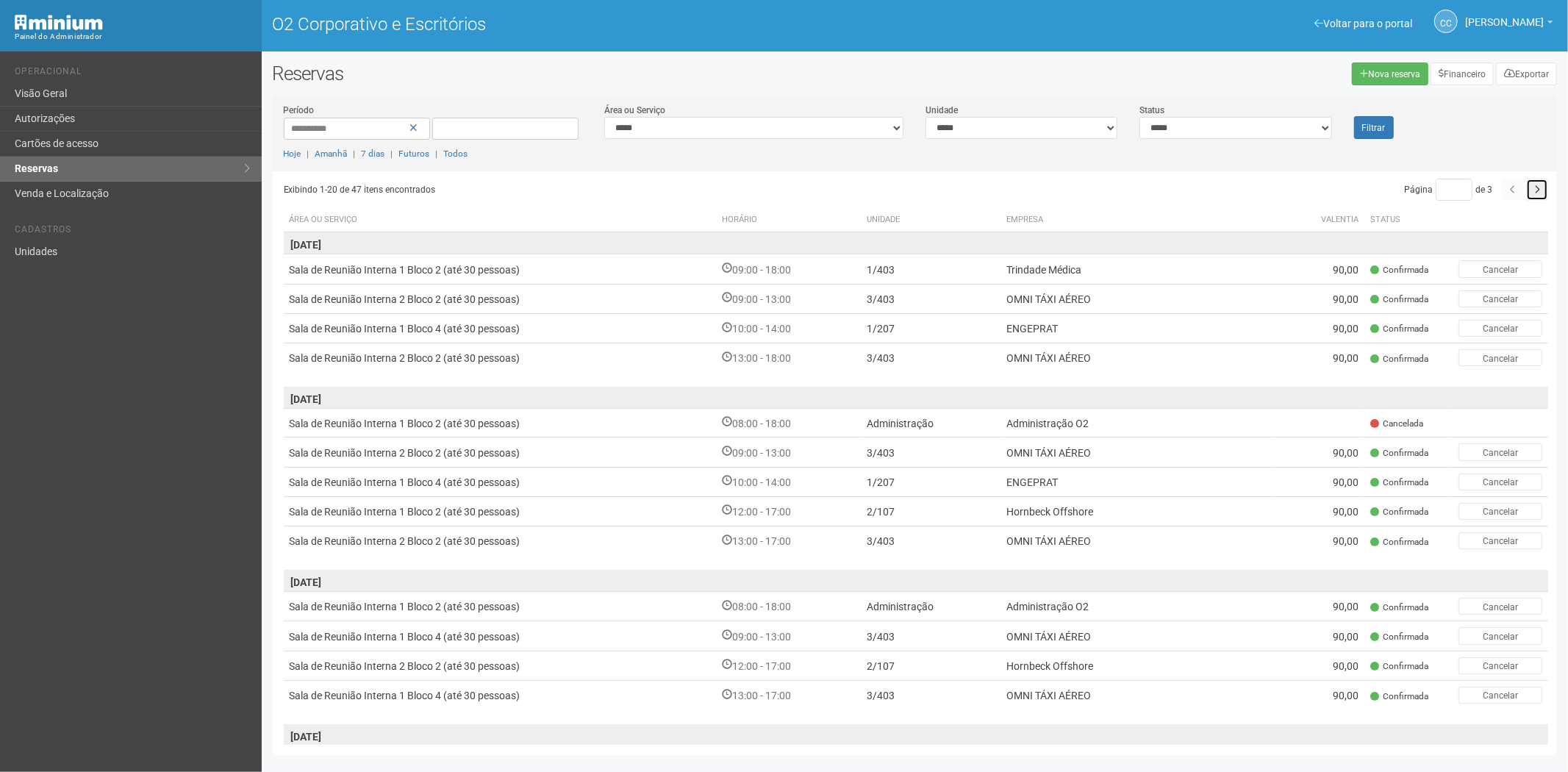
click at [1539, 189] on button "button" at bounding box center [1537, 190] width 22 height 22
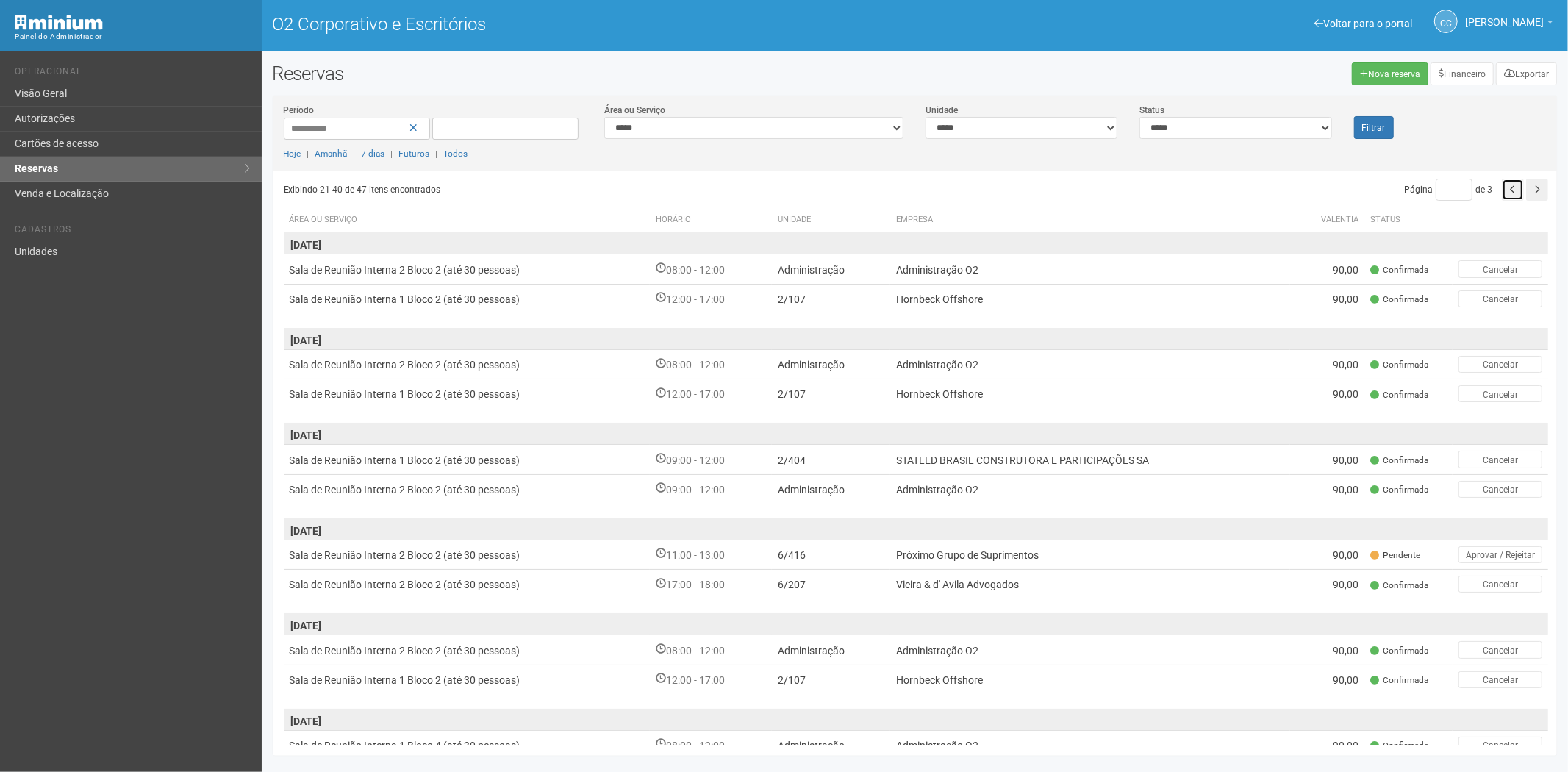
click at [1512, 192] on icon "button" at bounding box center [1512, 190] width 6 height 9
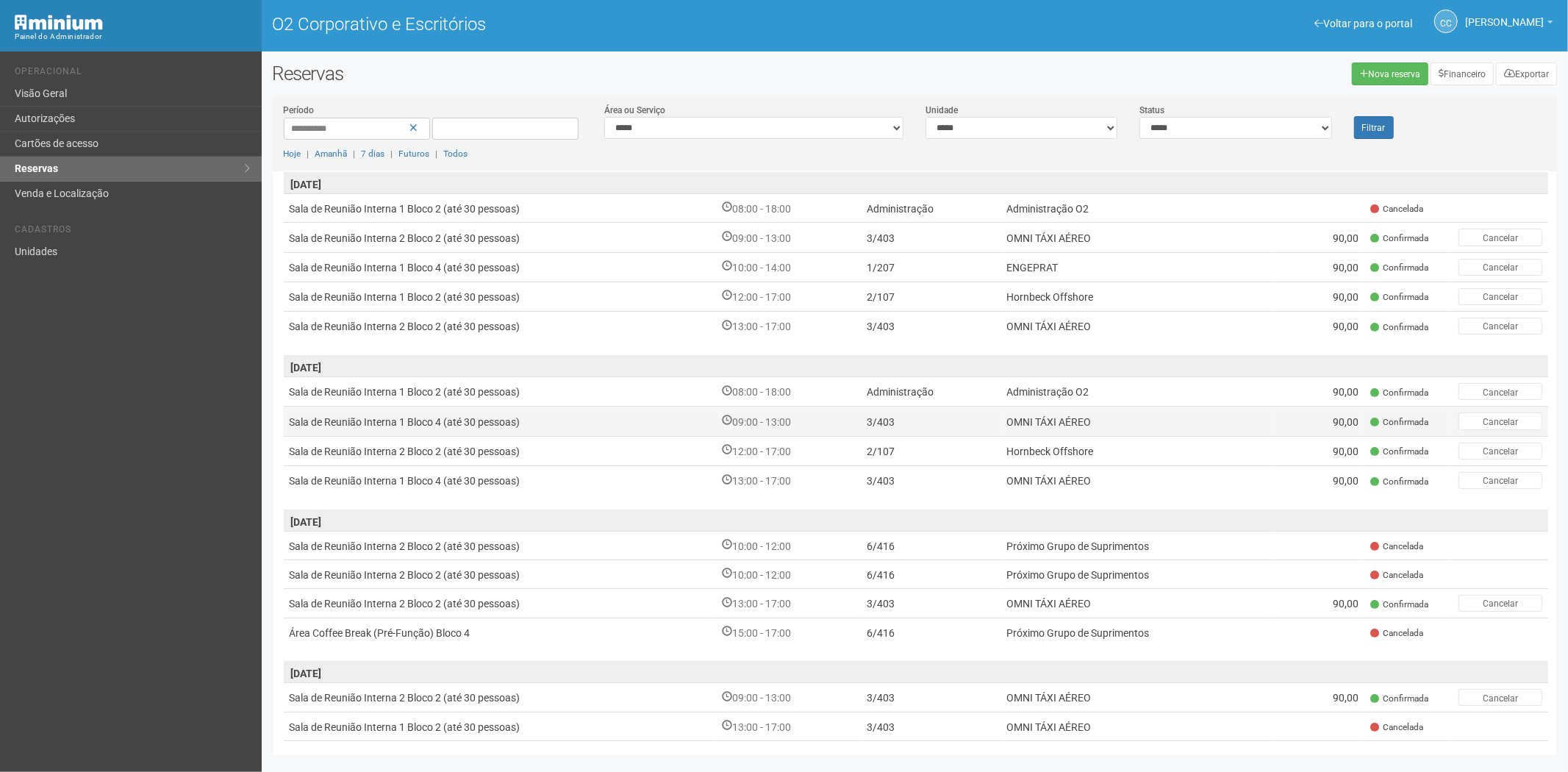
scroll to position [244, 0]
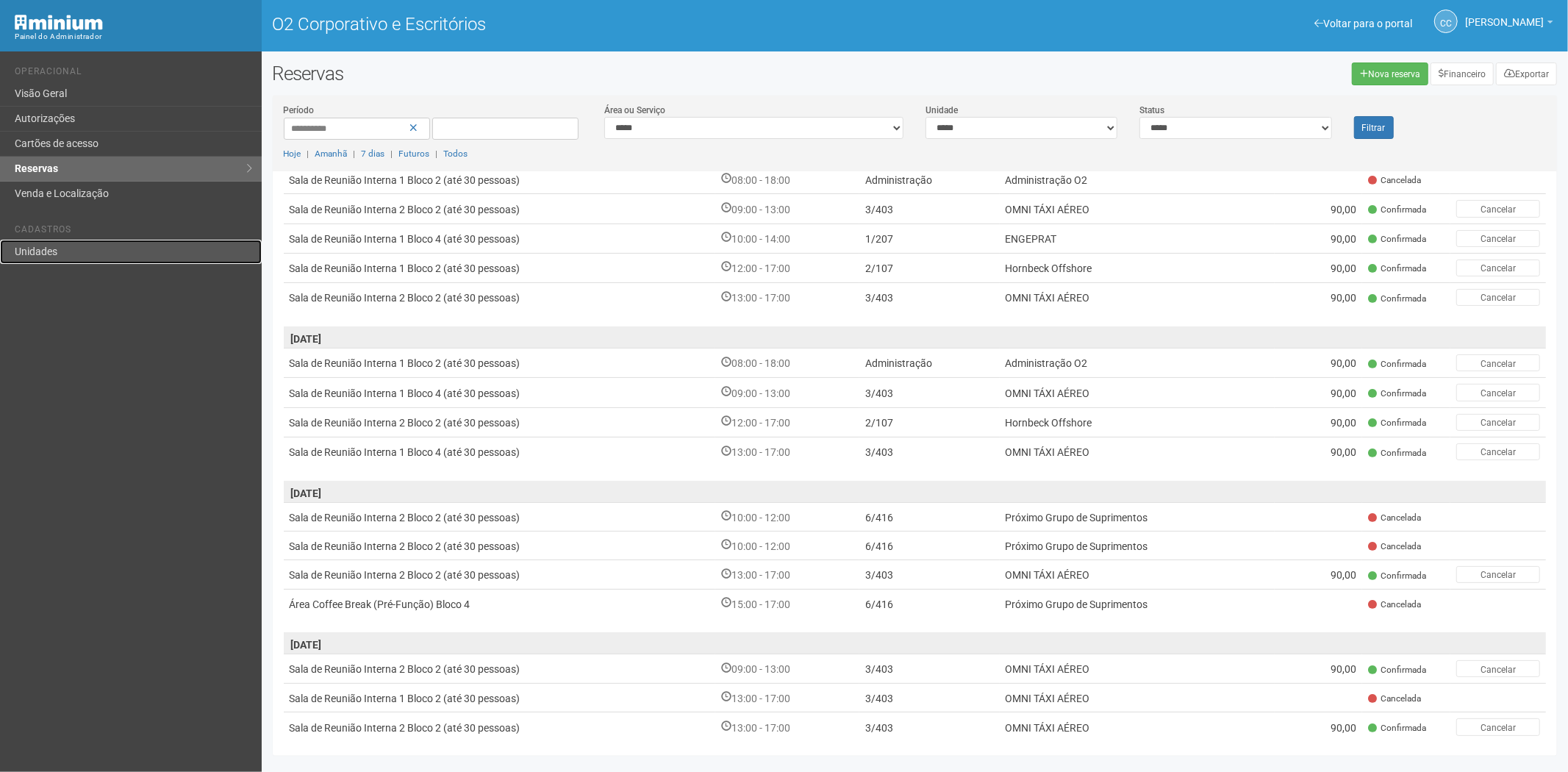
click at [54, 246] on font "Unidades" at bounding box center [35, 252] width 43 height 12
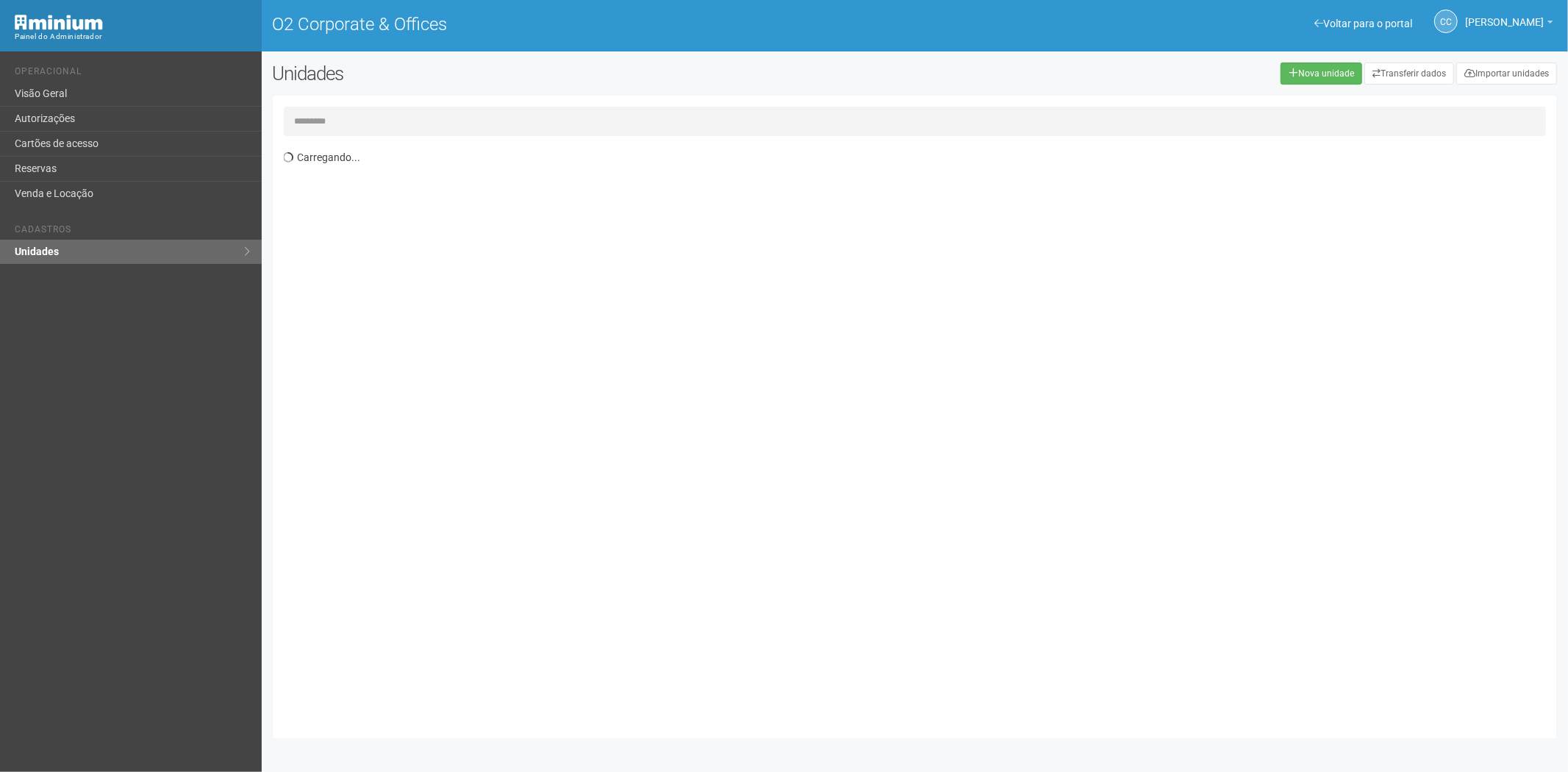
click at [368, 119] on input "text" at bounding box center [915, 121] width 1262 height 29
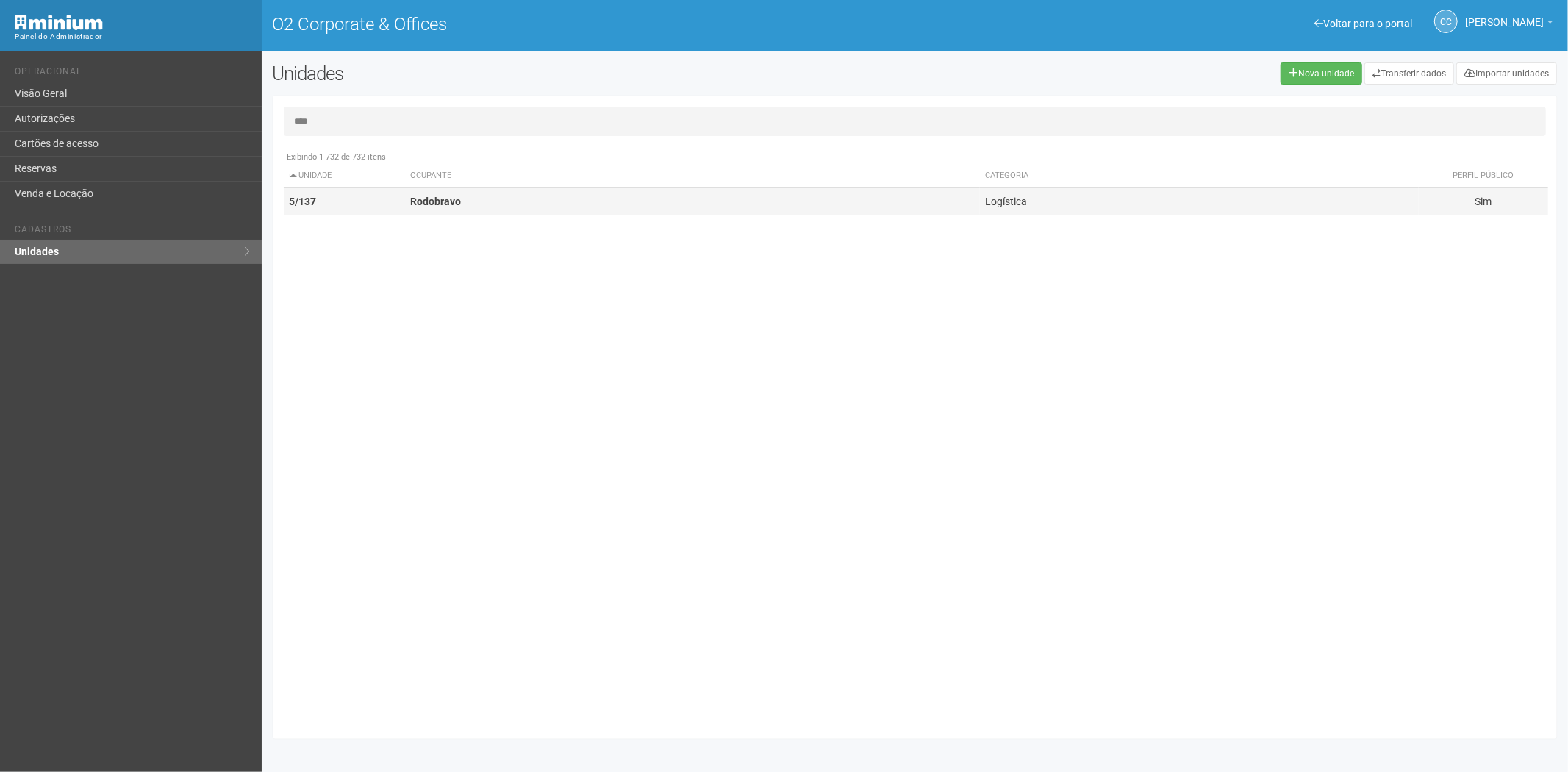
type input "****"
click at [361, 193] on td "5/137" at bounding box center [344, 202] width 121 height 27
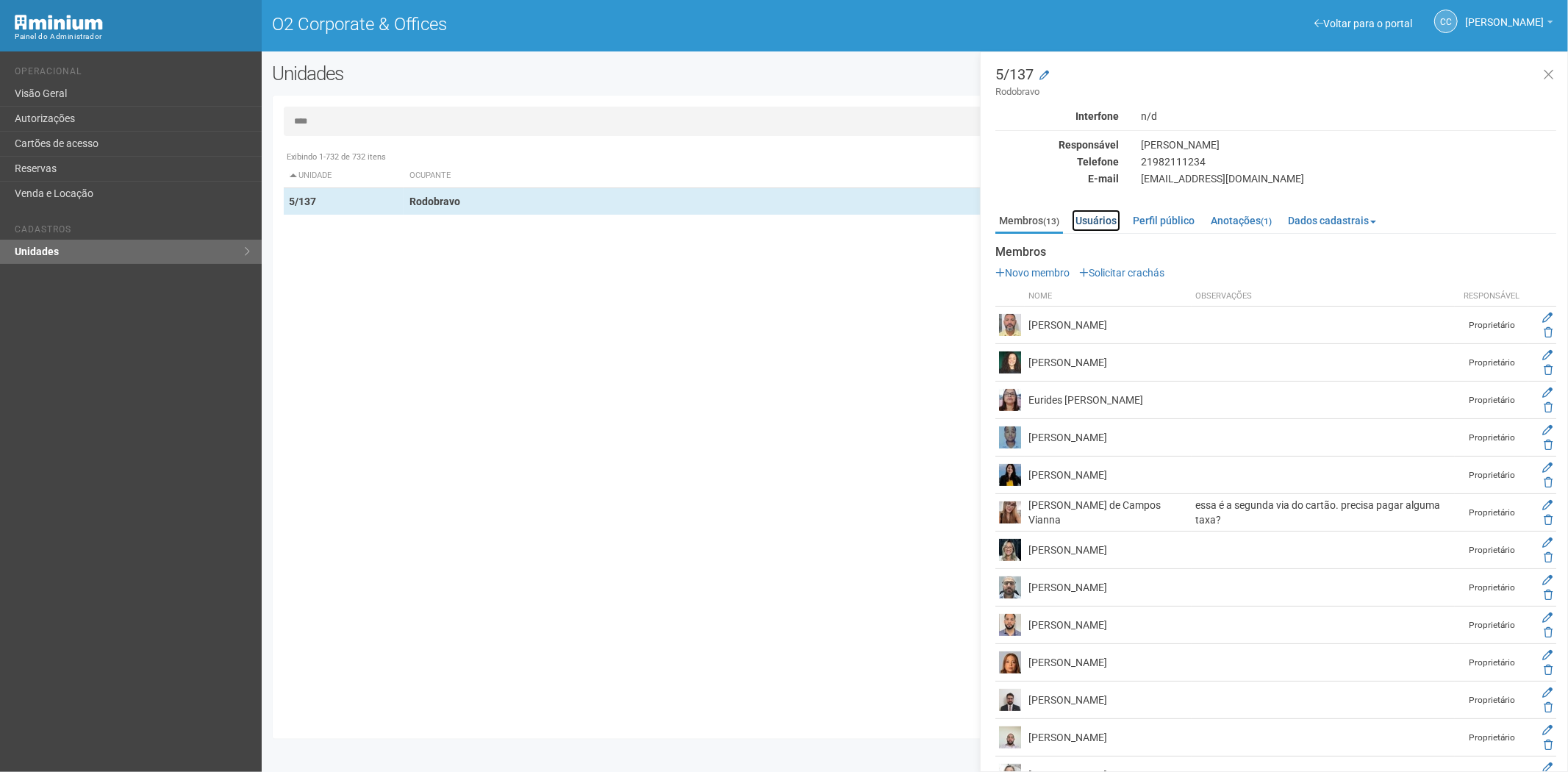
click at [1096, 222] on link "Usuários" at bounding box center [1096, 220] width 48 height 22
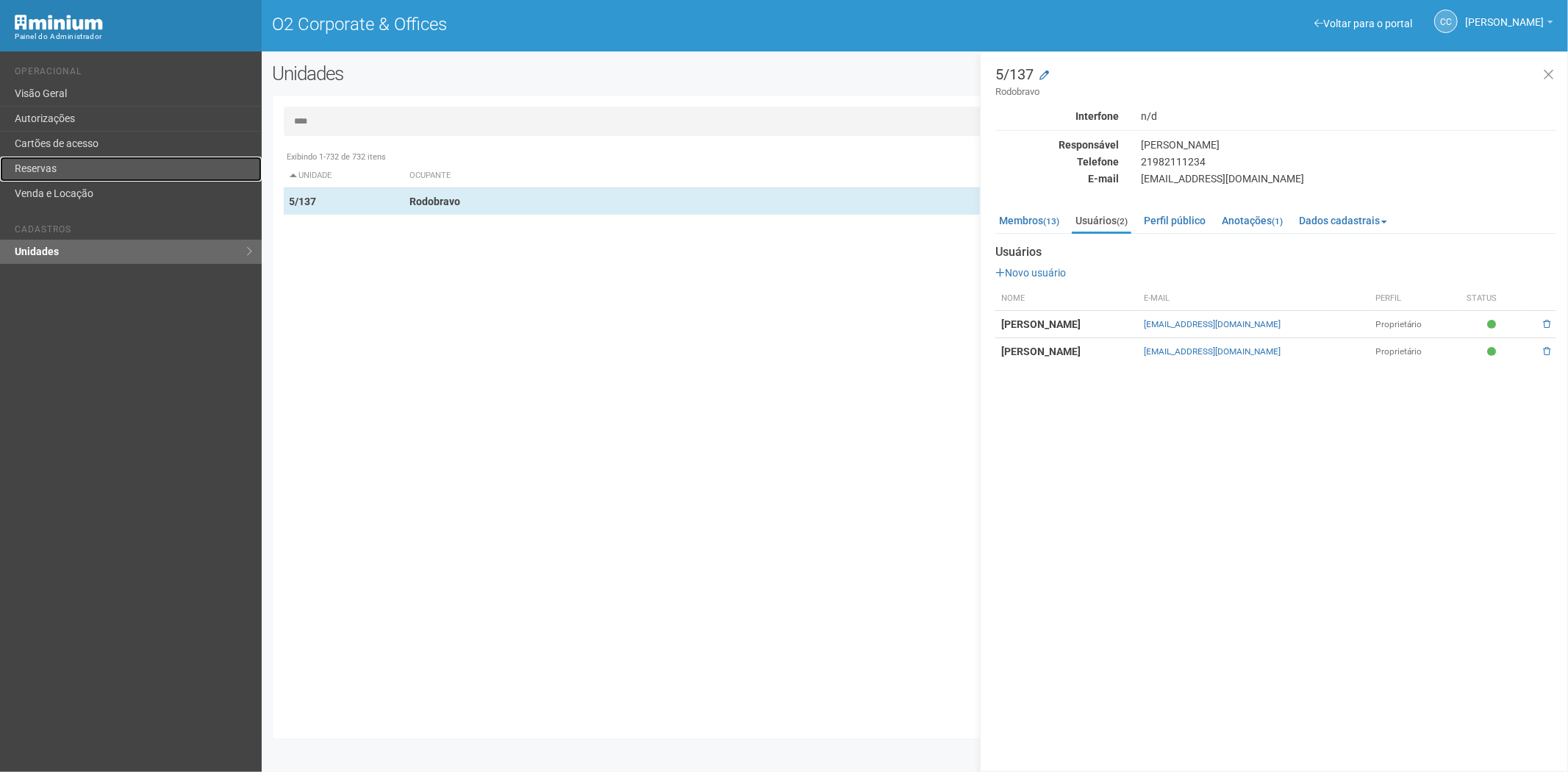
click at [64, 156] on link "Reservas" at bounding box center [131, 169] width 262 height 25
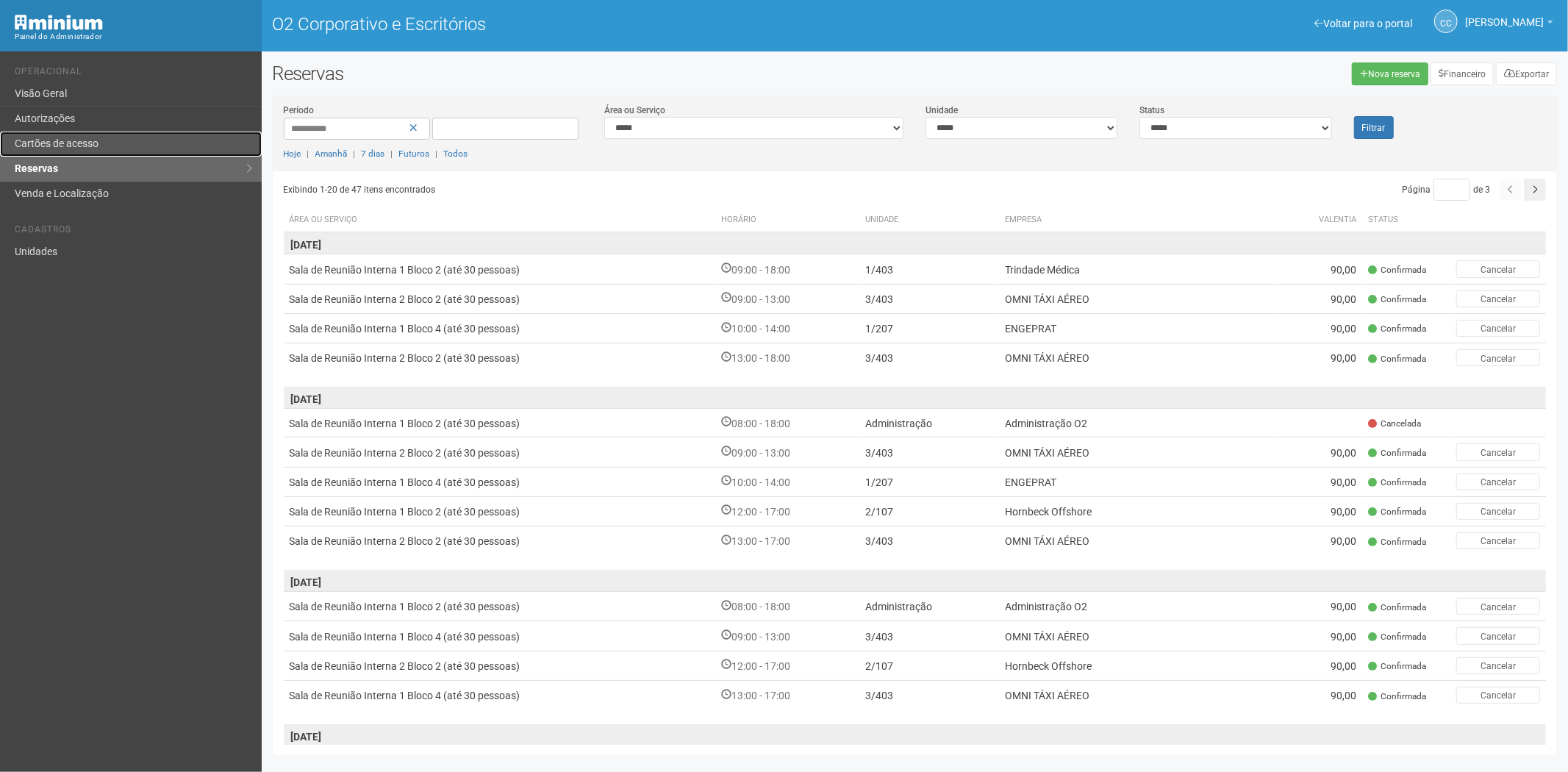
click at [126, 147] on link "Cartões de acesso" at bounding box center [131, 144] width 262 height 25
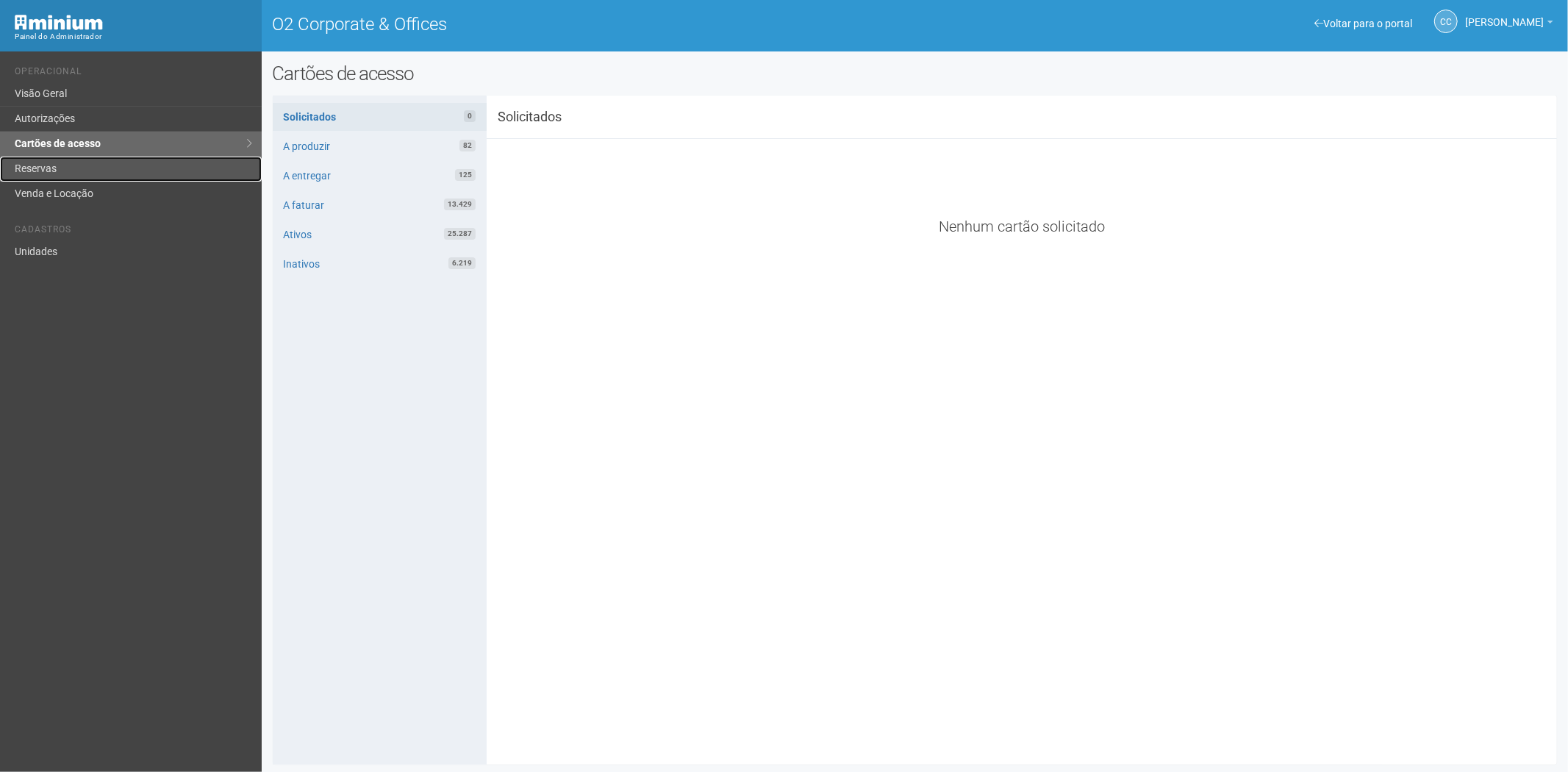
click at [63, 163] on link "Reservas" at bounding box center [131, 169] width 262 height 25
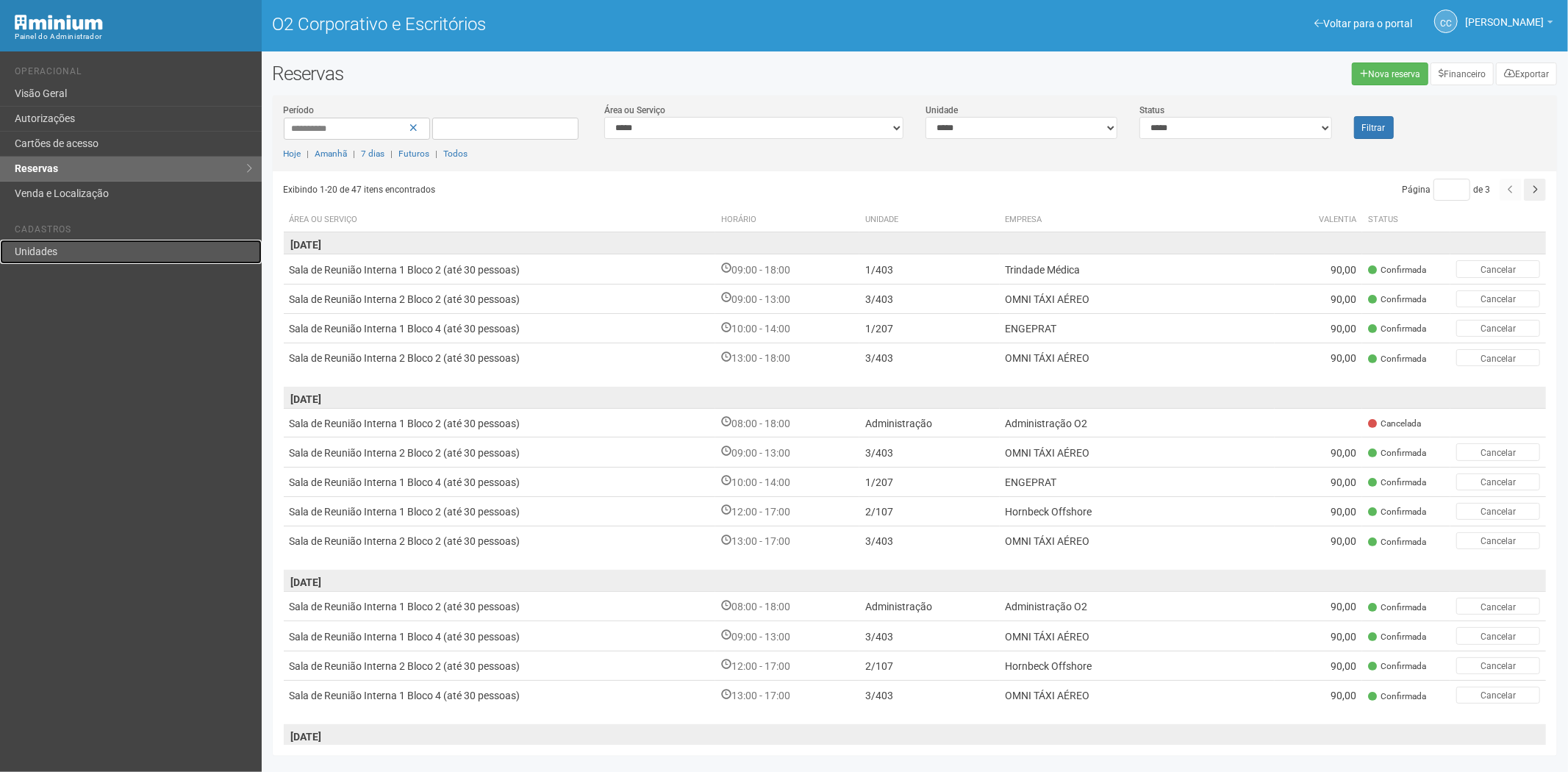
click at [171, 252] on link "Unidades" at bounding box center [131, 252] width 262 height 24
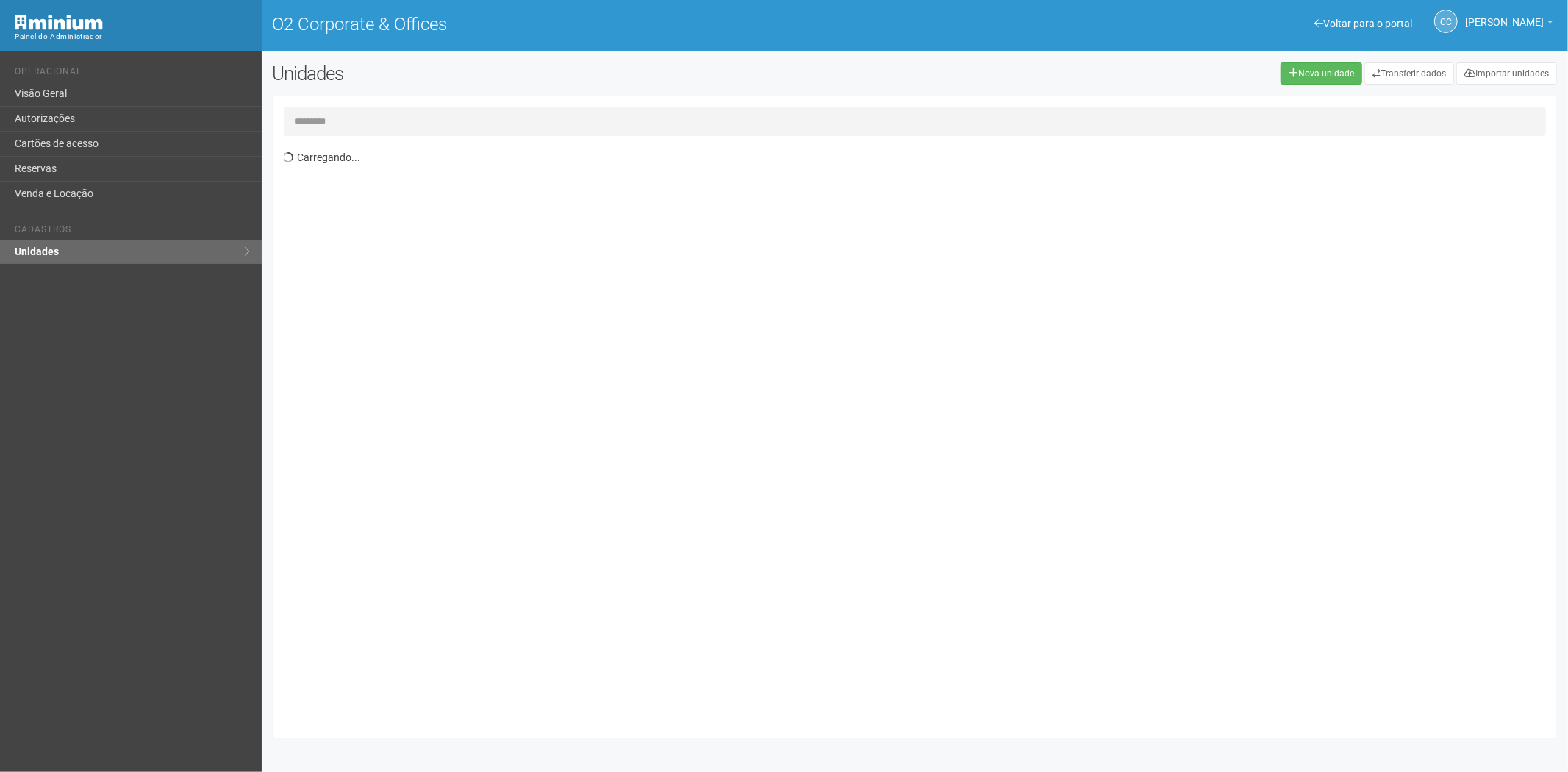
click at [368, 113] on input "text" at bounding box center [915, 121] width 1262 height 29
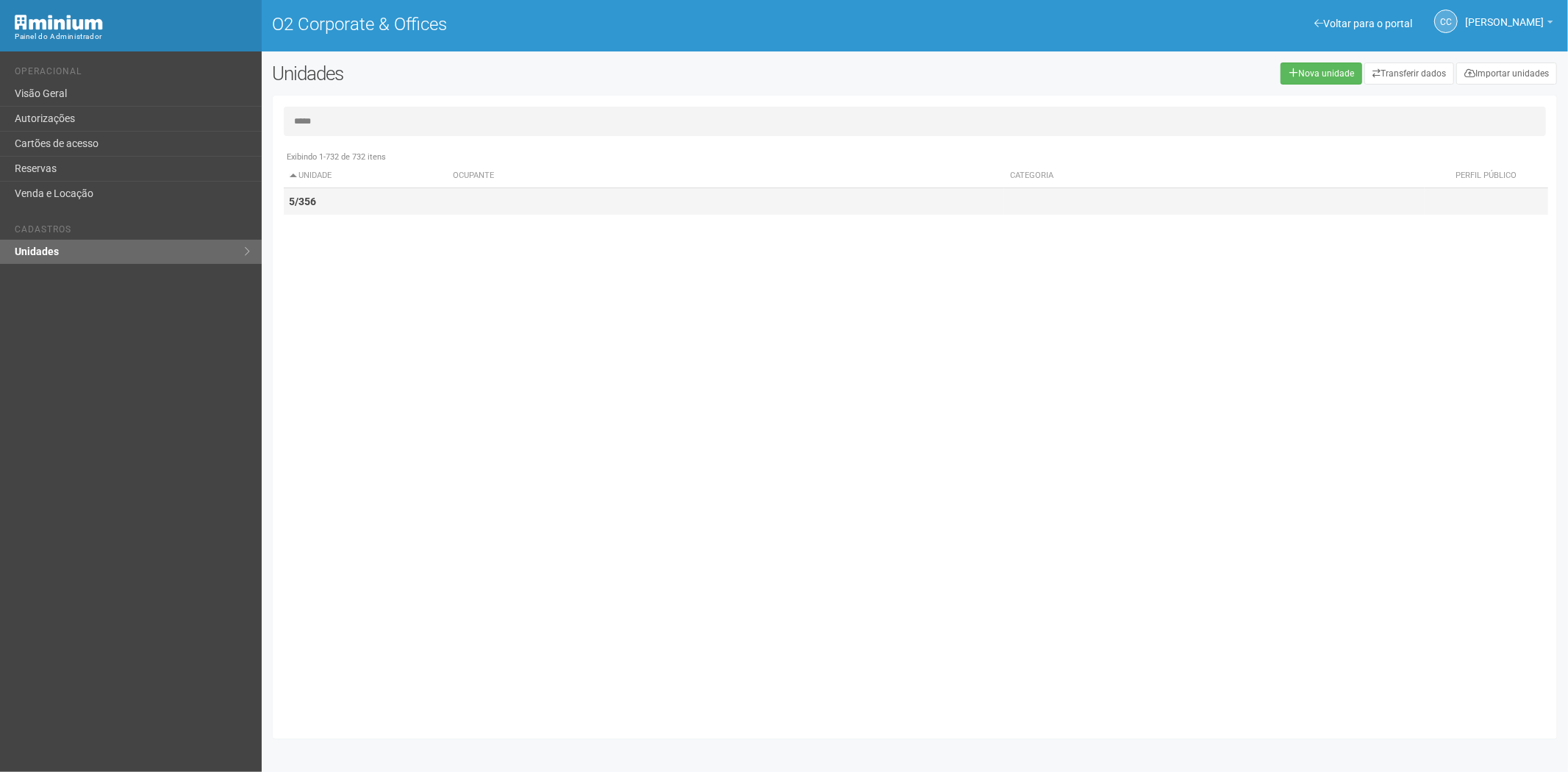
type input "*****"
click at [331, 196] on td "5/356" at bounding box center [365, 202] width 164 height 27
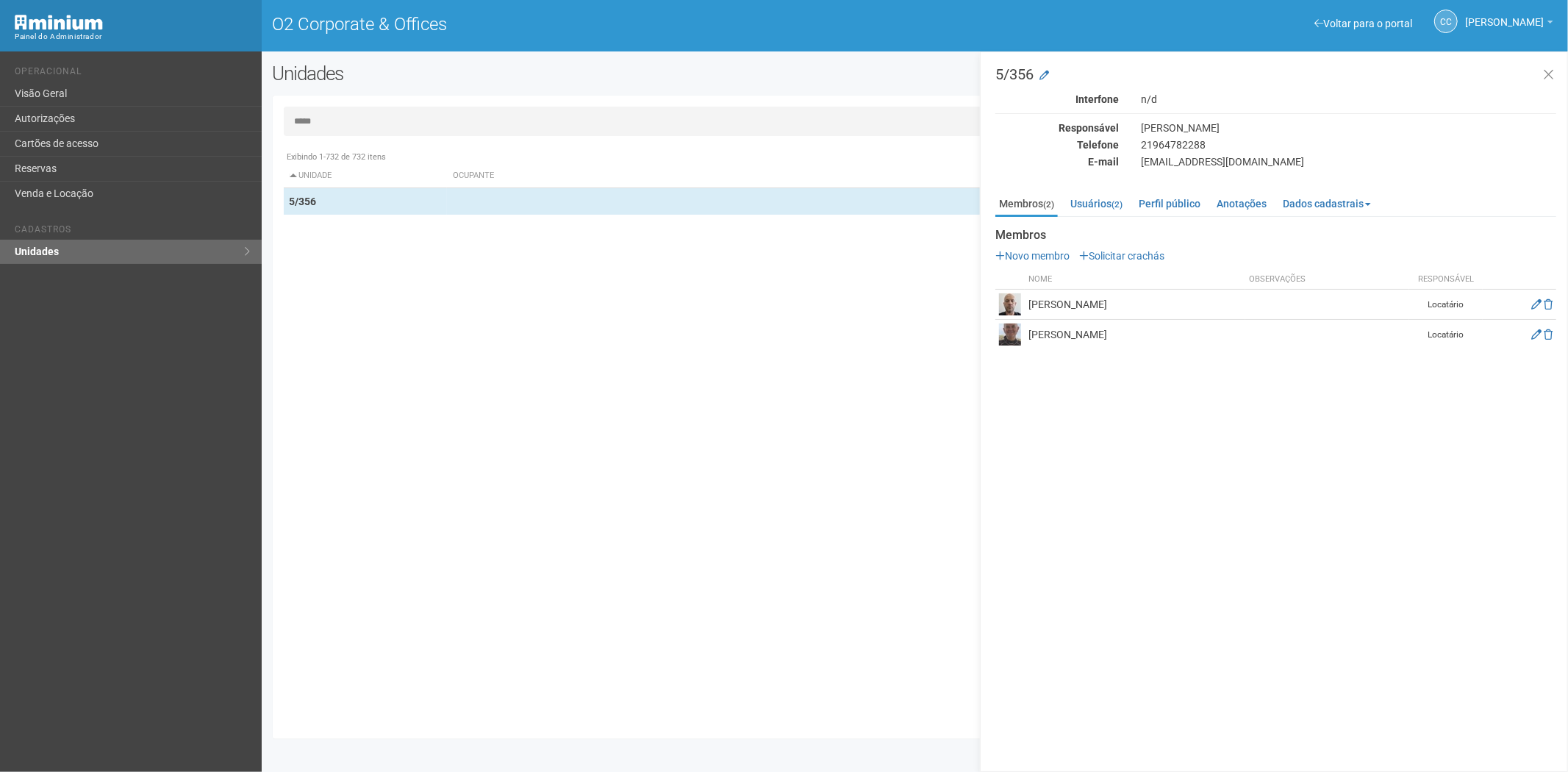
click at [362, 127] on input "*****" at bounding box center [915, 121] width 1262 height 29
drag, startPoint x: 57, startPoint y: 136, endPoint x: 403, endPoint y: 376, distance: 421.1
click at [57, 136] on link "Cartões de acesso" at bounding box center [131, 144] width 262 height 25
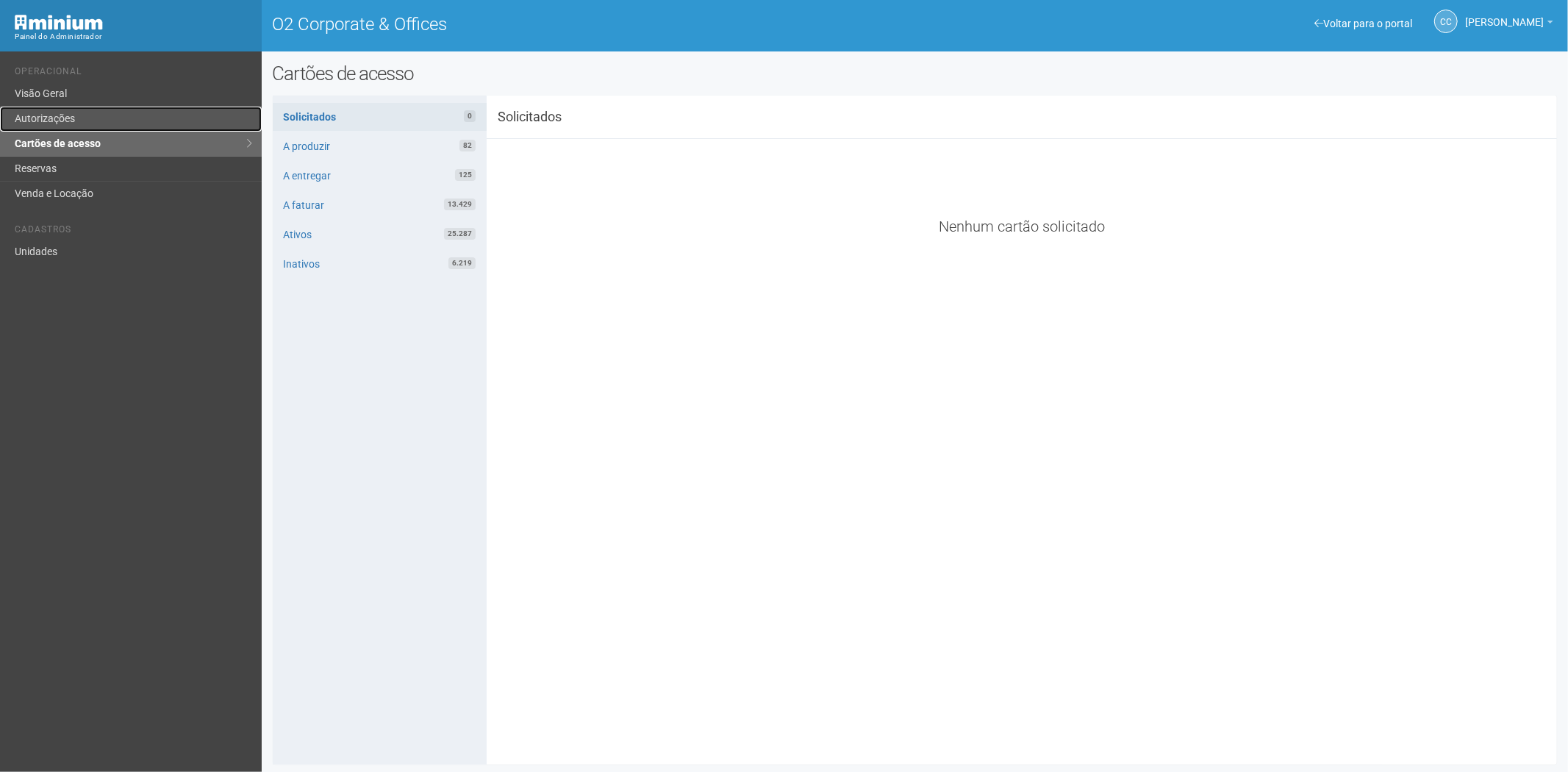
click at [81, 114] on link "Autorizações" at bounding box center [131, 119] width 262 height 25
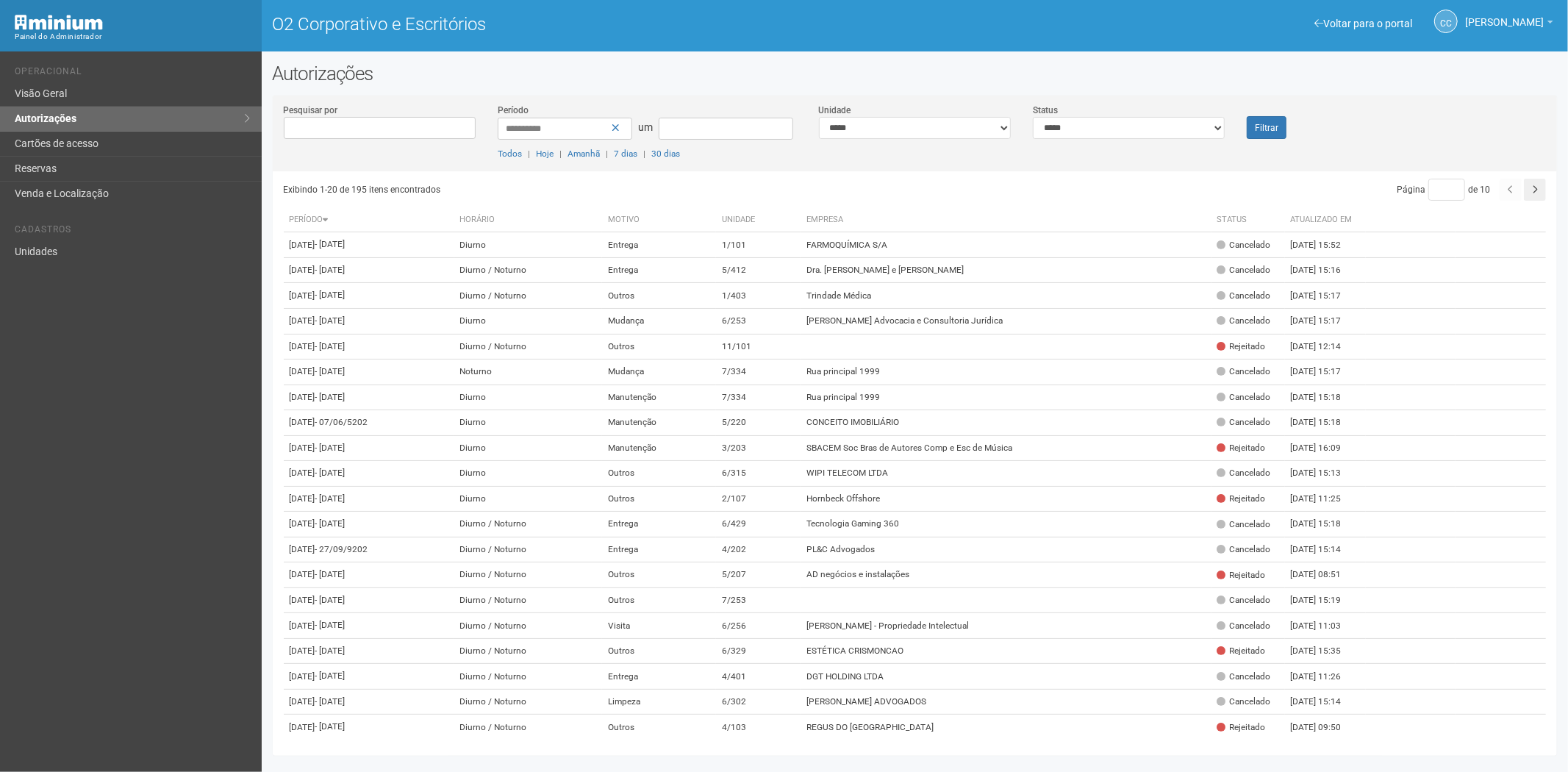
select select "*"
click at [1033, 117] on select "**********" at bounding box center [1129, 127] width 192 height 22
click at [1269, 123] on font "Filtrar" at bounding box center [1266, 127] width 23 height 10
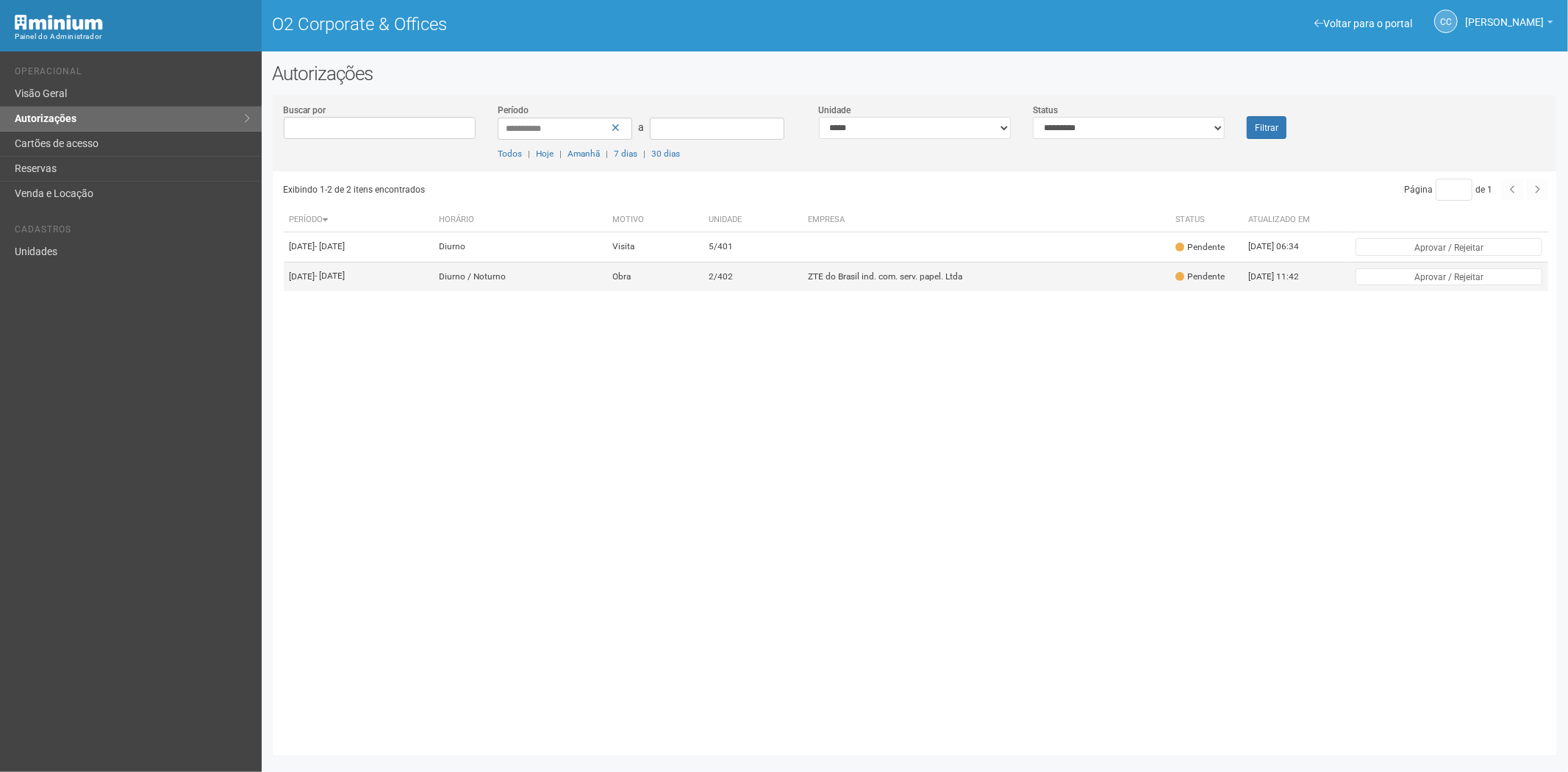
click at [861, 282] on font "ZTE do Brasil ind. com. serv. papel. Ltda" at bounding box center [884, 276] width 154 height 10
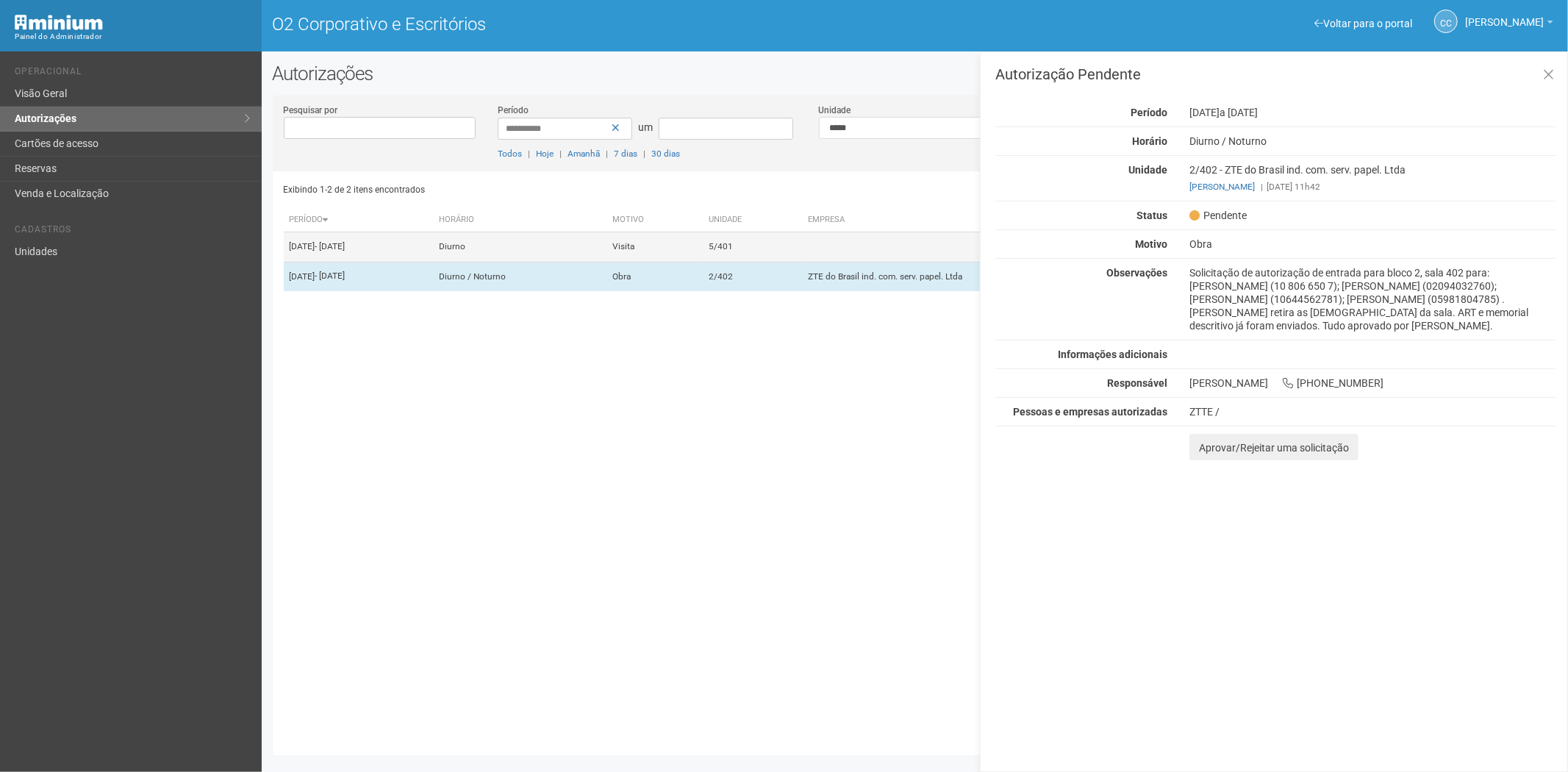
click at [856, 255] on td at bounding box center [986, 247] width 368 height 29
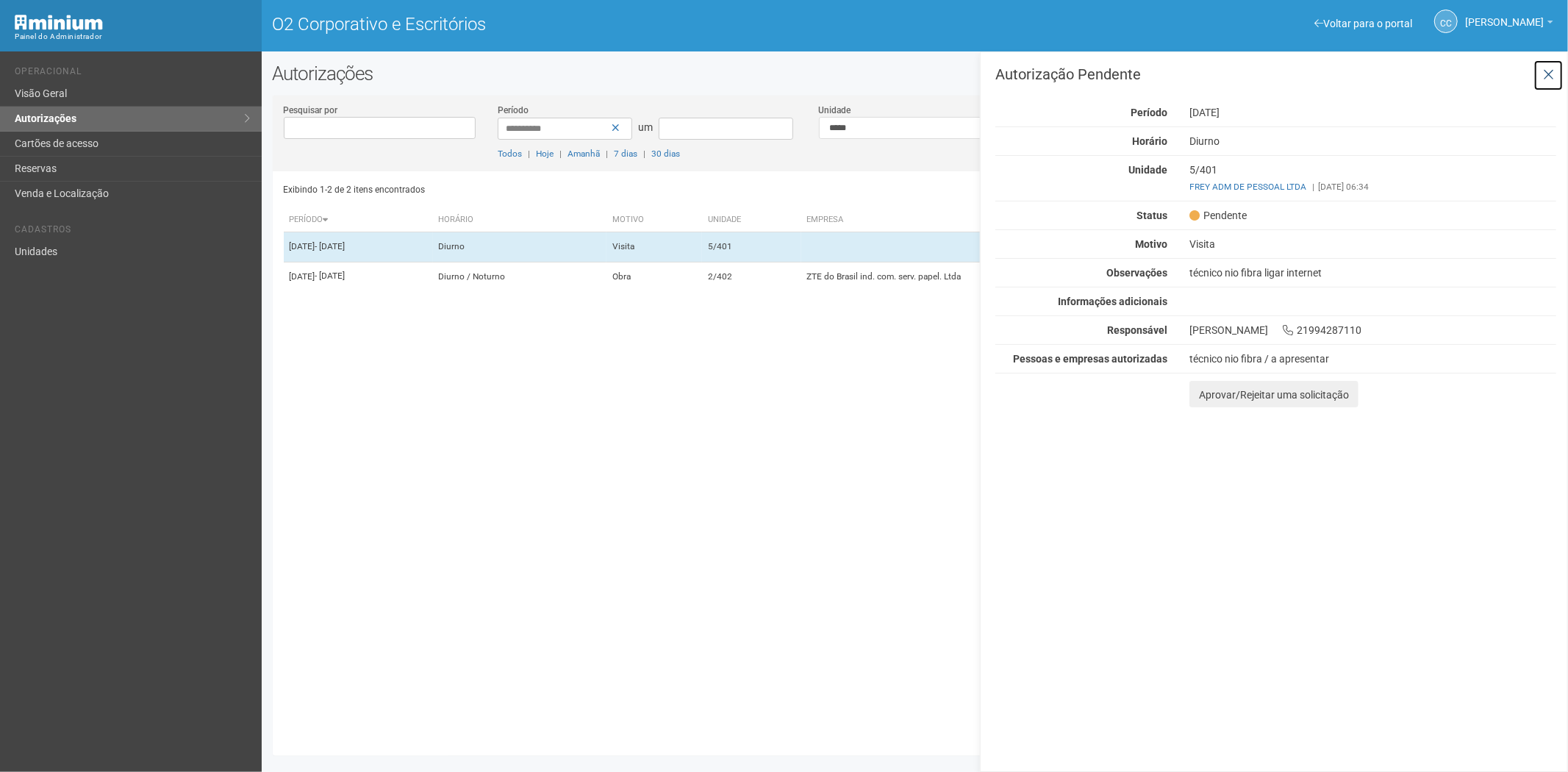
click at [1549, 74] on icon at bounding box center [1549, 75] width 11 height 15
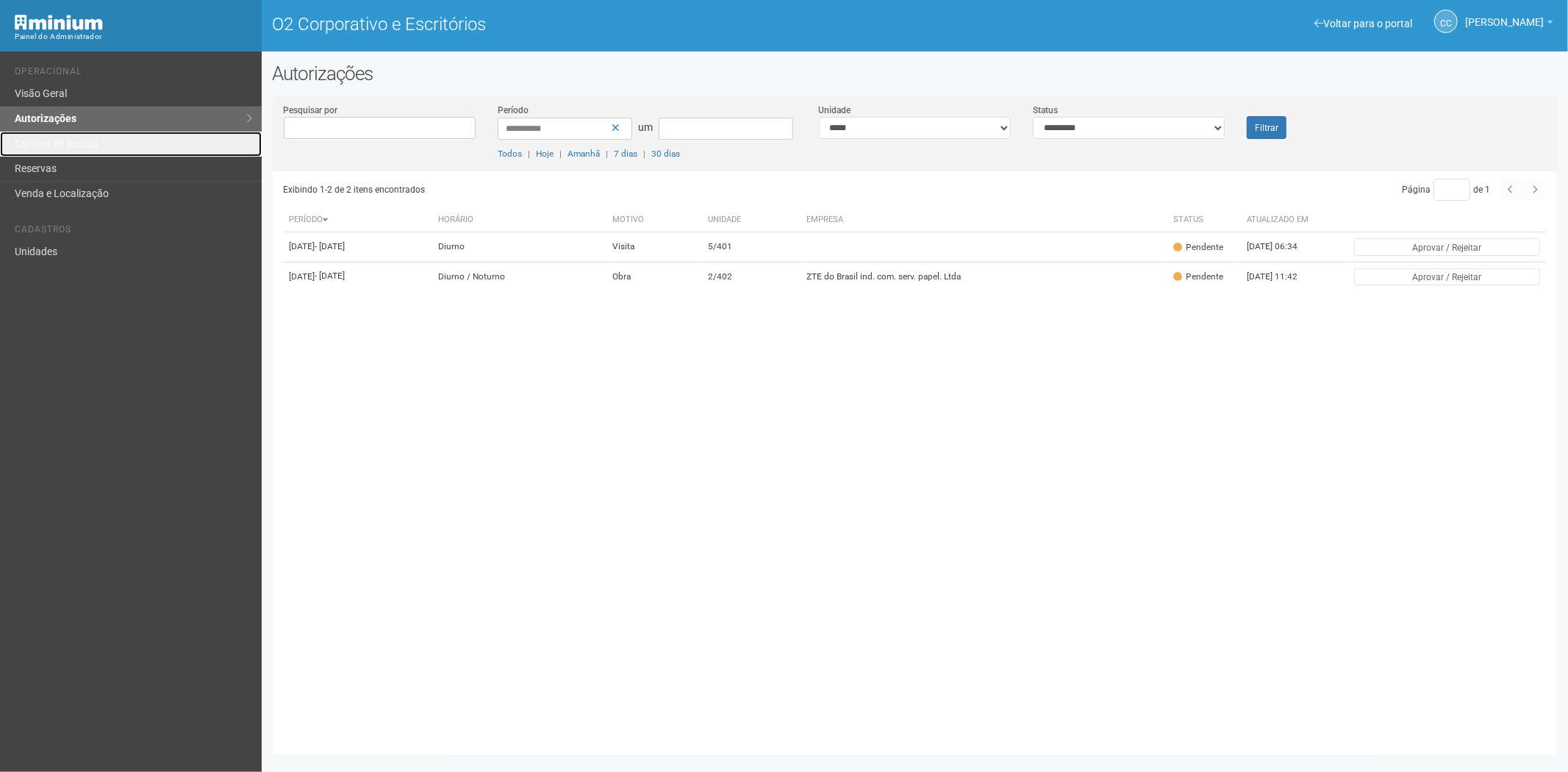
click at [93, 138] on font "Cartões de acesso" at bounding box center [56, 144] width 84 height 12
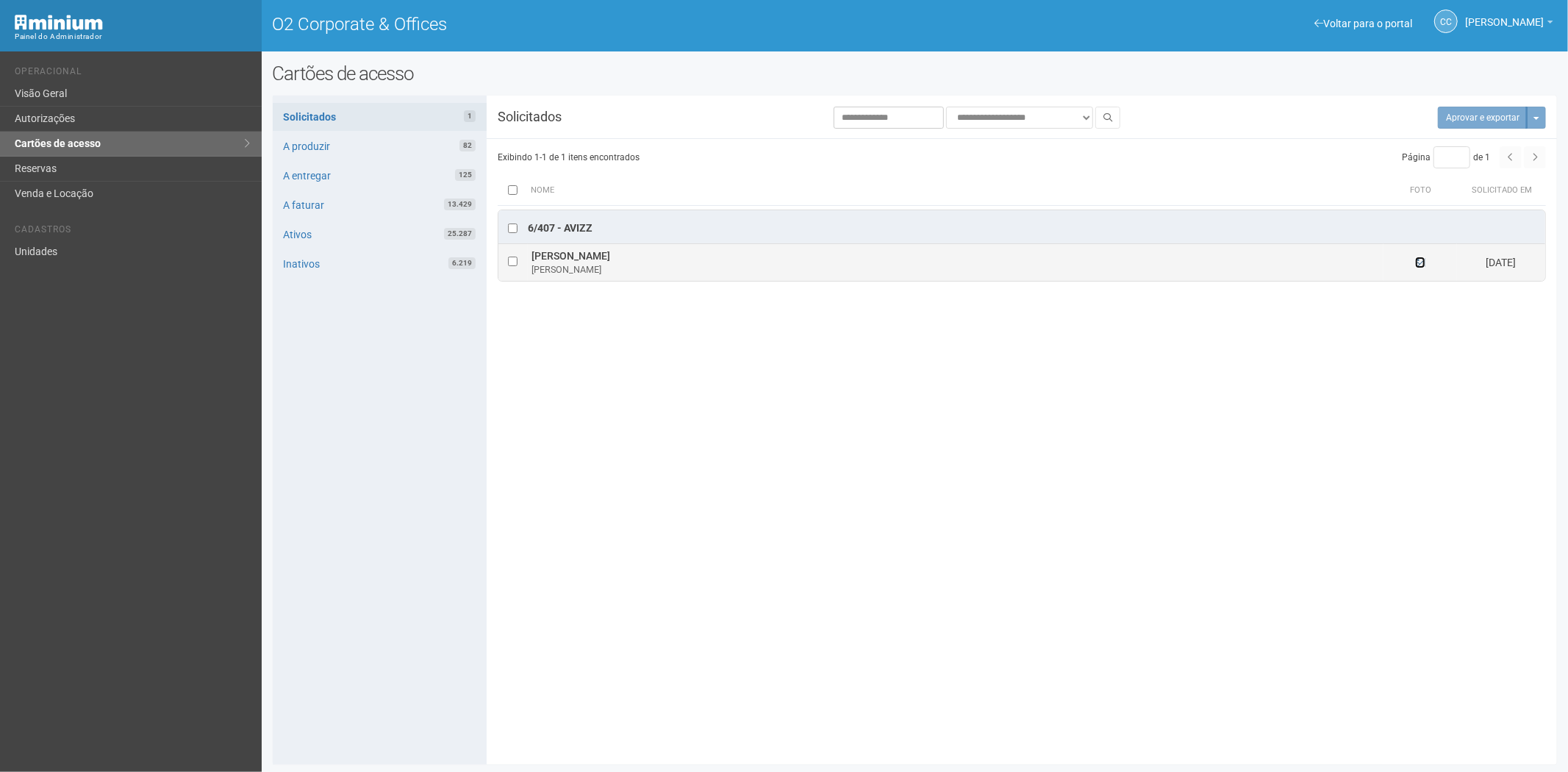
click at [1421, 263] on icon at bounding box center [1420, 262] width 10 height 10
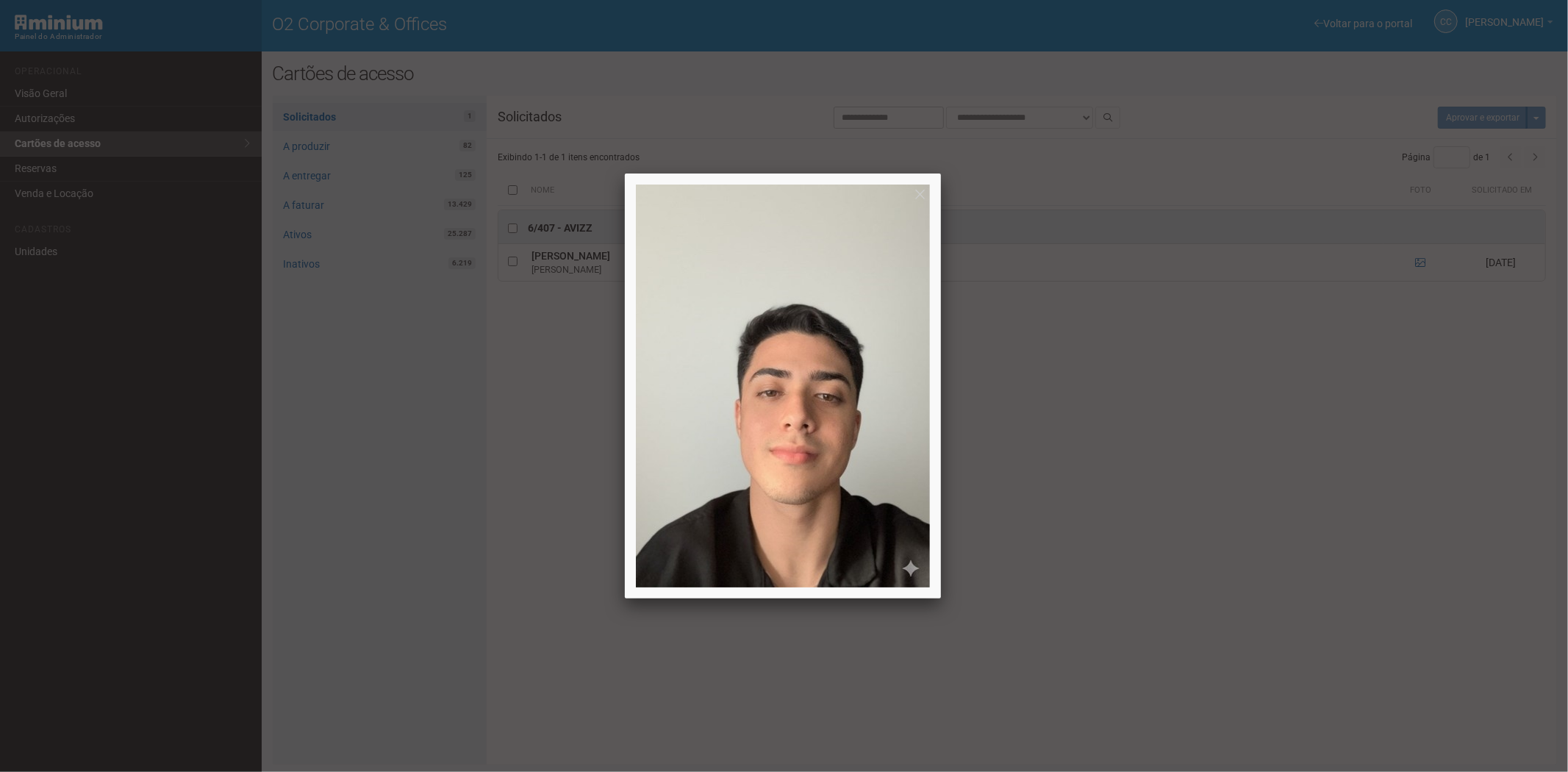
click at [1173, 570] on div at bounding box center [784, 386] width 1568 height 772
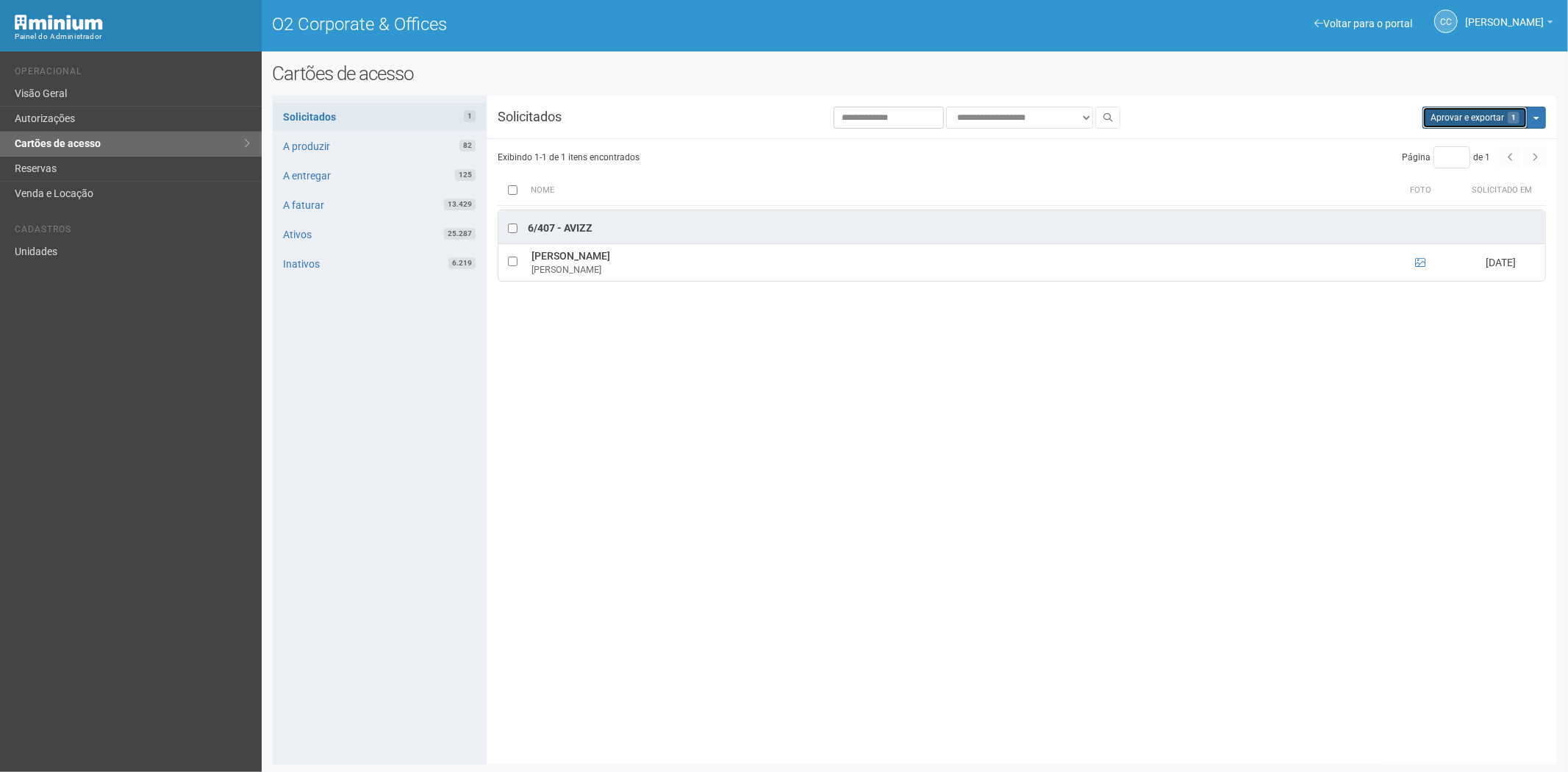
click at [1438, 121] on button "Aprovar e exportar 1" at bounding box center [1474, 117] width 105 height 22
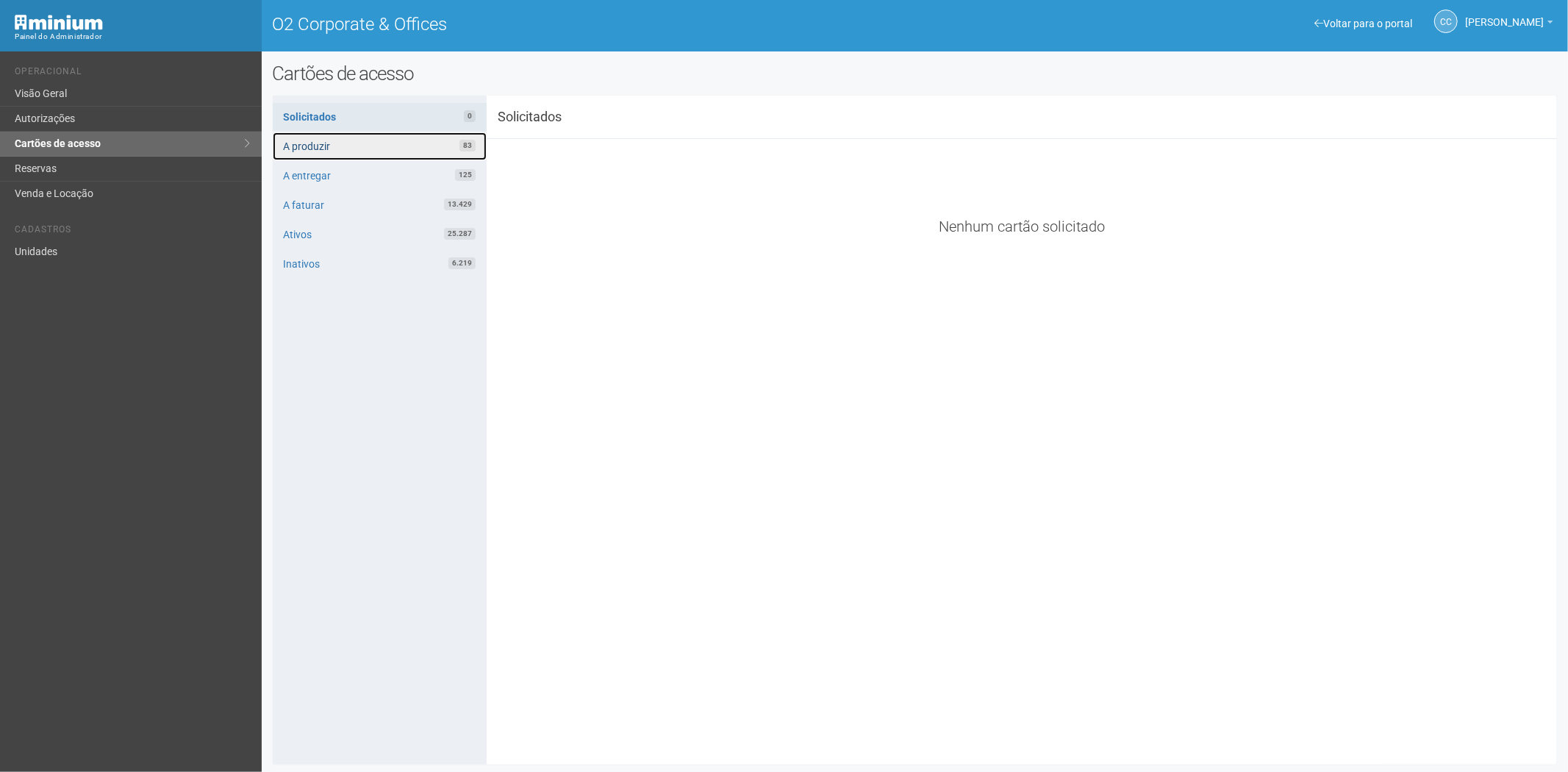
click at [378, 137] on link "A produzir 83" at bounding box center [379, 146] width 214 height 28
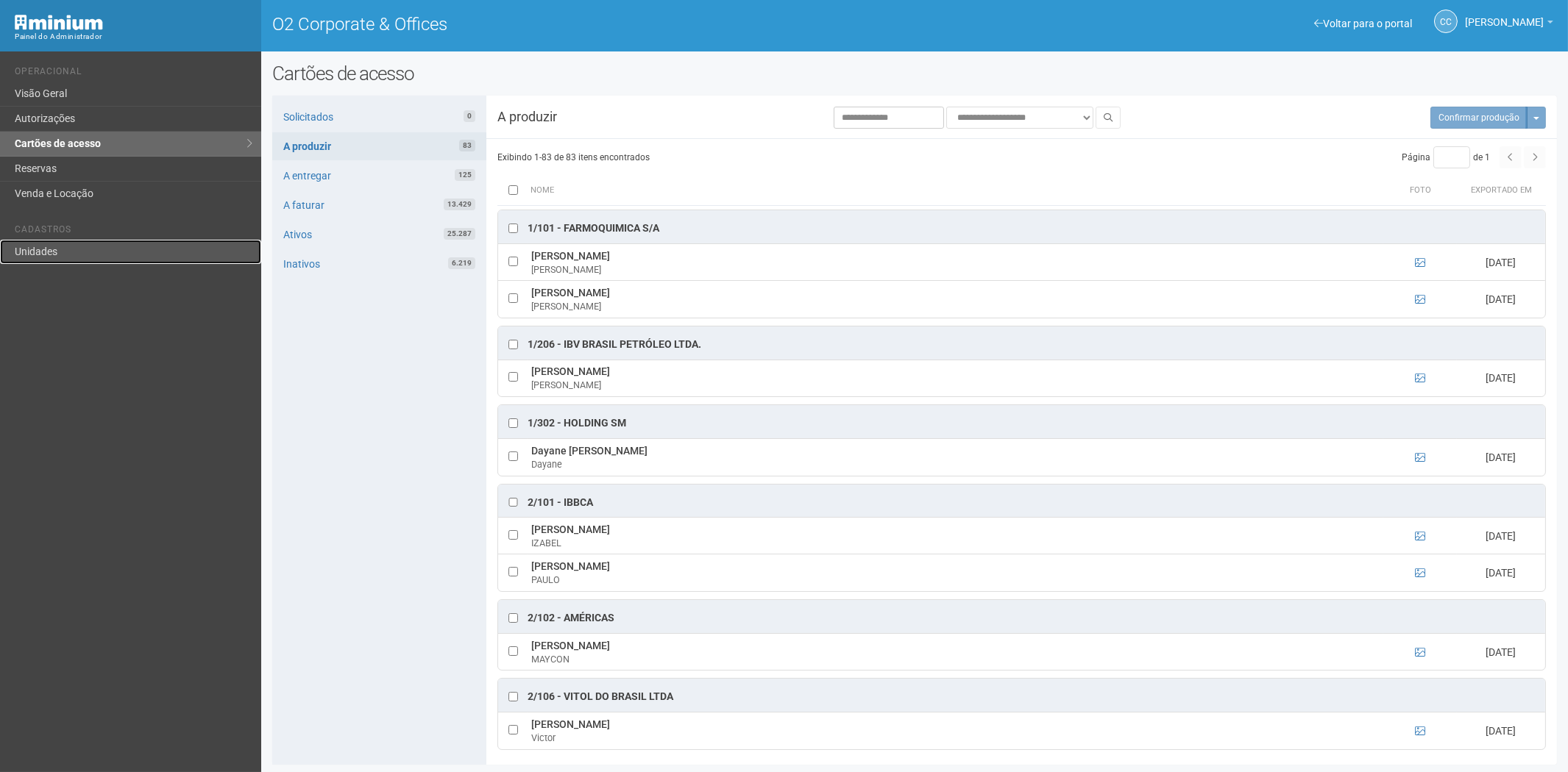
click at [40, 251] on link "Unidades" at bounding box center [131, 252] width 261 height 24
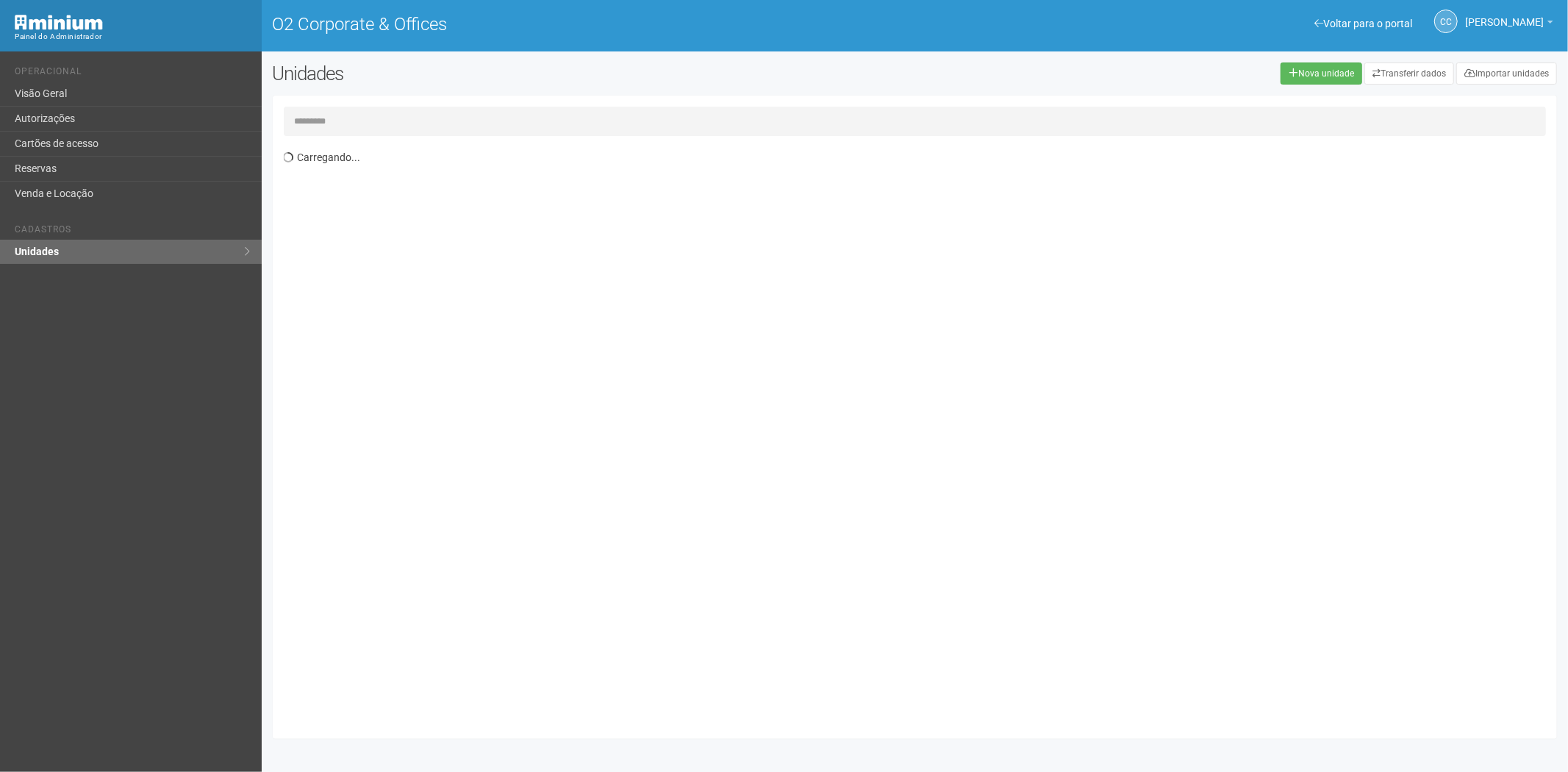
click at [336, 127] on input "text" at bounding box center [915, 121] width 1262 height 29
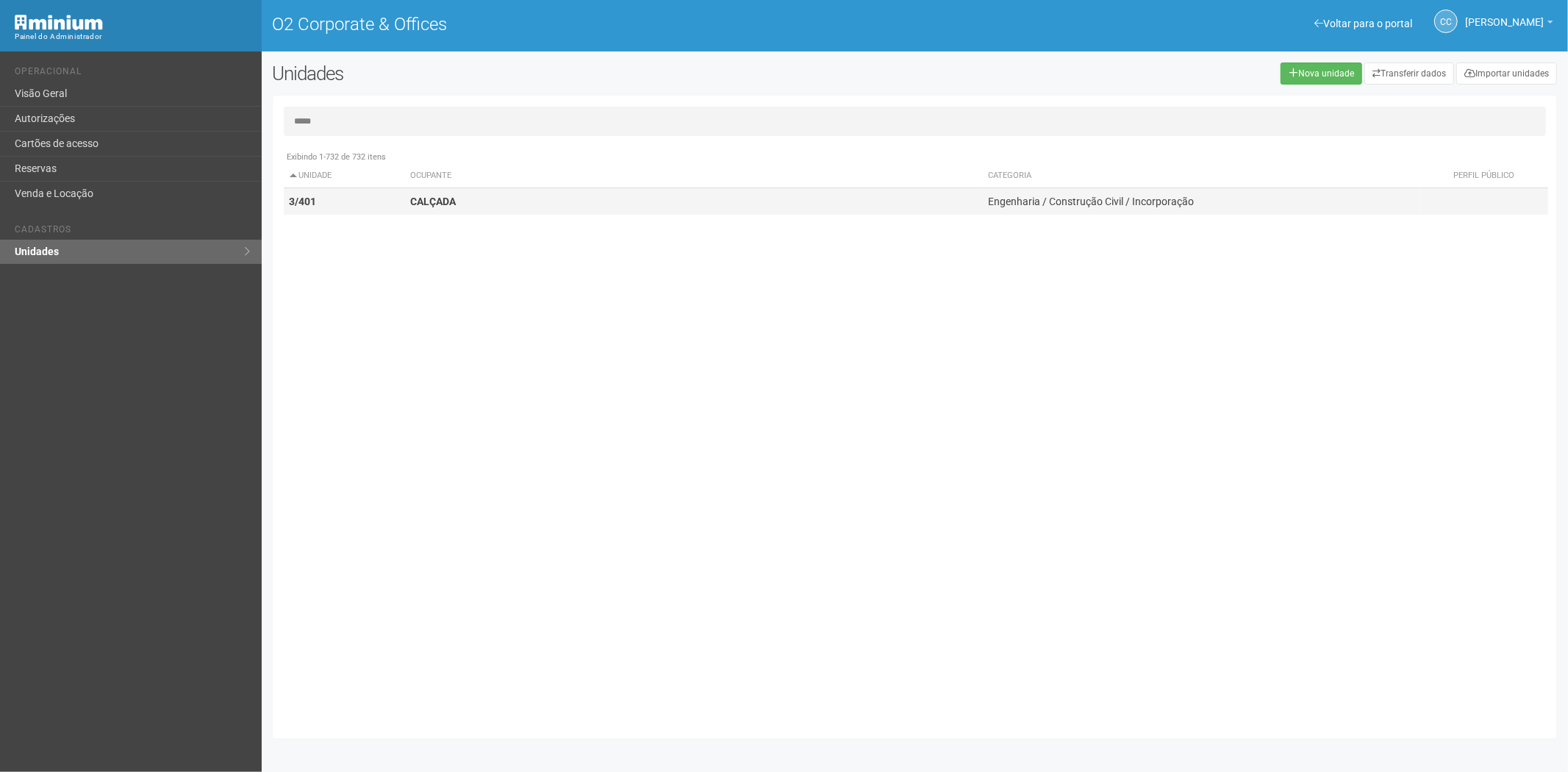
type input "*****"
click at [436, 201] on strong "CALÇADA" at bounding box center [433, 202] width 46 height 12
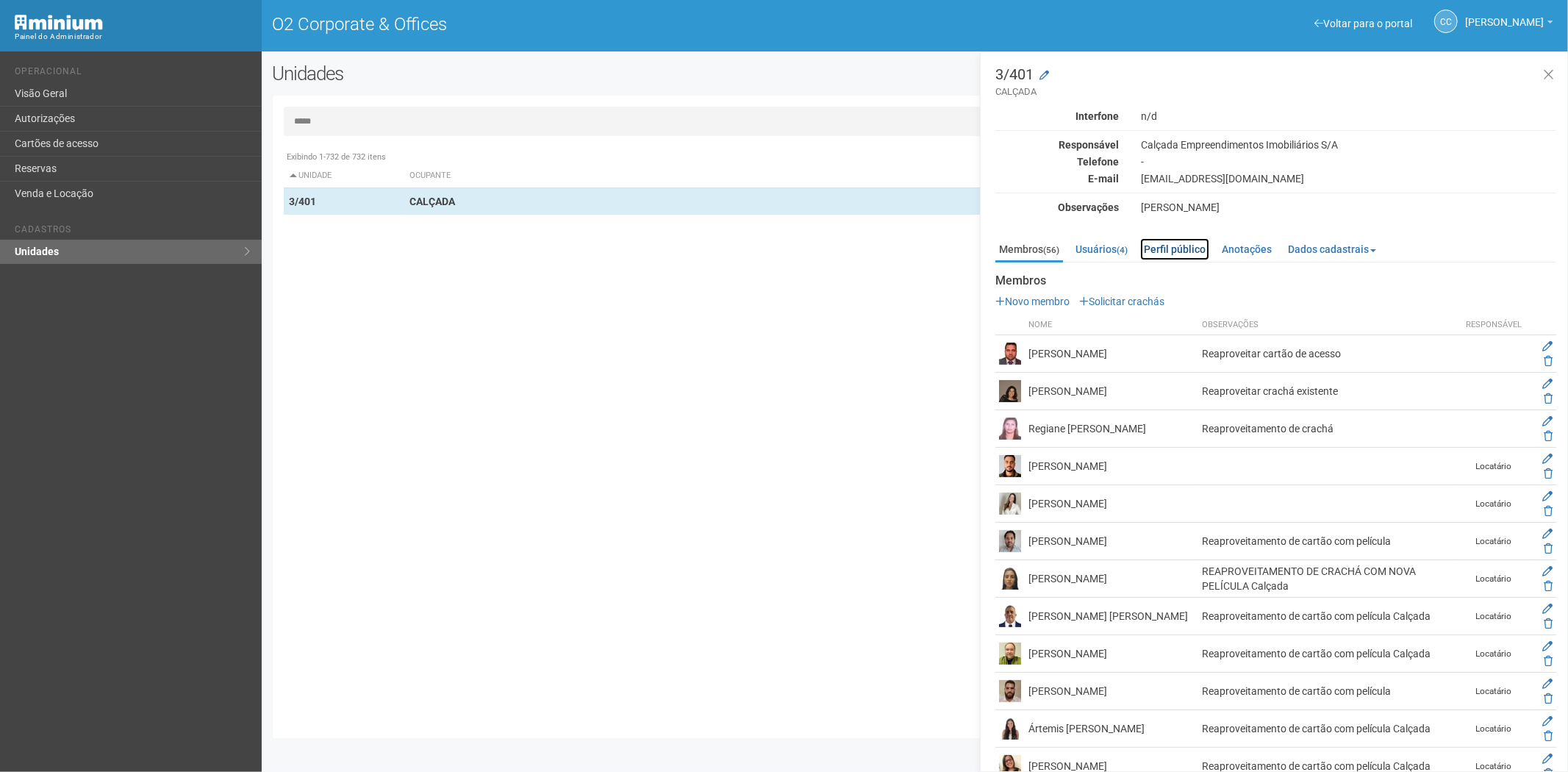
click at [1170, 253] on link "Perfil público" at bounding box center [1175, 248] width 69 height 22
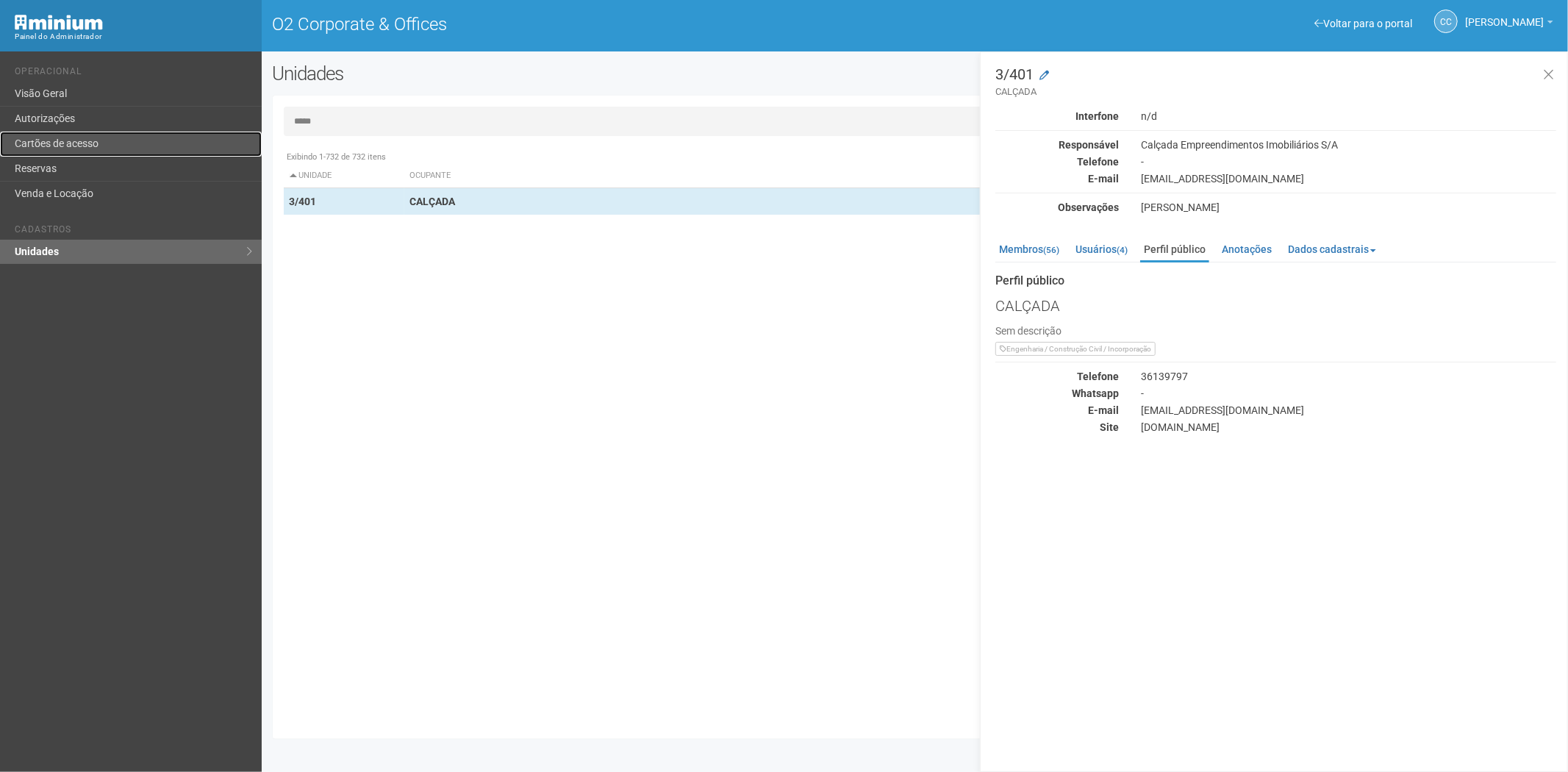
click at [106, 141] on link "Cartões de acesso" at bounding box center [131, 144] width 262 height 25
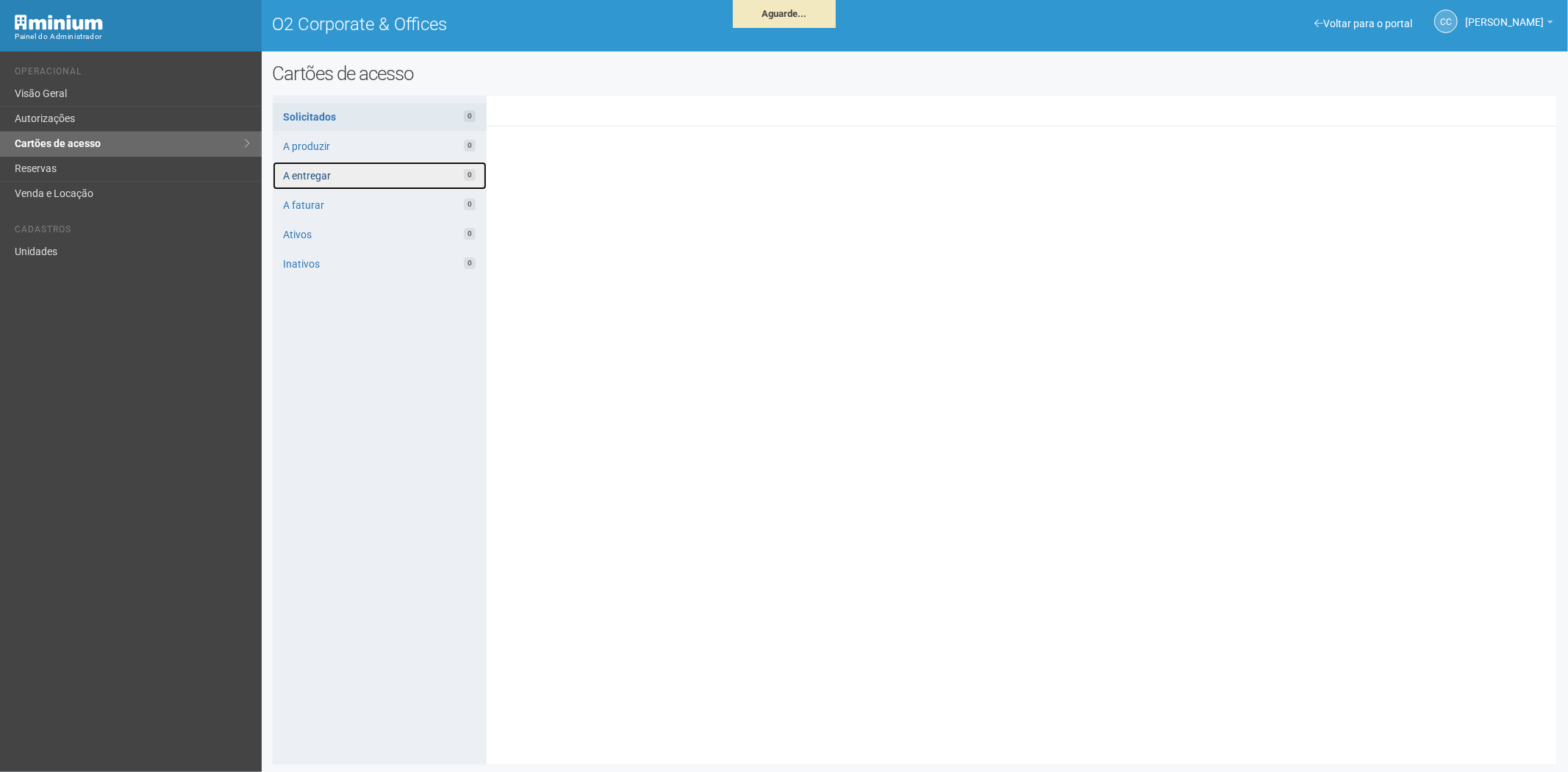
click at [351, 169] on link "A entregar 0" at bounding box center [379, 176] width 214 height 28
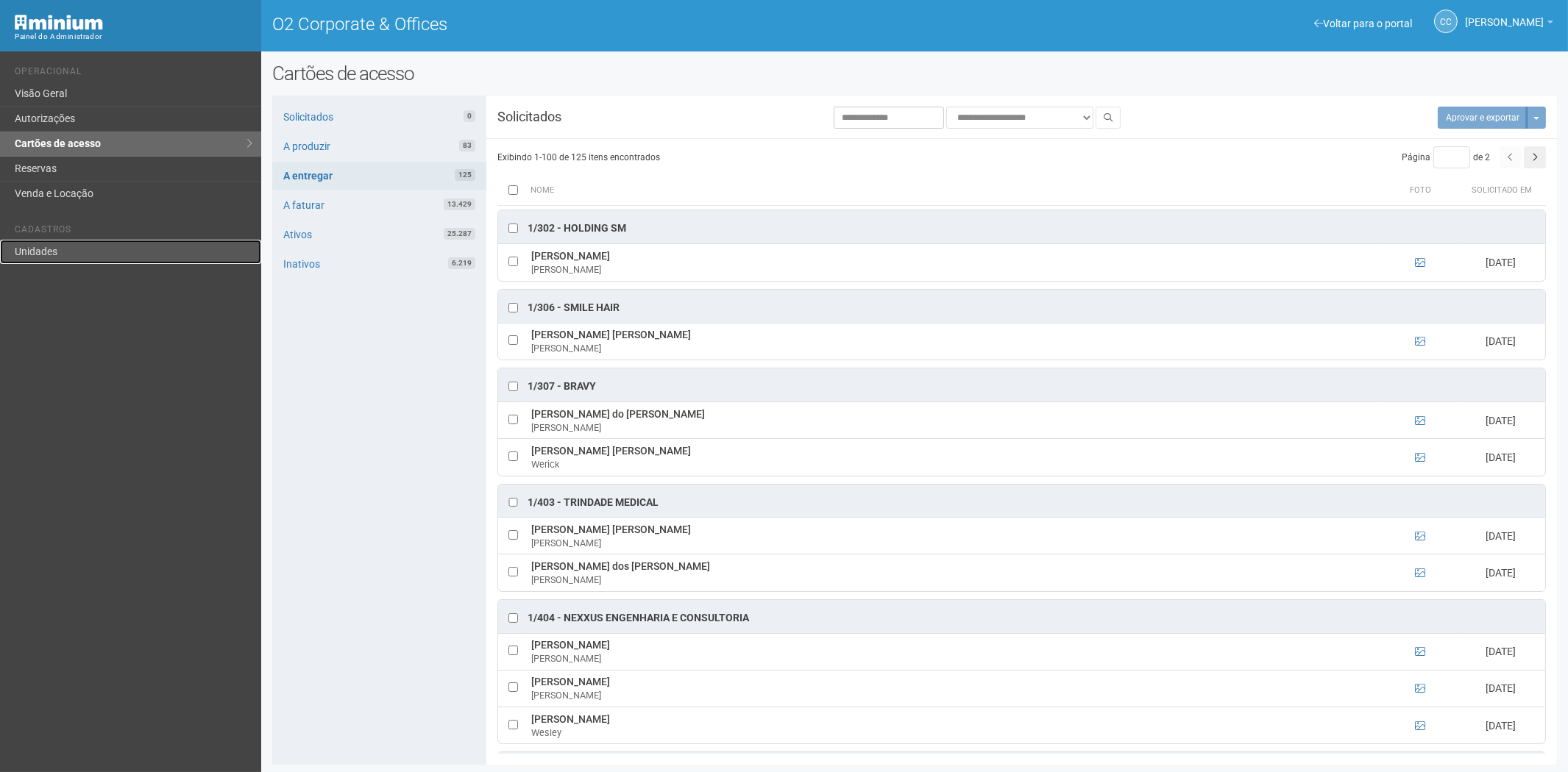
click at [46, 252] on link "Unidades" at bounding box center [131, 252] width 261 height 24
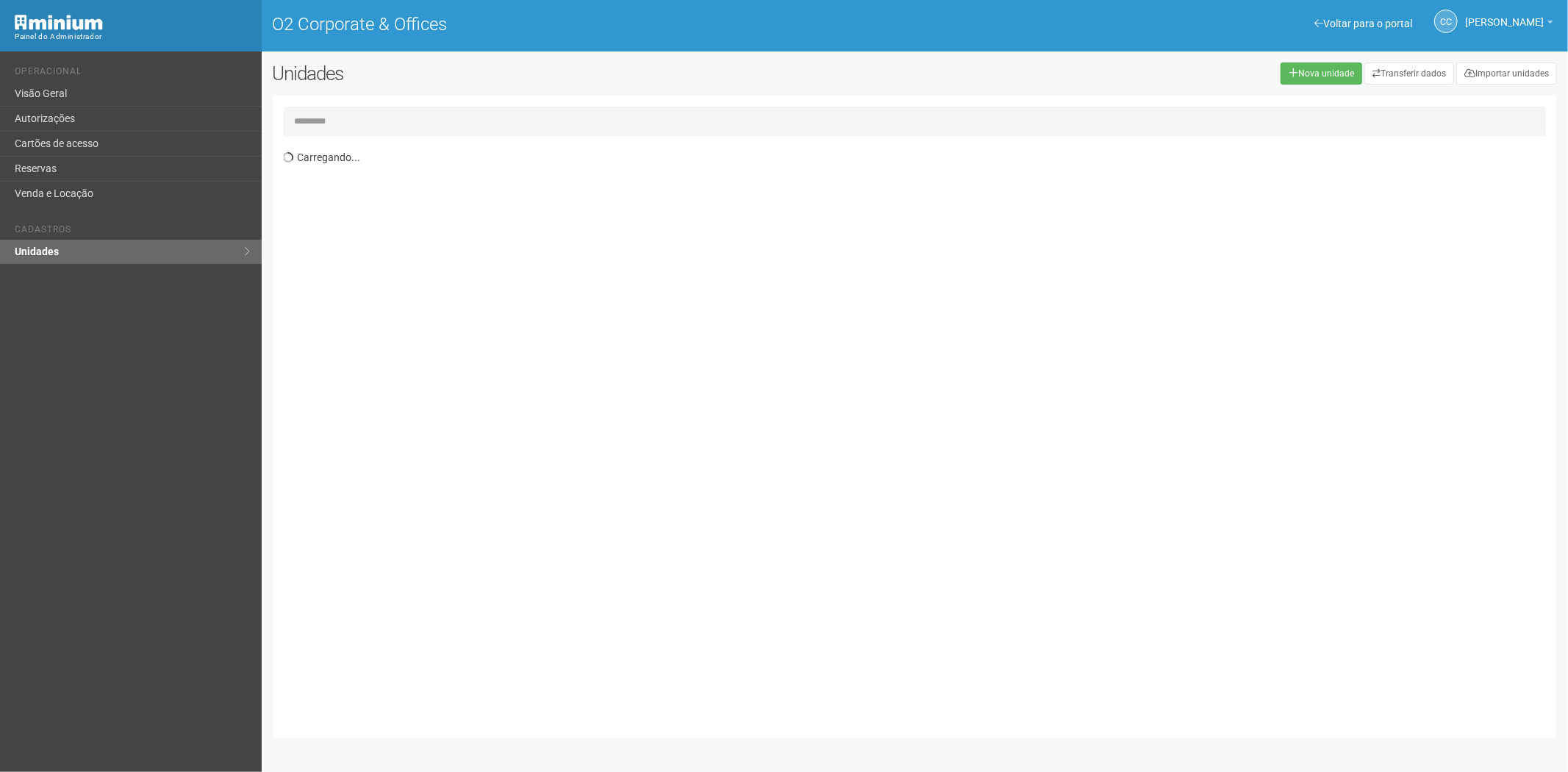
click at [356, 123] on input "text" at bounding box center [915, 121] width 1262 height 29
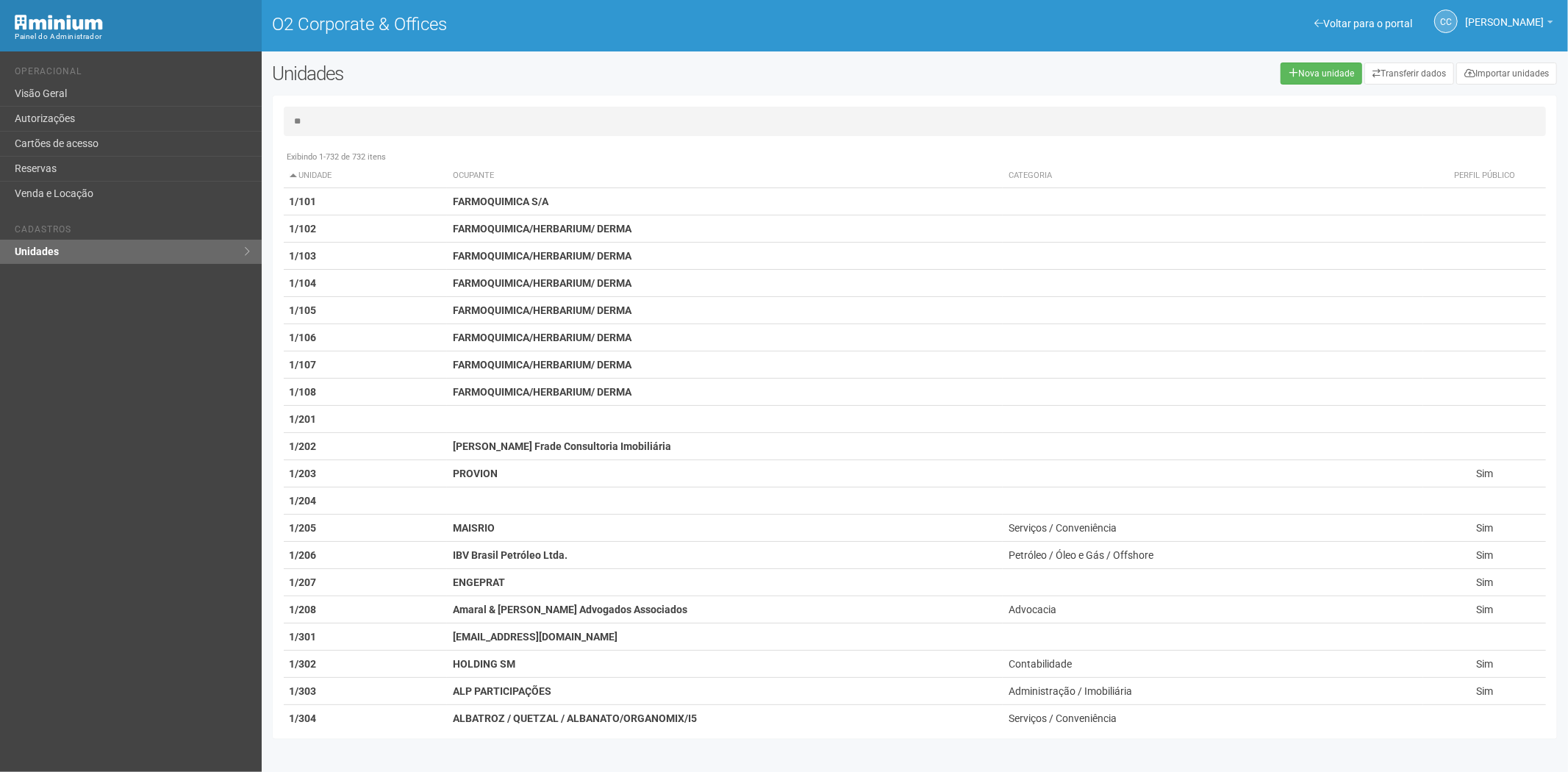
type input "**"
click at [77, 123] on link "Autorizações" at bounding box center [131, 119] width 262 height 25
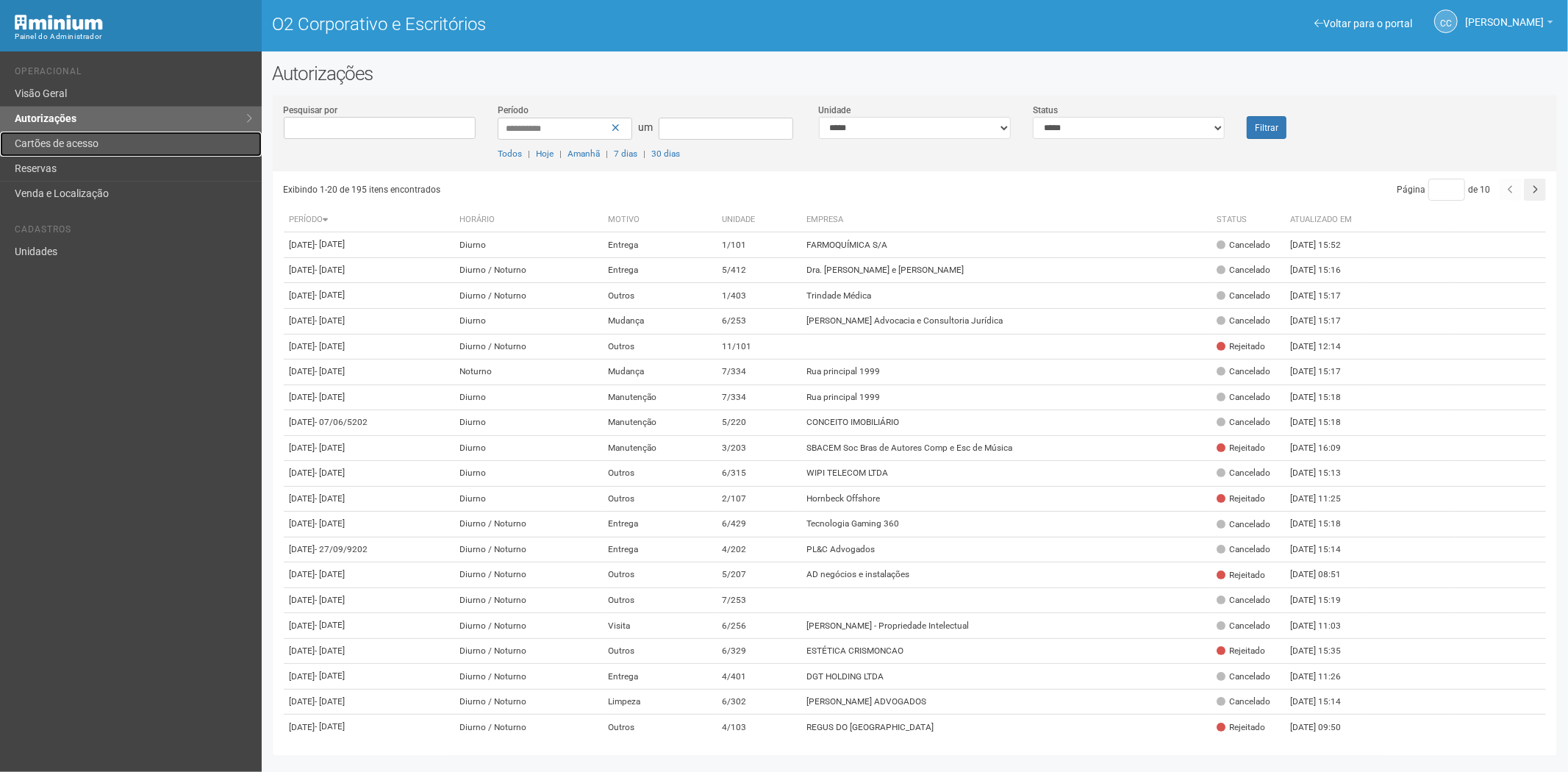
click at [114, 153] on link "Cartões de acesso" at bounding box center [131, 144] width 262 height 25
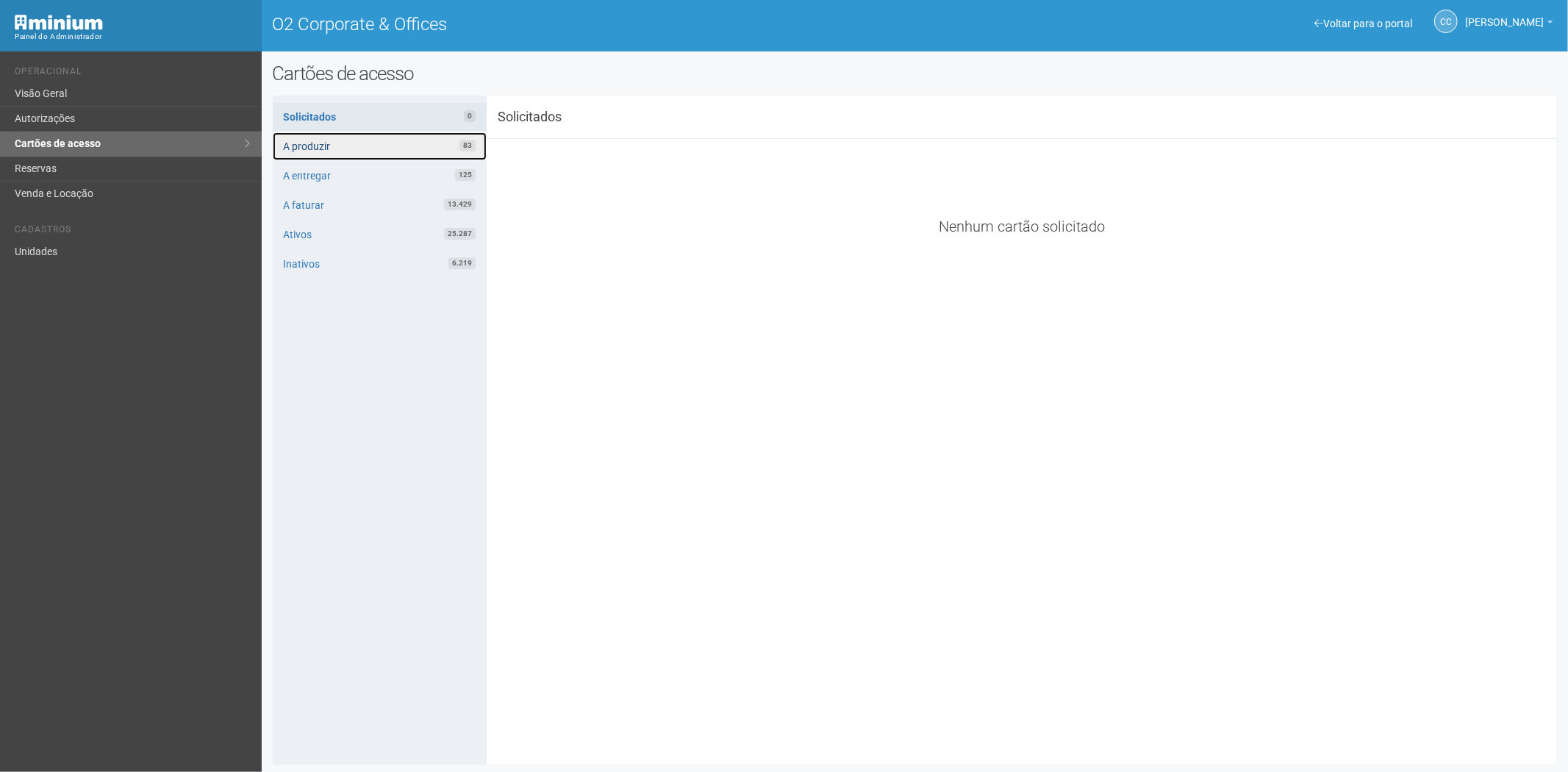
click at [403, 144] on link "A produzir 83" at bounding box center [379, 146] width 214 height 28
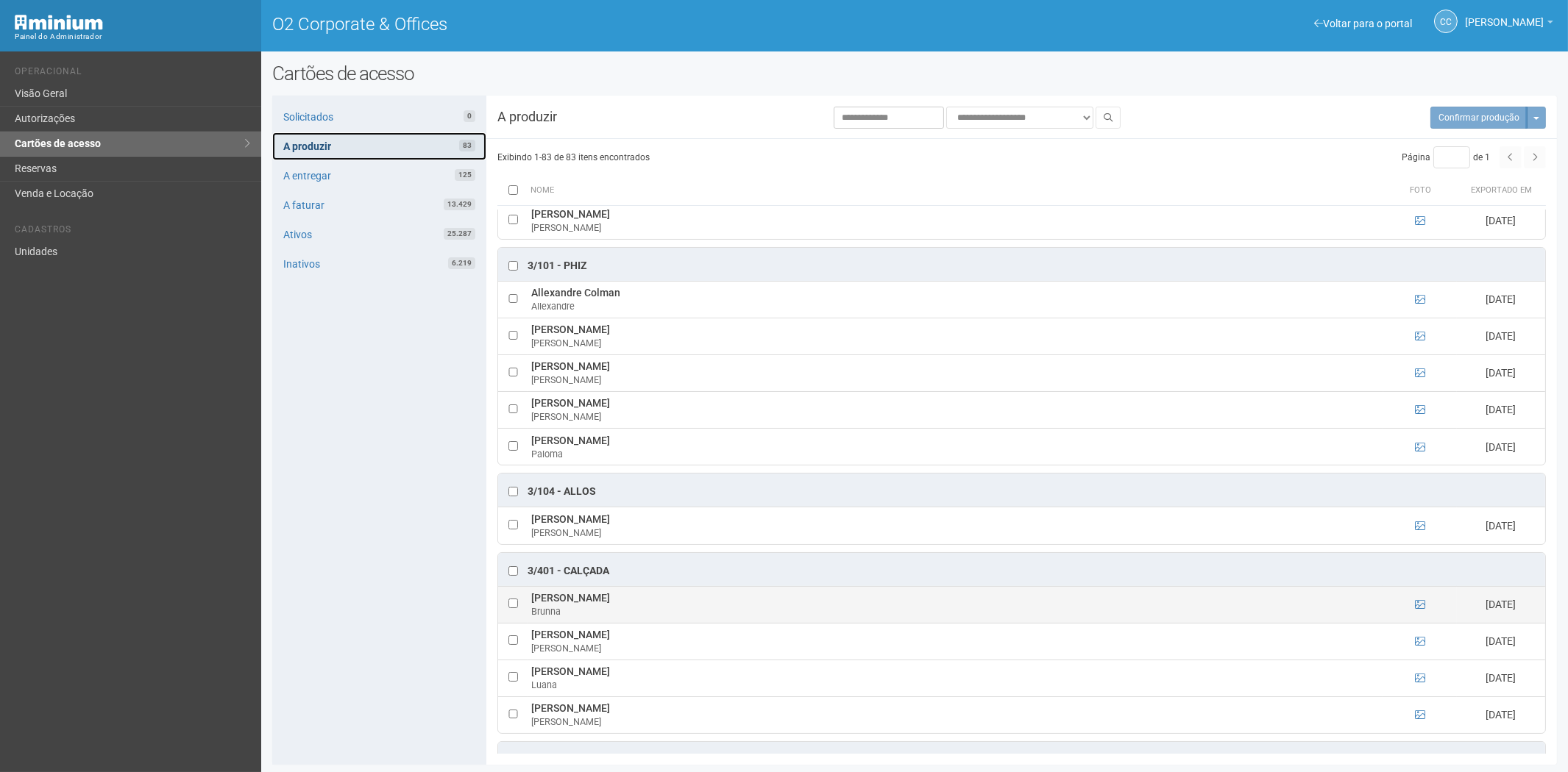
scroll to position [1307, 0]
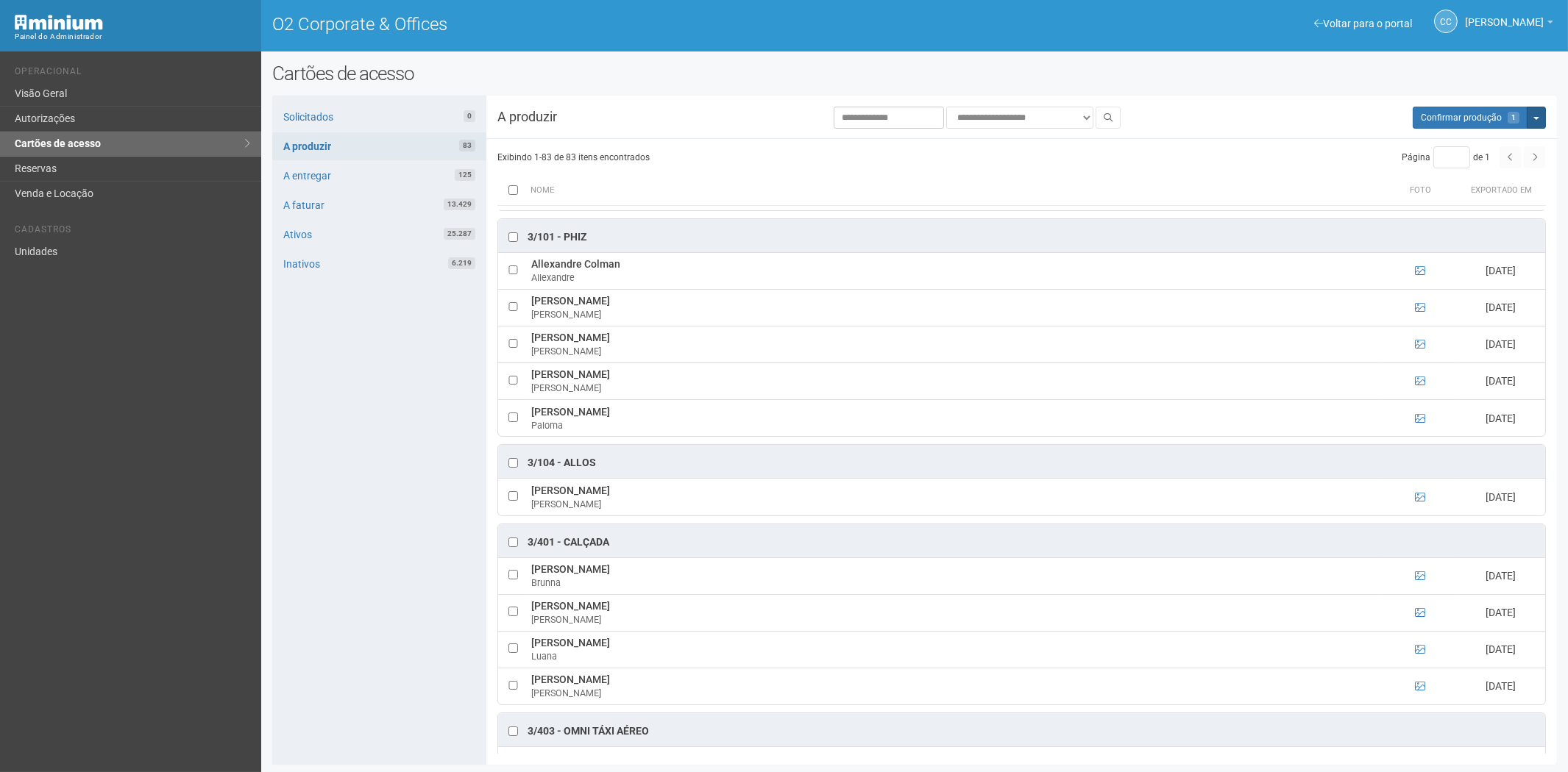
click at [1539, 123] on button "Mais opções" at bounding box center [1537, 117] width 19 height 22
click at [1461, 185] on link "Cancelar cartões" at bounding box center [1472, 182] width 116 height 18
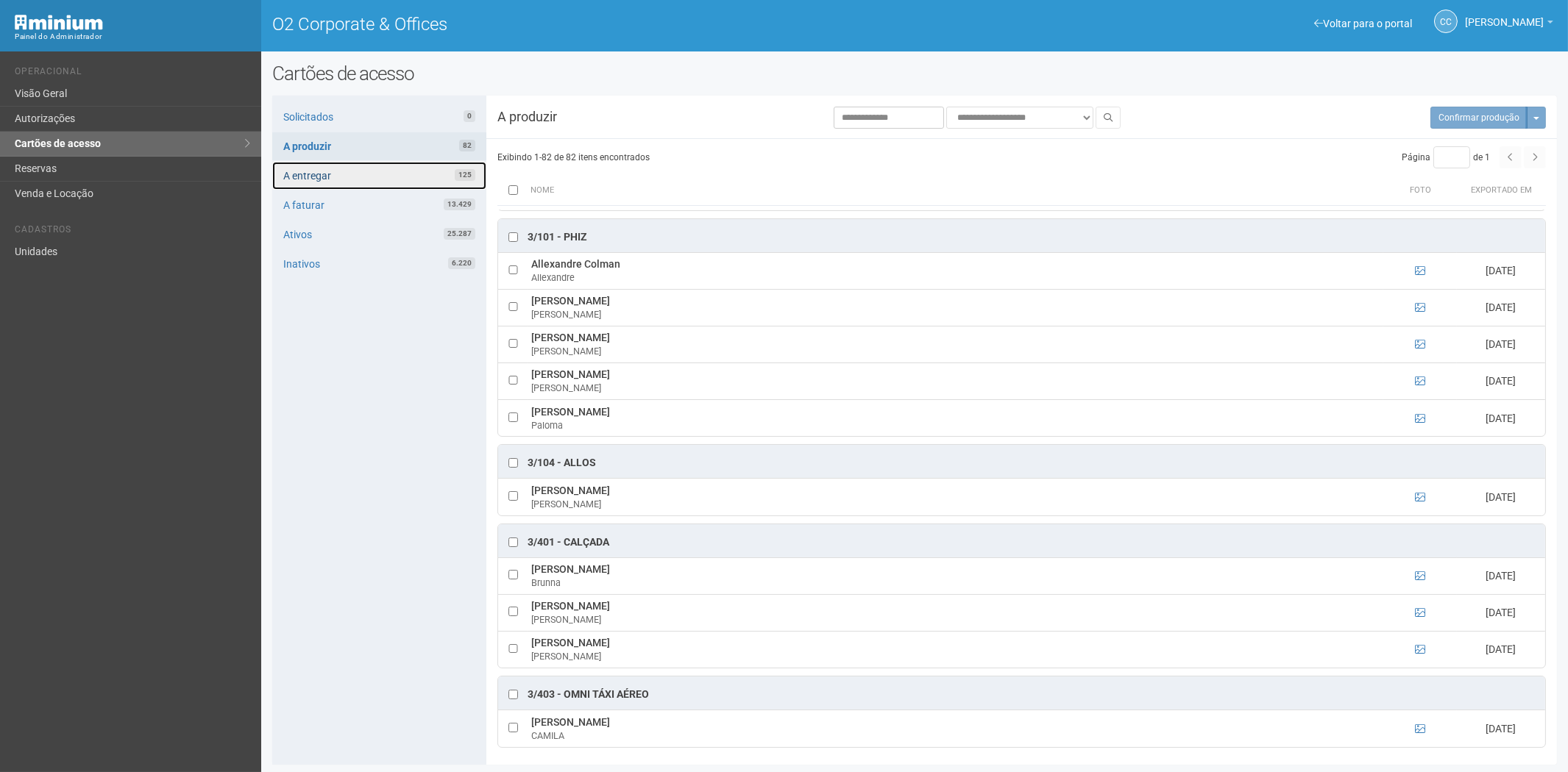
click at [411, 173] on link "A entregar 125" at bounding box center [378, 176] width 214 height 28
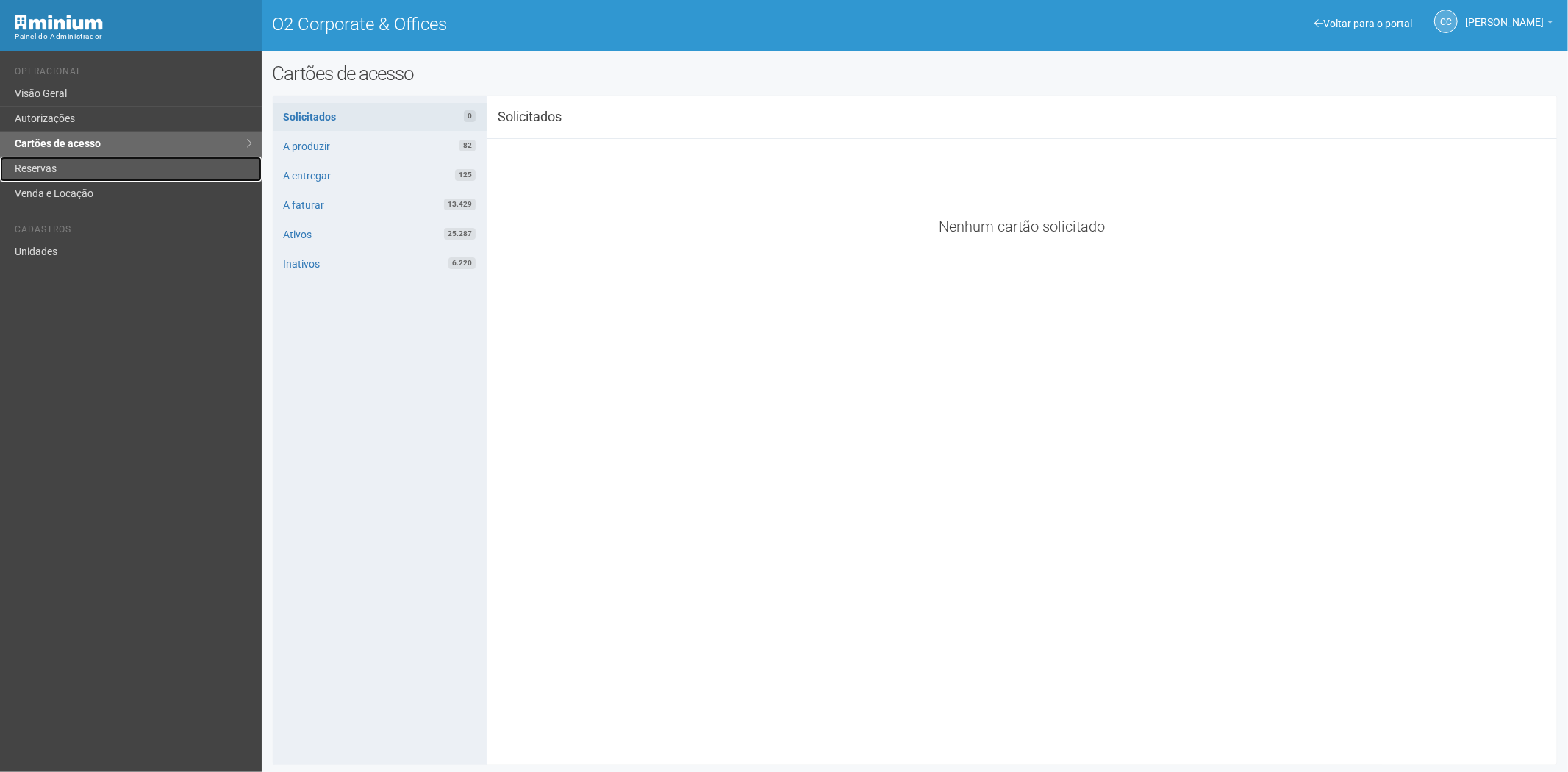
click at [75, 165] on link "Reservas" at bounding box center [131, 169] width 262 height 25
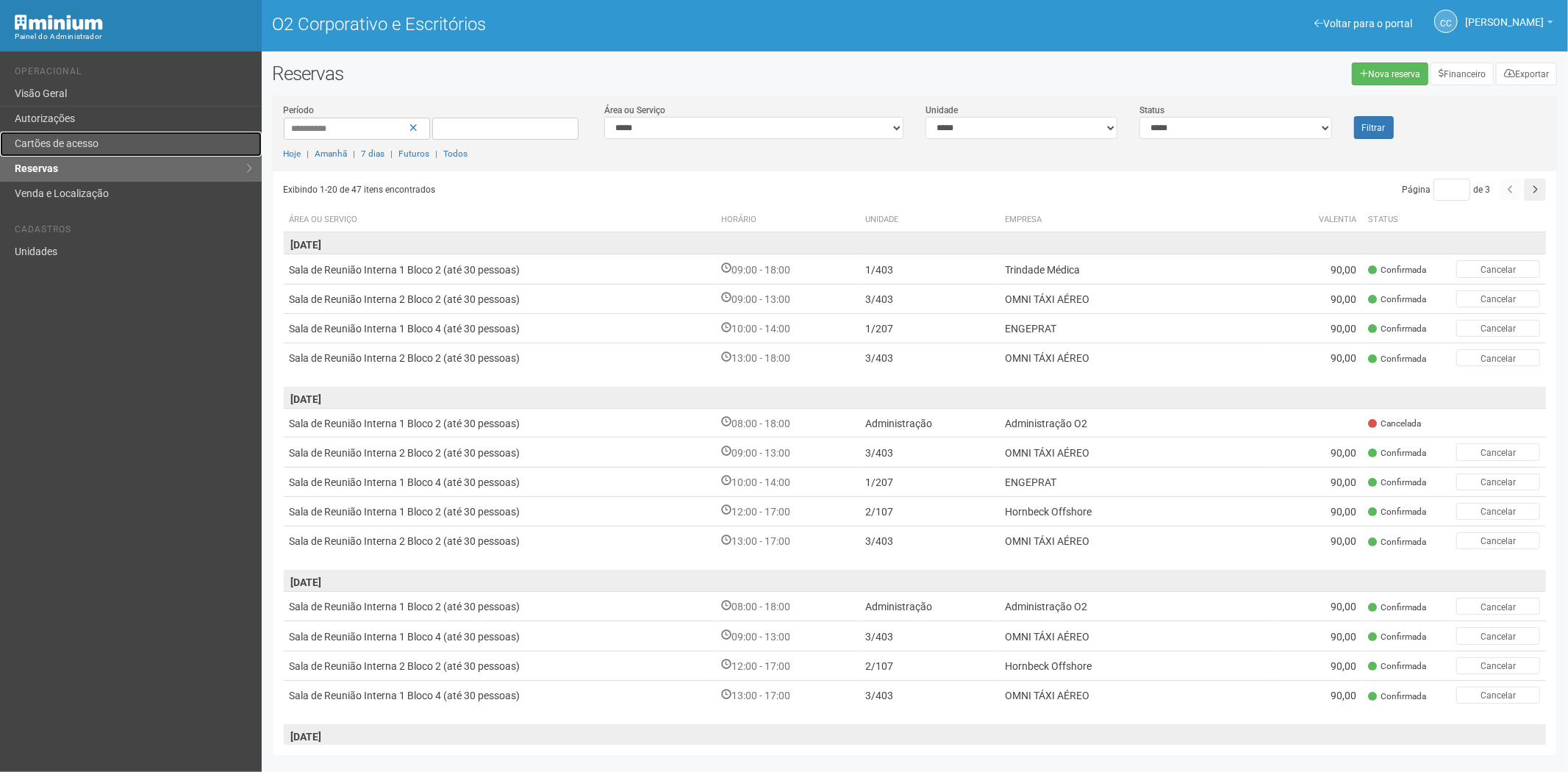
click at [89, 142] on font "Cartões de acesso" at bounding box center [56, 144] width 84 height 12
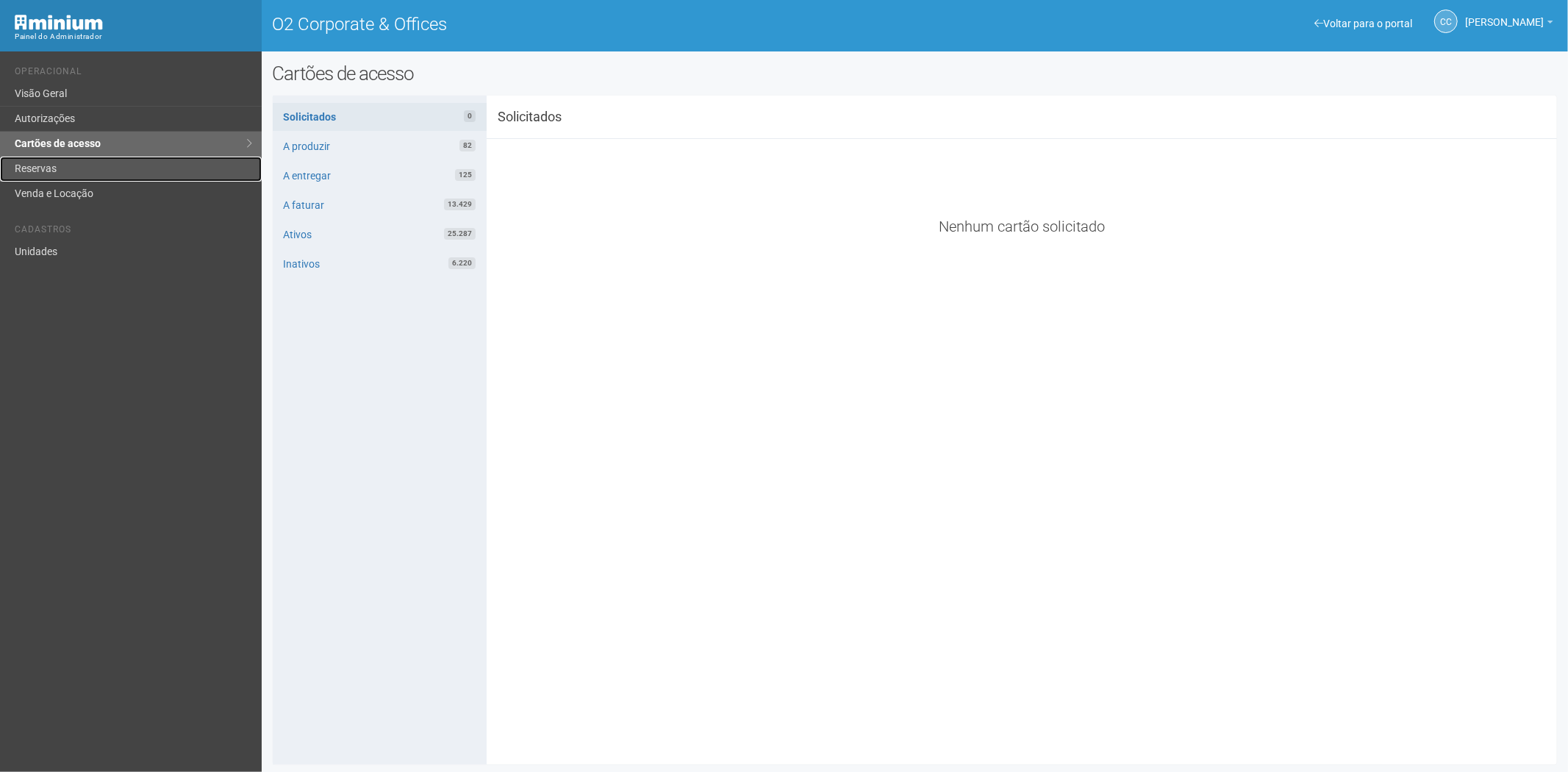
click at [35, 158] on link "Reservas" at bounding box center [131, 169] width 262 height 25
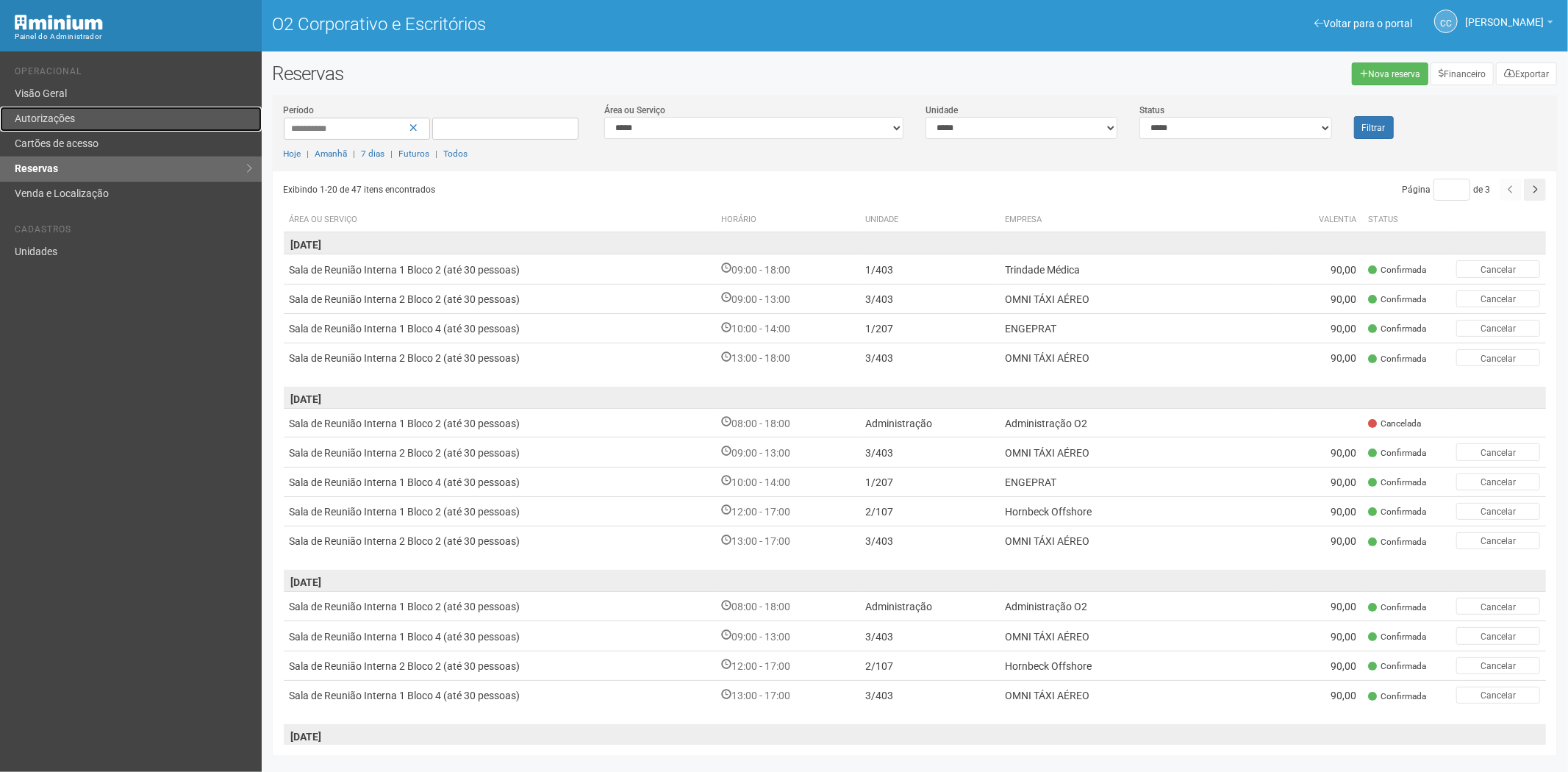
click at [64, 129] on link "Autorizações" at bounding box center [131, 119] width 262 height 25
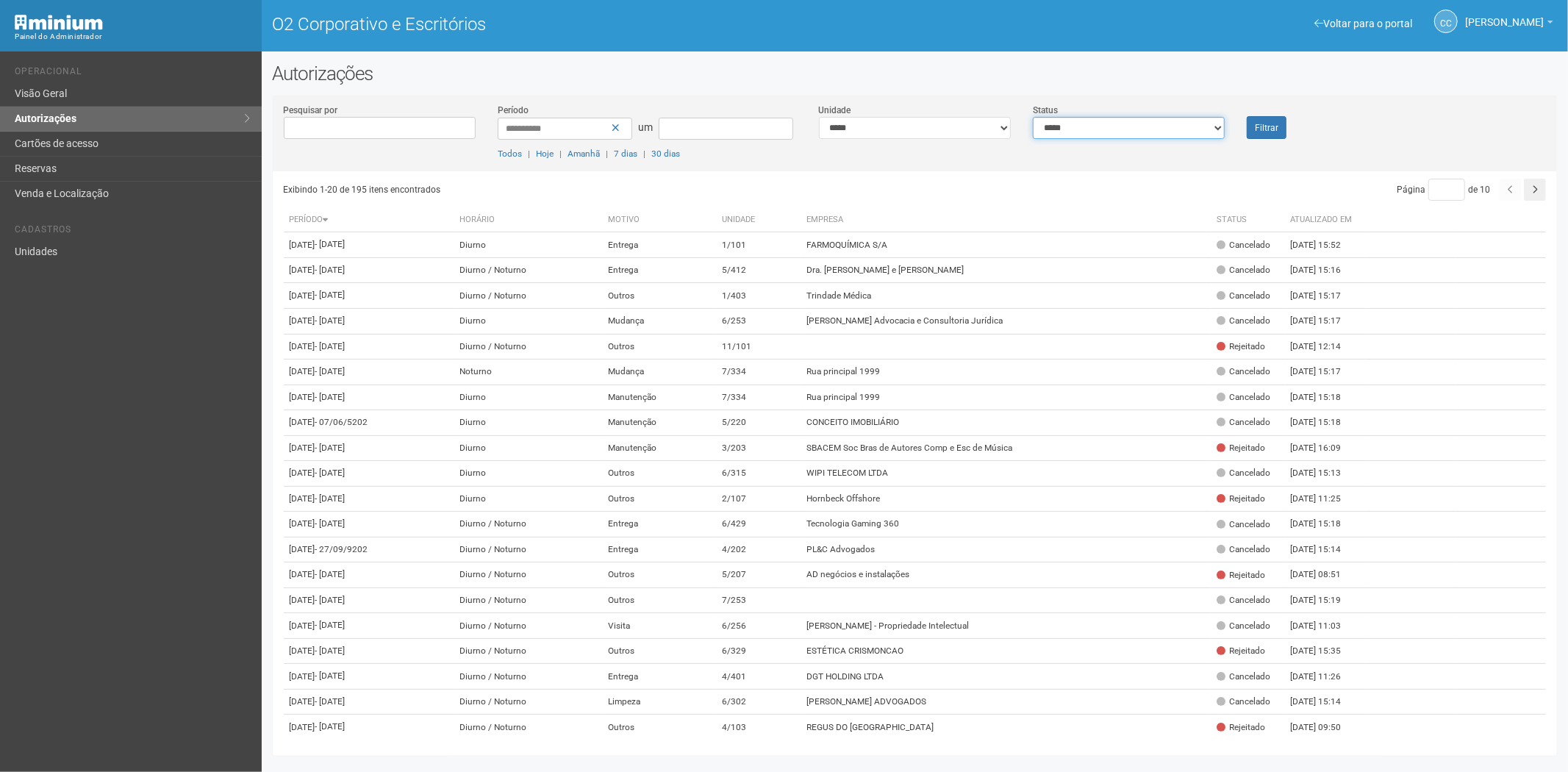
click at [1082, 127] on select "**********" at bounding box center [1129, 127] width 192 height 22
select select "*"
click at [1033, 117] on select "**********" at bounding box center [1129, 127] width 192 height 22
click at [1254, 123] on font "Filtrar" at bounding box center [1266, 127] width 23 height 10
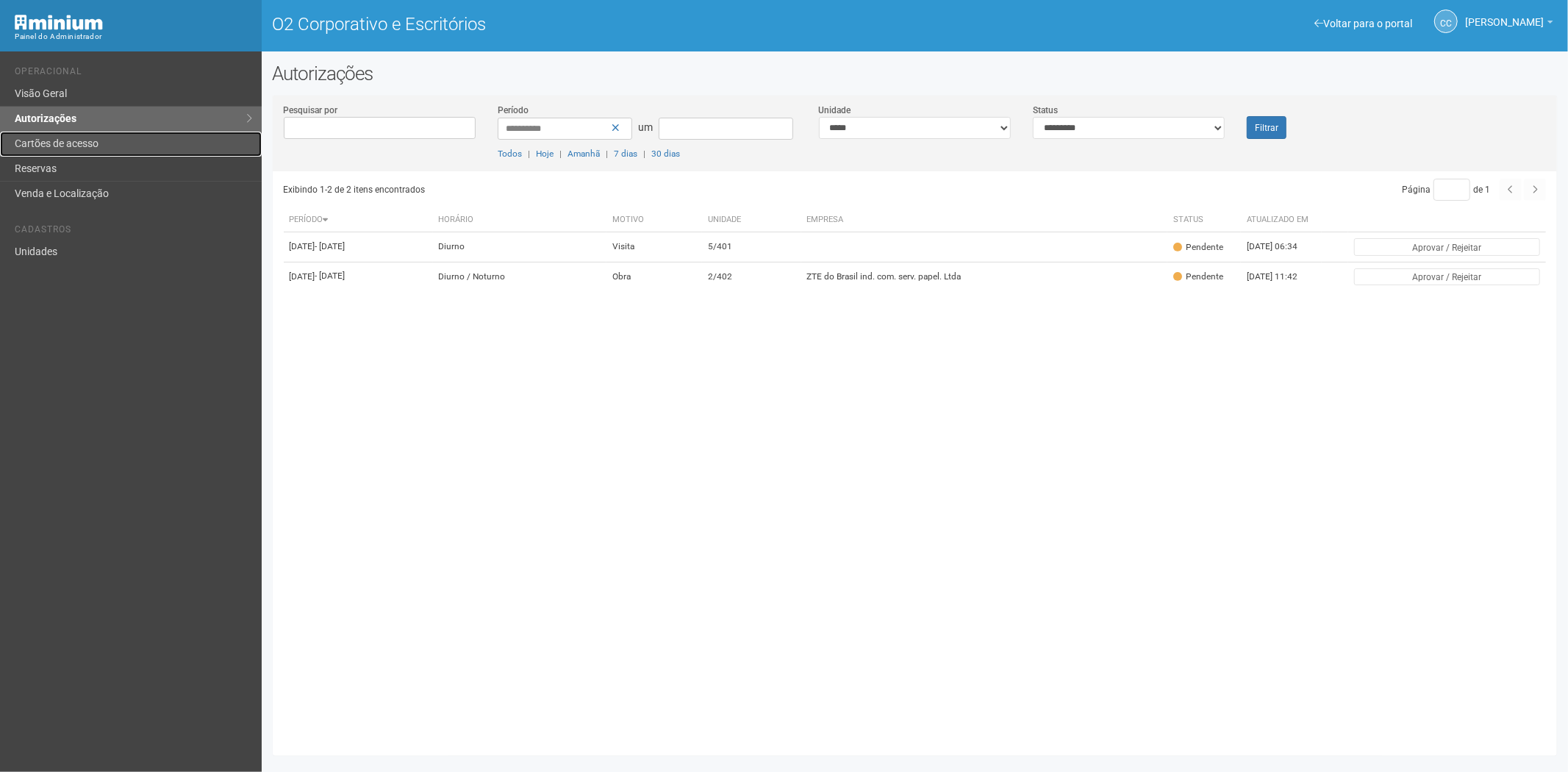
click at [26, 140] on font "Cartões de acesso" at bounding box center [56, 144] width 84 height 12
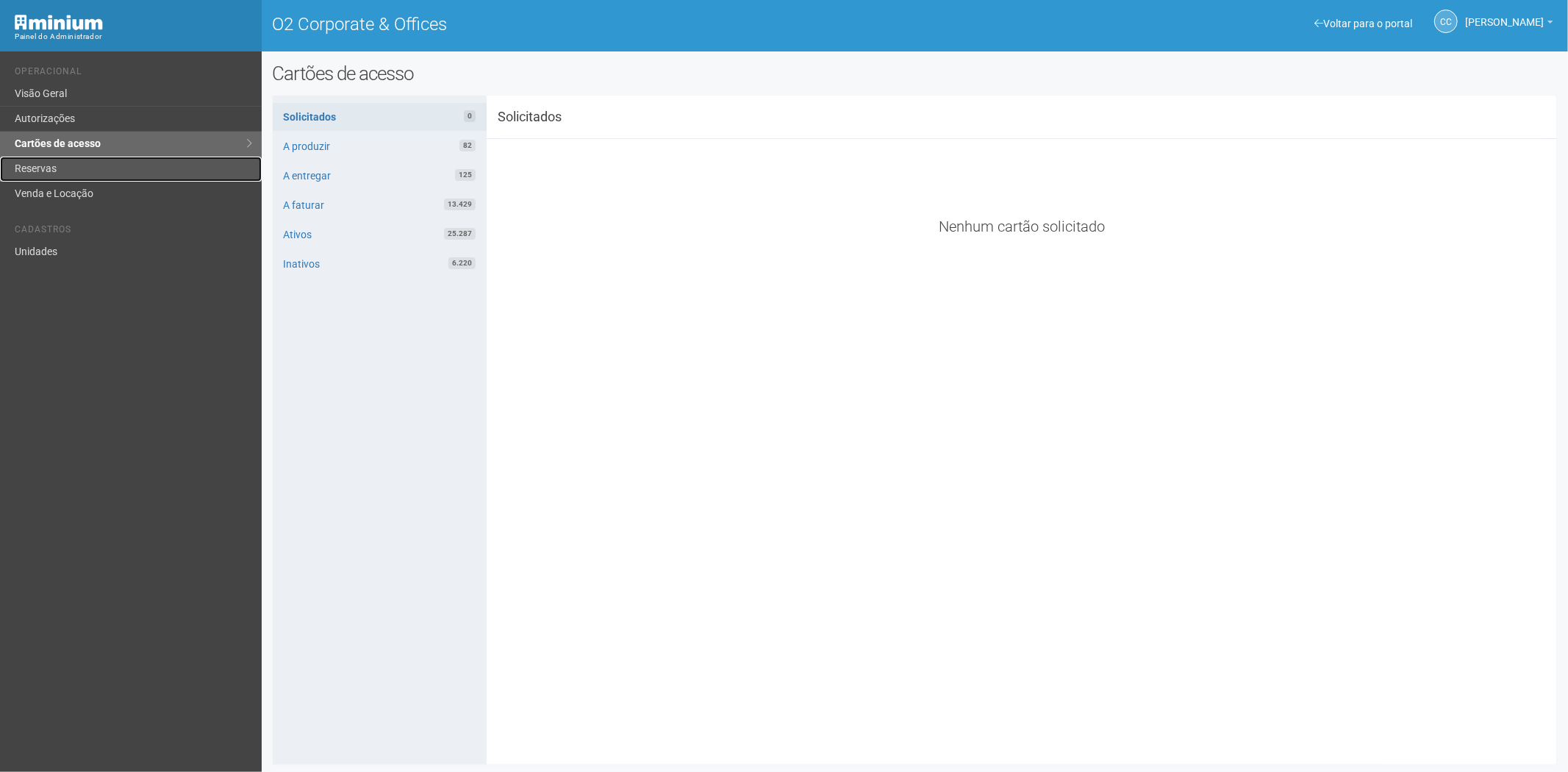
click at [105, 169] on link "Reservas" at bounding box center [131, 169] width 262 height 25
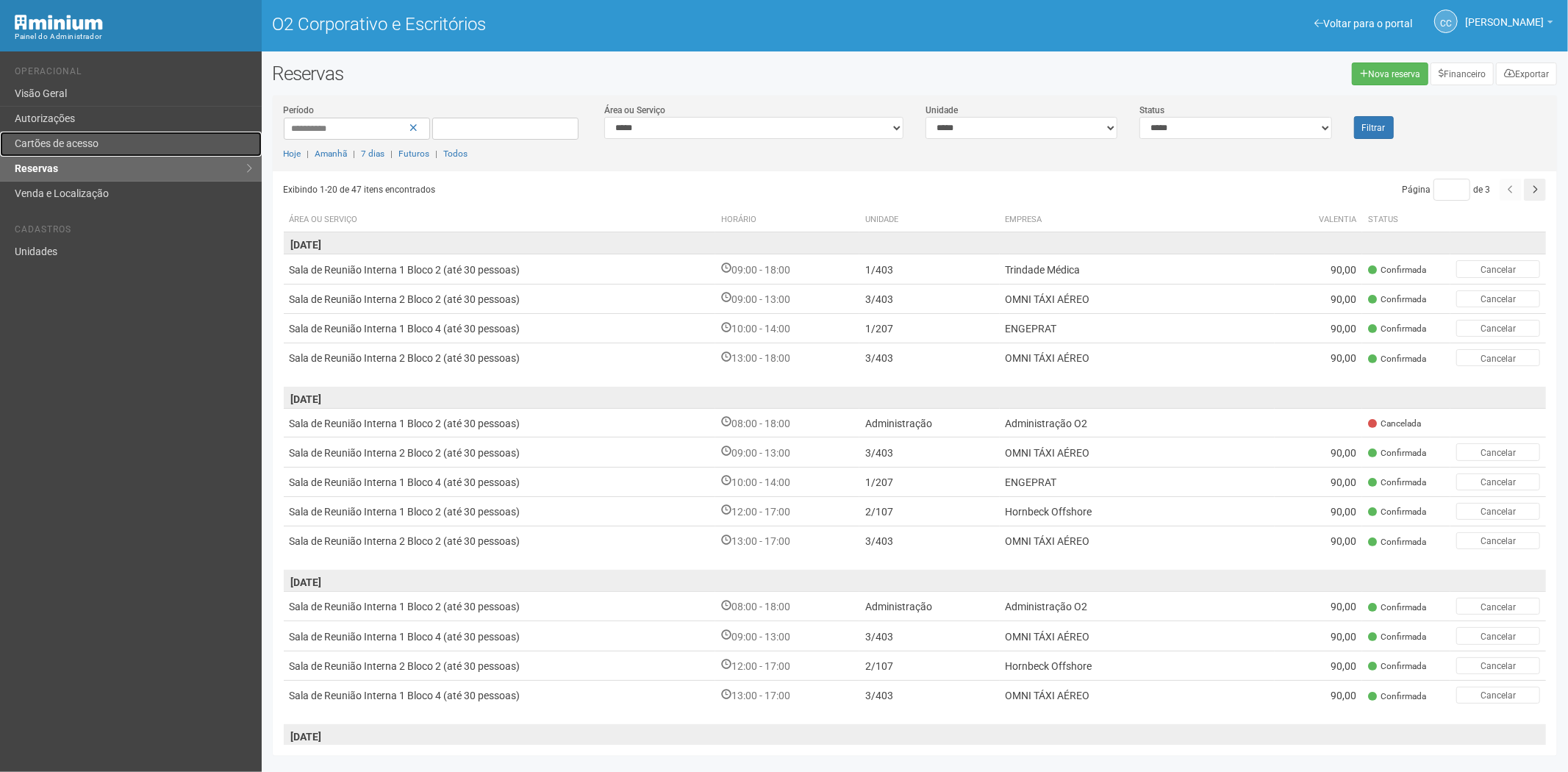
click at [106, 144] on link "Cartões de acesso" at bounding box center [131, 144] width 262 height 25
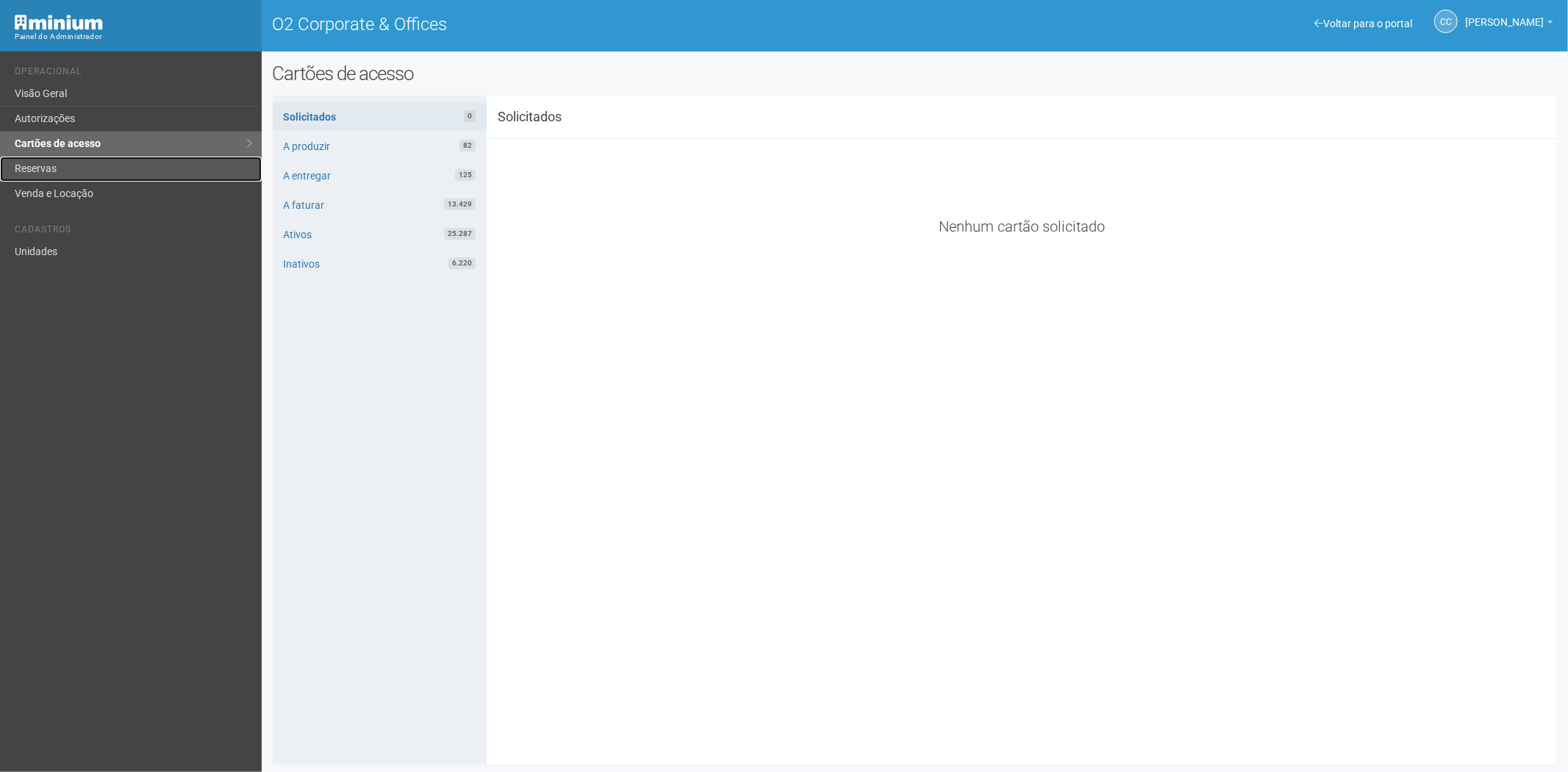
click at [96, 166] on link "Reservas" at bounding box center [131, 169] width 262 height 25
